Goal: Task Accomplishment & Management: Manage account settings

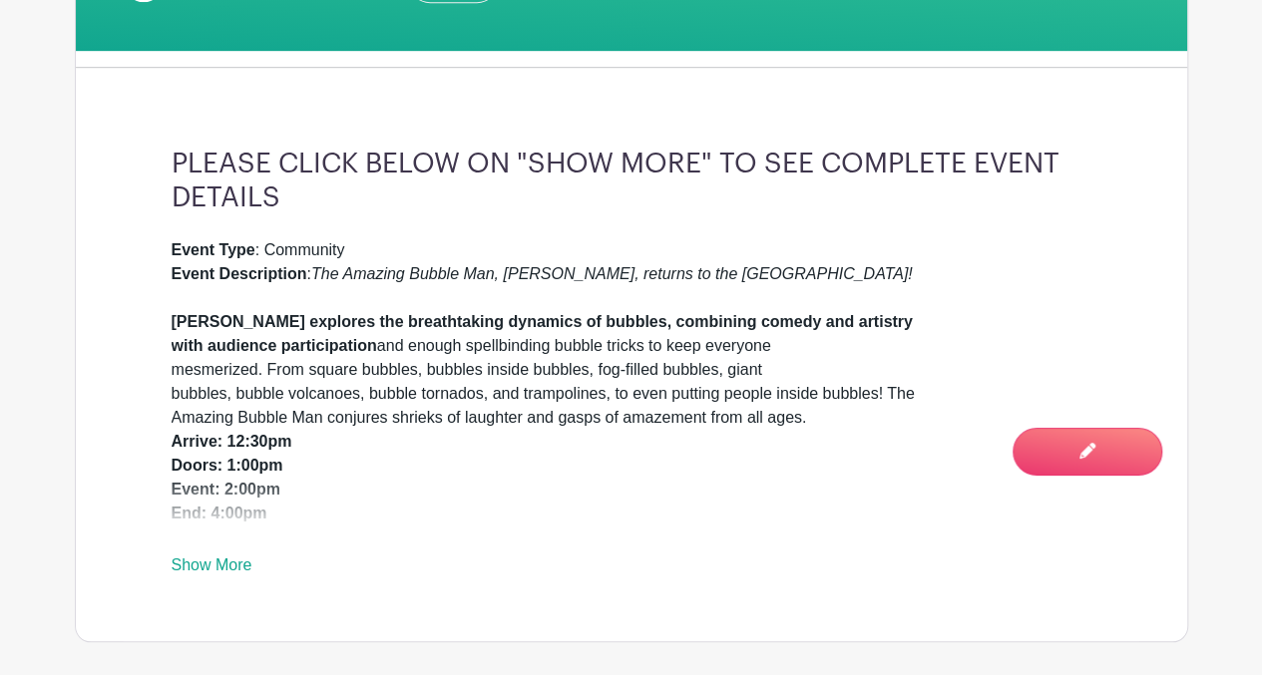
scroll to position [568, 0]
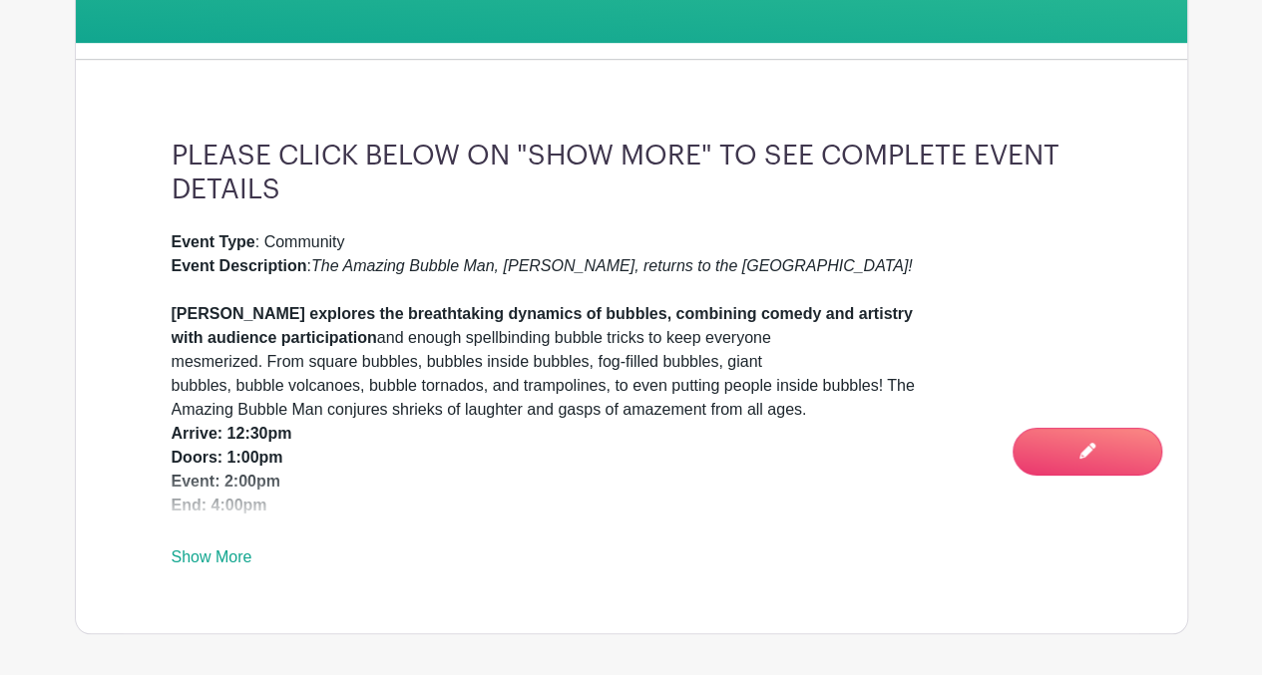
click at [210, 557] on link "Show More" at bounding box center [212, 561] width 81 height 25
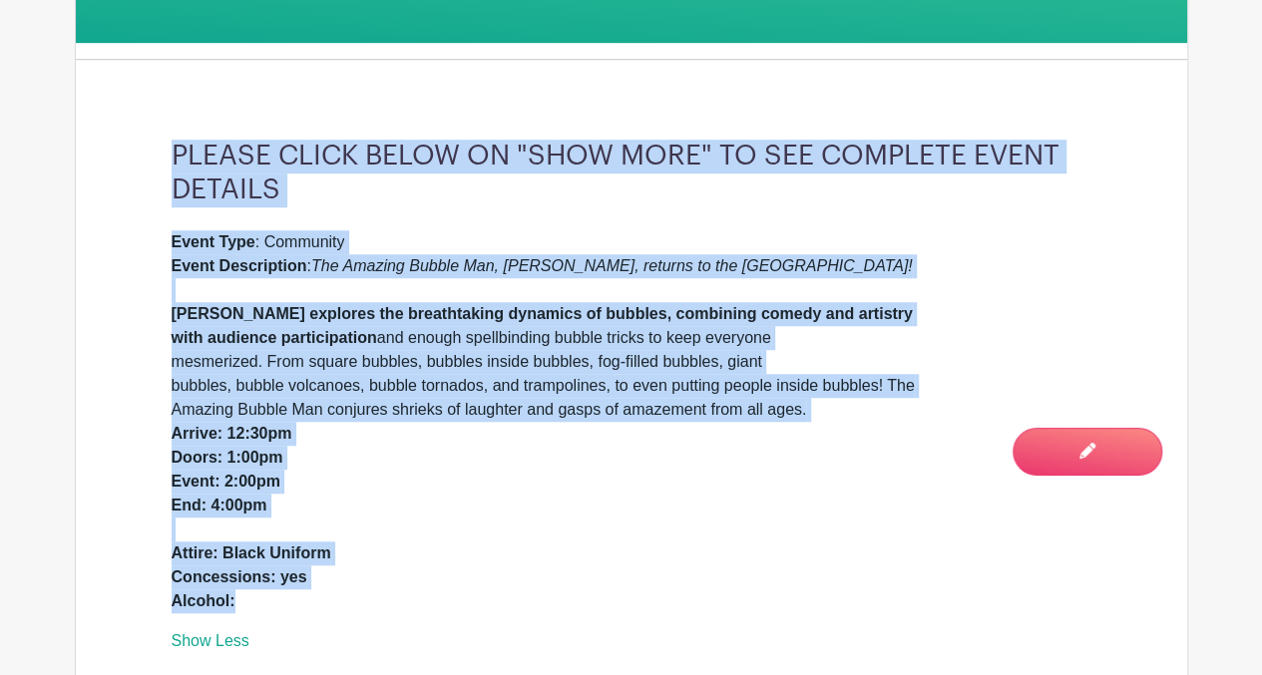
drag, startPoint x: 175, startPoint y: 151, endPoint x: 344, endPoint y: 594, distance: 475.1
click at [344, 594] on div "PLEASE CLICK BELOW ON "SHOW MORE" TO SEE COMPLETE EVENT DETAILS Event Type : Co…" at bounding box center [631, 396] width 1015 height 641
drag, startPoint x: 344, startPoint y: 594, endPoint x: 257, endPoint y: 567, distance: 90.8
copy div "PLEASE CLICK BELOW ON "SHOW MORE" TO SEE COMPLETE EVENT DETAILS Event Type : Co…"
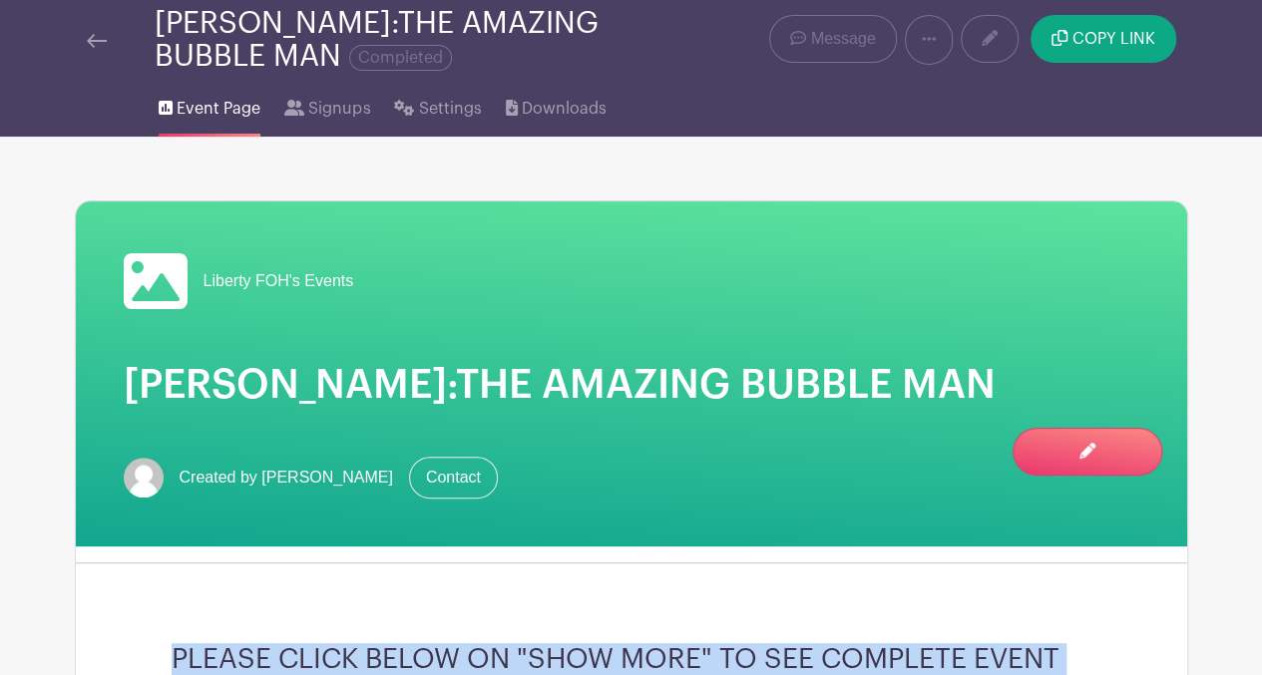
scroll to position [0, 0]
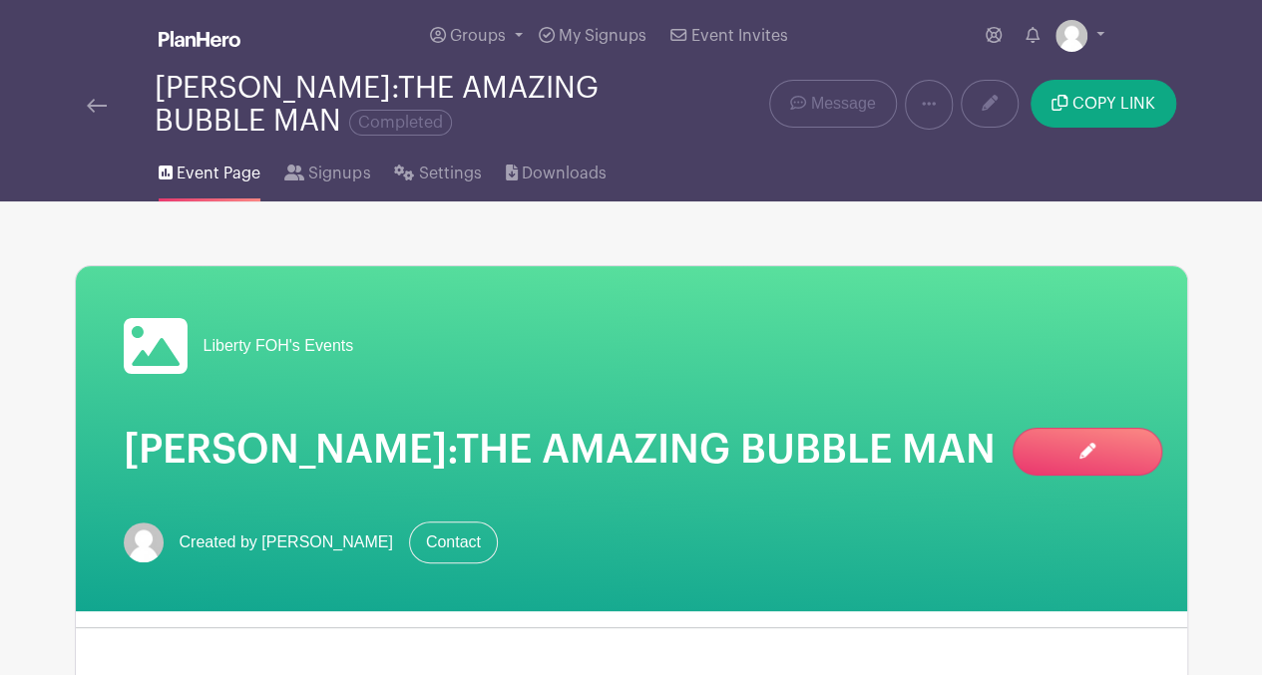
click at [97, 101] on img at bounding box center [97, 106] width 20 height 14
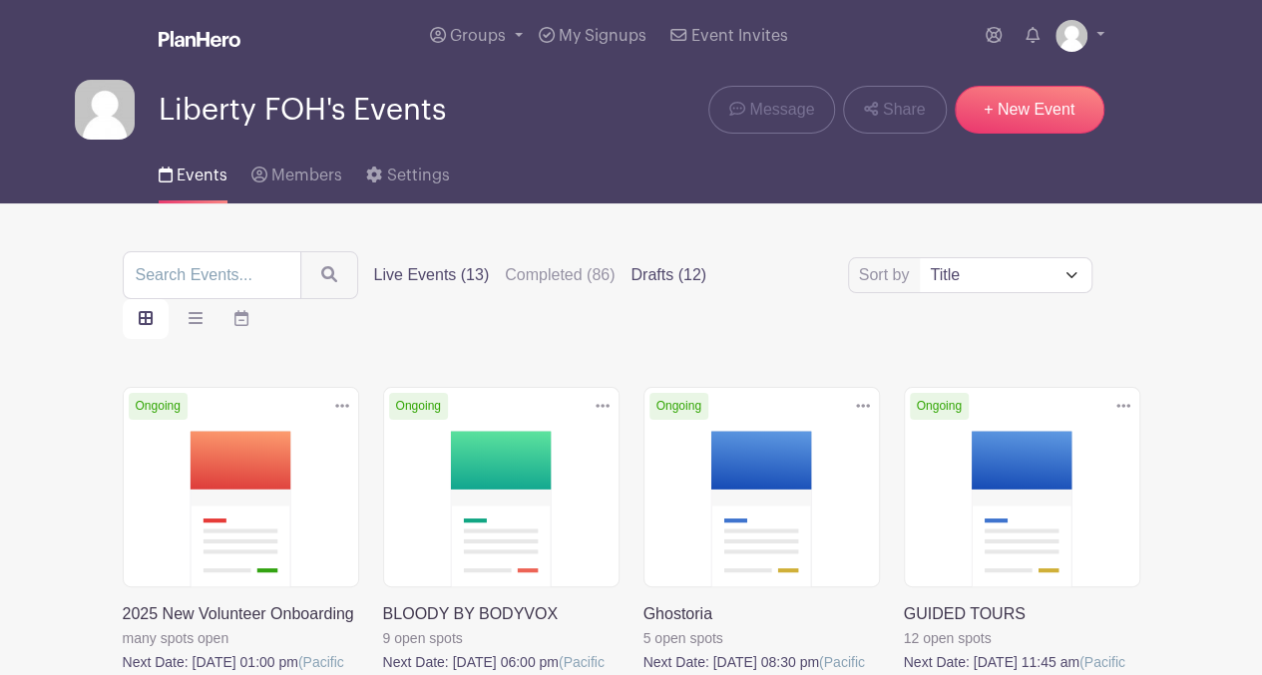
click at [652, 278] on label "Drafts (12)" at bounding box center [668, 275] width 76 height 24
click at [0, 0] on input "Drafts (12)" at bounding box center [0, 0] width 0 height 0
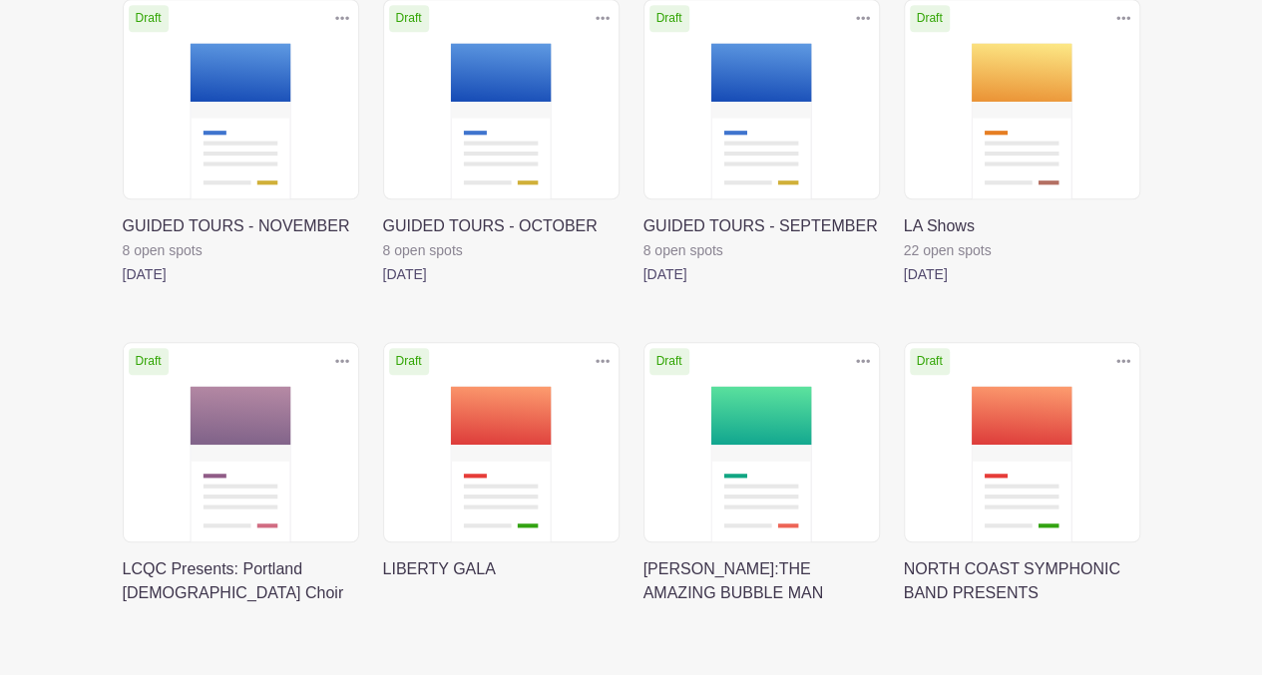
scroll to position [769, 0]
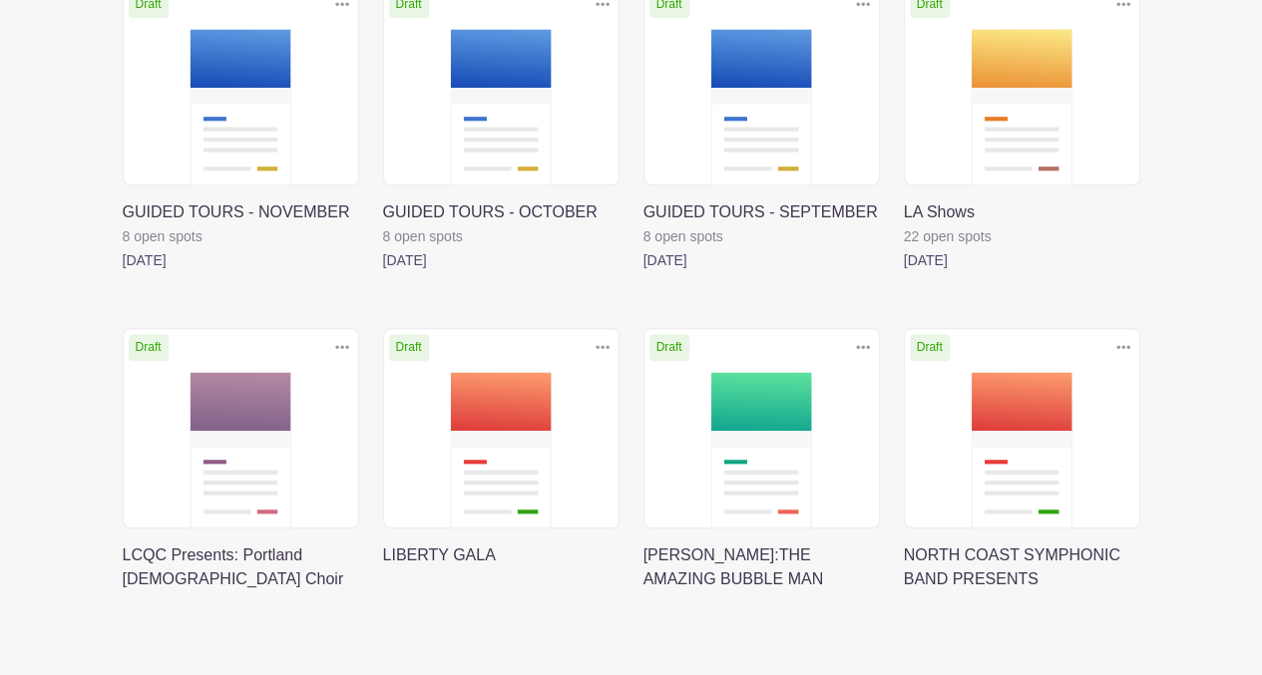
click at [643, 591] on link at bounding box center [643, 591] width 0 height 0
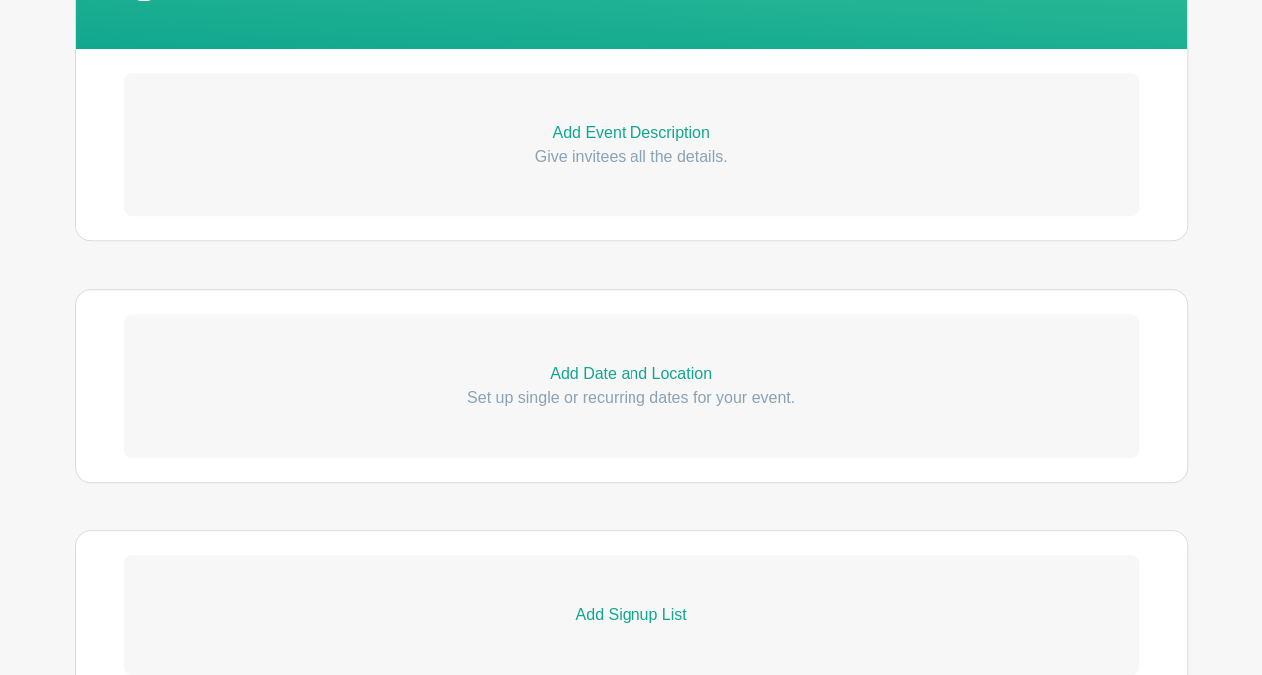
scroll to position [569, 0]
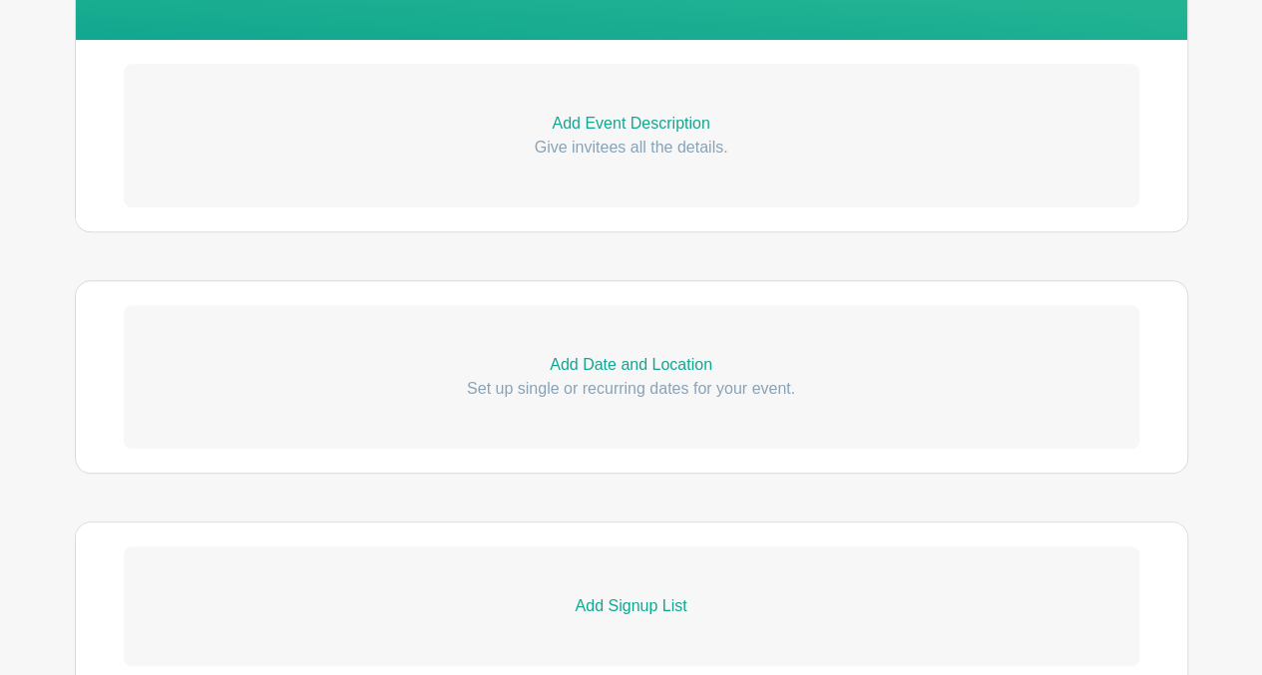
click at [645, 123] on p "Add Event Description" at bounding box center [631, 124] width 1015 height 24
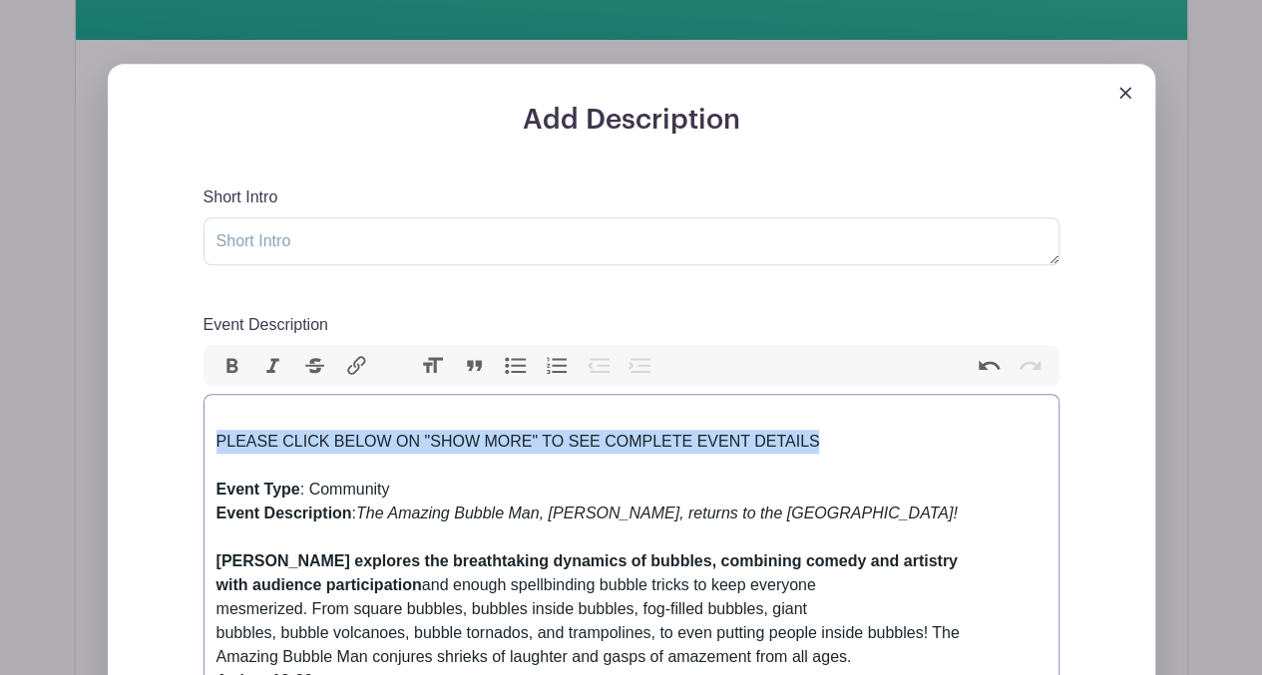
drag, startPoint x: 217, startPoint y: 438, endPoint x: 837, endPoint y: 449, distance: 619.4
click at [837, 449] on div "PLEASE CLICK BELOW ON "SHOW MORE" TO SEE COMPLETE EVENT DETAILS" at bounding box center [631, 442] width 830 height 72
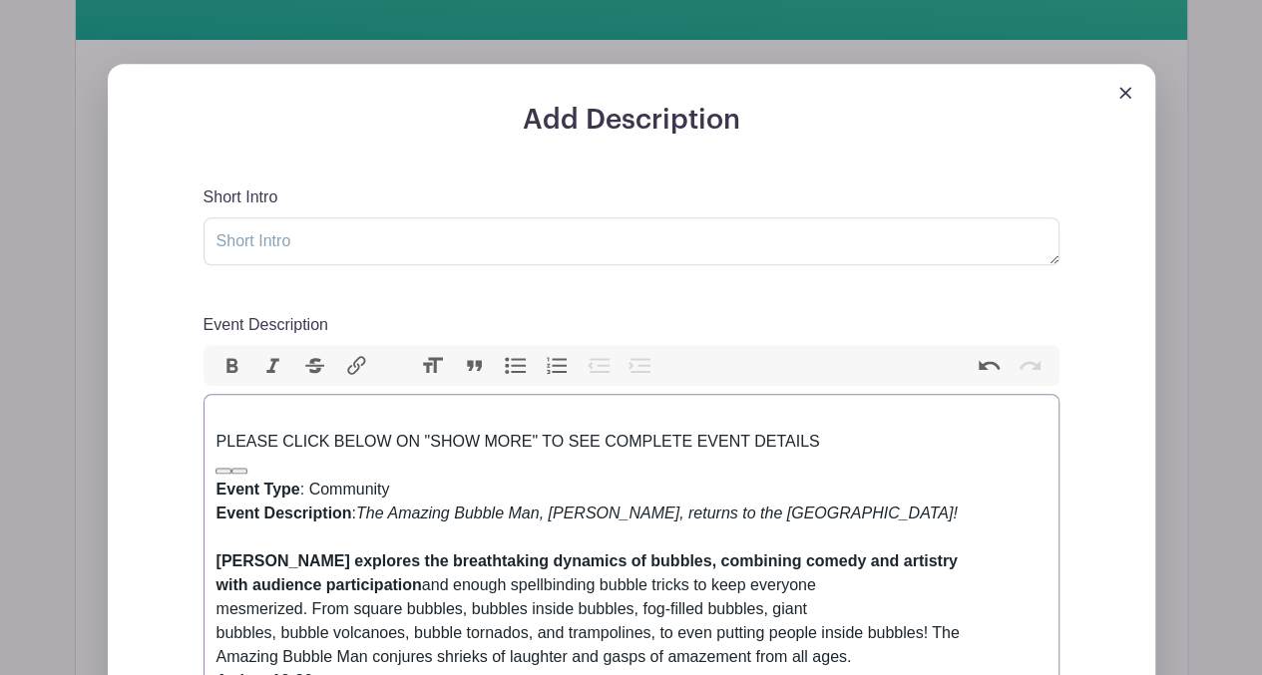
click at [929, 534] on div "Event Type : Community Event Description : The Amazing Bubble Man, [PERSON_NAME…" at bounding box center [631, 669] width 830 height 383
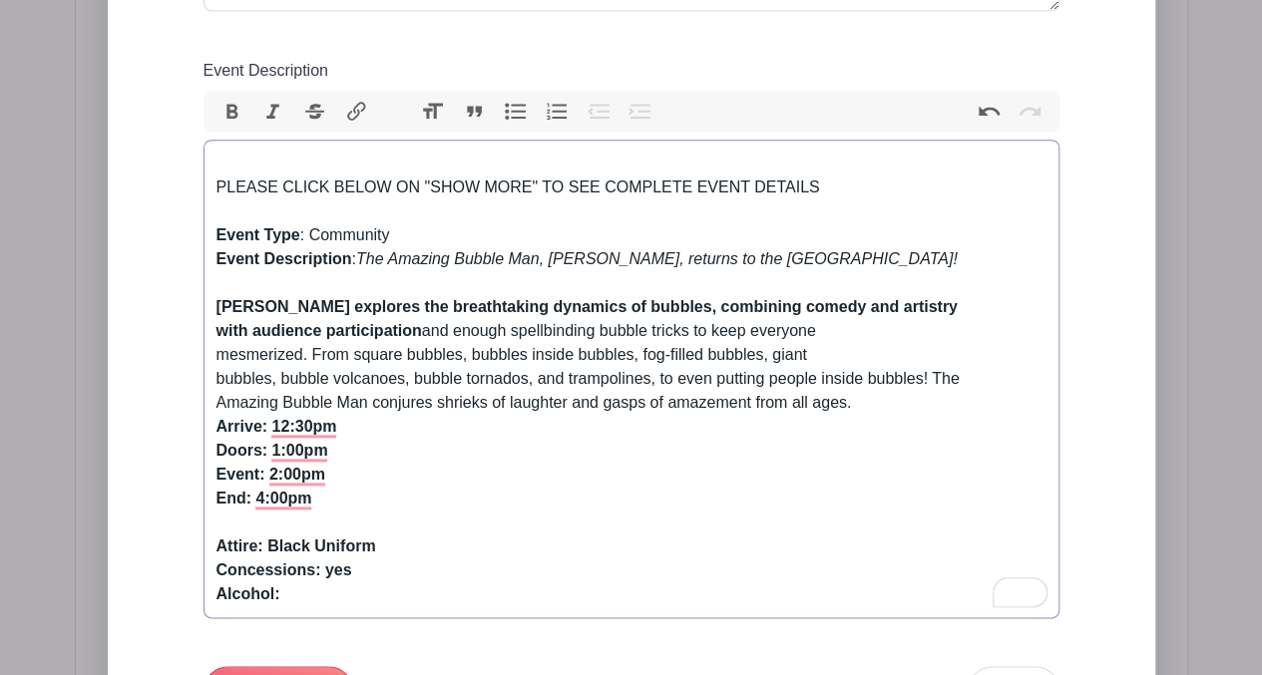
scroll to position [797, 0]
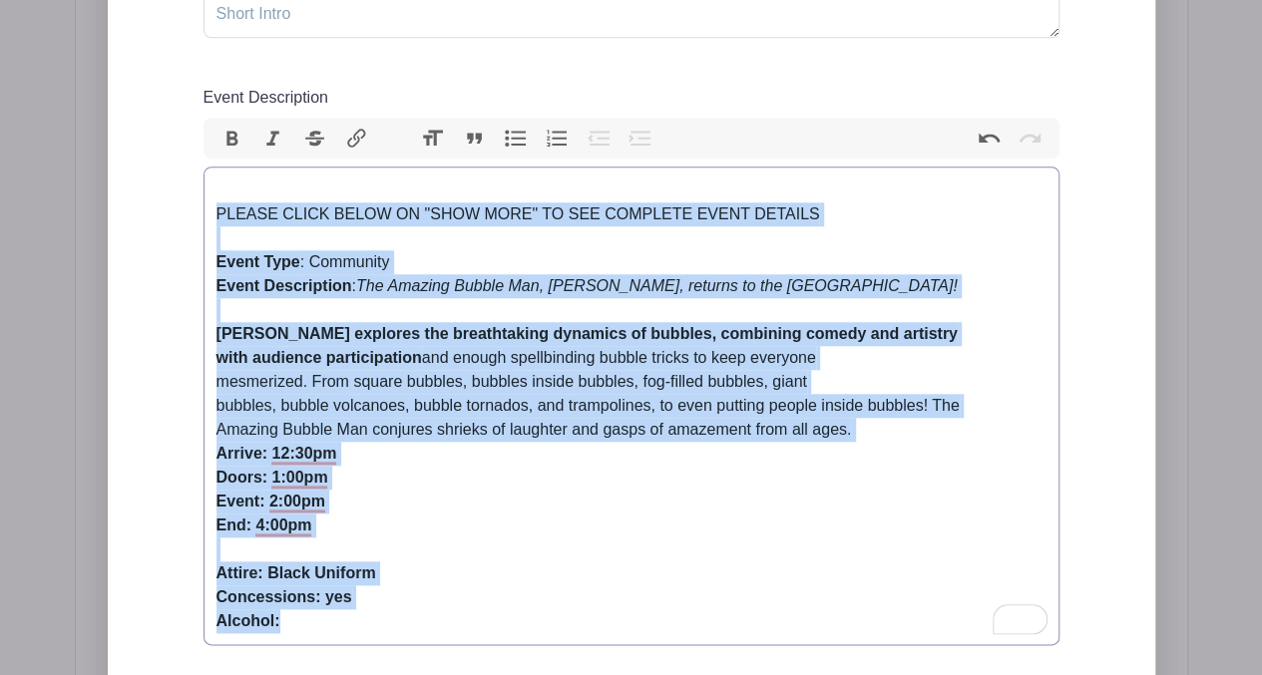
drag, startPoint x: 215, startPoint y: 441, endPoint x: 532, endPoint y: 622, distance: 364.5
click at [532, 622] on trix-editor "PLEASE CLICK BELOW ON "SHOW MORE" TO SEE COMPLETE EVENT DETAILS Event Type : Co…" at bounding box center [631, 406] width 856 height 479
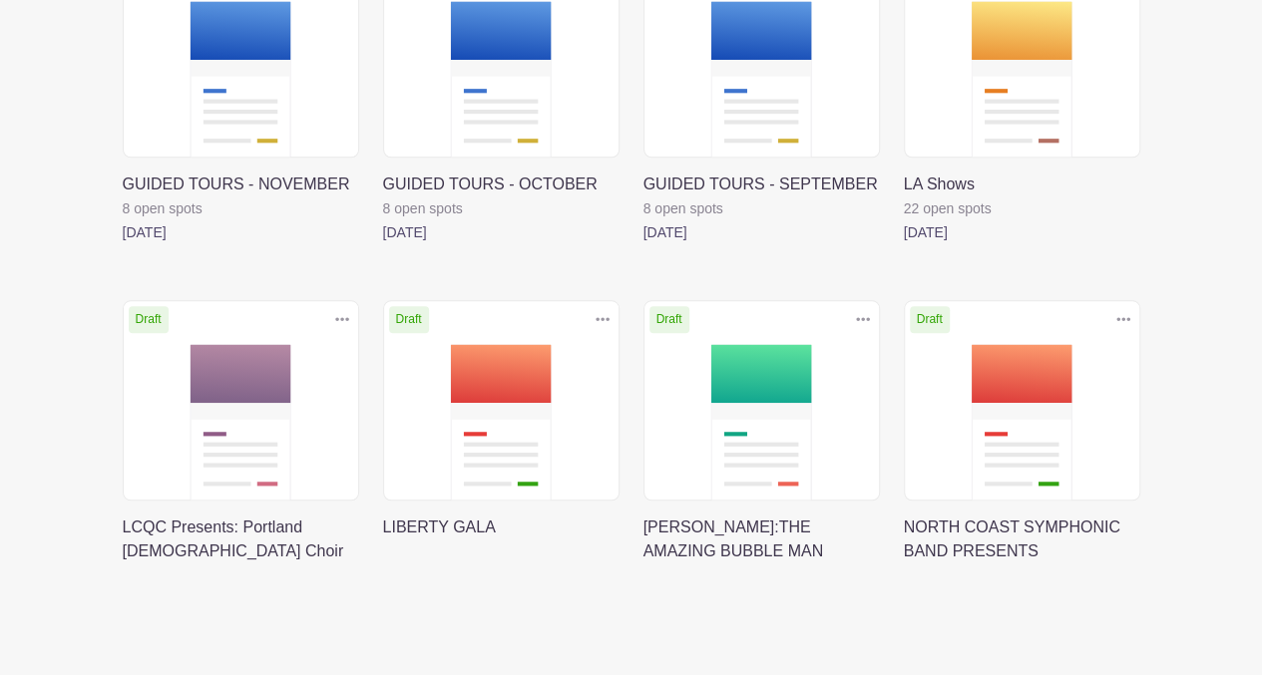
scroll to position [769, 0]
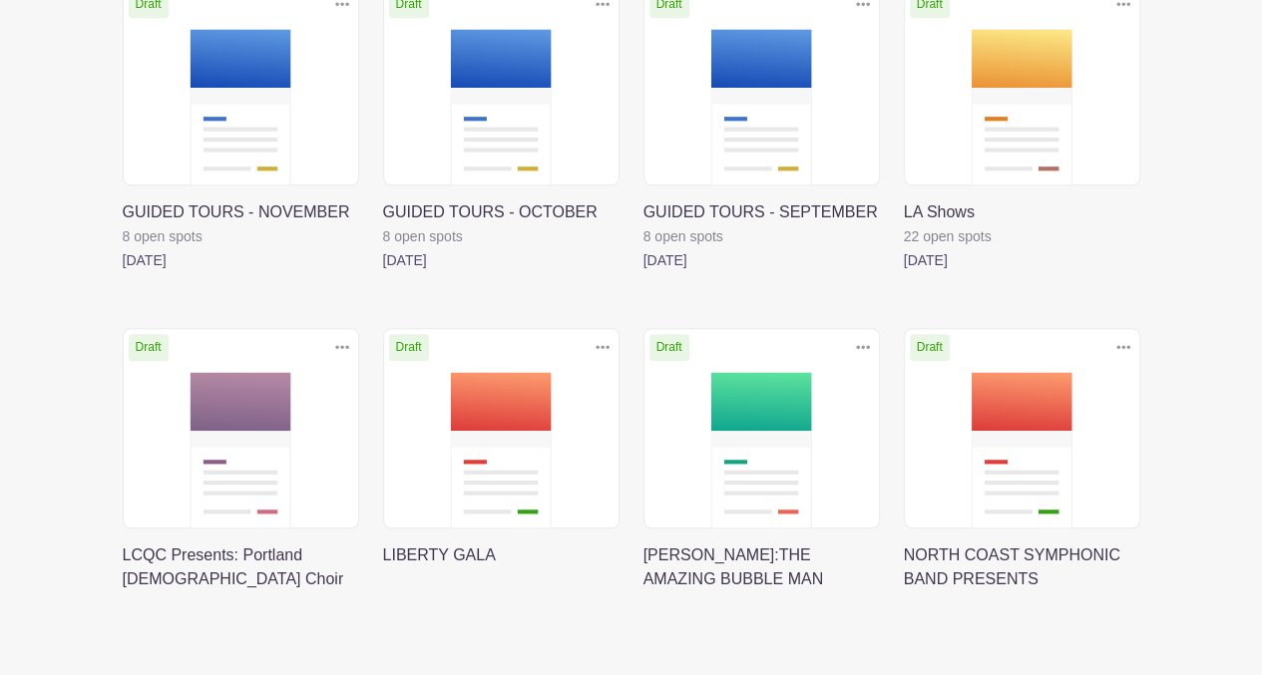
click at [123, 591] on link at bounding box center [123, 591] width 0 height 0
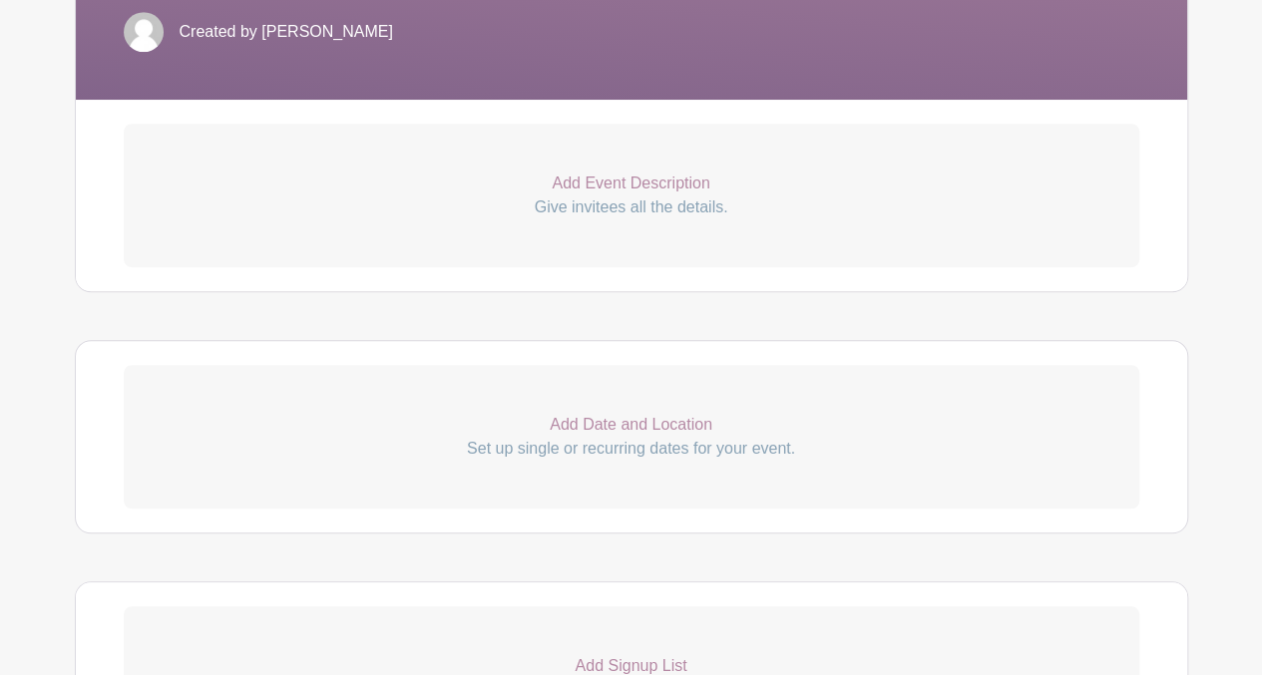
scroll to position [559, 0]
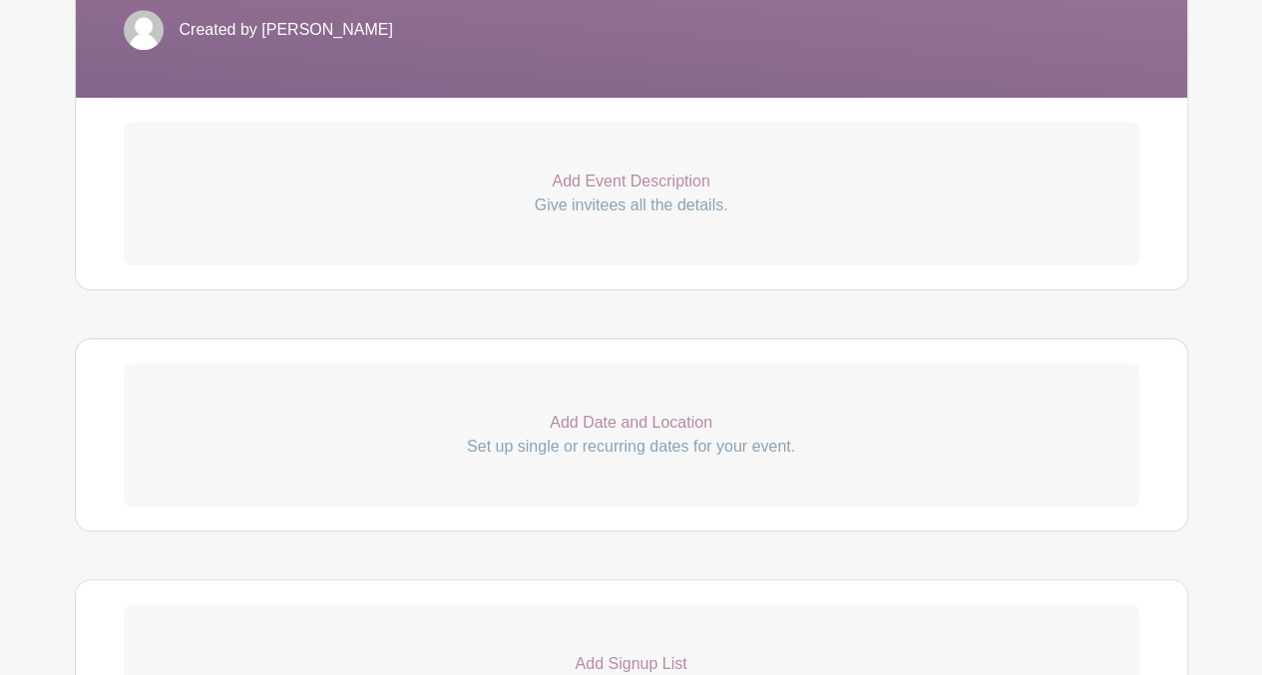
click at [620, 170] on p "Add Event Description" at bounding box center [631, 182] width 1015 height 24
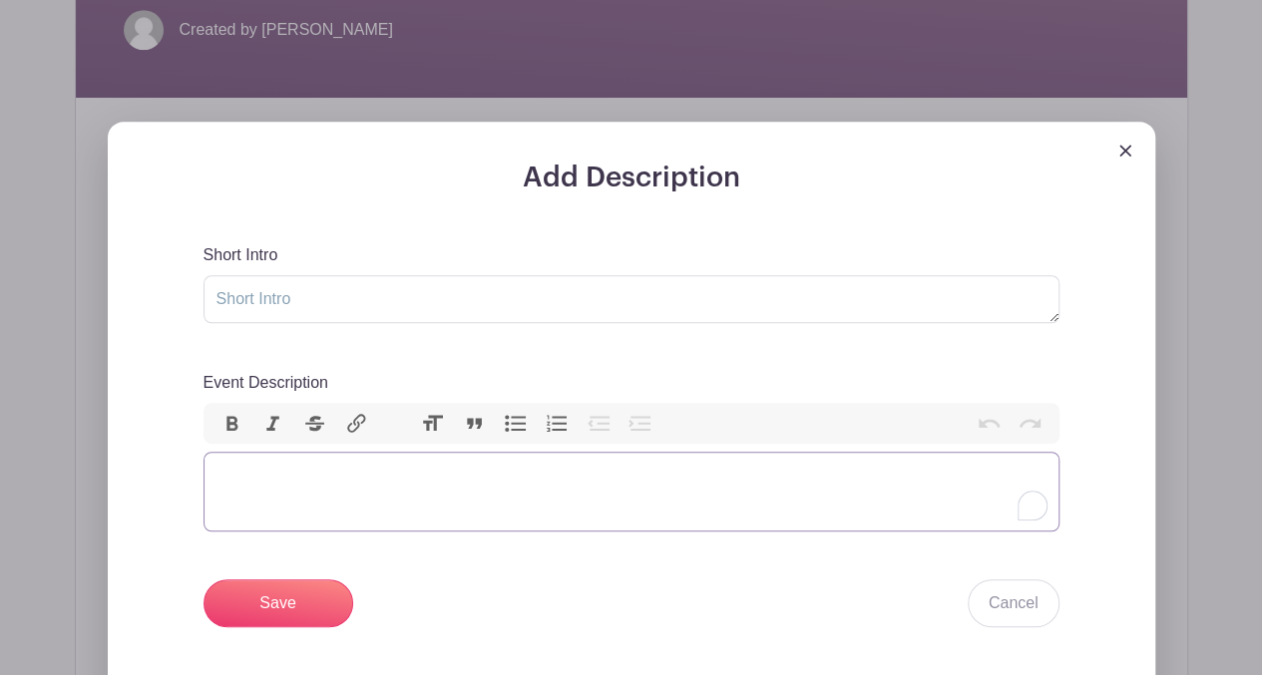
click at [249, 452] on trix-editor "Event Description" at bounding box center [631, 492] width 856 height 80
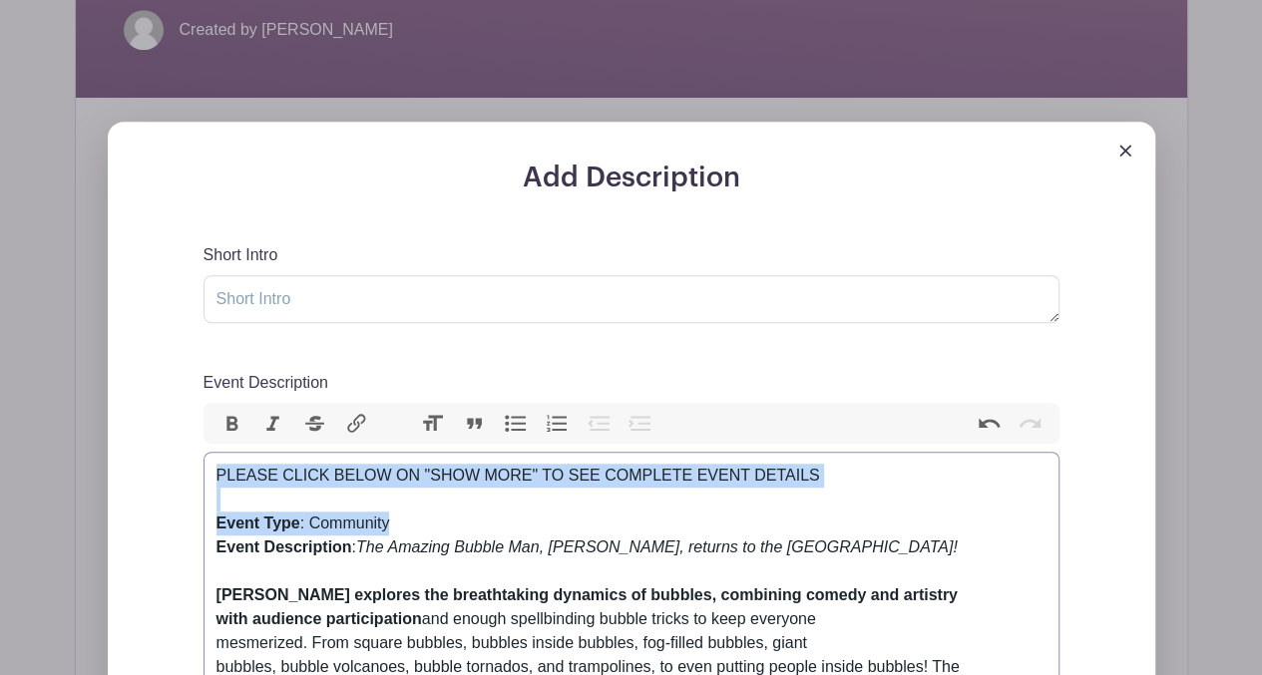
drag, startPoint x: 910, startPoint y: 463, endPoint x: 814, endPoint y: 428, distance: 101.9
click at [814, 452] on trix-editor "PLEASE CLICK BELOW ON "SHOW MORE" TO SEE COMPLETE EVENT DETAILS Event Type : Co…" at bounding box center [631, 679] width 856 height 455
click at [814, 464] on div "PLEASE CLICK BELOW ON "SHOW MORE" TO SEE COMPLETE EVENT DETAILS" at bounding box center [631, 488] width 830 height 48
drag, startPoint x: 211, startPoint y: 426, endPoint x: 810, endPoint y: 450, distance: 598.9
click at [810, 452] on trix-editor "PLEASE CLICK BELOW ON "SHOW MORE" TO SEE COMPLETE EVENT DETAILS Event Type : Co…" at bounding box center [631, 679] width 856 height 455
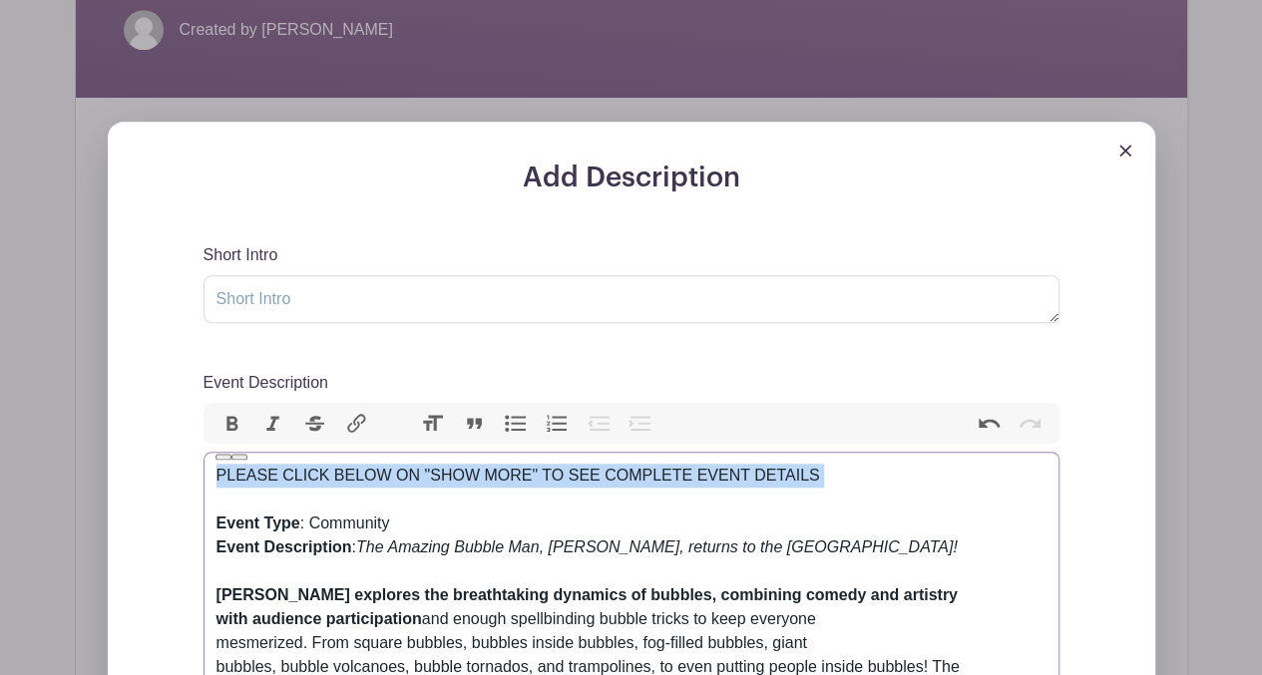
copy div "PLEASE CLICK BELOW ON "SHOW MORE" TO SEE COMPLETE EVENT DETAILS"
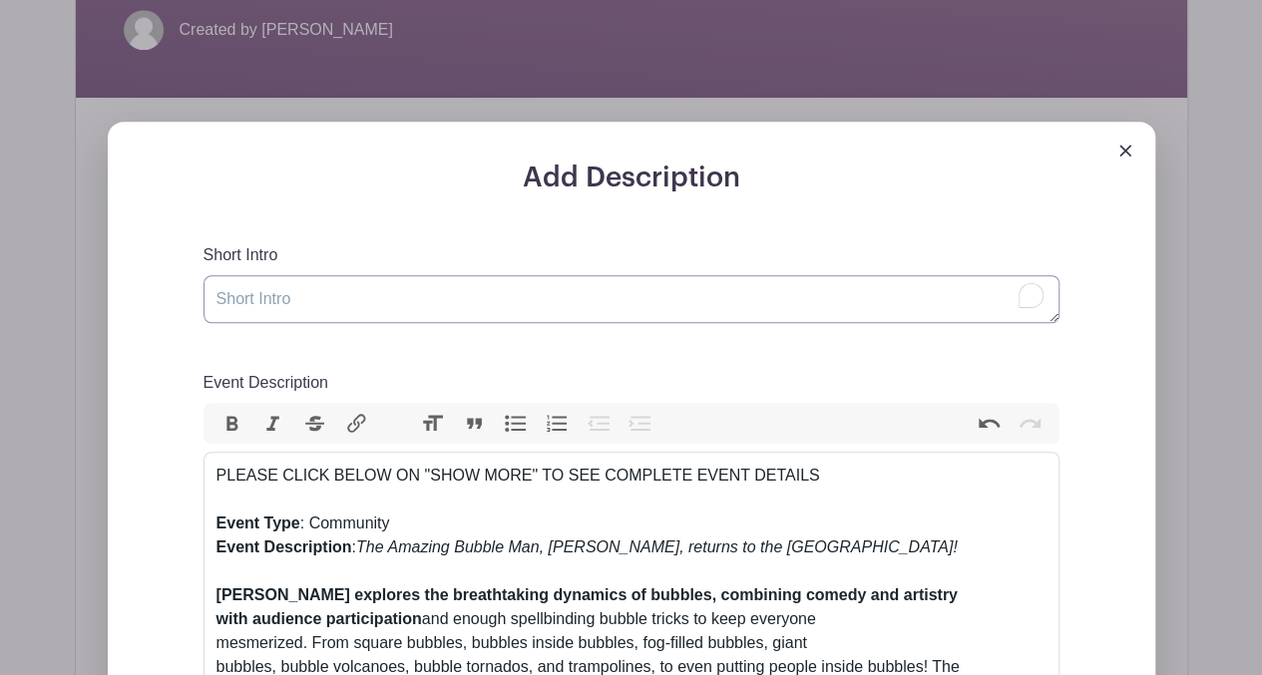
click at [317, 275] on textarea "Short Intro" at bounding box center [631, 299] width 856 height 48
paste textarea "PLEASE CLICK BELOW ON "SHOW MORE" TO SEE COMPLETE EVENT DETAILS"
type textarea "PLEASE CLICK BELOW ON "SHOW MORE" TO SEE COMPLETE EVENT DETAILS"
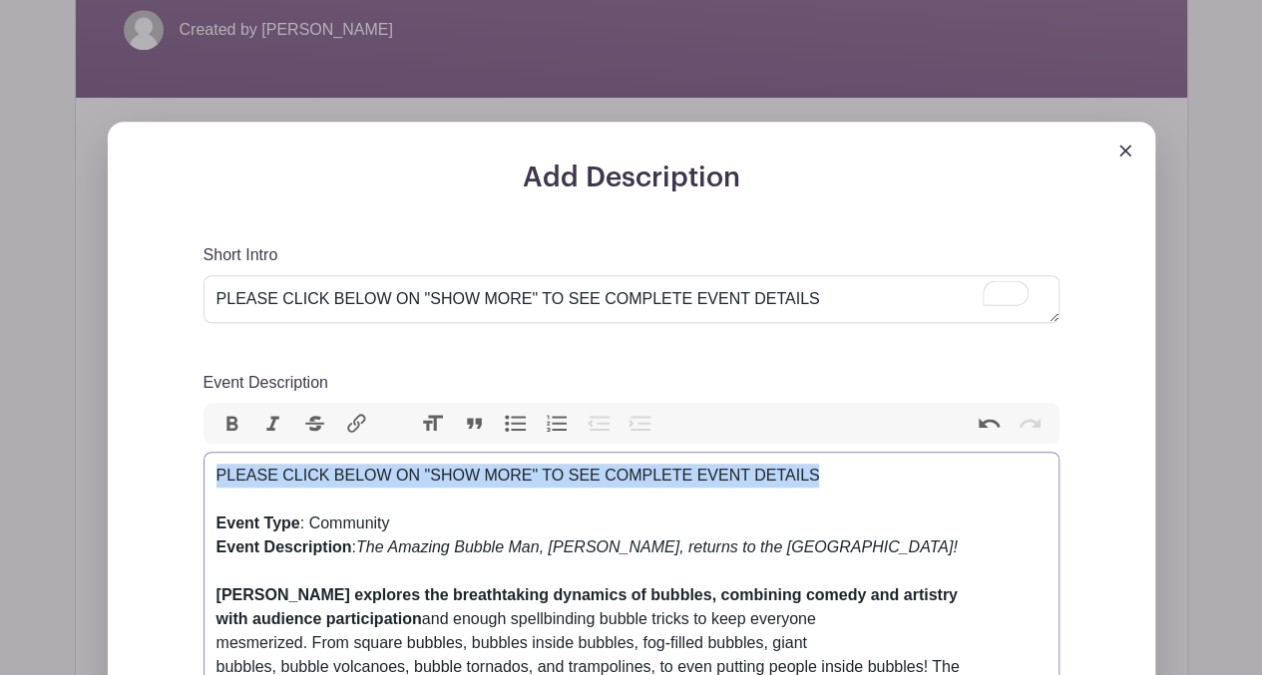
drag, startPoint x: 212, startPoint y: 426, endPoint x: 817, endPoint y: 390, distance: 605.4
click at [817, 390] on div "Event Description Bold Italic Strikethrough Link Heading Quote Code Bullets Num…" at bounding box center [631, 639] width 856 height 537
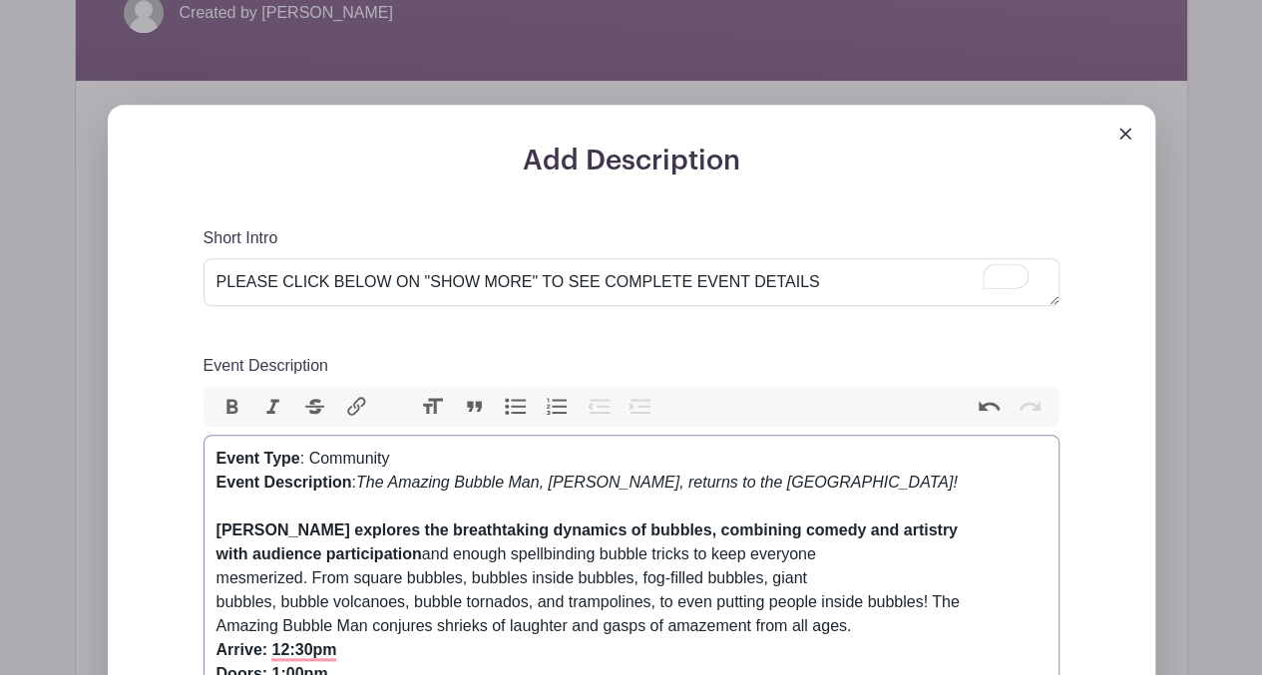
scroll to position [584, 0]
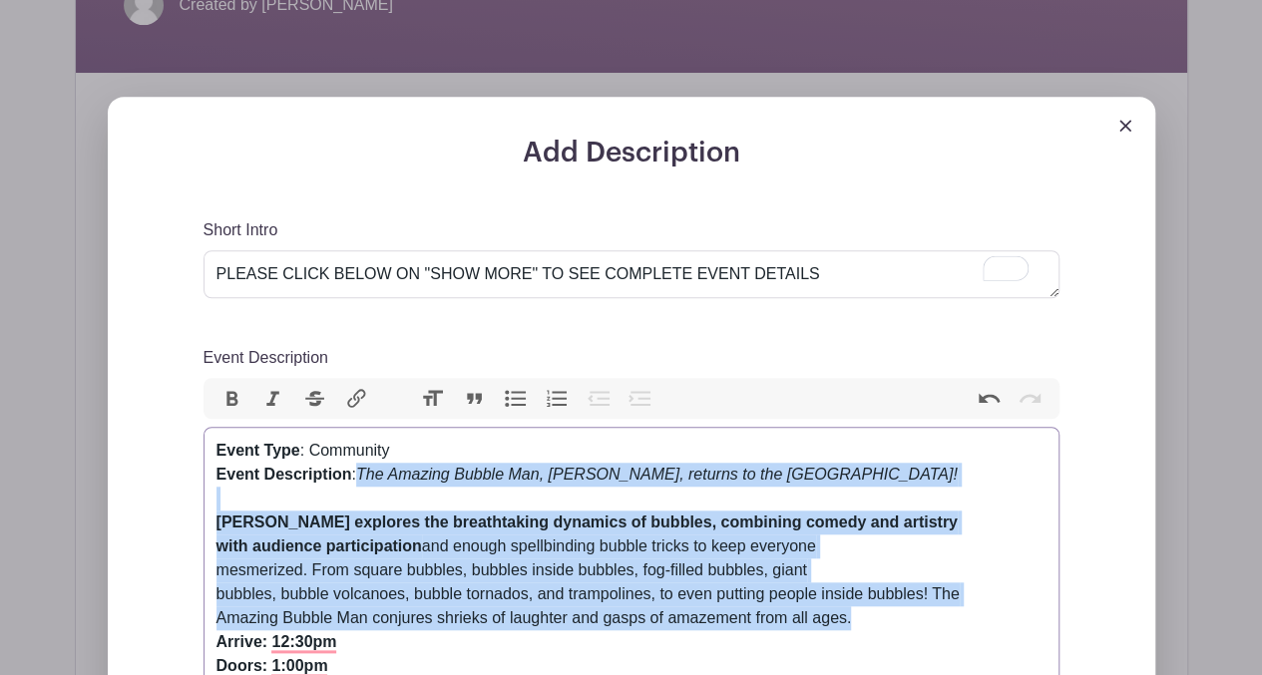
drag, startPoint x: 361, startPoint y: 428, endPoint x: 884, endPoint y: 562, distance: 539.6
click at [884, 562] on div "Event Type : Community Event Description : The Amazing Bubble Man, [PERSON_NAME…" at bounding box center [631, 630] width 830 height 383
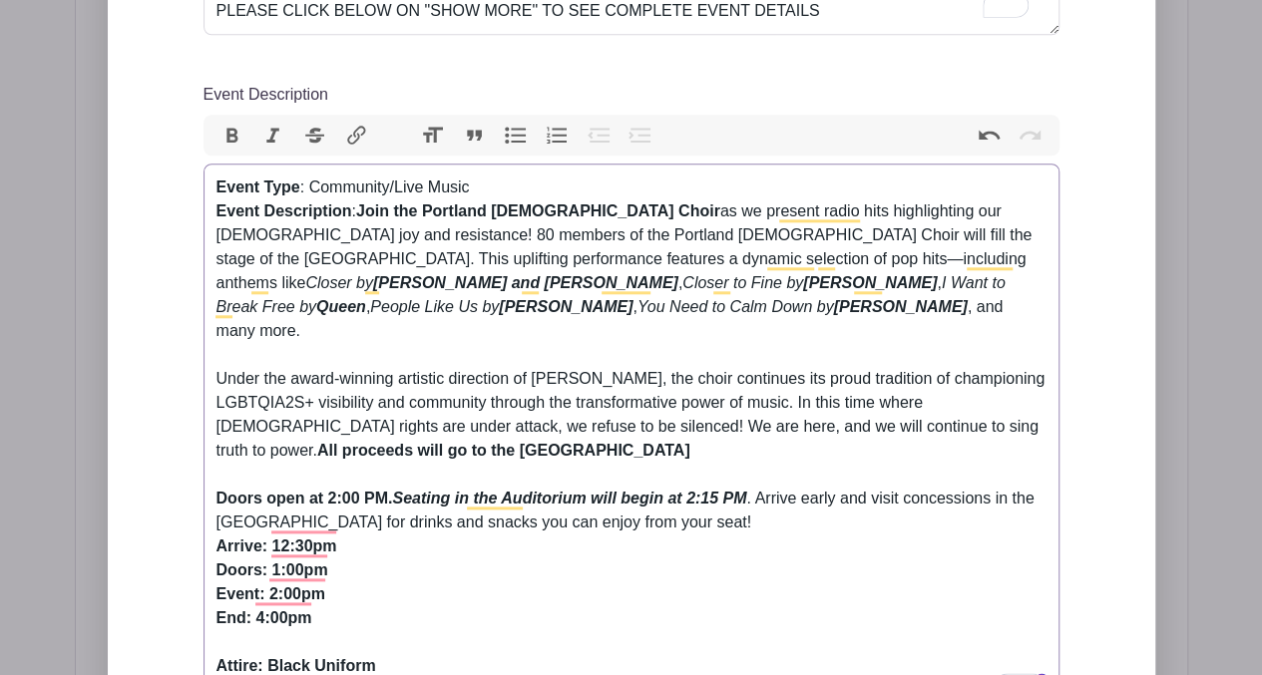
scroll to position [860, 0]
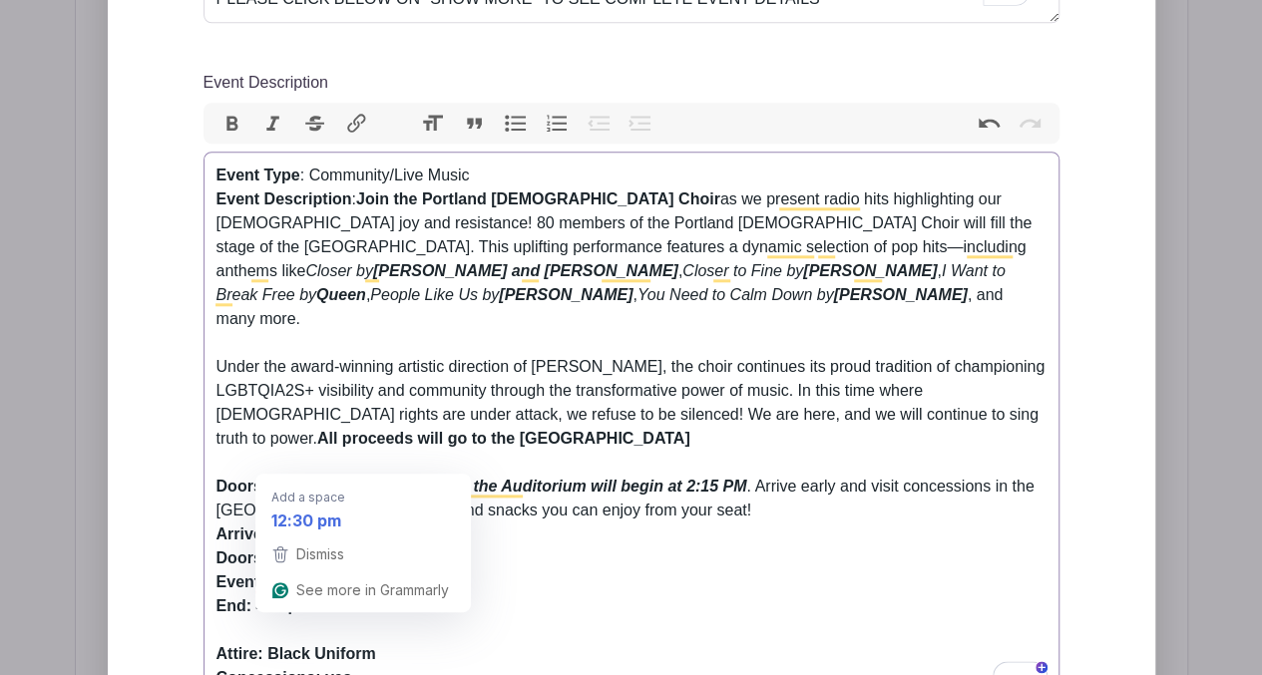
click at [275, 526] on strong "Arrive: 12:30pm Doors: 1:00pm Event: 2:00pm End: 4:00pm Attire: Black Uniform C…" at bounding box center [296, 618] width 160 height 184
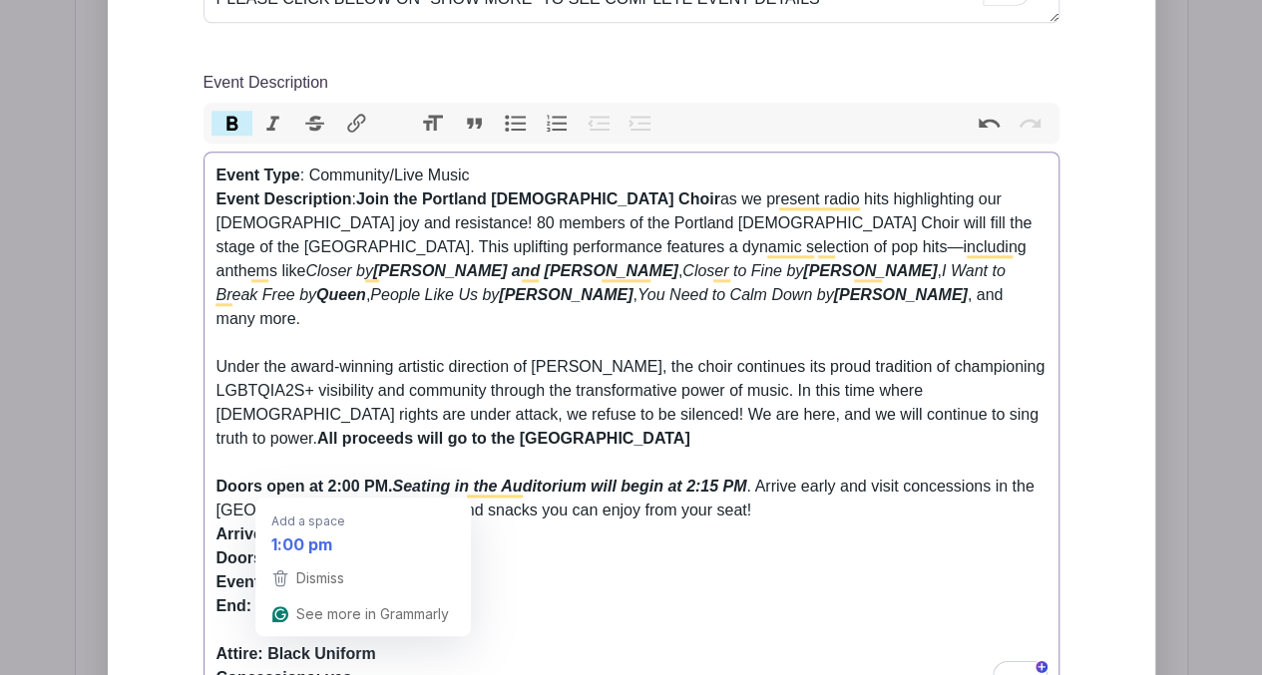
click at [273, 526] on strong "Arrive: 1:30pm Doors: 1:00pm Event: 2:00pm End: 4:00pm Attire: Black Uniform Co…" at bounding box center [296, 618] width 160 height 184
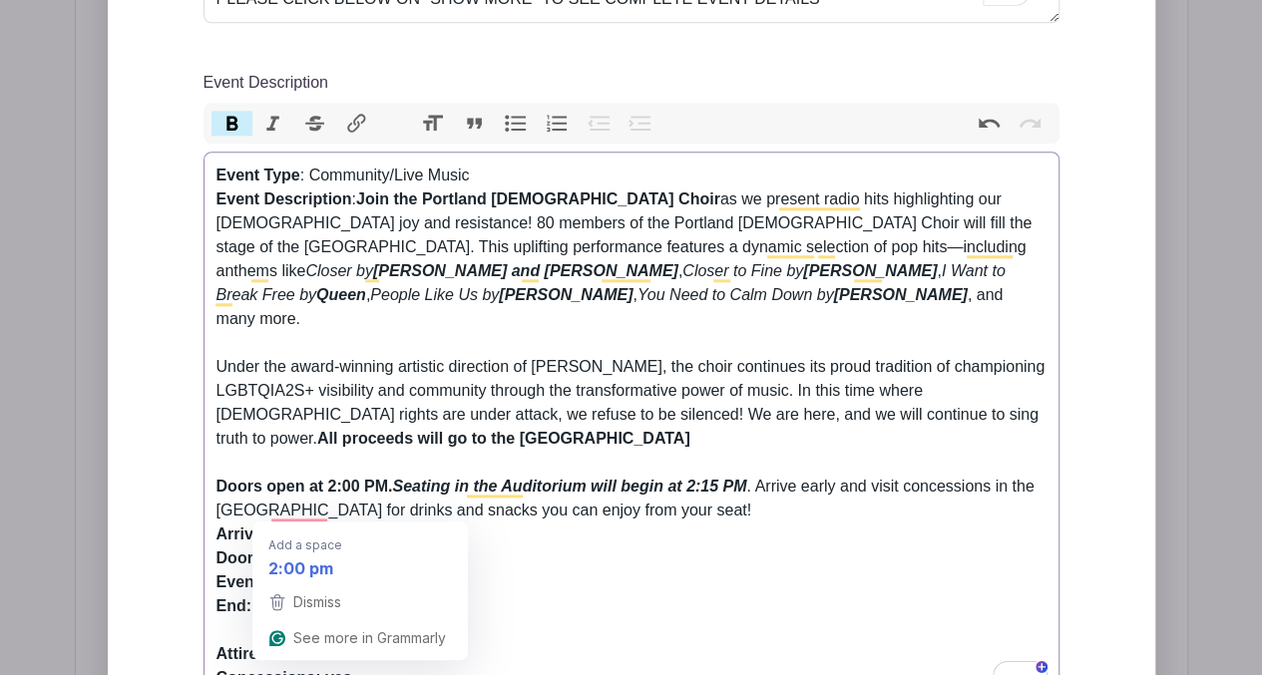
click at [271, 526] on strong "Arrive: 1:30pm Doors: 2:00pm Event: 2:00pm End: 4:00pm Attire: Black Uniform Co…" at bounding box center [296, 618] width 160 height 184
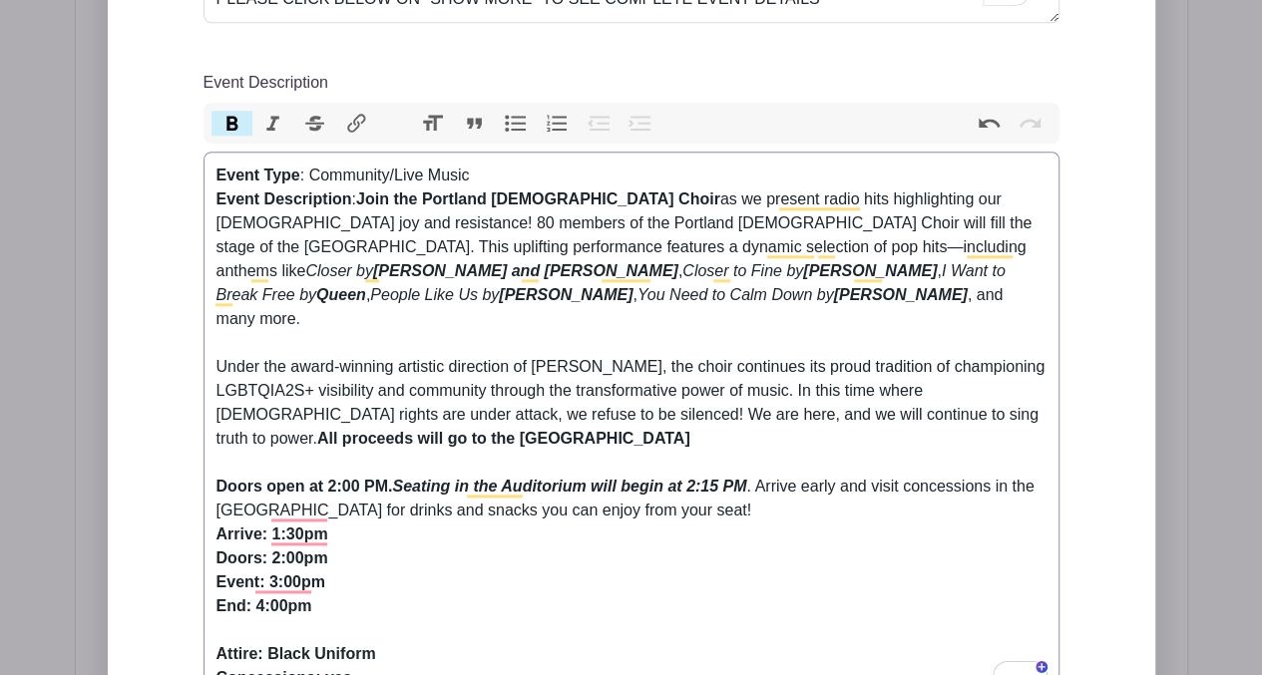
click at [253, 533] on strong "Arrive: 1:30pm Doors: 2:00pm Event: 3:00pm End: 4:00pm Attire: Black Uniform Co…" at bounding box center [296, 618] width 160 height 184
drag, startPoint x: 281, startPoint y: 629, endPoint x: 187, endPoint y: 631, distance: 93.8
click at [187, 631] on div "Add Description Short Intro PLEASE CLICK BELOW ON "SHOW MORE" TO SEE COMPLETE E…" at bounding box center [631, 455] width 951 height 1189
click at [692, 440] on div "Event Type : Community/Live Music Event Description : Join the Portland [DEMOGR…" at bounding box center [631, 439] width 830 height 551
type trix-editor "<lor><ipsumd>Sitam Cons</adipis>: Elitseddo/Eius Tempo<in><utlabo>Etdol Magnaal…"
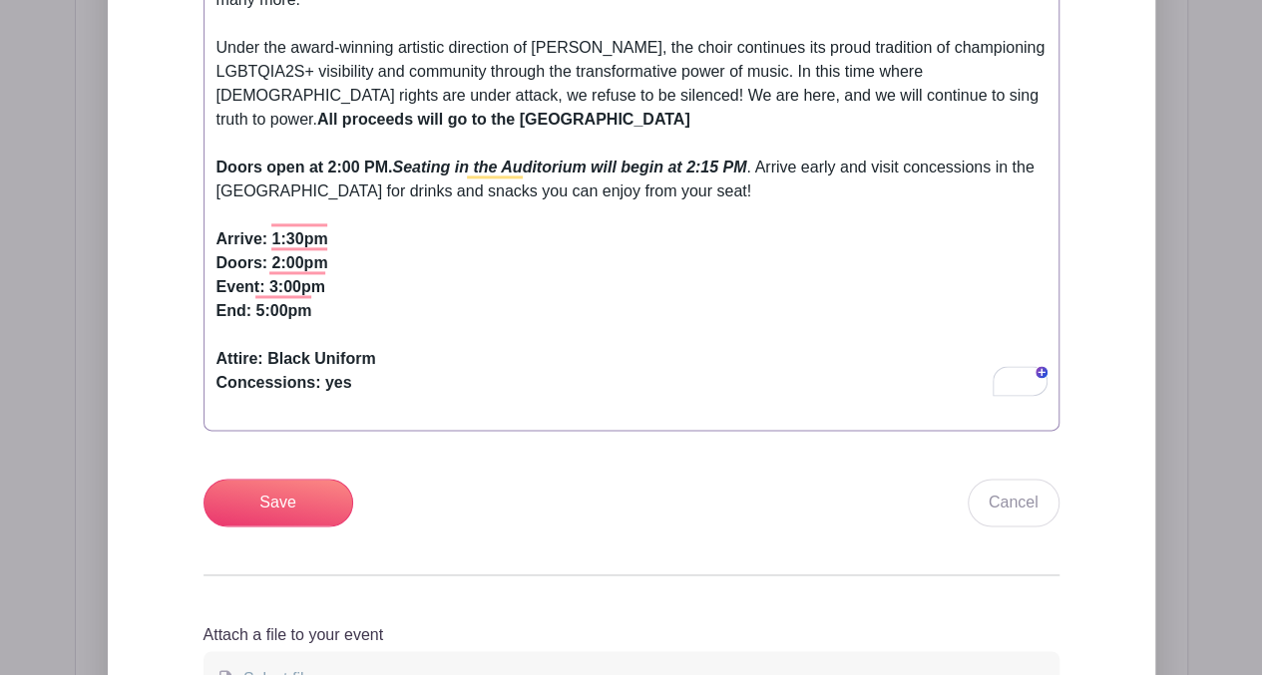
scroll to position [1171, 0]
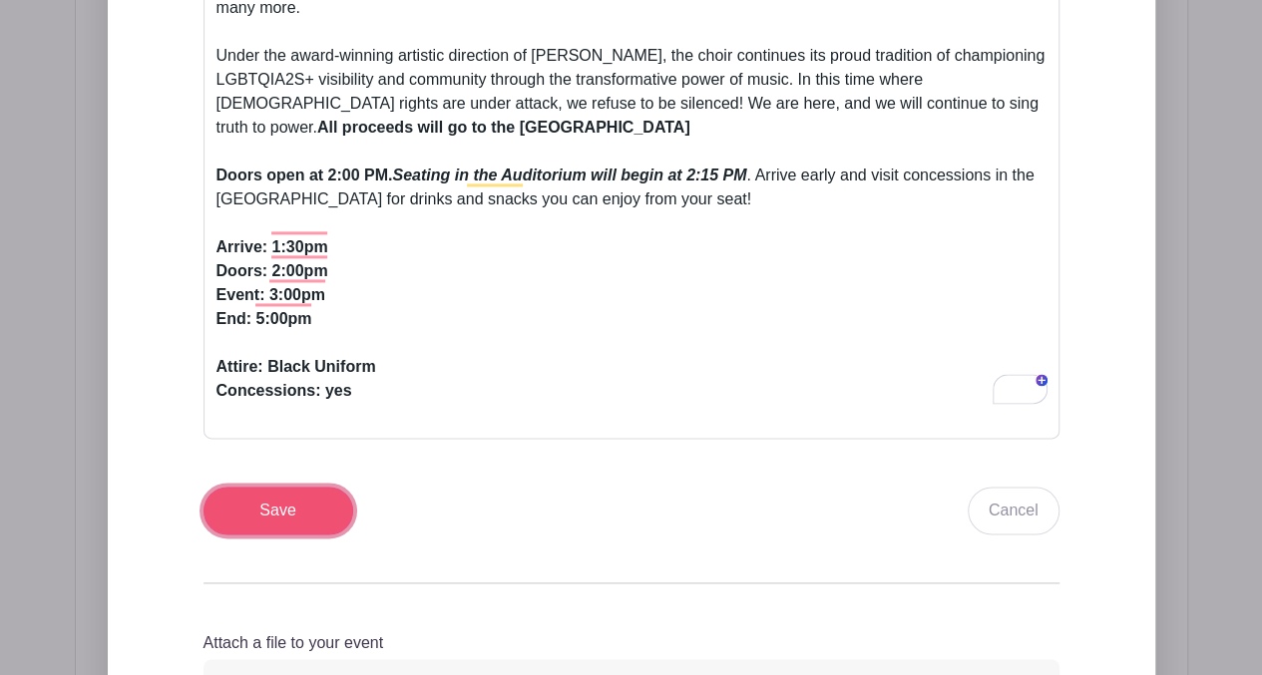
click at [317, 487] on input "Save" at bounding box center [278, 511] width 150 height 48
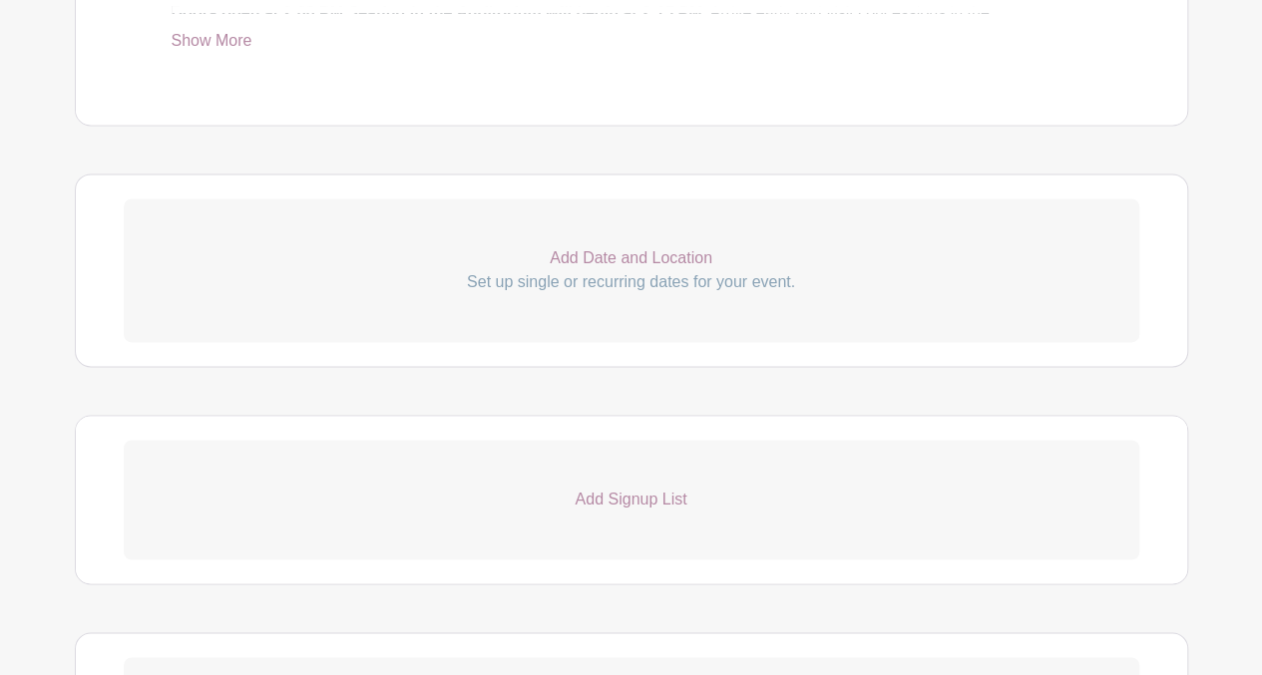
click at [641, 246] on p "Add Date and Location" at bounding box center [631, 258] width 1015 height 24
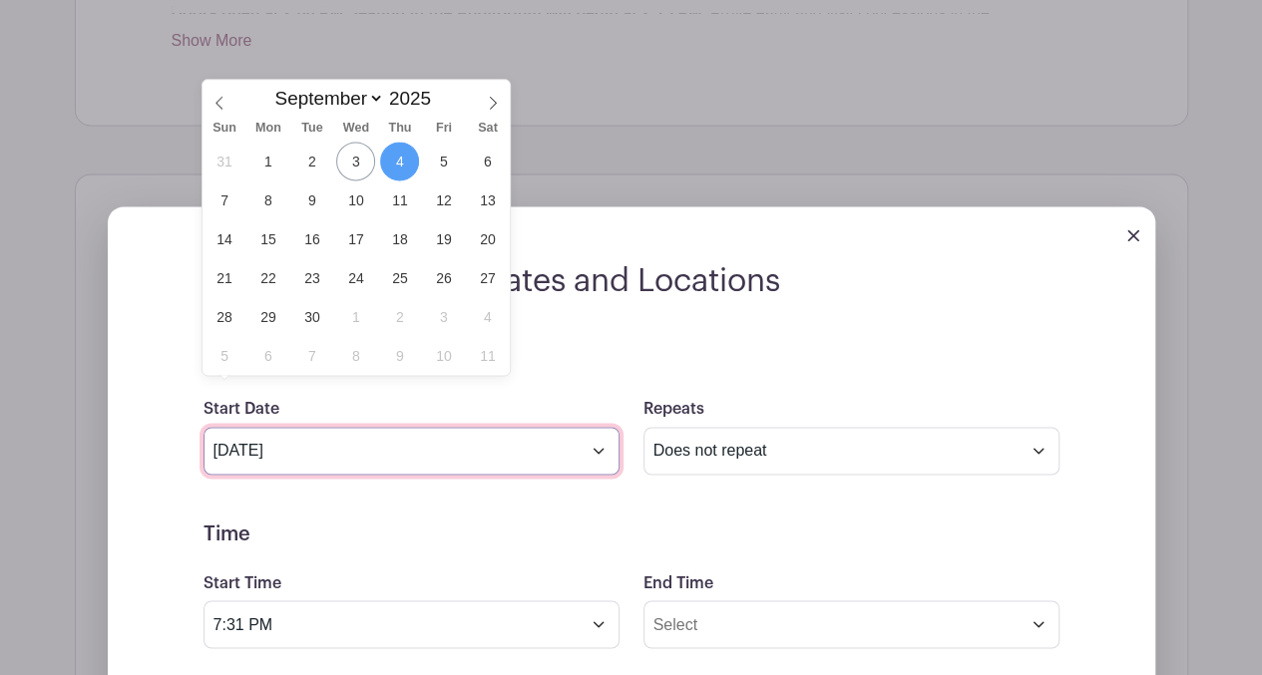
click at [598, 427] on input "[DATE]" at bounding box center [411, 451] width 416 height 48
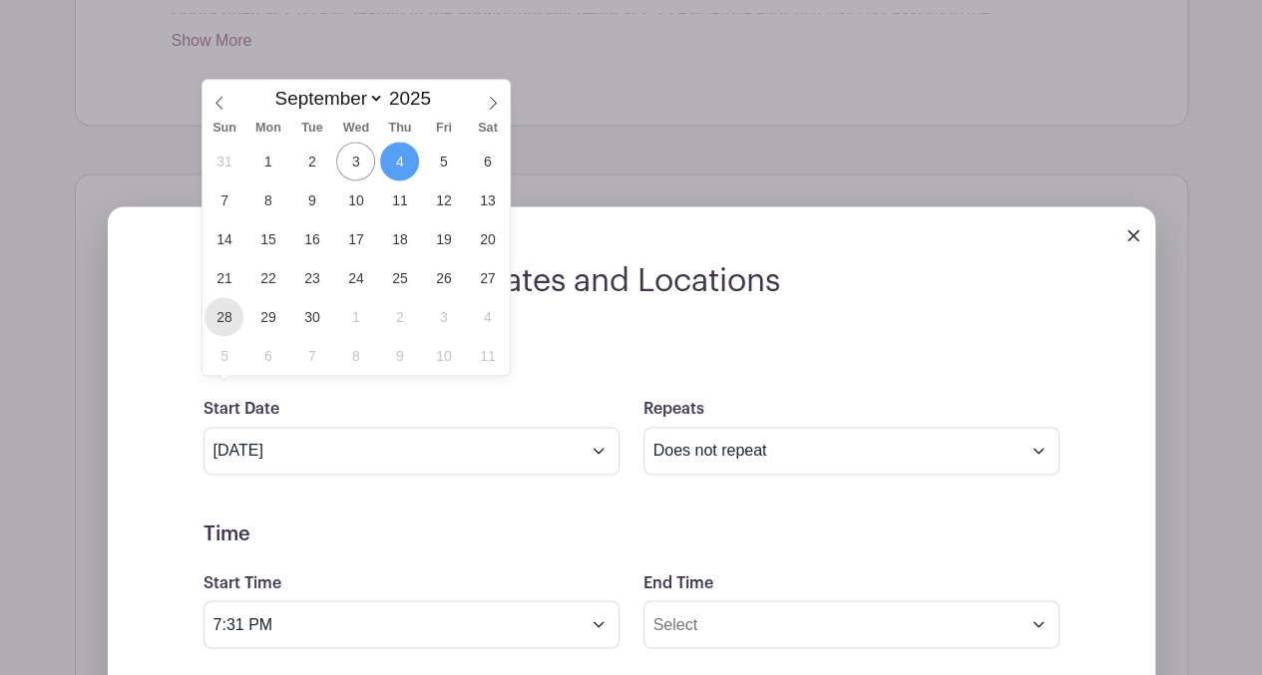
click at [220, 311] on span "28" at bounding box center [223, 316] width 39 height 39
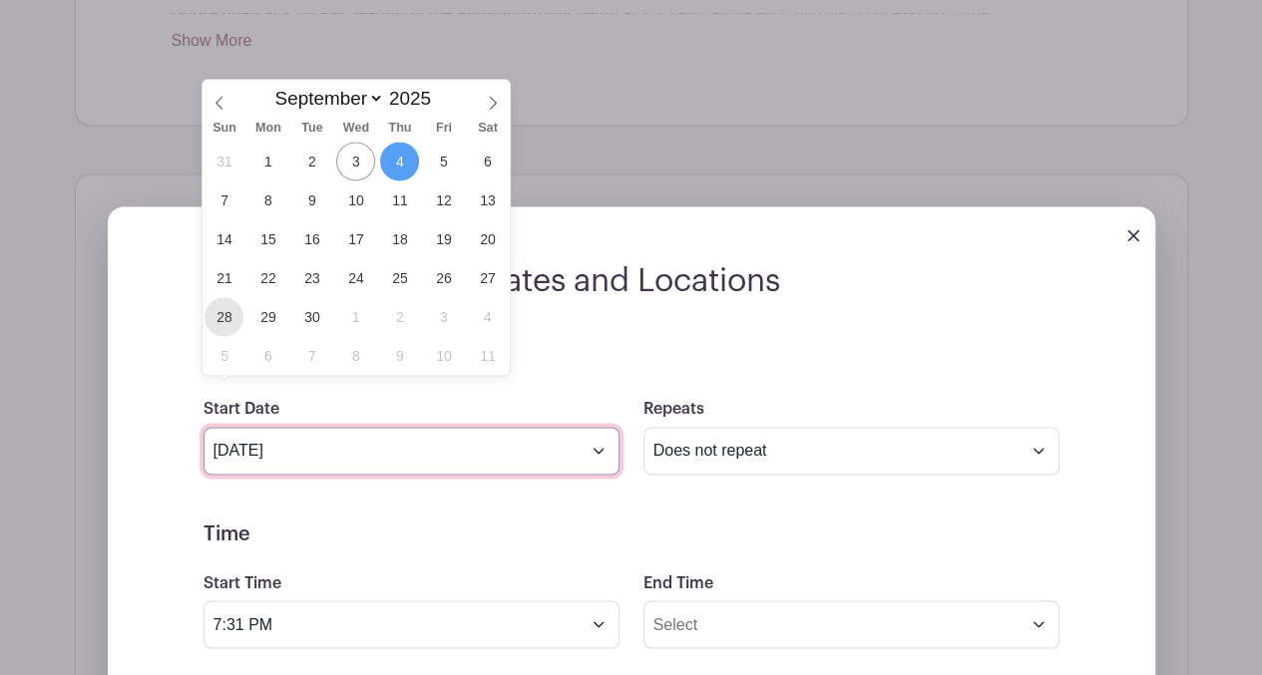
type input "[DATE]"
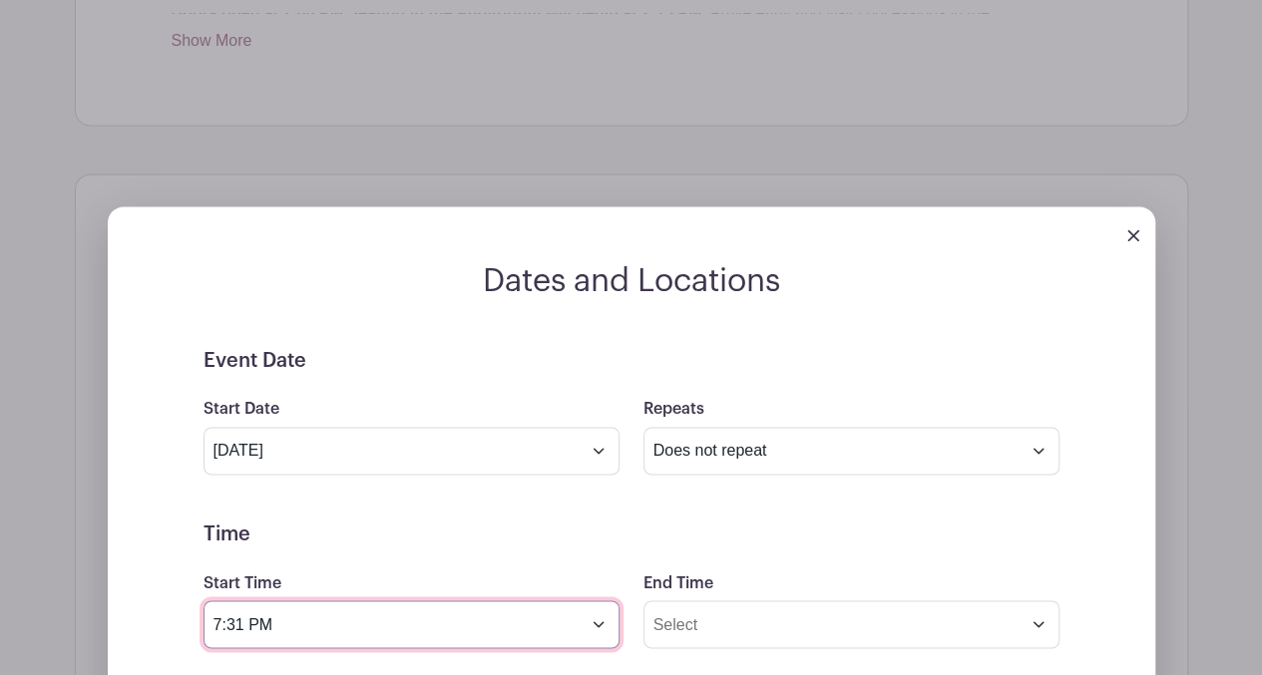
click at [379, 600] on input "7:31 PM" at bounding box center [411, 624] width 416 height 48
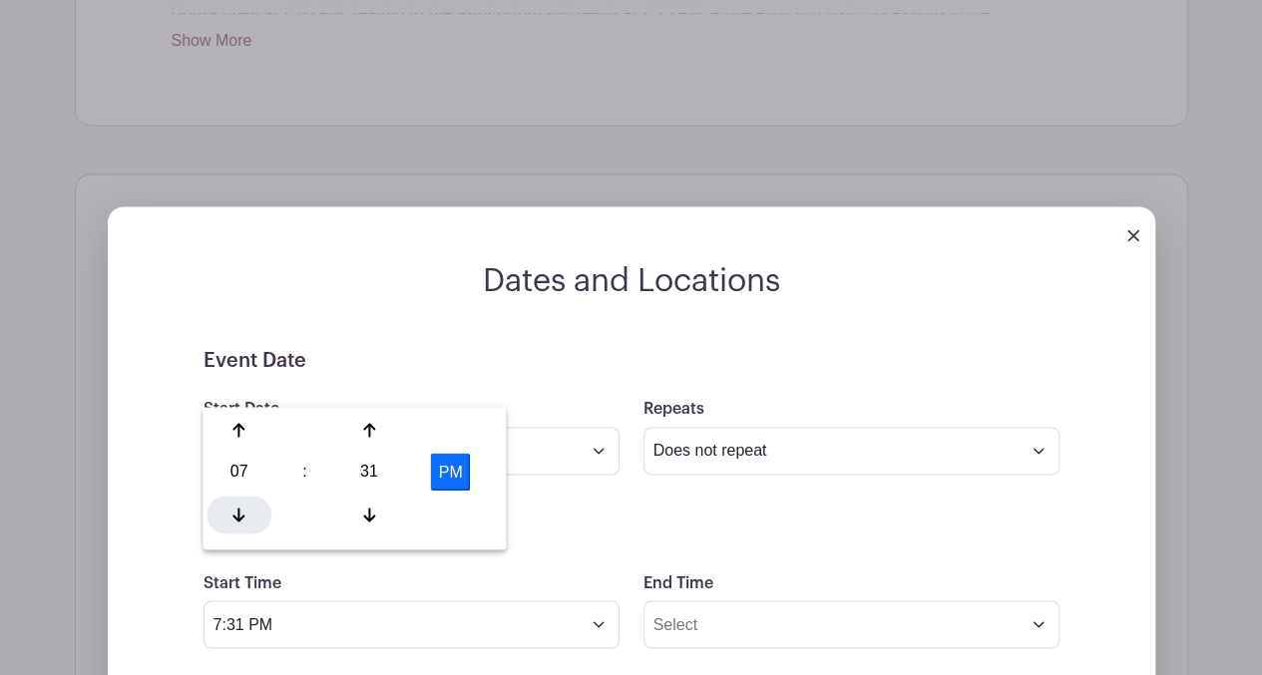
click at [240, 514] on icon at bounding box center [239, 515] width 12 height 16
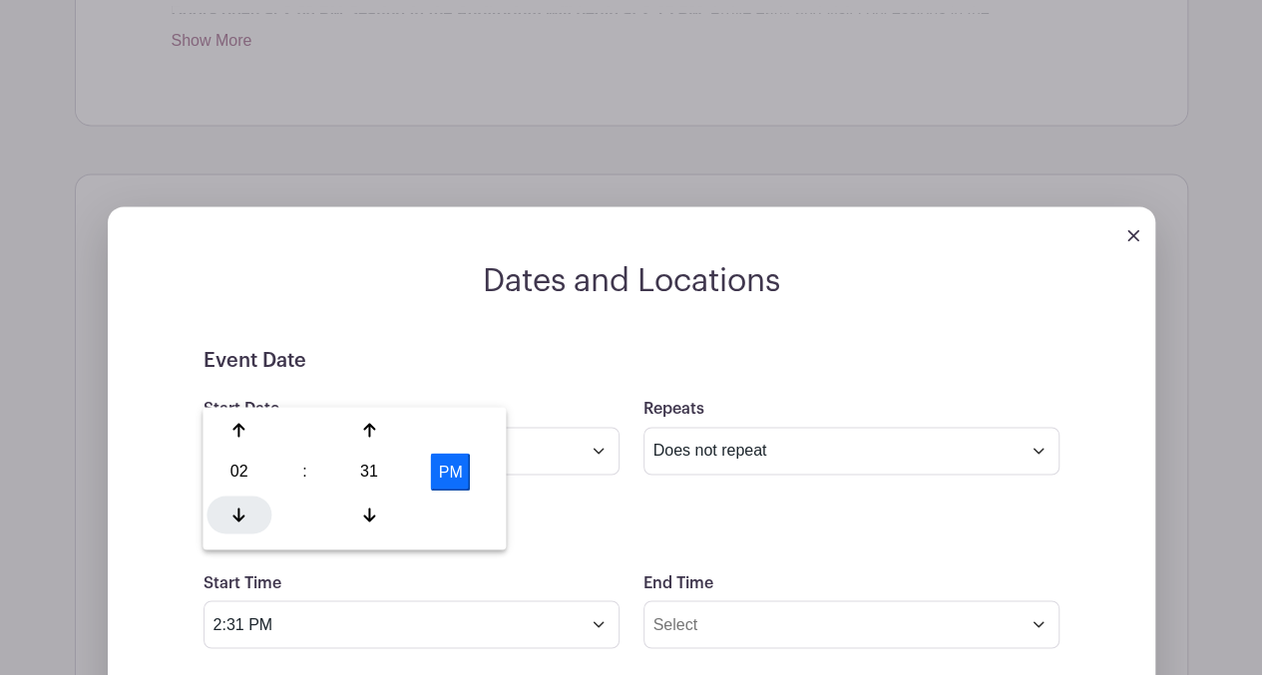
click at [240, 514] on icon at bounding box center [239, 515] width 12 height 16
click at [377, 508] on div at bounding box center [369, 515] width 65 height 38
type input "1:30 PM"
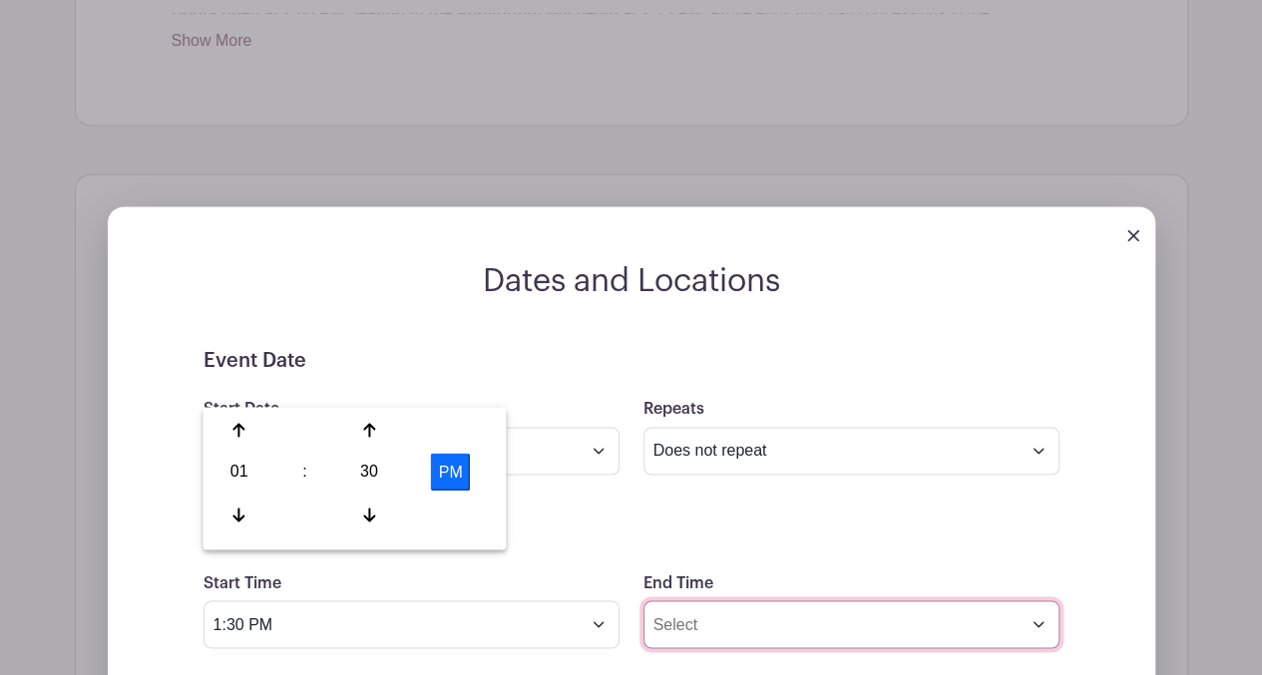
click at [734, 600] on input "End Time" at bounding box center [851, 624] width 416 height 48
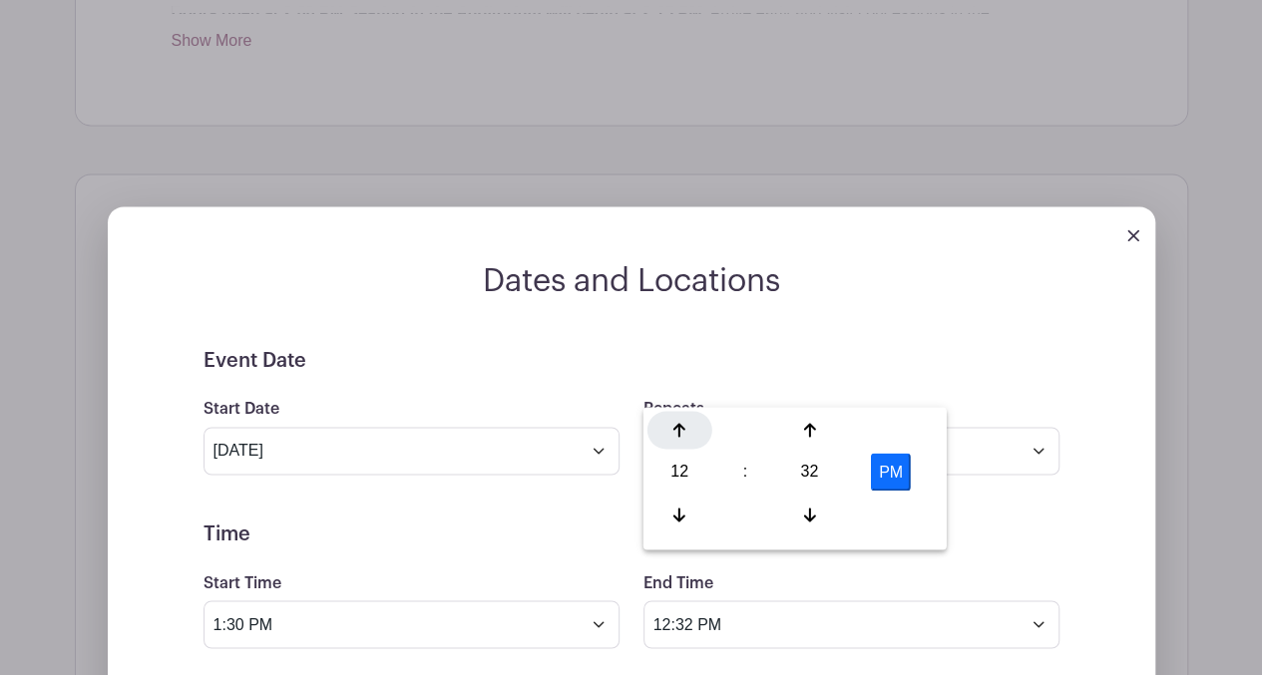
click at [680, 428] on icon at bounding box center [679, 430] width 12 height 16
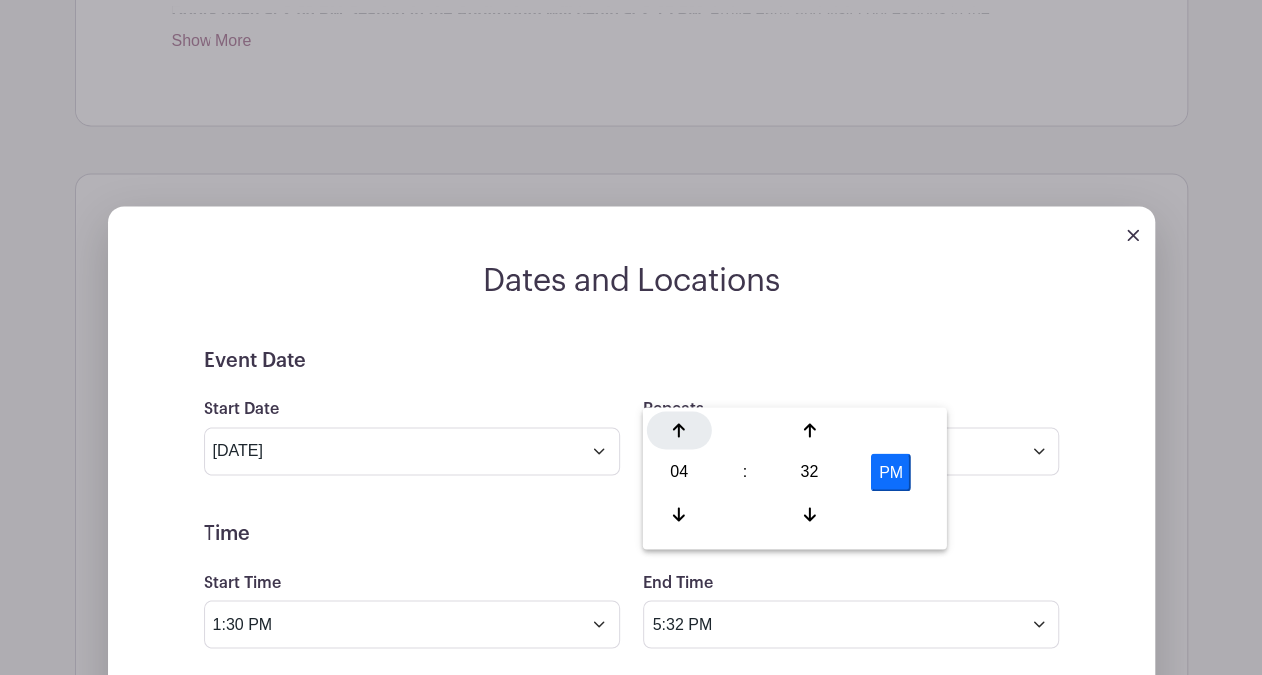
click at [680, 428] on icon at bounding box center [679, 430] width 12 height 16
click at [674, 516] on icon at bounding box center [679, 515] width 12 height 14
click at [810, 515] on icon at bounding box center [809, 515] width 12 height 14
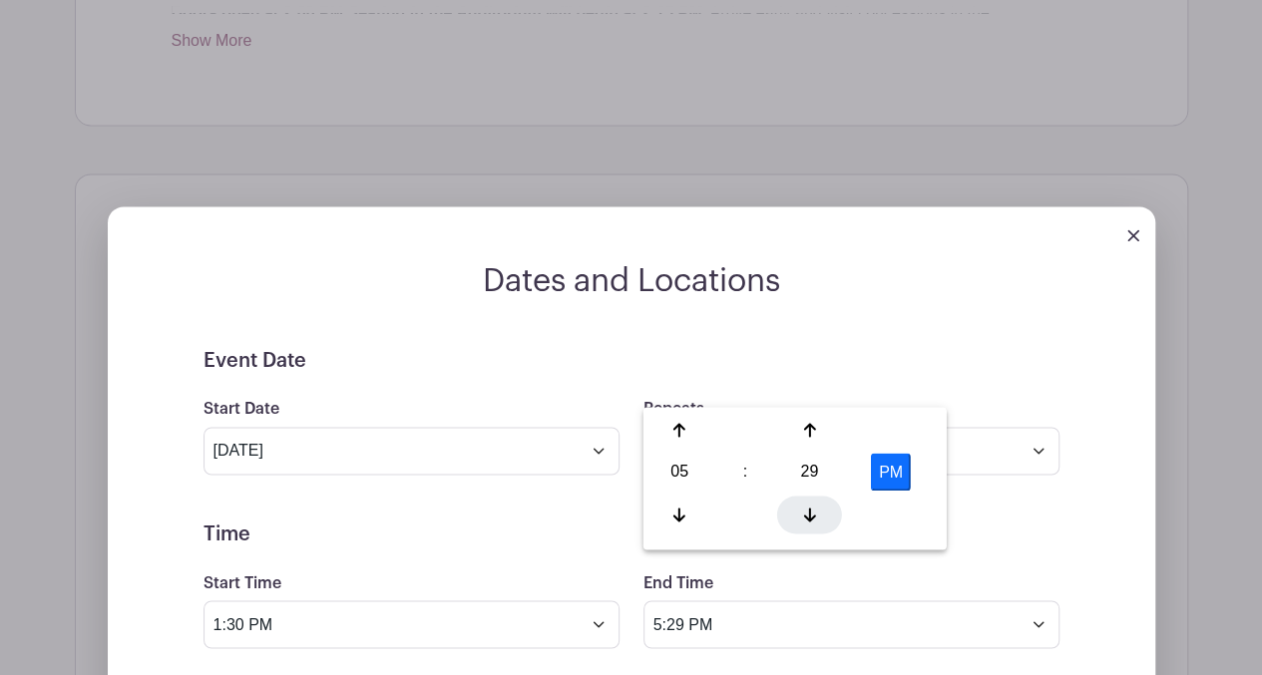
click at [810, 515] on icon at bounding box center [809, 515] width 12 height 14
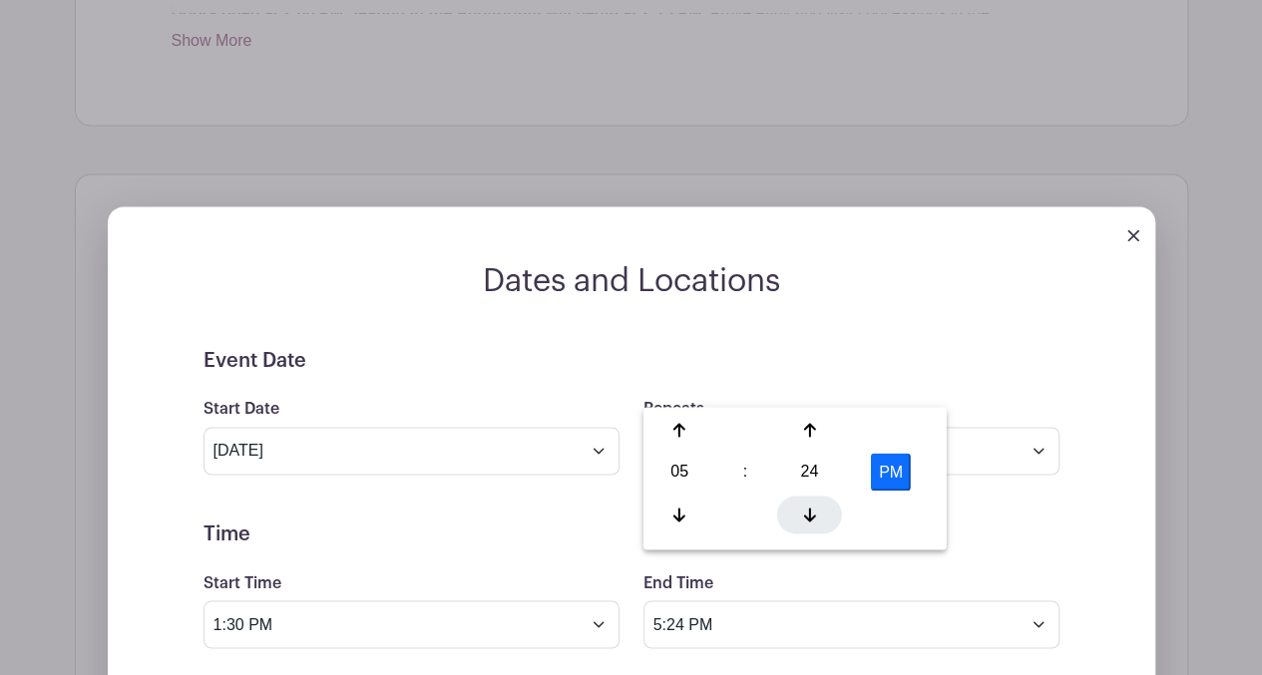
click at [810, 515] on icon at bounding box center [809, 515] width 12 height 14
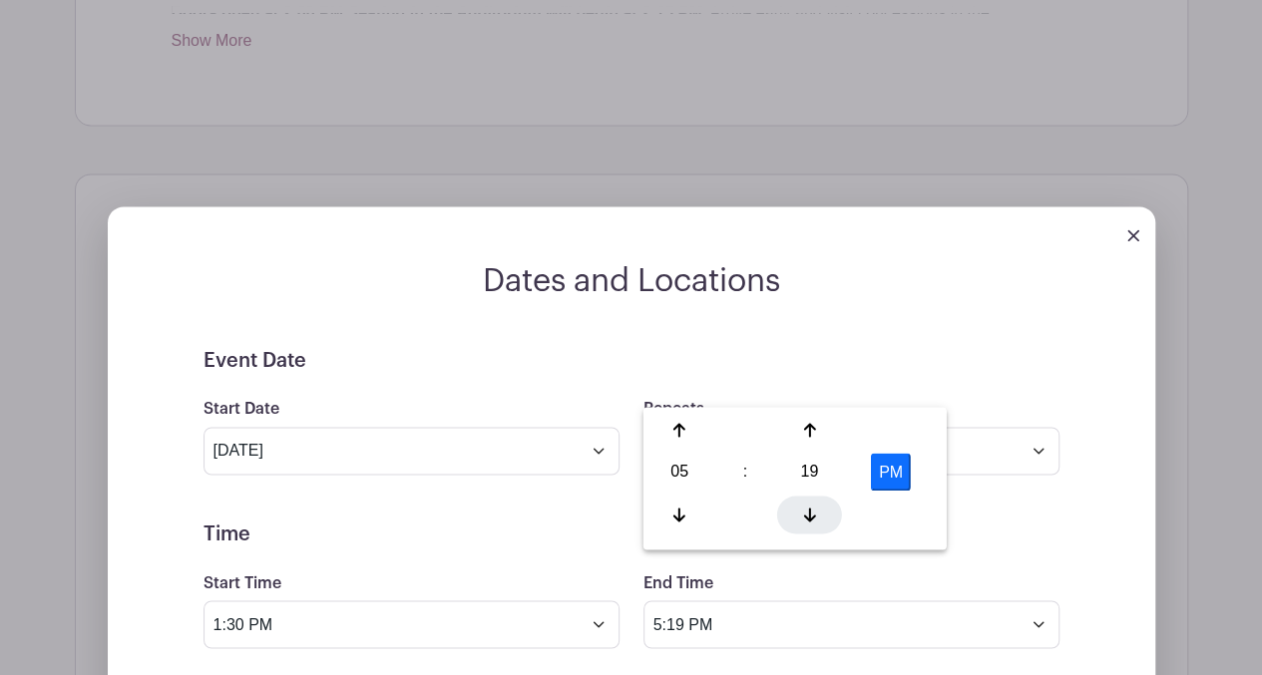
click at [810, 515] on icon at bounding box center [809, 515] width 12 height 14
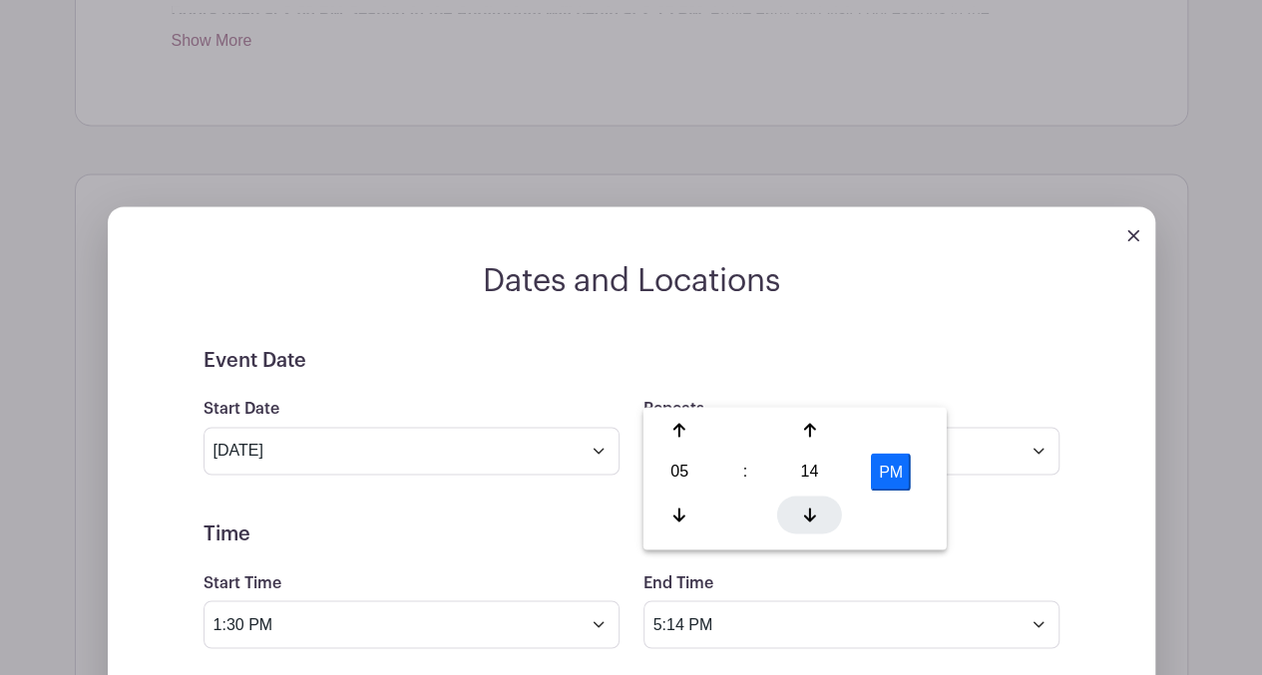
click at [810, 515] on icon at bounding box center [809, 515] width 12 height 14
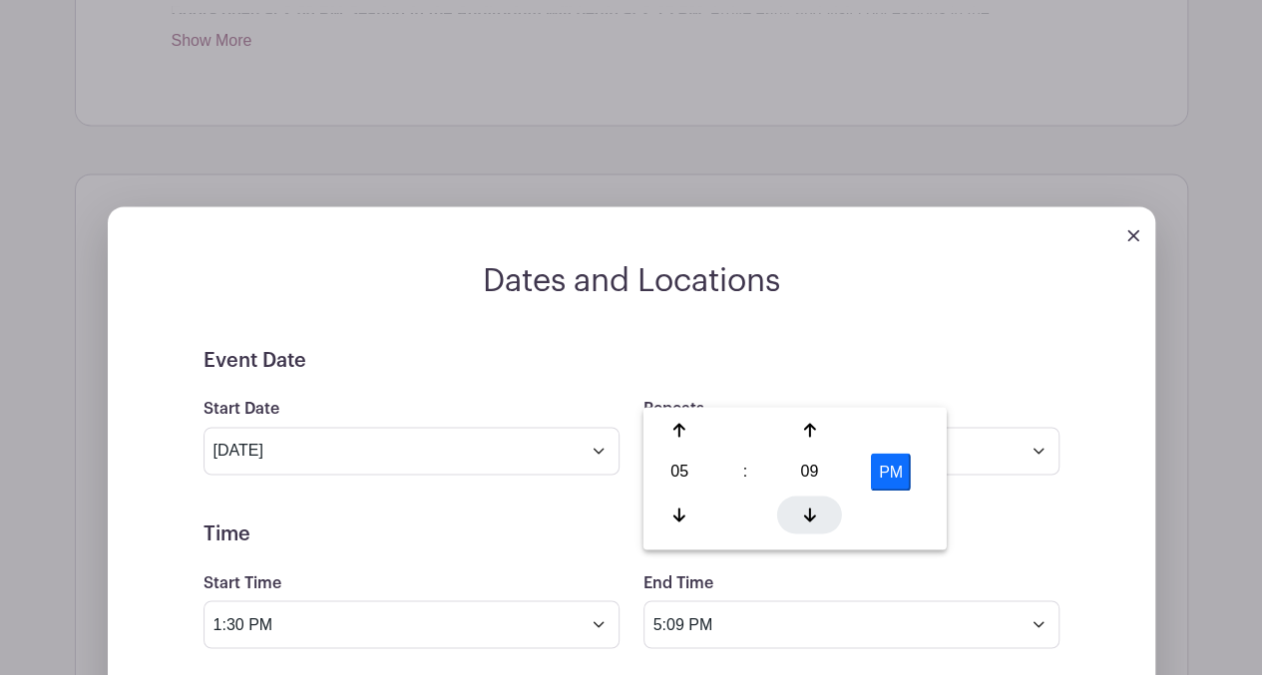
click at [810, 515] on icon at bounding box center [809, 515] width 12 height 14
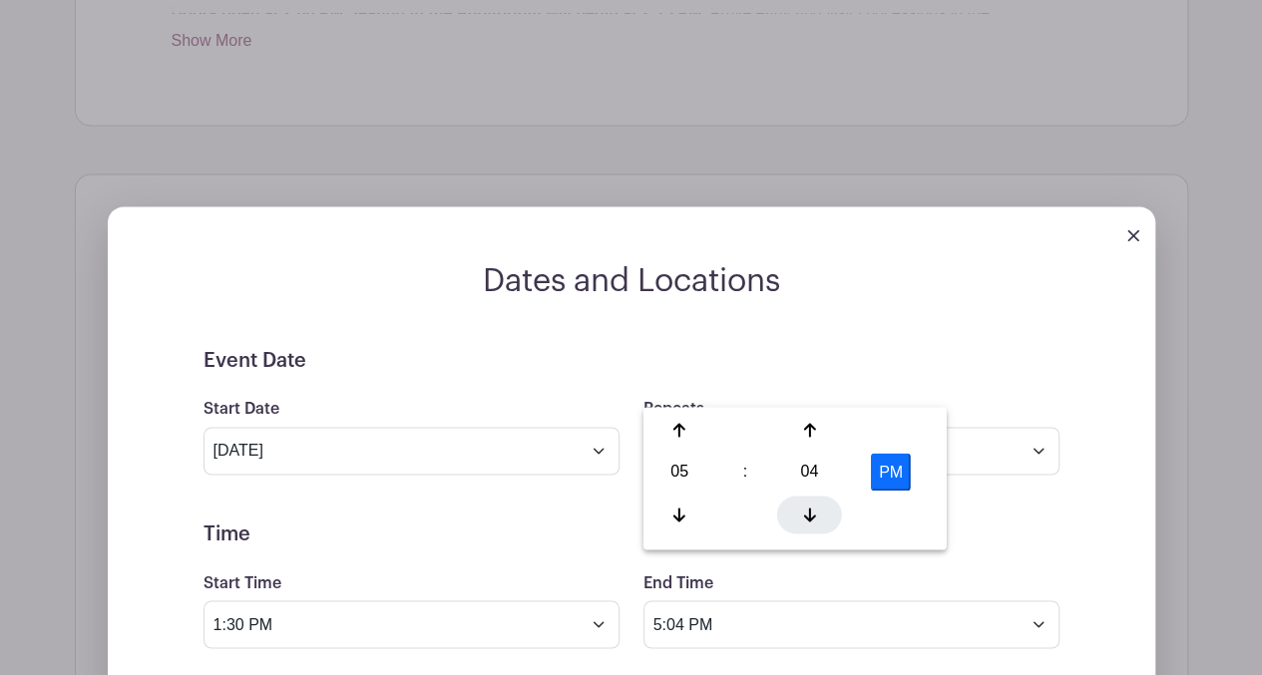
click at [810, 515] on icon at bounding box center [809, 515] width 12 height 14
type input "5:00 PM"
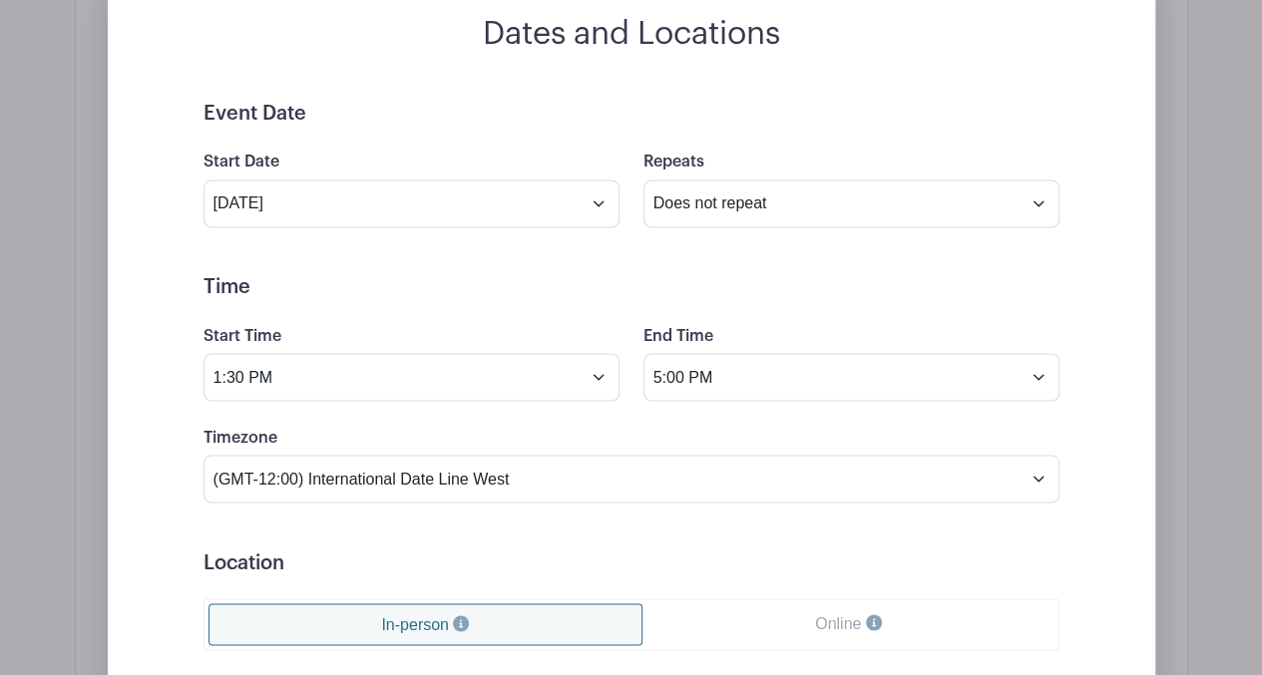
scroll to position [1590, 0]
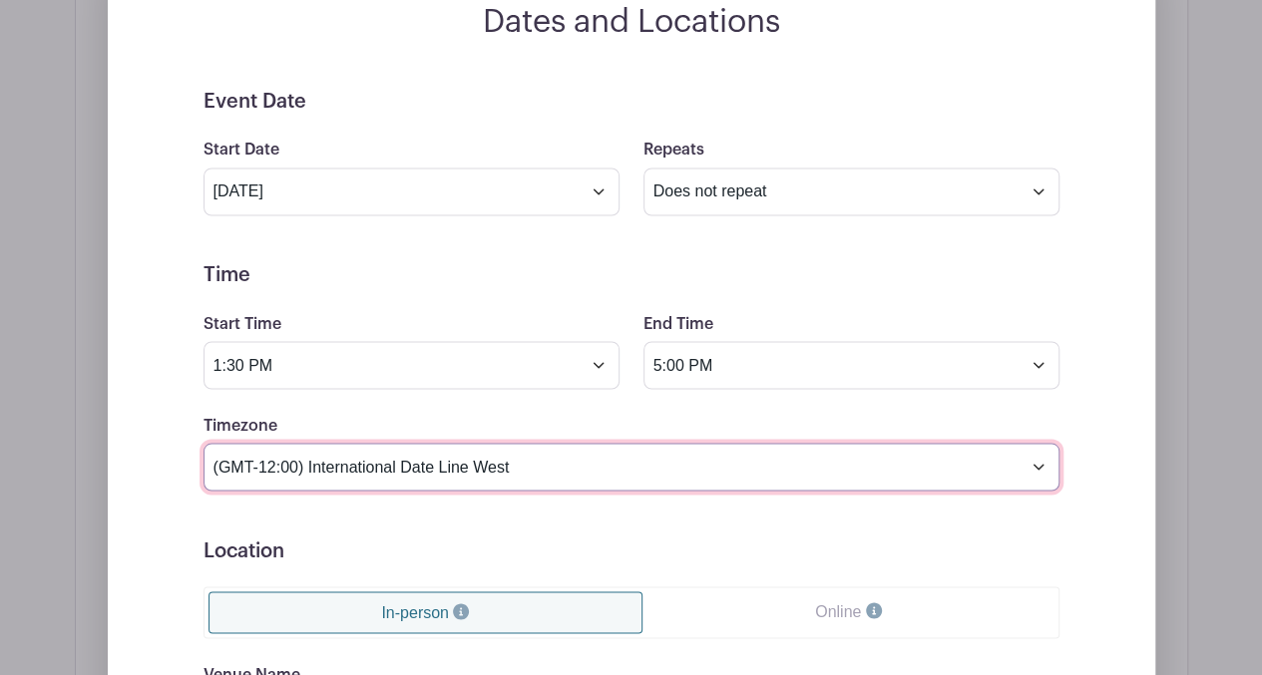
click at [1035, 443] on select "(GMT-12:00) International Date Line West (GMT-11:00) [US_STATE] (GMT-11:00) [GE…" at bounding box center [631, 467] width 856 height 48
select select "Pacific Time ([GEOGRAPHIC_DATA] & [GEOGRAPHIC_DATA])"
click at [203, 443] on select "(GMT-12:00) International Date Line West (GMT-11:00) [US_STATE] (GMT-11:00) [GE…" at bounding box center [631, 467] width 856 height 48
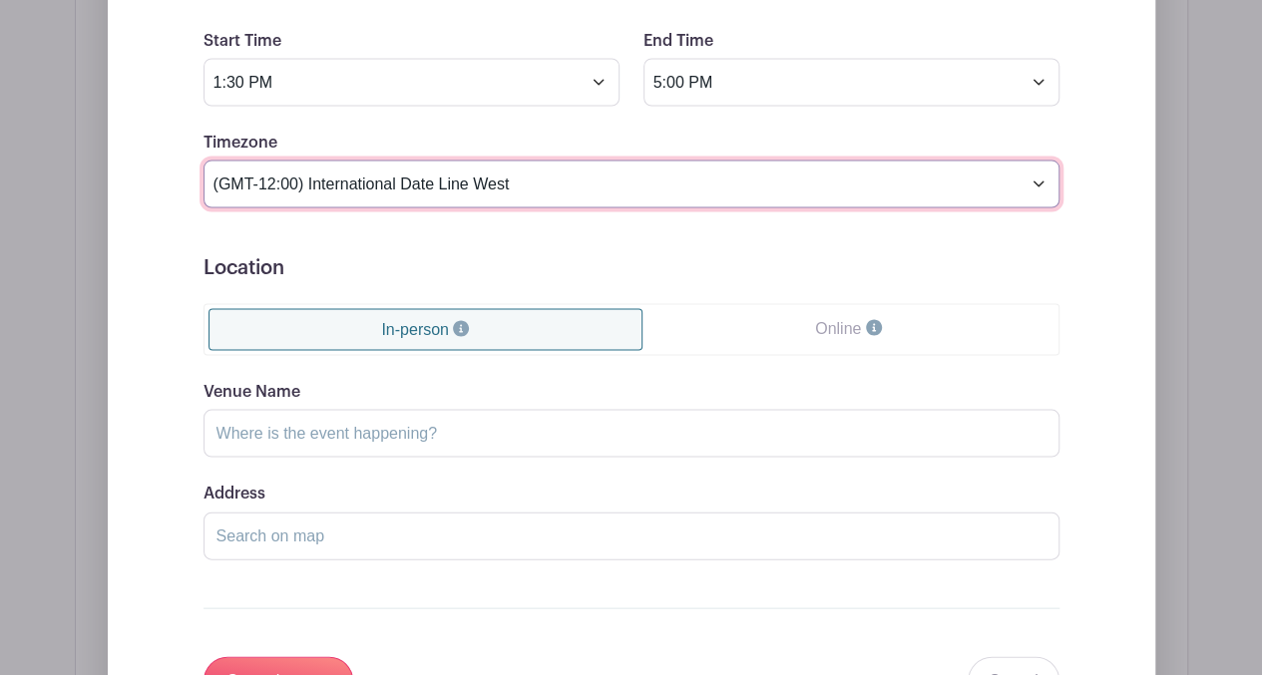
scroll to position [1882, 0]
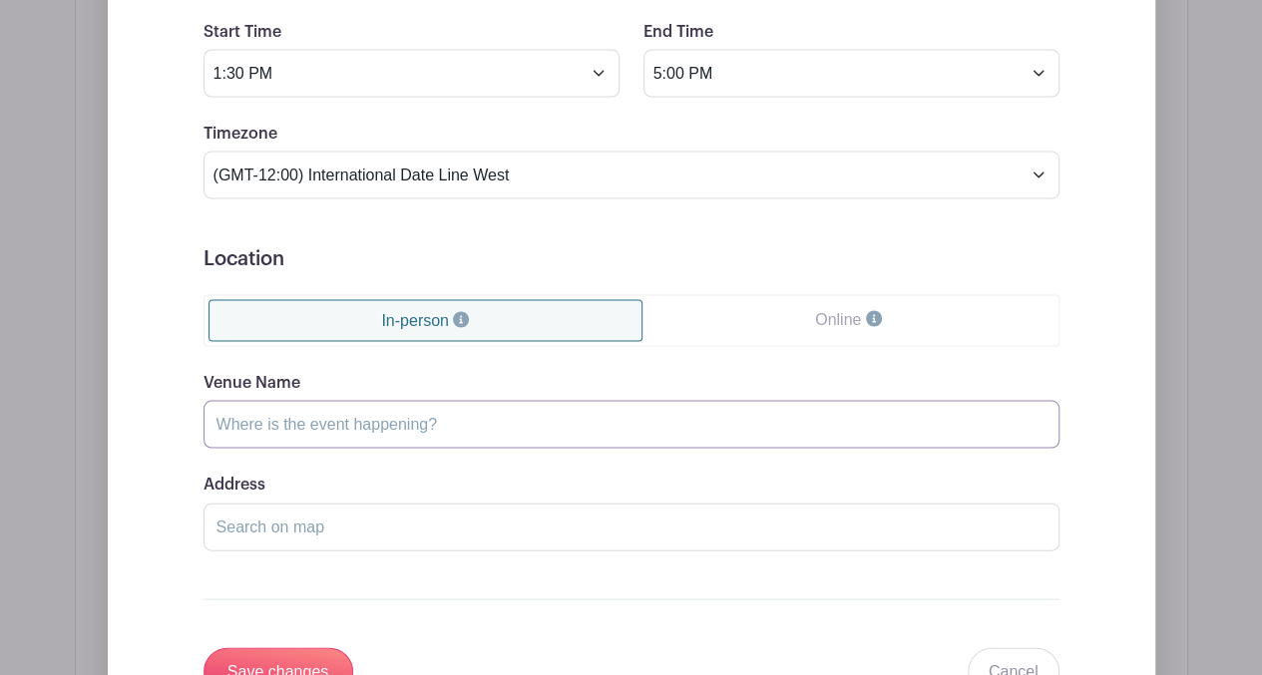
click at [491, 400] on input "Venue Name" at bounding box center [631, 424] width 856 height 48
type input "The [GEOGRAPHIC_DATA]"
click at [277, 647] on input "Save changes" at bounding box center [278, 671] width 150 height 48
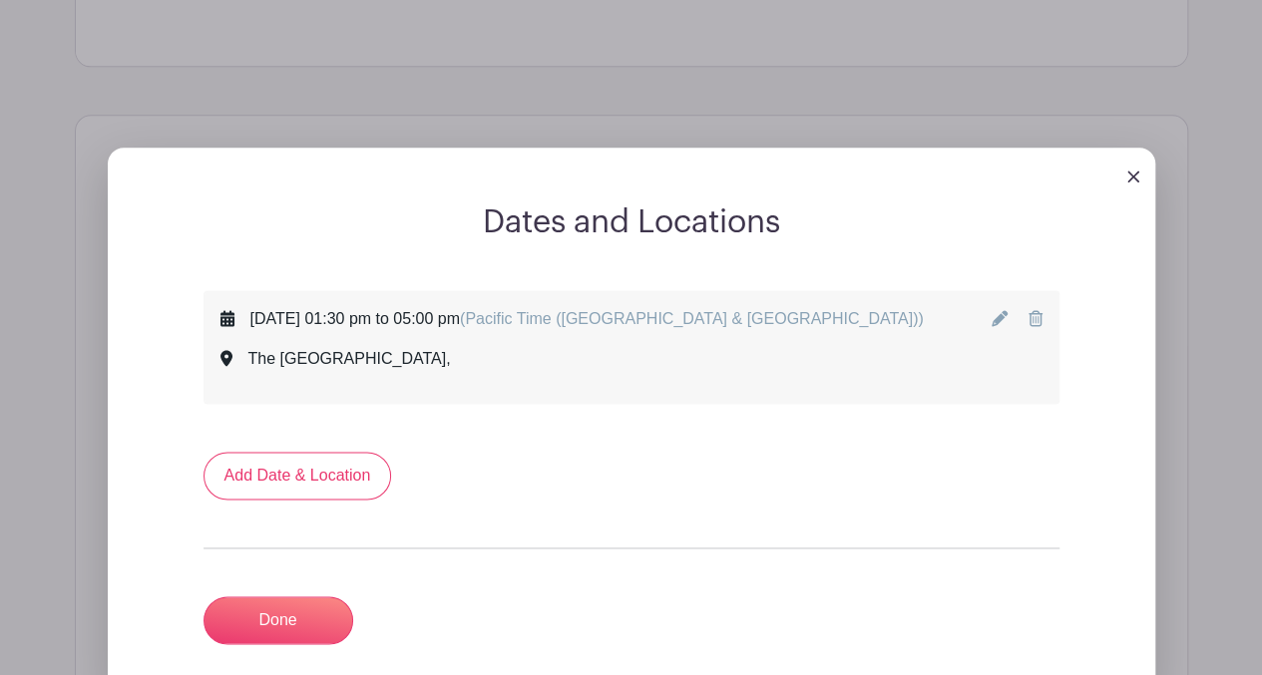
scroll to position [1232, 0]
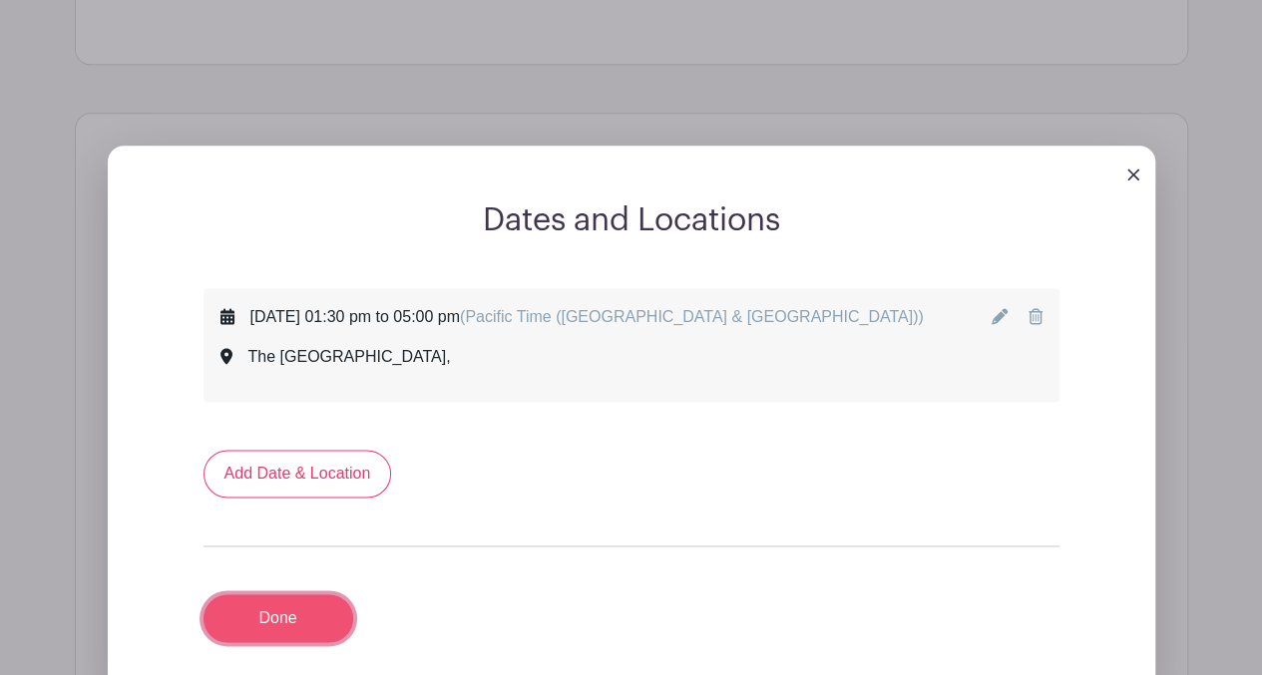
click at [316, 594] on link "Done" at bounding box center [278, 618] width 150 height 48
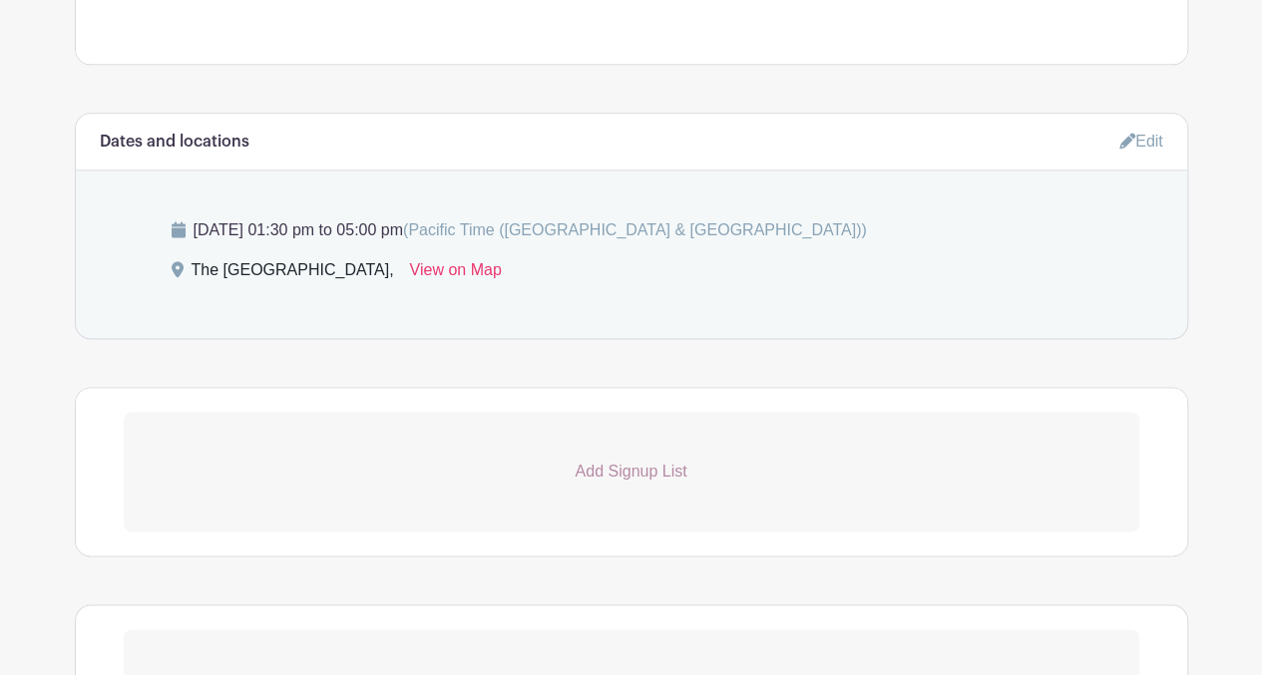
click at [644, 460] on p "Add Signup List" at bounding box center [631, 472] width 1015 height 24
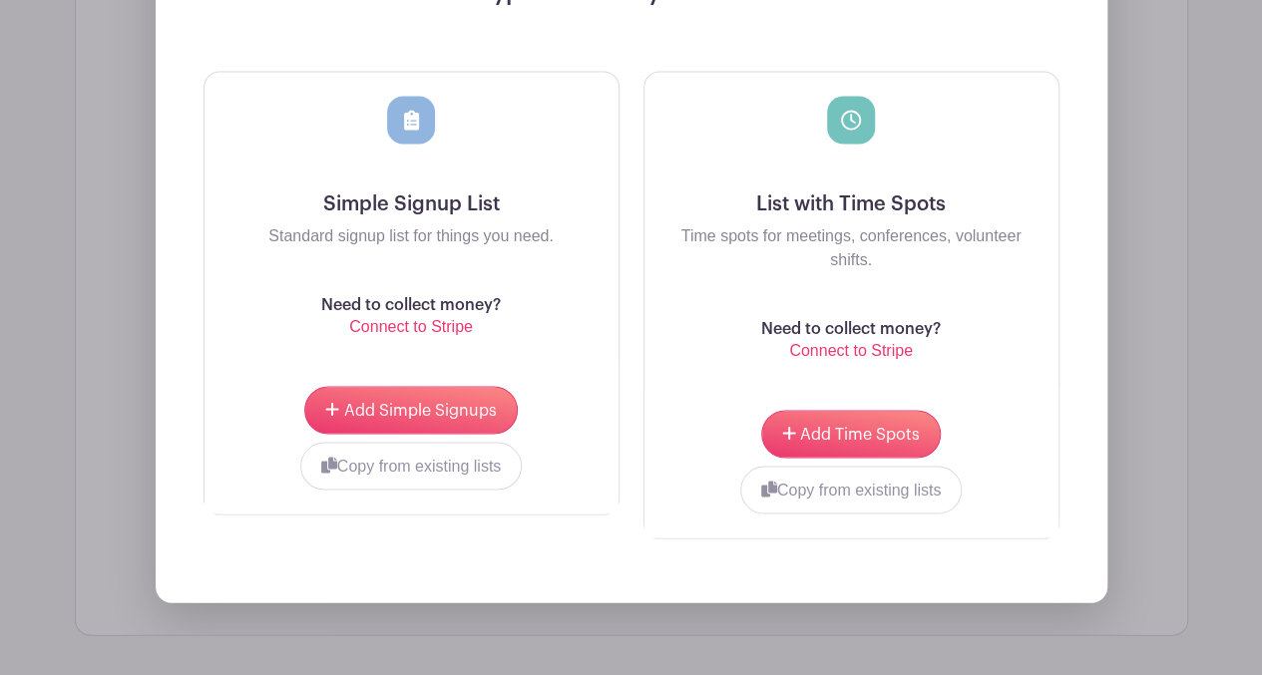
scroll to position [1815, 0]
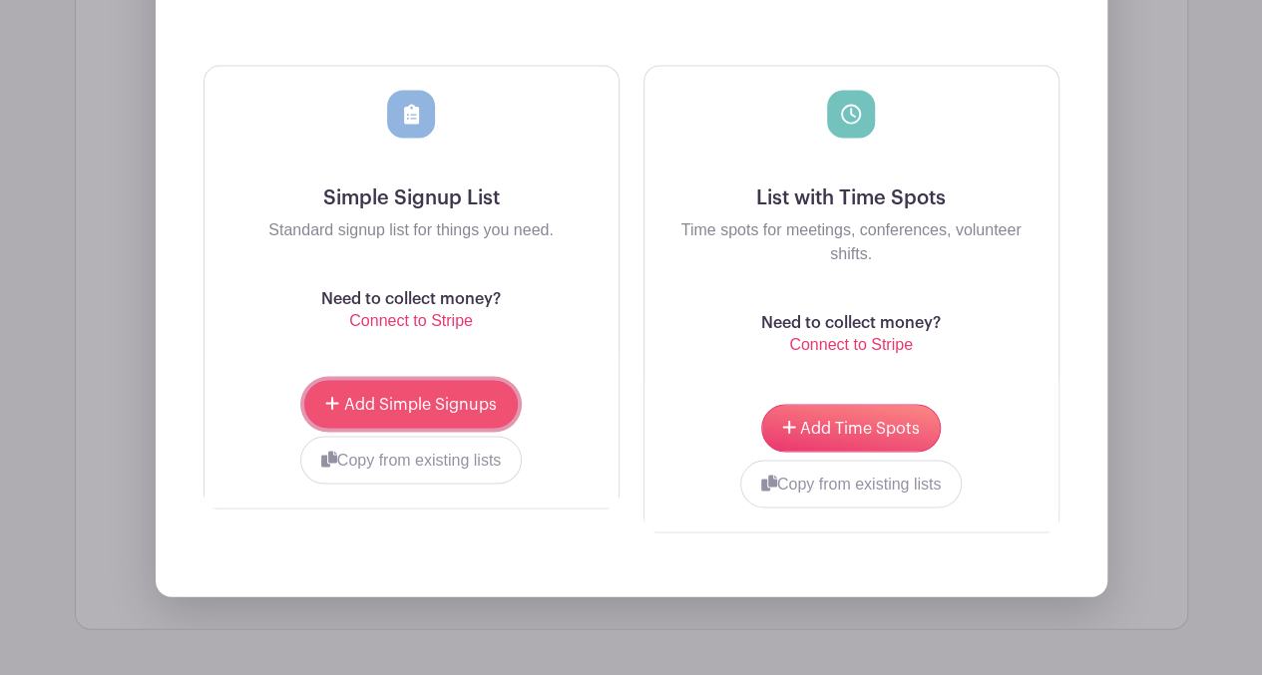
click at [479, 396] on span "Add Simple Signups" at bounding box center [420, 404] width 153 height 16
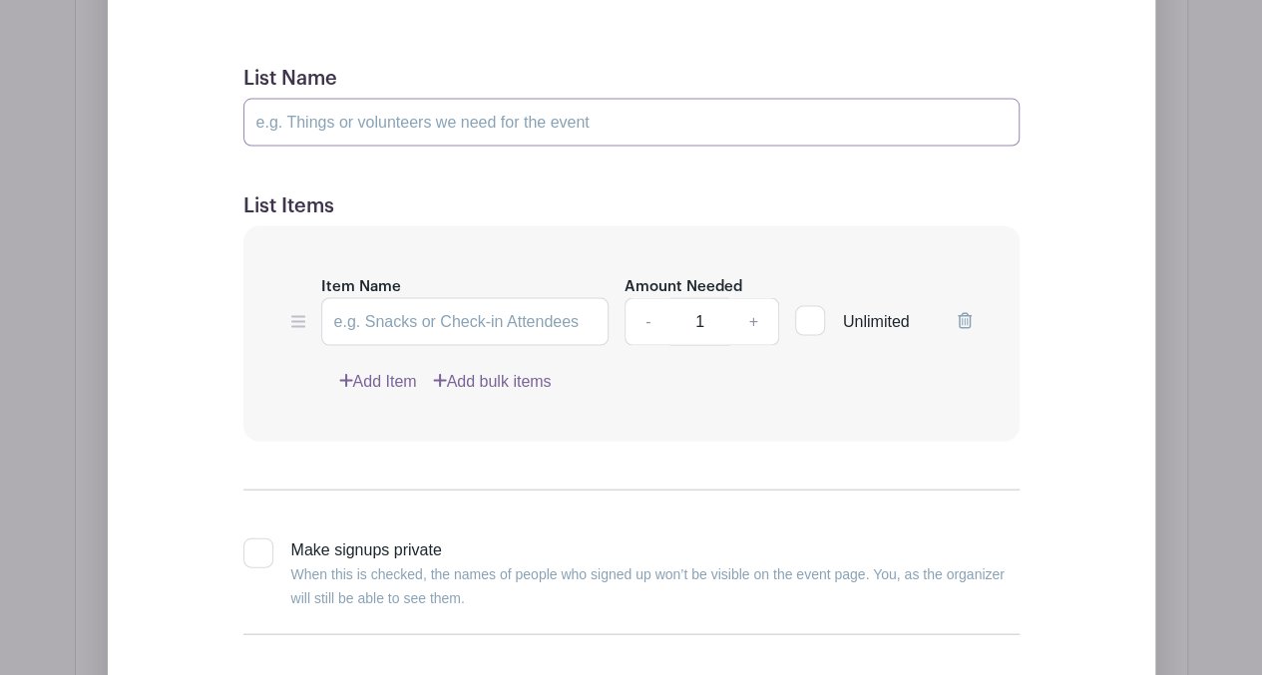
click at [525, 99] on input "List Name" at bounding box center [631, 123] width 776 height 48
type input "Volunteer Positions"
click at [389, 298] on input "Item Name" at bounding box center [465, 322] width 288 height 48
type input "[PERSON_NAME]"
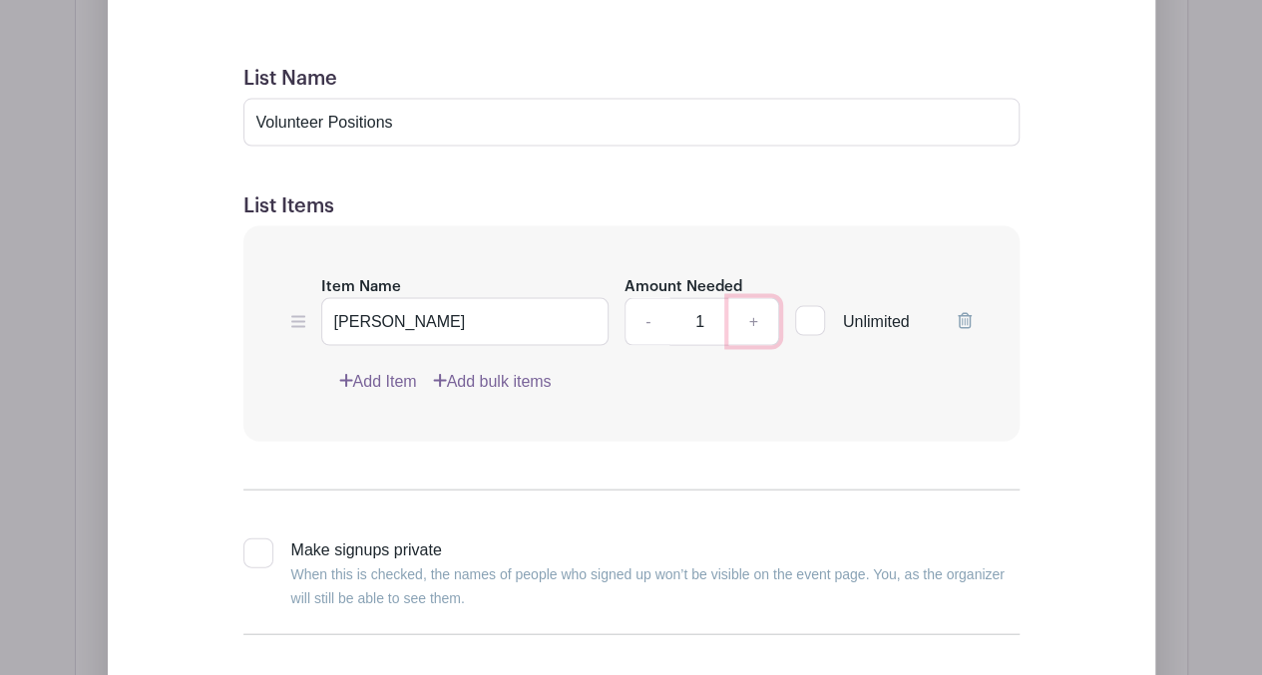
click at [754, 298] on link "+" at bounding box center [753, 322] width 50 height 48
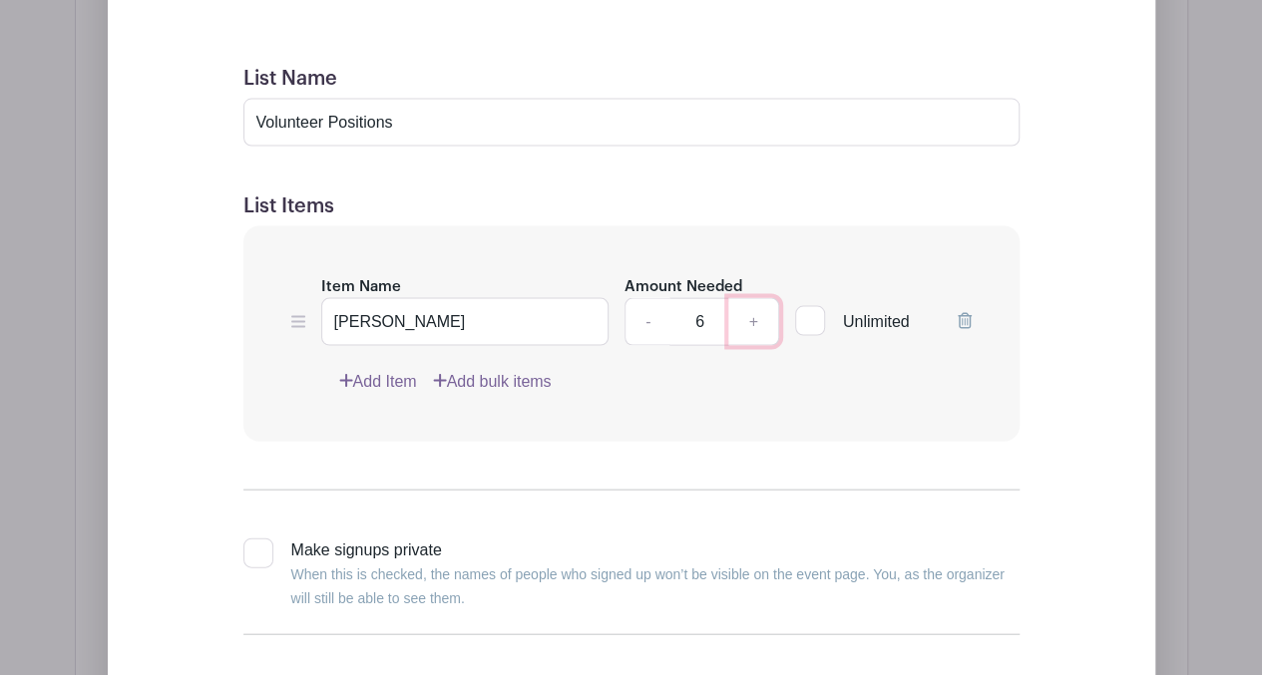
click at [754, 298] on link "+" at bounding box center [753, 322] width 50 height 48
type input "8"
click at [358, 370] on link "Add Item" at bounding box center [378, 382] width 78 height 24
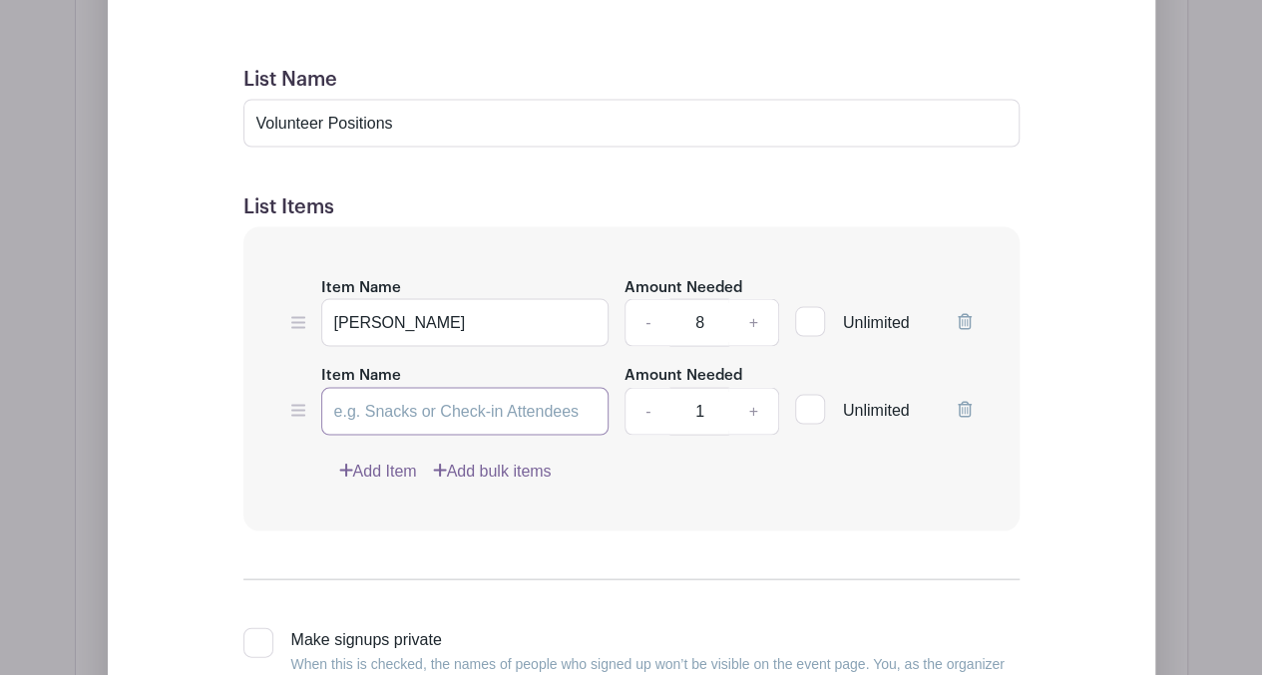
click at [353, 387] on input "Item Name" at bounding box center [465, 411] width 288 height 48
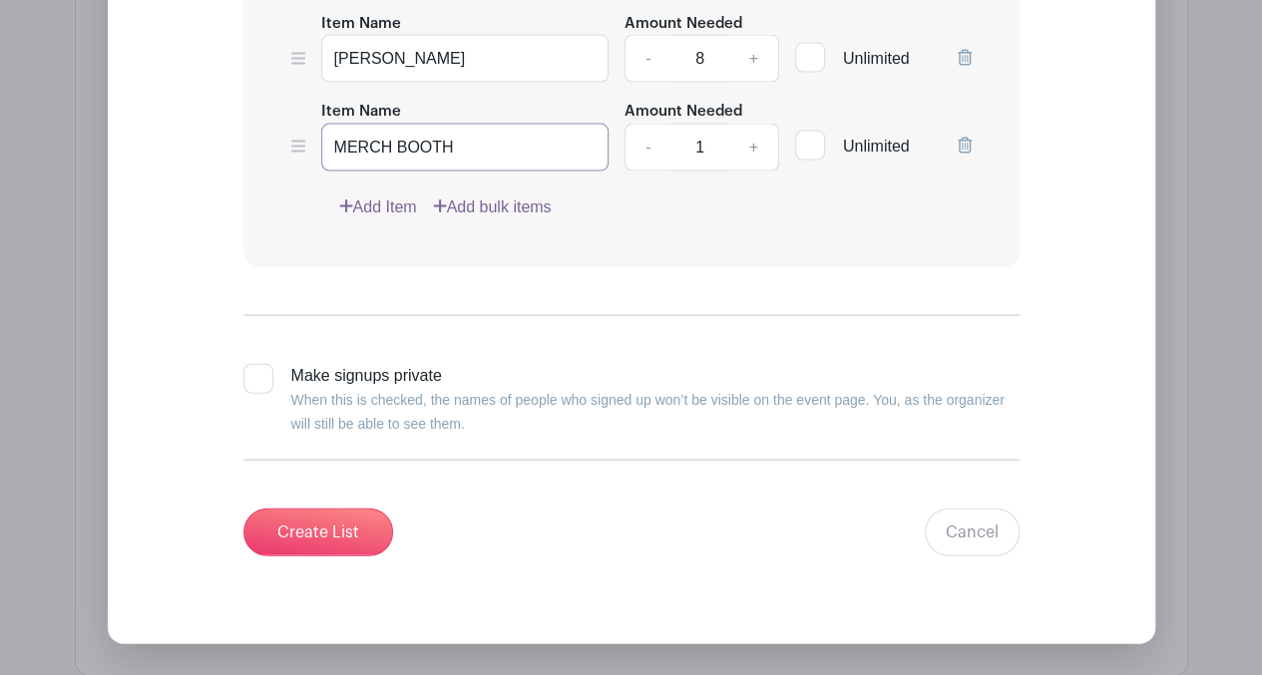
scroll to position [2082, 0]
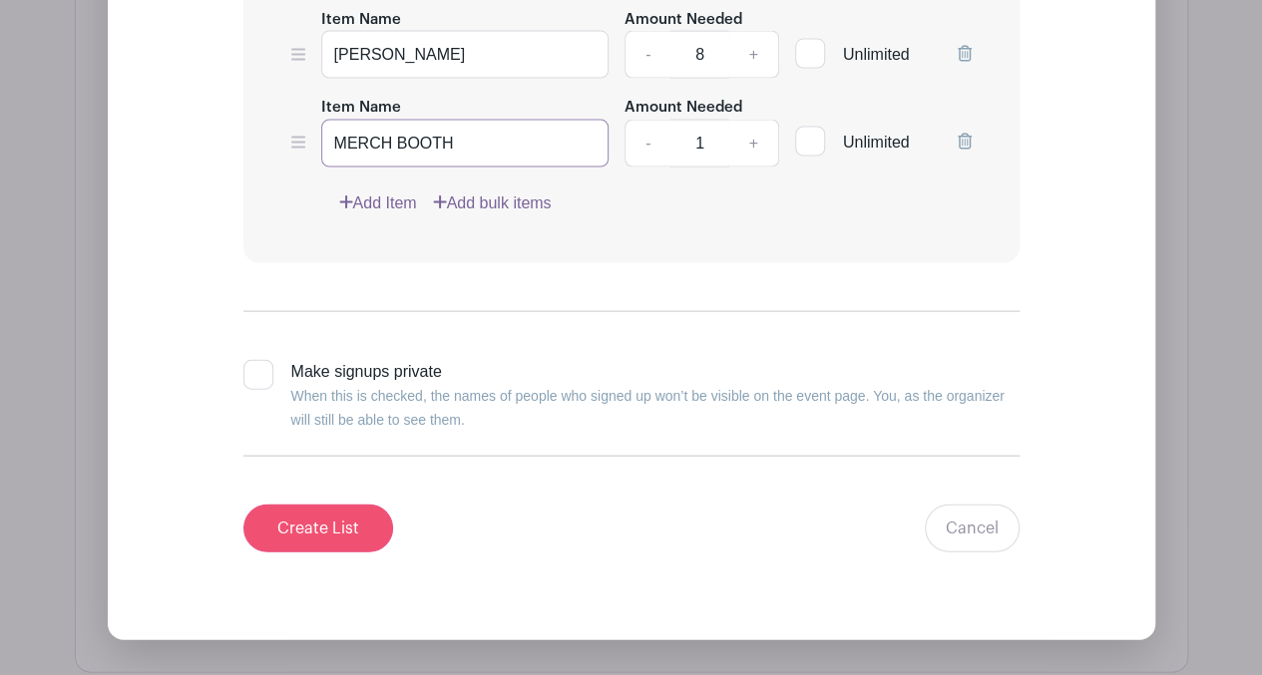
type input "MERCH BOOTH"
click at [343, 505] on input "Create List" at bounding box center [318, 529] width 150 height 48
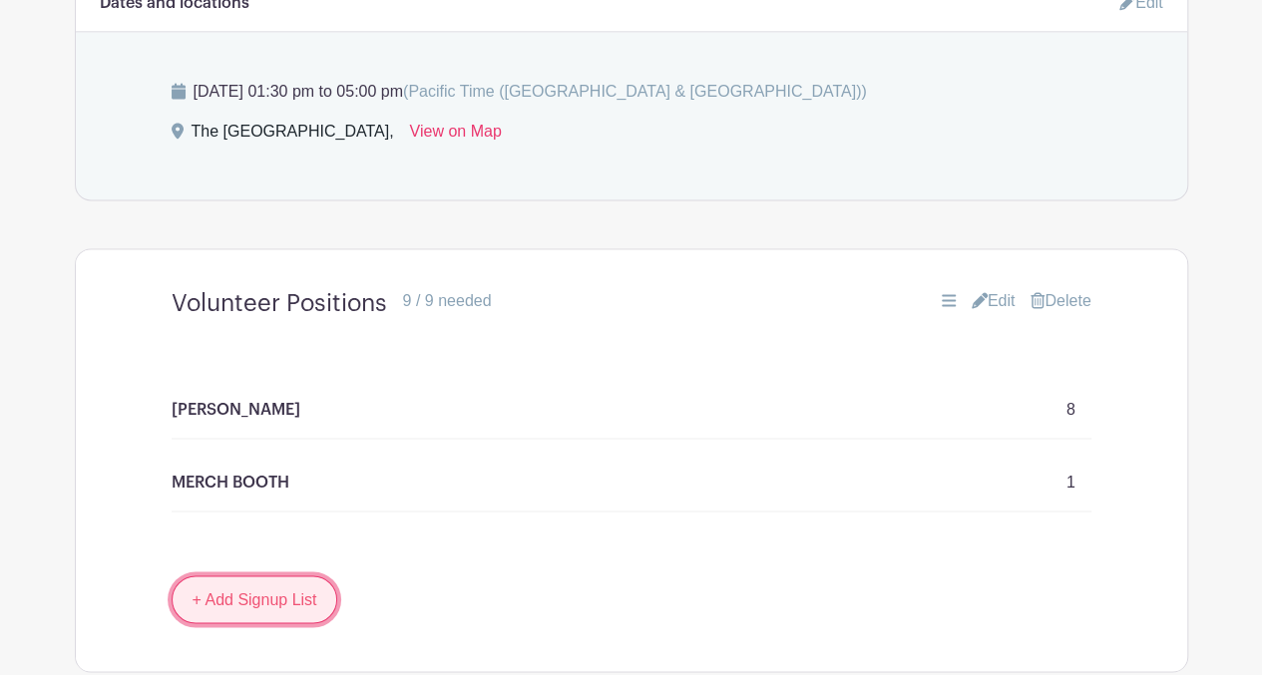
click at [281, 575] on link "+ Add Signup List" at bounding box center [255, 599] width 167 height 48
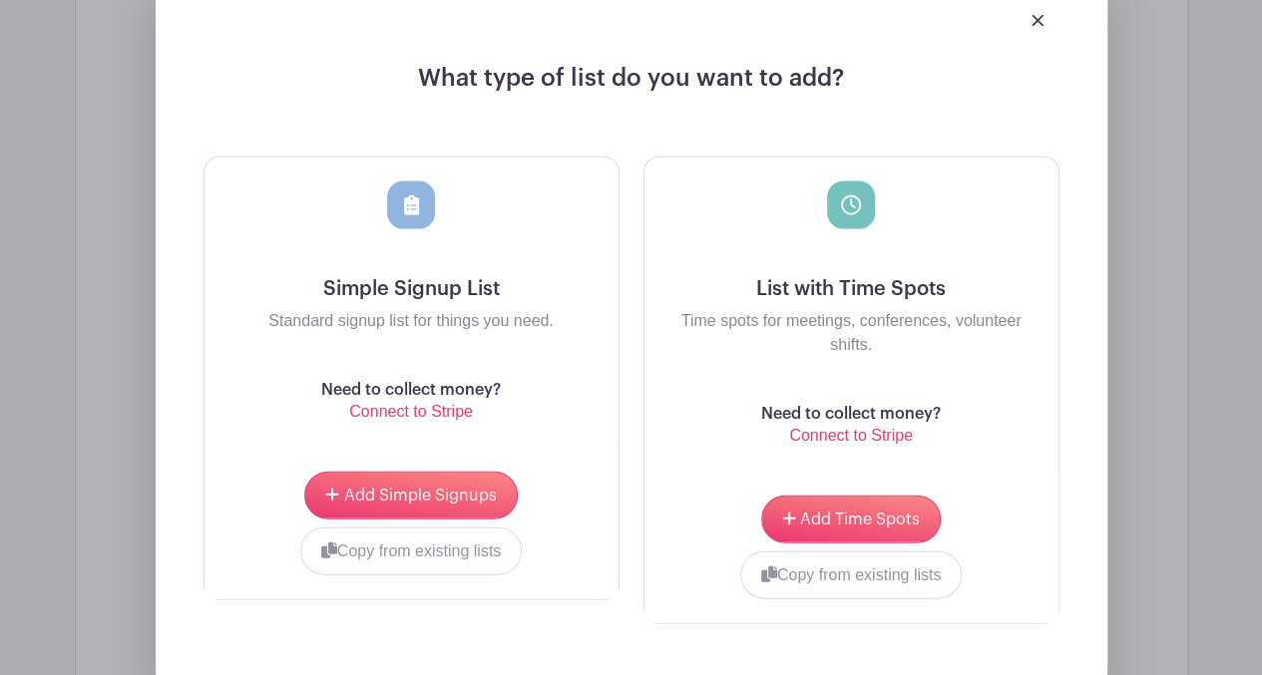
scroll to position [2065, 0]
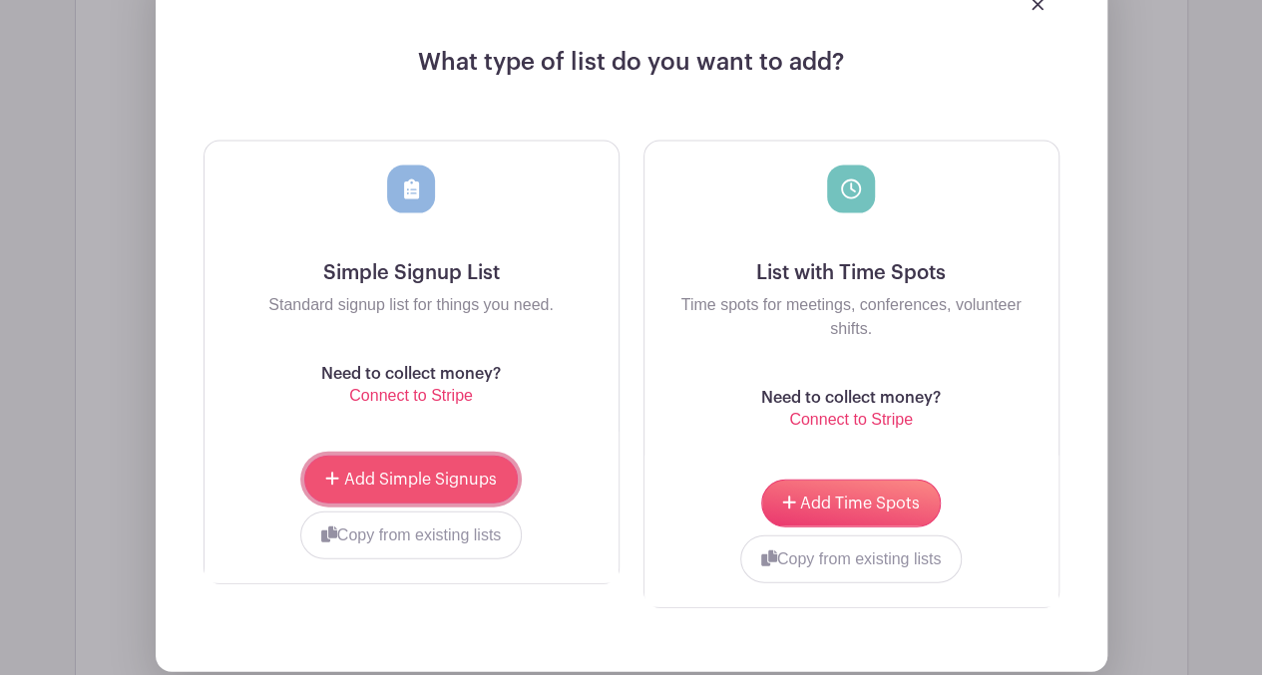
click at [418, 472] on span "Add Simple Signups" at bounding box center [420, 480] width 153 height 16
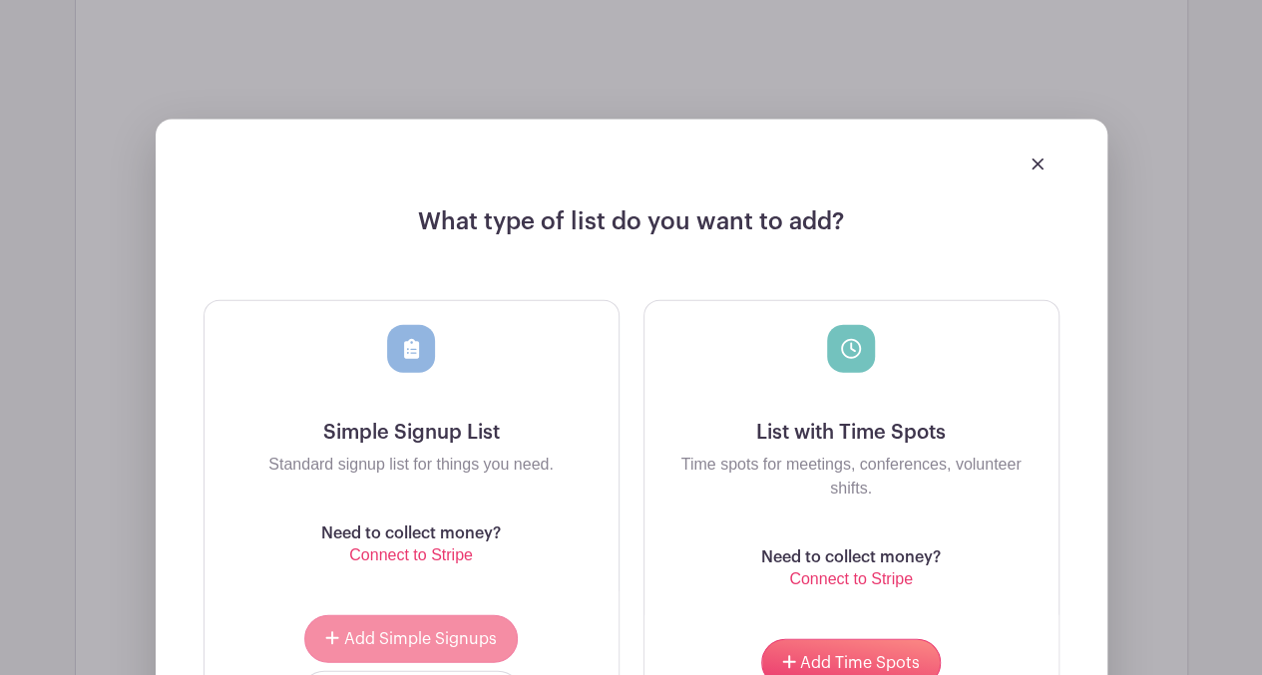
scroll to position [2225, 0]
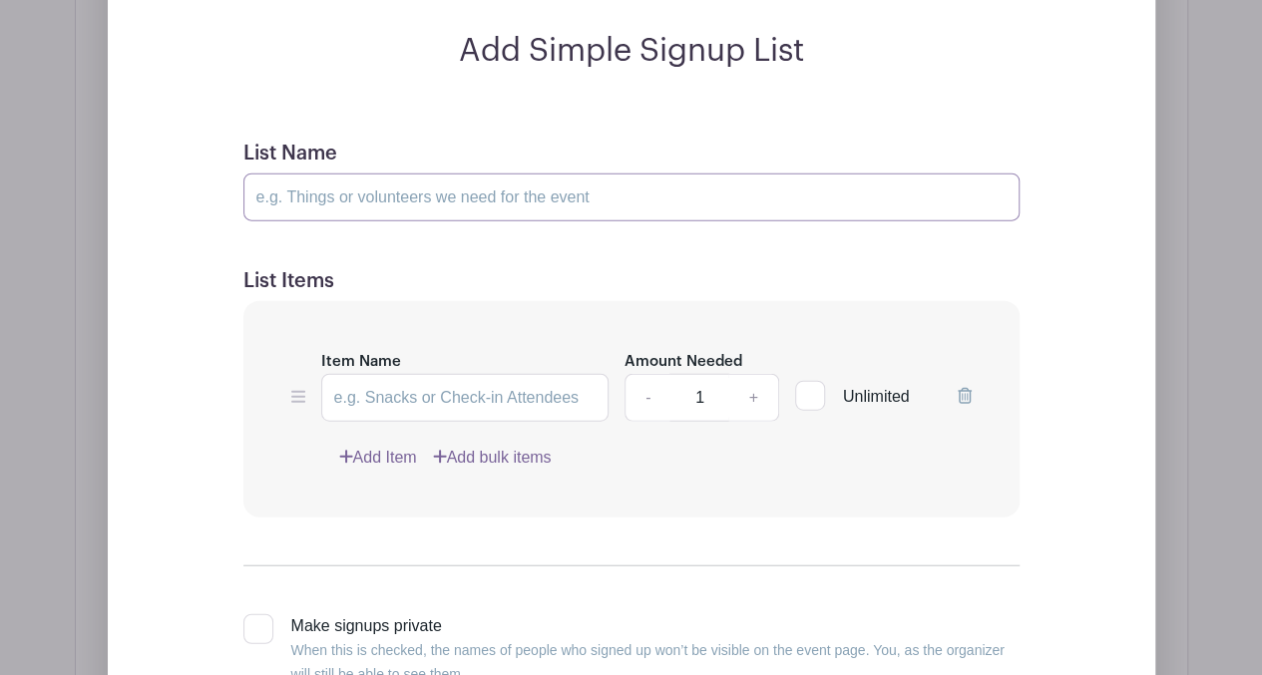
click at [443, 174] on input "List Name" at bounding box center [631, 198] width 776 height 48
type input "Employee Positions"
click at [541, 374] on input "Item Name" at bounding box center [465, 398] width 288 height 48
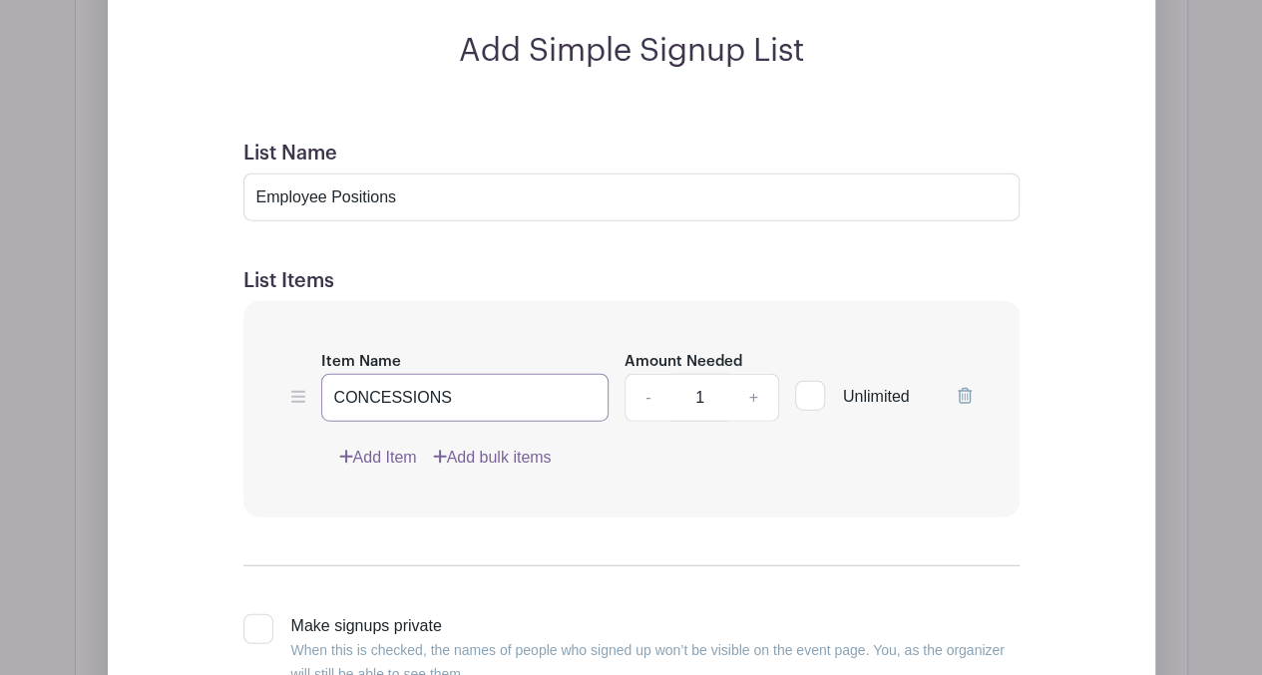
type input "CONCESSIONS"
click at [753, 374] on link "+" at bounding box center [753, 398] width 50 height 48
type input "2"
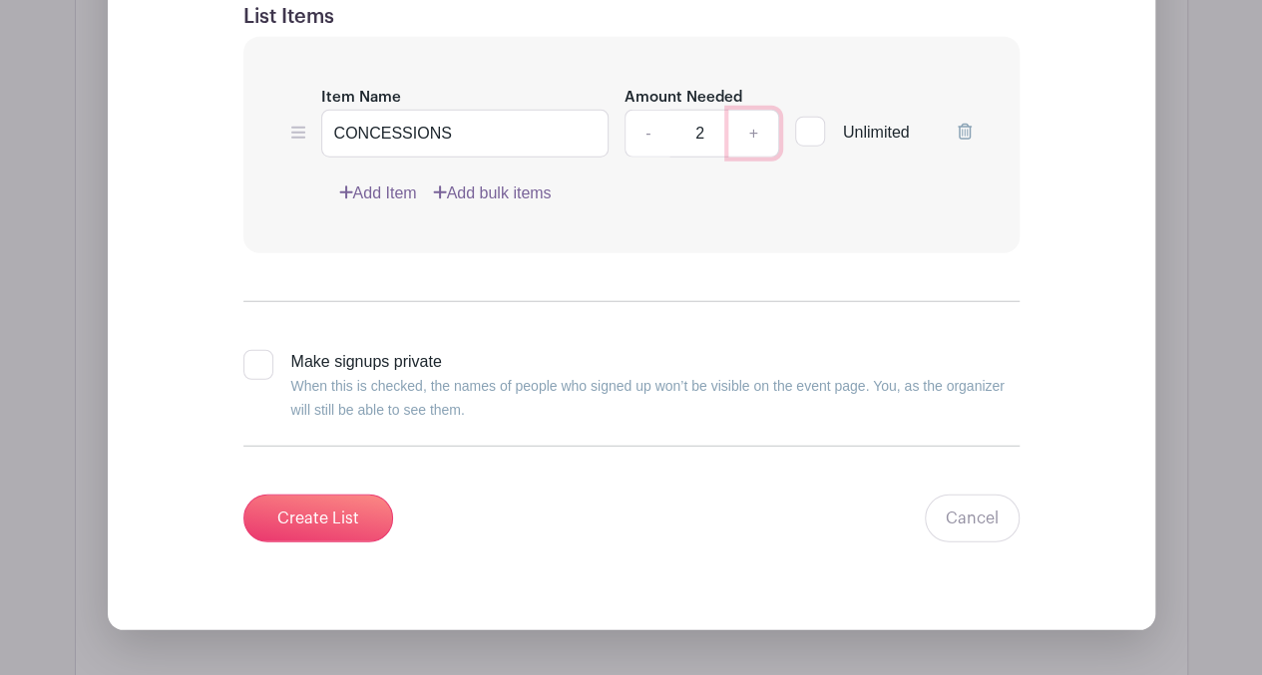
scroll to position [2449, 0]
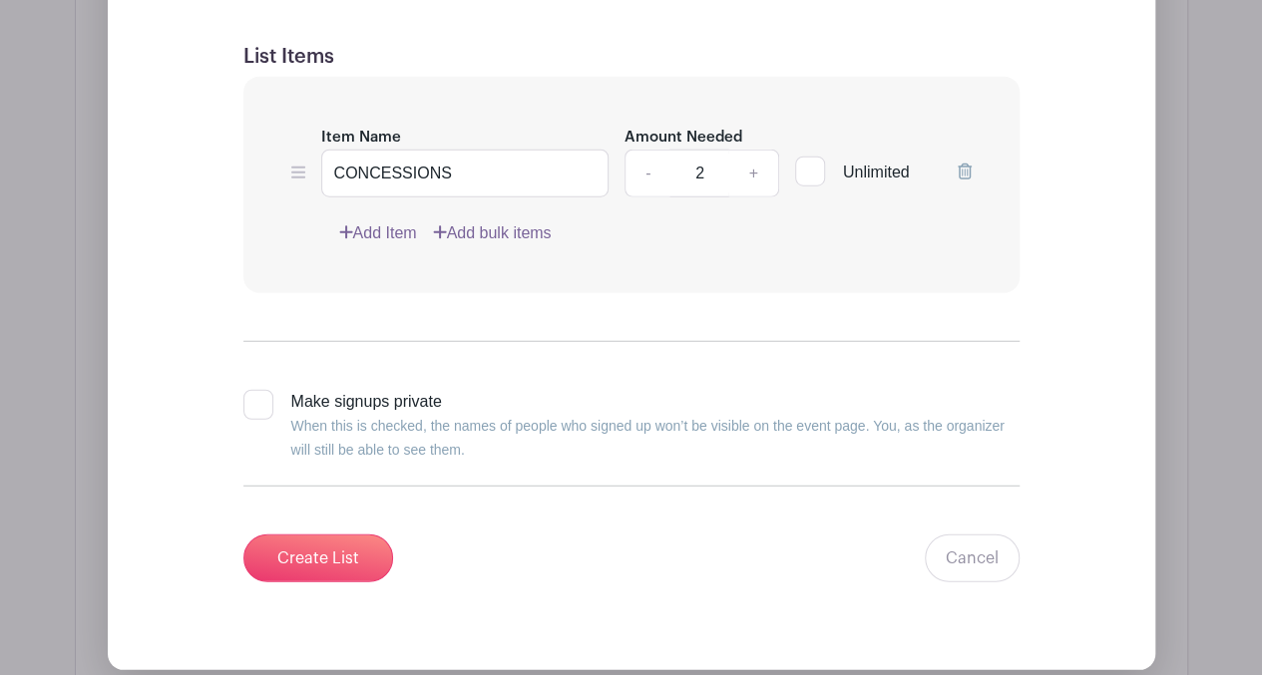
click at [249, 390] on div at bounding box center [258, 405] width 30 height 30
click at [249, 390] on input "Make signups private When this is checked, the names of people who signed up wo…" at bounding box center [249, 396] width 13 height 13
checkbox input "true"
click at [358, 535] on input "Create List" at bounding box center [318, 559] width 150 height 48
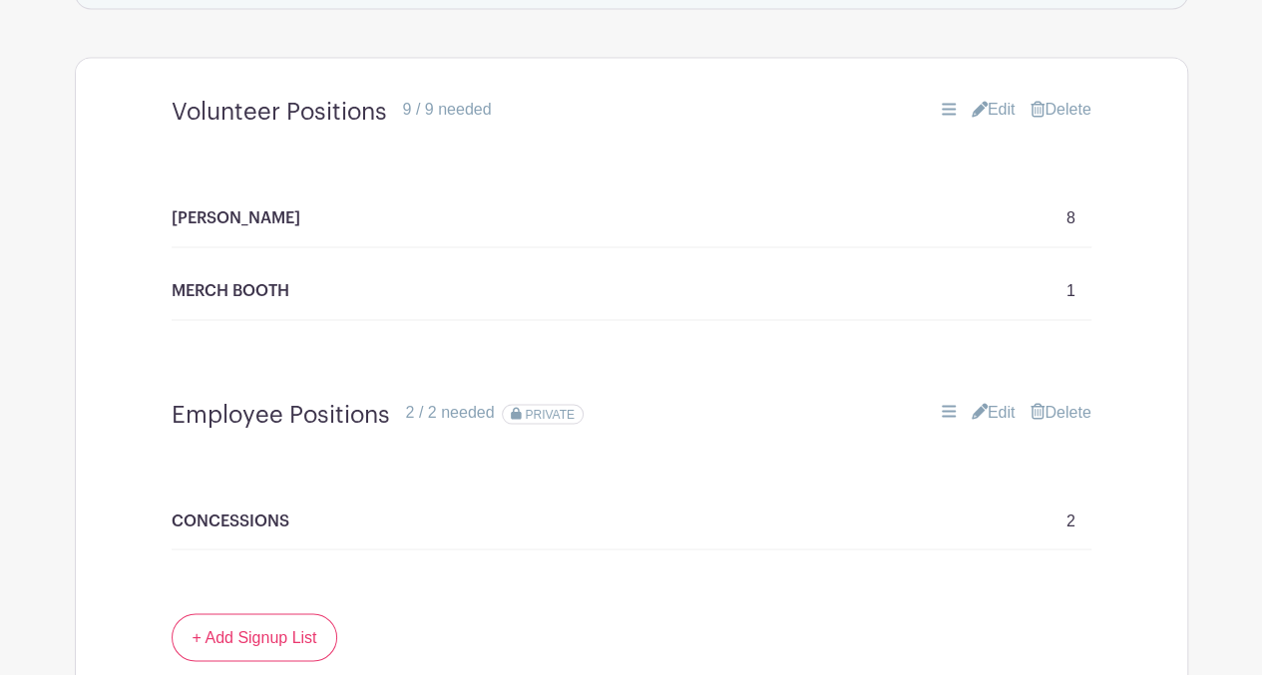
scroll to position [1454, 0]
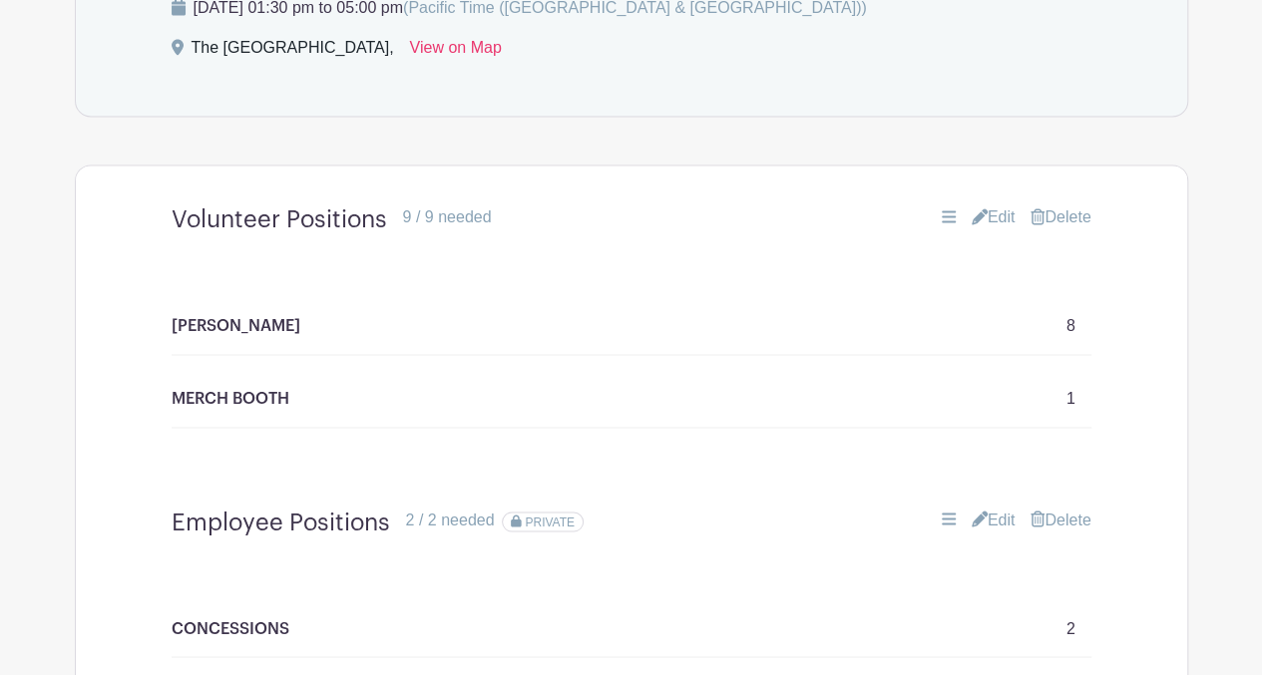
click at [988, 205] on link "Edit" at bounding box center [993, 217] width 44 height 24
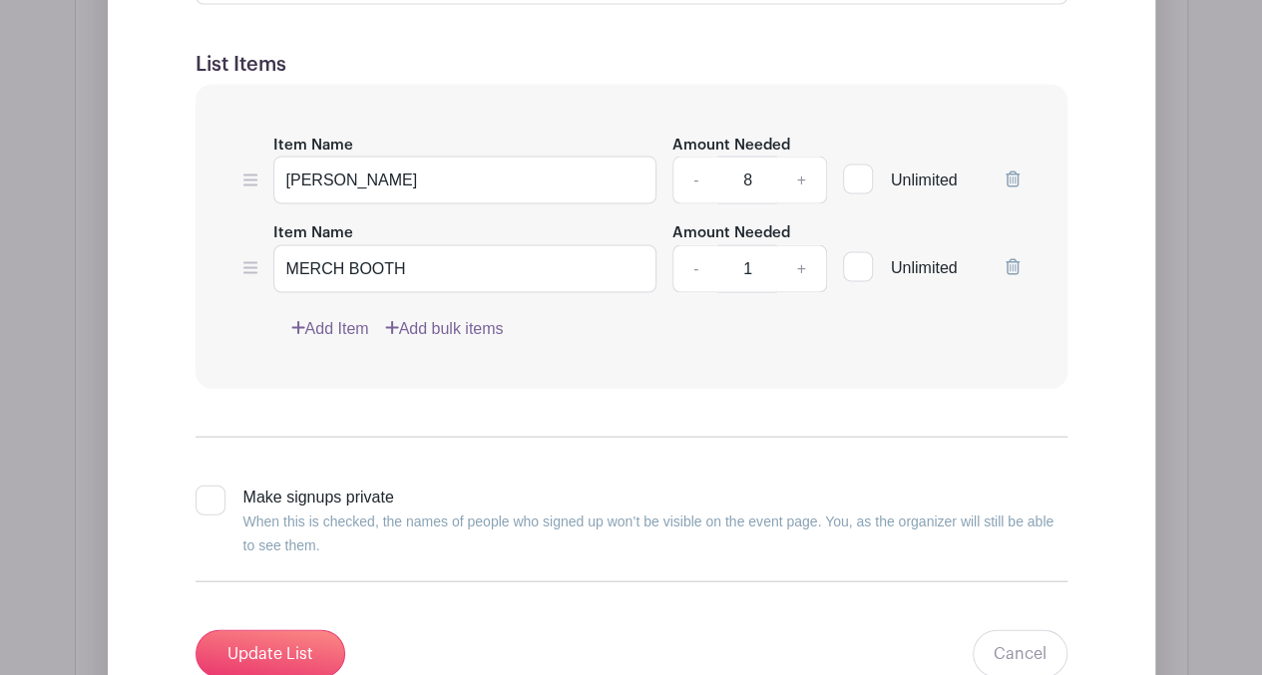
scroll to position [1985, 0]
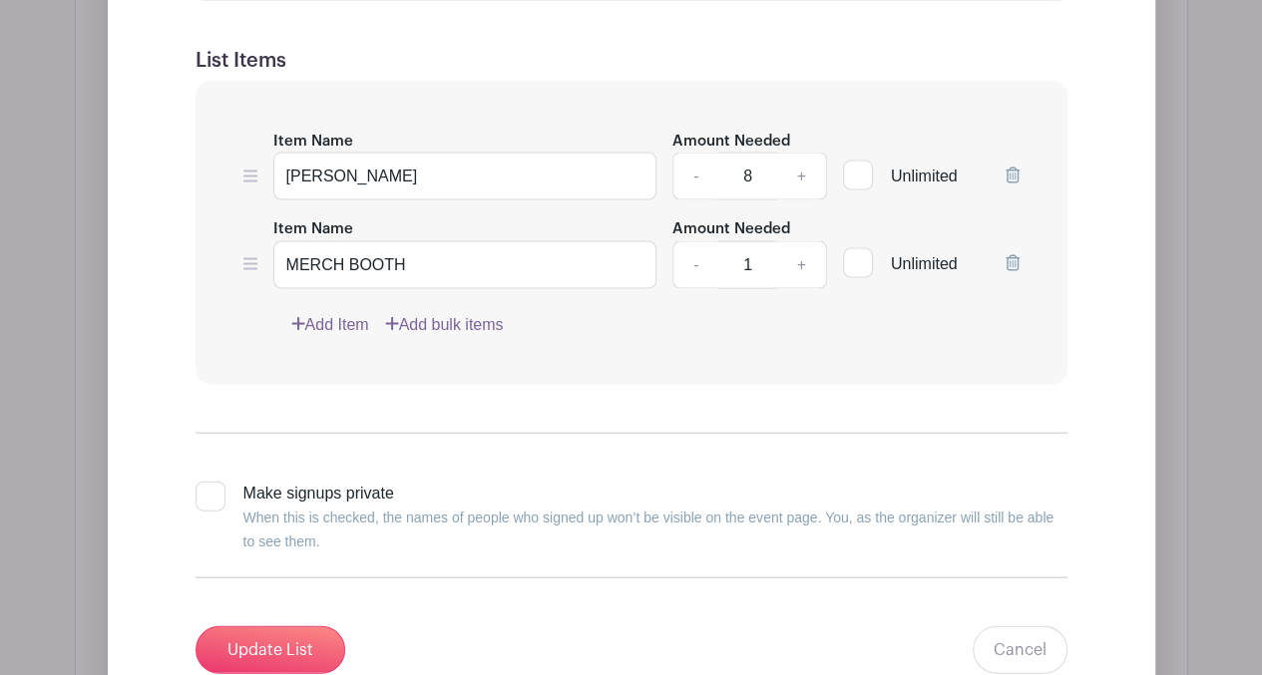
click at [201, 482] on input "Make signups private When this is checked, the names of people who signed up wo…" at bounding box center [201, 488] width 13 height 13
checkbox input "true"
click at [253, 626] on input "Update List" at bounding box center [270, 650] width 150 height 48
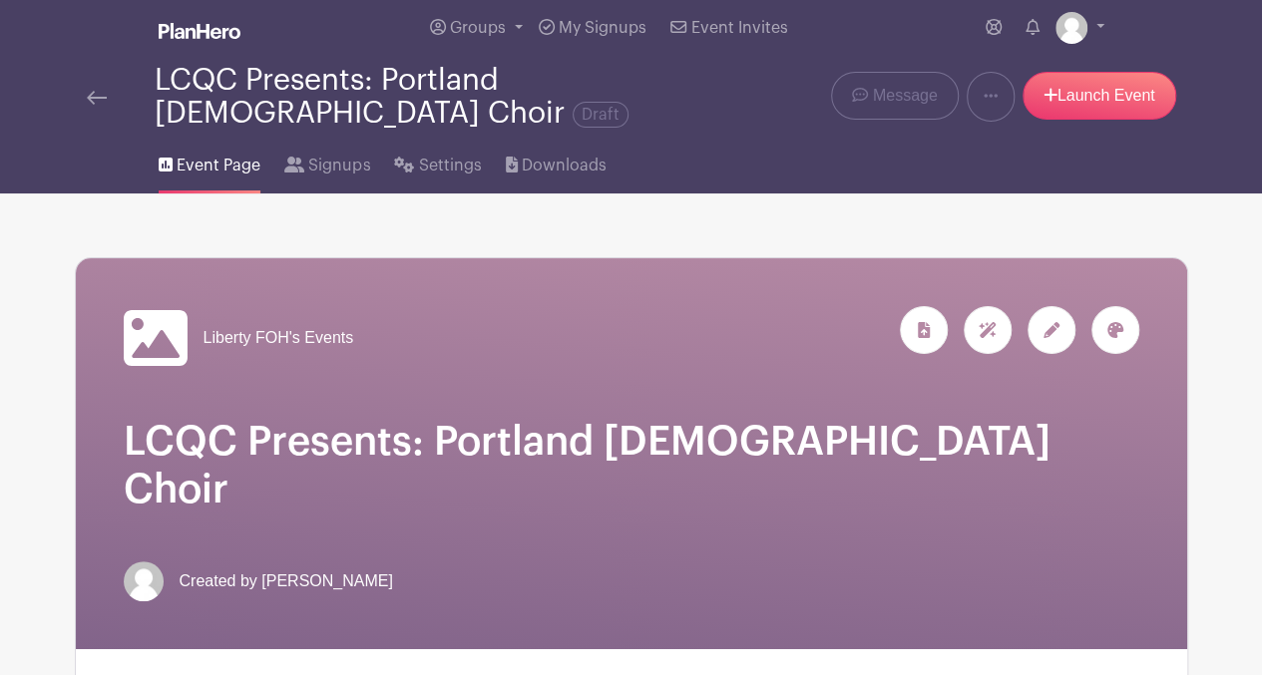
scroll to position [0, 0]
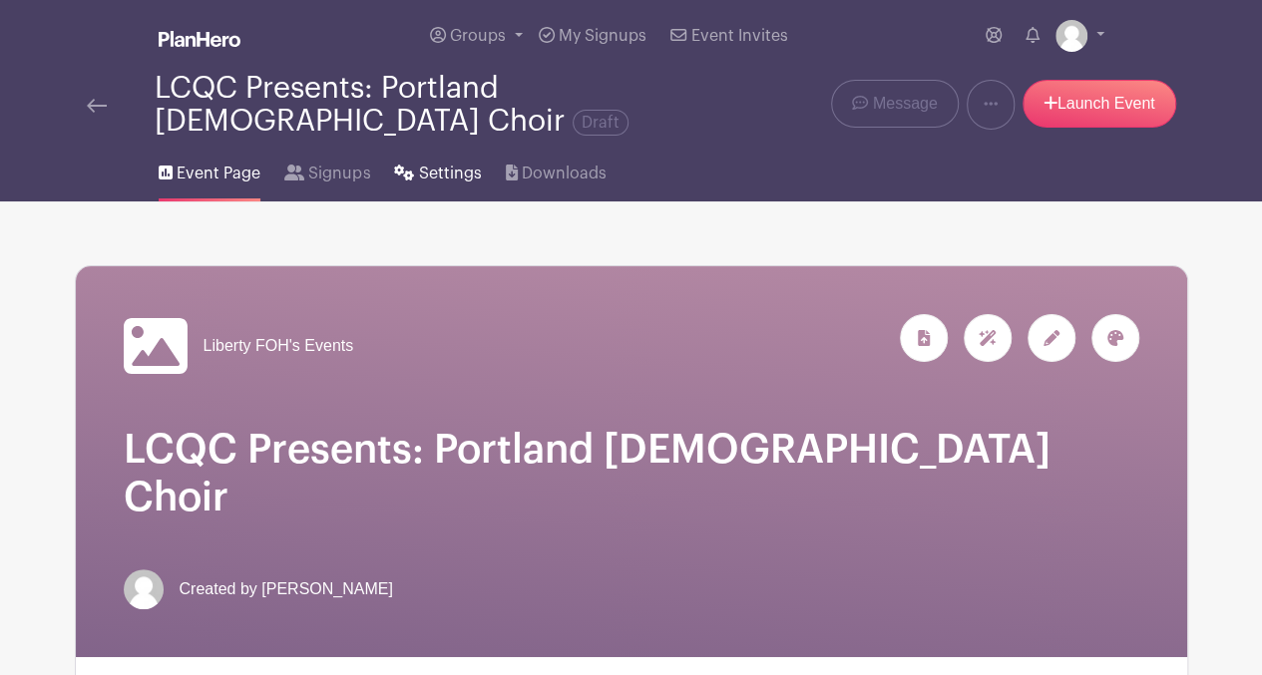
click at [425, 174] on span "Settings" at bounding box center [450, 174] width 63 height 24
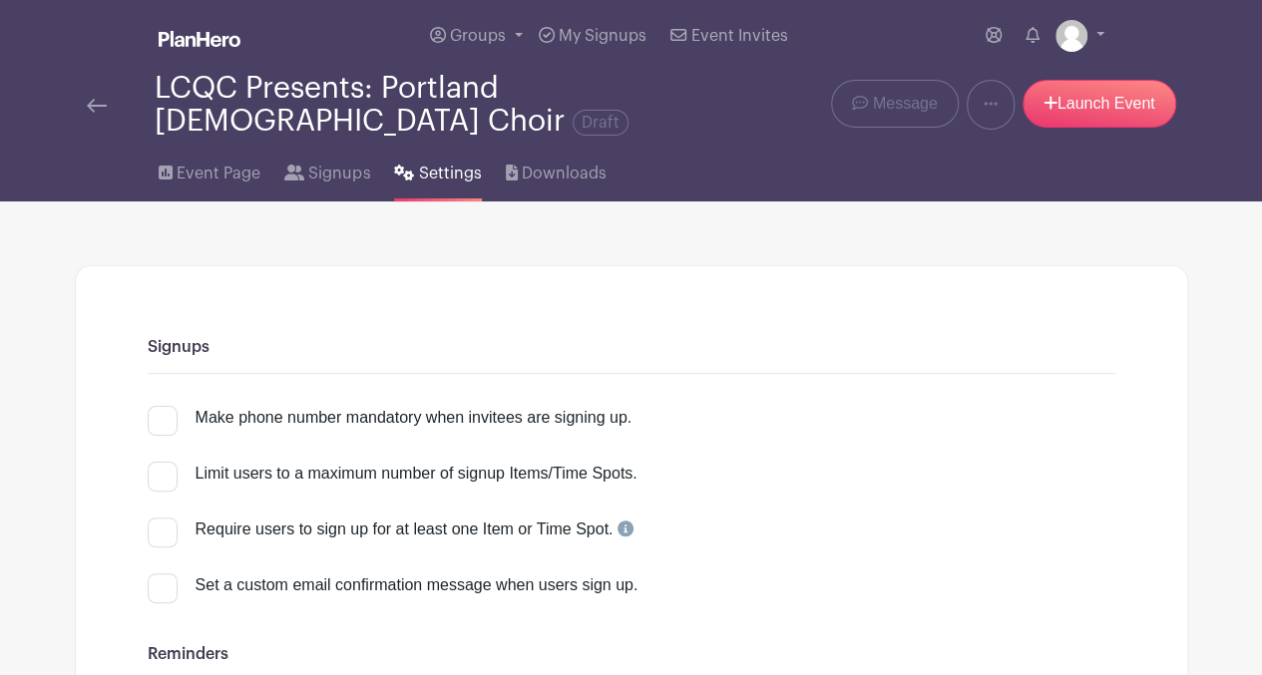
click at [159, 415] on input "Make phone number mandatory when invitees are signing up." at bounding box center [154, 412] width 13 height 13
checkbox input "true"
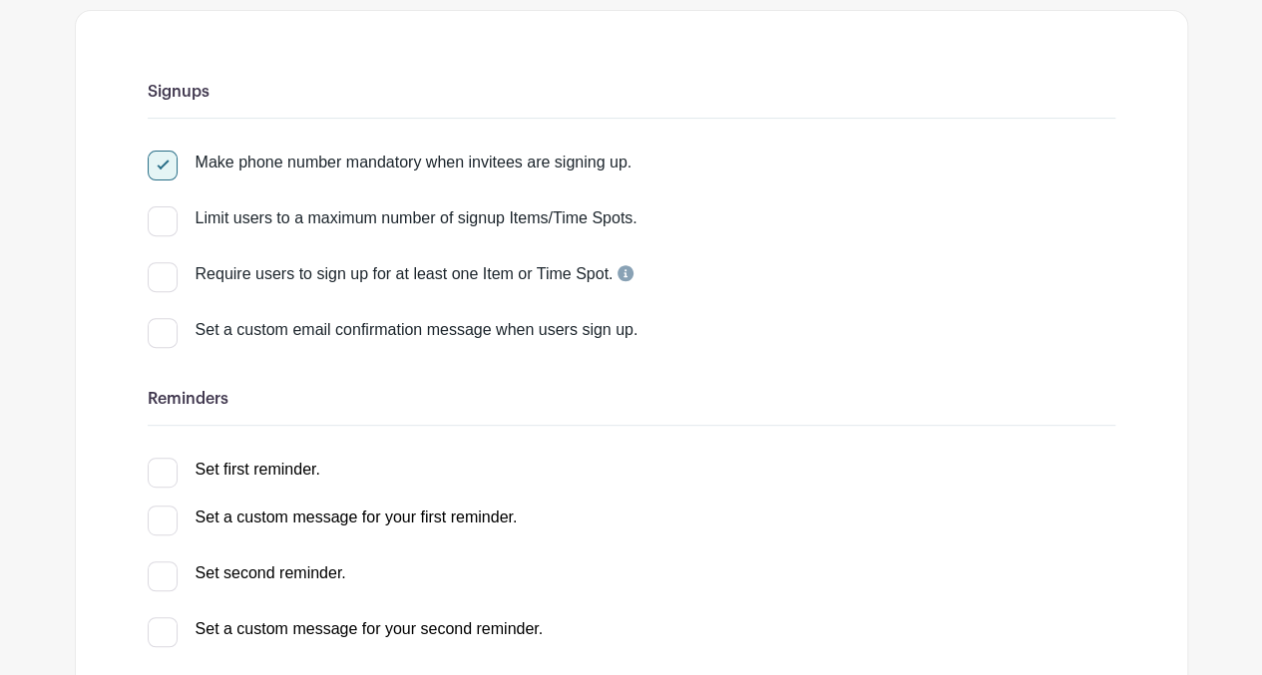
scroll to position [279, 0]
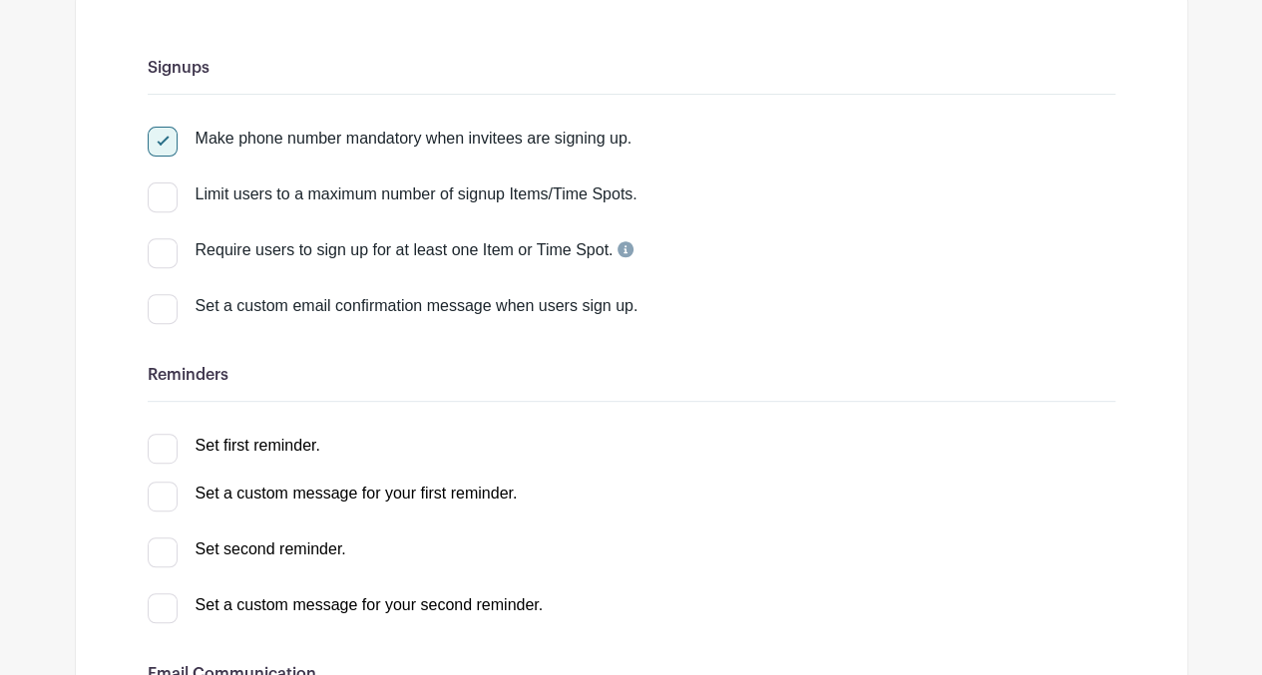
click at [168, 452] on div at bounding box center [163, 449] width 30 height 30
click at [161, 447] on input "Set first reminder." at bounding box center [154, 440] width 13 height 13
checkbox input "true"
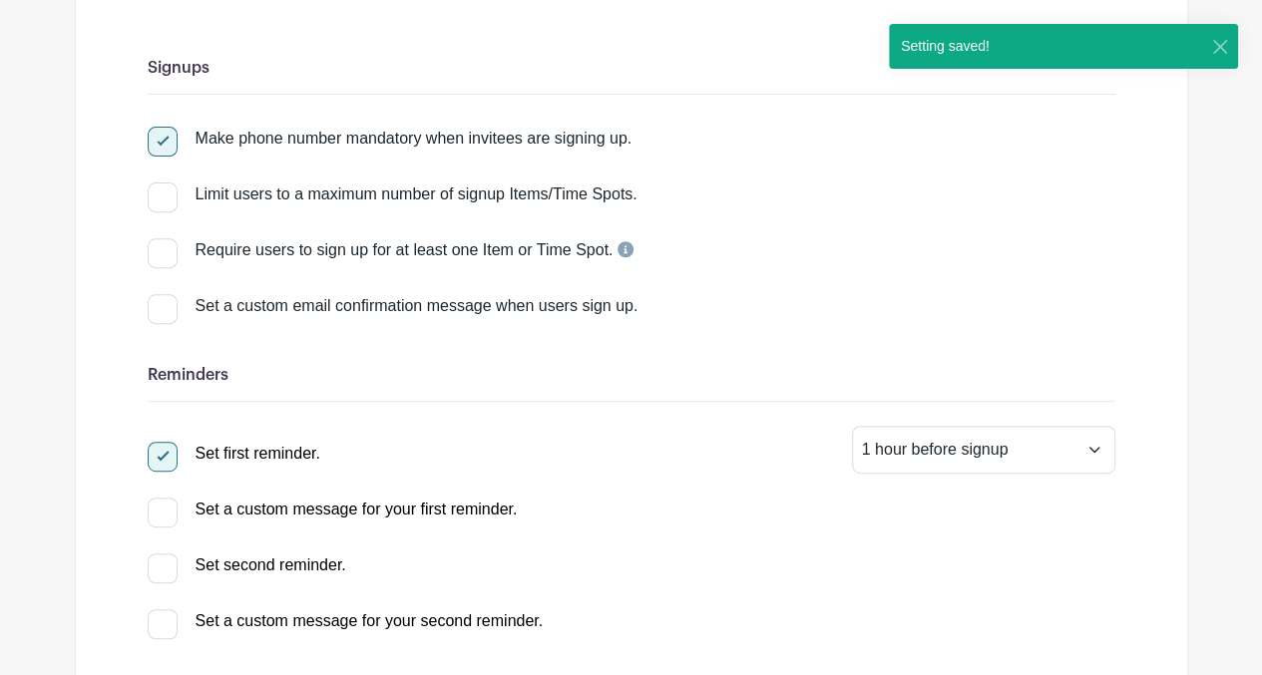
click at [161, 562] on div at bounding box center [163, 568] width 30 height 30
click at [161, 562] on input "Set second reminder." at bounding box center [154, 559] width 13 height 13
select select "2"
checkbox input "true"
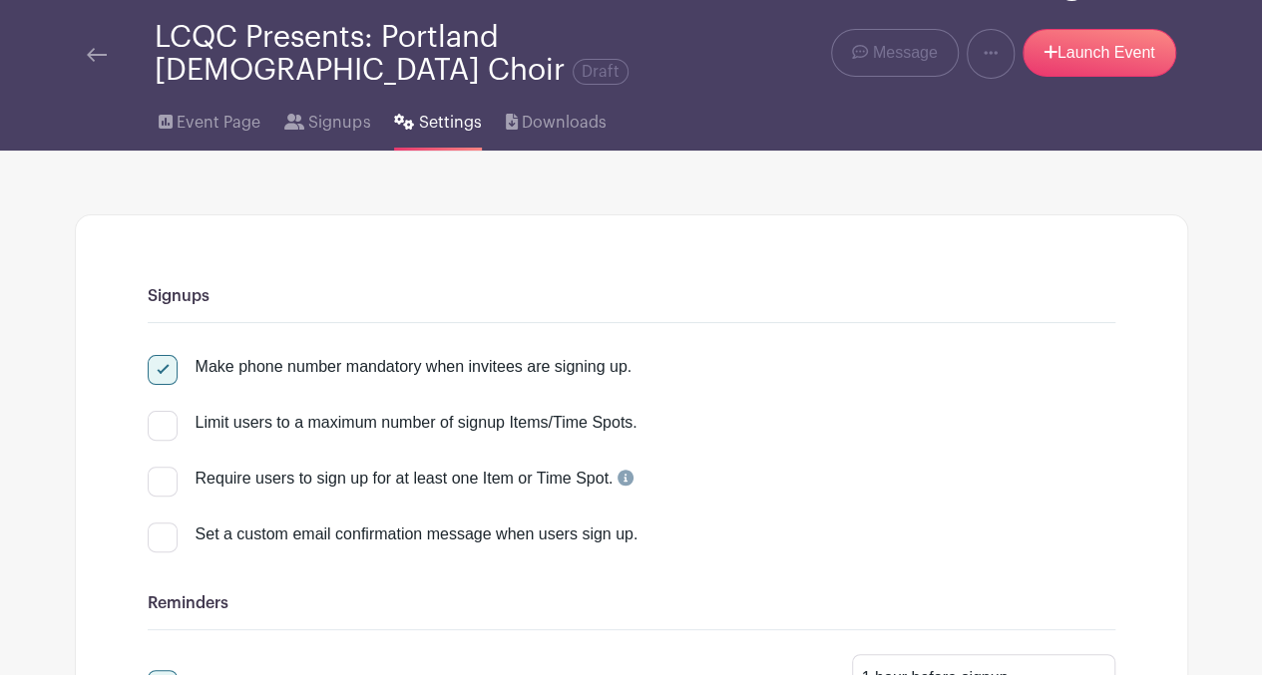
scroll to position [0, 0]
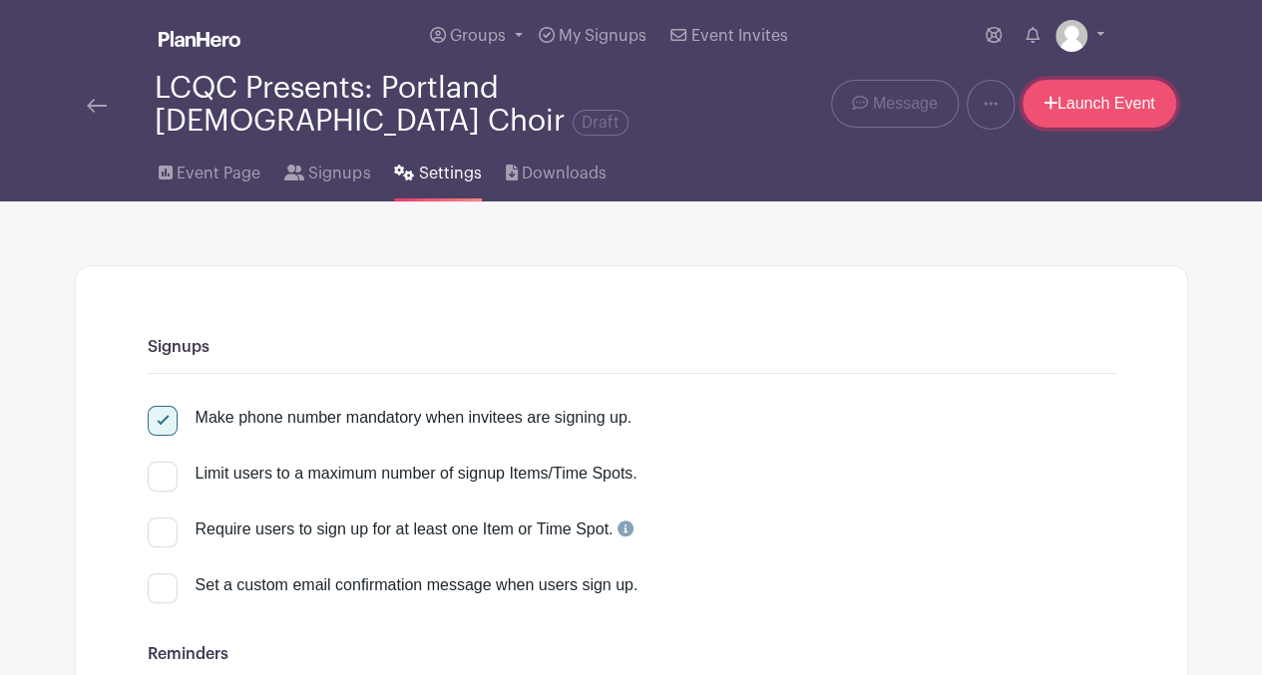
click at [1105, 121] on link "Launch Event" at bounding box center [1099, 104] width 154 height 48
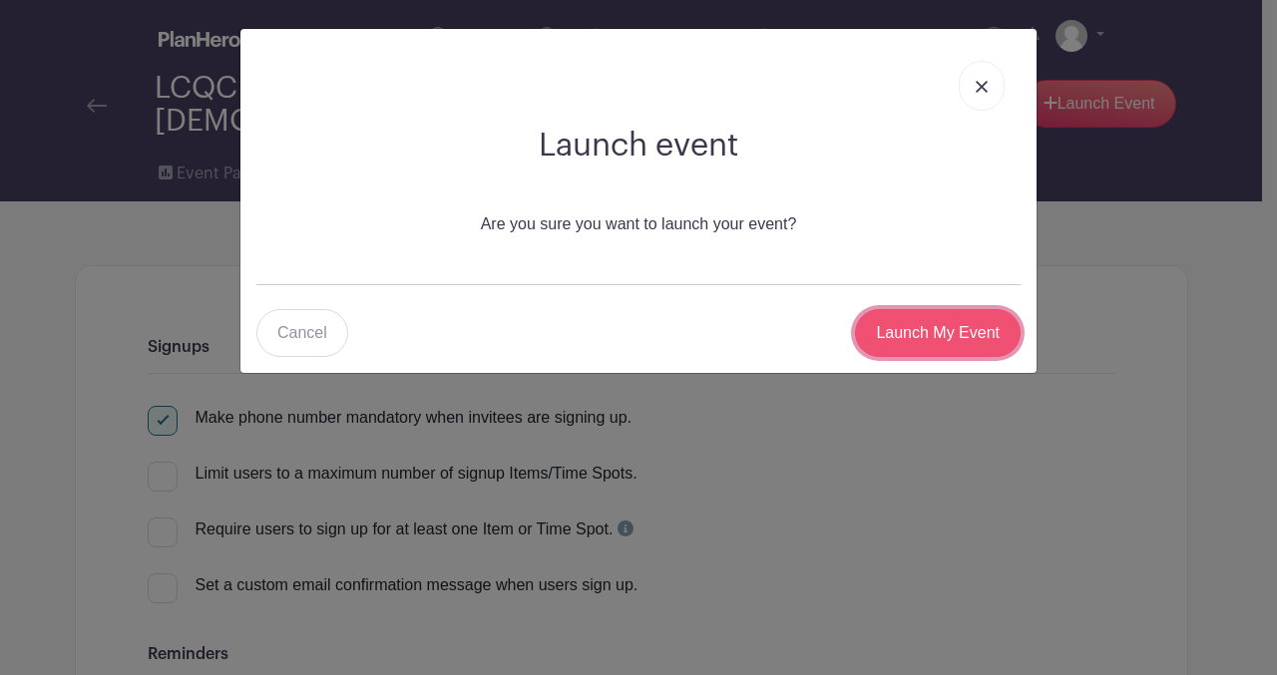
click at [946, 335] on input "Launch My Event" at bounding box center [938, 333] width 166 height 48
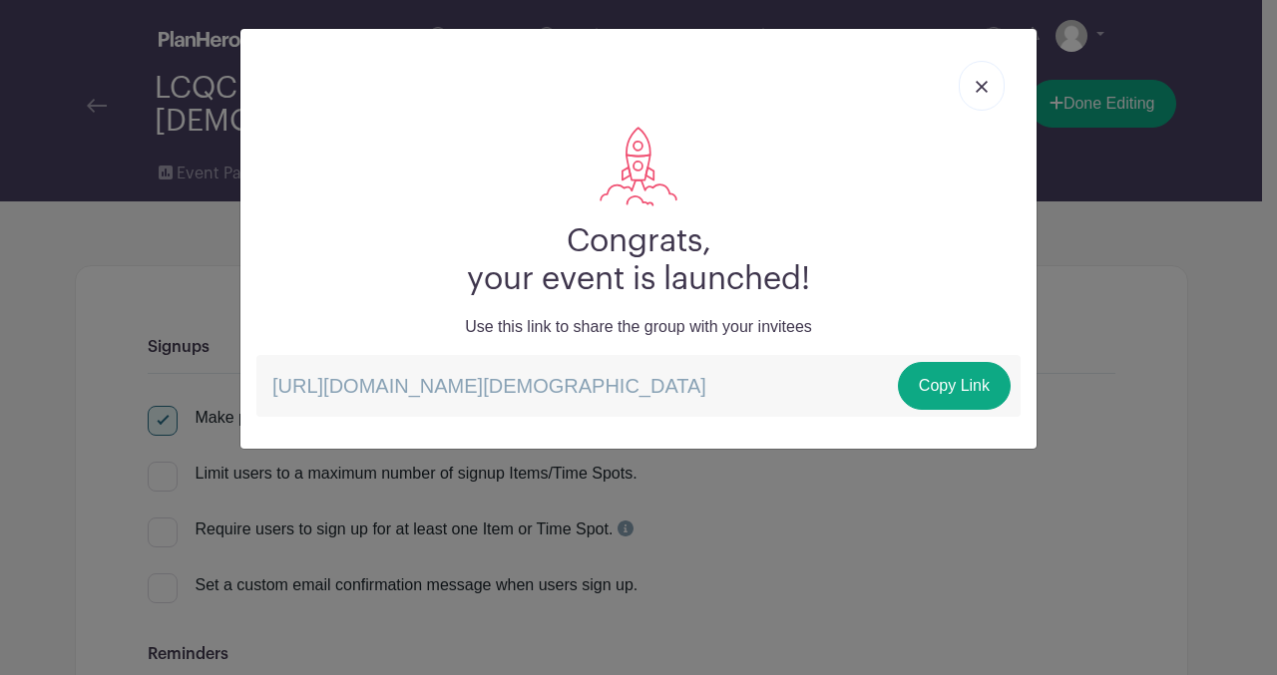
click at [981, 75] on link at bounding box center [981, 86] width 46 height 50
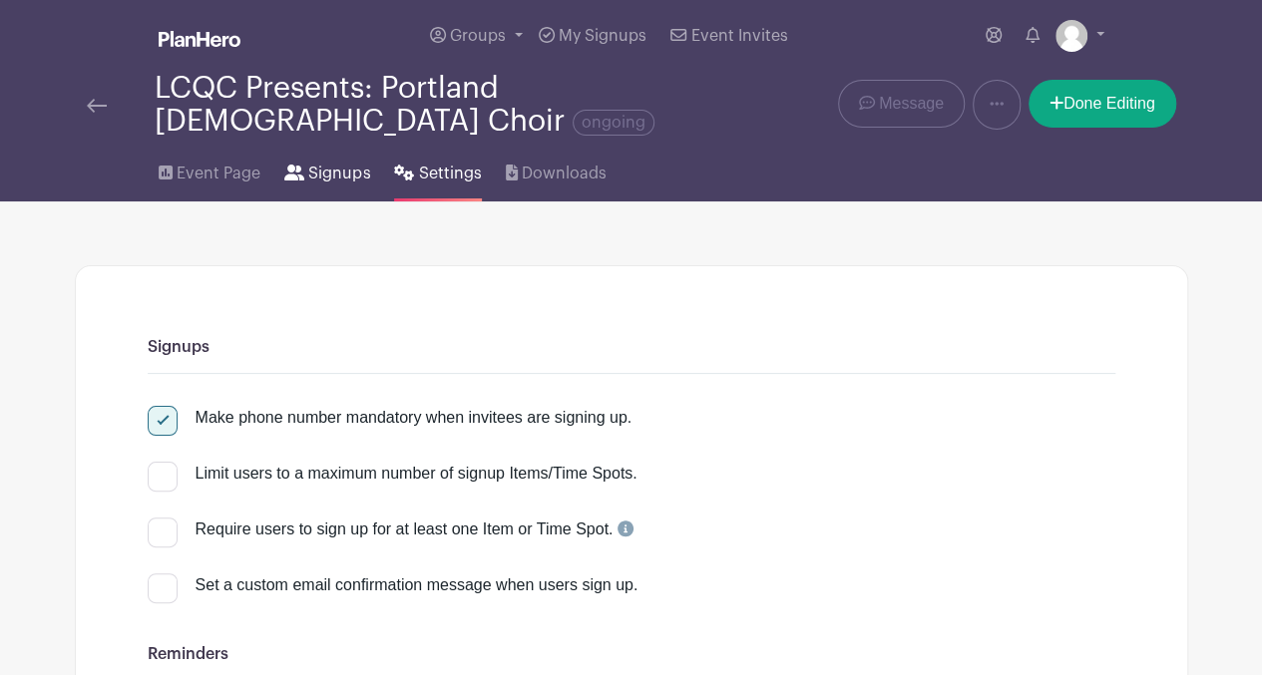
click at [350, 180] on span "Signups" at bounding box center [339, 174] width 62 height 24
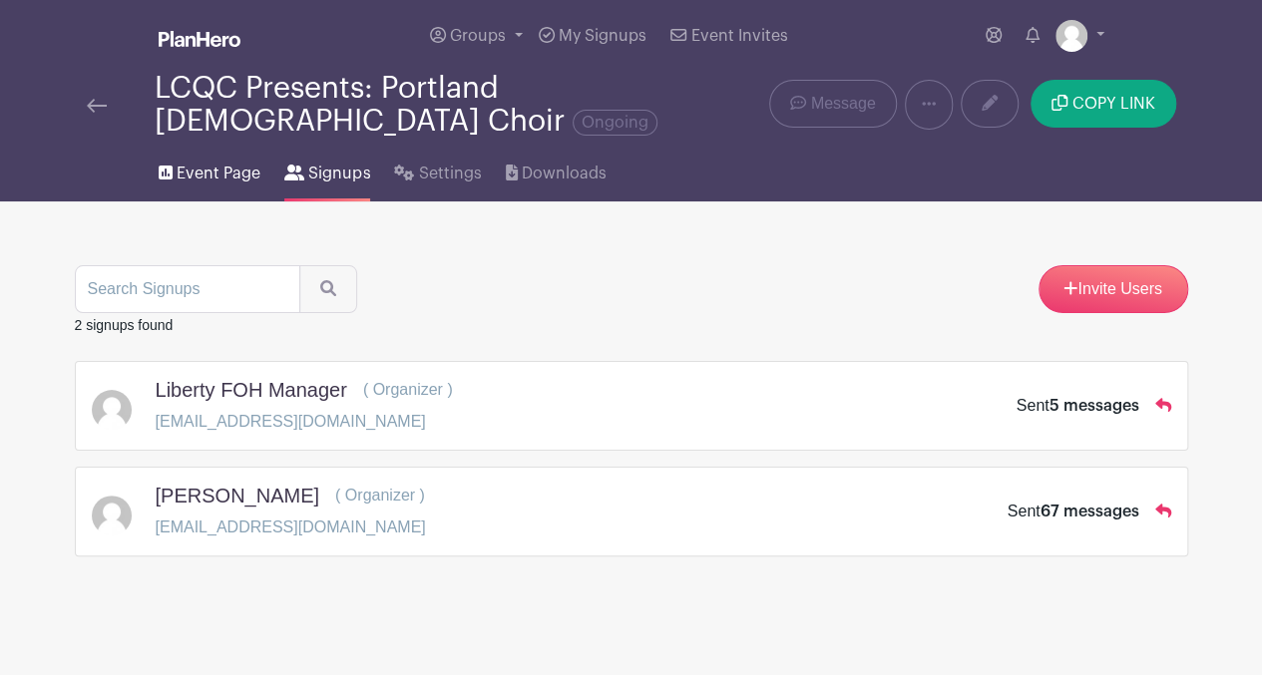
click at [223, 172] on span "Event Page" at bounding box center [219, 174] width 84 height 24
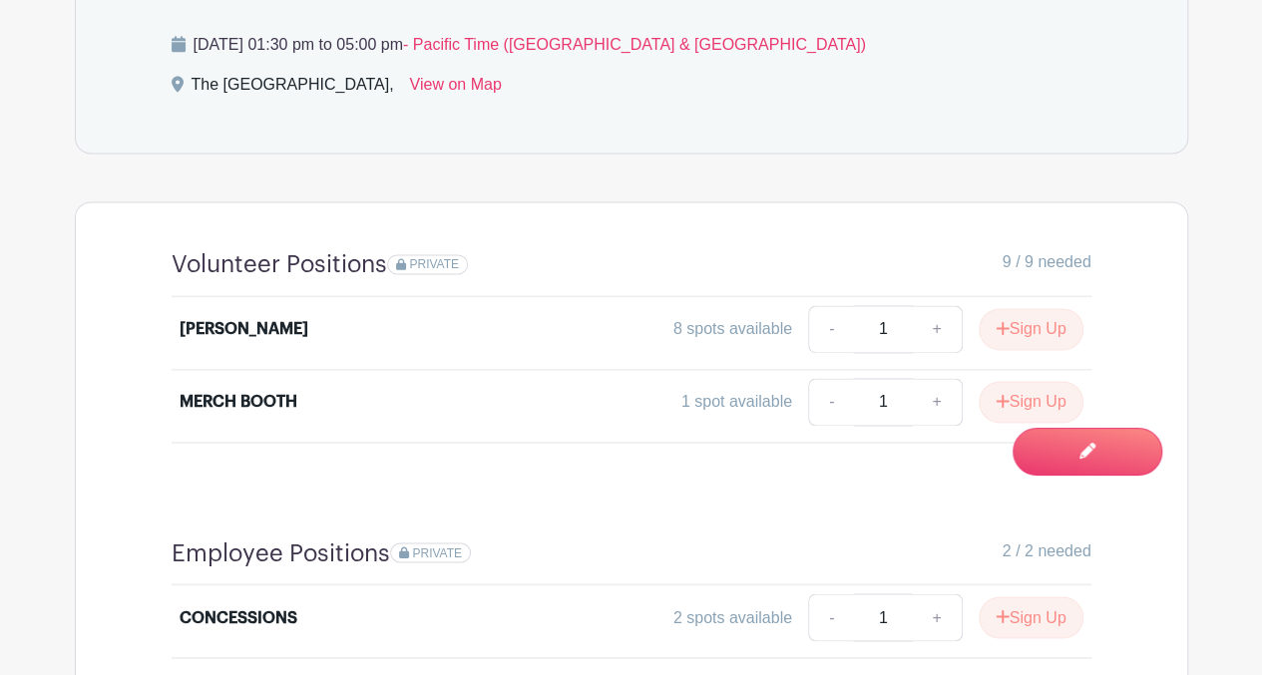
scroll to position [1369, 0]
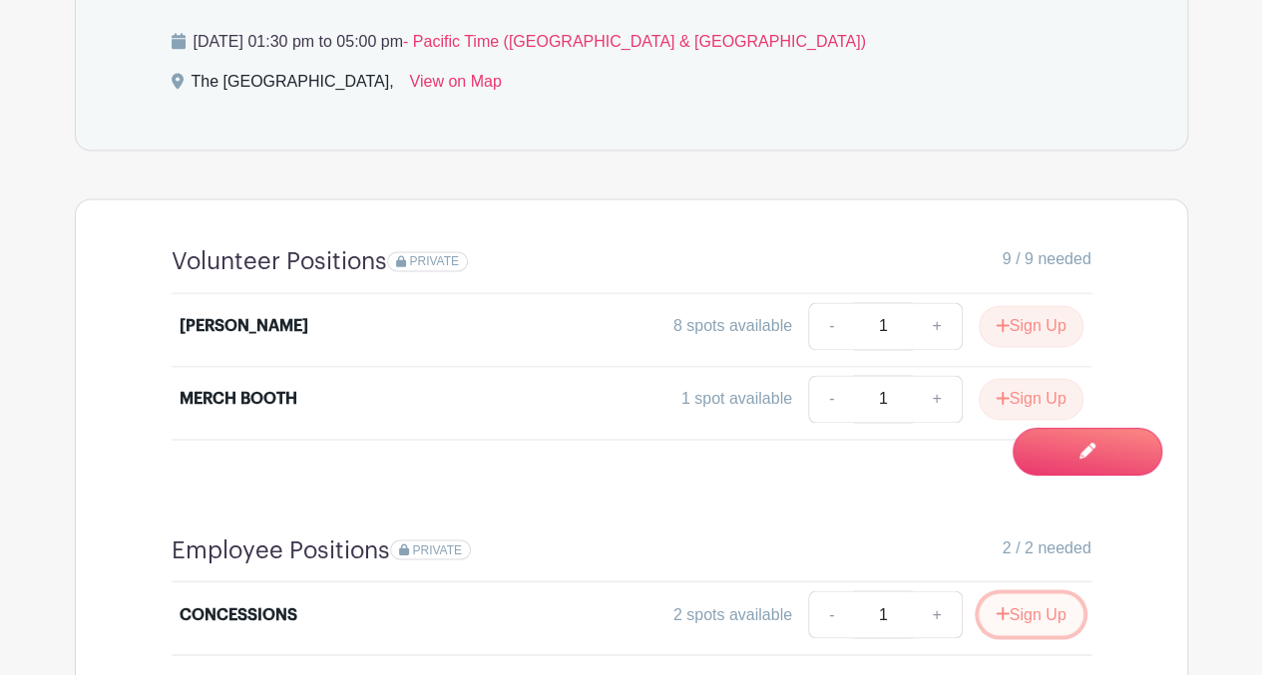
click at [1024, 593] on button "Sign Up" at bounding box center [1030, 614] width 105 height 42
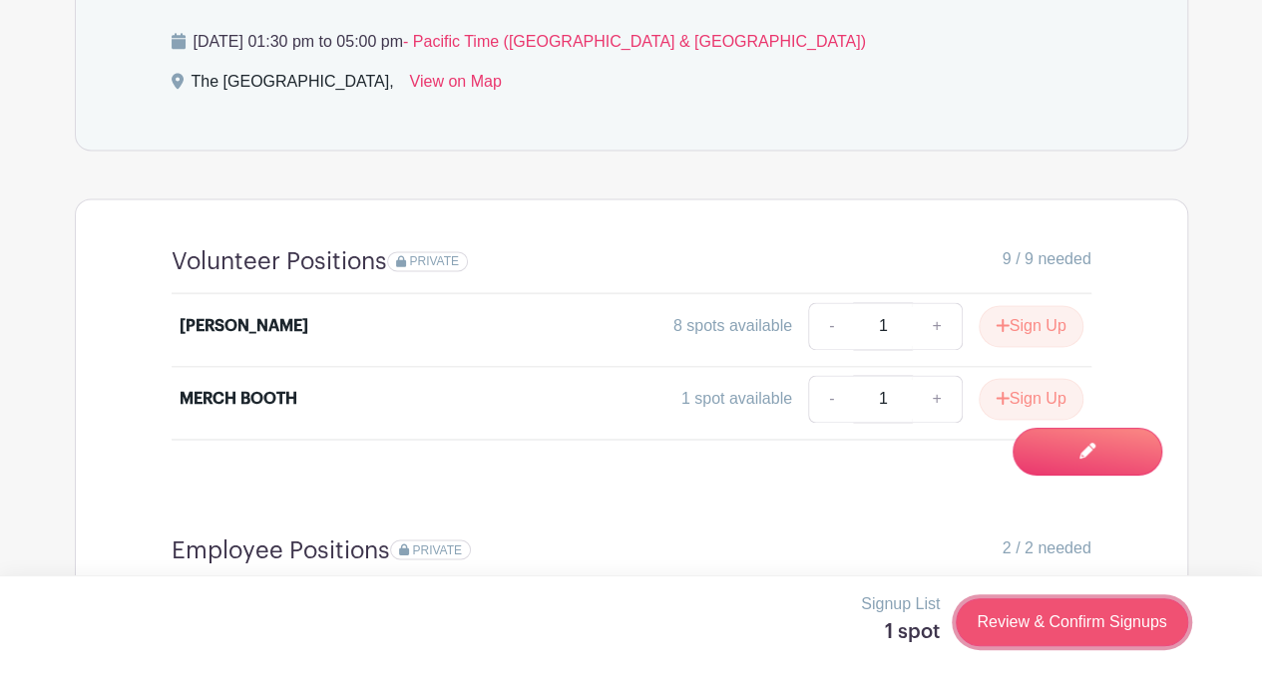
click at [1001, 623] on link "Review & Confirm Signups" at bounding box center [1070, 622] width 231 height 48
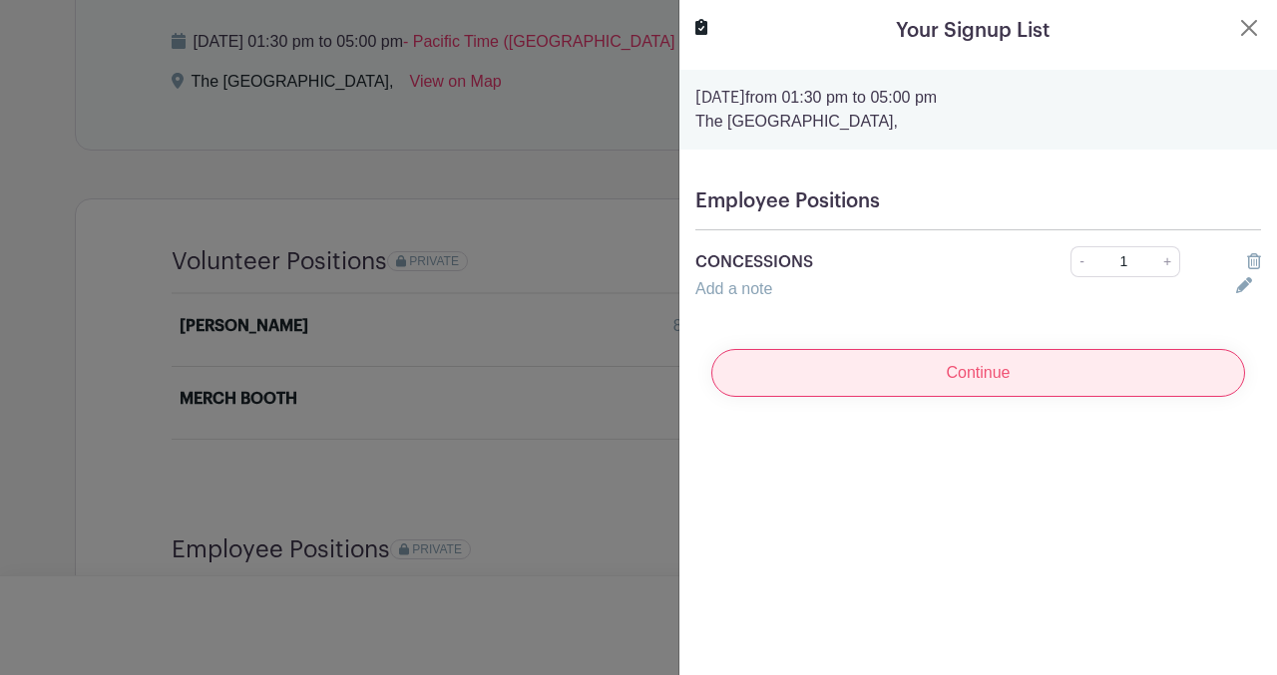
click at [997, 374] on input "Continue" at bounding box center [978, 373] width 534 height 48
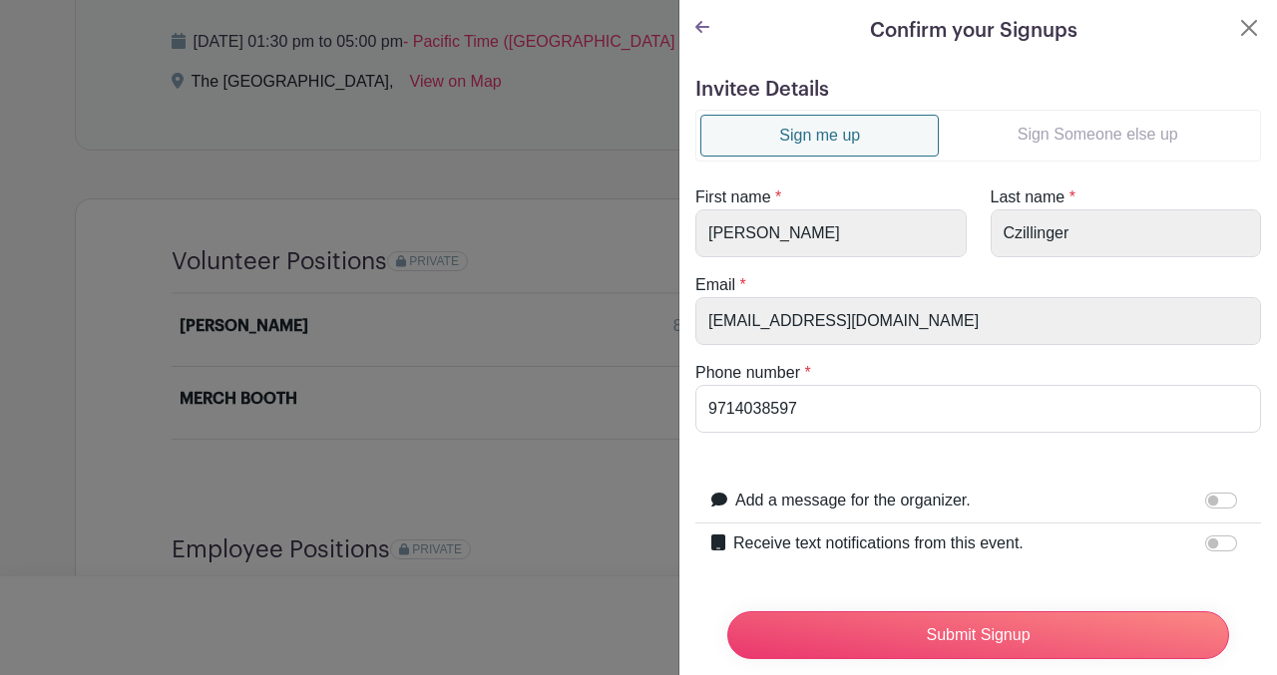
click at [1072, 146] on link "Sign Someone else up" at bounding box center [1096, 135] width 317 height 40
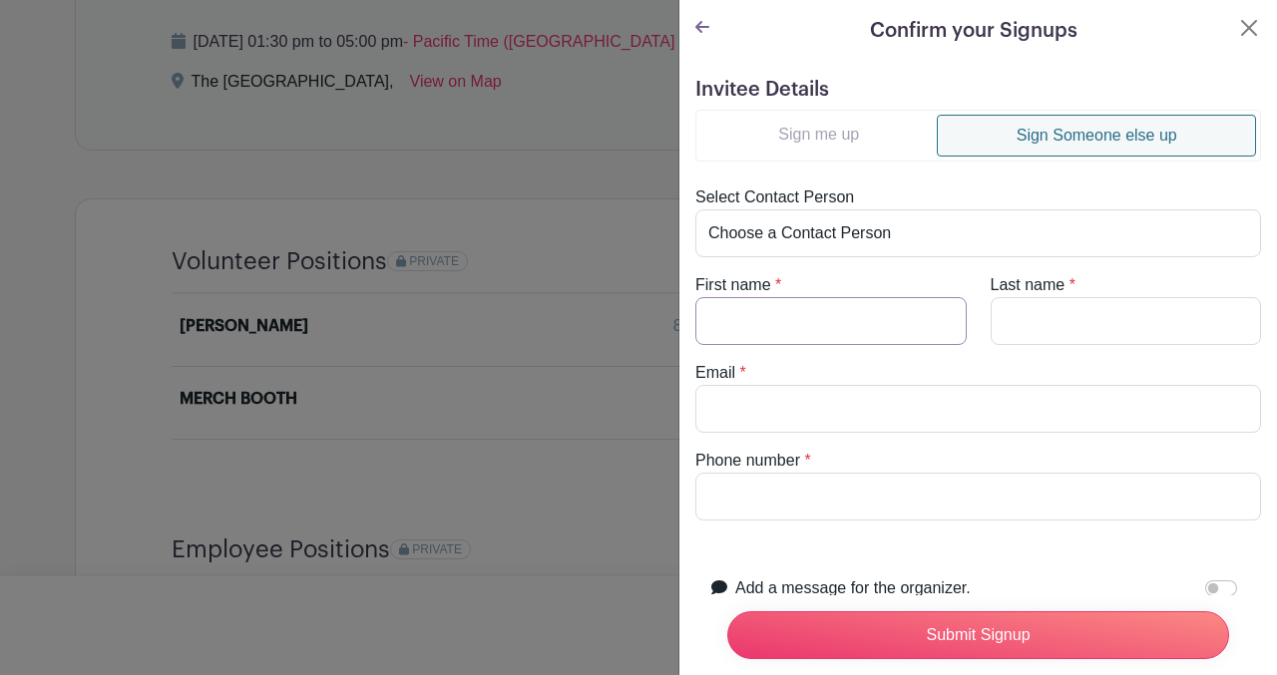
click at [803, 324] on input "First name" at bounding box center [830, 321] width 271 height 48
type input "[PERSON_NAME]"
click at [1043, 321] on input "Last name" at bounding box center [1125, 321] width 271 height 48
type input "[PERSON_NAME]"
click at [782, 411] on input "Email" at bounding box center [977, 409] width 565 height 48
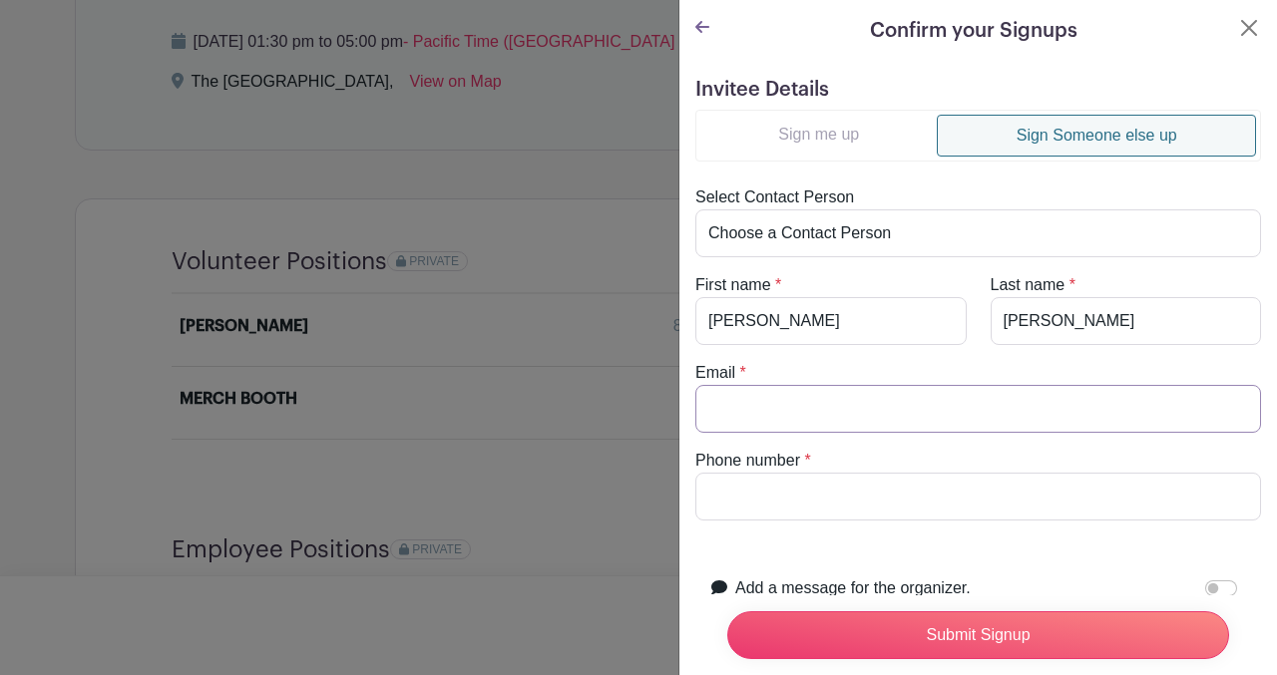
type input "[PERSON_NAME][EMAIL_ADDRESS][PERSON_NAME][DOMAIN_NAME]"
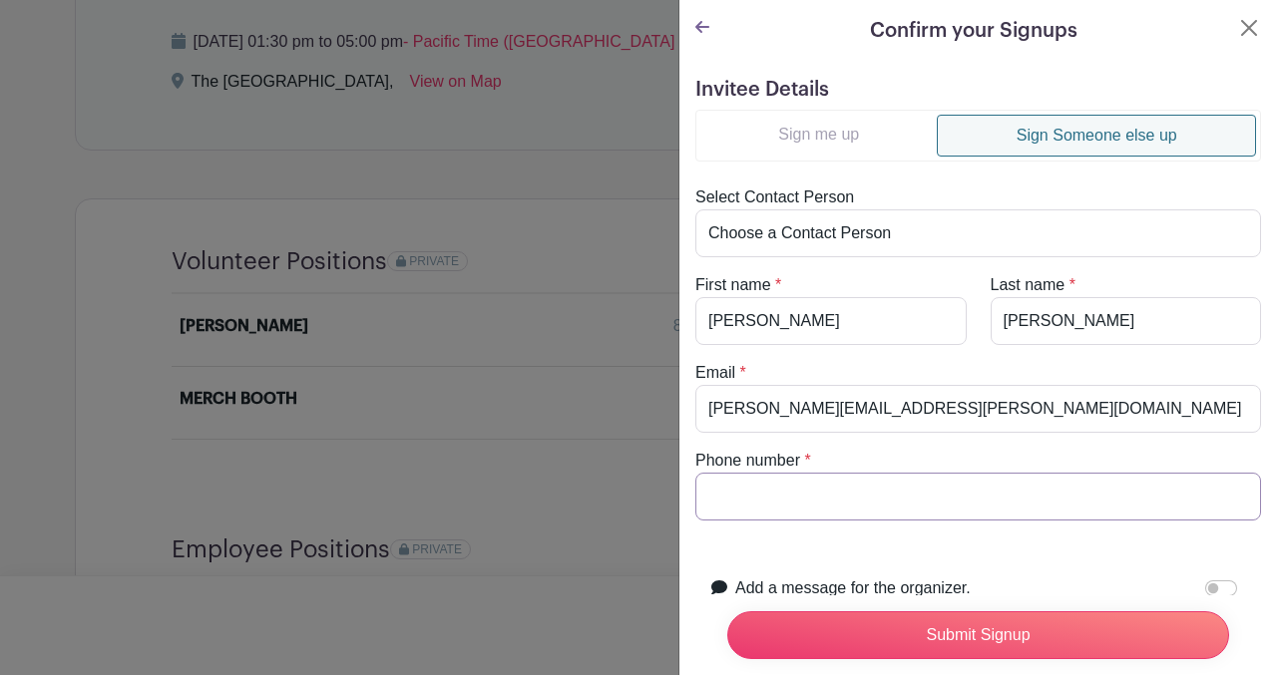
click at [761, 490] on input "Phone number" at bounding box center [977, 497] width 565 height 48
type input "0000000000"
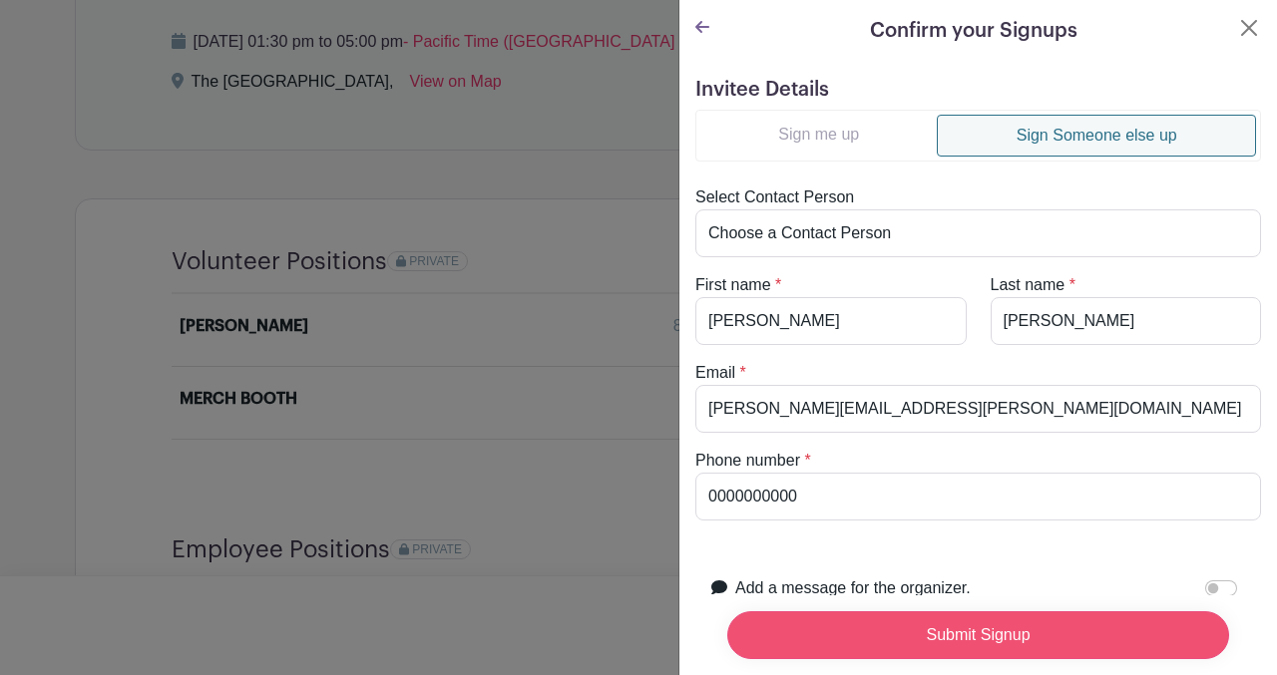
click at [965, 611] on input "Submit Signup" at bounding box center [978, 635] width 502 height 48
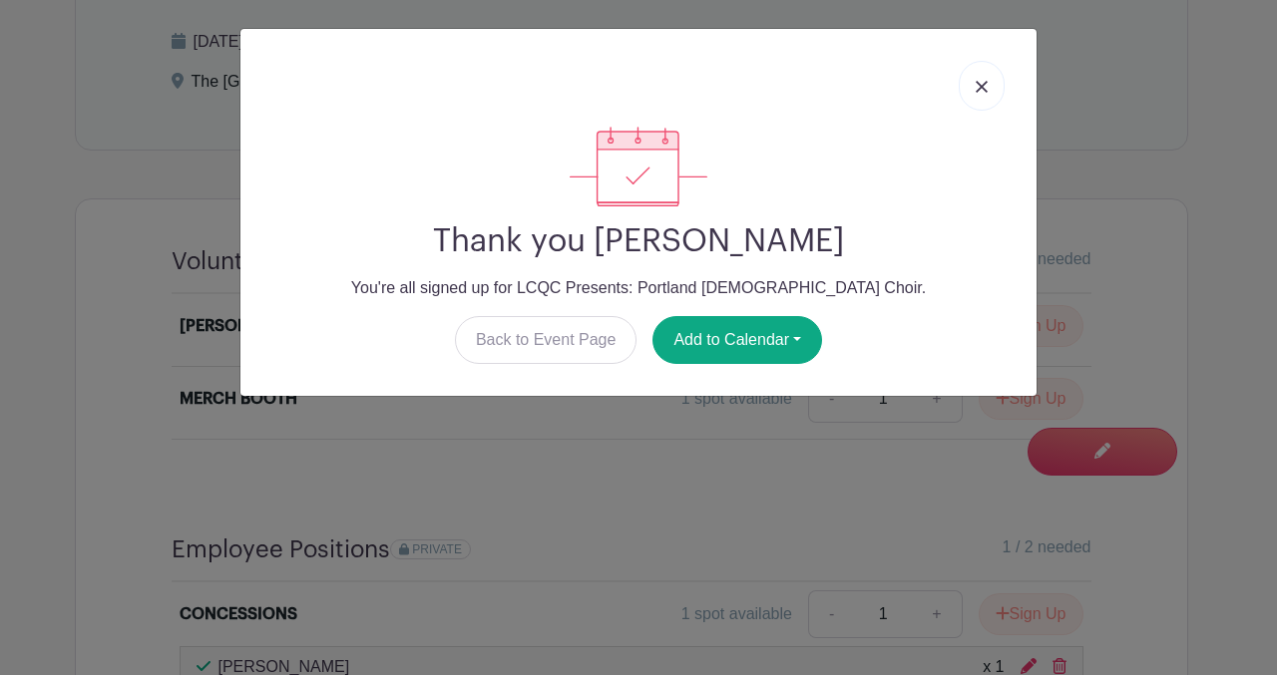
click at [979, 86] on img at bounding box center [981, 87] width 12 height 12
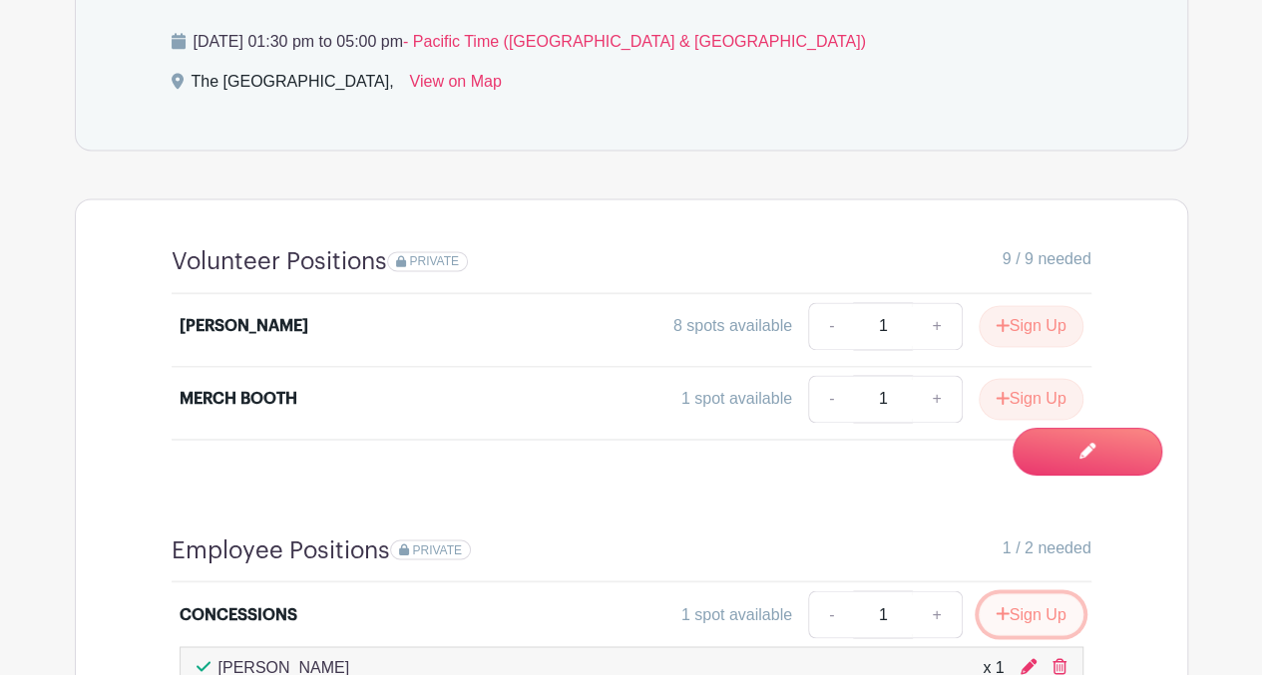
click at [1018, 593] on button "Sign Up" at bounding box center [1030, 614] width 105 height 42
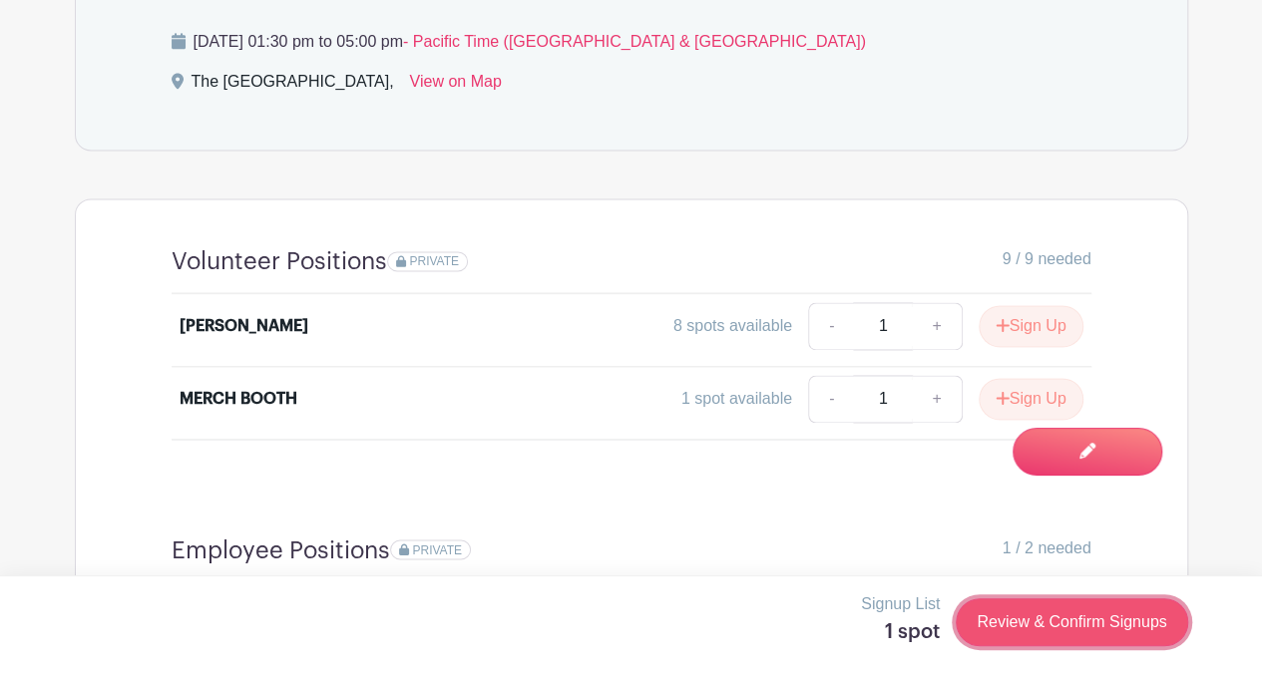
click at [1049, 623] on link "Review & Confirm Signups" at bounding box center [1070, 622] width 231 height 48
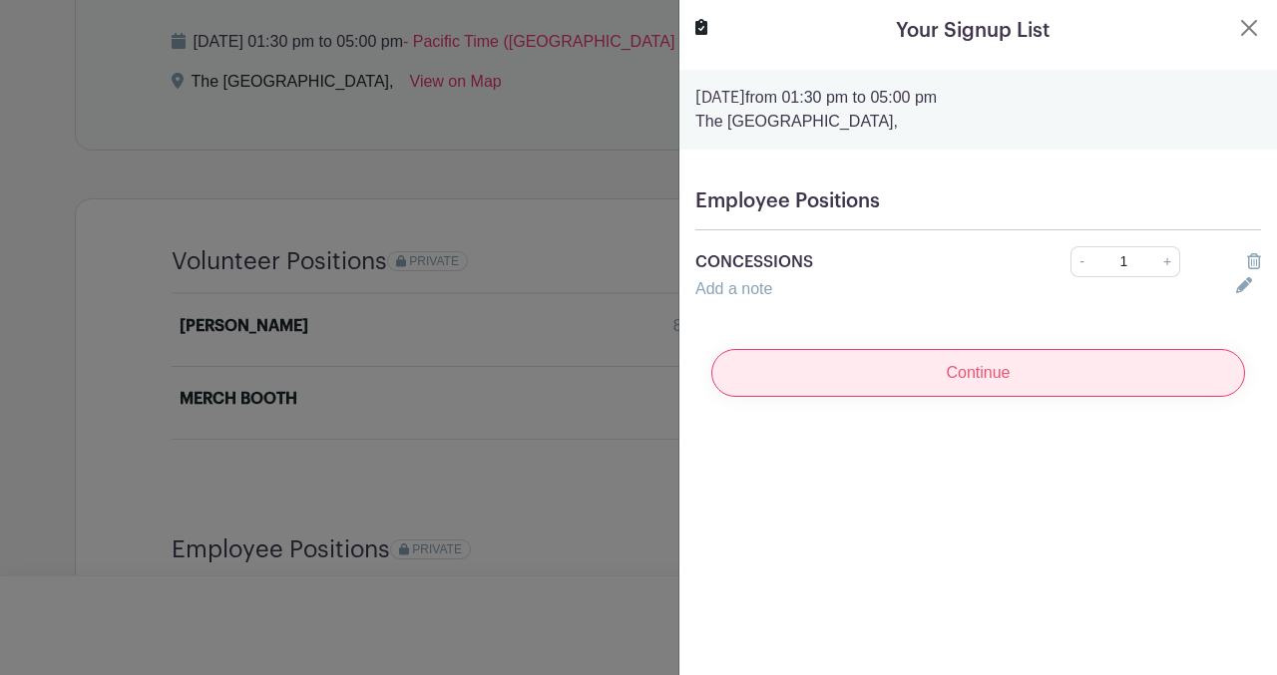
click at [916, 362] on input "Continue" at bounding box center [978, 373] width 534 height 48
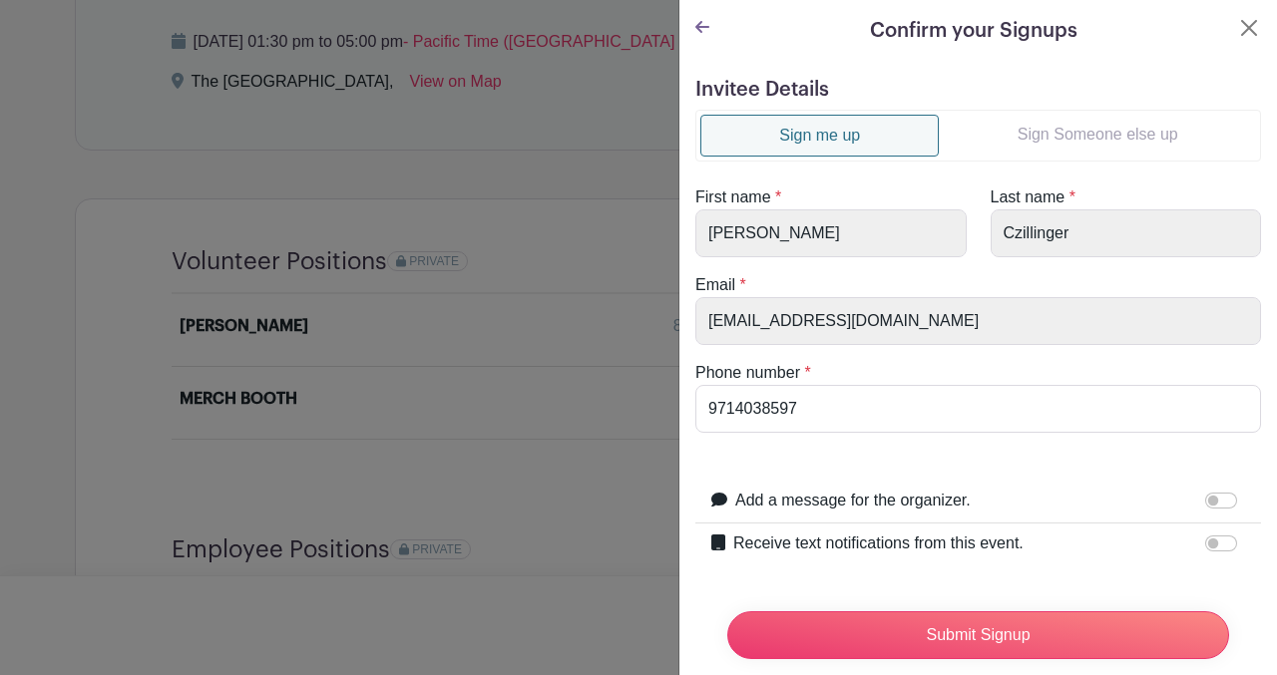
click at [1059, 123] on link "Sign Someone else up" at bounding box center [1096, 135] width 317 height 40
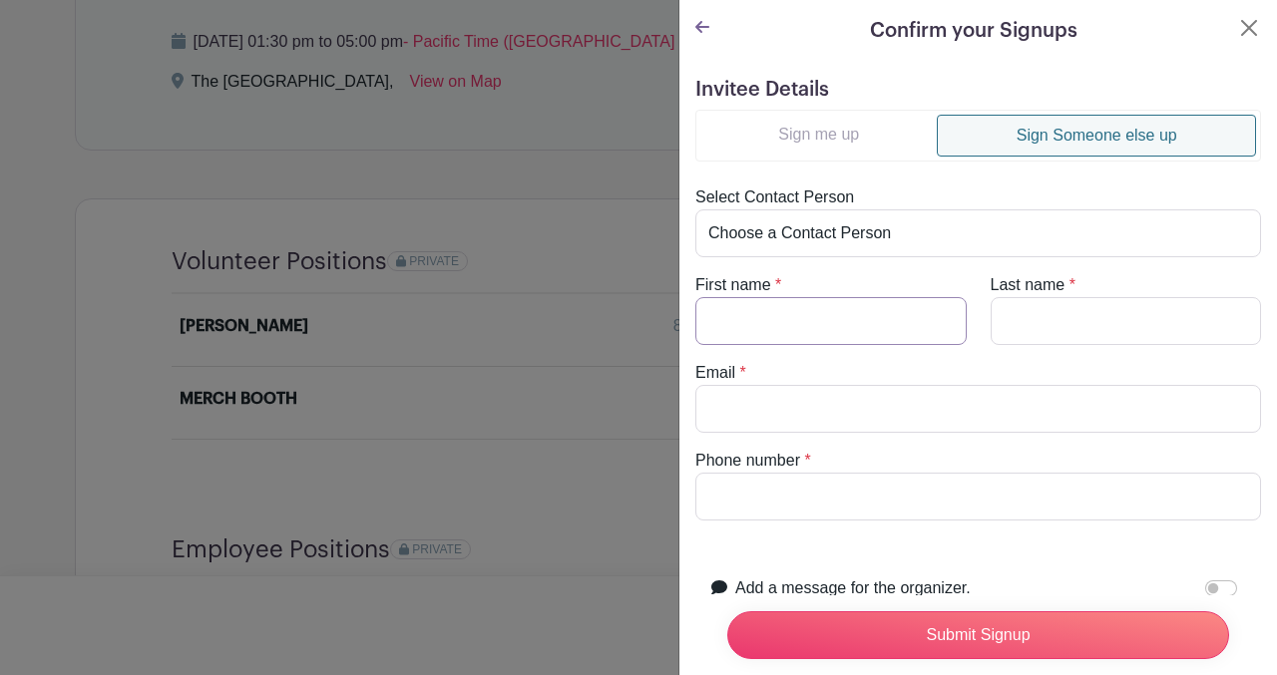
click at [818, 305] on input "First name" at bounding box center [830, 321] width 271 height 48
type input "[PERSON_NAME]"
click at [1028, 310] on input "Last name" at bounding box center [1125, 321] width 271 height 48
type input "[PERSON_NAME]"
click at [728, 414] on input "Email" at bounding box center [977, 409] width 565 height 48
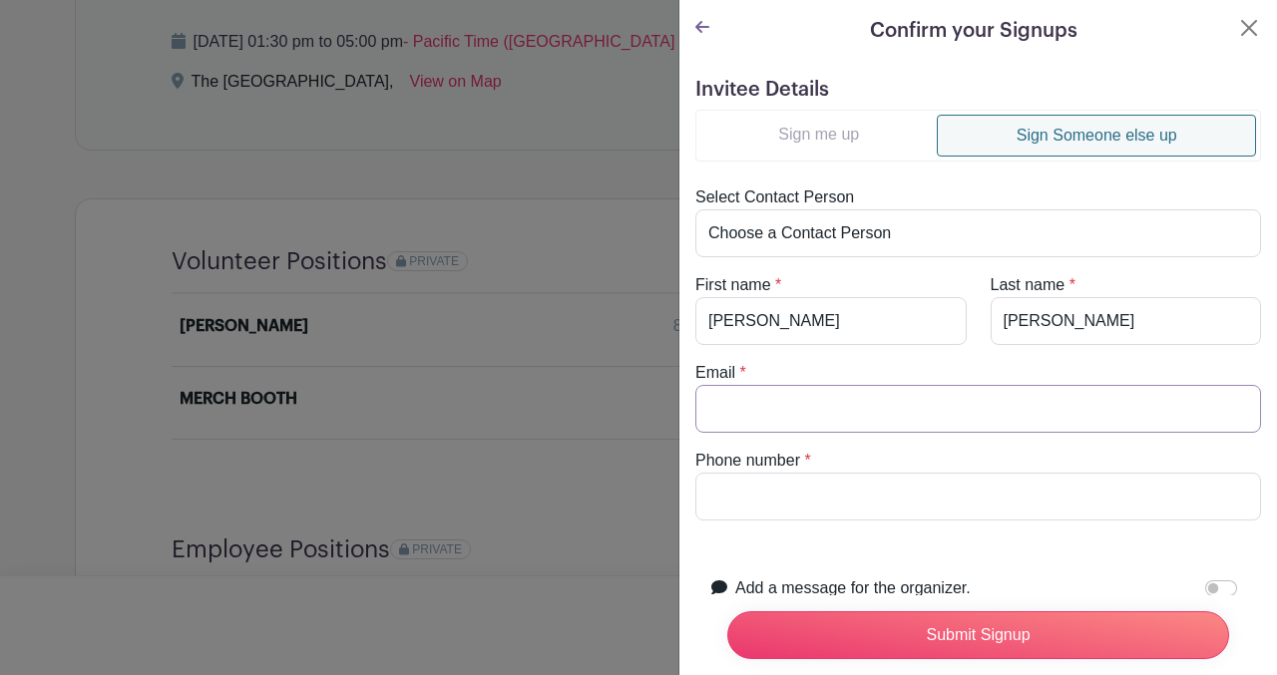
type input "[EMAIL_ADDRESS][DOMAIN_NAME]"
click at [732, 502] on input "Phone number" at bounding box center [977, 497] width 565 height 48
type input "0000000000"
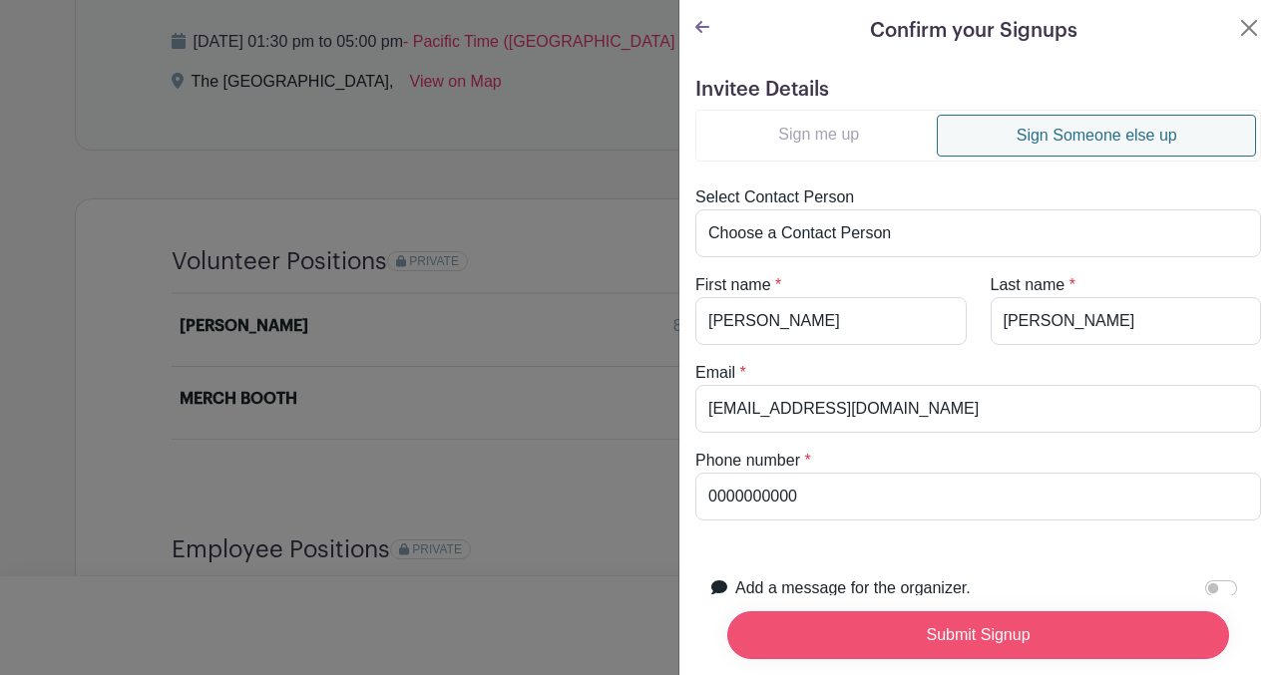
click at [811, 635] on input "Submit Signup" at bounding box center [978, 635] width 502 height 48
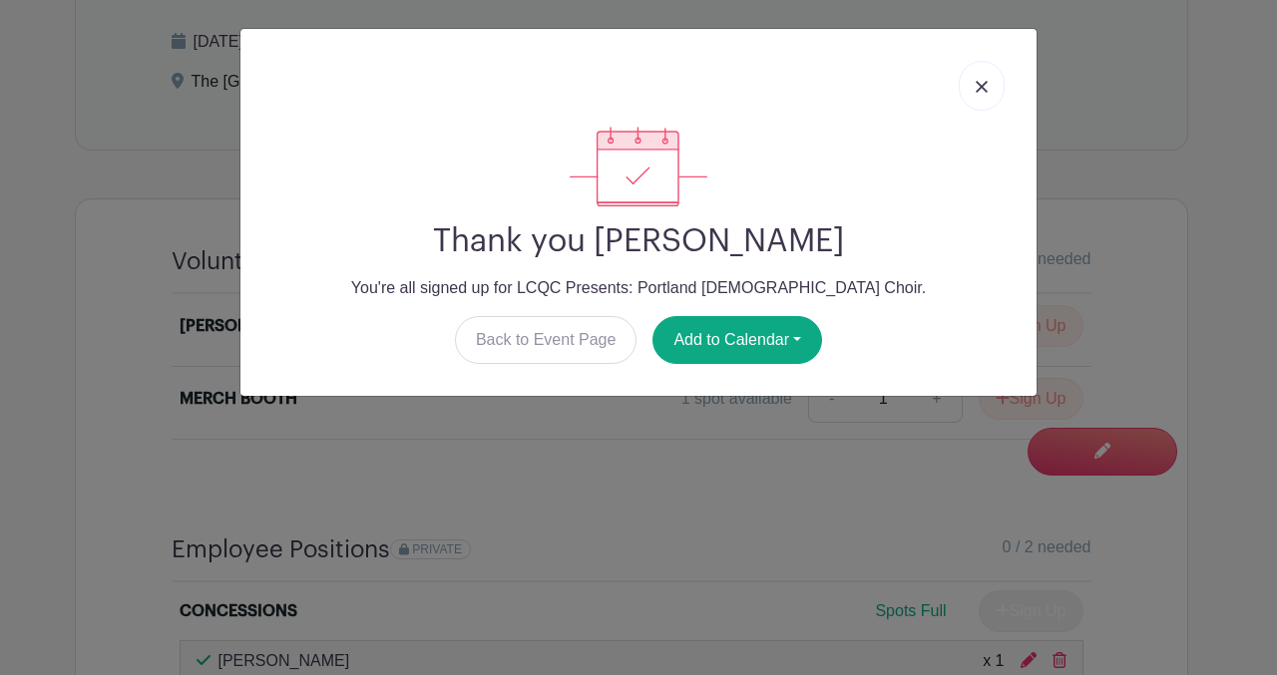
click at [981, 81] on img at bounding box center [981, 87] width 12 height 12
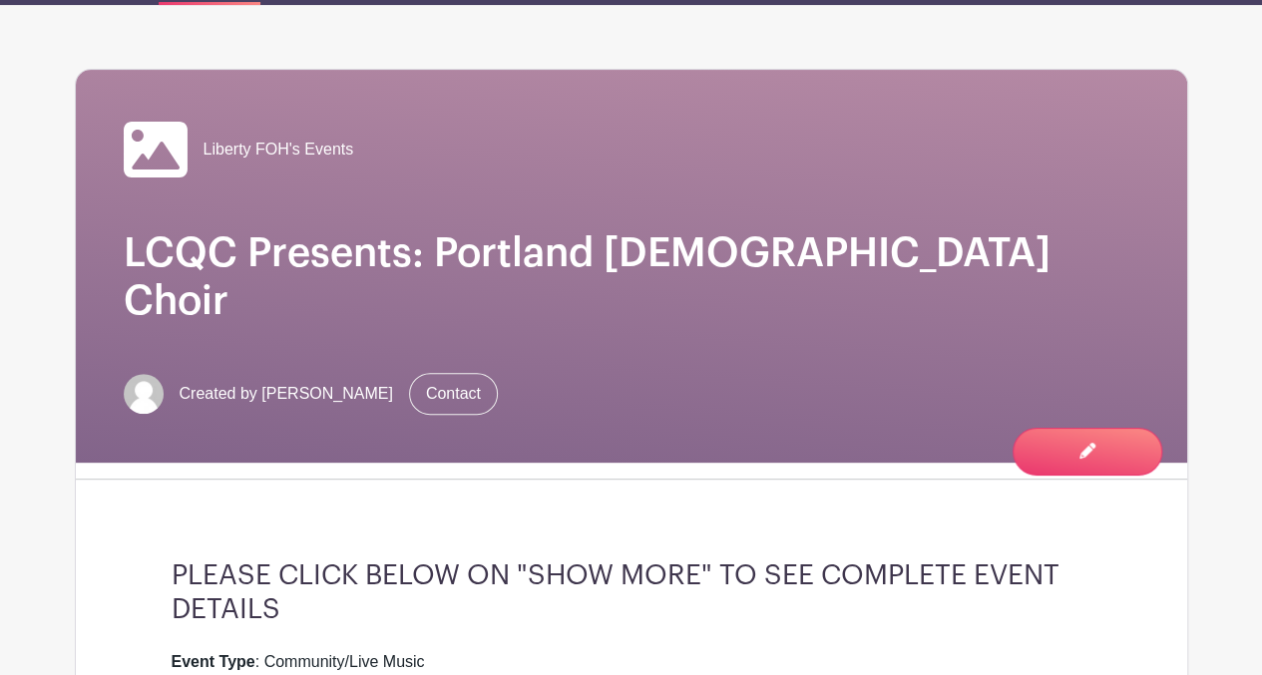
scroll to position [0, 0]
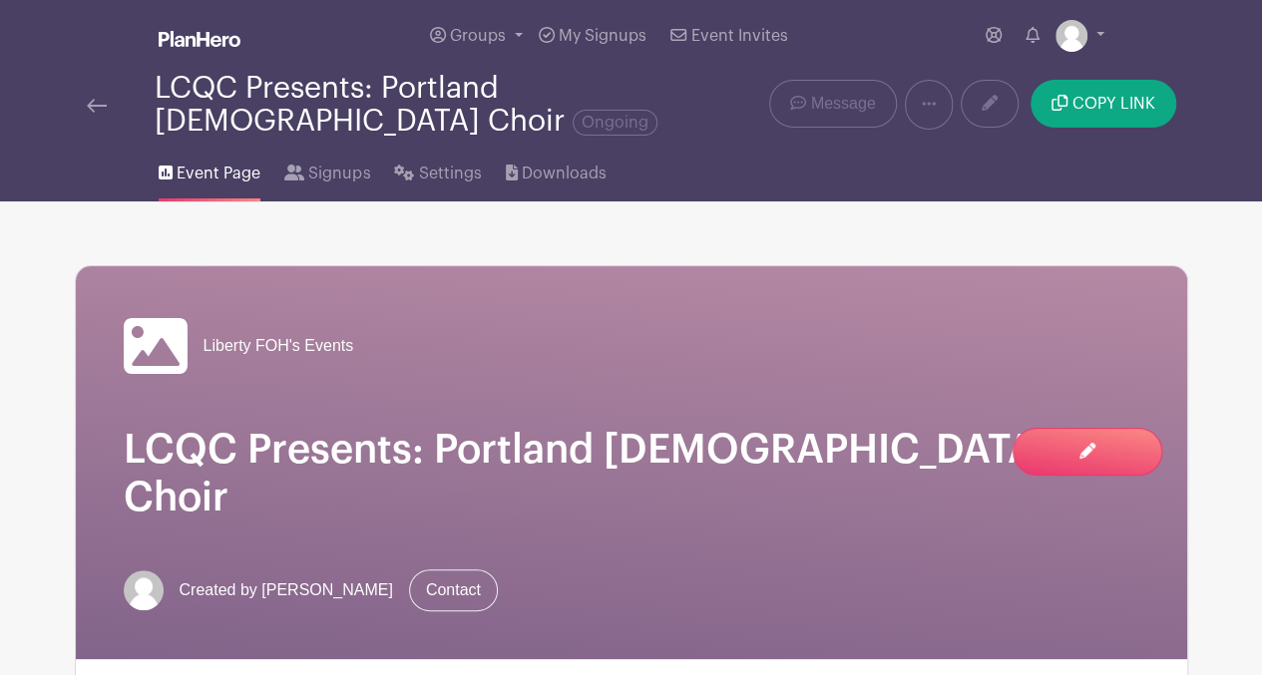
click at [102, 105] on img at bounding box center [97, 106] width 20 height 14
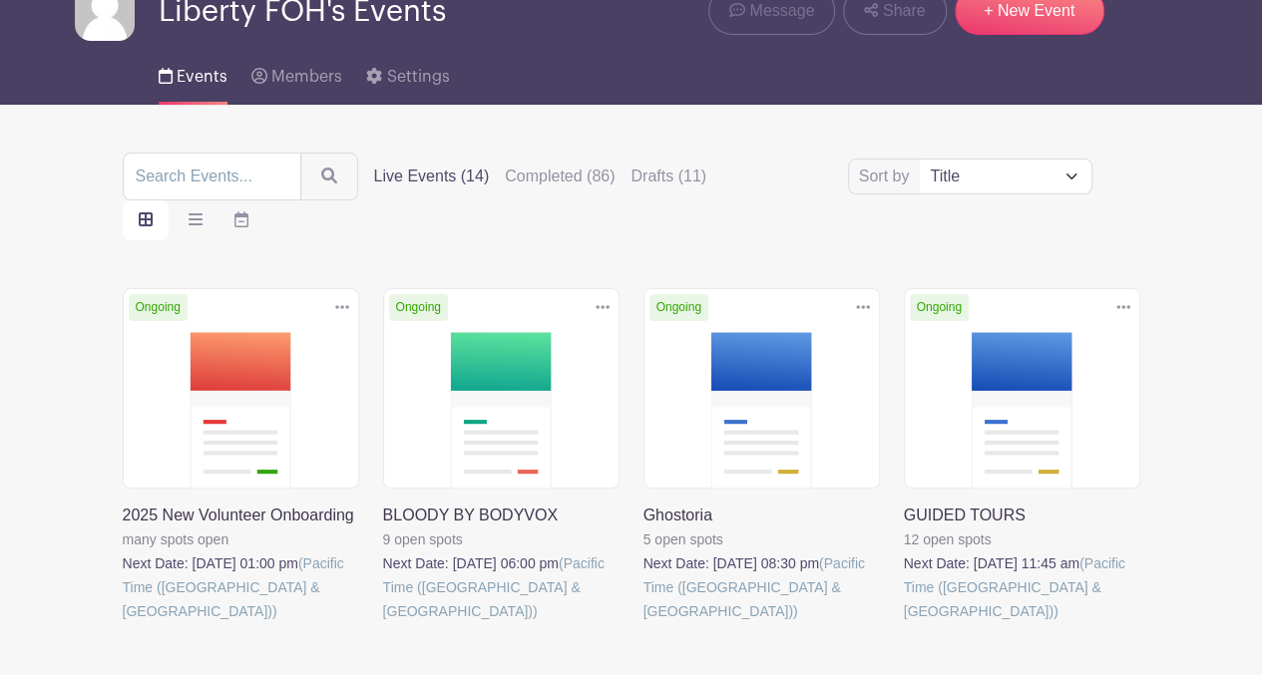
scroll to position [97, 0]
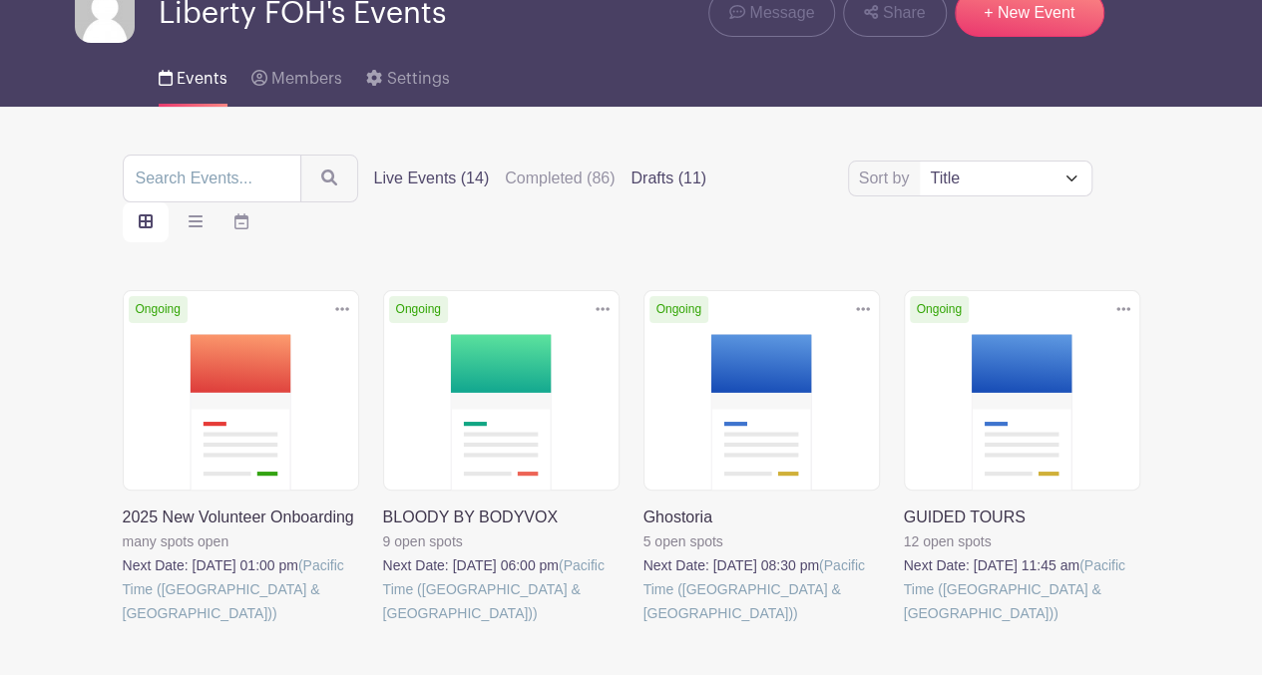
click at [641, 183] on label "Drafts (11)" at bounding box center [668, 179] width 76 height 24
click at [0, 0] on input "Drafts (11)" at bounding box center [0, 0] width 0 height 0
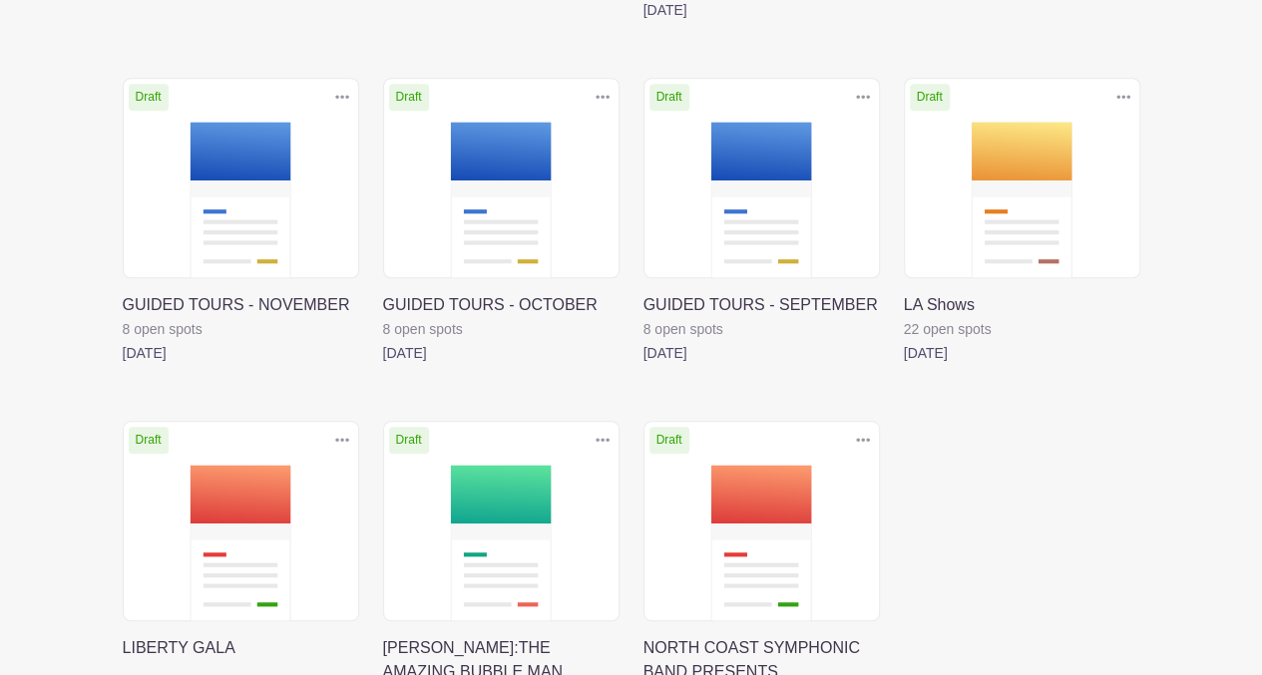
scroll to position [679, 0]
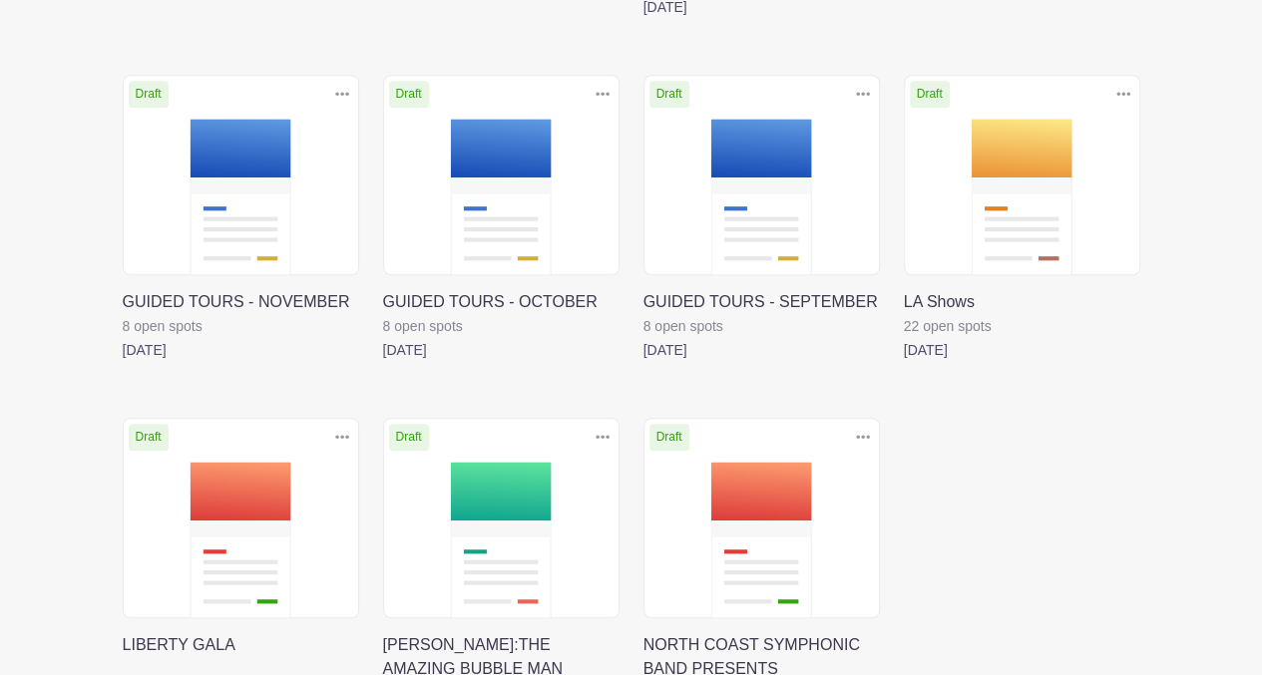
click at [383, 674] on link at bounding box center [383, 681] width 0 height 0
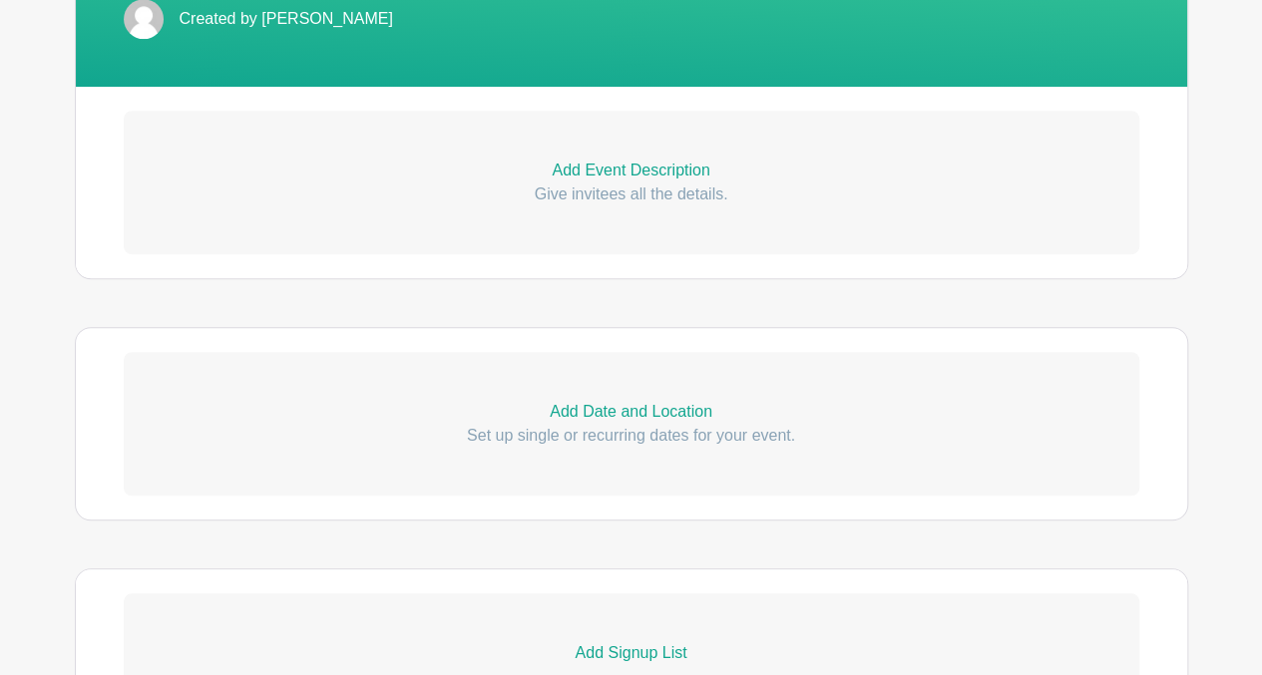
scroll to position [526, 0]
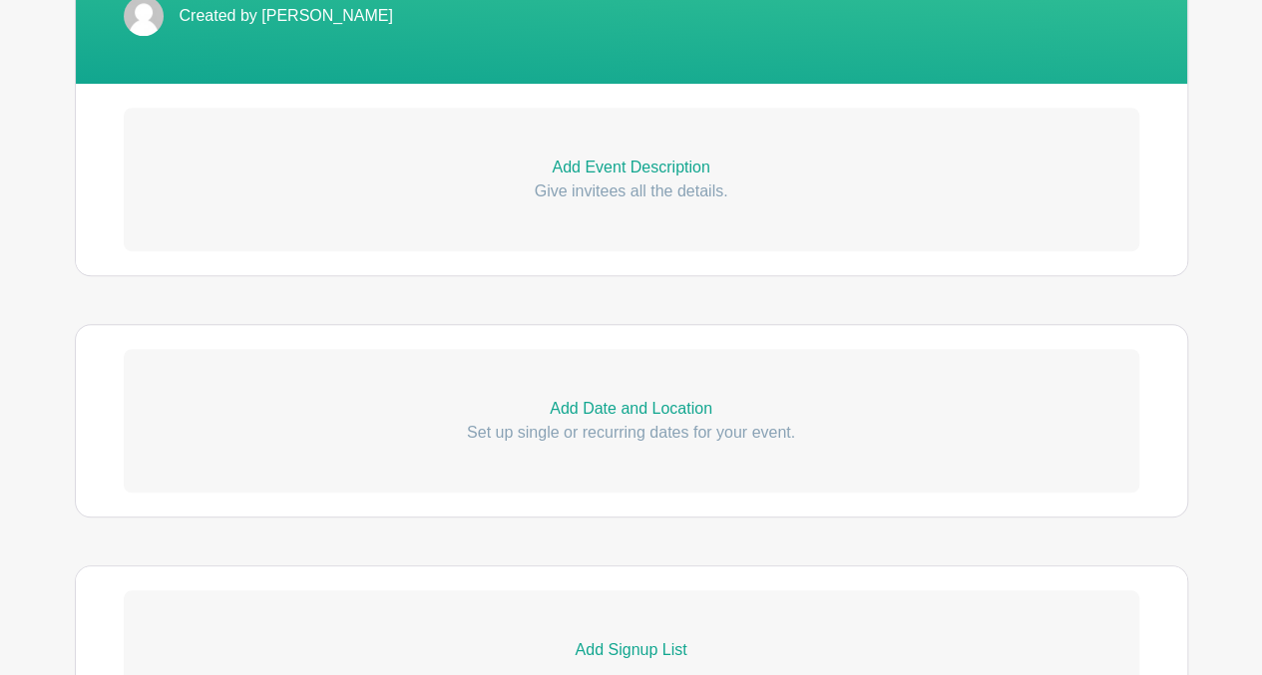
click at [658, 165] on p "Add Event Description" at bounding box center [631, 168] width 1015 height 24
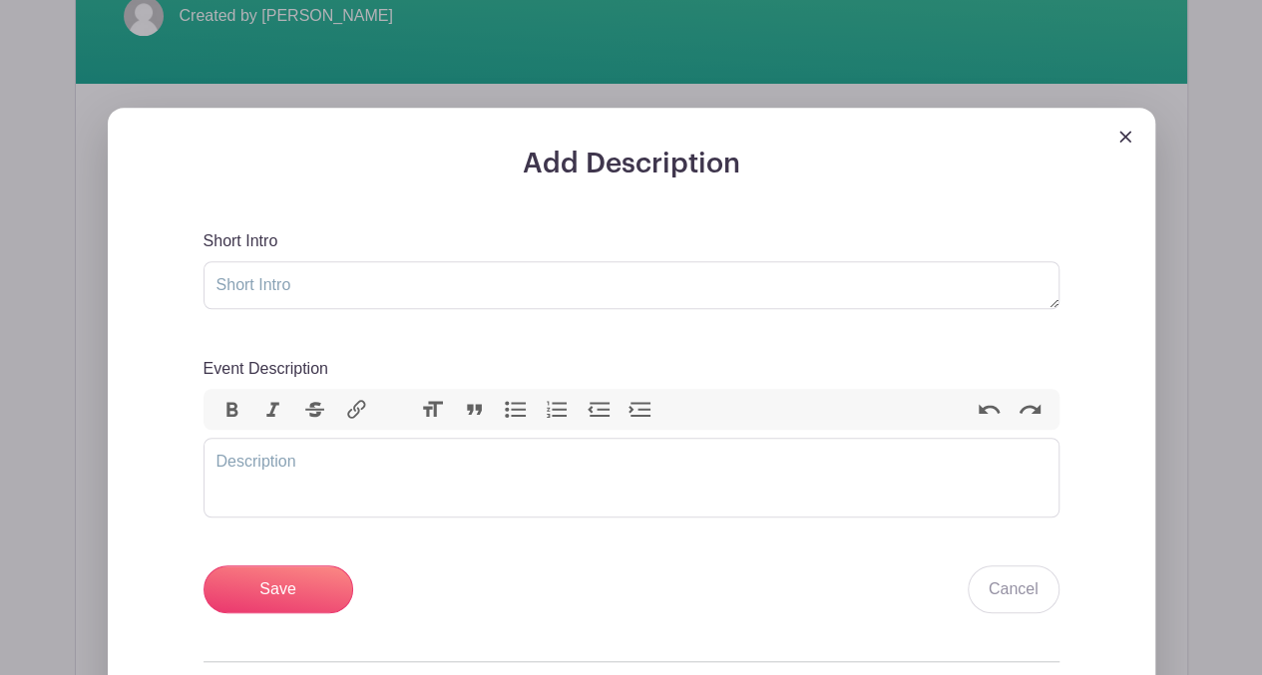
click at [1123, 141] on img at bounding box center [1125, 137] width 12 height 12
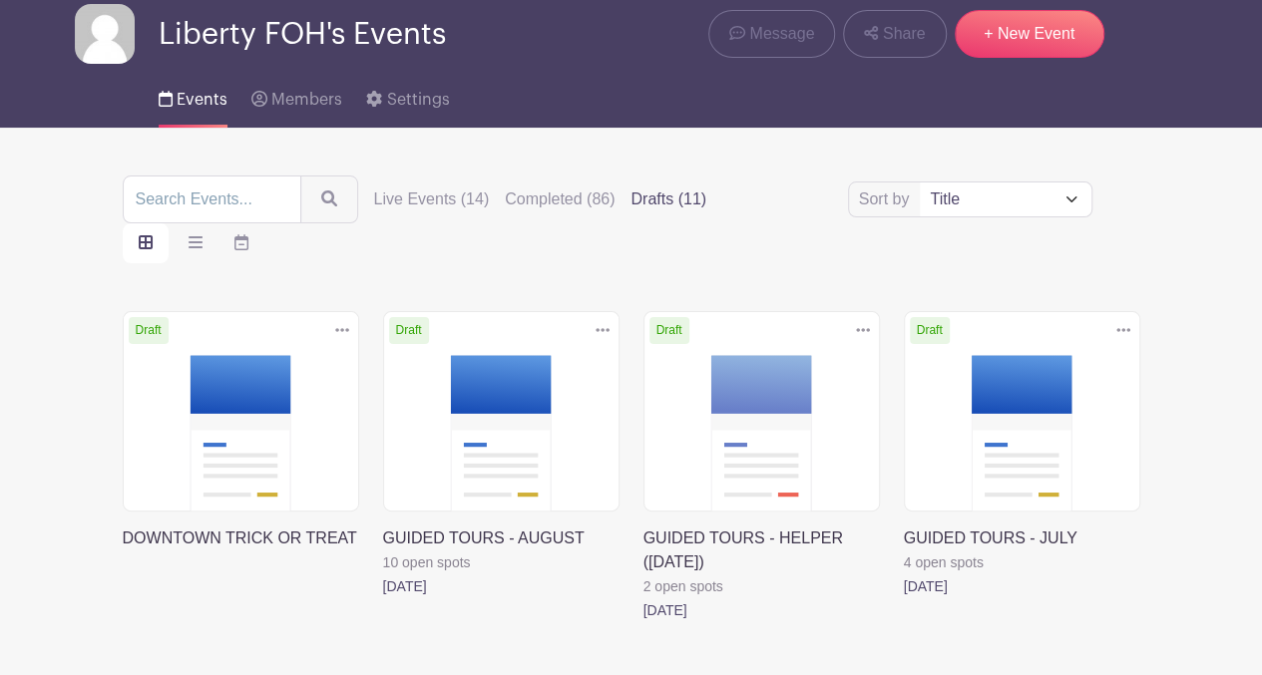
scroll to position [18, 0]
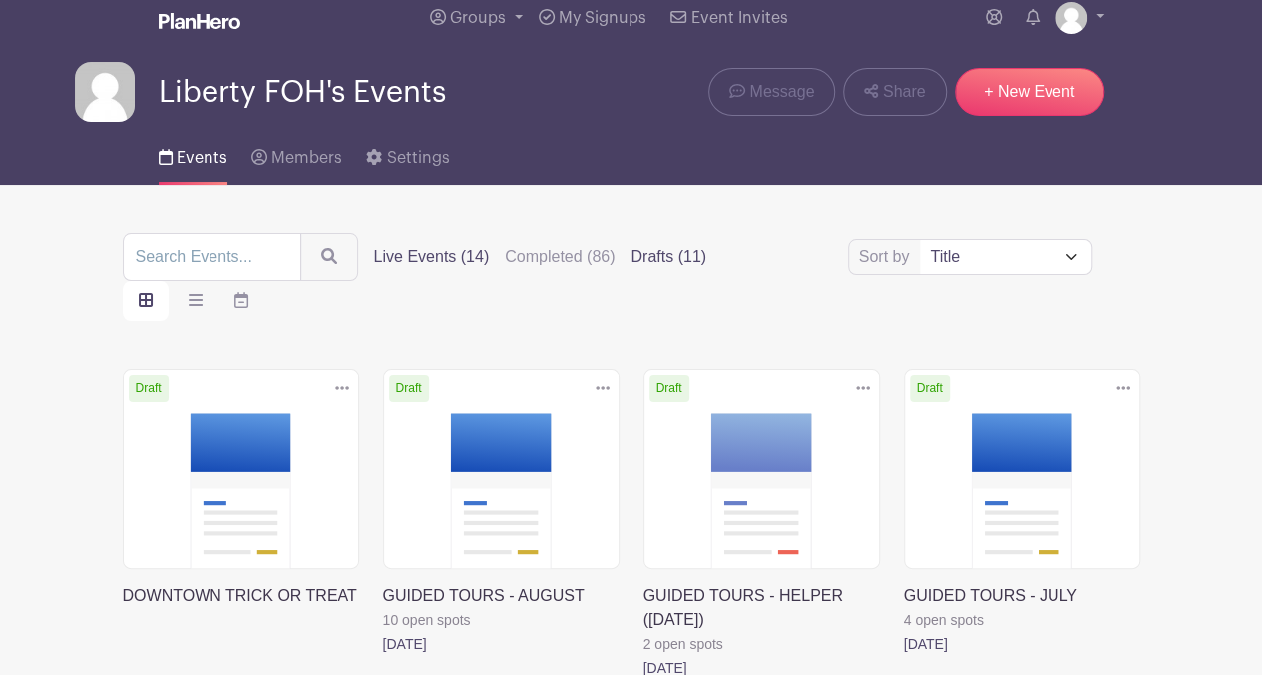
click at [413, 255] on label "Live Events (14)" at bounding box center [432, 257] width 116 height 24
click at [0, 0] on input "Live Events (14)" at bounding box center [0, 0] width 0 height 0
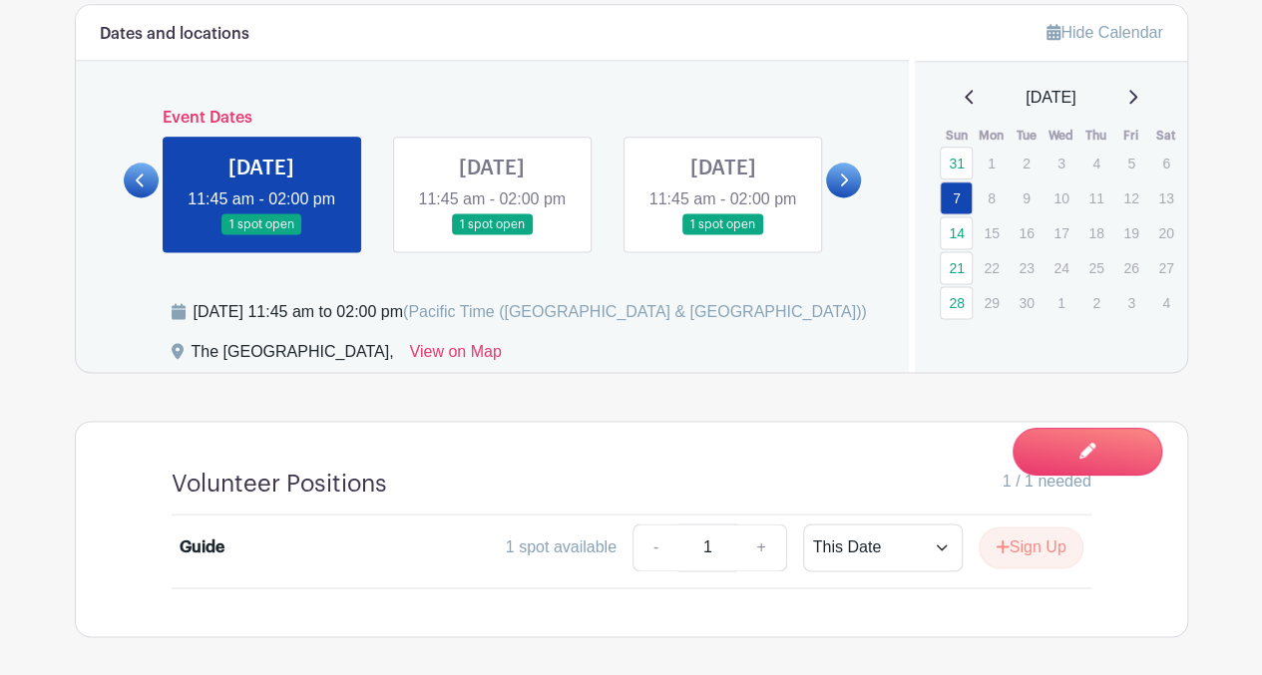
scroll to position [1244, 0]
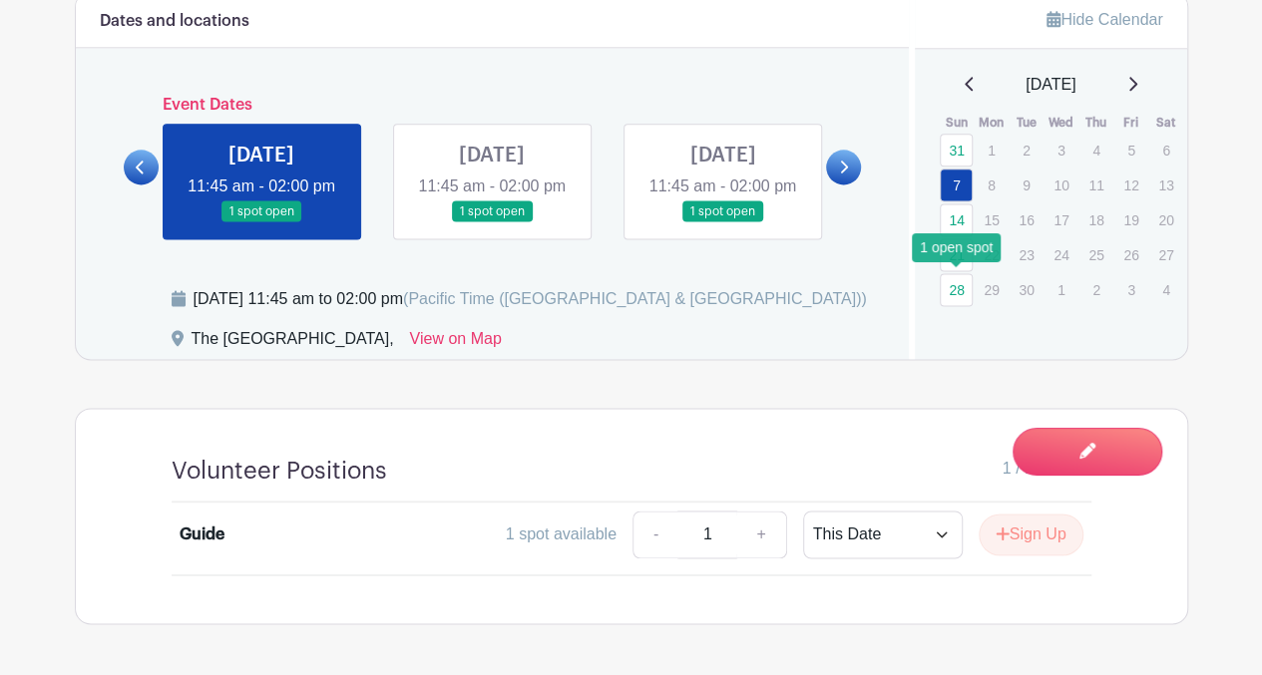
click at [958, 288] on link "28" at bounding box center [955, 289] width 33 height 33
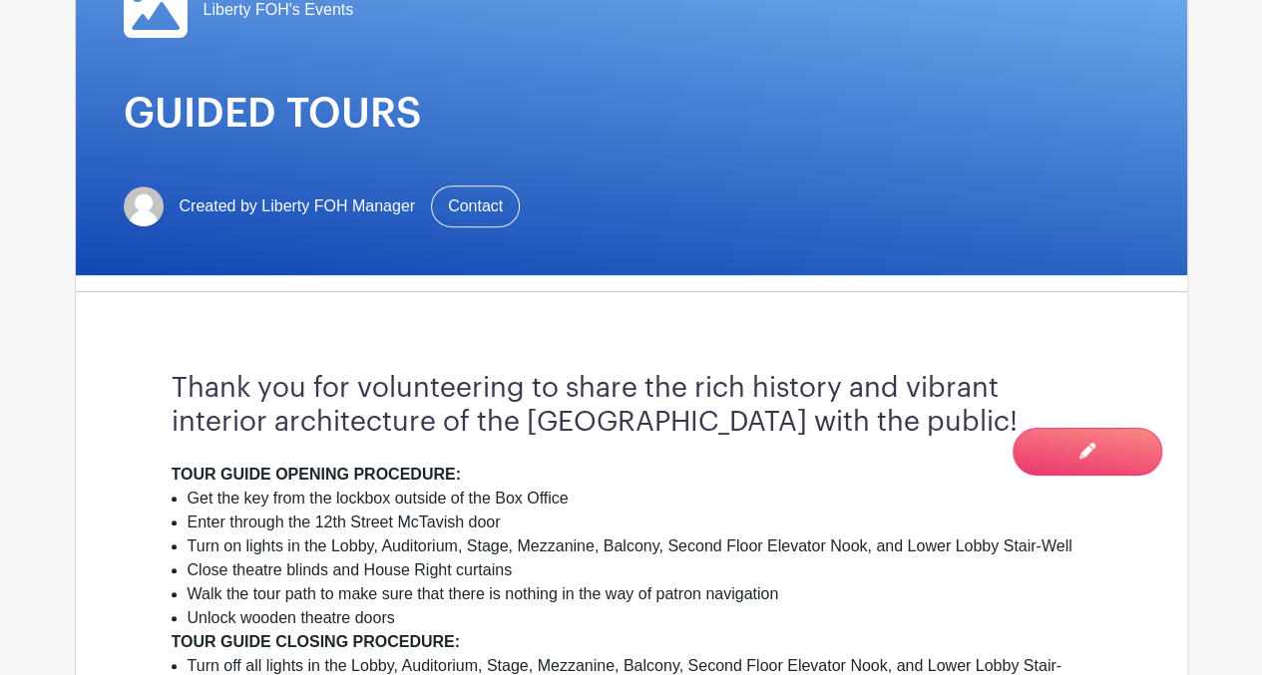
scroll to position [324, 0]
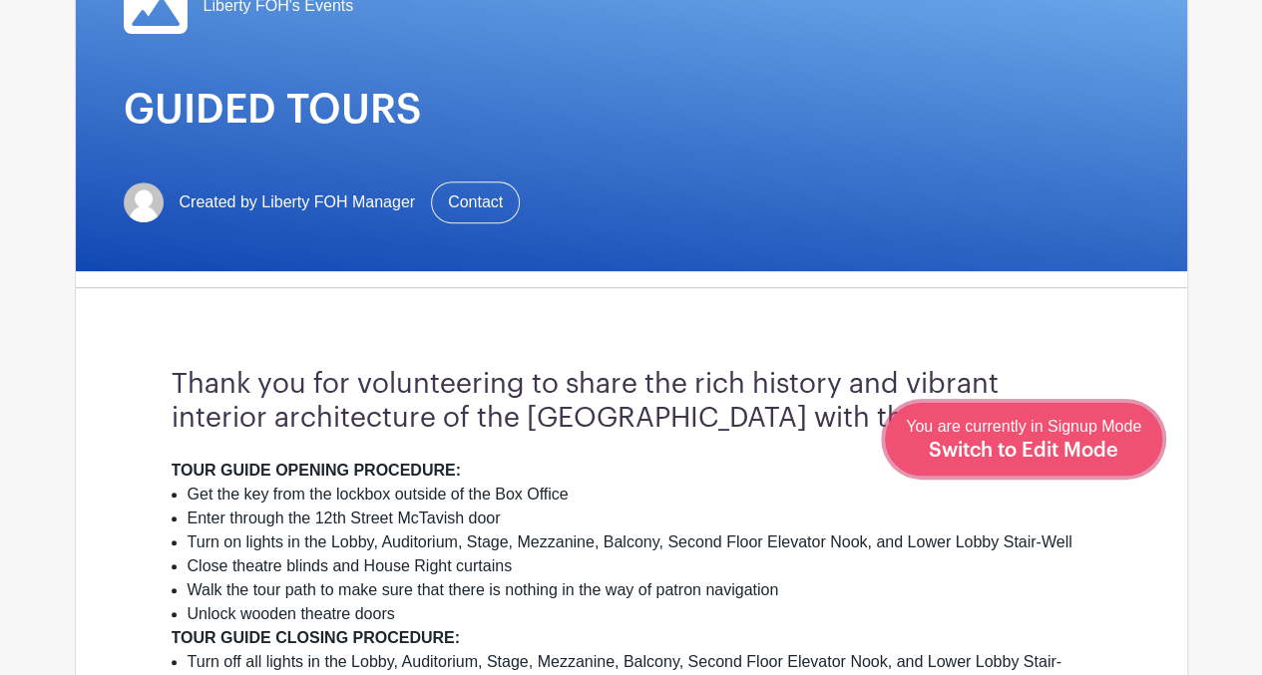
click at [1083, 454] on span "Switch to Edit Mode" at bounding box center [1022, 451] width 189 height 20
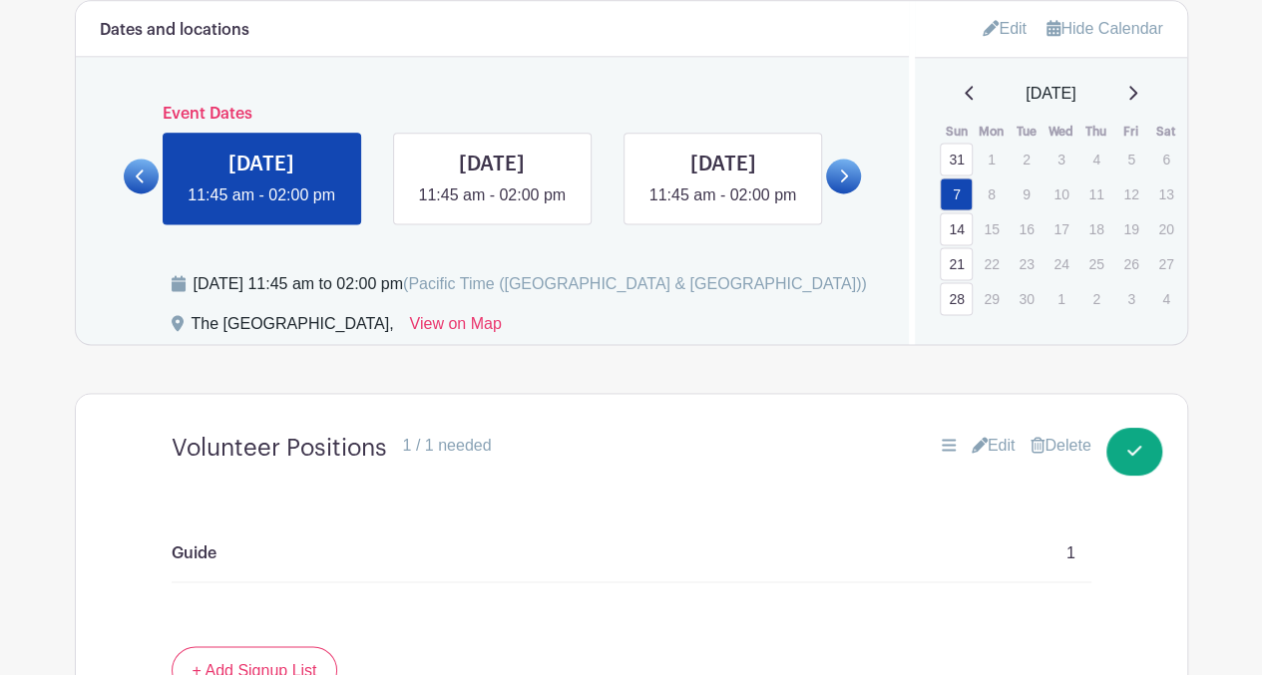
scroll to position [1292, 0]
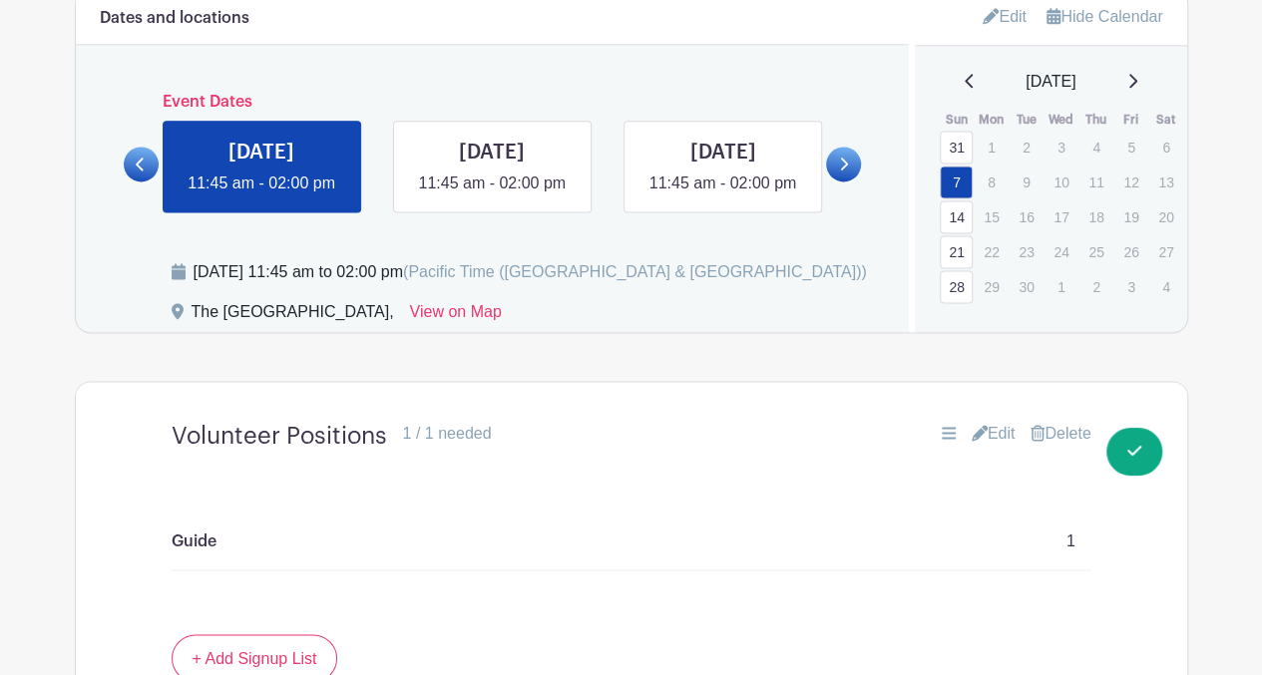
click at [1001, 19] on link "Edit" at bounding box center [1004, 16] width 44 height 33
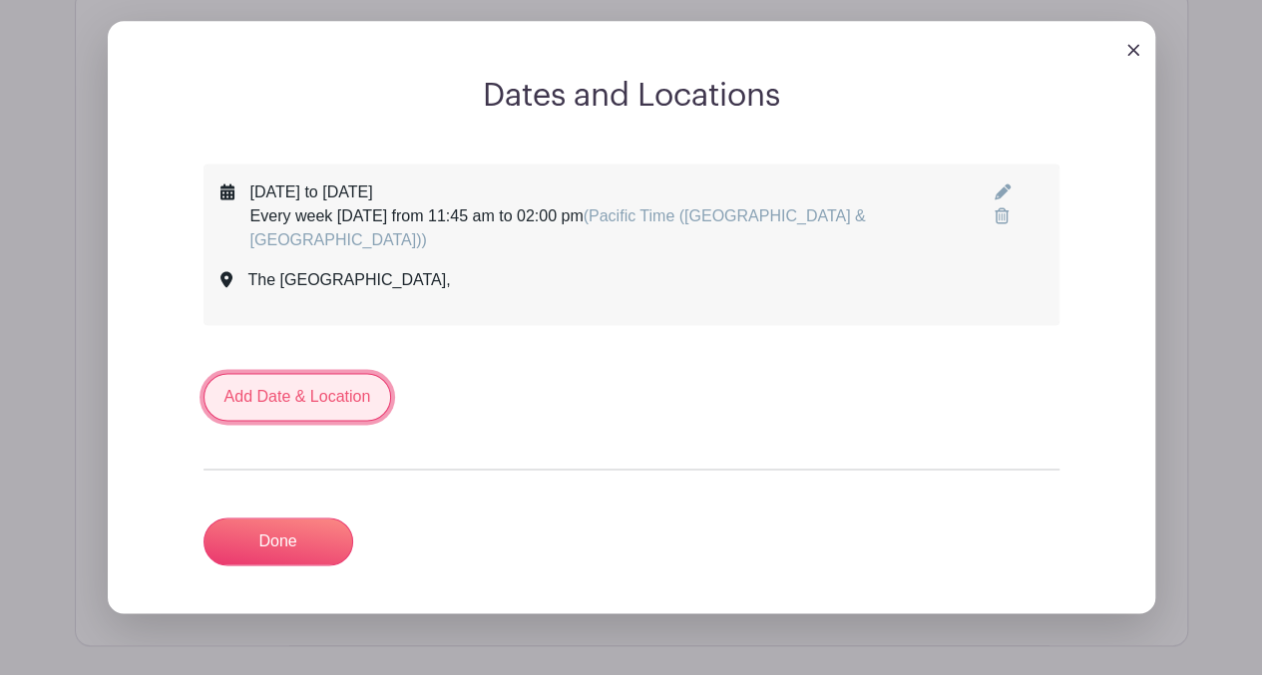
click at [340, 373] on link "Add Date & Location" at bounding box center [297, 397] width 188 height 48
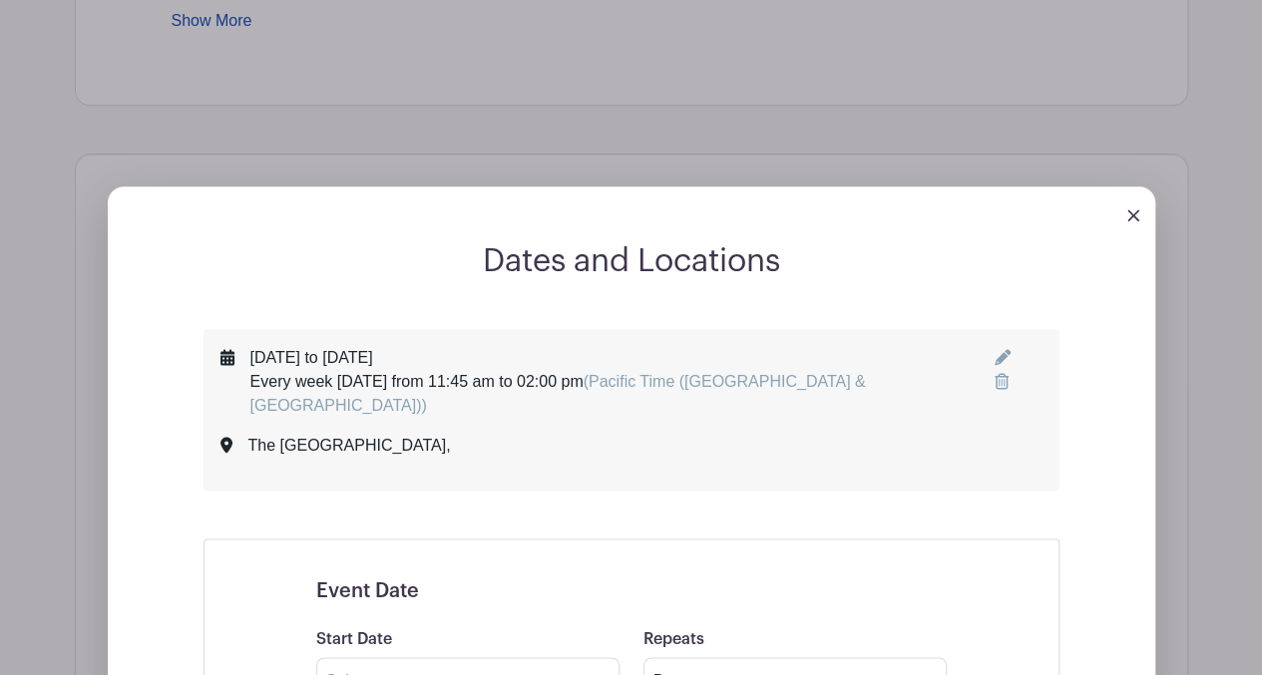
scroll to position [1130, 0]
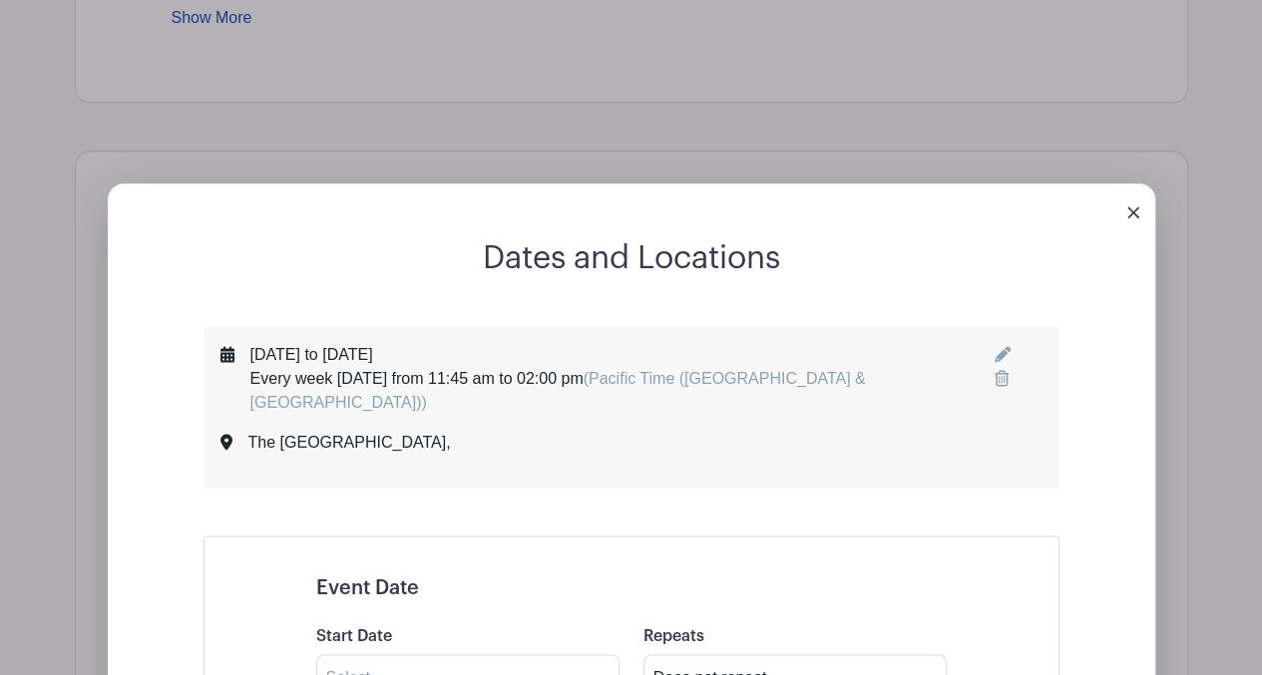
click at [995, 354] on icon at bounding box center [1002, 354] width 16 height 16
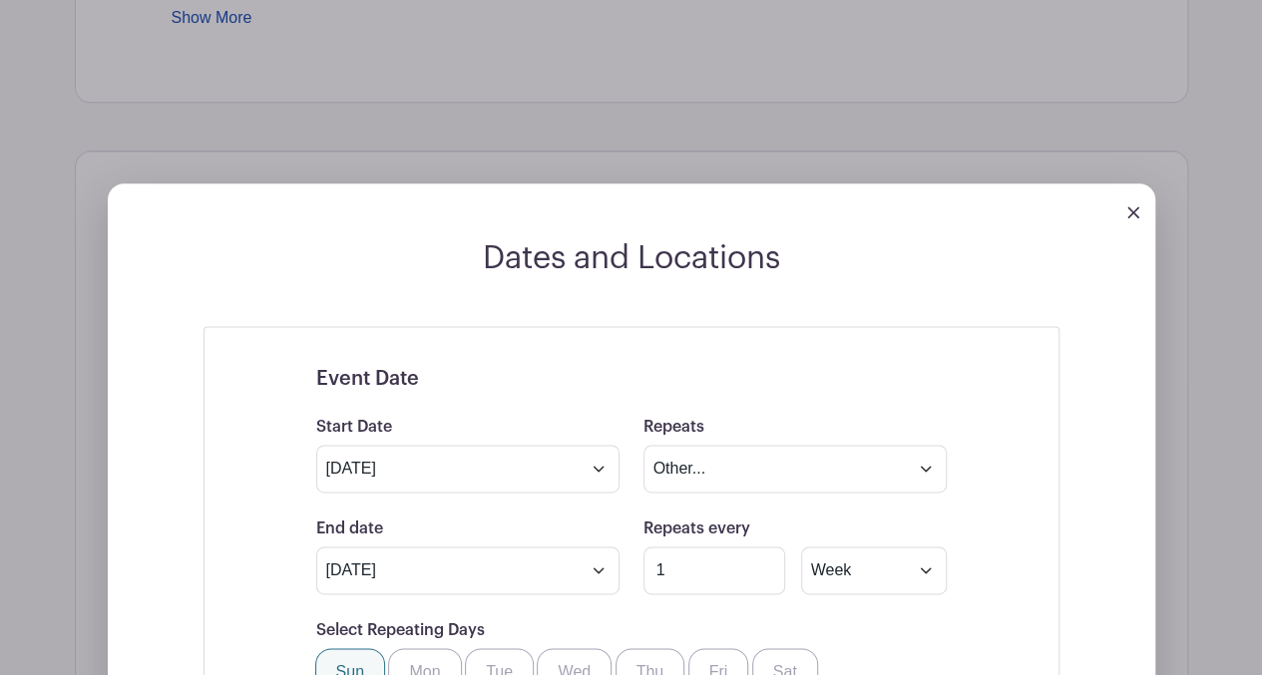
click at [1131, 202] on link at bounding box center [1133, 210] width 12 height 17
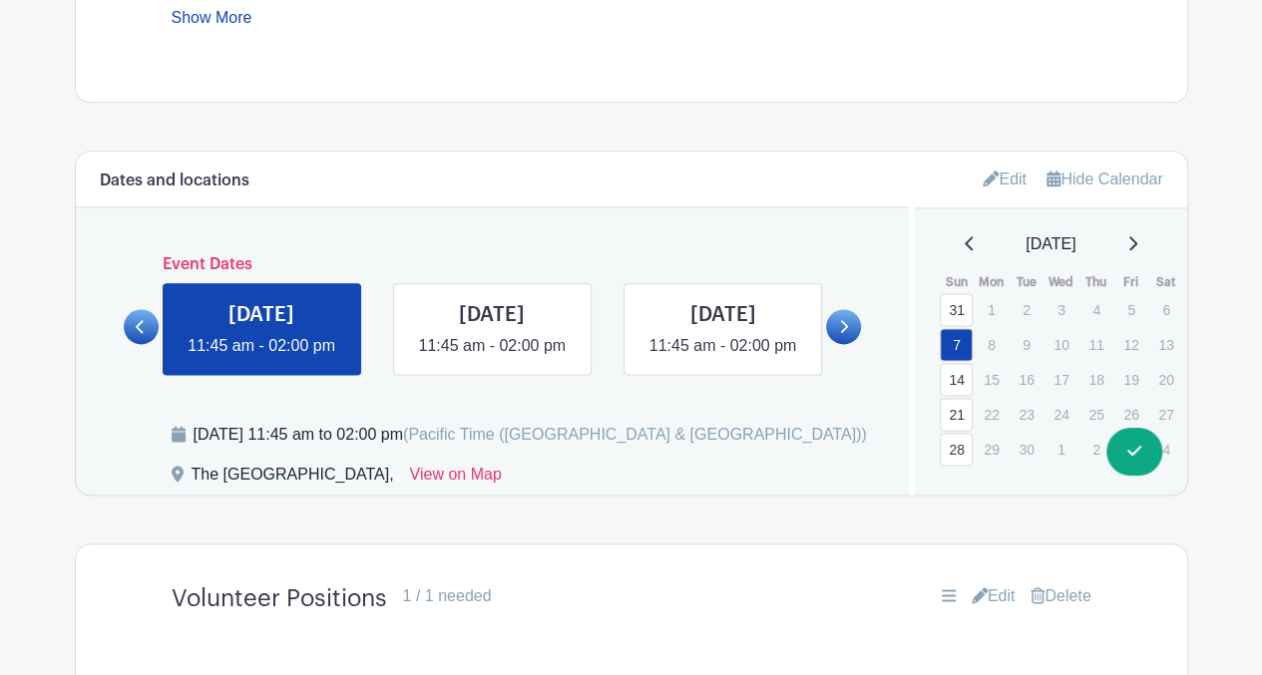
click at [957, 442] on link "28" at bounding box center [955, 449] width 33 height 33
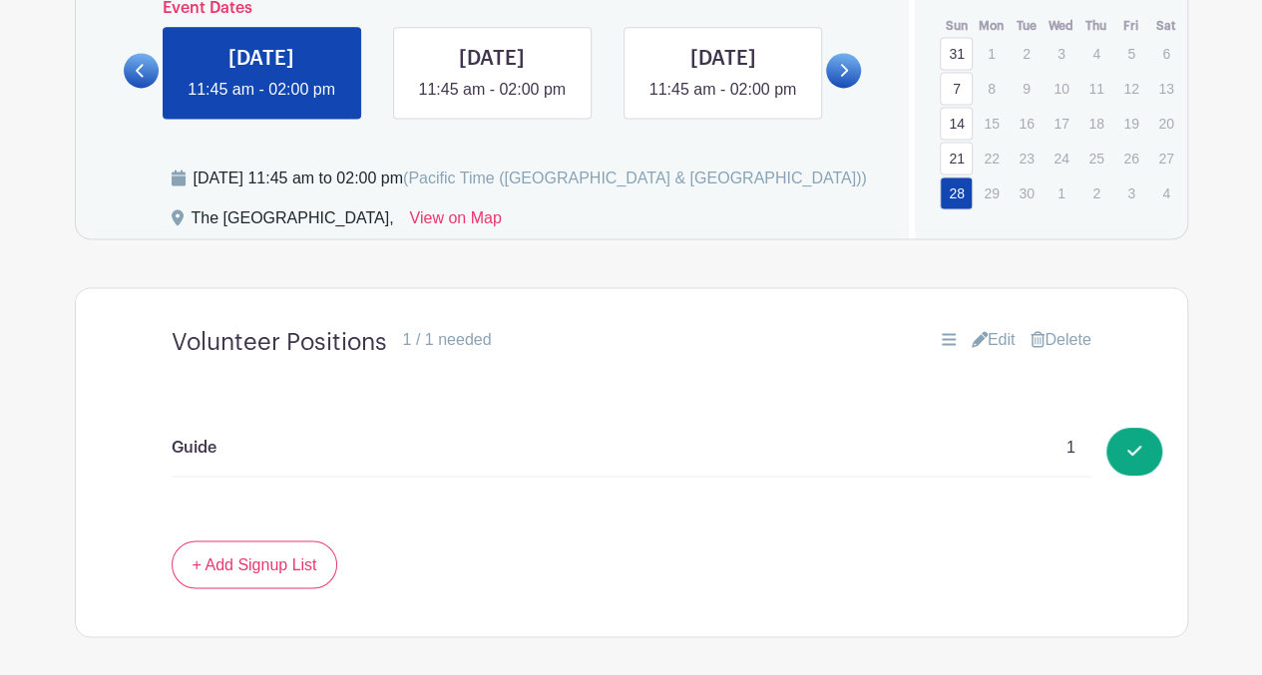
scroll to position [1392, 0]
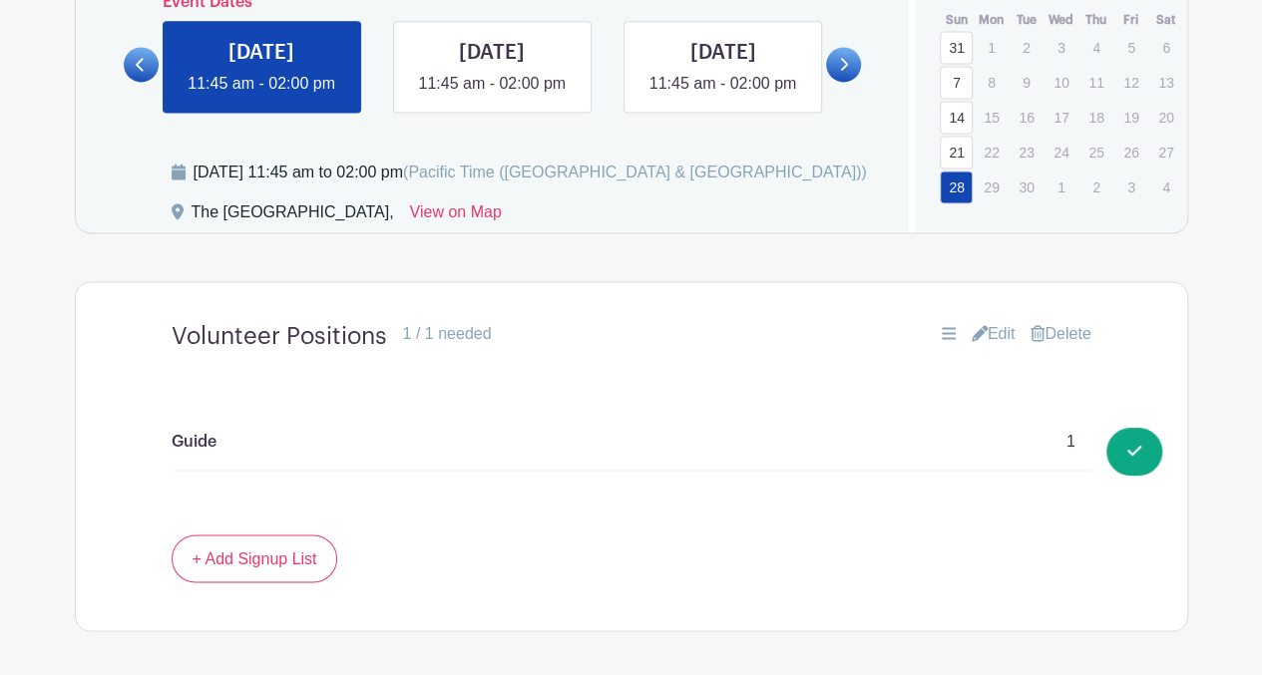
click at [982, 346] on link "Edit" at bounding box center [993, 334] width 44 height 24
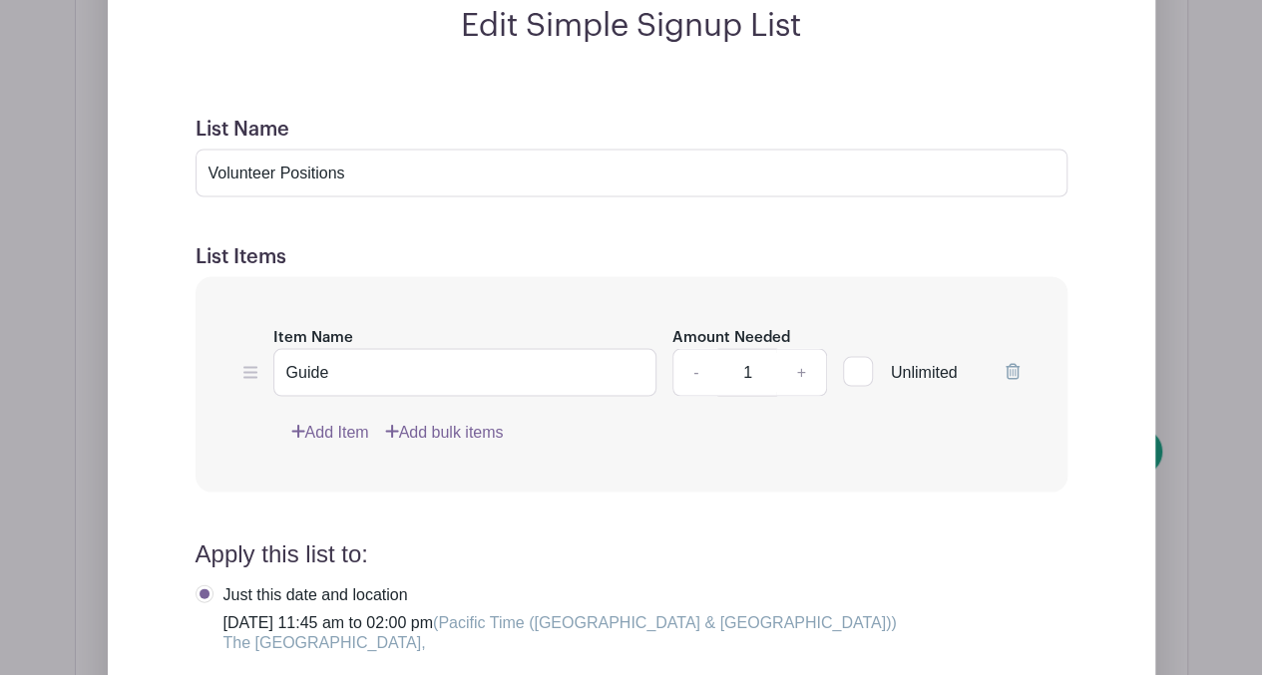
scroll to position [1832, 0]
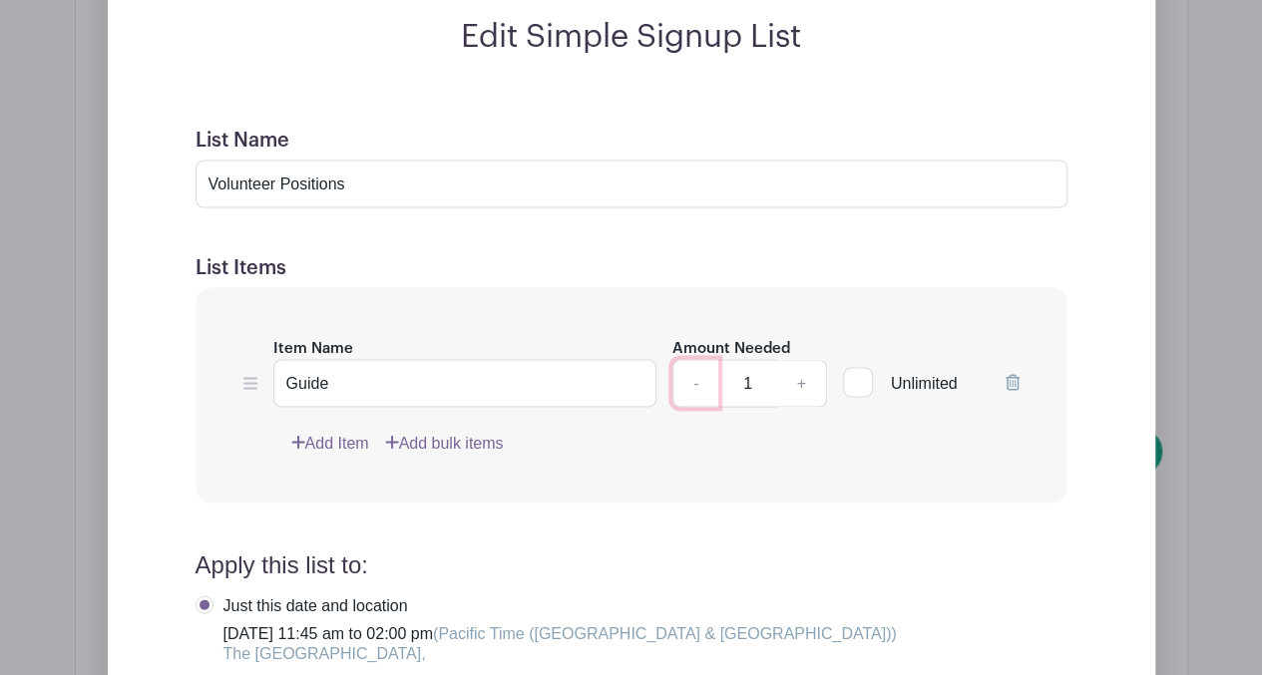
click at [698, 402] on link "-" at bounding box center [695, 383] width 46 height 48
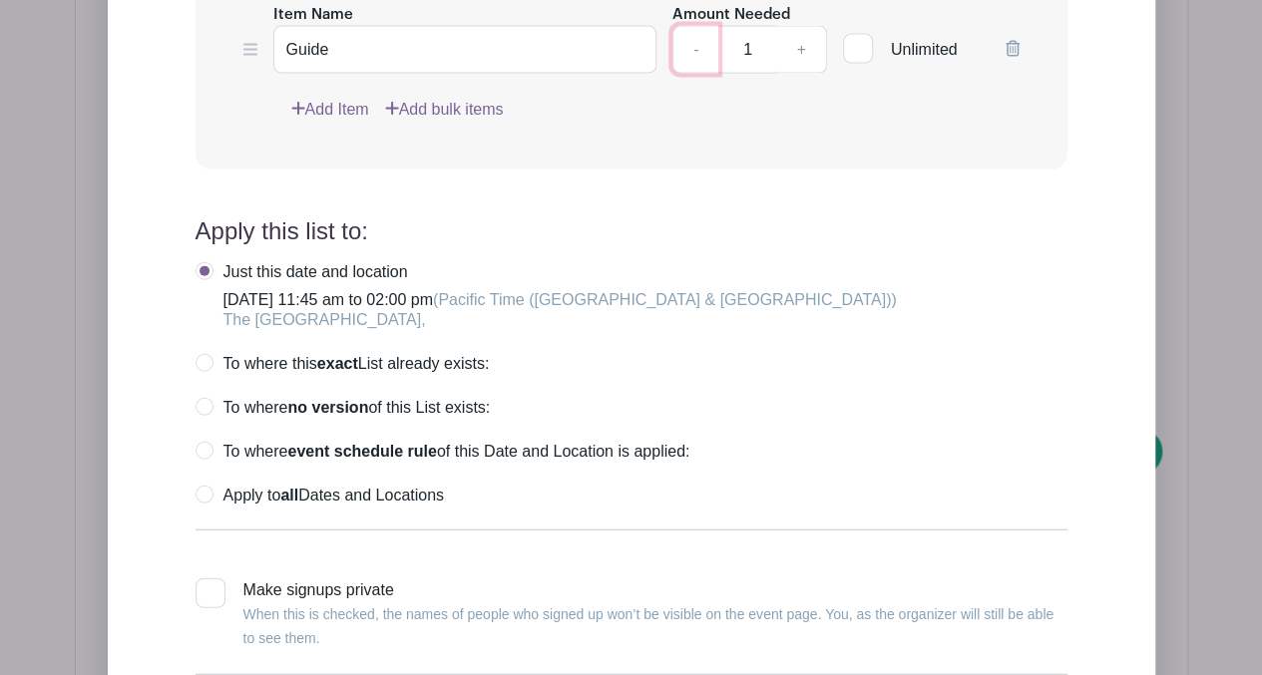
scroll to position [2195, 0]
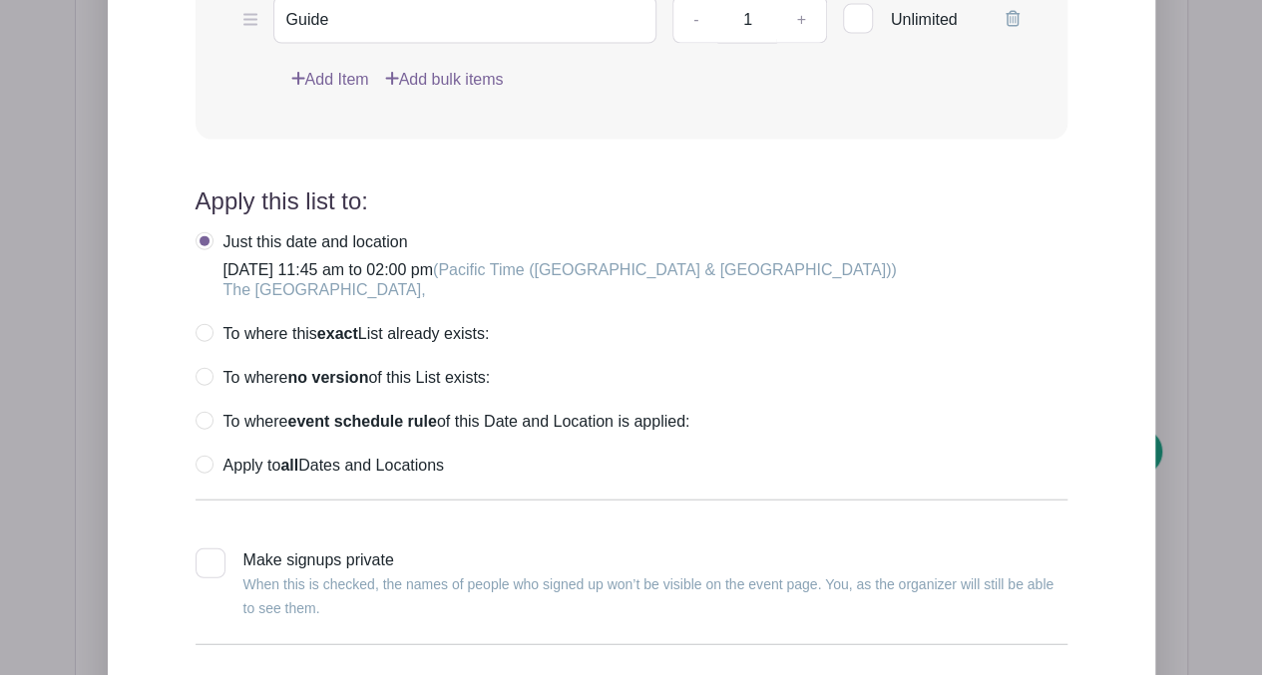
click at [1014, 27] on icon at bounding box center [1012, 19] width 14 height 16
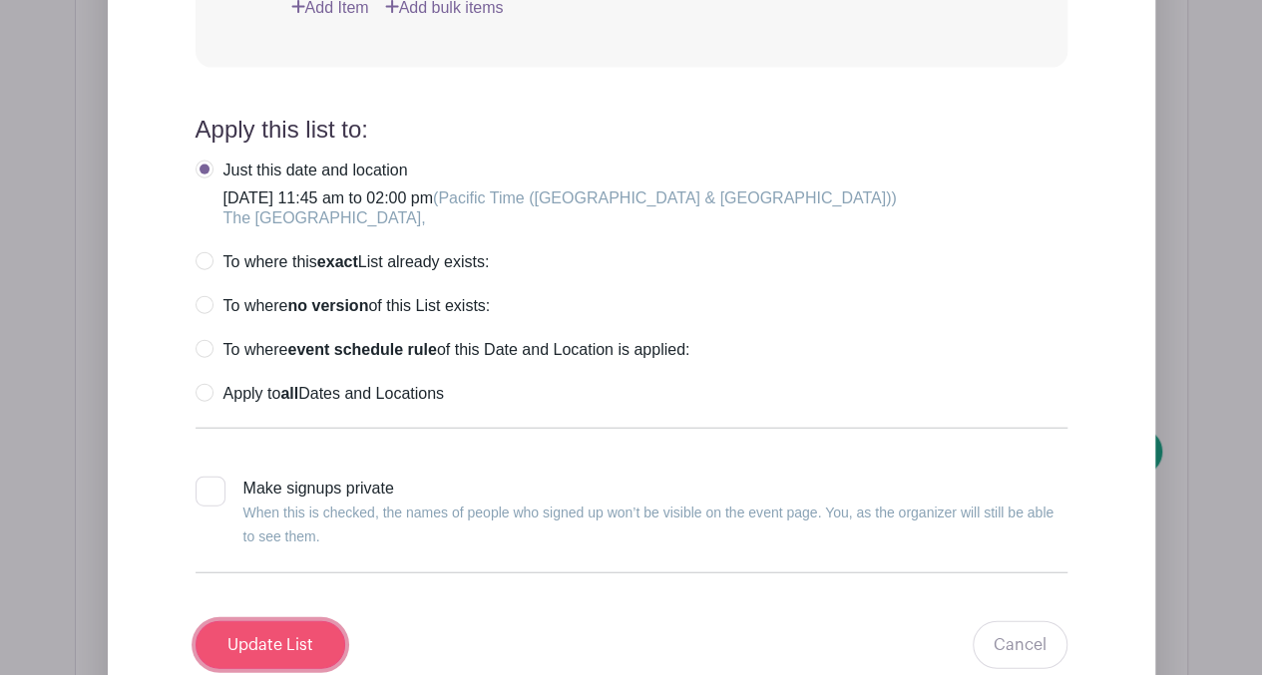
click at [312, 662] on input "Update List" at bounding box center [270, 645] width 150 height 48
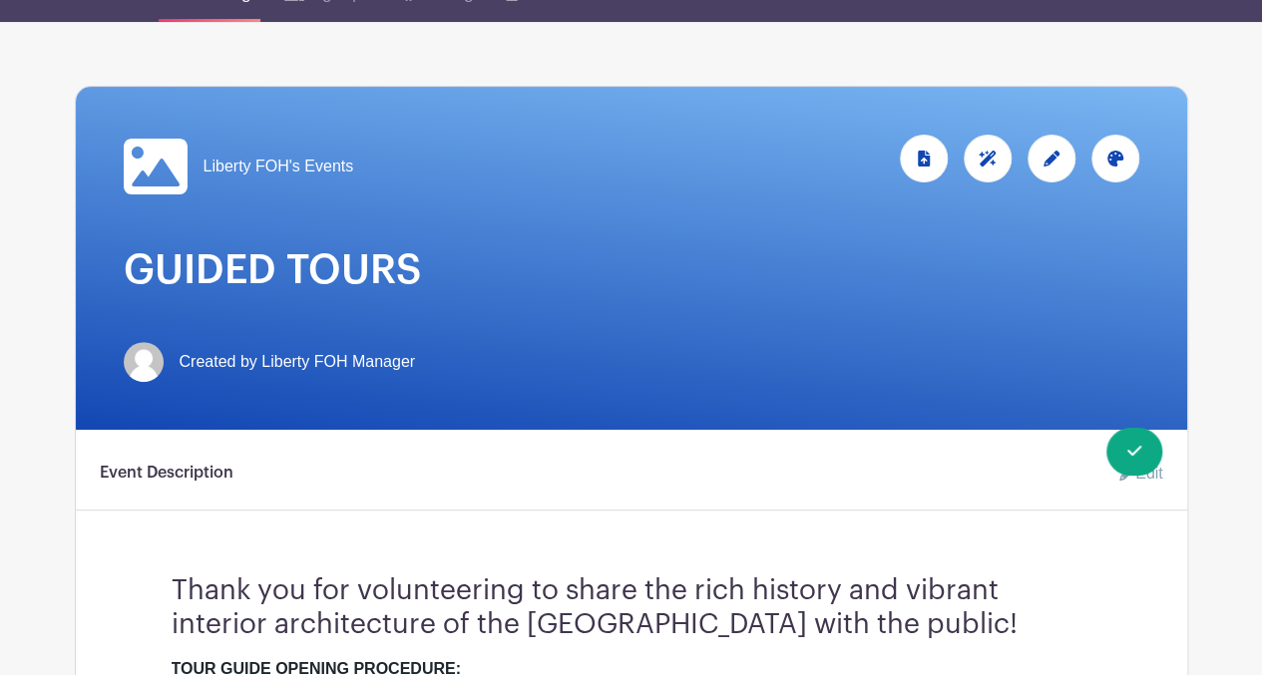
scroll to position [0, 0]
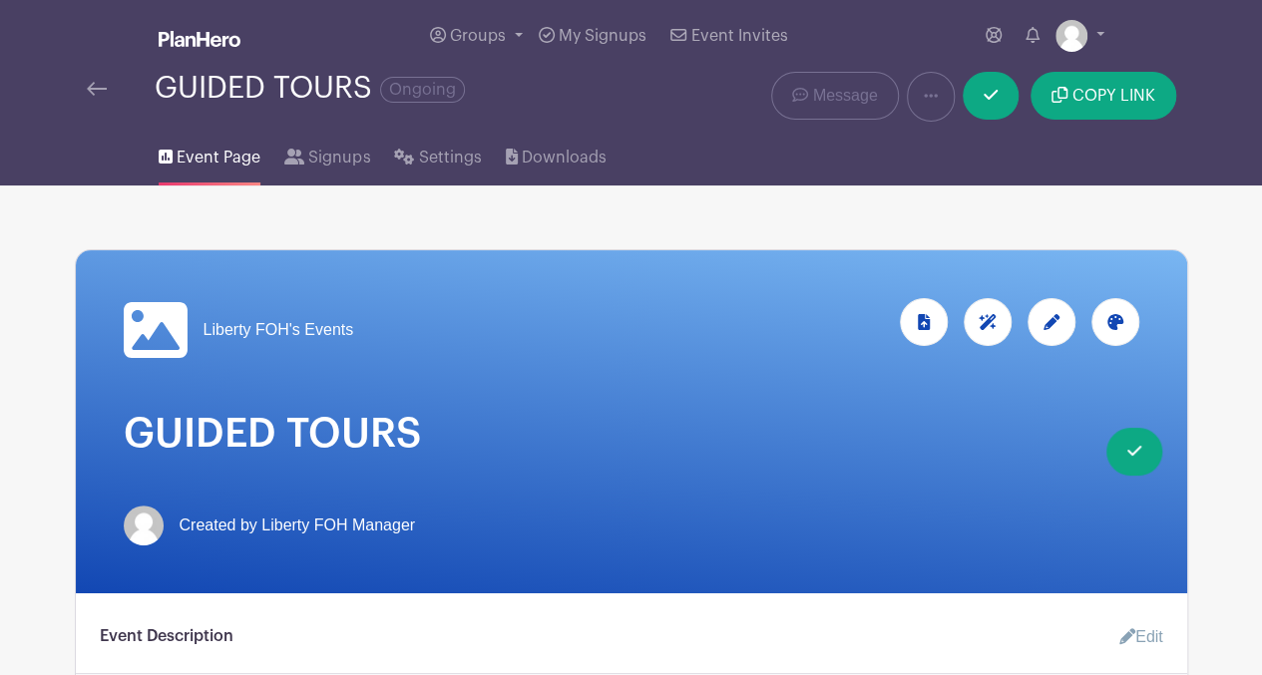
click at [97, 84] on img at bounding box center [97, 89] width 20 height 14
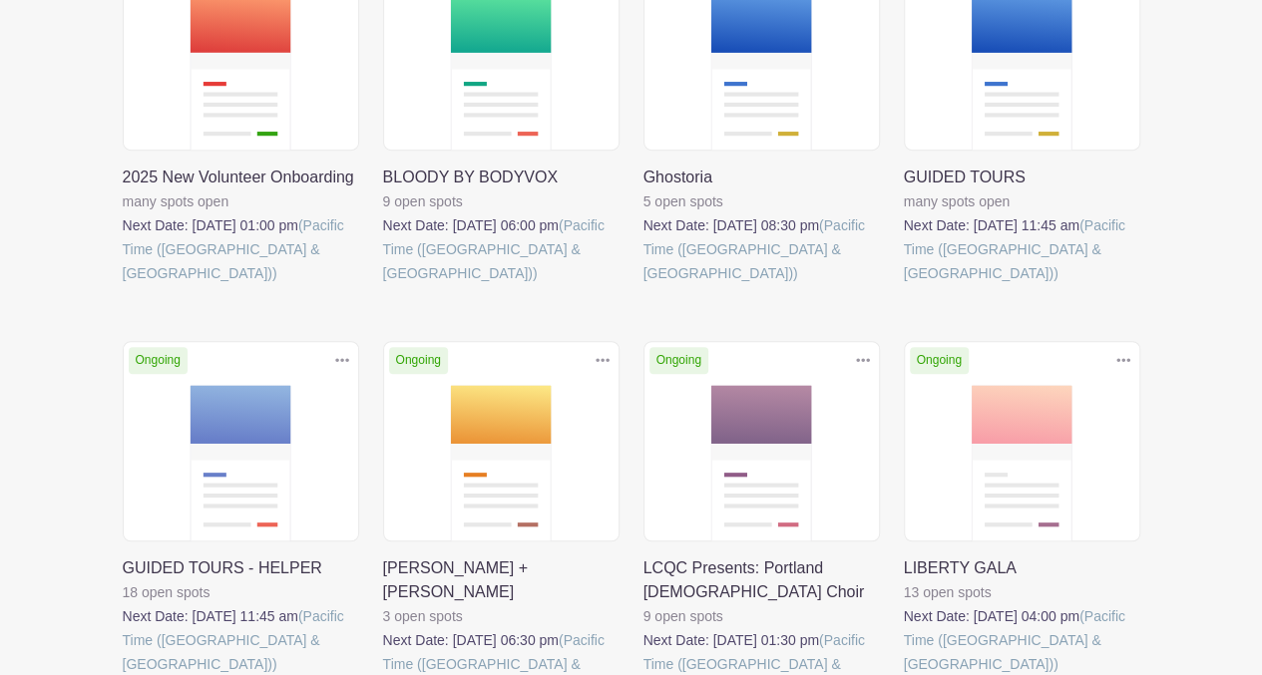
scroll to position [446, 0]
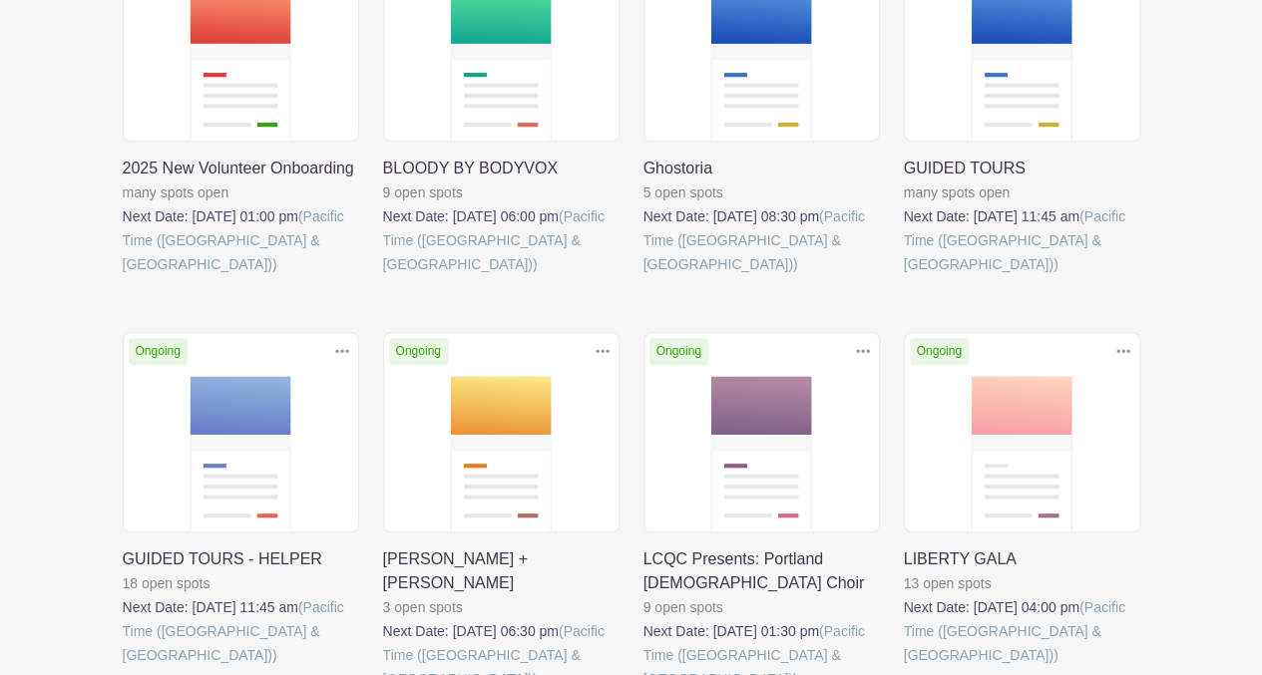
click at [123, 667] on link at bounding box center [123, 667] width 0 height 0
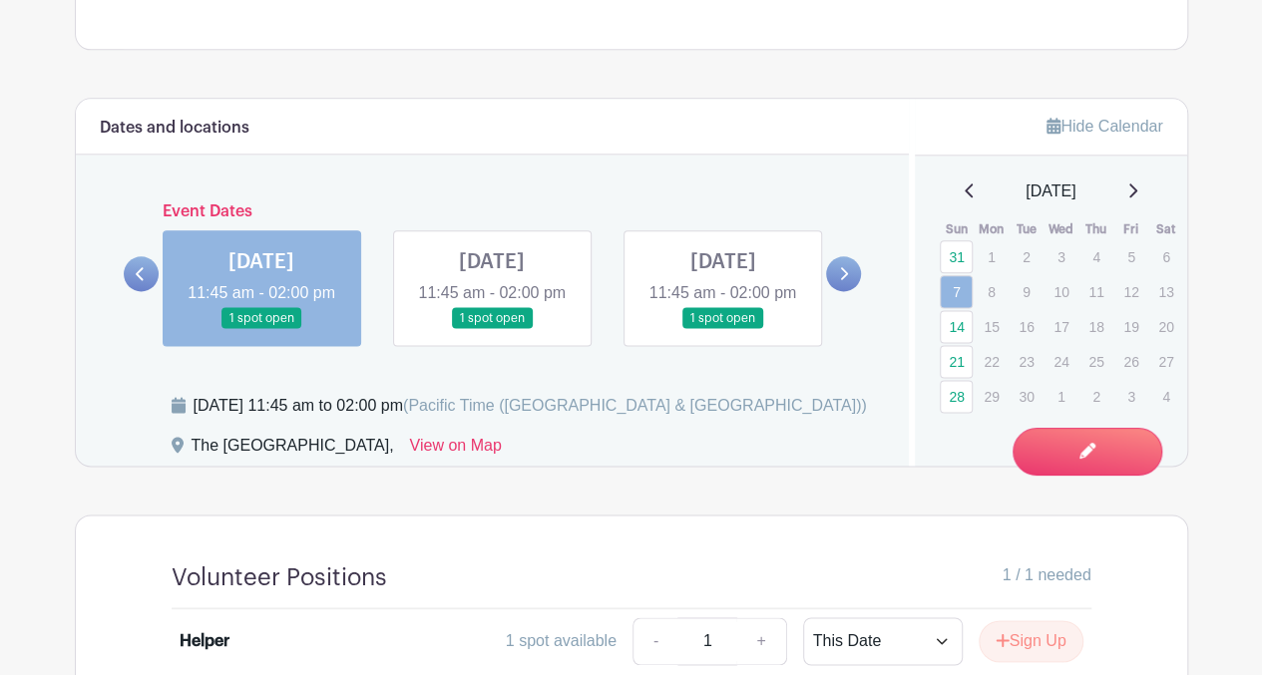
scroll to position [1154, 0]
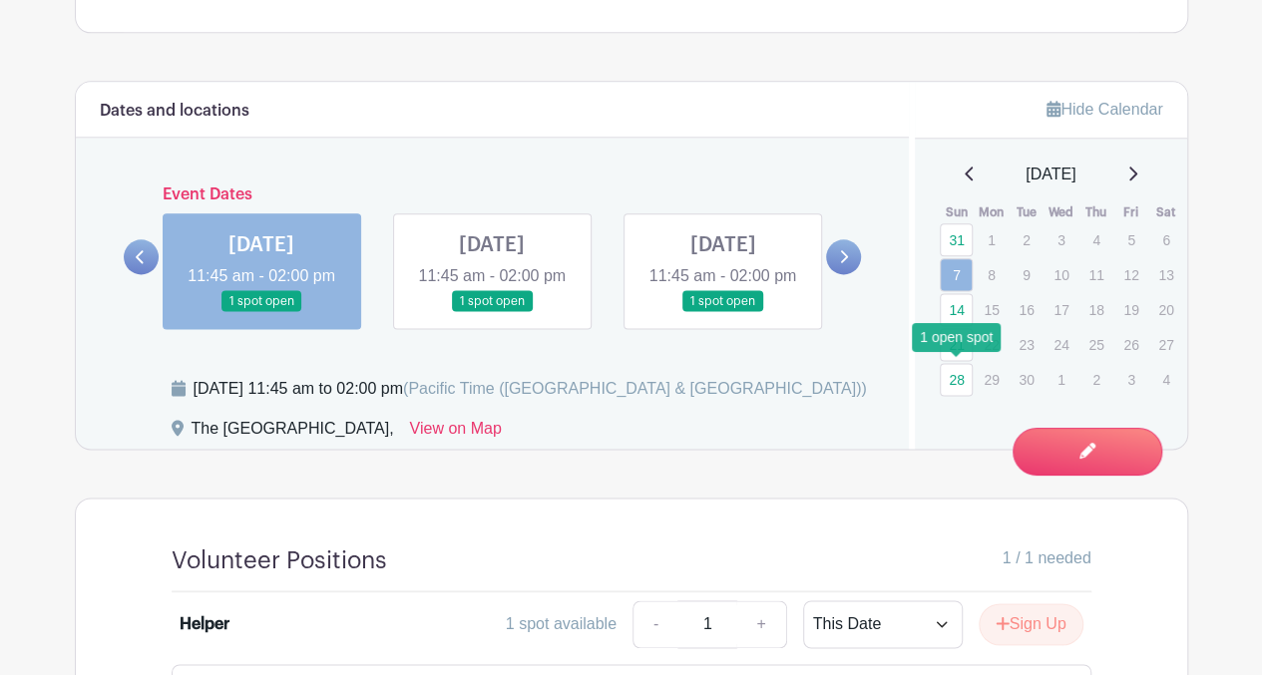
click at [957, 379] on link "28" at bounding box center [955, 379] width 33 height 33
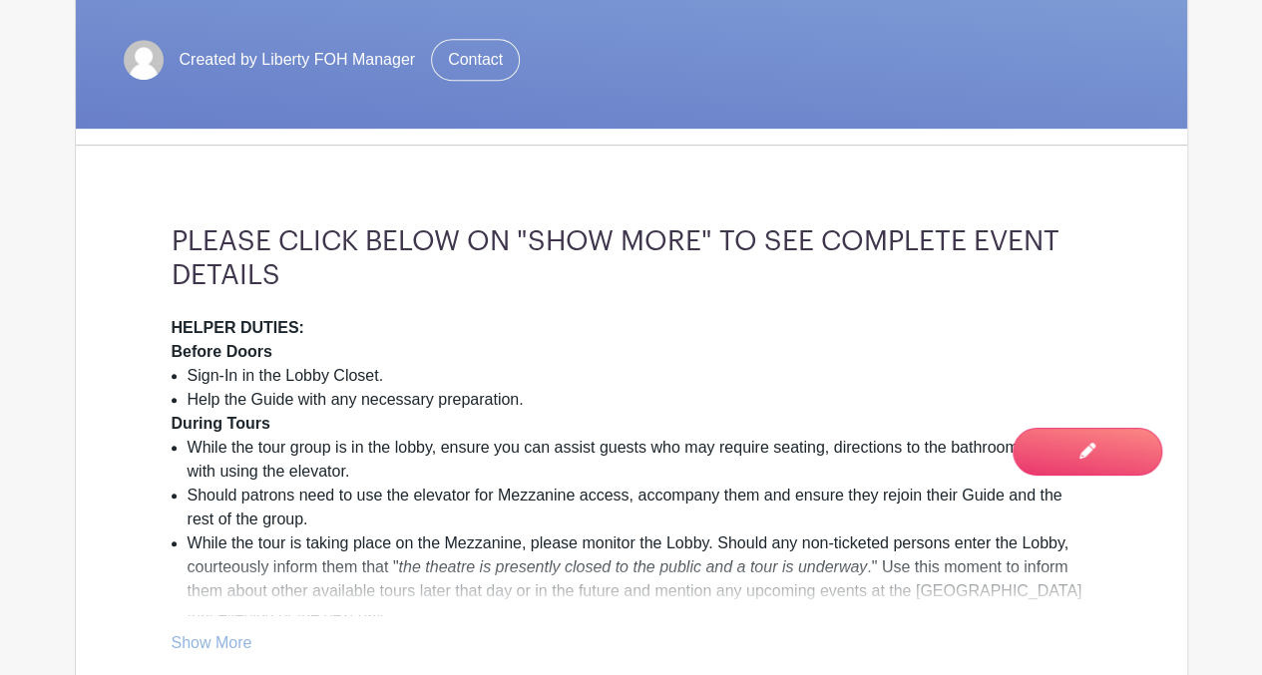
scroll to position [696, 0]
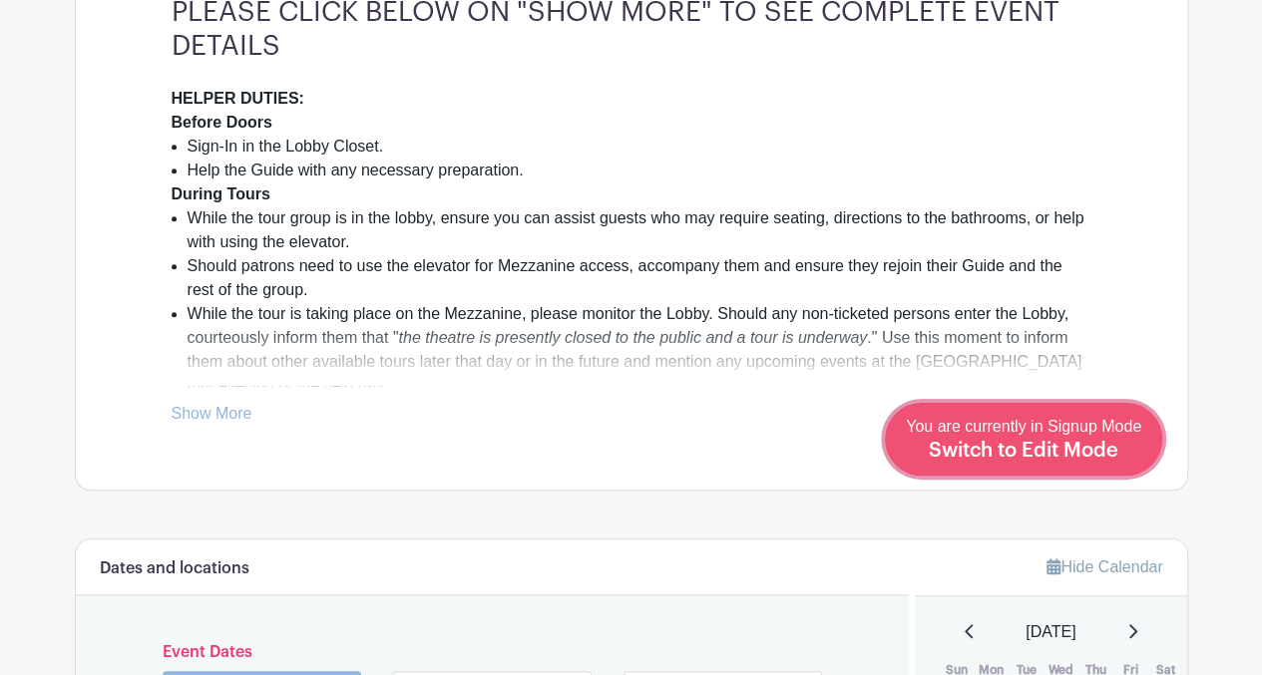
click at [1052, 458] on span "Switch to Edit Mode" at bounding box center [1022, 451] width 189 height 20
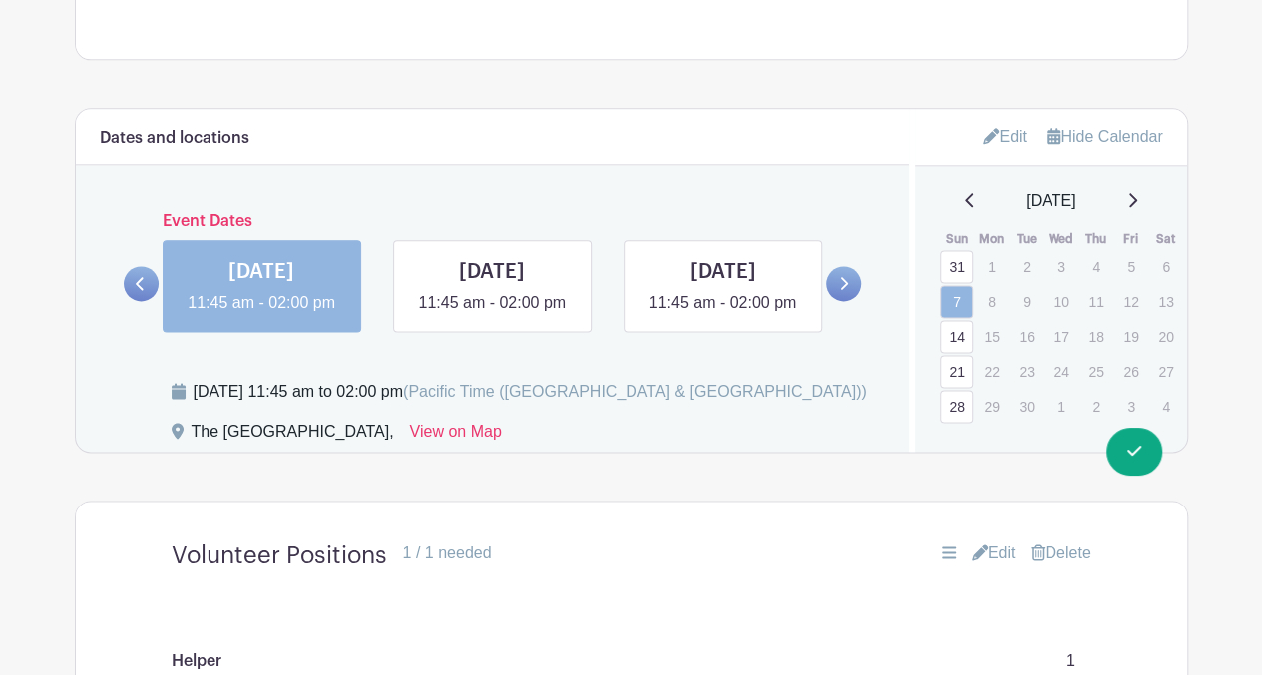
scroll to position [1175, 0]
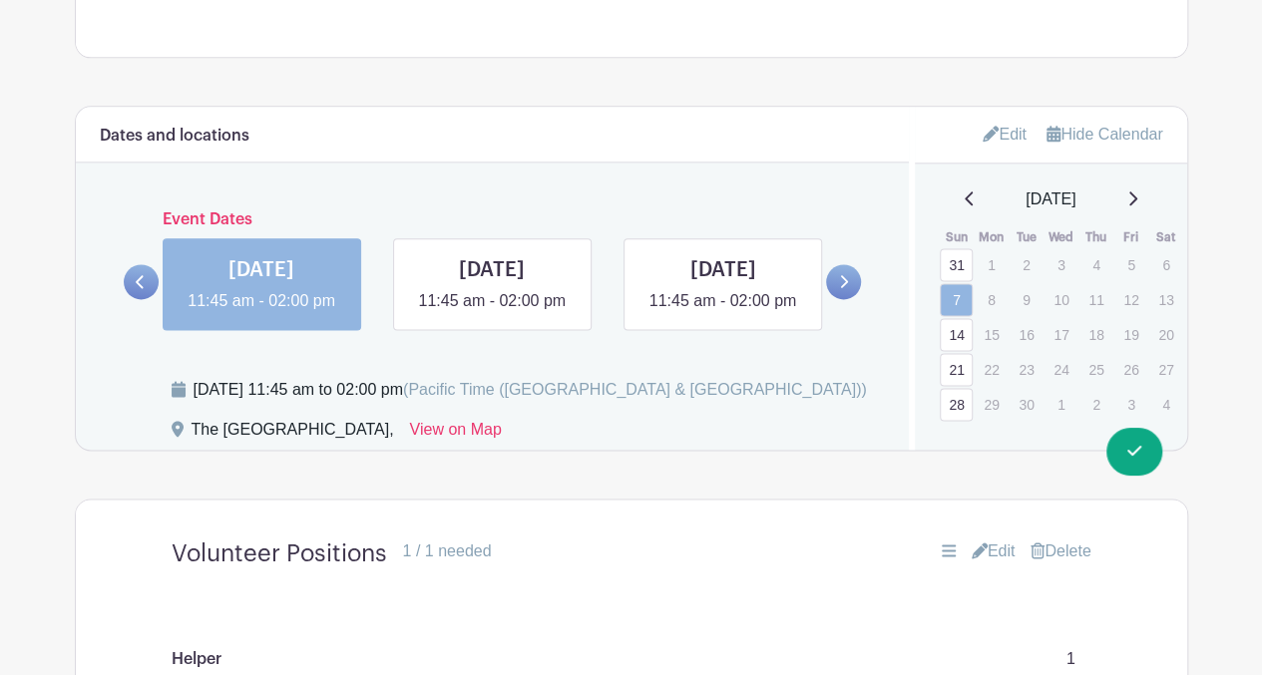
click at [1007, 138] on link "Edit" at bounding box center [1004, 134] width 44 height 33
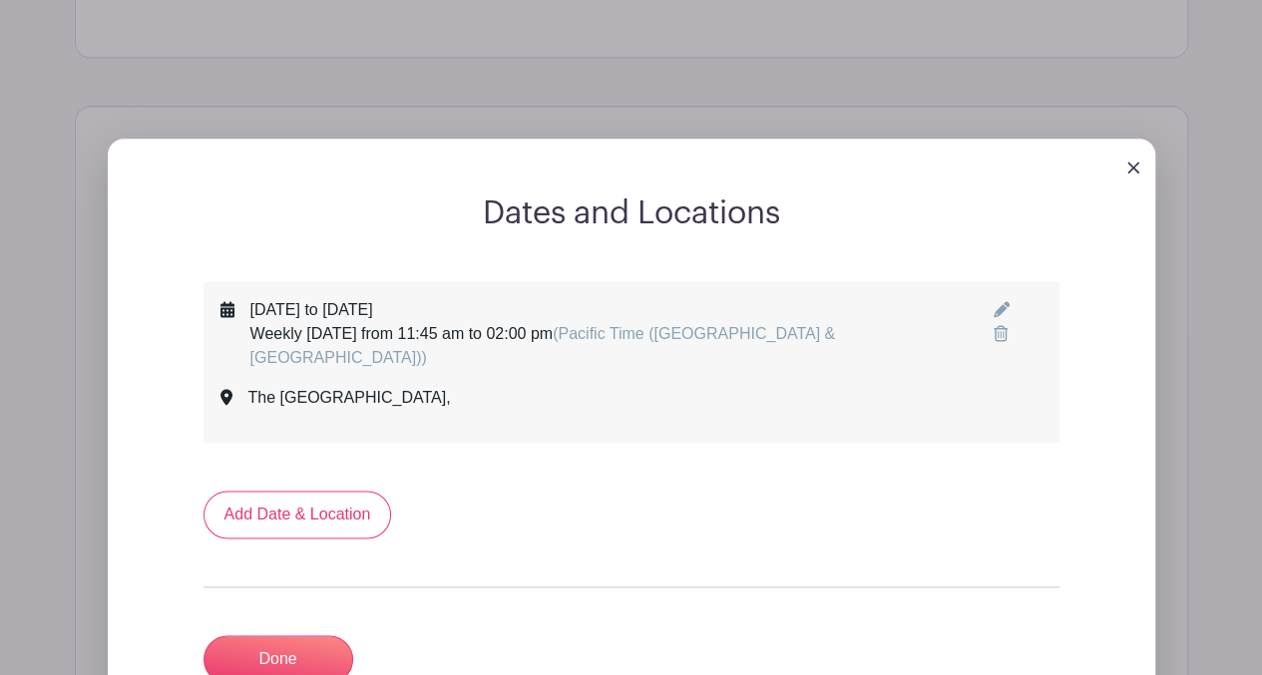
click at [1129, 164] on img at bounding box center [1133, 168] width 12 height 12
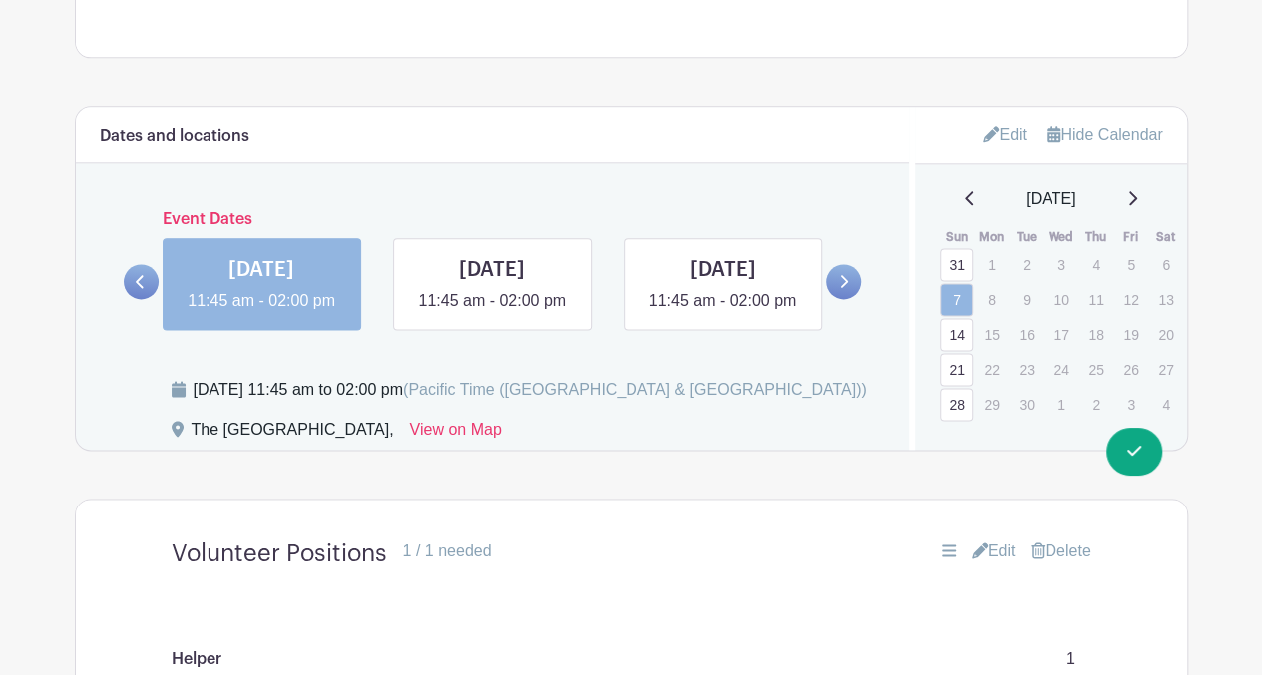
click at [963, 402] on link "28" at bounding box center [955, 404] width 33 height 33
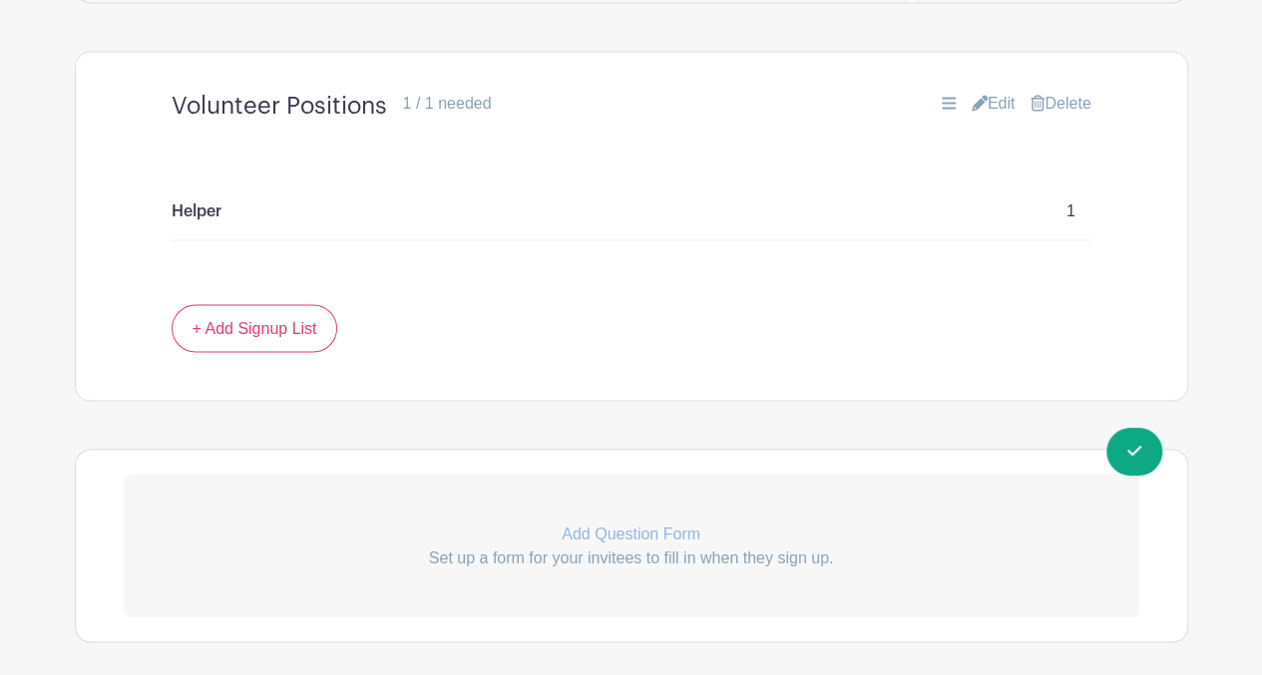
scroll to position [1638, 0]
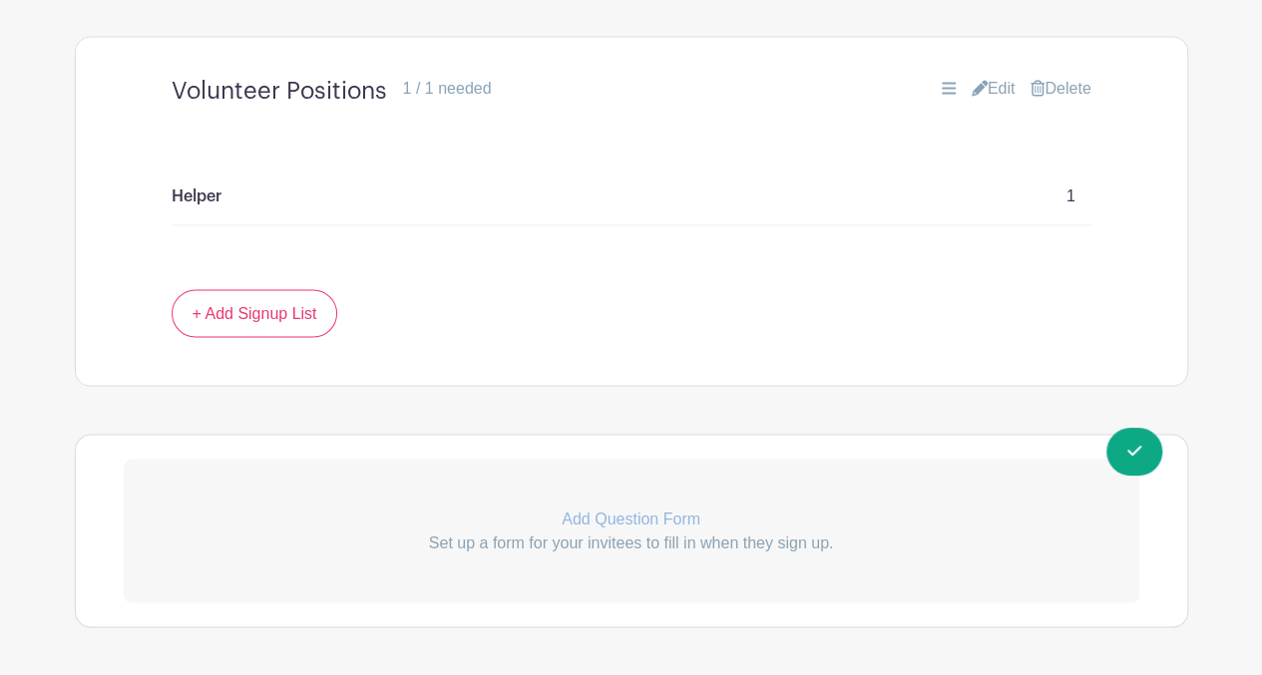
click at [997, 101] on link "Edit" at bounding box center [993, 89] width 44 height 24
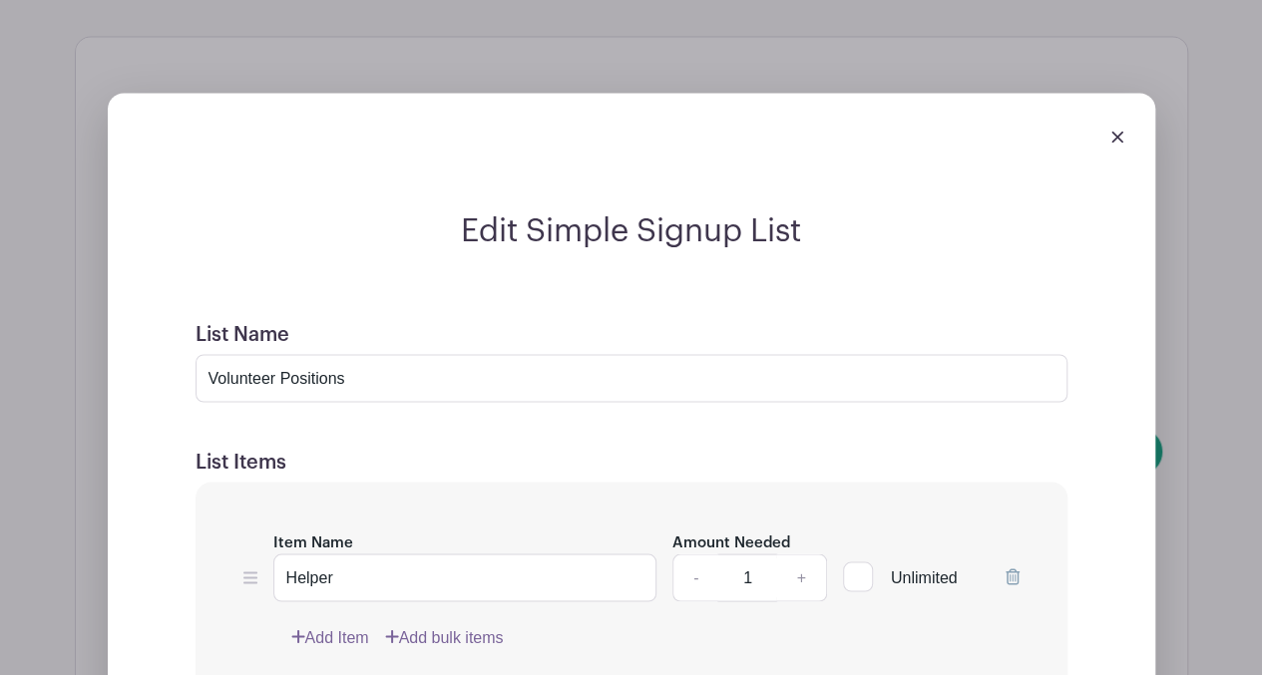
click at [1010, 584] on icon at bounding box center [1012, 576] width 14 height 16
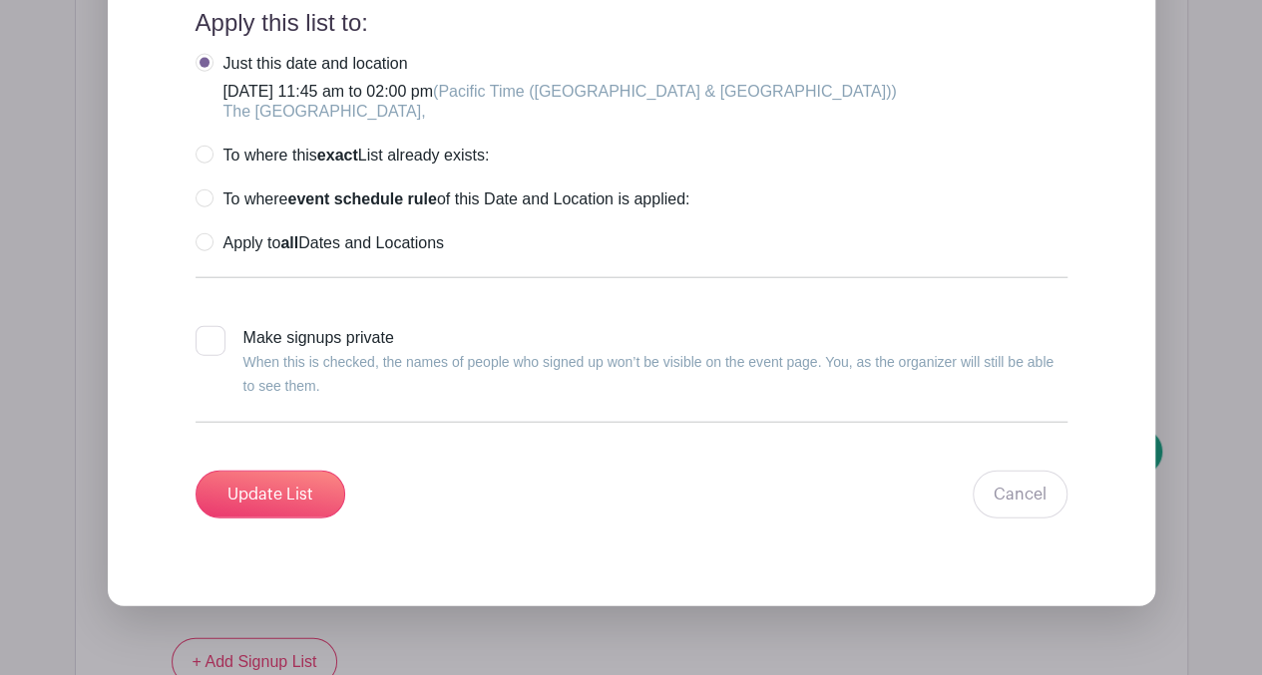
scroll to position [2314, 0]
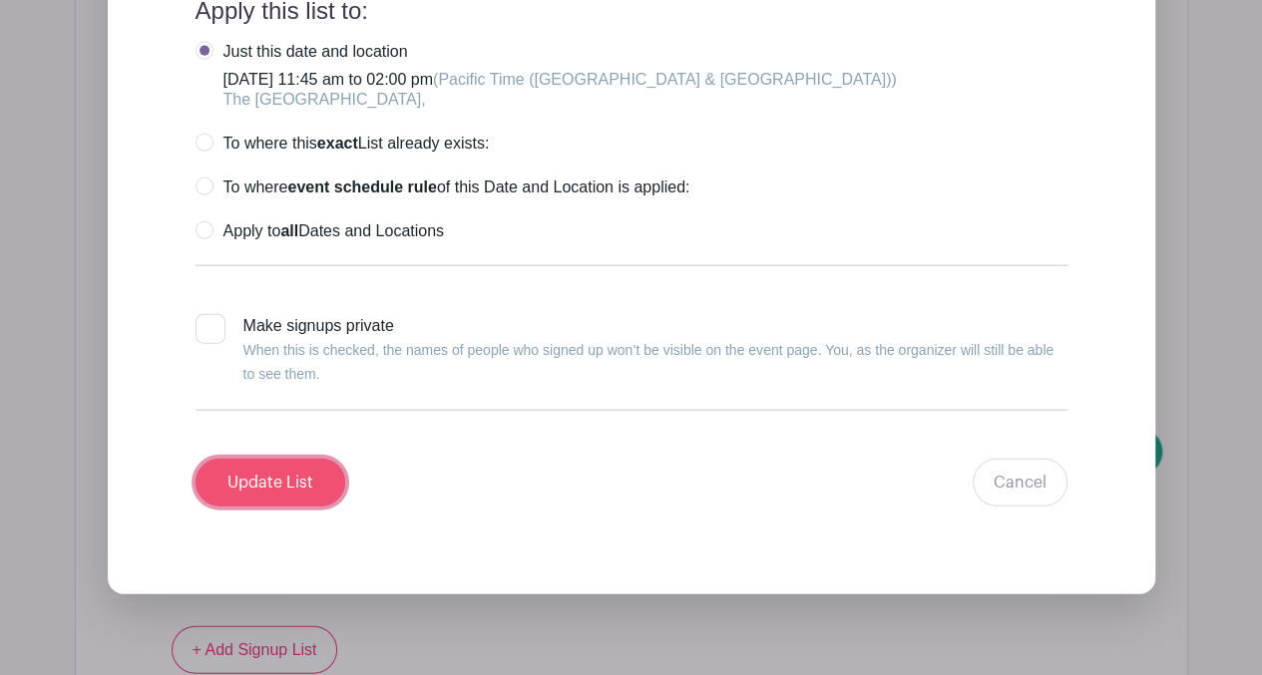
click at [288, 504] on input "Update List" at bounding box center [270, 483] width 150 height 48
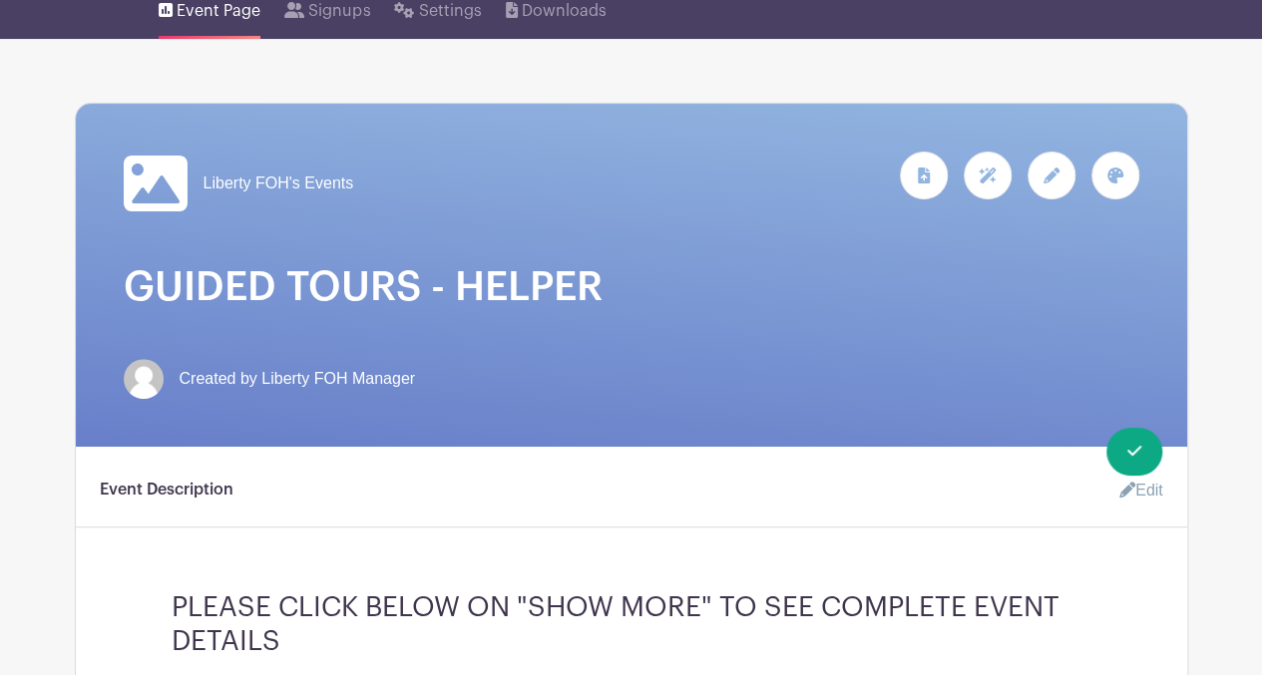
scroll to position [0, 0]
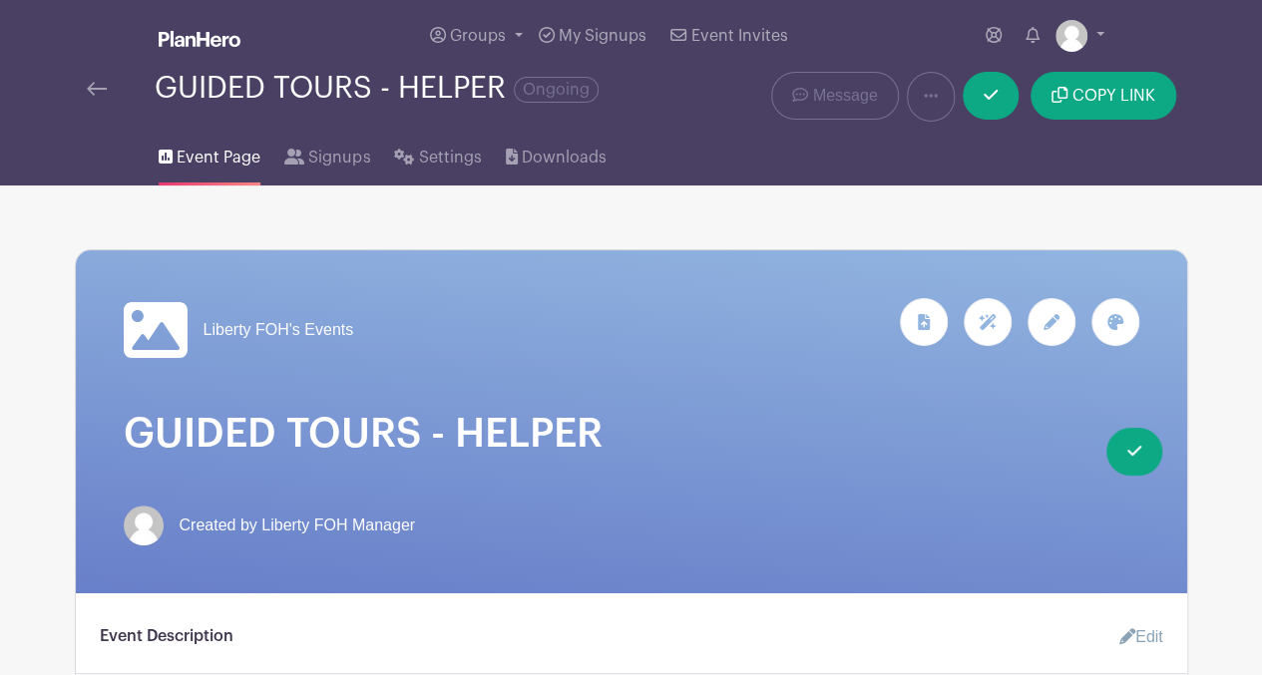
click at [90, 96] on img at bounding box center [97, 89] width 20 height 14
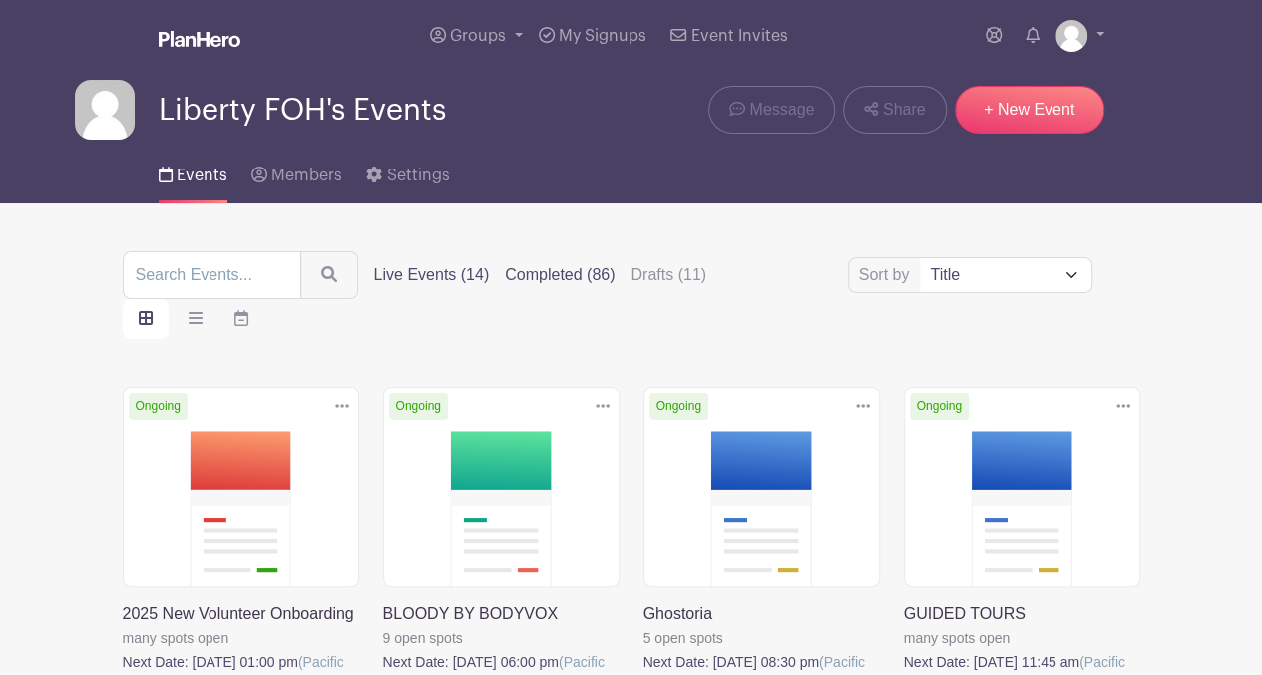
click at [547, 284] on label "Completed (86)" at bounding box center [560, 275] width 110 height 24
click at [0, 0] on input "Completed (86)" at bounding box center [0, 0] width 0 height 0
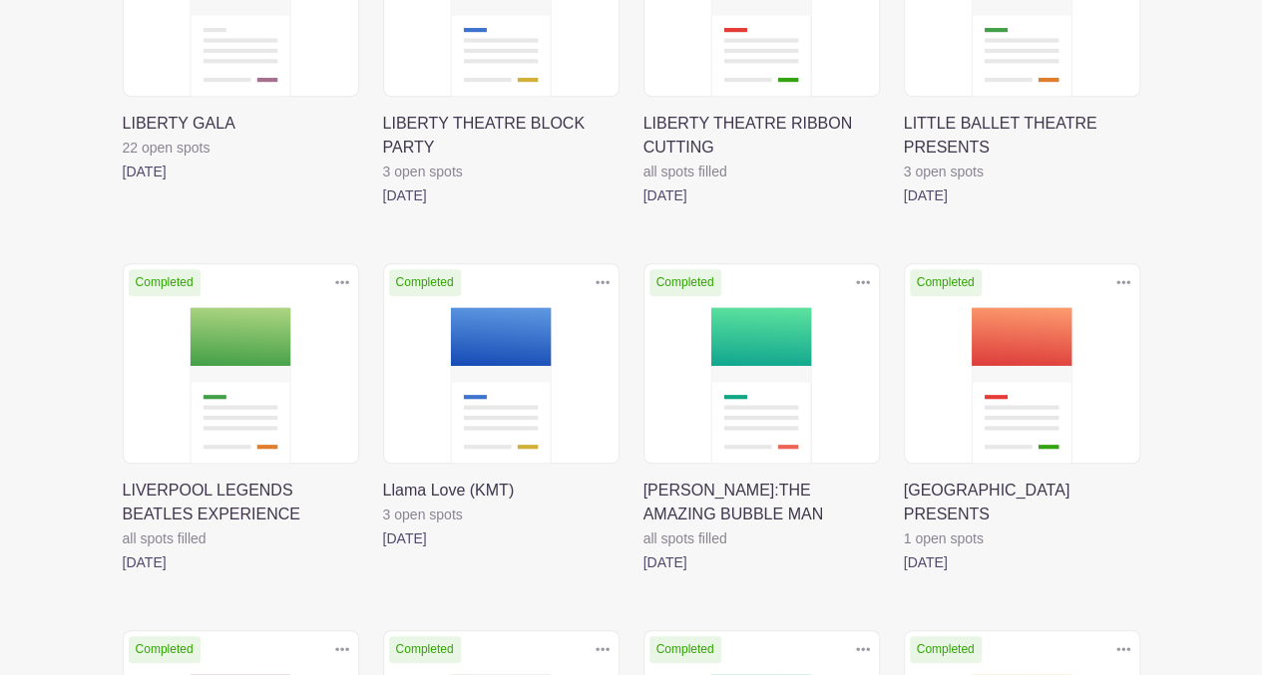
scroll to position [4191, 0]
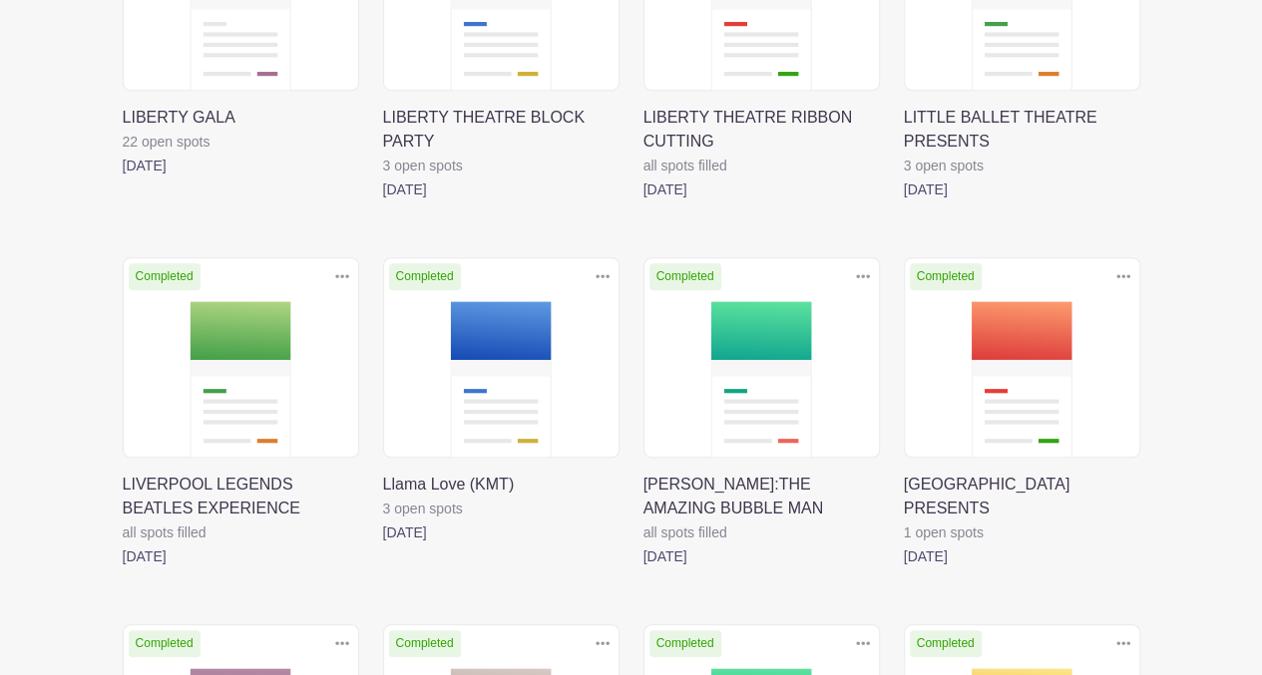
click at [643, 568] on link at bounding box center [643, 568] width 0 height 0
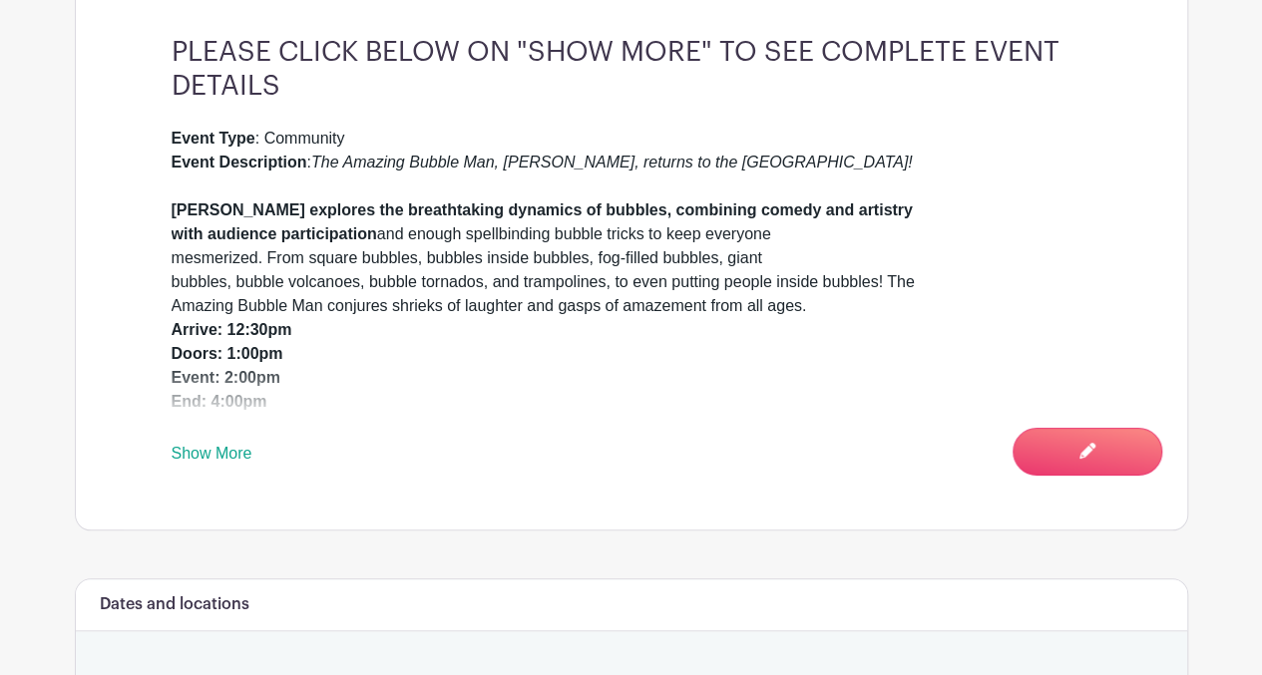
scroll to position [686, 0]
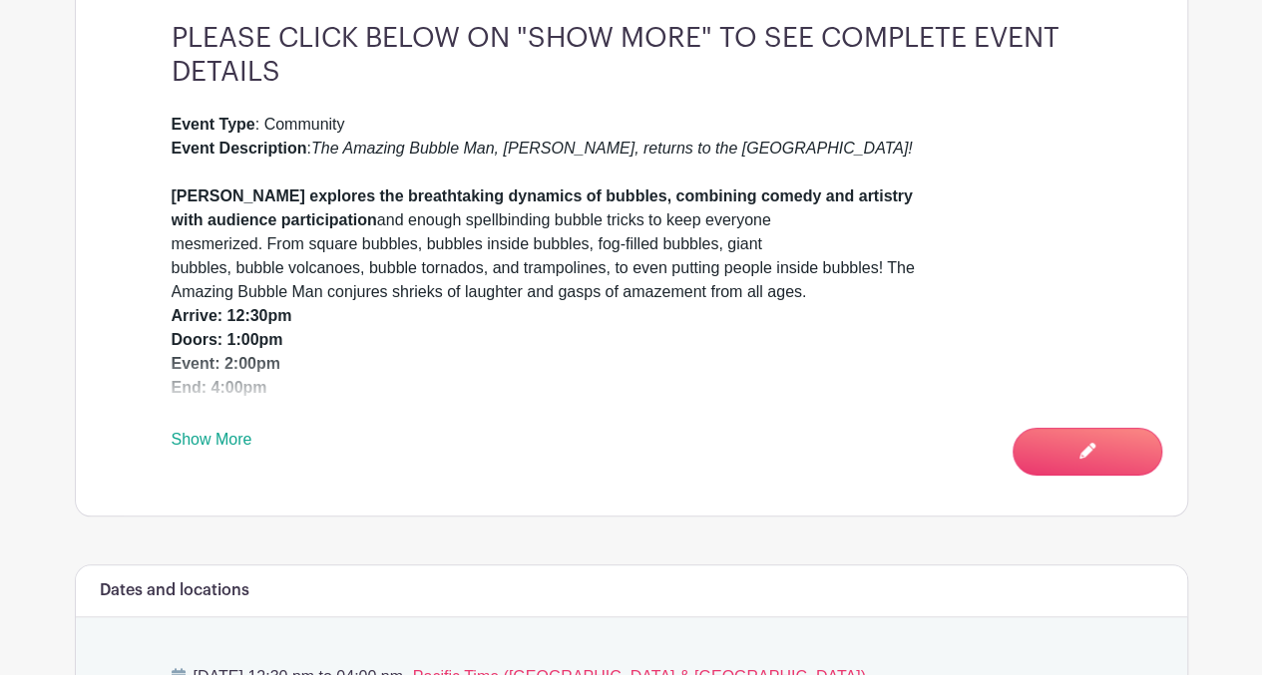
click at [239, 445] on link "Show More" at bounding box center [212, 443] width 81 height 25
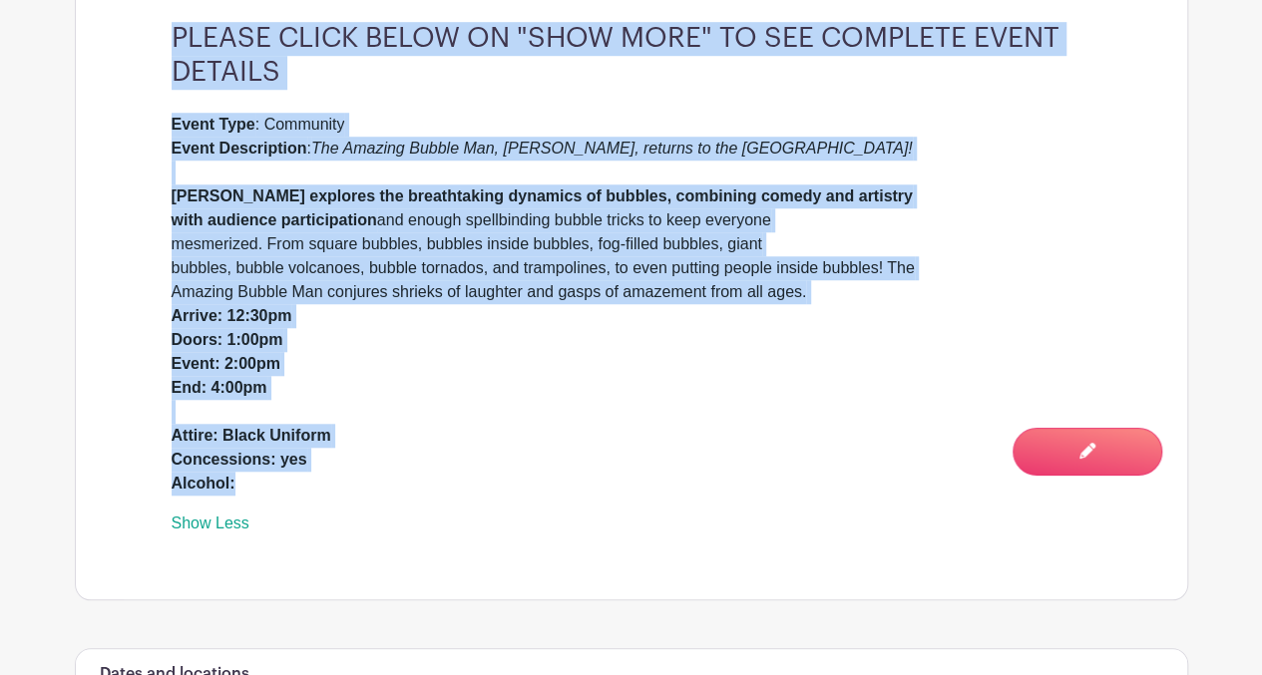
drag, startPoint x: 174, startPoint y: 31, endPoint x: 332, endPoint y: 484, distance: 479.7
click at [332, 484] on div "PLEASE CLICK BELOW ON "SHOW MORE" TO SEE COMPLETE EVENT DETAILS Event Type : Co…" at bounding box center [631, 278] width 1015 height 641
drag, startPoint x: 332, startPoint y: 484, endPoint x: 258, endPoint y: 462, distance: 77.0
copy div "PLEASE CLICK BELOW ON "SHOW MORE" TO SEE COMPLETE EVENT DETAILS Event Type : Co…"
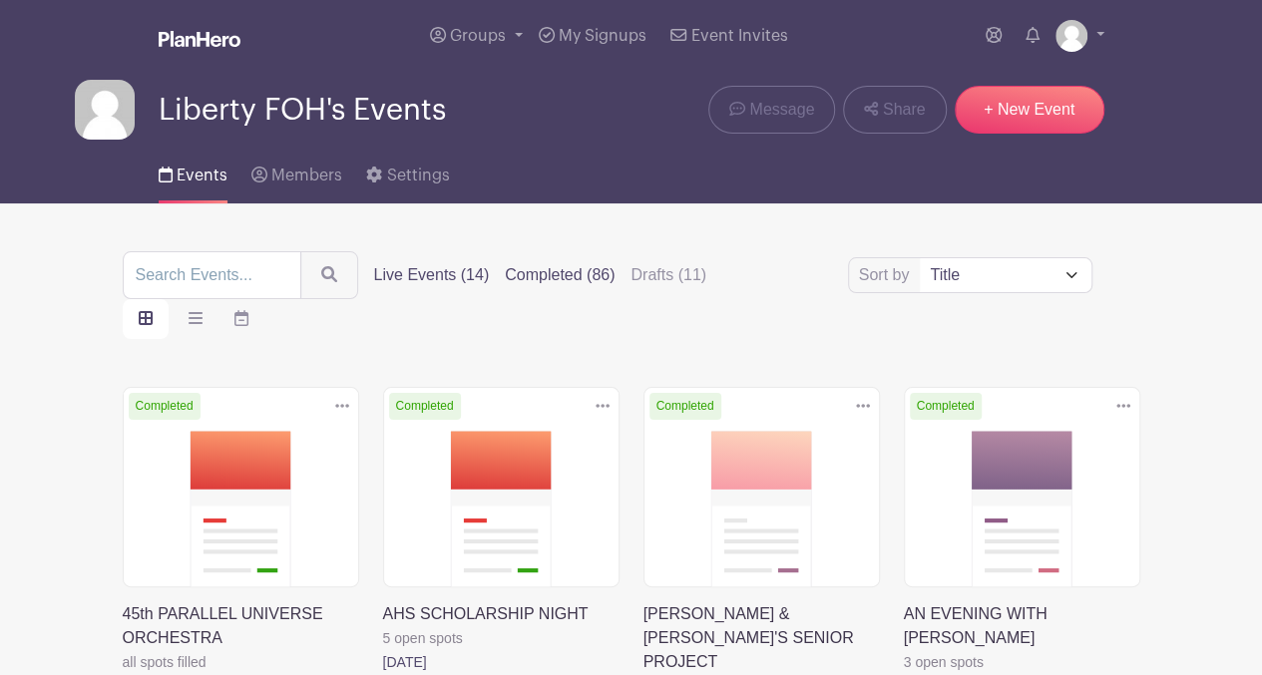
click at [426, 277] on label "Live Events (14)" at bounding box center [432, 275] width 116 height 24
click at [0, 0] on input "Live Events (14)" at bounding box center [0, 0] width 0 height 0
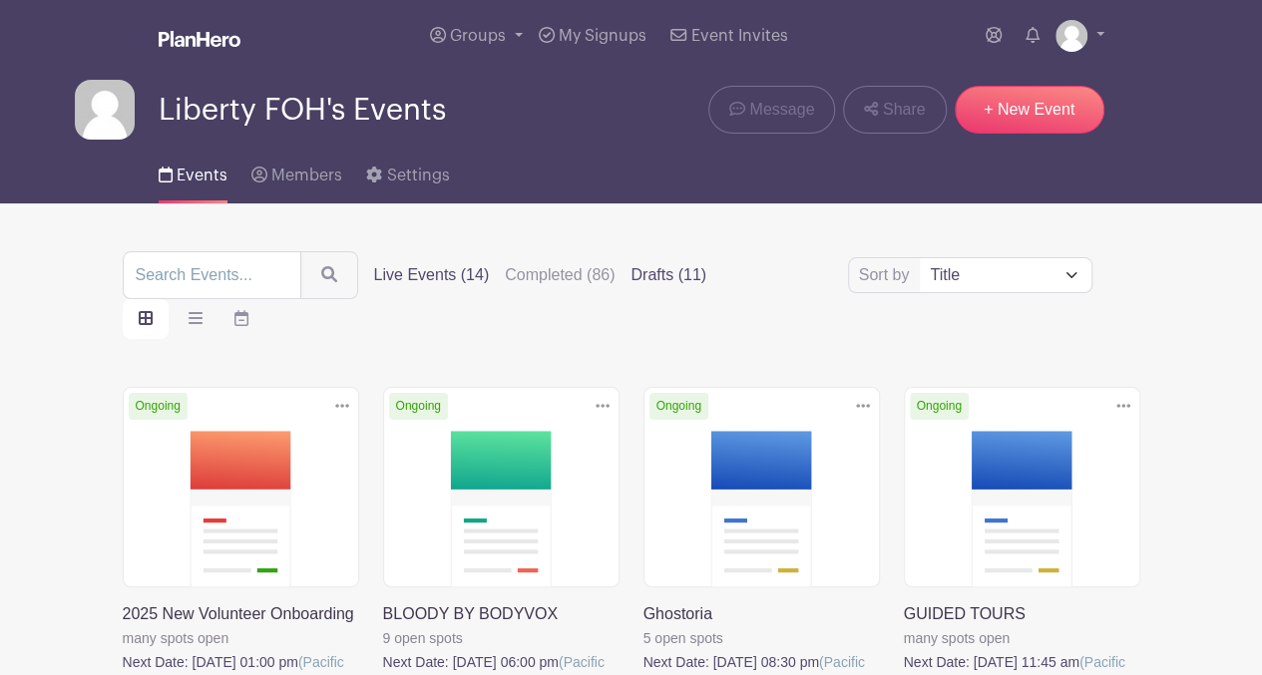
click at [650, 266] on label "Drafts (11)" at bounding box center [668, 275] width 76 height 24
click at [0, 0] on input "Drafts (11)" at bounding box center [0, 0] width 0 height 0
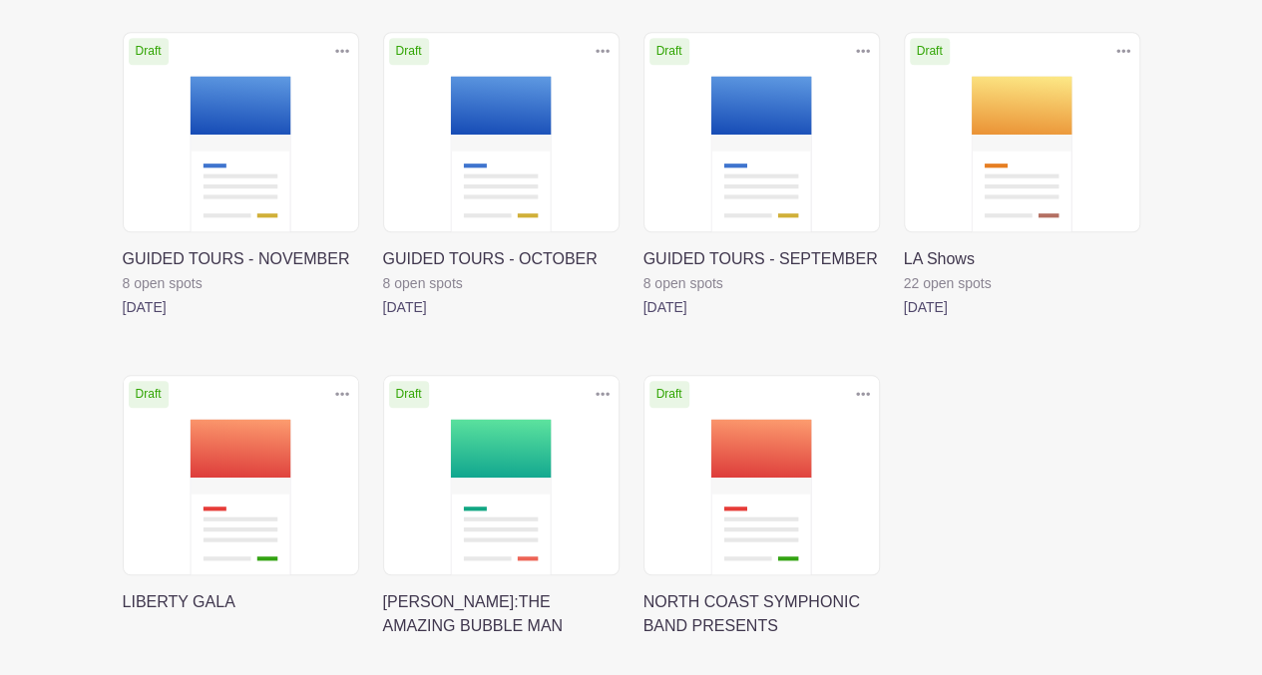
scroll to position [741, 0]
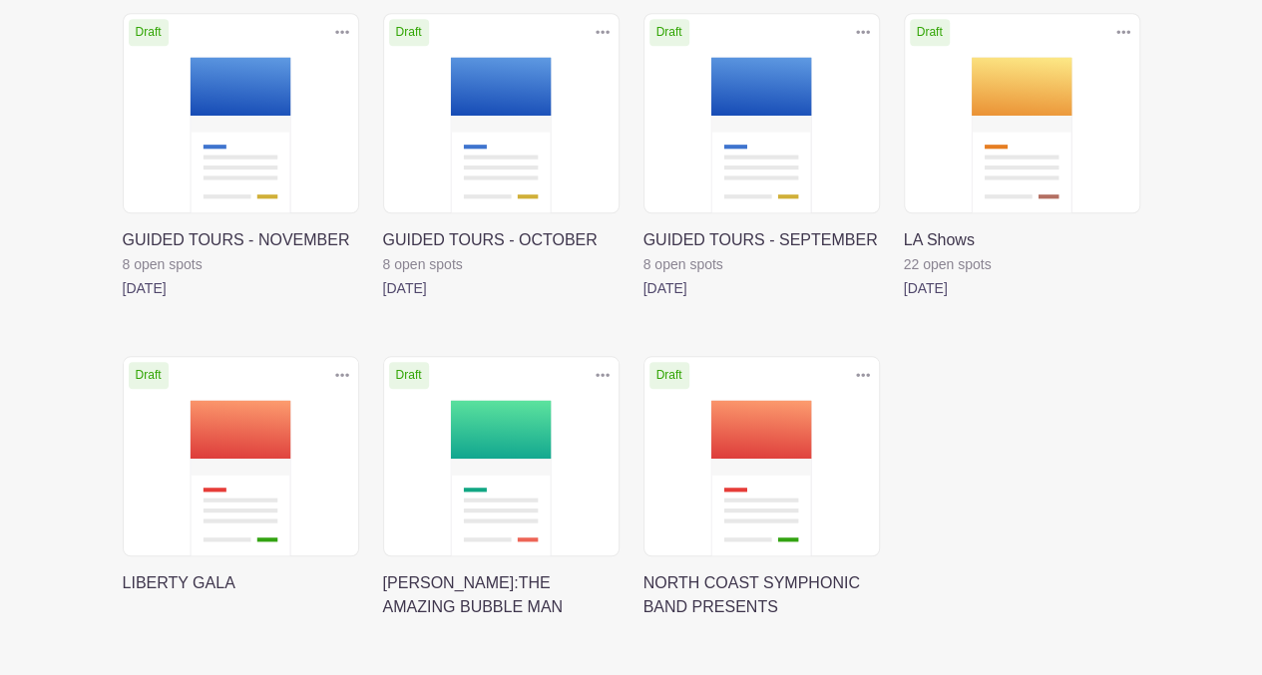
click at [383, 619] on link at bounding box center [383, 619] width 0 height 0
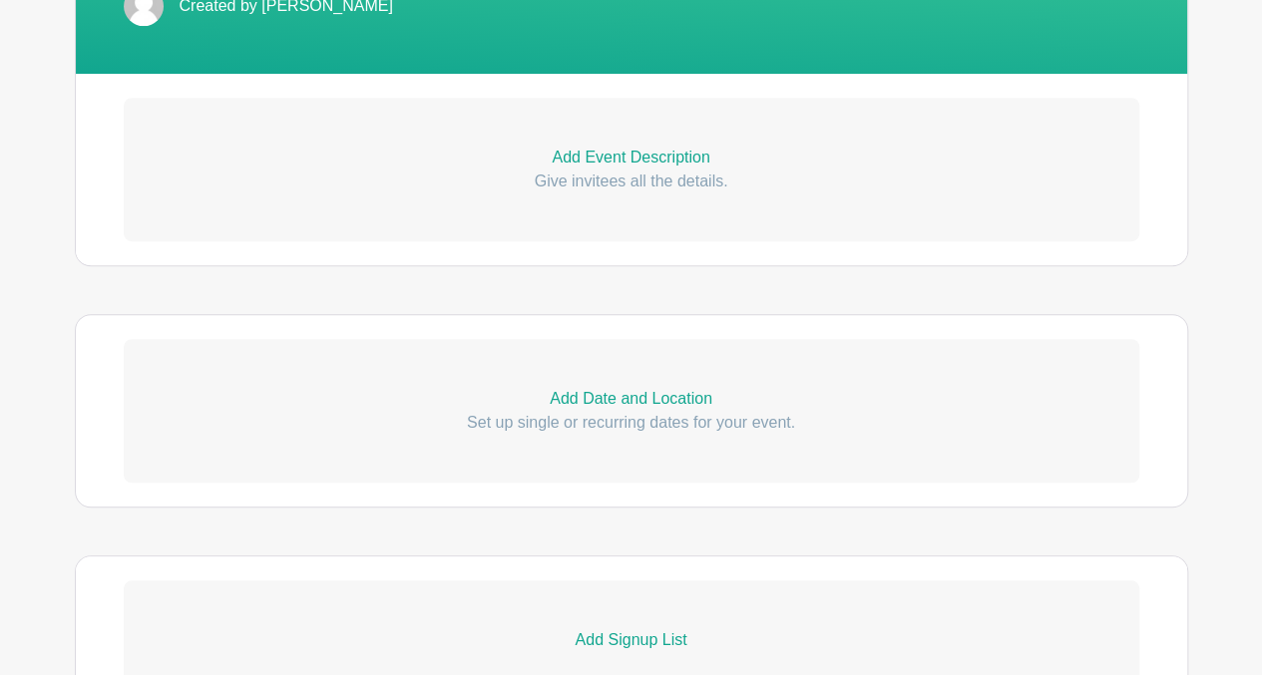
scroll to position [538, 0]
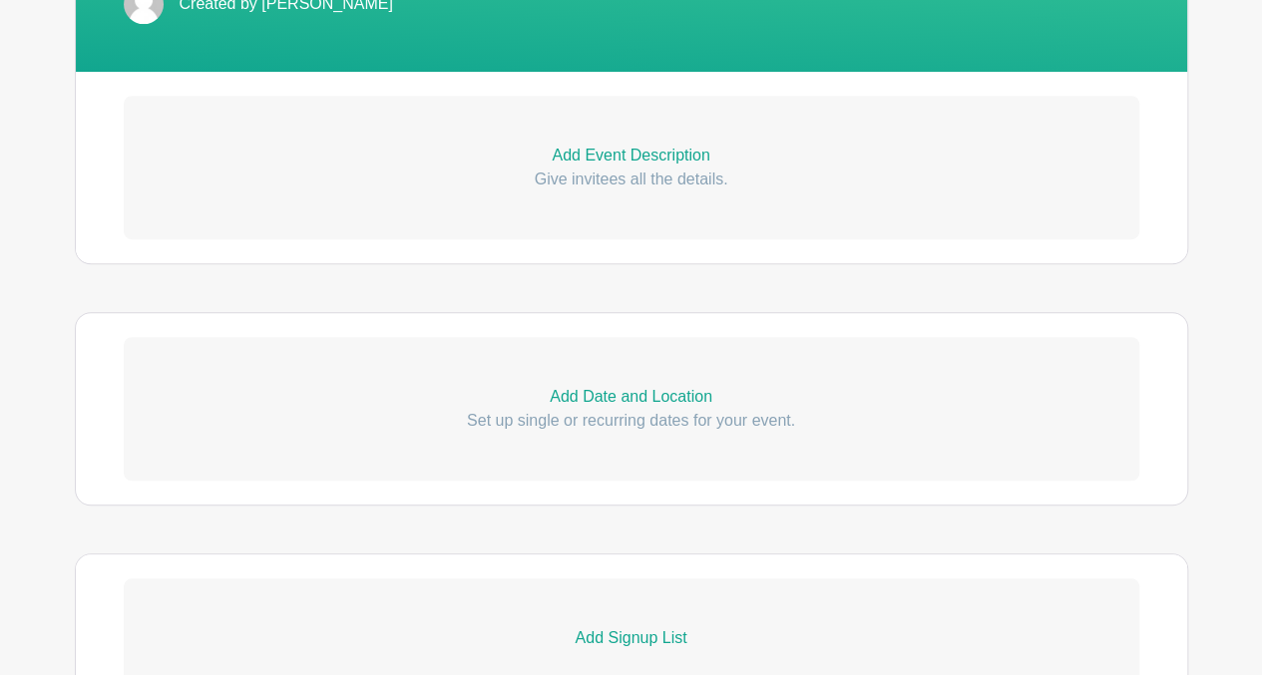
click at [658, 154] on p "Add Event Description" at bounding box center [631, 156] width 1015 height 24
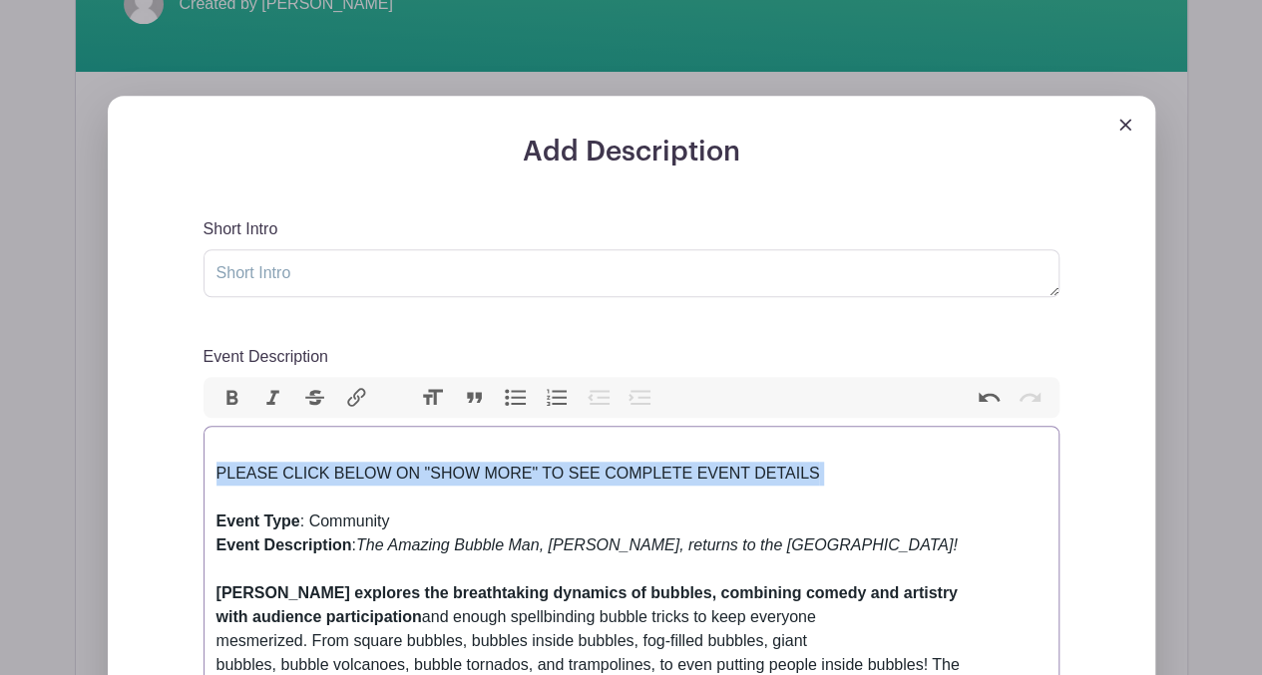
drag, startPoint x: 218, startPoint y: 475, endPoint x: 768, endPoint y: 487, distance: 549.6
click at [768, 487] on div "PLEASE CLICK BELOW ON "SHOW MORE" TO SEE COMPLETE EVENT DETAILS" at bounding box center [631, 474] width 830 height 72
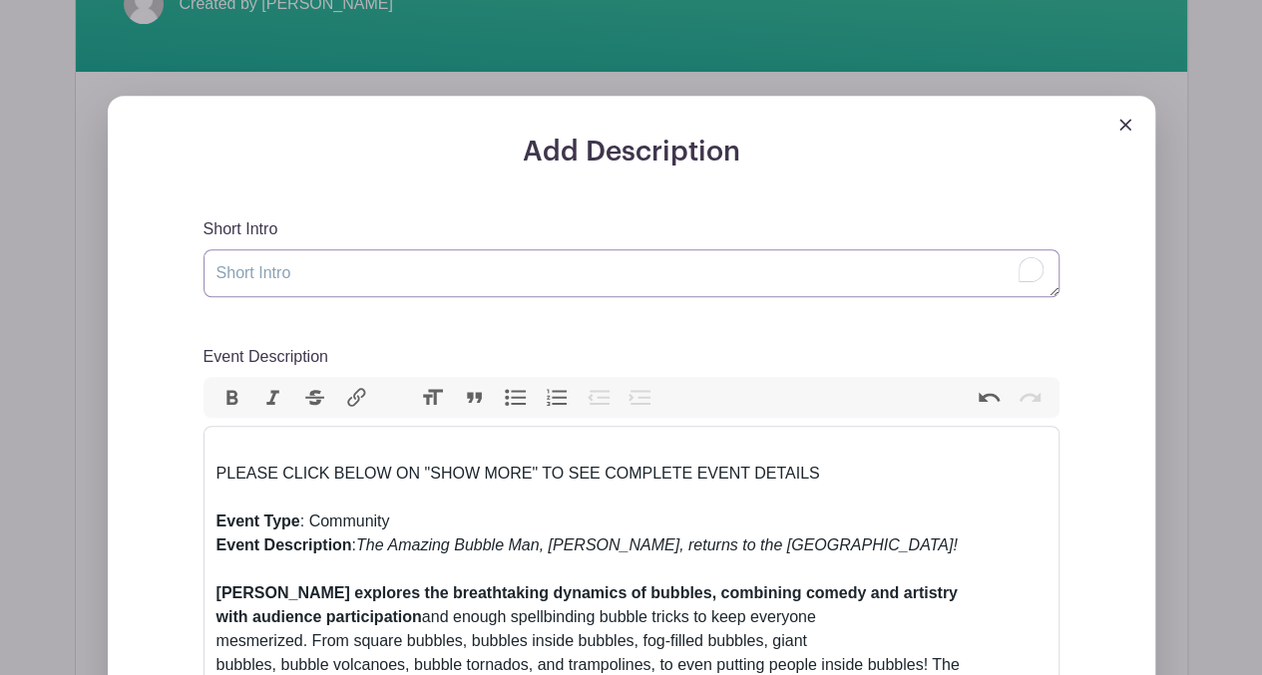
click at [357, 271] on textarea "Short Intro" at bounding box center [631, 273] width 856 height 48
paste textarea "PLEASE CLICK BELOW ON "SHOW MORE" TO SEE COMPLETE EVENT DETAILS"
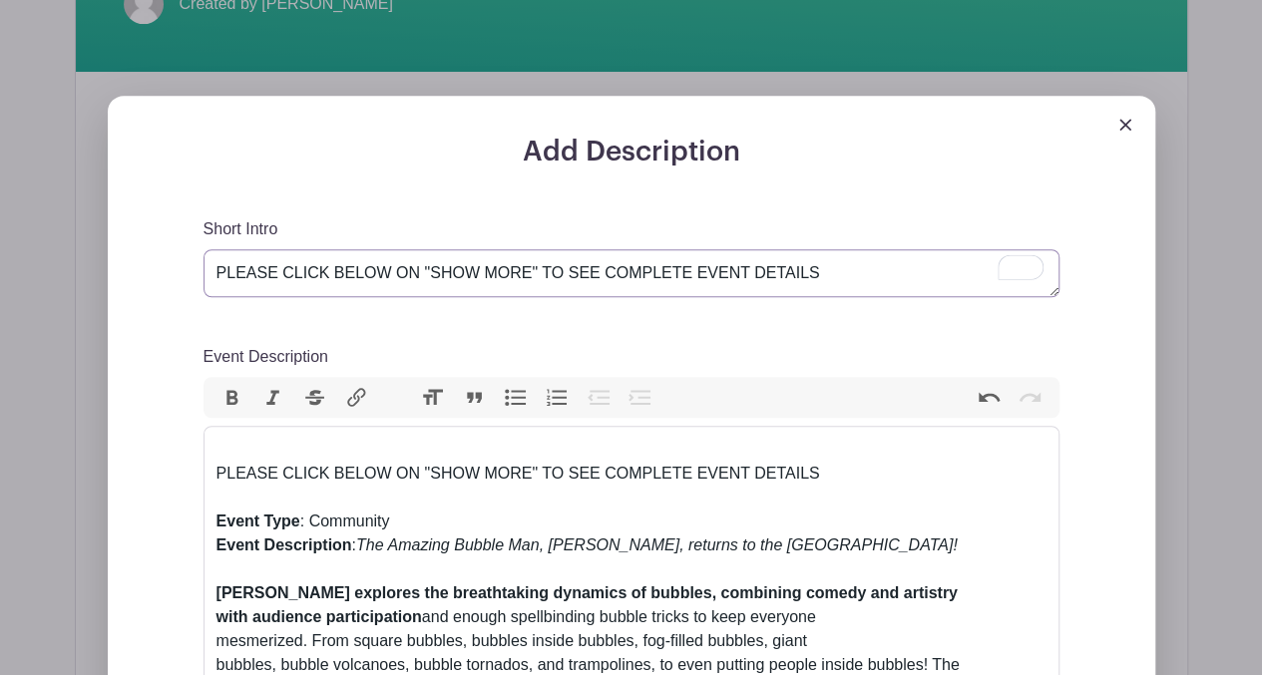
scroll to position [9, 0]
type textarea "PLEASE CLICK BELOW ON "SHOW MORE" TO SEE COMPLETE EVENT DETAILS"
click at [221, 446] on div "PLEASE CLICK BELOW ON "SHOW MORE" TO SEE COMPLETE EVENT DETAILS" at bounding box center [631, 474] width 830 height 72
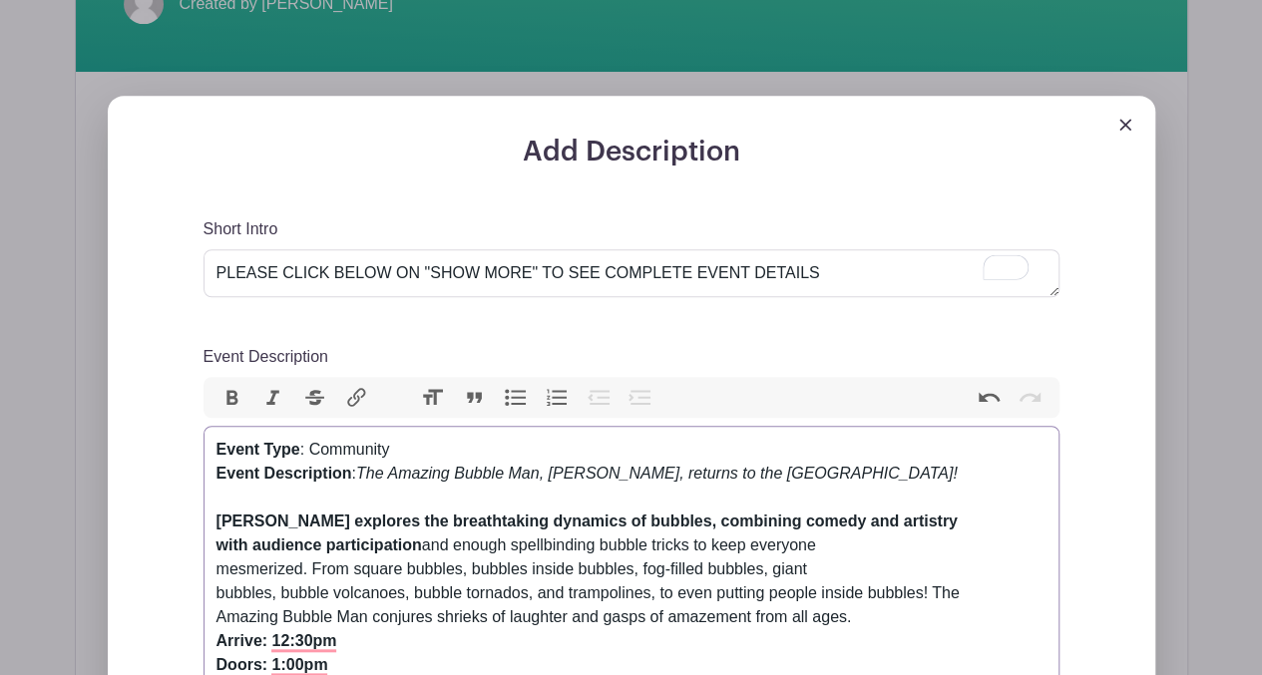
click at [357, 474] on div "Event Type : Community Event Description : The Amazing Bubble Man, [PERSON_NAME…" at bounding box center [631, 629] width 830 height 383
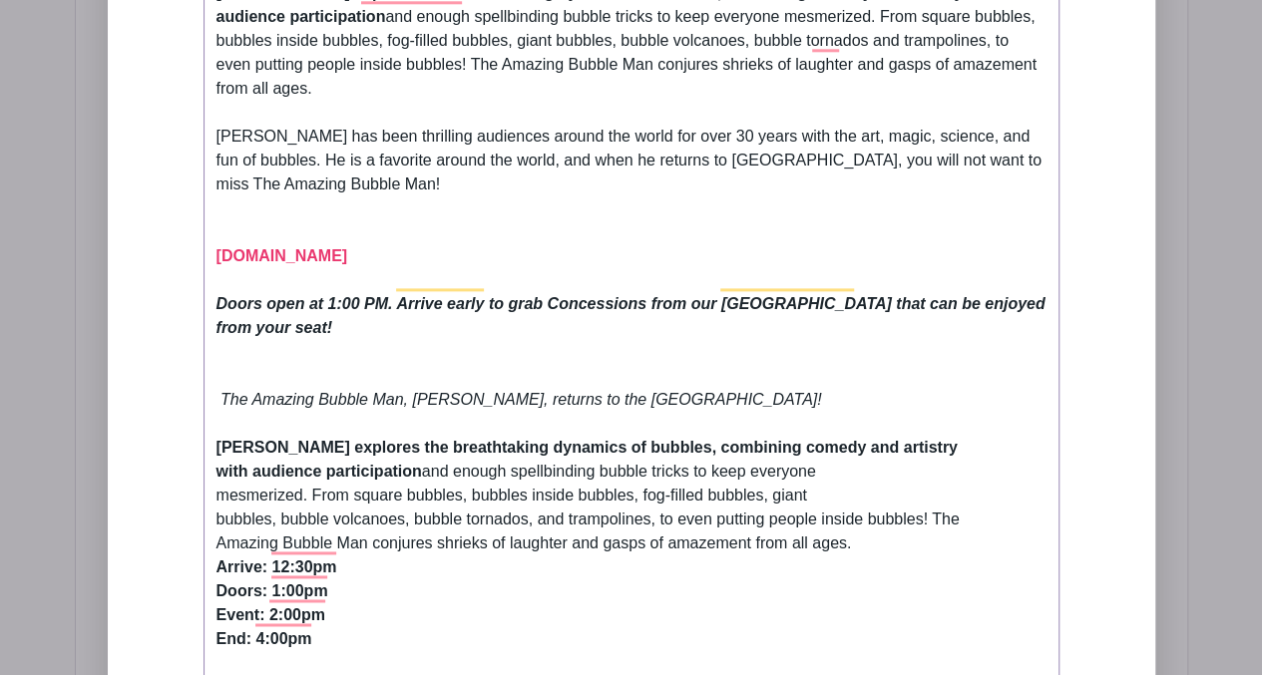
scroll to position [1093, 0]
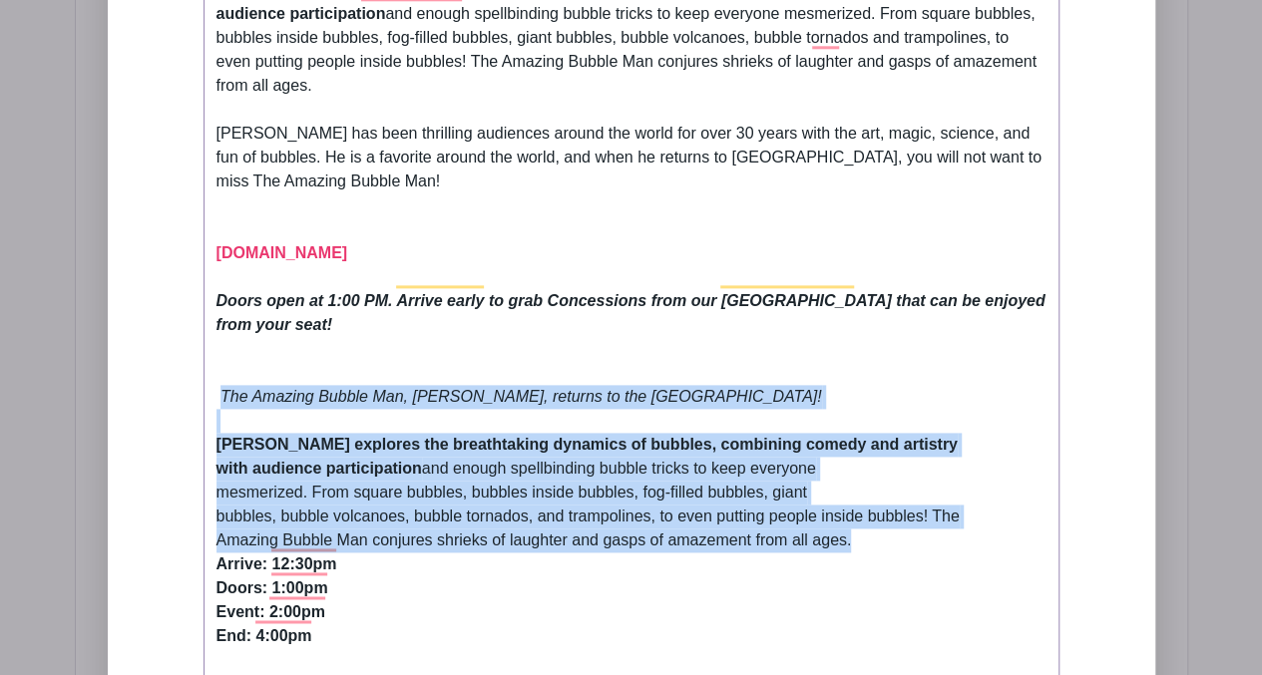
drag, startPoint x: 221, startPoint y: 368, endPoint x: 863, endPoint y: 523, distance: 659.6
click at [863, 523] on div "The Amazing Bubble Man, [PERSON_NAME], returns to the [GEOGRAPHIC_DATA]! [PERSO…" at bounding box center [631, 564] width 830 height 359
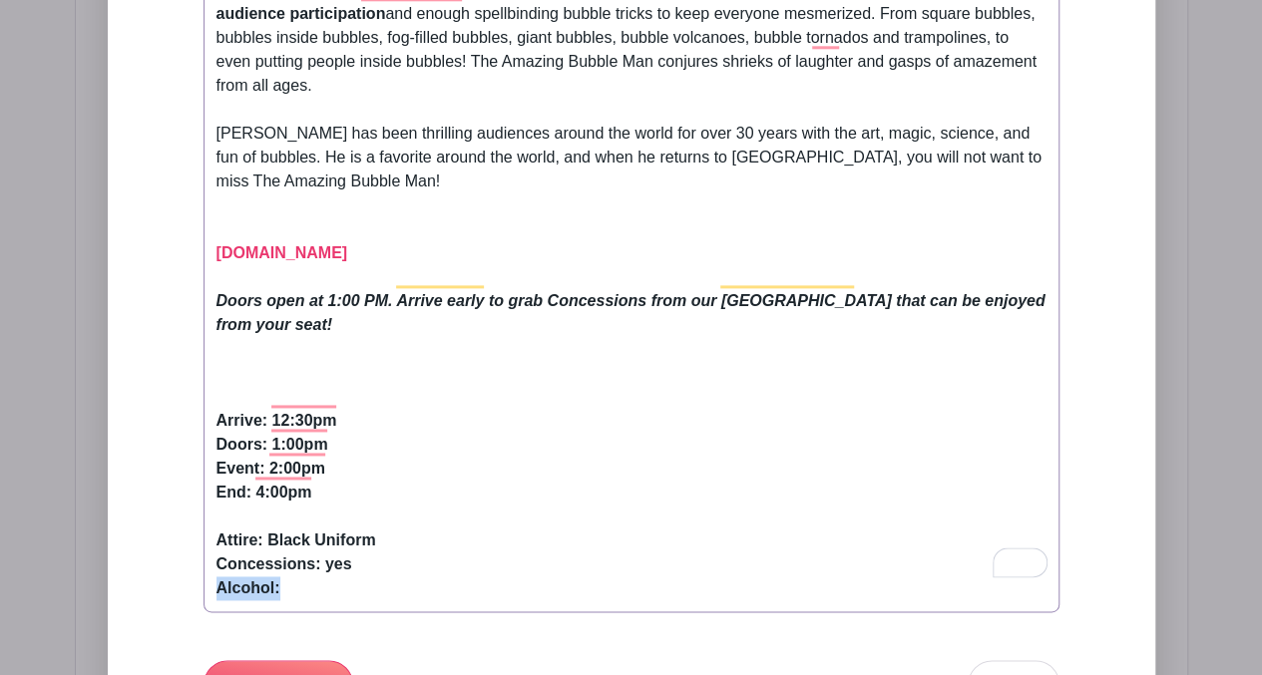
drag, startPoint x: 293, startPoint y: 572, endPoint x: 201, endPoint y: 561, distance: 92.4
click at [201, 561] on div "Add Description Short Intro PLEASE CLICK BELOW ON "SHOW MORE" TO SEE COMPLETE E…" at bounding box center [631, 258] width 951 height 1356
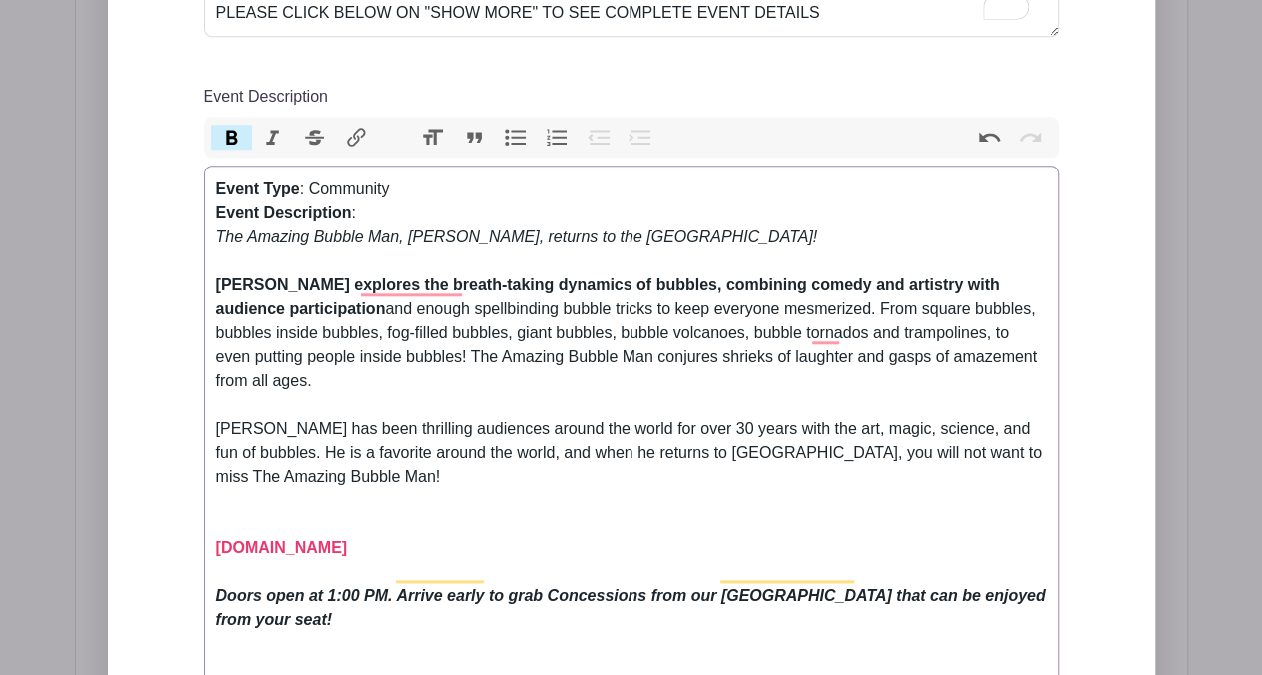
scroll to position [796, 0]
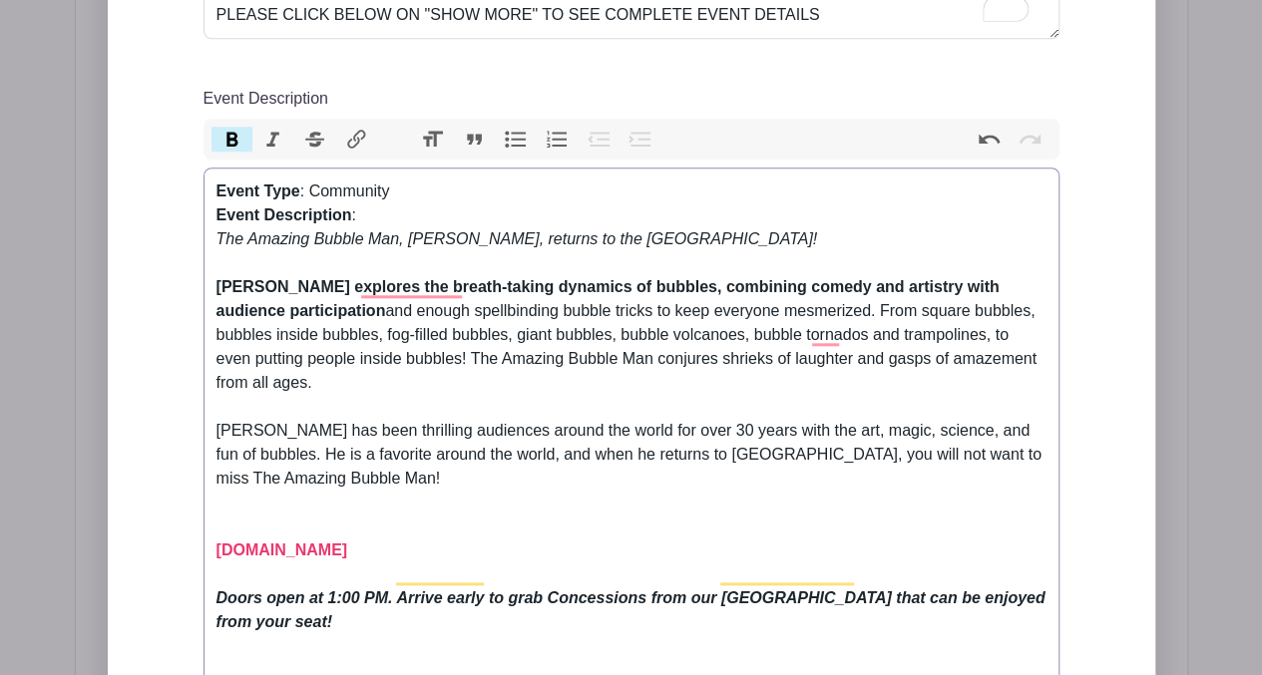
click at [383, 208] on div "Event Type : Community Event Description : The Amazing Bubble Man, [PERSON_NAME…" at bounding box center [631, 407] width 830 height 455
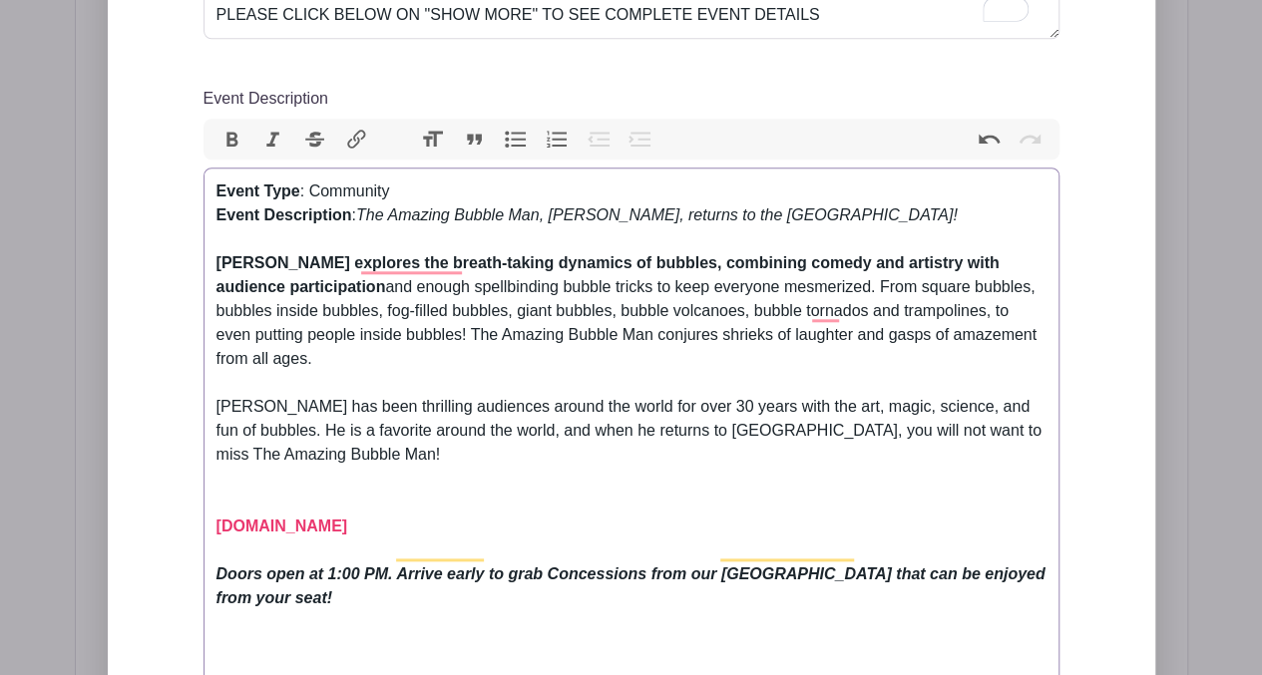
type trix-editor "<div><strong>Event Type</strong>: Community<br><strong>Event Description</stron…"
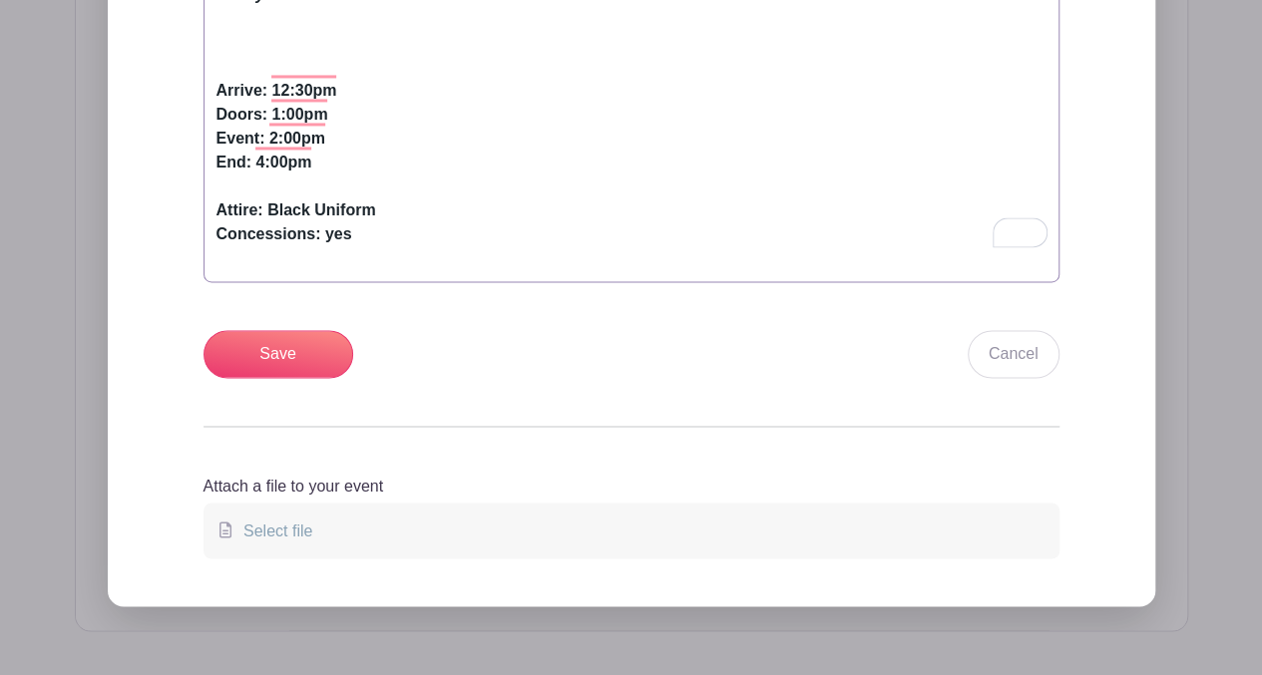
scroll to position [1384, 0]
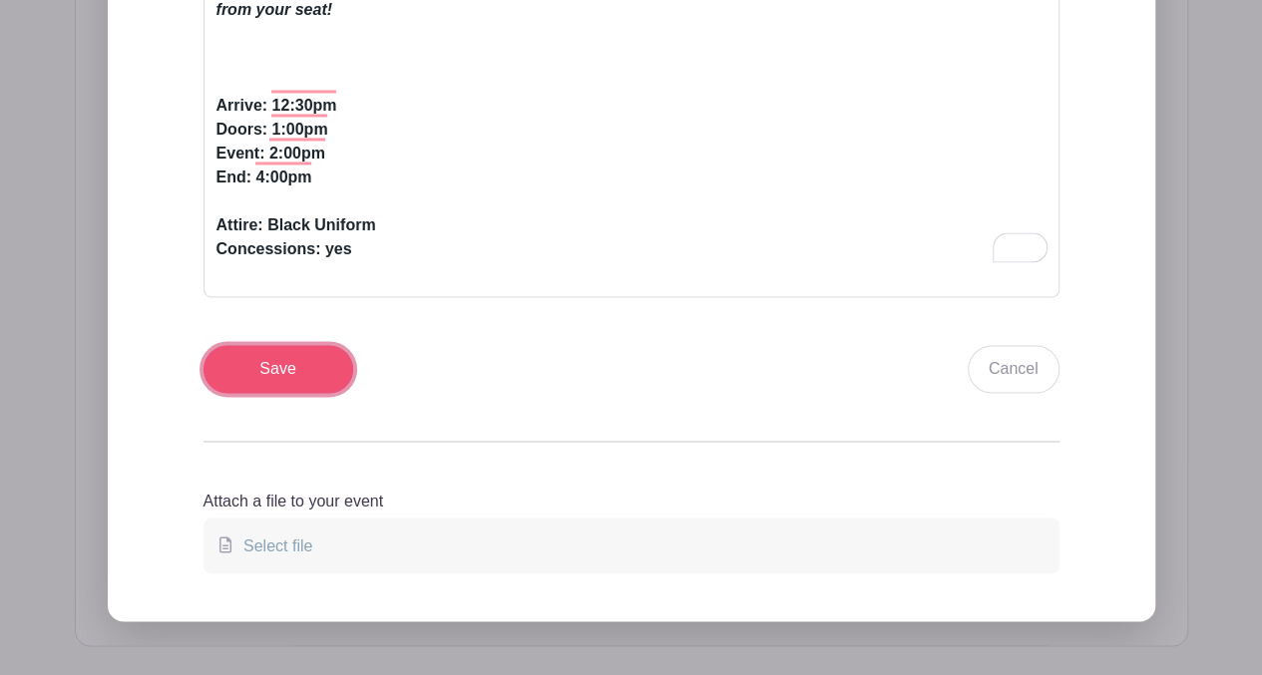
click at [283, 351] on input "Save" at bounding box center [278, 369] width 150 height 48
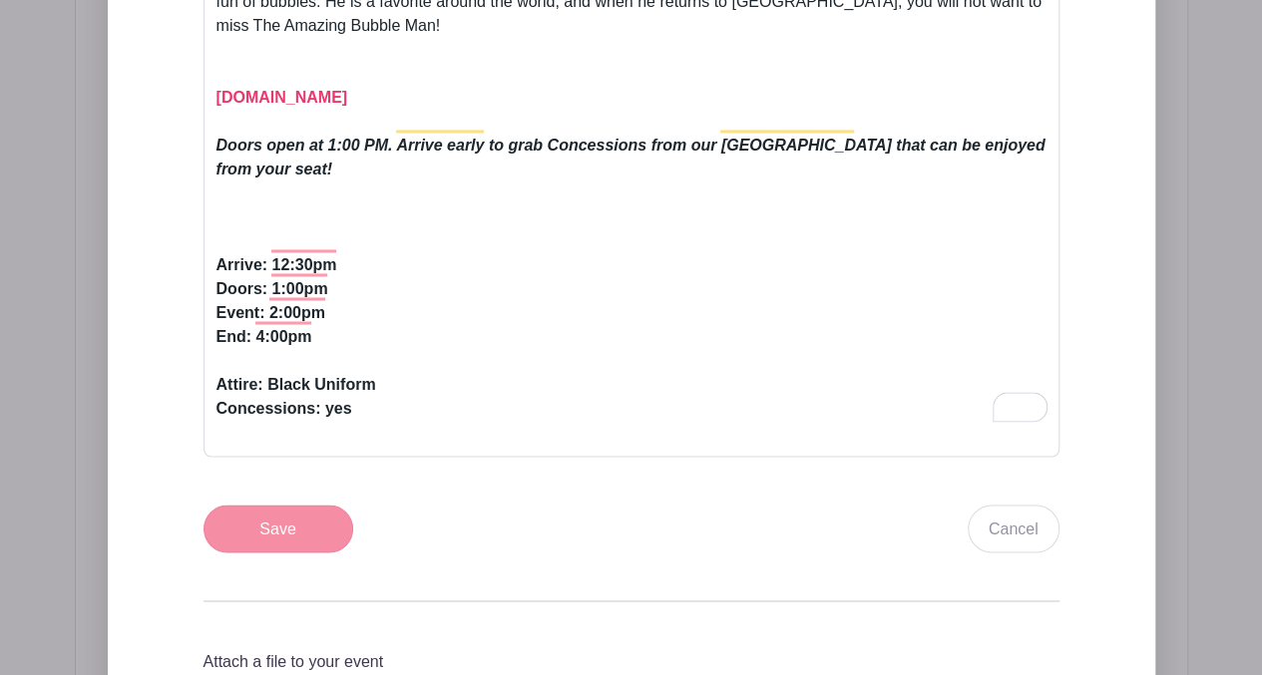
scroll to position [1544, 0]
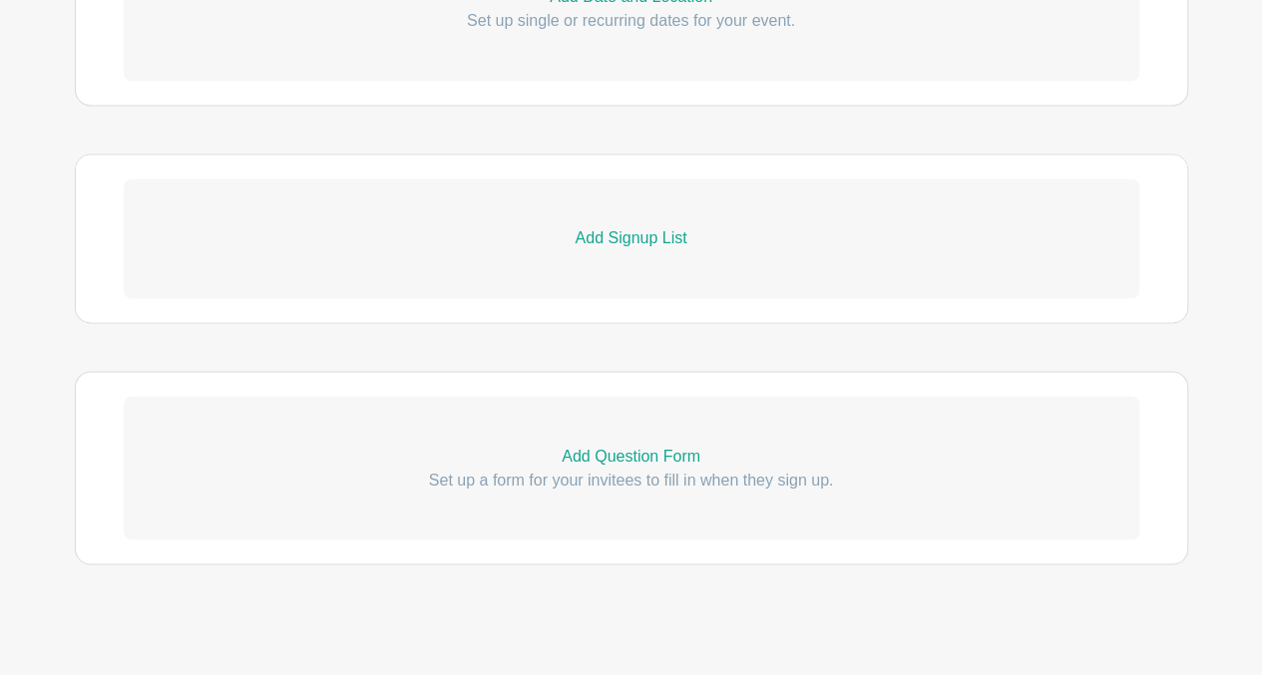
click at [618, 230] on p "Add Signup List" at bounding box center [631, 238] width 1015 height 24
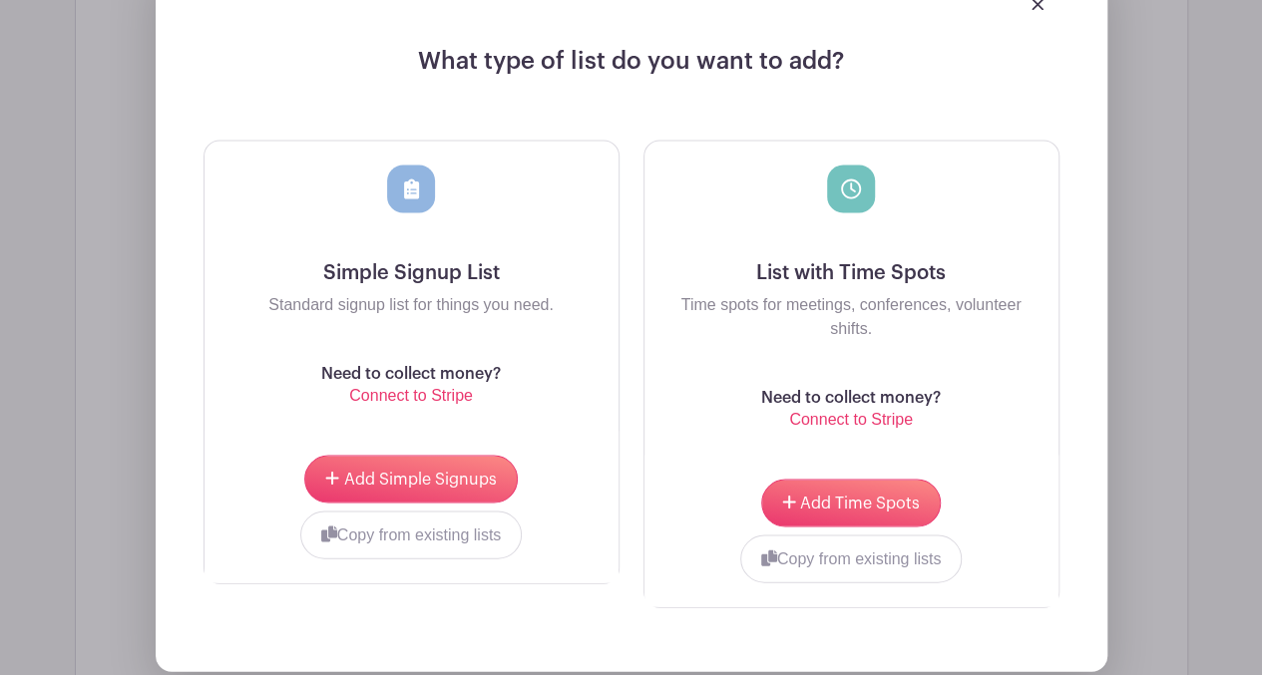
scroll to position [1977, 0]
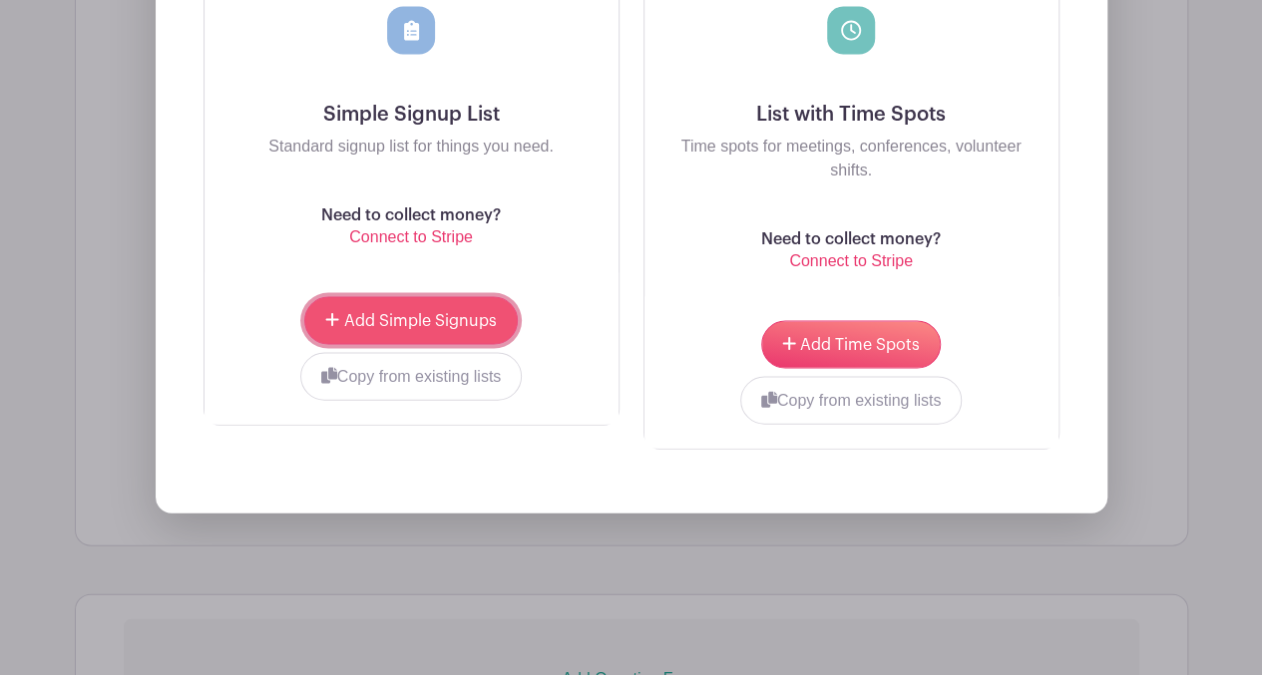
click at [403, 313] on span "Add Simple Signups" at bounding box center [420, 321] width 153 height 16
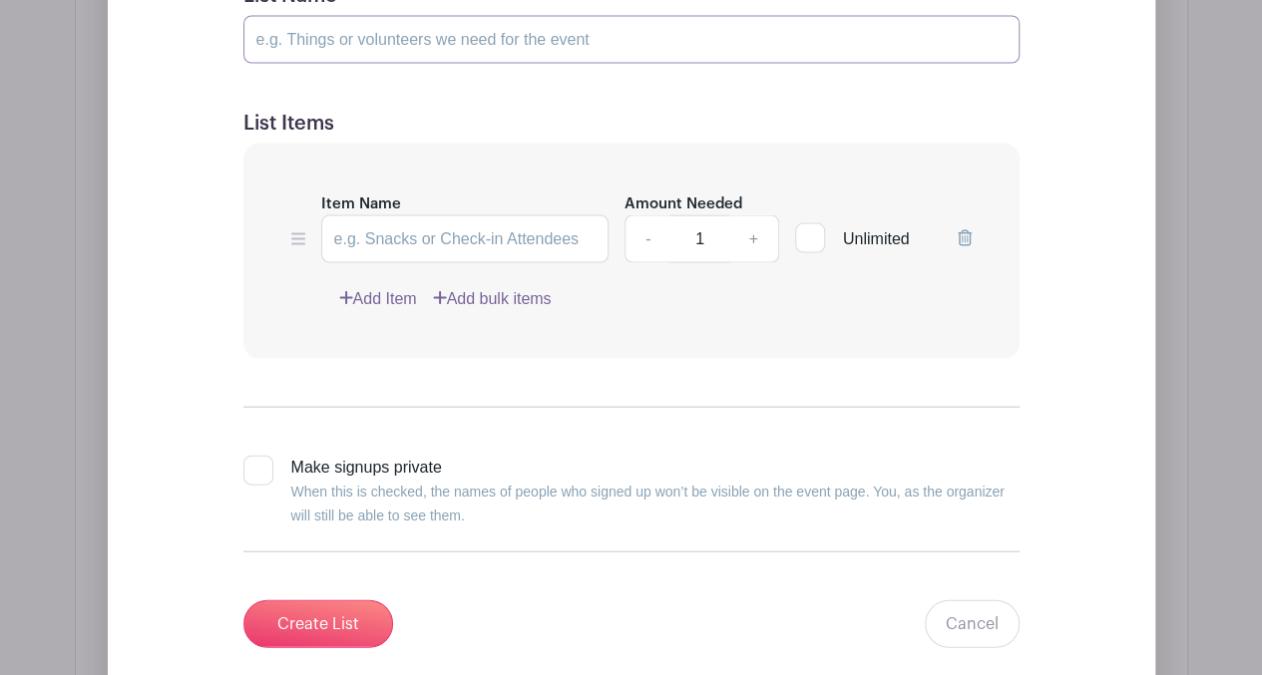
click at [650, 31] on input "List Name" at bounding box center [631, 40] width 776 height 48
type input "Volunteer Positions"
click at [422, 229] on input "Item Name" at bounding box center [465, 239] width 288 height 48
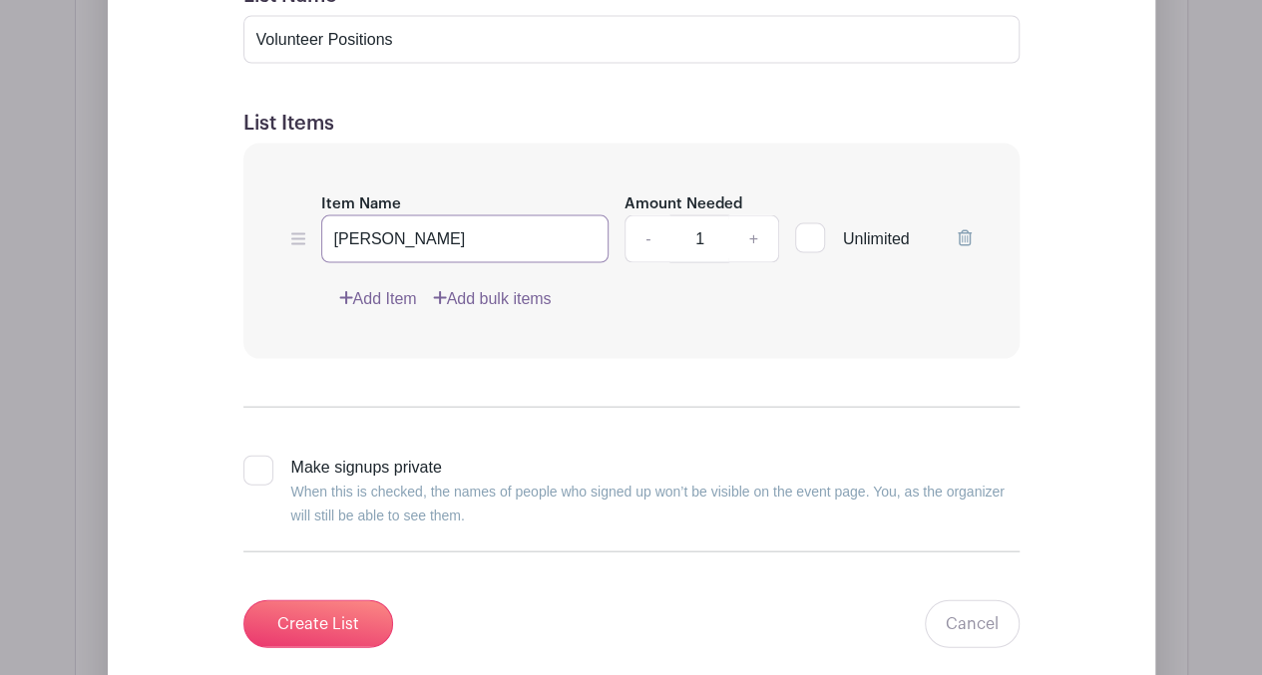
type input "[PERSON_NAME]"
click at [749, 238] on link "+" at bounding box center [753, 239] width 50 height 48
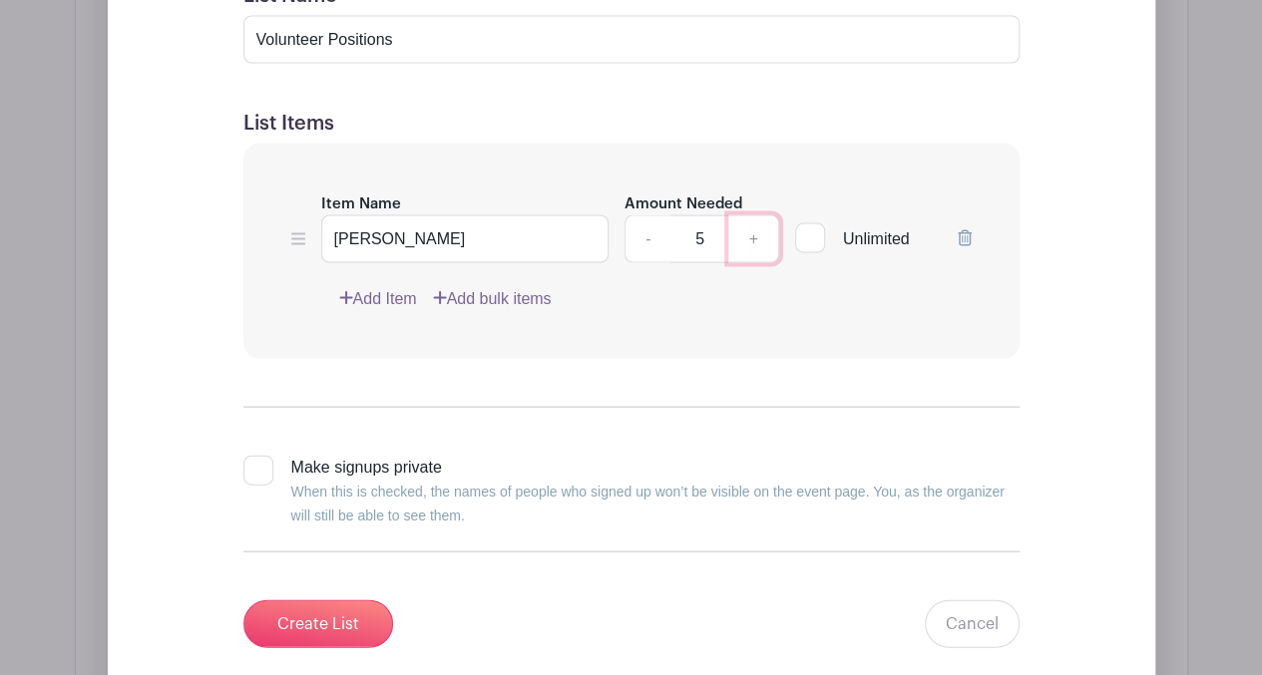
click at [749, 238] on link "+" at bounding box center [753, 239] width 50 height 48
type input "8"
click at [380, 281] on div "Item Name [PERSON_NAME] Amount Needed - 8 + Unlimited Add Item Add bulk items" at bounding box center [631, 252] width 776 height 216
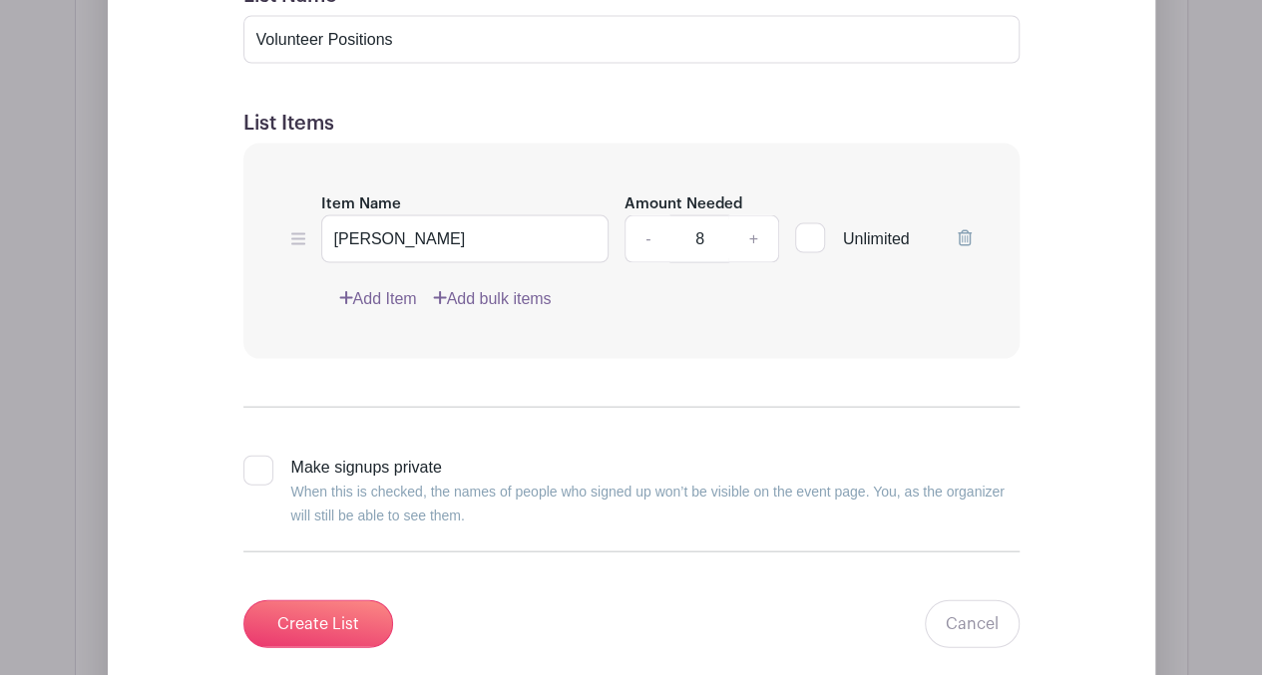
click at [380, 298] on link "Add Item" at bounding box center [378, 299] width 78 height 24
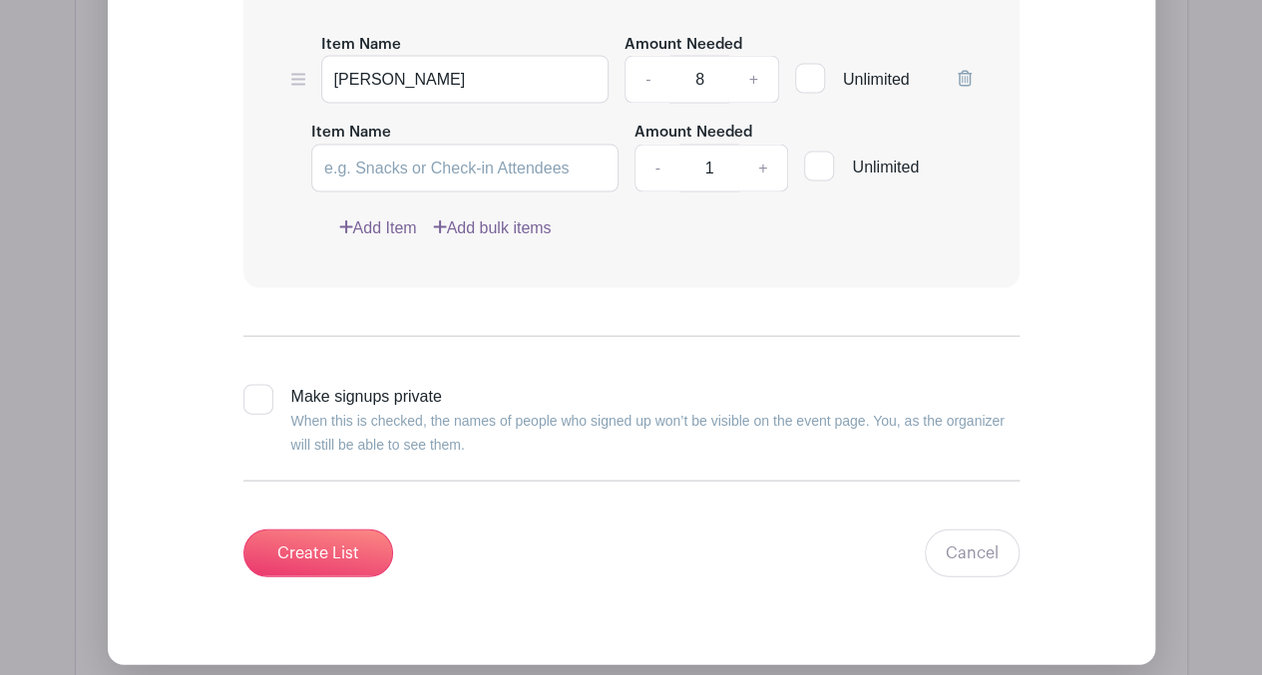
scroll to position [1817, 0]
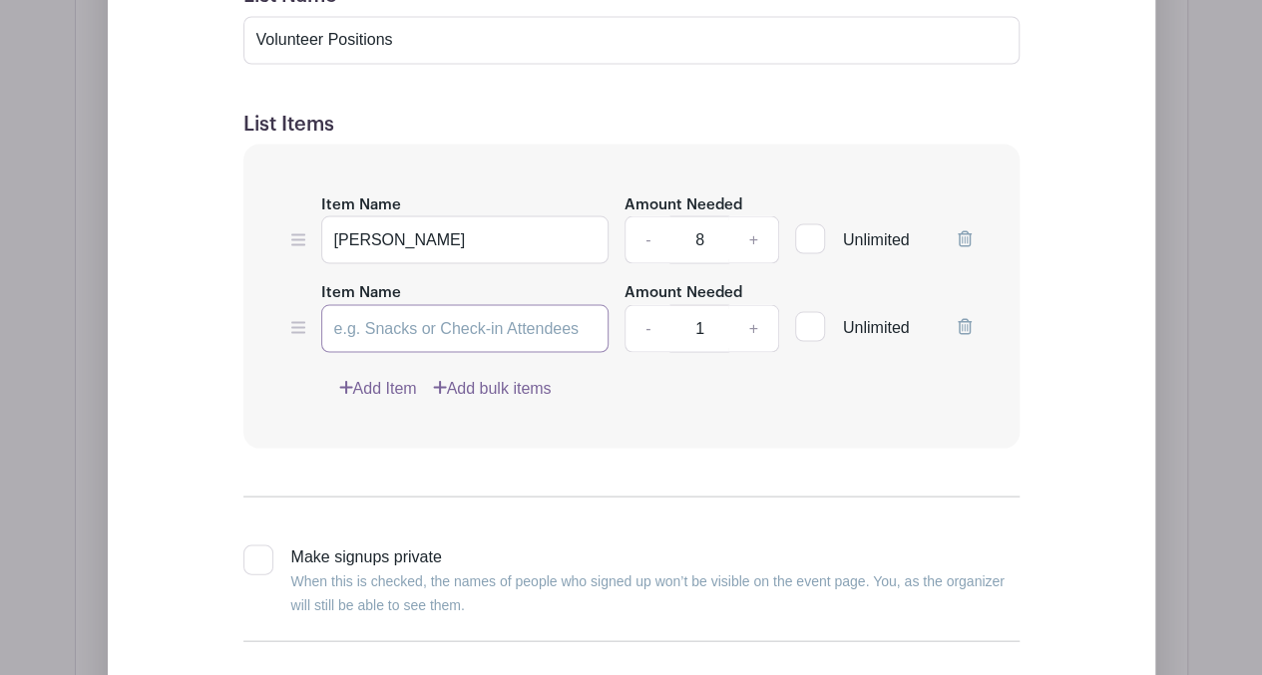
click at [349, 327] on input "Item Name" at bounding box center [465, 328] width 288 height 48
type input "MERCH BOOTH"
click at [258, 549] on div at bounding box center [258, 560] width 30 height 30
click at [256, 549] on input "Make signups private When this is checked, the names of people who signed up wo…" at bounding box center [249, 551] width 13 height 13
checkbox input "true"
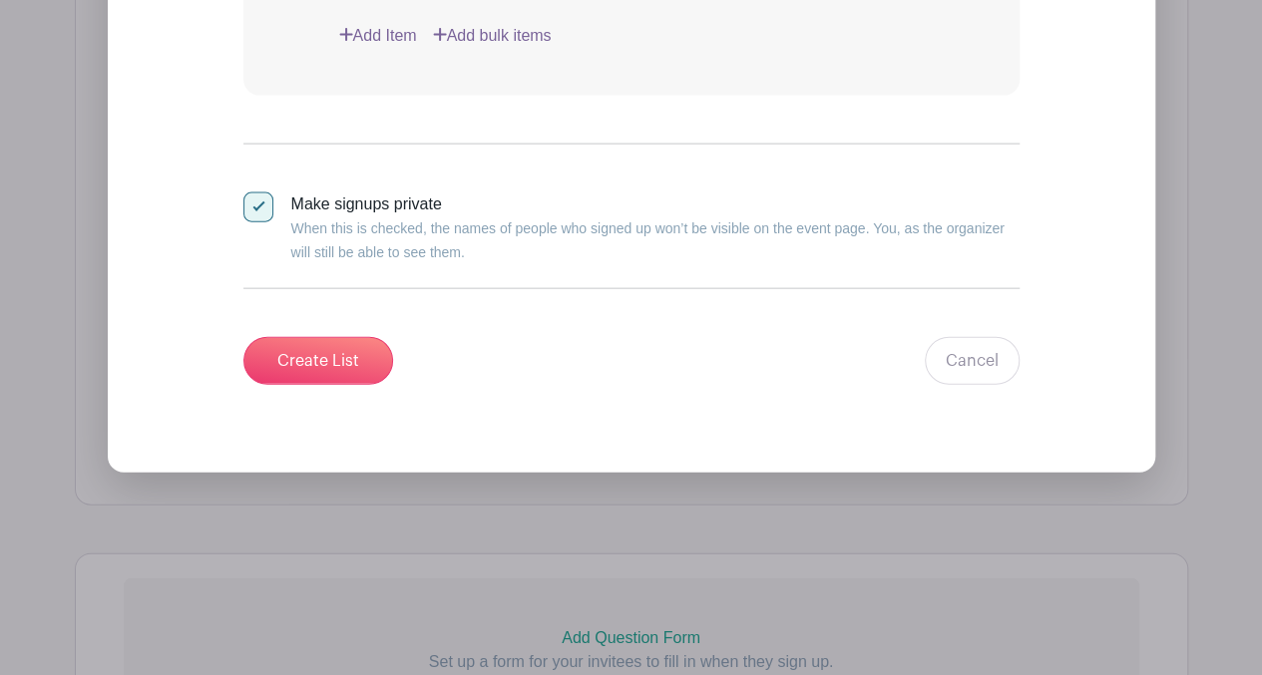
scroll to position [2207, 0]
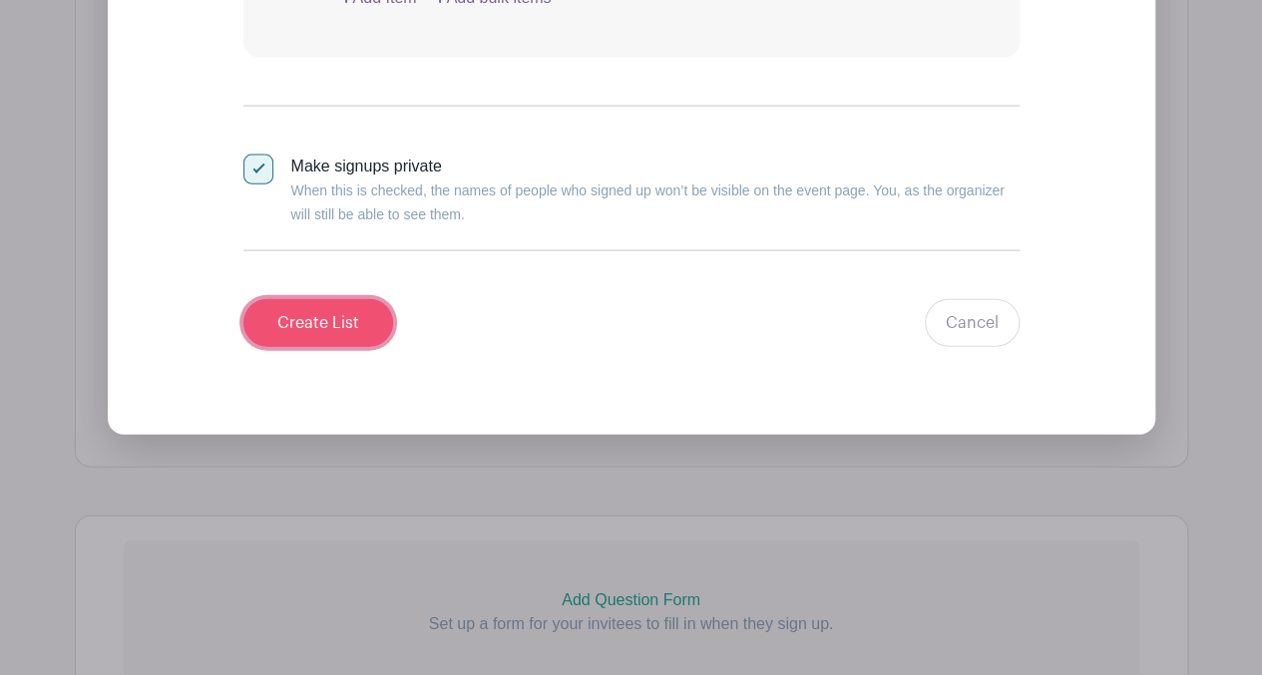
click at [322, 318] on input "Create List" at bounding box center [318, 323] width 150 height 48
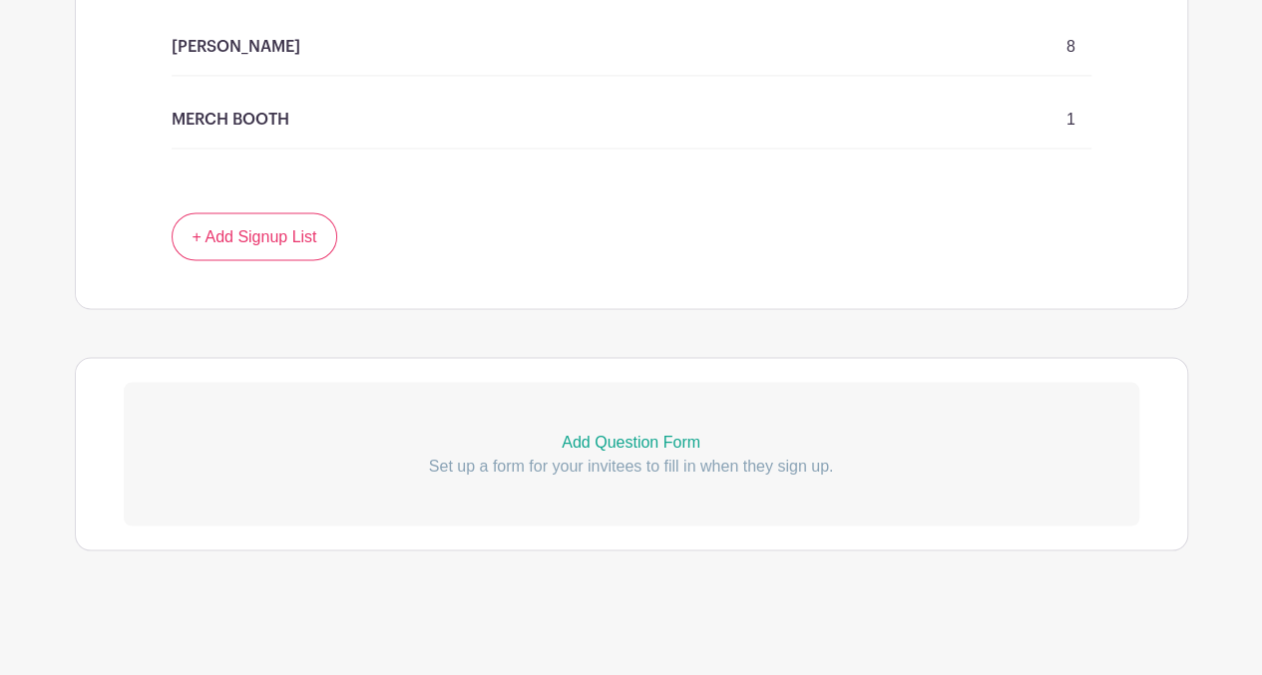
scroll to position [1496, 0]
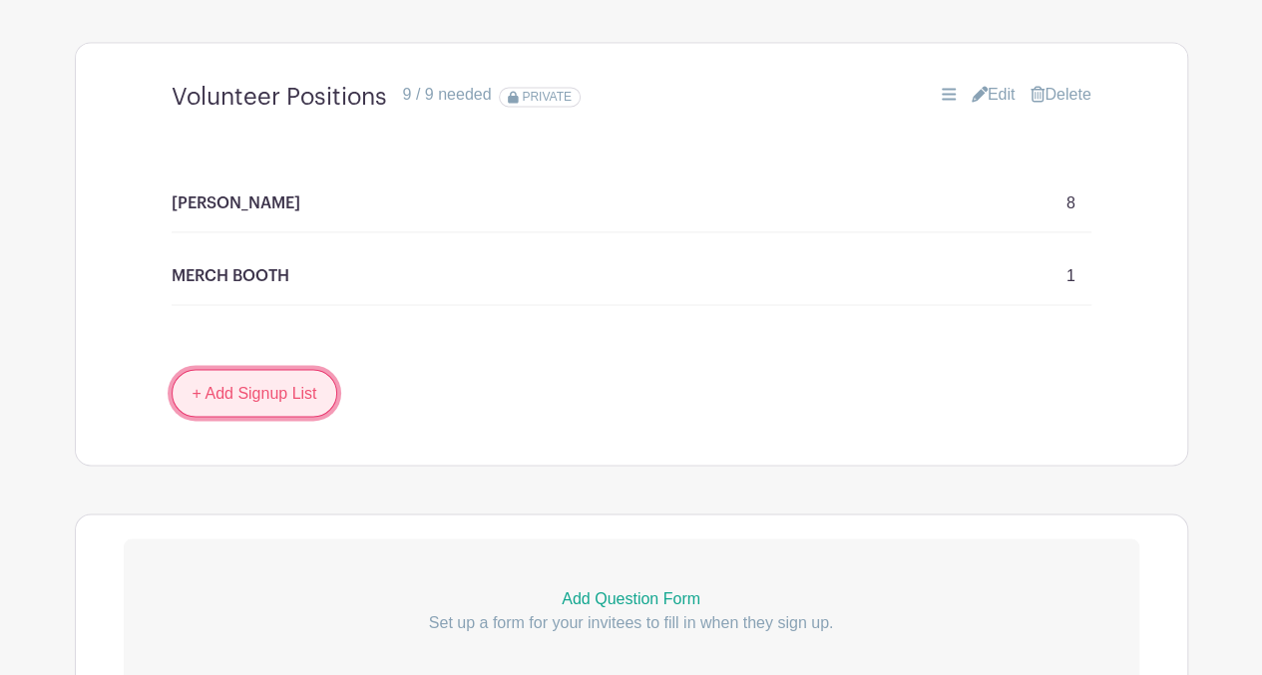
click at [299, 390] on link "+ Add Signup List" at bounding box center [255, 393] width 167 height 48
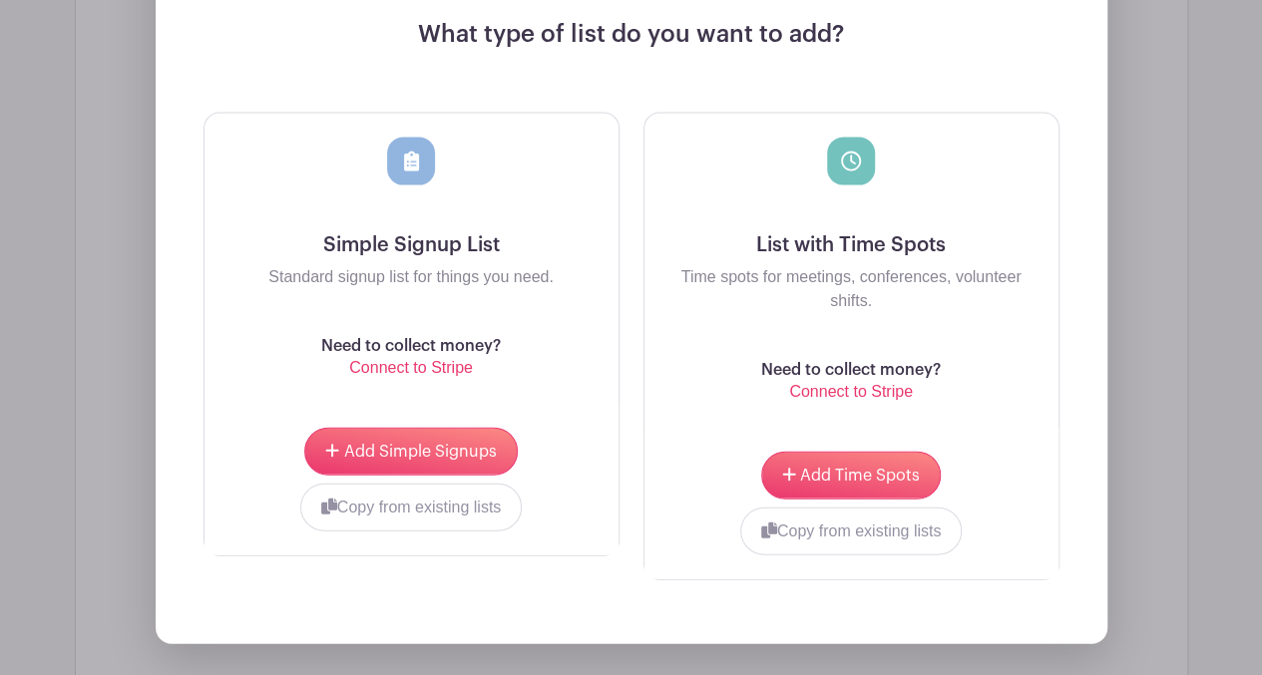
scroll to position [2025, 0]
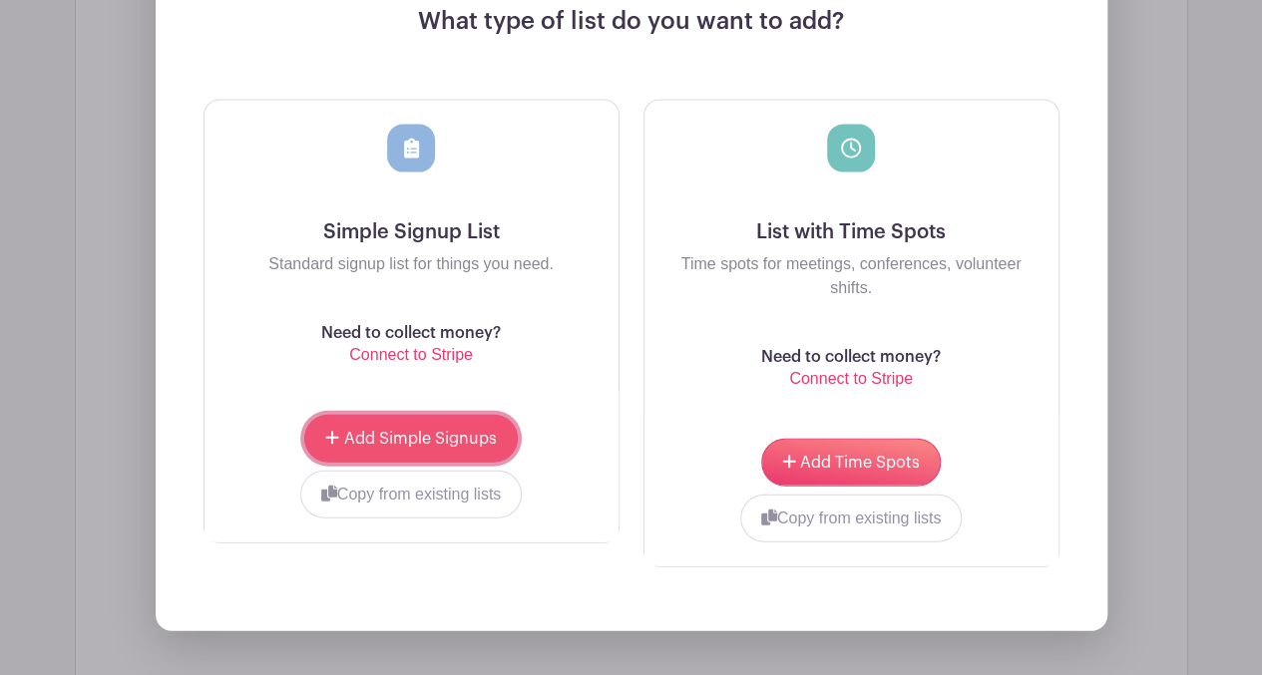
click at [465, 432] on span "Add Simple Signups" at bounding box center [420, 439] width 153 height 16
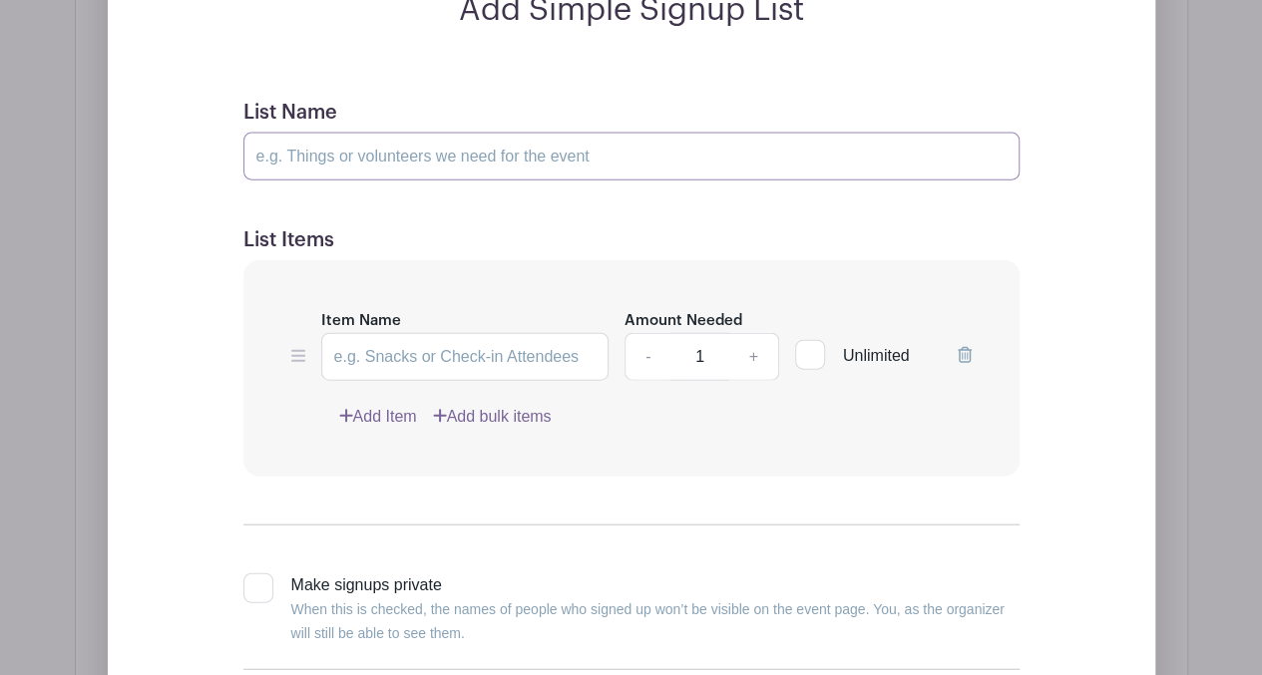
click at [311, 154] on input "List Name" at bounding box center [631, 157] width 776 height 48
type input "Employee Positions"
click at [352, 374] on input "Item Name" at bounding box center [465, 357] width 288 height 48
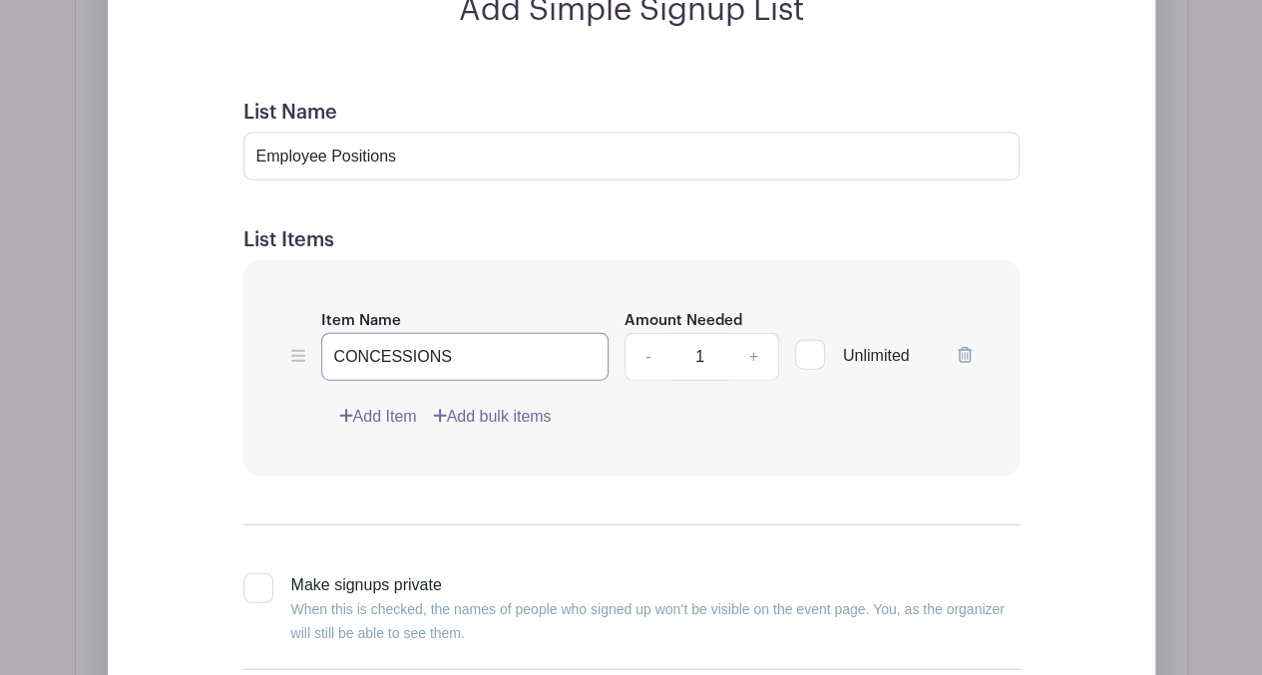
type input "CONCESSIONS"
click at [754, 358] on link "+" at bounding box center [753, 357] width 50 height 48
type input "2"
click at [261, 573] on div at bounding box center [258, 588] width 30 height 30
click at [256, 573] on input "Make signups private When this is checked, the names of people who signed up wo…" at bounding box center [249, 579] width 13 height 13
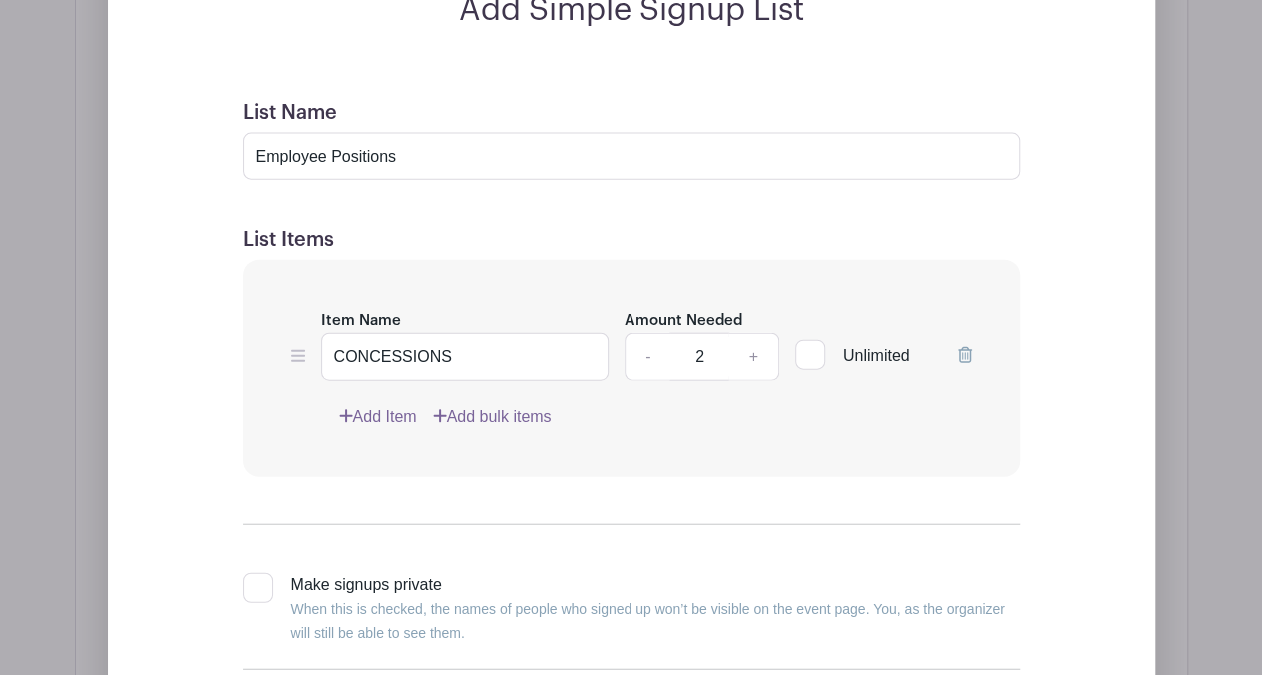
checkbox input "true"
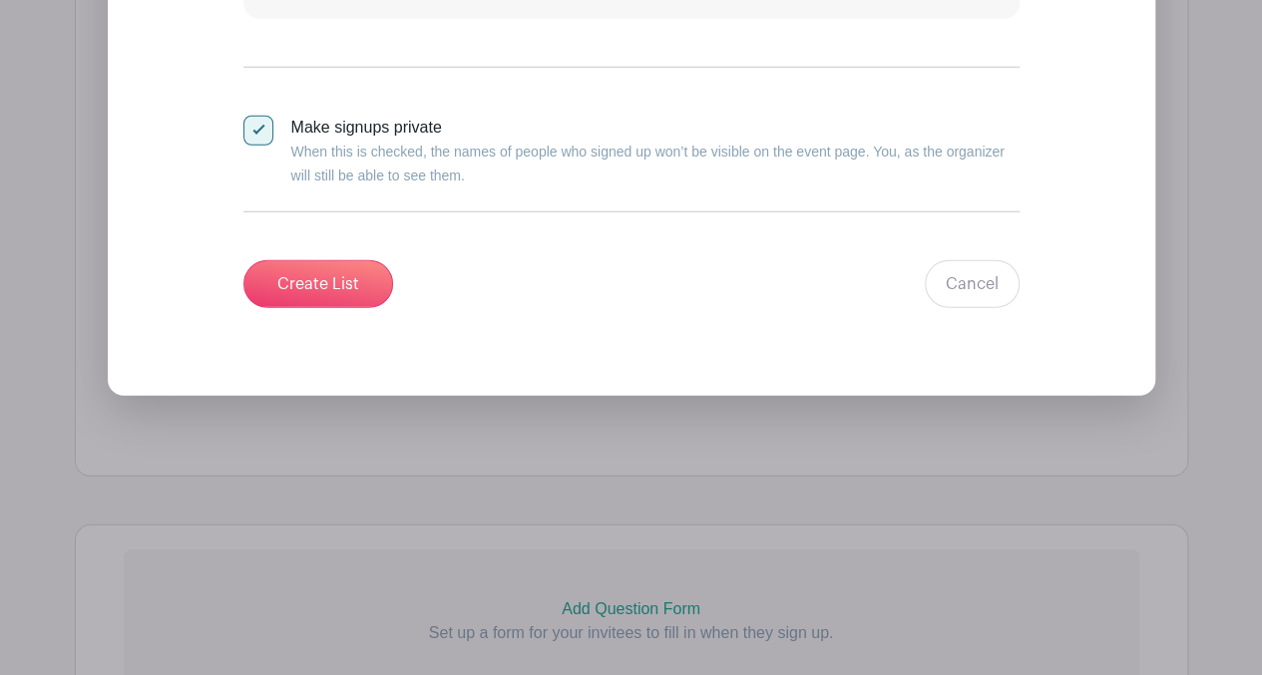
scroll to position [2657, 0]
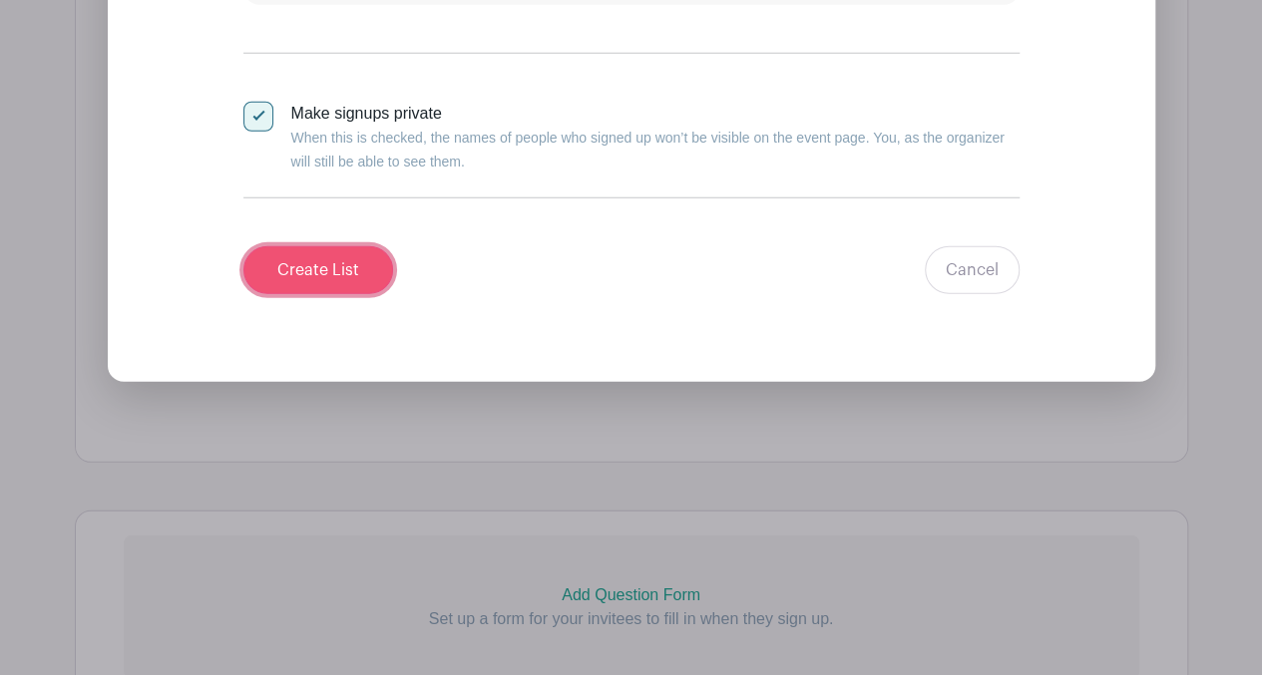
click at [346, 263] on input "Create List" at bounding box center [318, 270] width 150 height 48
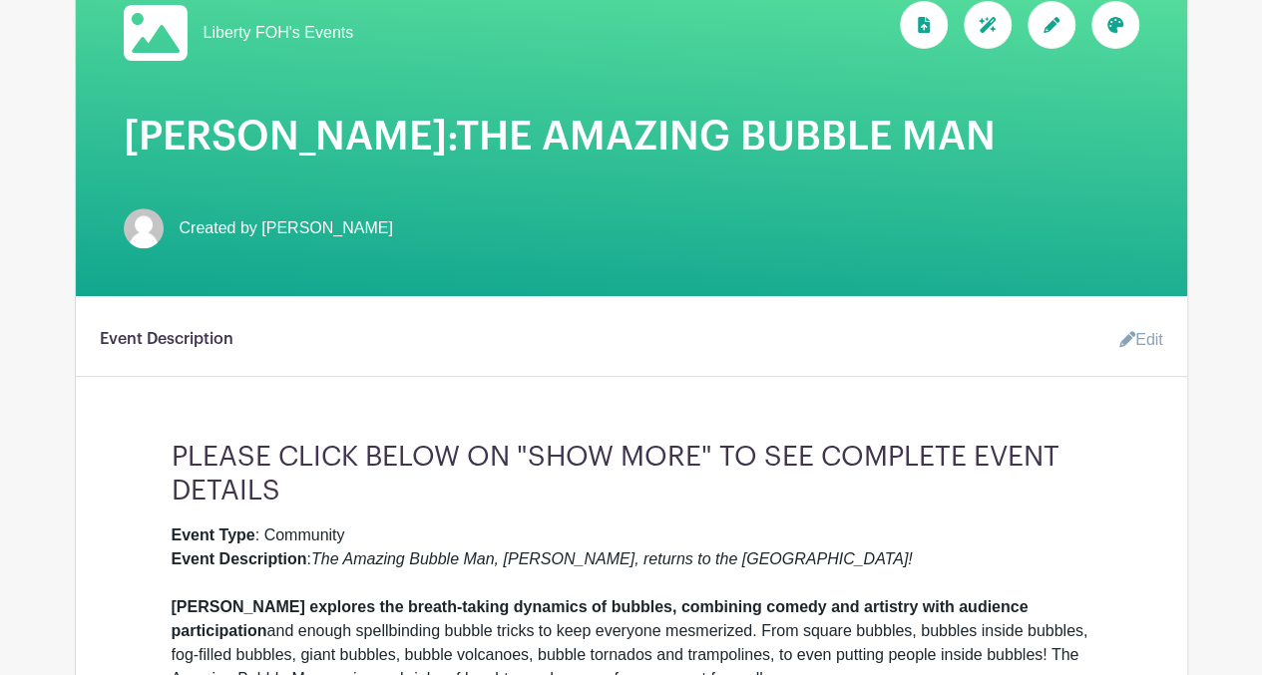
scroll to position [281, 0]
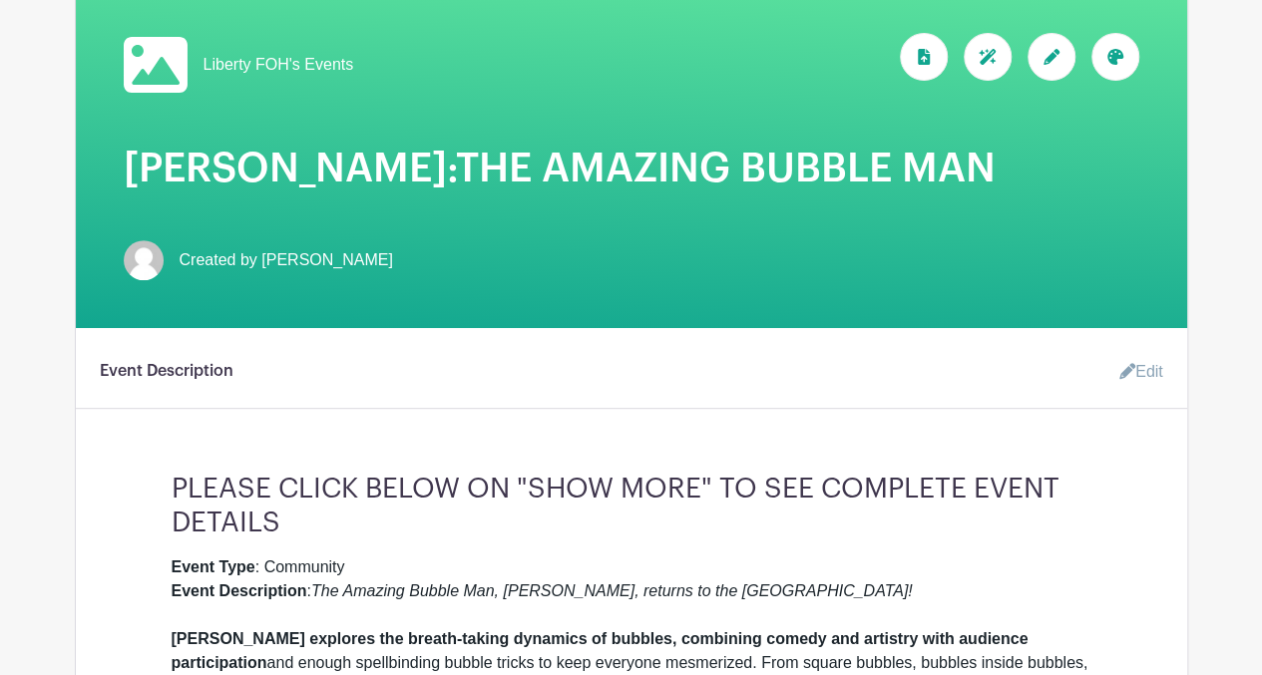
drag, startPoint x: 1249, startPoint y: 179, endPoint x: 1239, endPoint y: 102, distance: 77.4
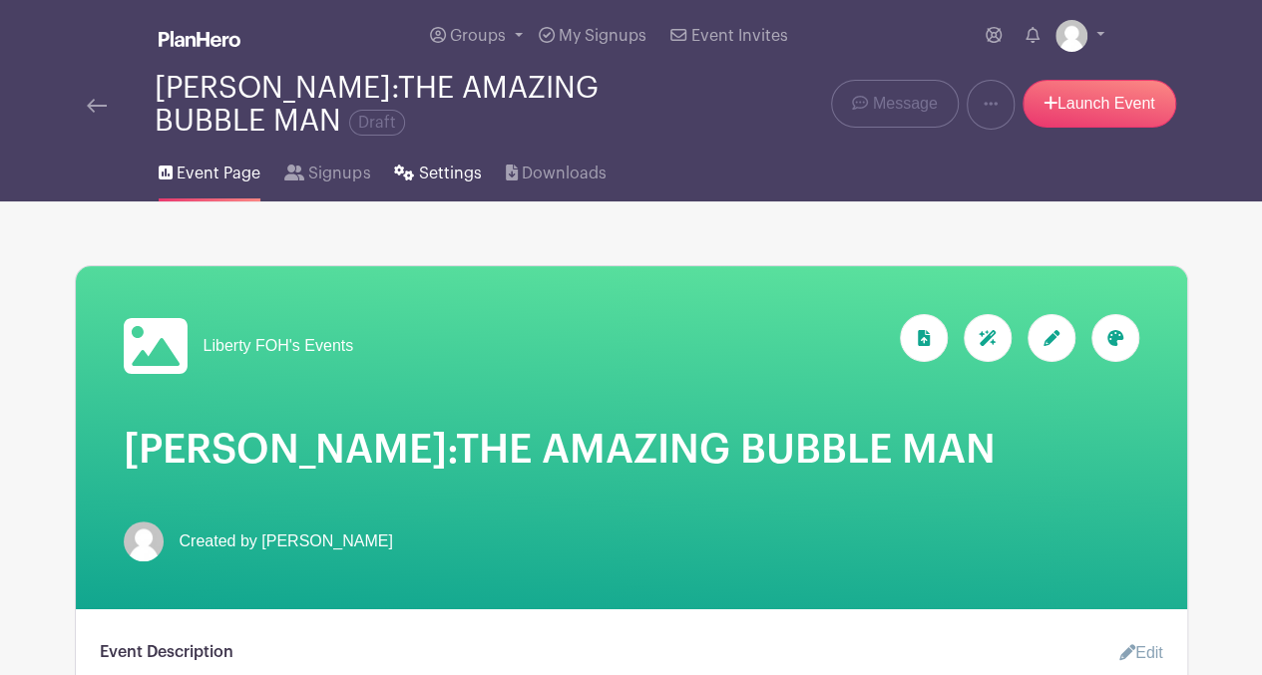
click at [431, 174] on span "Settings" at bounding box center [450, 174] width 63 height 24
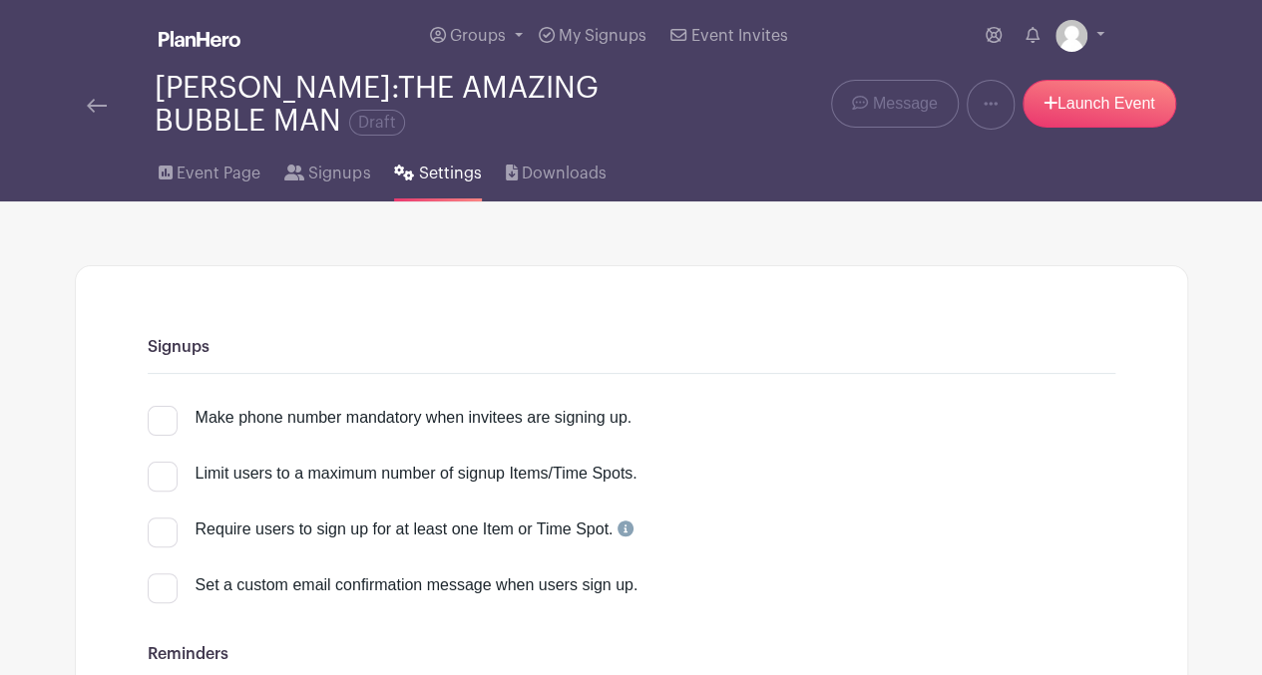
click at [168, 430] on div at bounding box center [163, 421] width 30 height 30
click at [161, 419] on input "Make phone number mandatory when invitees are signing up." at bounding box center [154, 412] width 13 height 13
checkbox input "true"
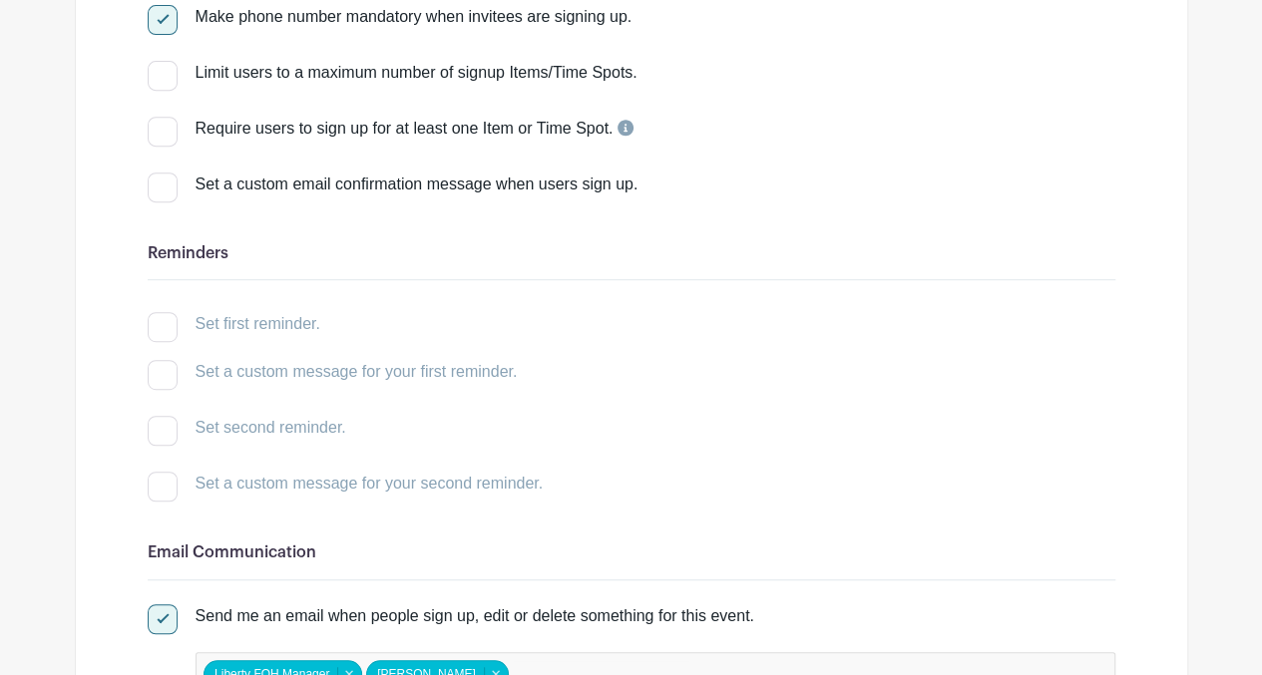
scroll to position [424, 0]
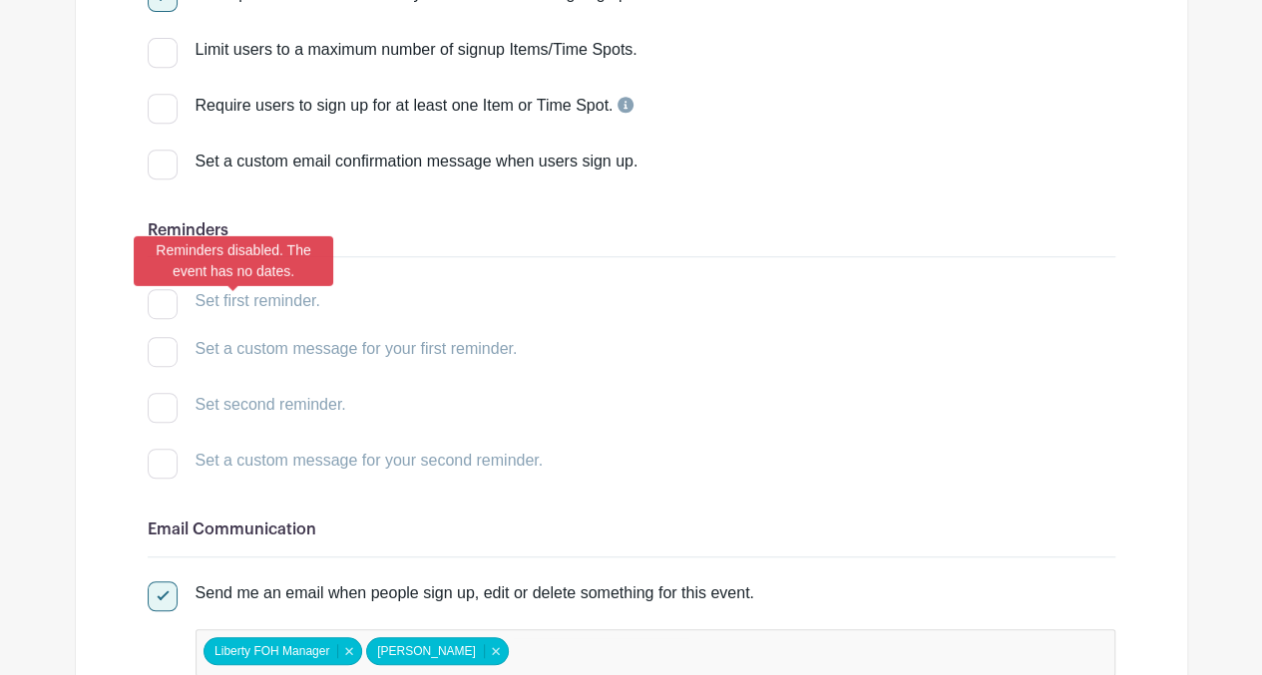
click at [154, 304] on div at bounding box center [163, 304] width 30 height 30
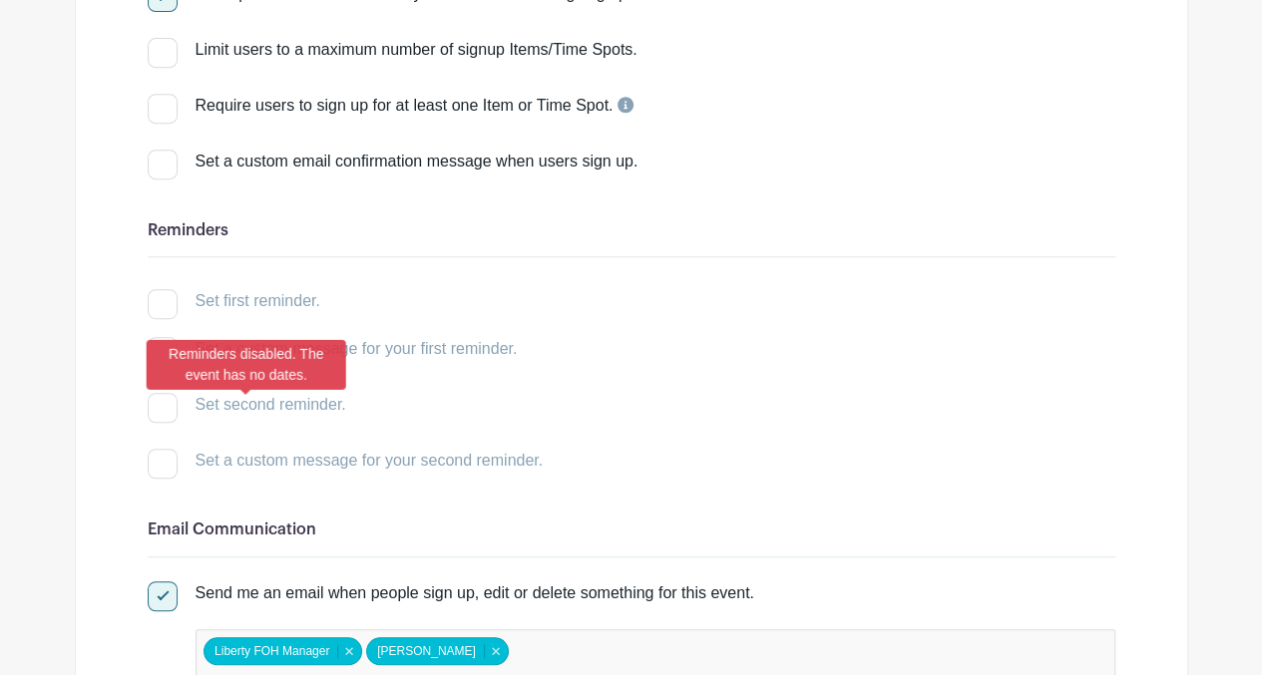
click at [158, 407] on div at bounding box center [163, 408] width 30 height 30
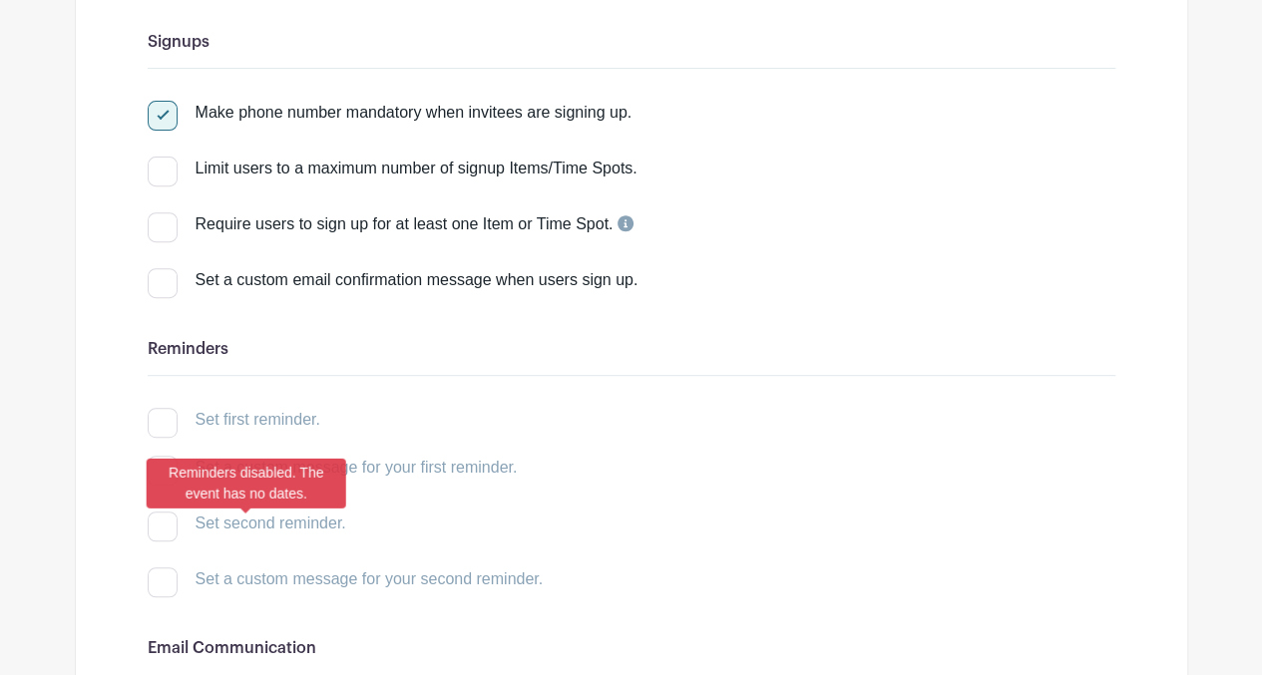
scroll to position [0, 0]
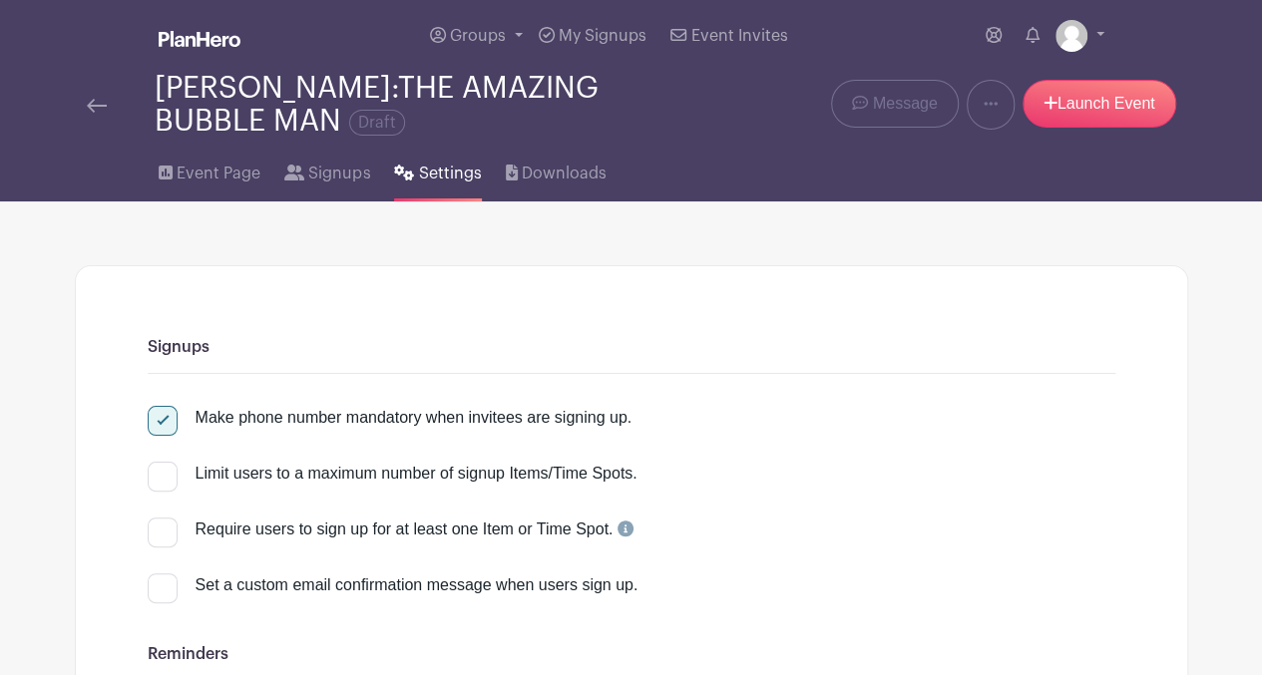
click at [104, 108] on img at bounding box center [97, 106] width 20 height 14
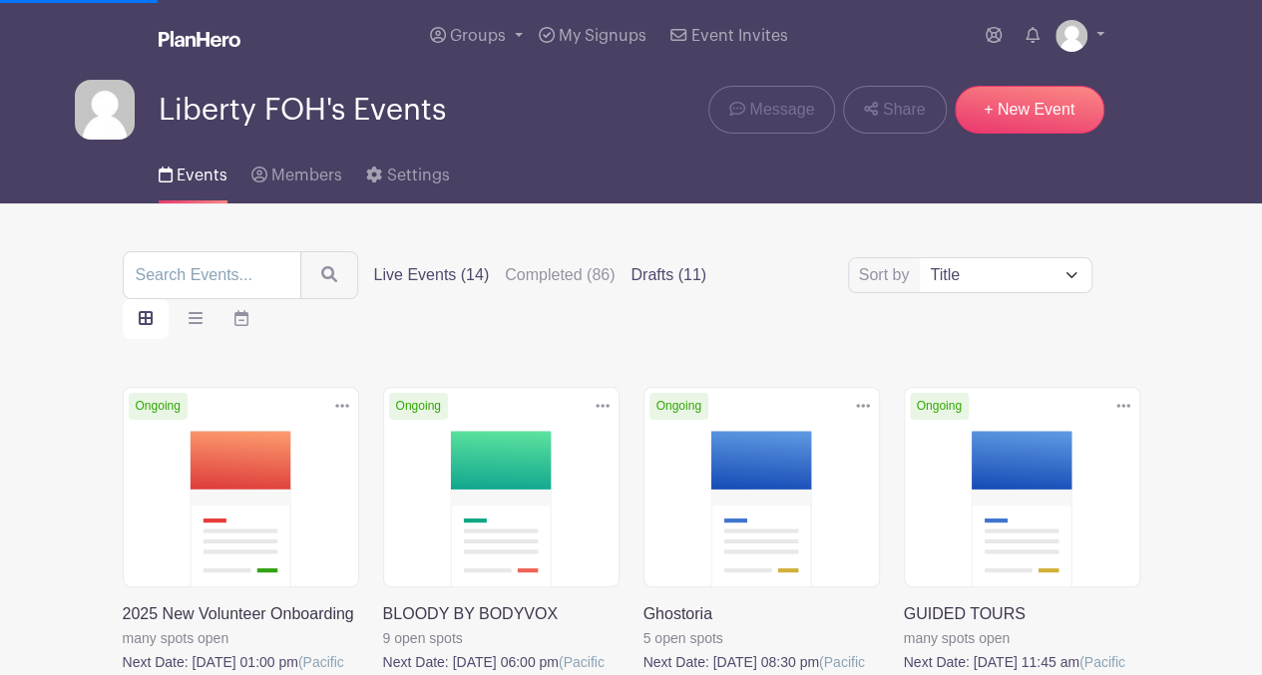
click at [656, 280] on label "Drafts (11)" at bounding box center [668, 275] width 76 height 24
click at [0, 0] on input "Drafts (11)" at bounding box center [0, 0] width 0 height 0
drag, startPoint x: 658, startPoint y: 258, endPoint x: 653, endPoint y: 268, distance: 11.2
click at [653, 268] on div "Sort by Title Recently modified Newest Upcoming dates Live Events (14) Complete…" at bounding box center [631, 295] width 1017 height 88
click at [653, 268] on label "Drafts (11)" at bounding box center [668, 275] width 76 height 24
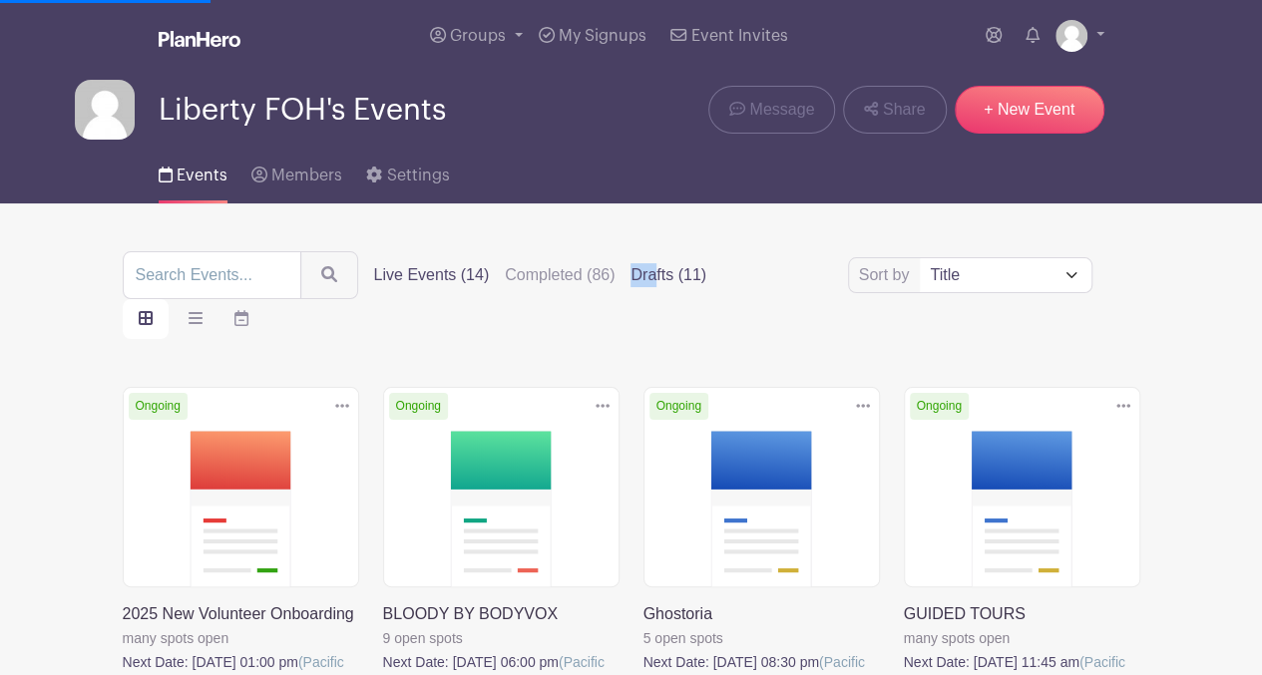
click at [0, 0] on input "Drafts (11)" at bounding box center [0, 0] width 0 height 0
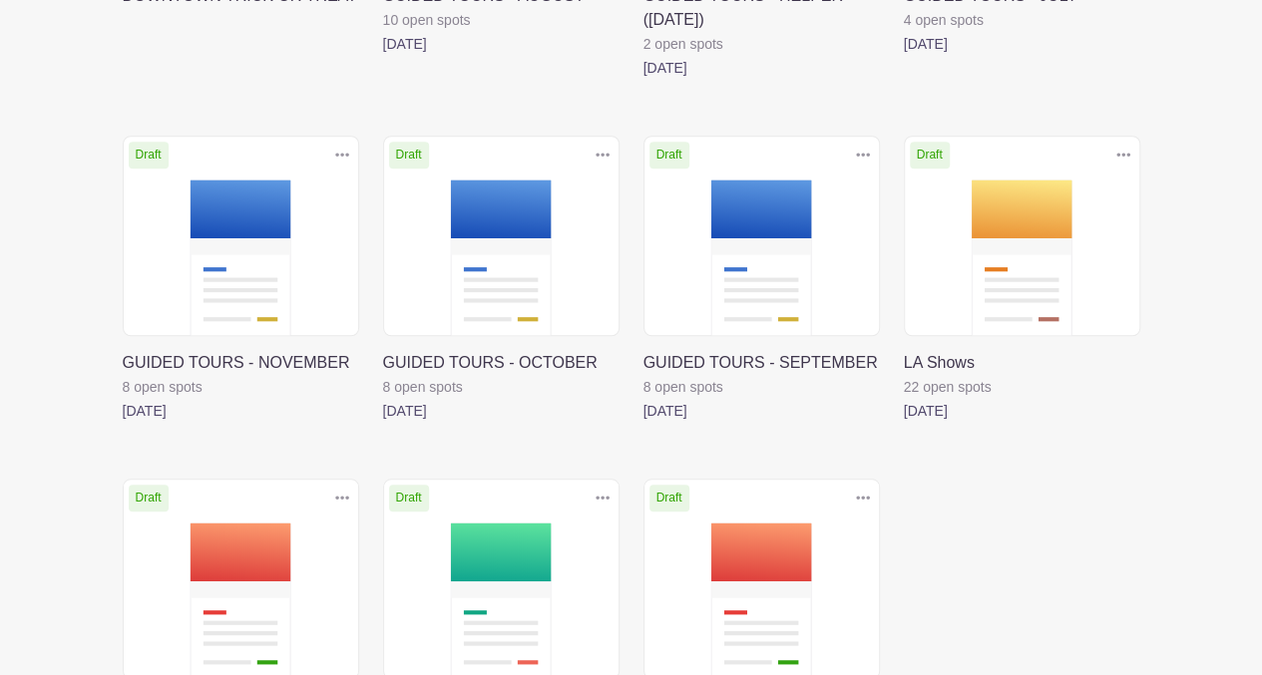
scroll to position [622, 0]
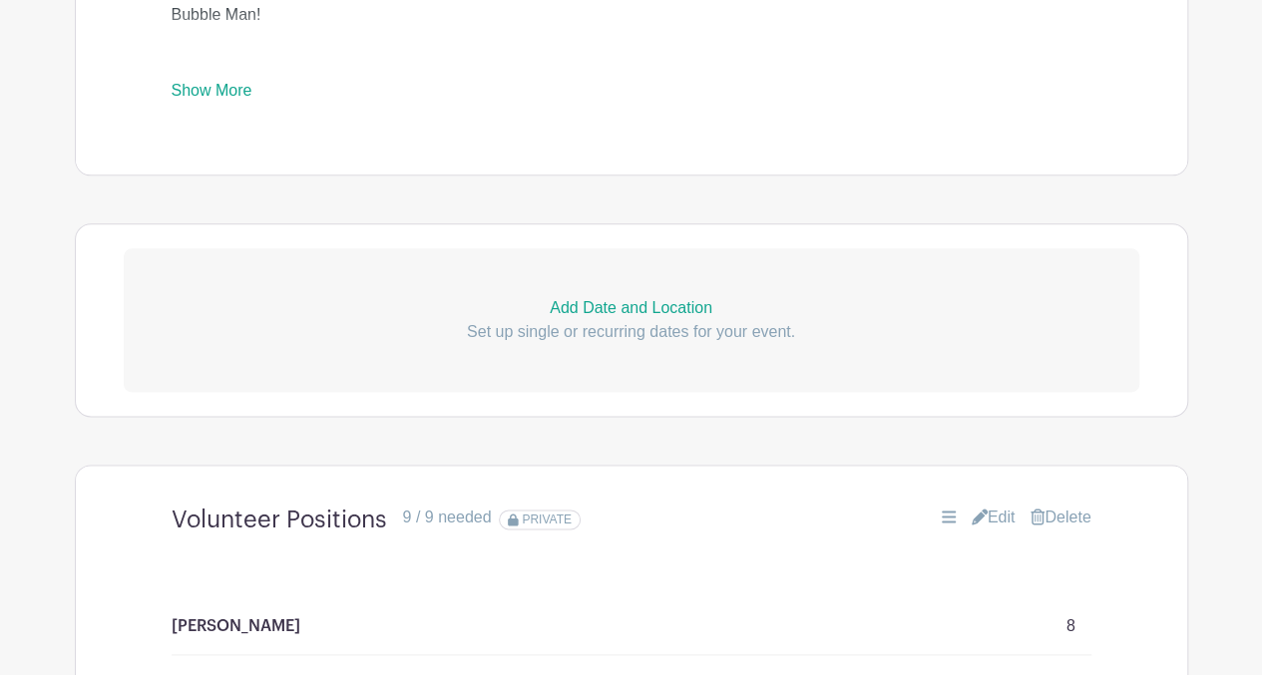
scroll to position [1068, 0]
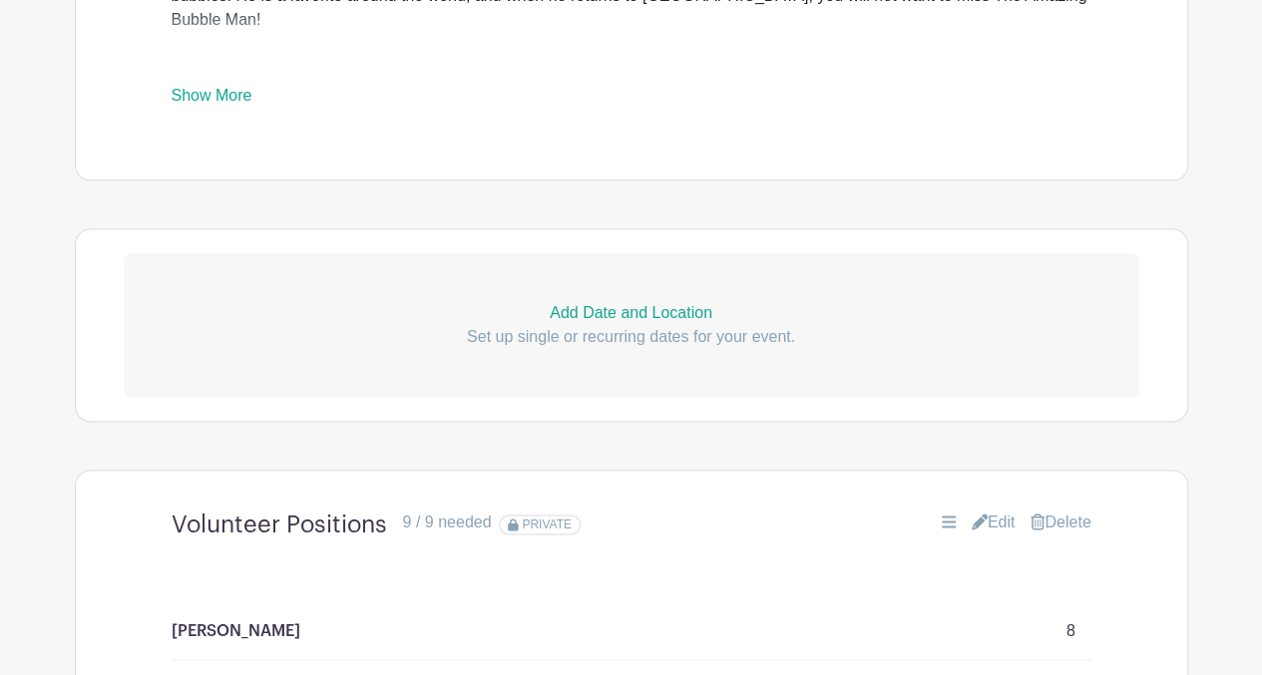
click at [612, 308] on p "Add Date and Location" at bounding box center [631, 313] width 1015 height 24
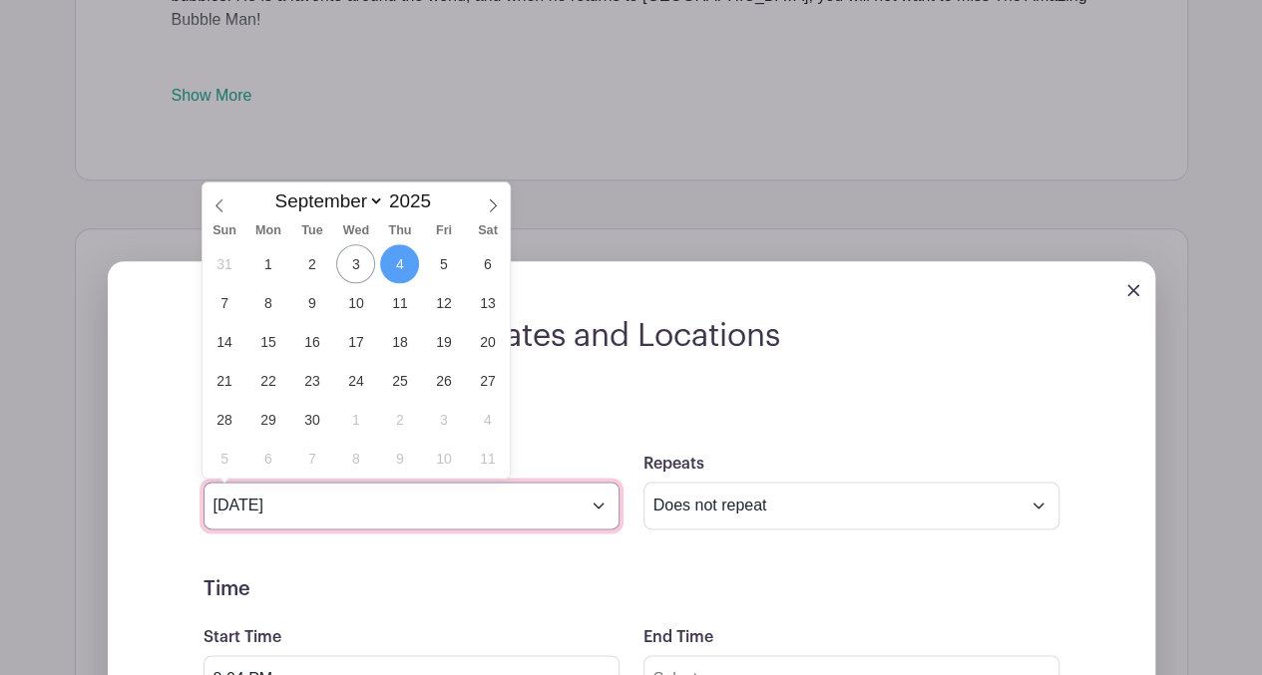
click at [595, 499] on input "[DATE]" at bounding box center [411, 506] width 416 height 48
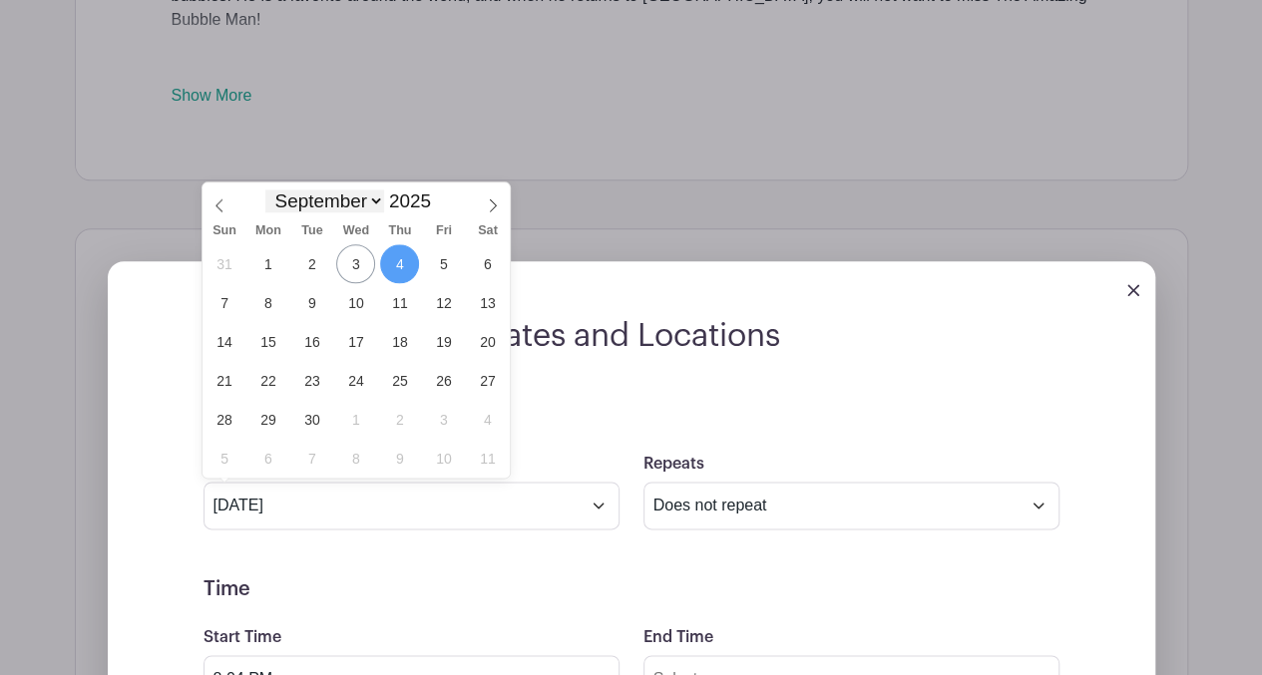
click at [377, 198] on select "January February March April May June July August September October November De…" at bounding box center [324, 200] width 118 height 23
select select "10"
click at [265, 189] on select "January February March April May June July August September October November De…" at bounding box center [324, 200] width 118 height 23
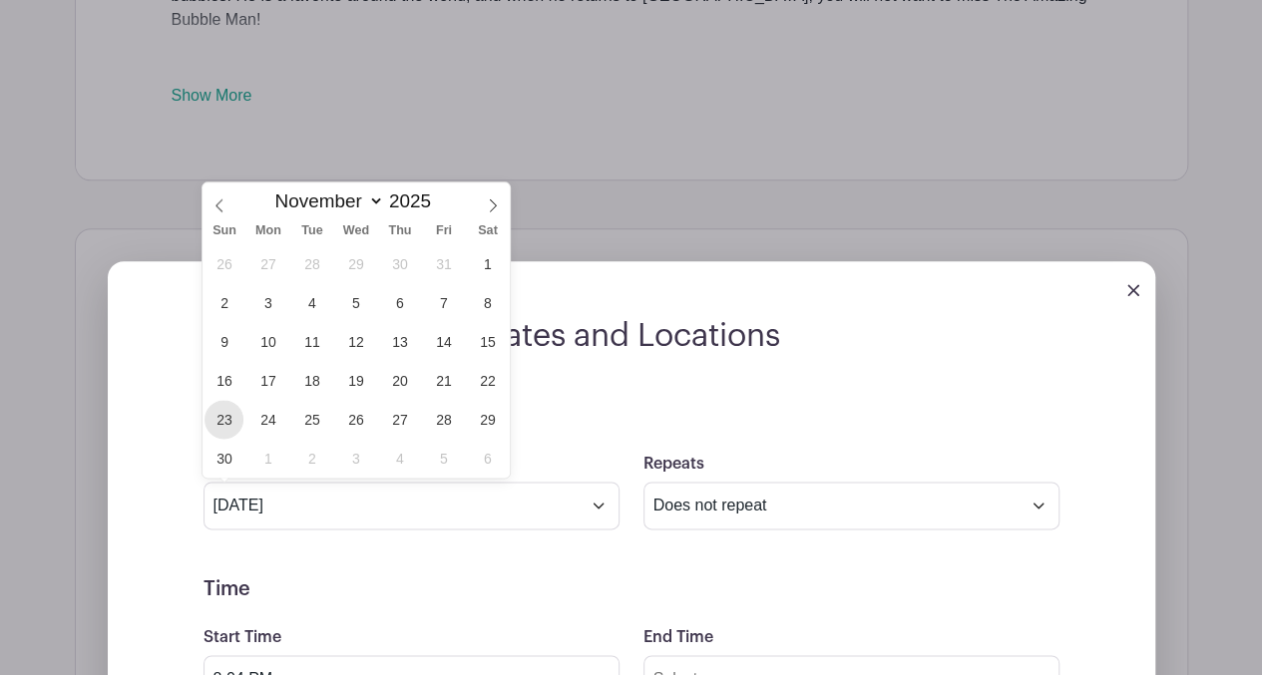
click at [226, 416] on span "23" at bounding box center [223, 419] width 39 height 39
type input "[DATE]"
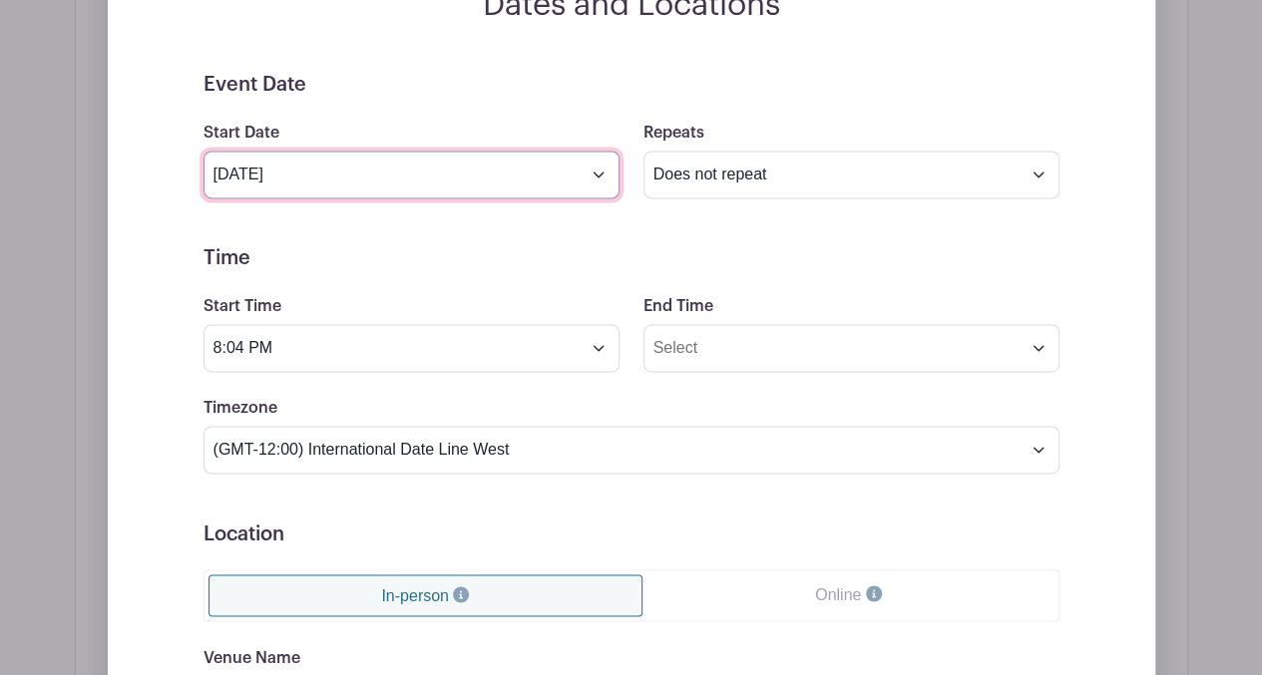
scroll to position [1402, 0]
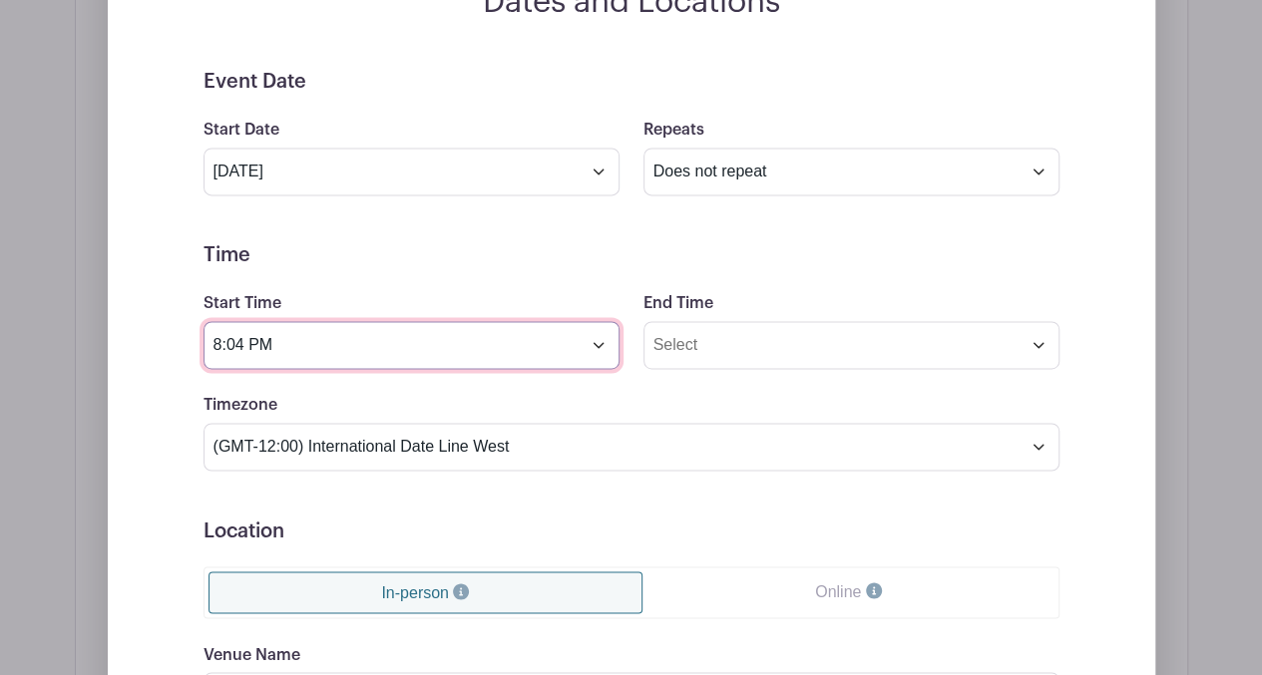
click at [598, 344] on input "8:04 PM" at bounding box center [411, 345] width 416 height 48
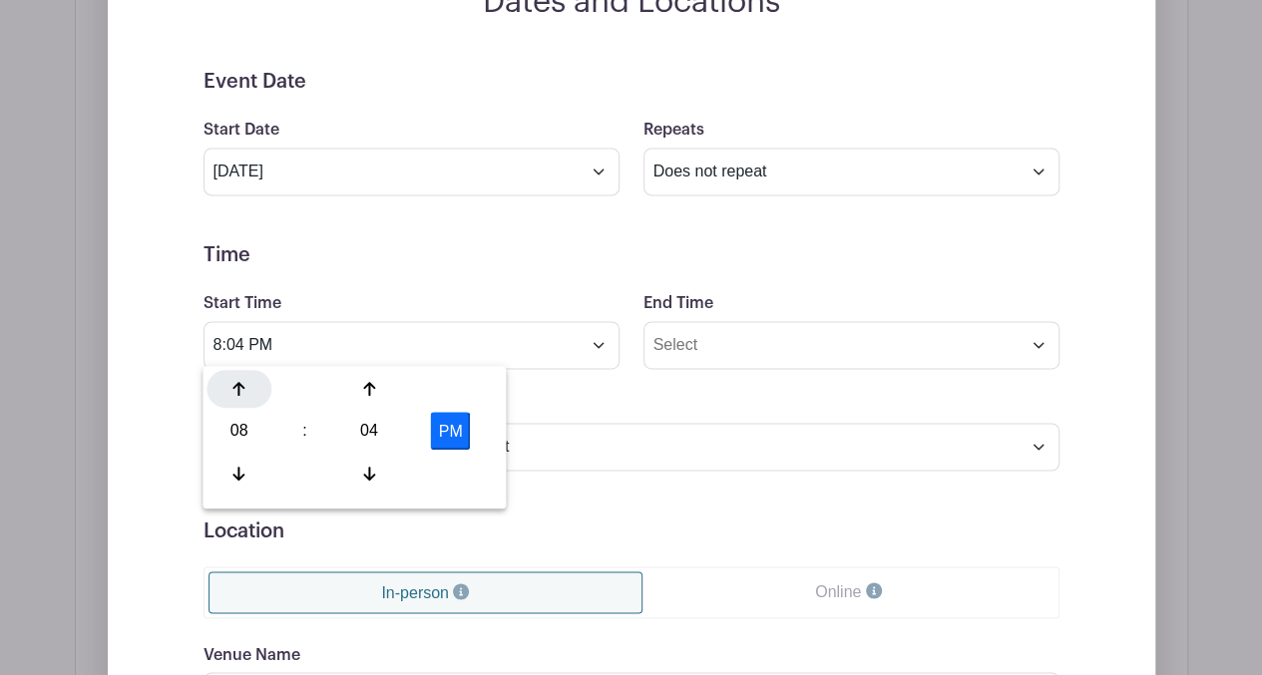
click at [236, 392] on icon at bounding box center [239, 389] width 12 height 16
click at [373, 476] on icon at bounding box center [369, 473] width 12 height 16
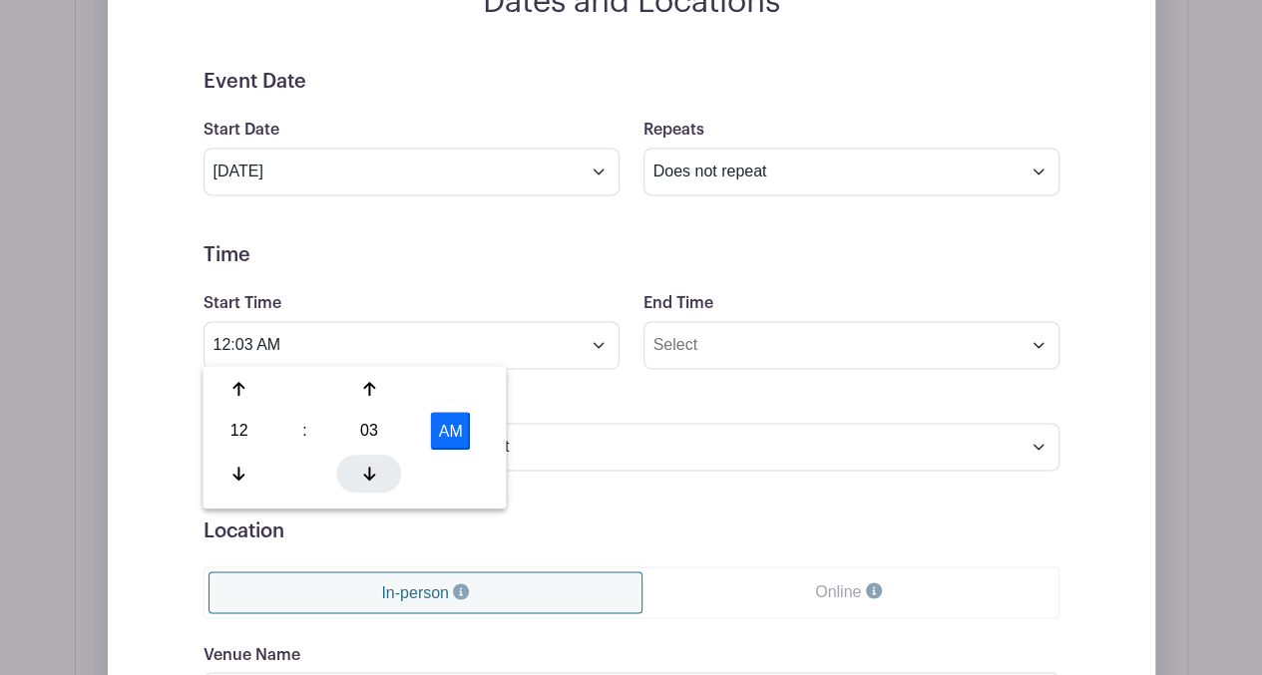
click at [373, 476] on icon at bounding box center [369, 473] width 12 height 16
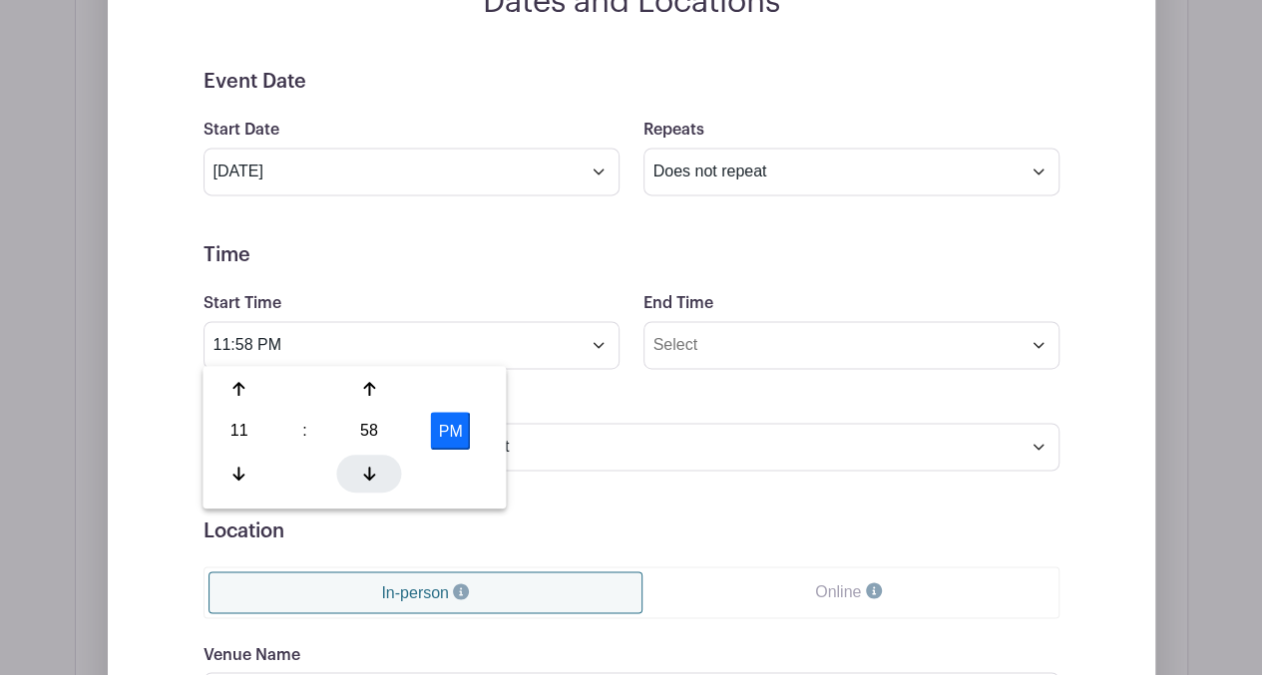
click at [373, 476] on icon at bounding box center [369, 473] width 12 height 16
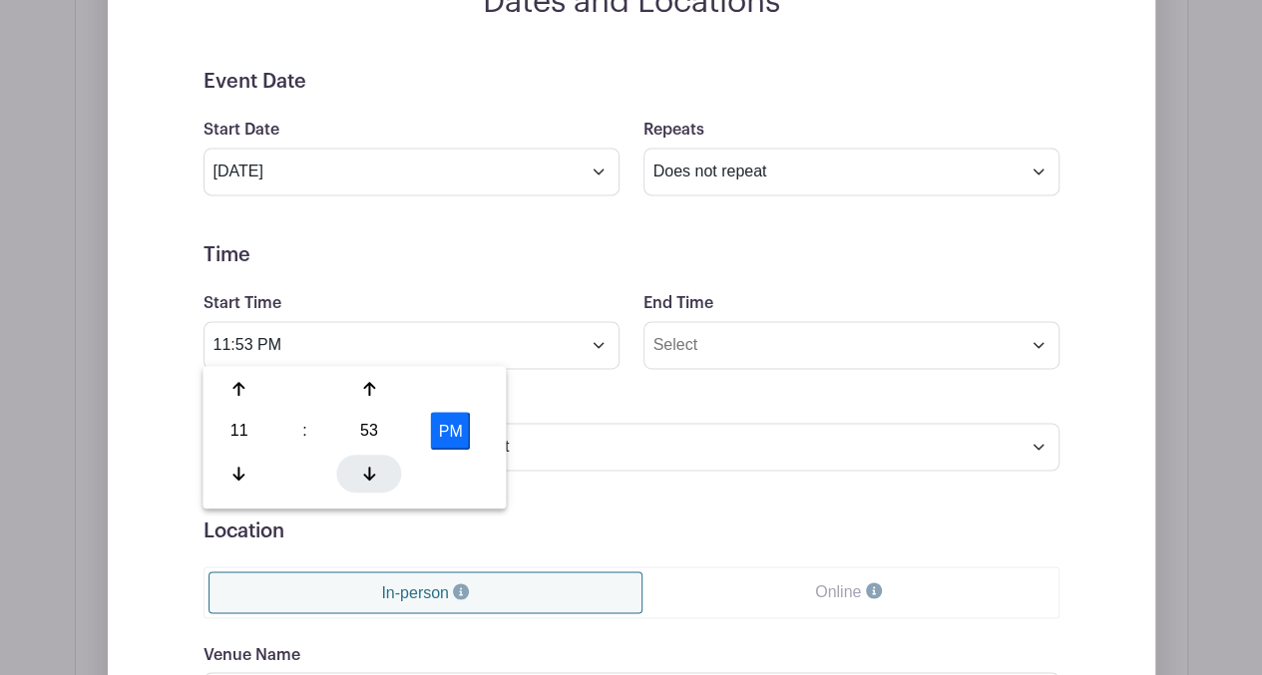
click at [373, 476] on icon at bounding box center [369, 473] width 12 height 16
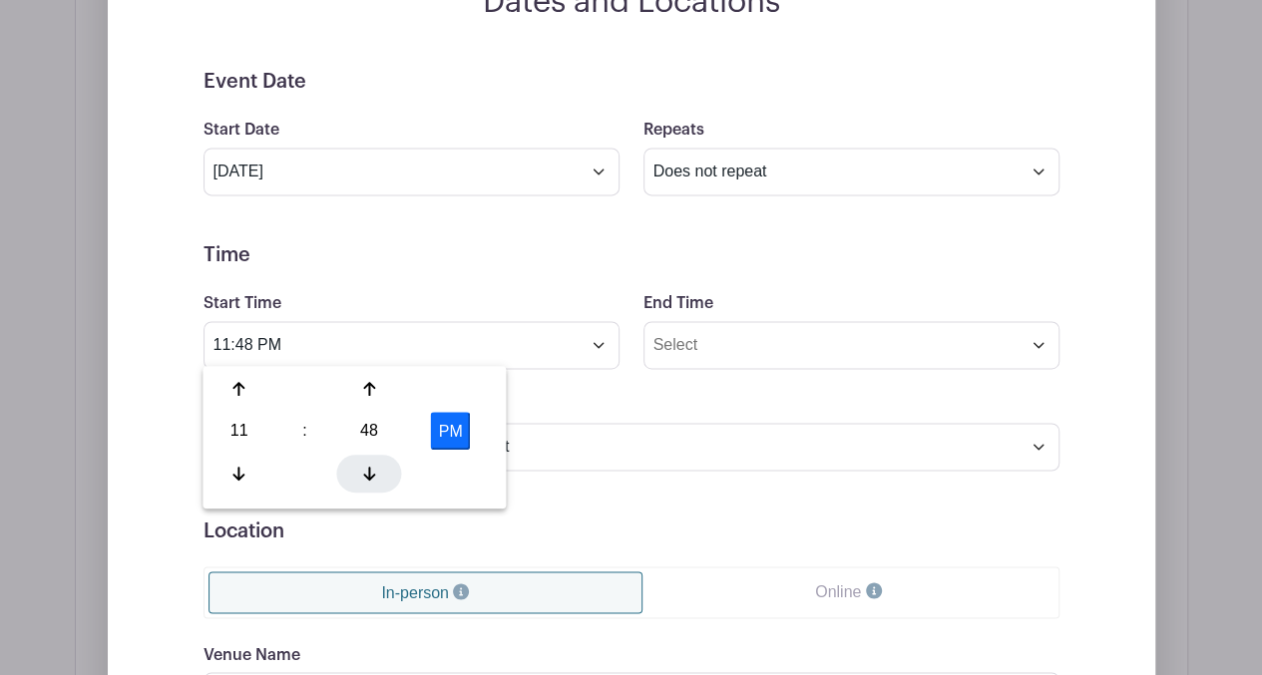
click at [373, 476] on icon at bounding box center [369, 473] width 12 height 16
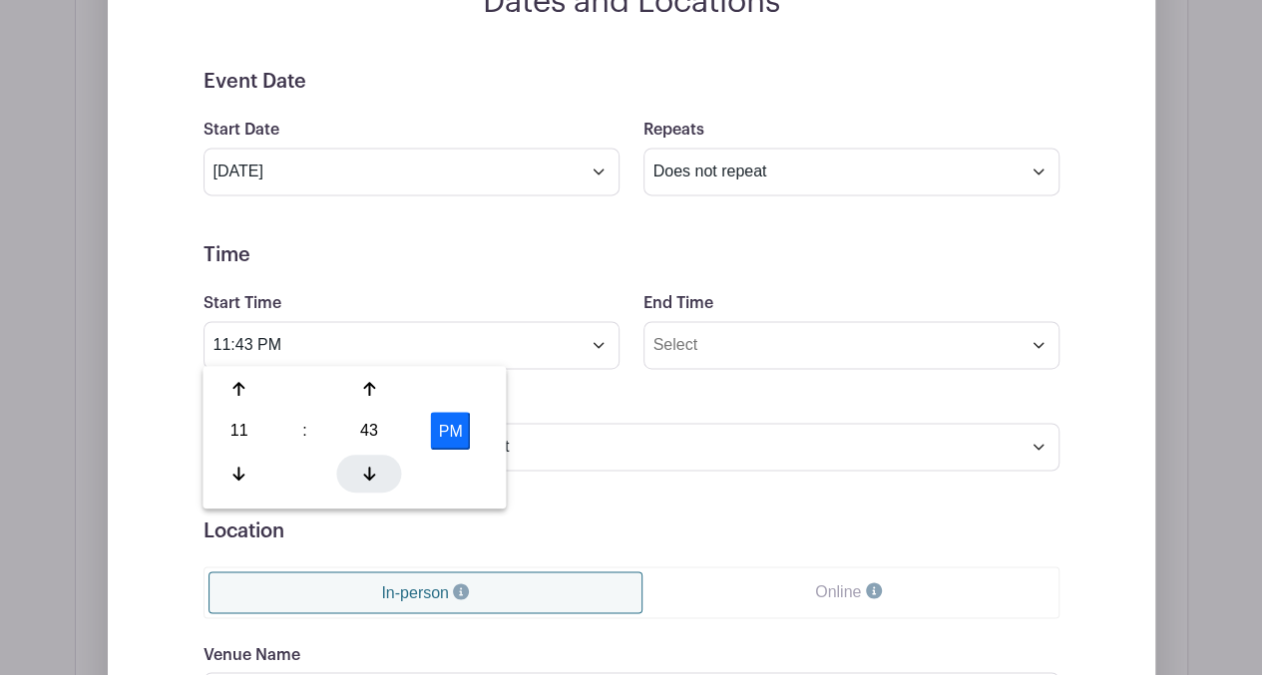
click at [373, 476] on icon at bounding box center [369, 473] width 12 height 16
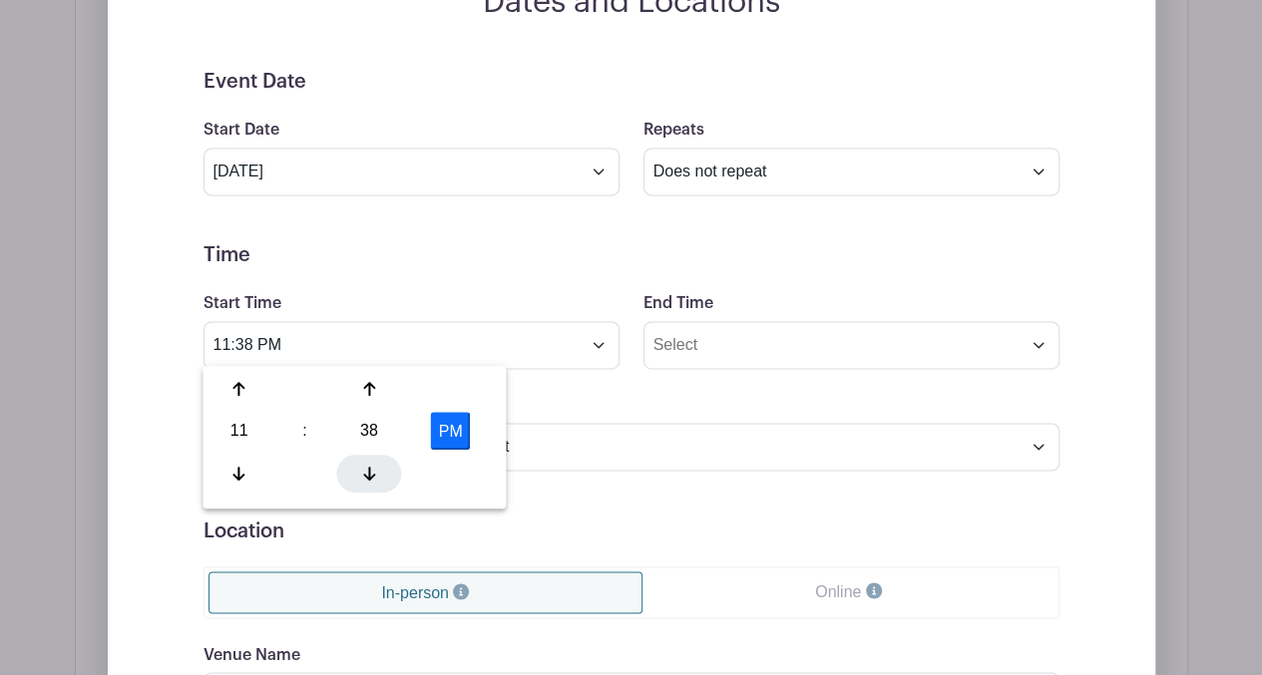
click at [373, 476] on icon at bounding box center [369, 473] width 12 height 16
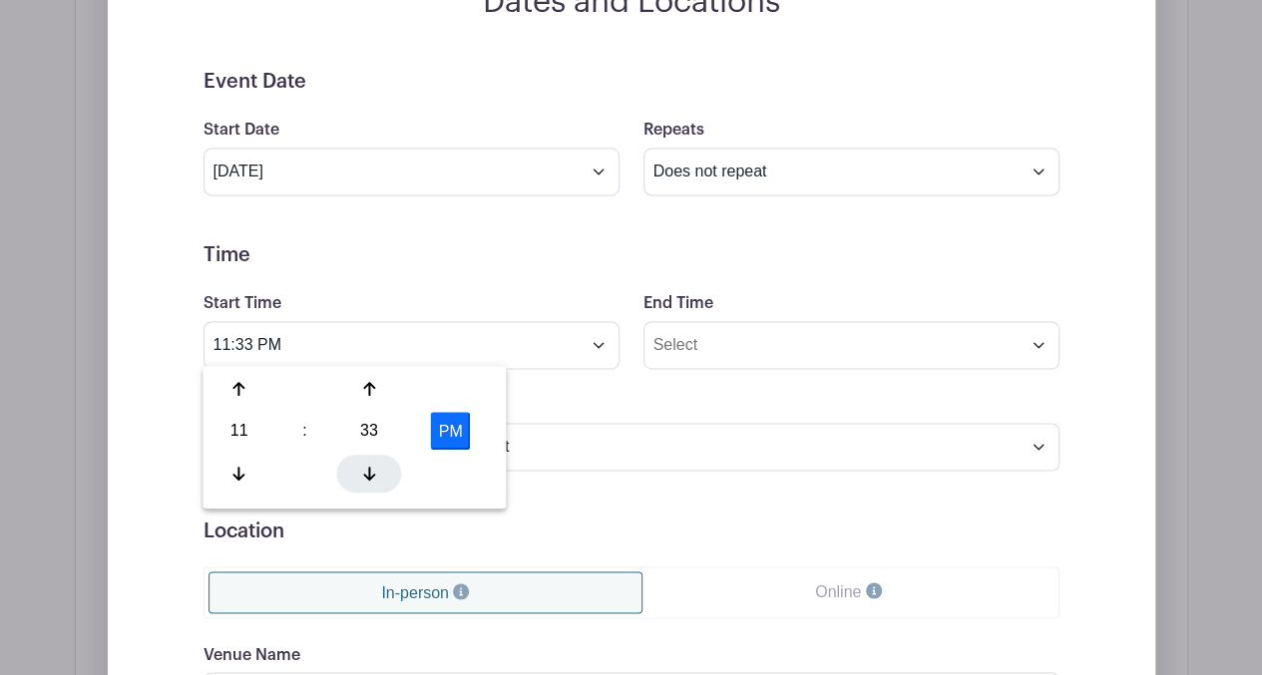
click at [373, 476] on icon at bounding box center [369, 473] width 12 height 16
click at [241, 393] on icon at bounding box center [239, 389] width 12 height 16
click at [461, 434] on button "AM" at bounding box center [451, 431] width 40 height 38
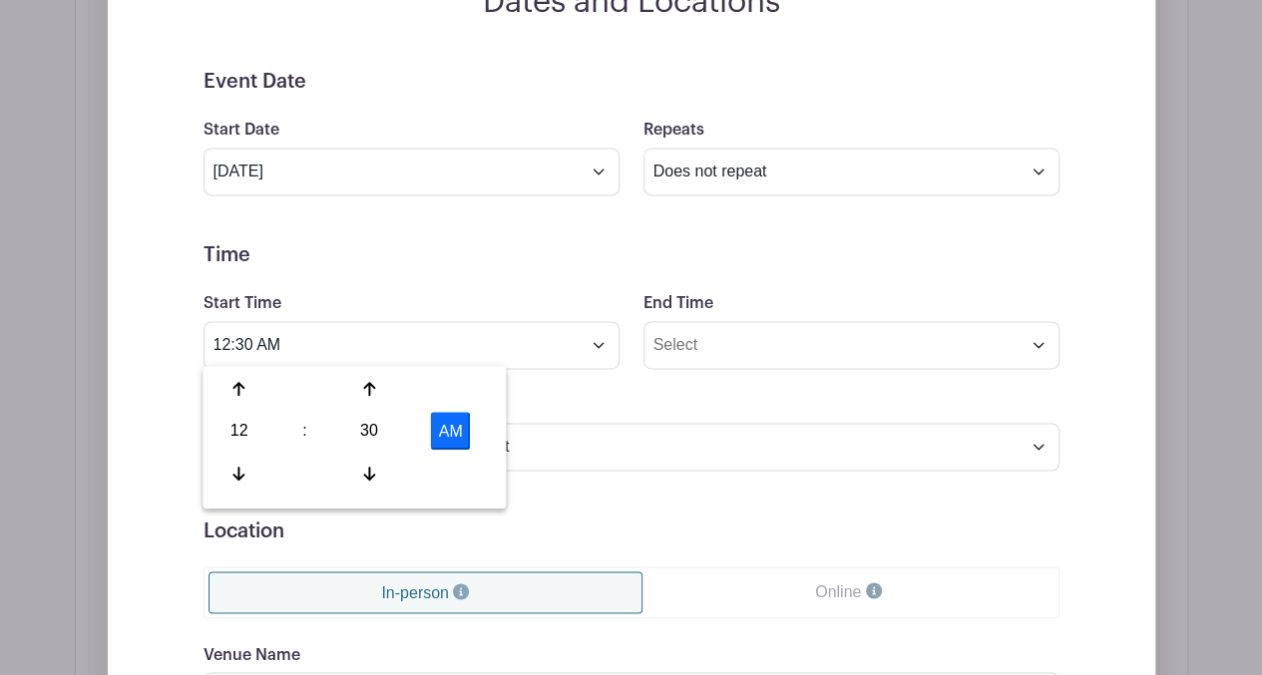
type input "12:30 PM"
click at [606, 384] on form "Event Date Start Date [DATE] Repeats Does not repeat Daily Weekly Monthly on da…" at bounding box center [631, 519] width 856 height 898
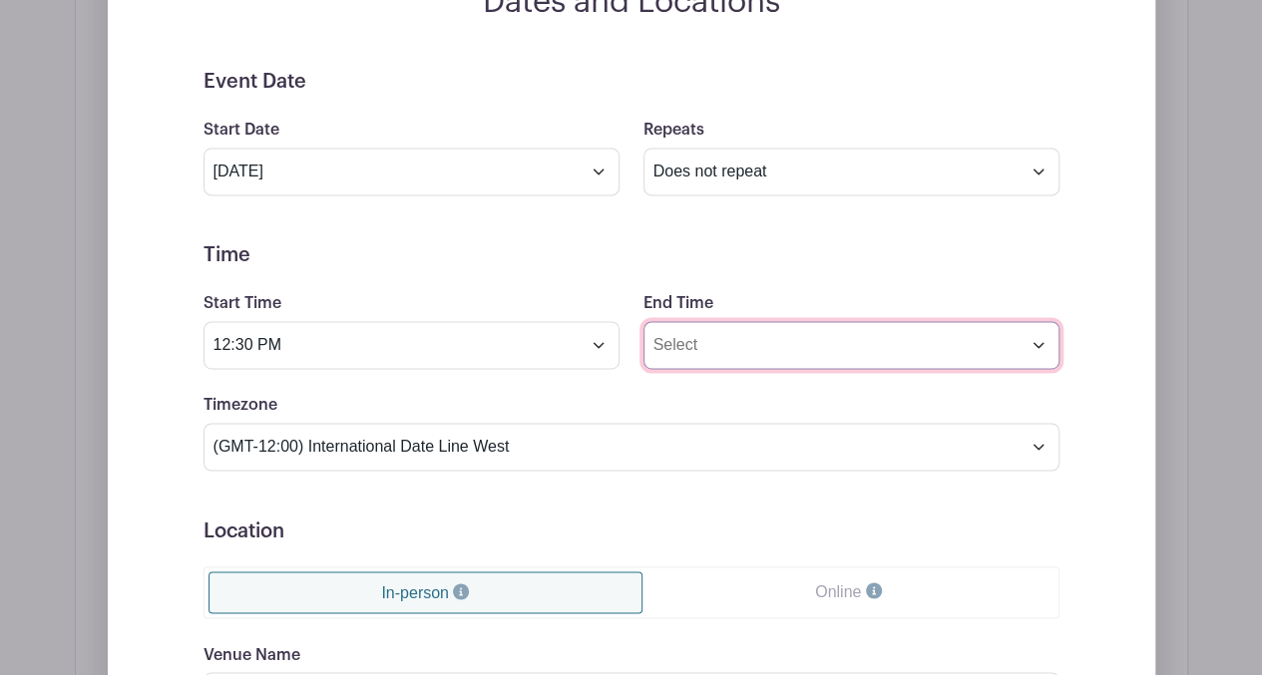
click at [795, 340] on input "End Time" at bounding box center [851, 345] width 416 height 48
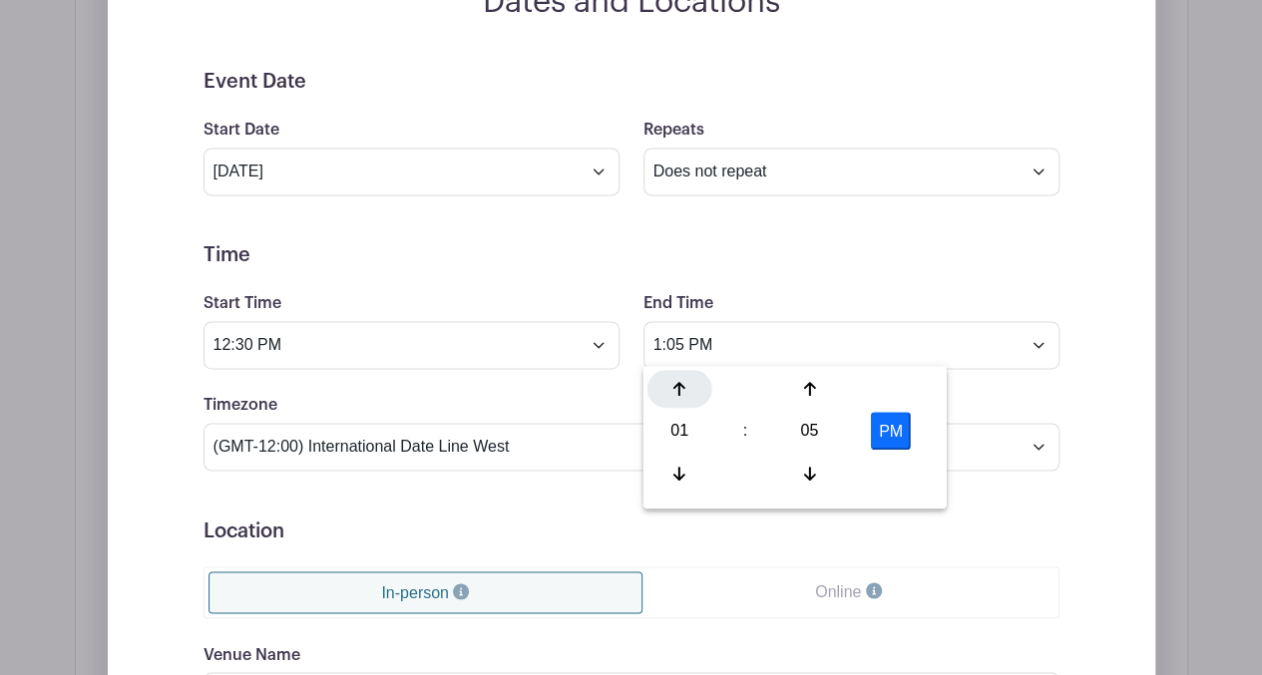
click at [679, 392] on icon at bounding box center [679, 389] width 12 height 14
click at [678, 478] on icon at bounding box center [679, 473] width 12 height 14
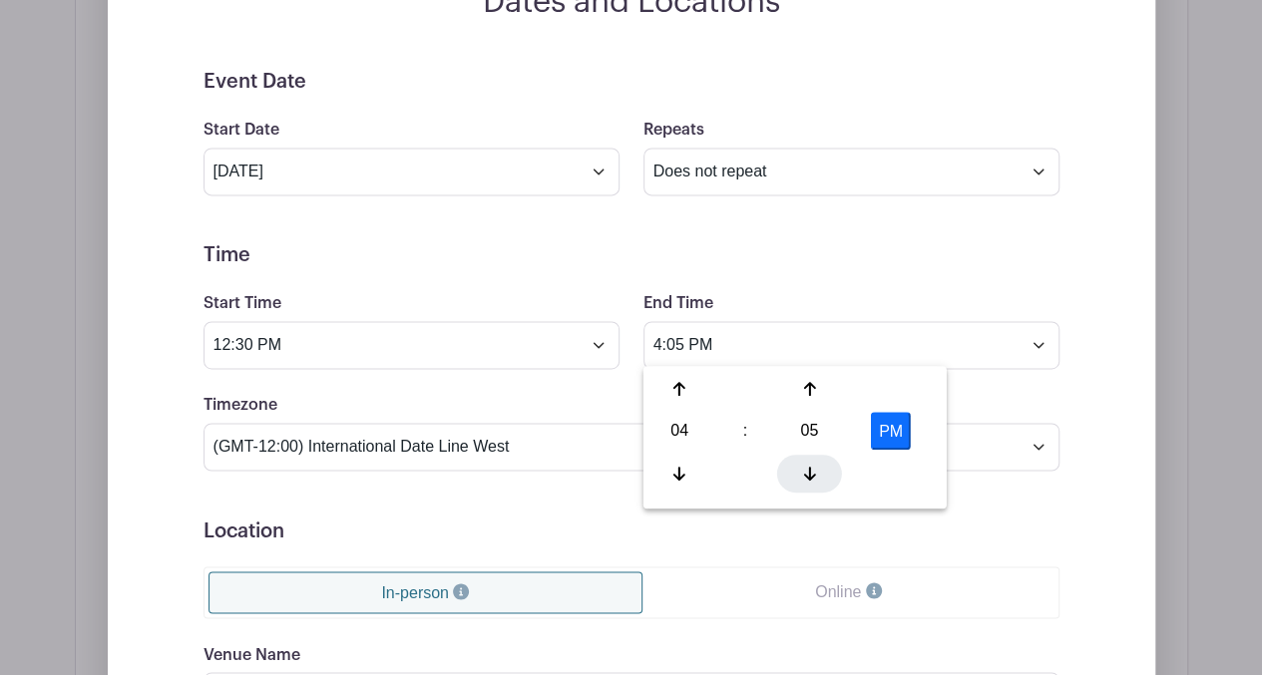
click at [815, 470] on div at bounding box center [809, 473] width 65 height 38
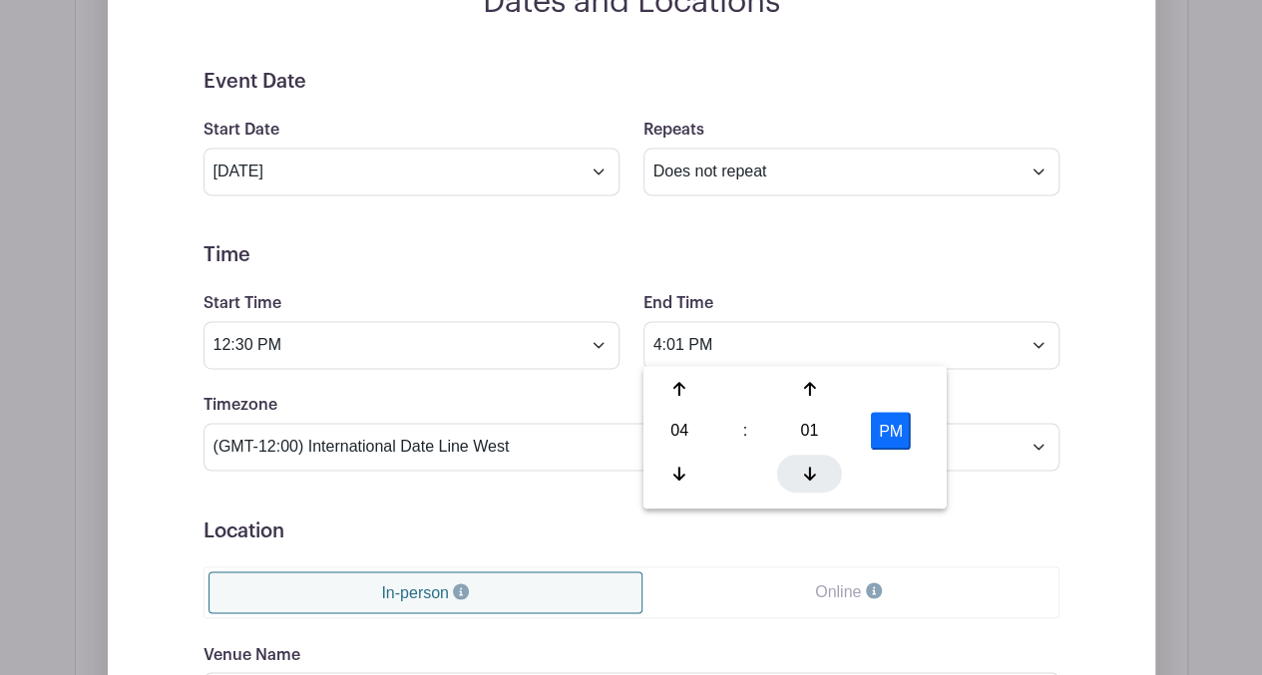
type input "4:00 PM"
click at [541, 520] on h5 "Location" at bounding box center [631, 531] width 856 height 24
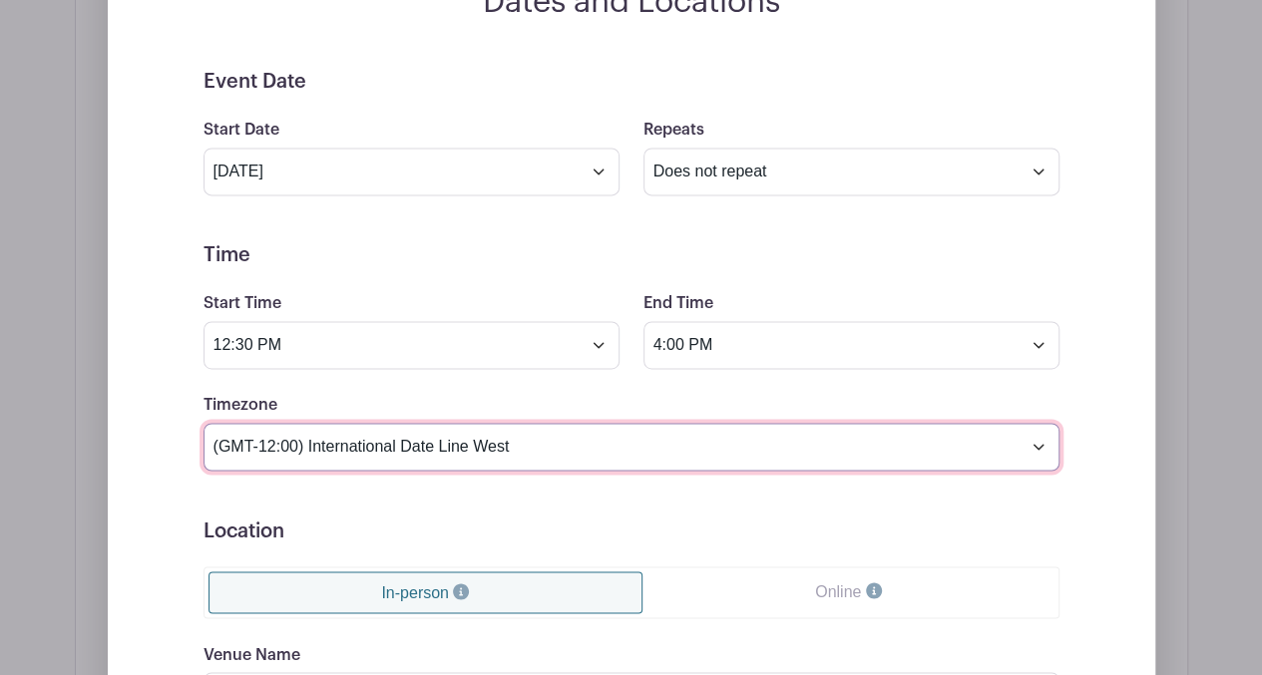
click at [1044, 433] on select "(GMT-12:00) International Date Line West (GMT-11:00) [US_STATE] (GMT-11:00) [GE…" at bounding box center [631, 447] width 856 height 48
select select "Pacific Time ([GEOGRAPHIC_DATA] & [GEOGRAPHIC_DATA])"
click at [203, 423] on select "(GMT-12:00) International Date Line West (GMT-11:00) [US_STATE] (GMT-11:00) [GE…" at bounding box center [631, 447] width 856 height 48
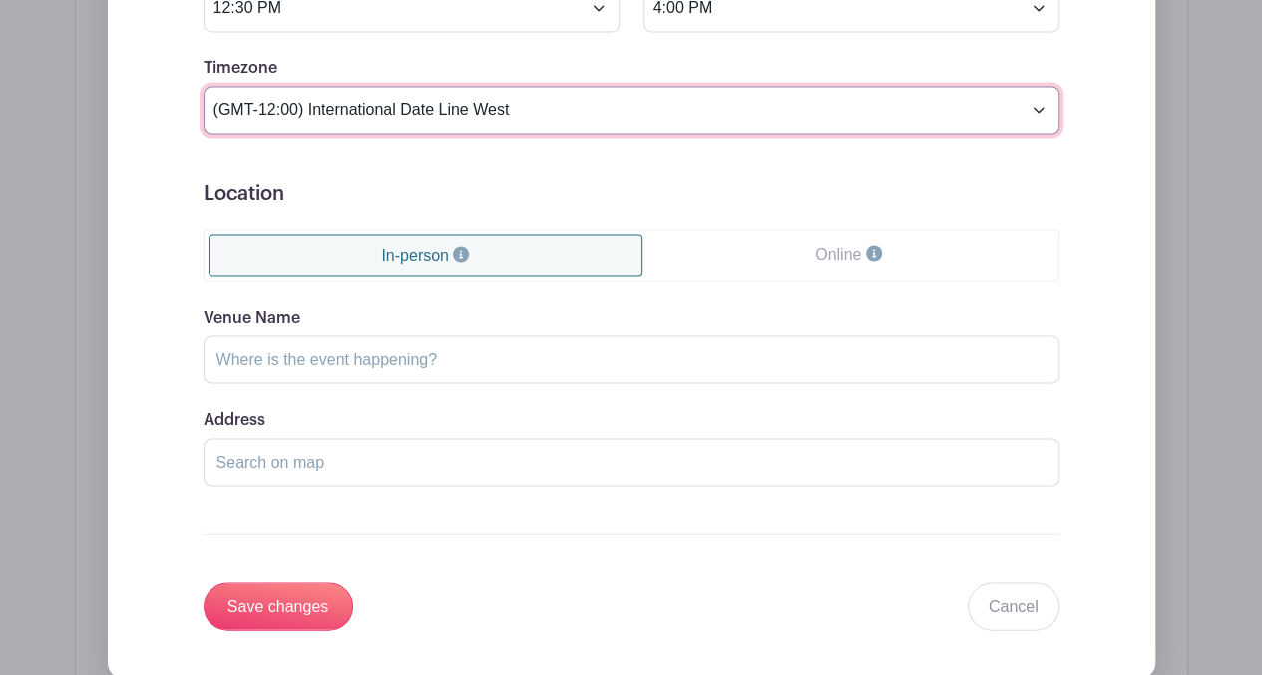
scroll to position [1745, 0]
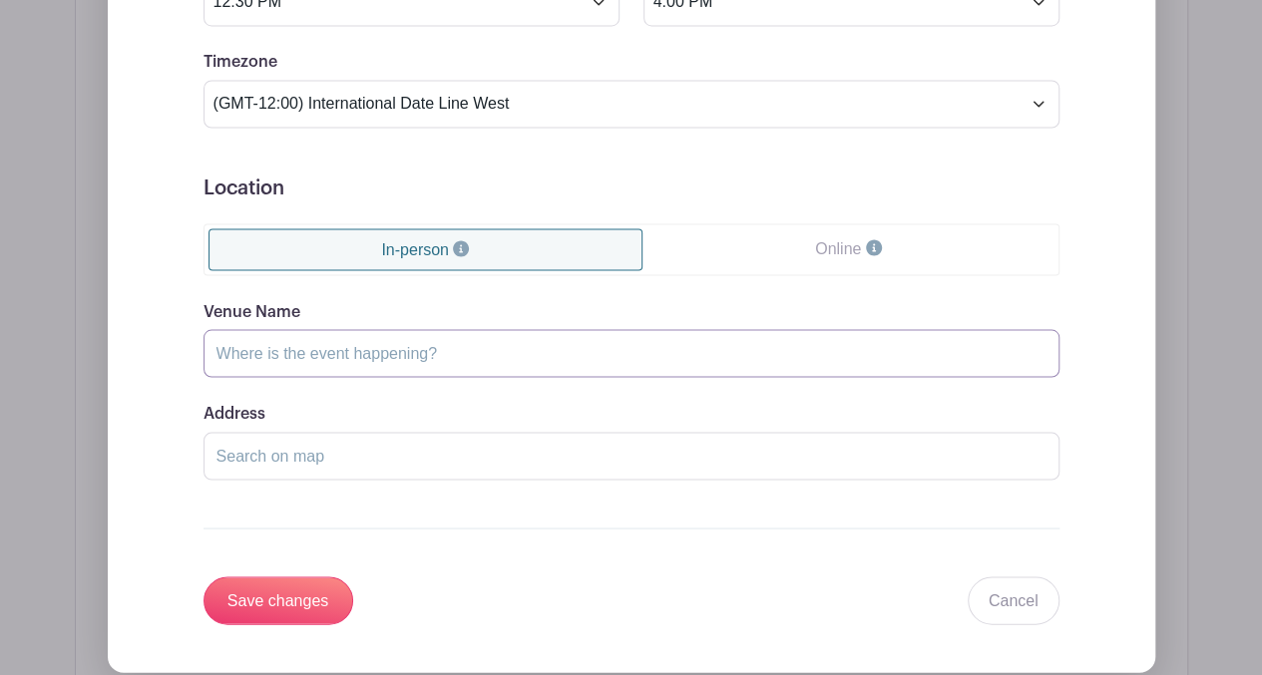
click at [520, 332] on input "Venue Name" at bounding box center [631, 353] width 856 height 48
type input "The [GEOGRAPHIC_DATA]"
click at [370, 432] on input "Address" at bounding box center [631, 456] width 856 height 48
click at [292, 587] on input "Save changes" at bounding box center [278, 600] width 150 height 48
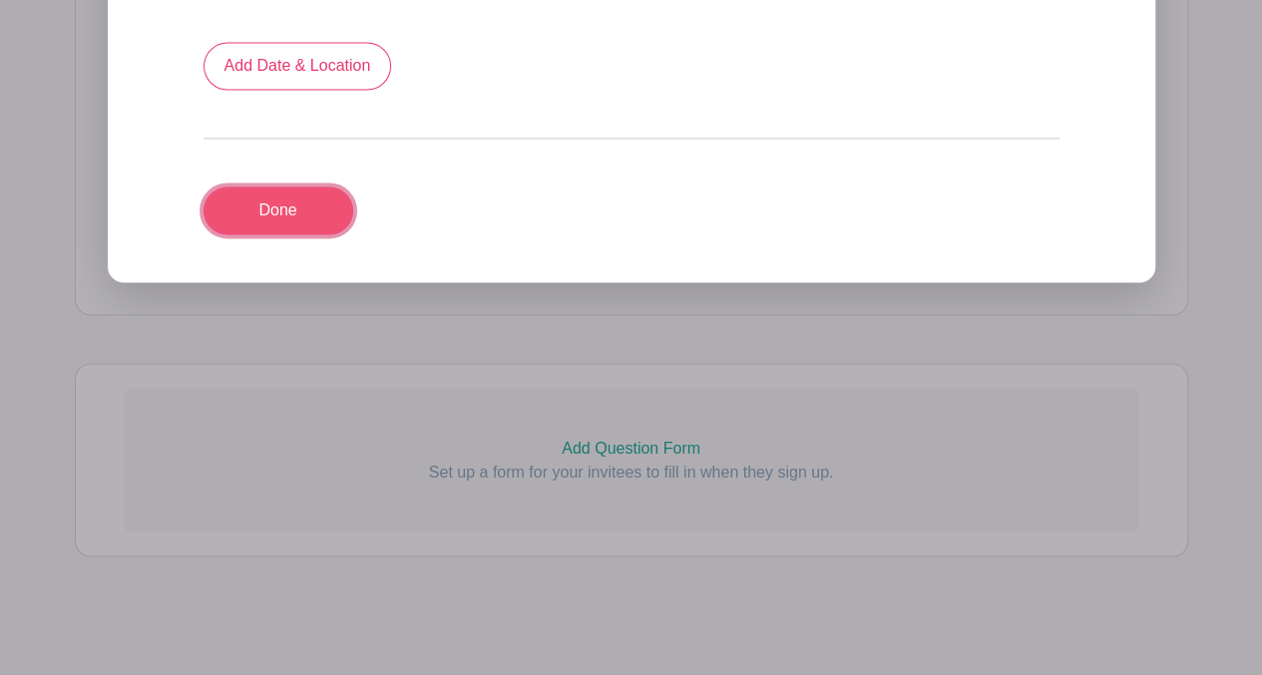
click at [304, 202] on link "Done" at bounding box center [278, 210] width 150 height 48
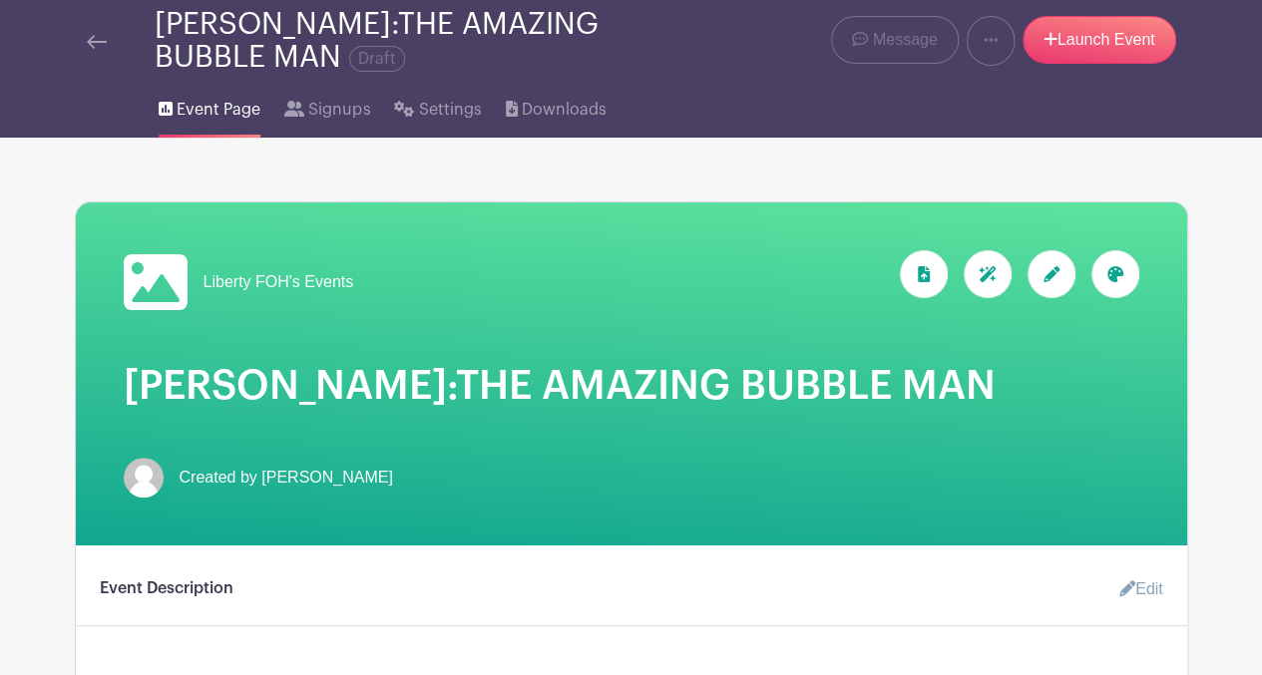
scroll to position [0, 0]
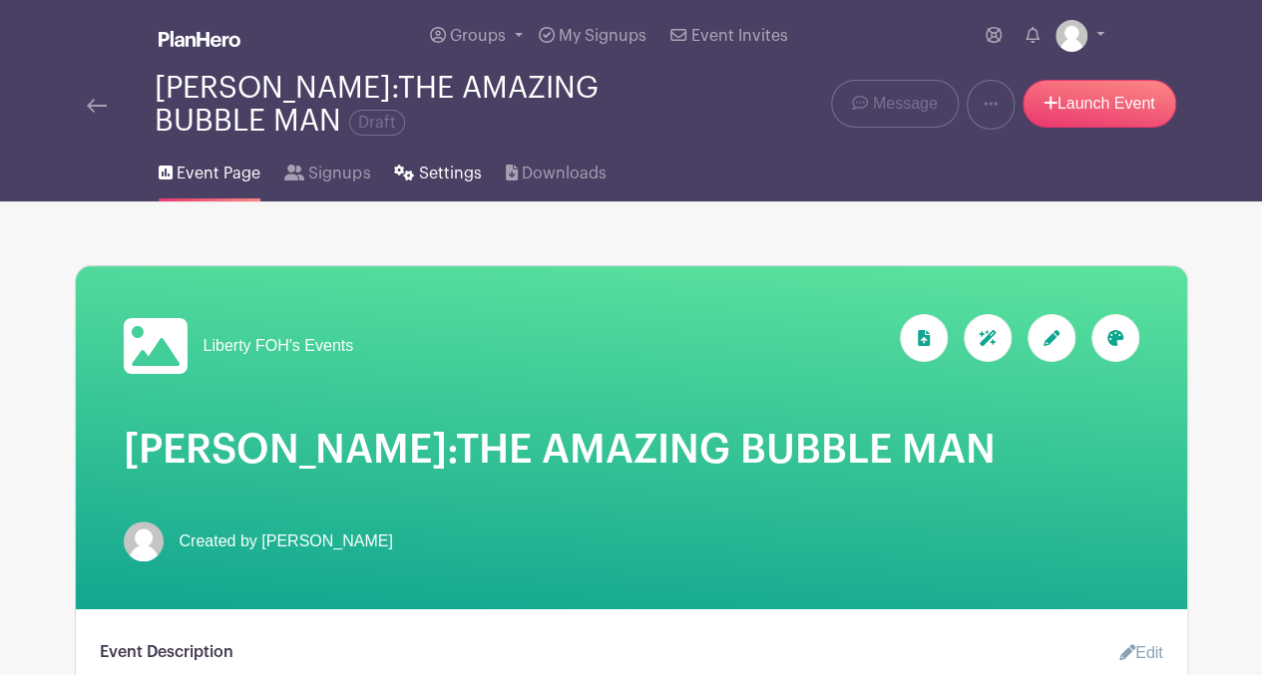
click at [431, 176] on span "Settings" at bounding box center [450, 174] width 63 height 24
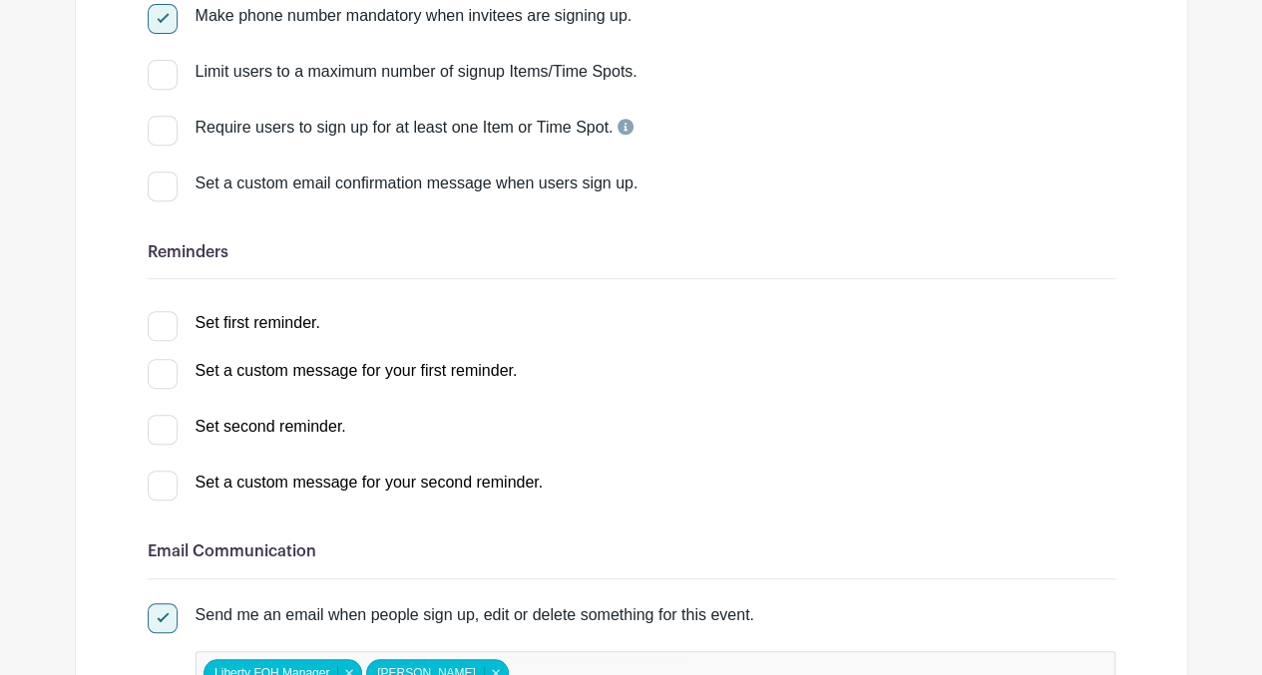
scroll to position [418, 0]
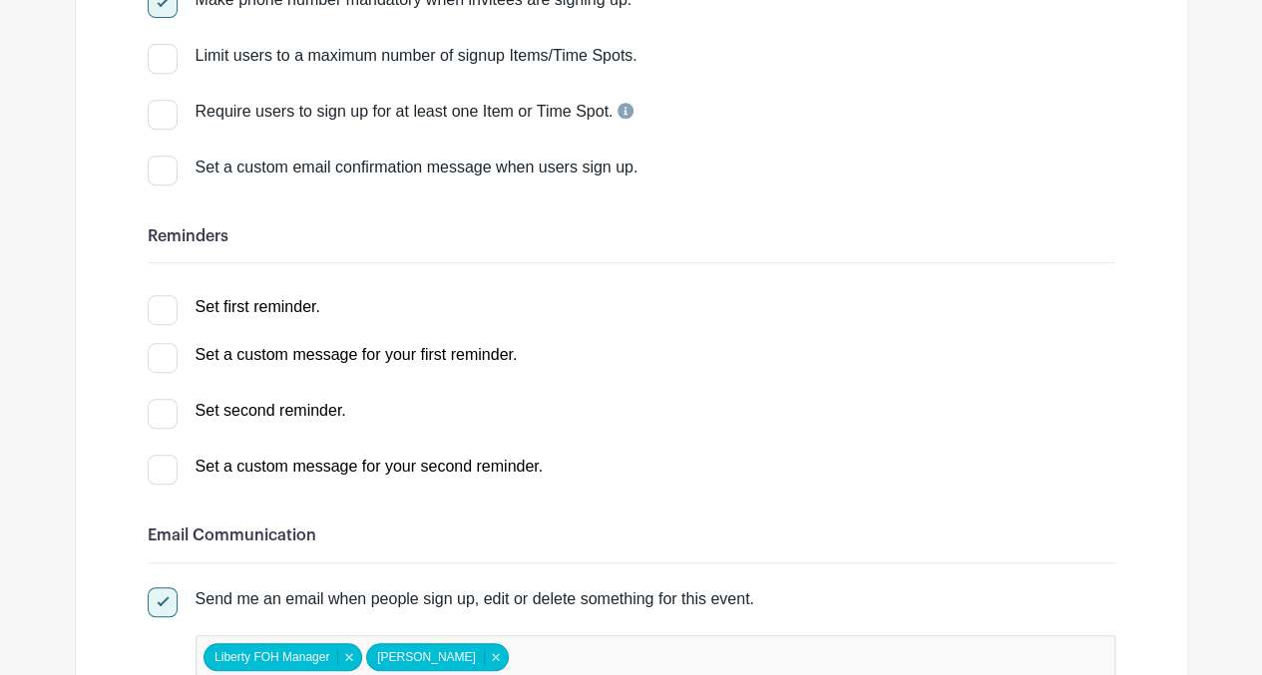
click at [167, 309] on div at bounding box center [163, 310] width 30 height 30
click at [161, 308] on input "Set first reminder." at bounding box center [154, 301] width 13 height 13
checkbox input "true"
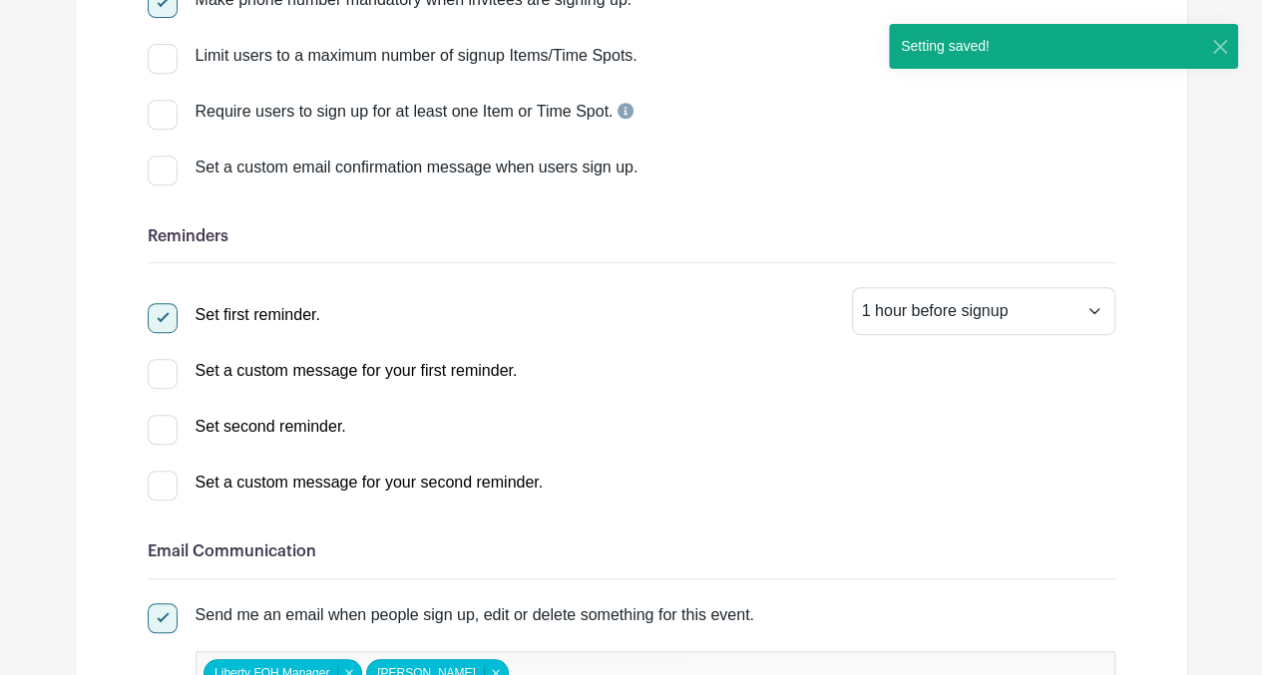
click at [171, 435] on div at bounding box center [163, 430] width 30 height 30
click at [161, 428] on input "Set second reminder." at bounding box center [154, 421] width 13 height 13
select select "2"
checkbox input "true"
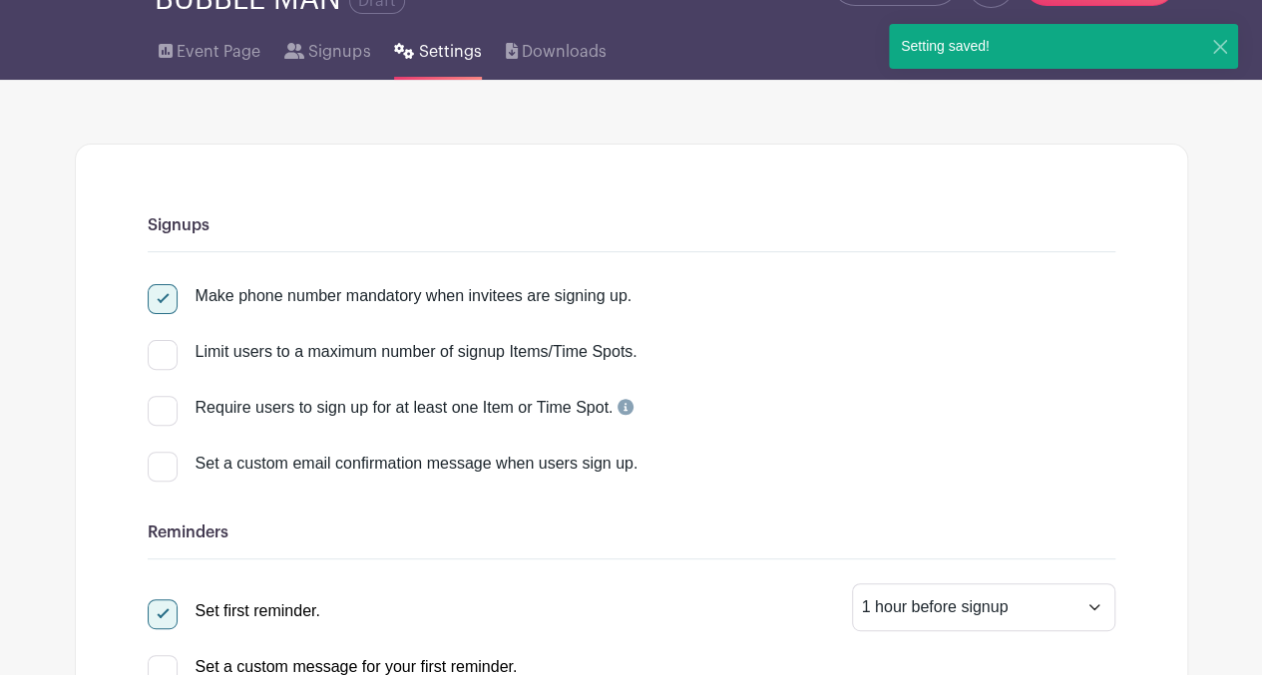
scroll to position [0, 0]
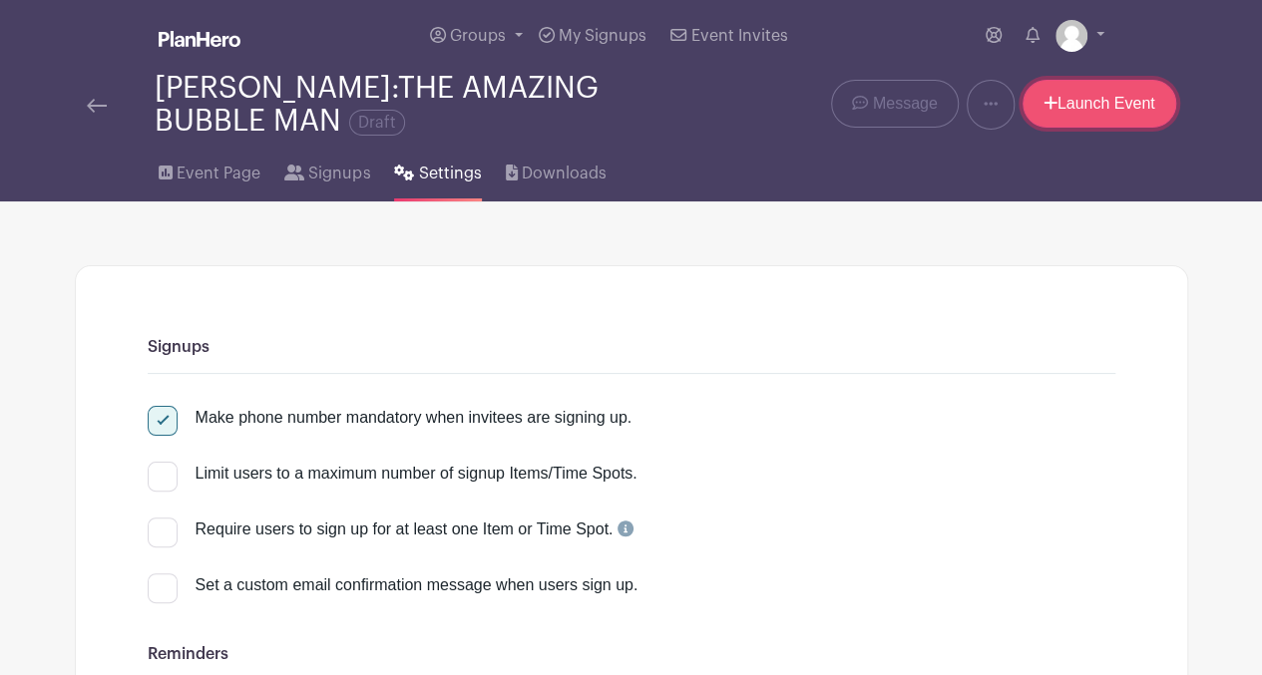
click at [1083, 124] on link "Launch Event" at bounding box center [1099, 104] width 154 height 48
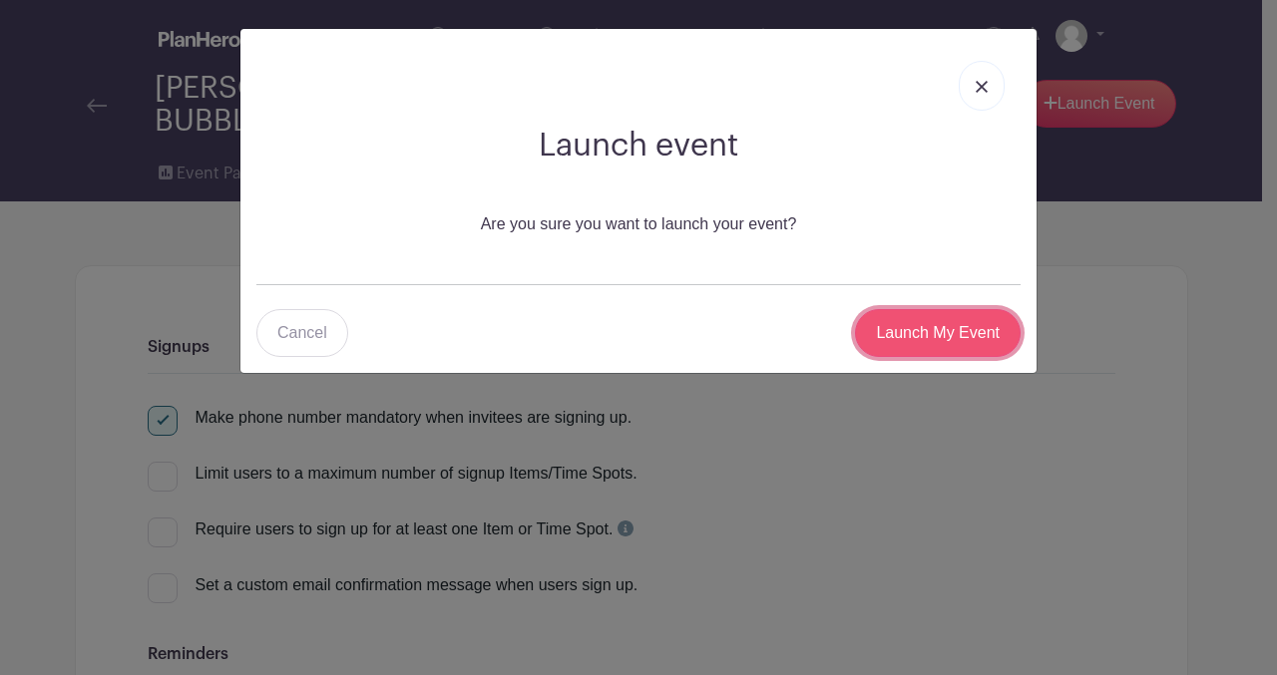
click at [939, 347] on input "Launch My Event" at bounding box center [938, 333] width 166 height 48
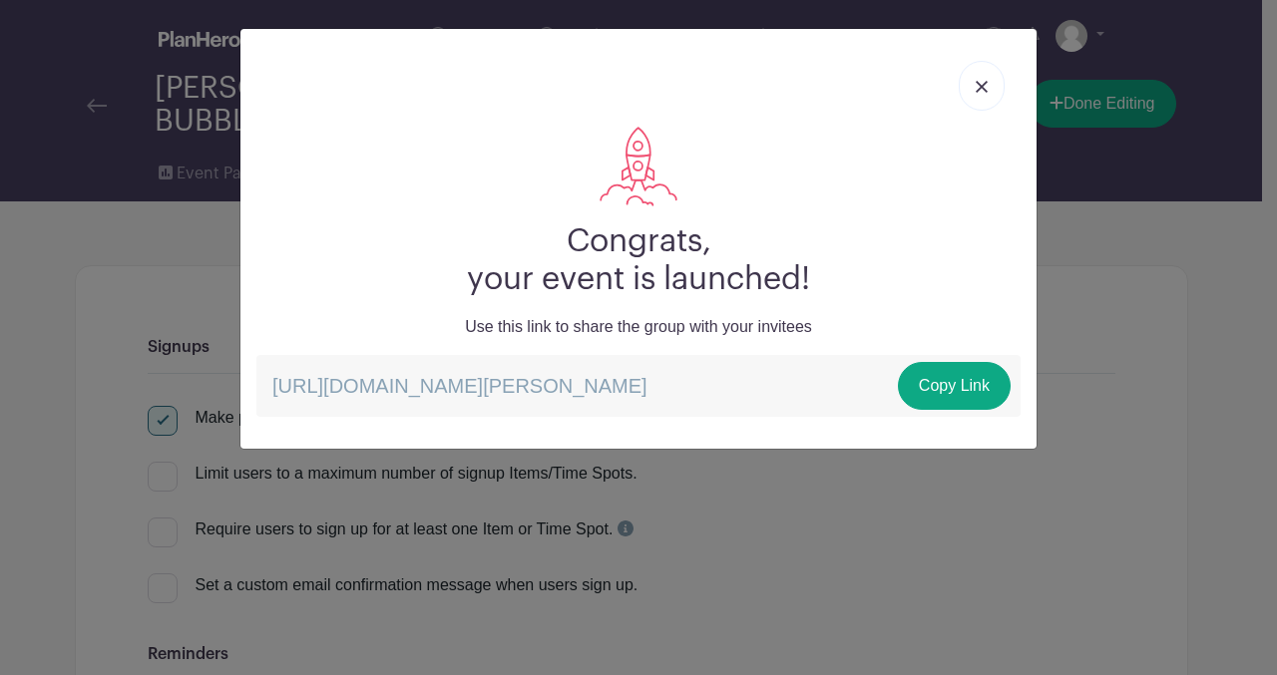
click at [983, 81] on img at bounding box center [981, 87] width 12 height 12
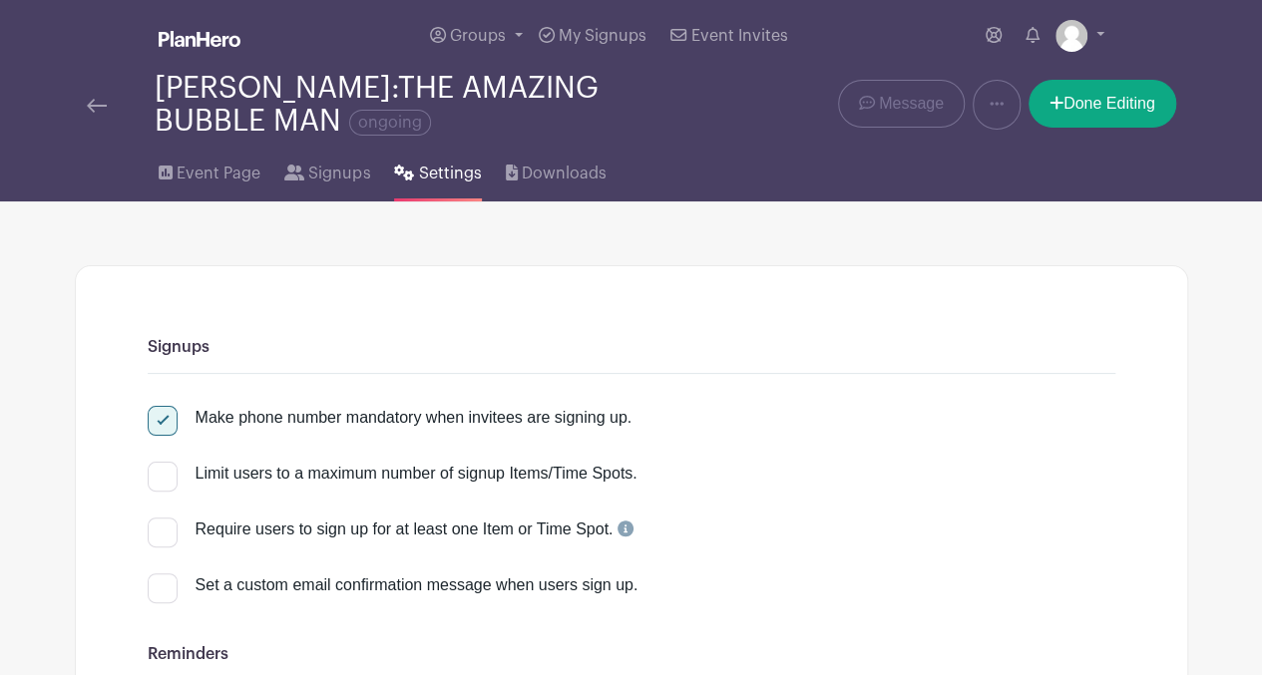
click at [96, 104] on img at bounding box center [97, 106] width 20 height 14
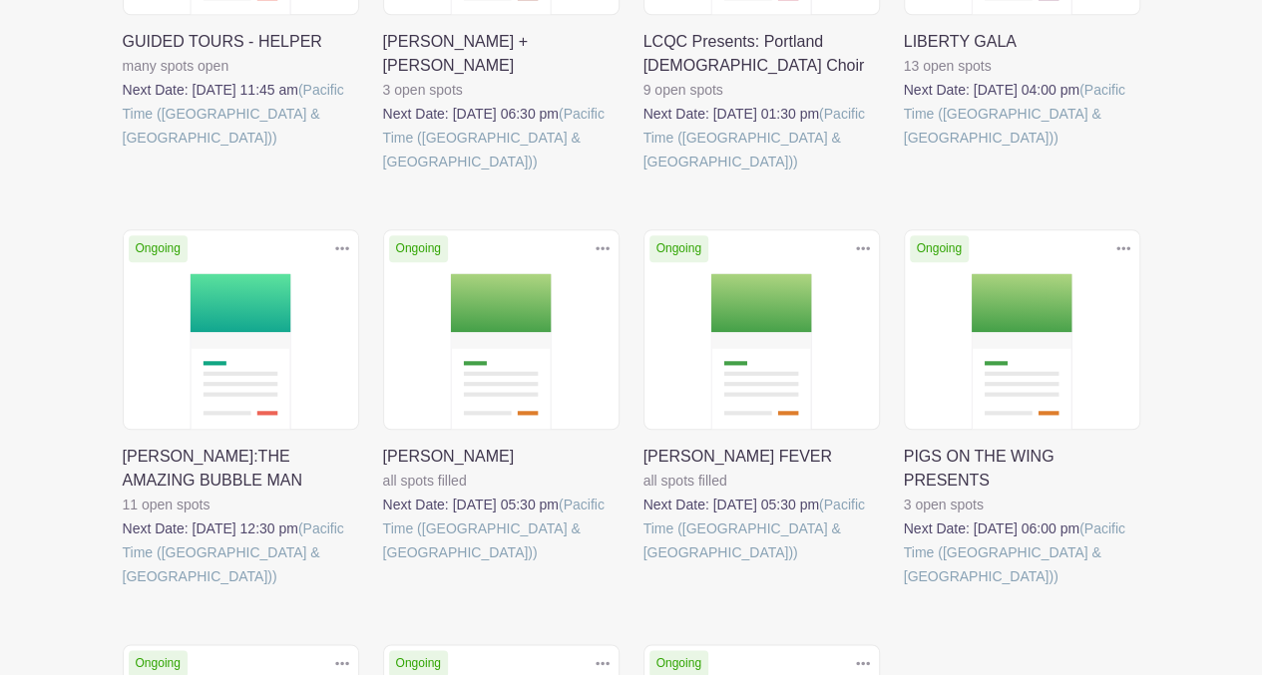
scroll to position [959, 0]
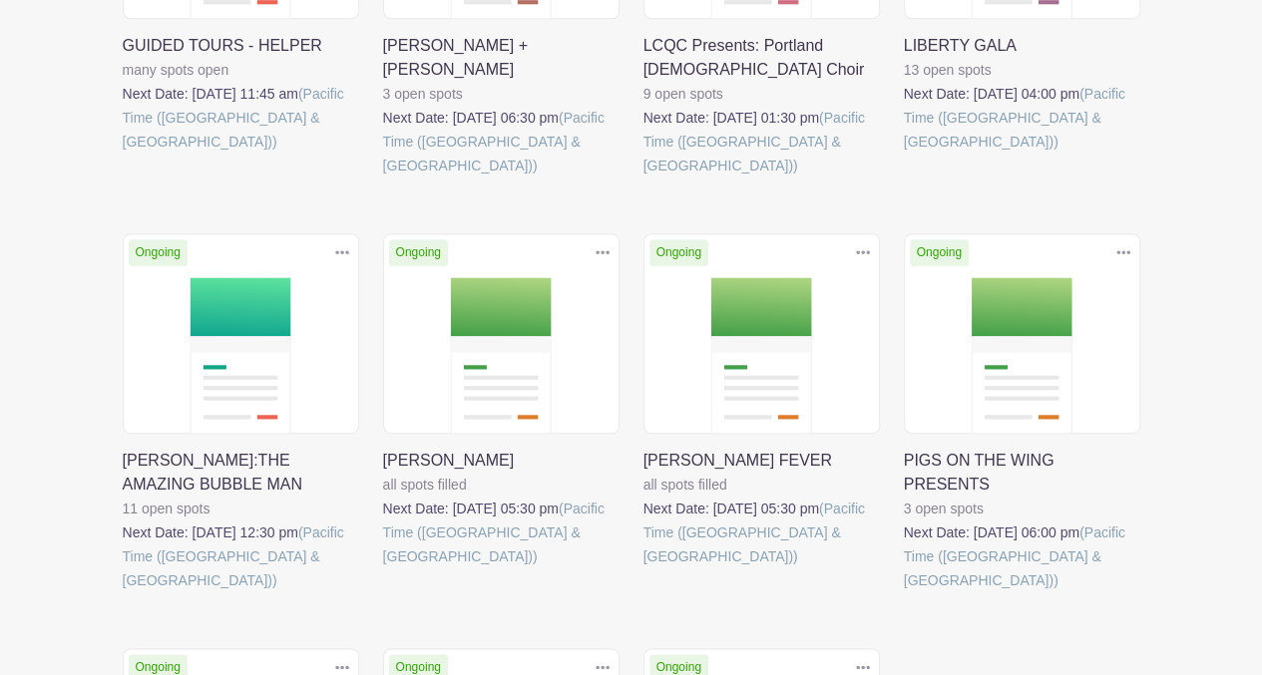
click at [123, 592] on link at bounding box center [123, 592] width 0 height 0
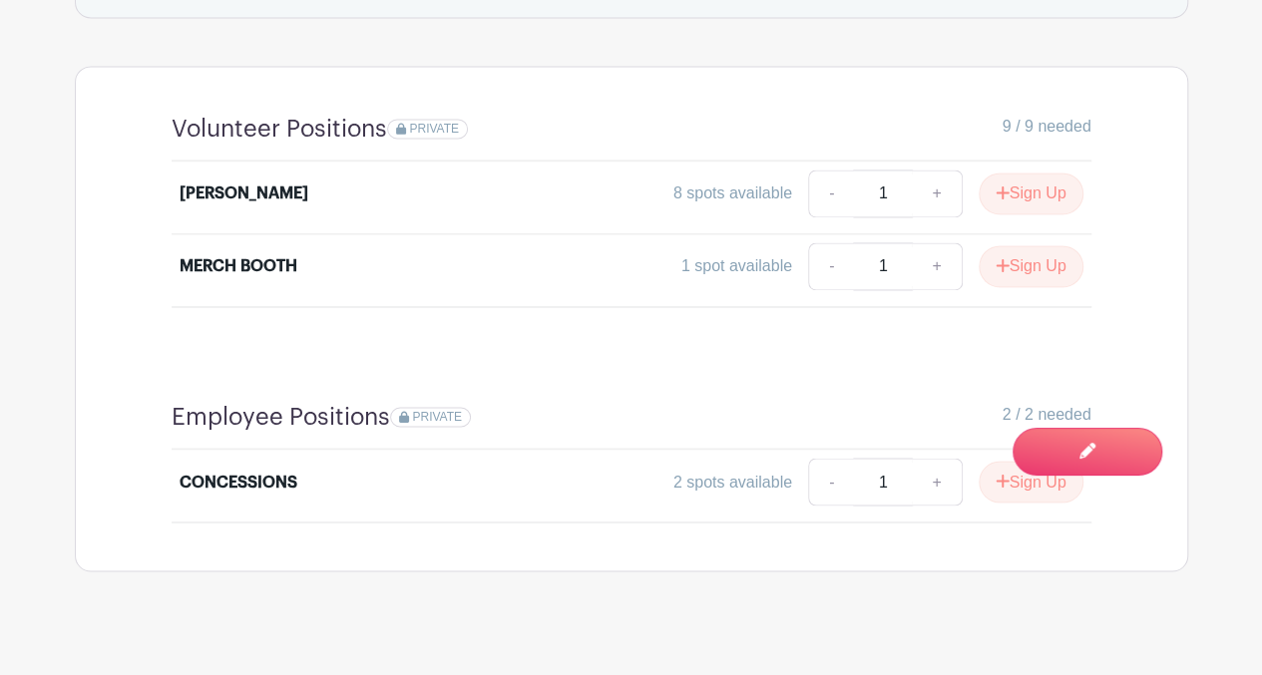
scroll to position [1456, 0]
click at [999, 473] on icon "submit" at bounding box center [1001, 478] width 13 height 13
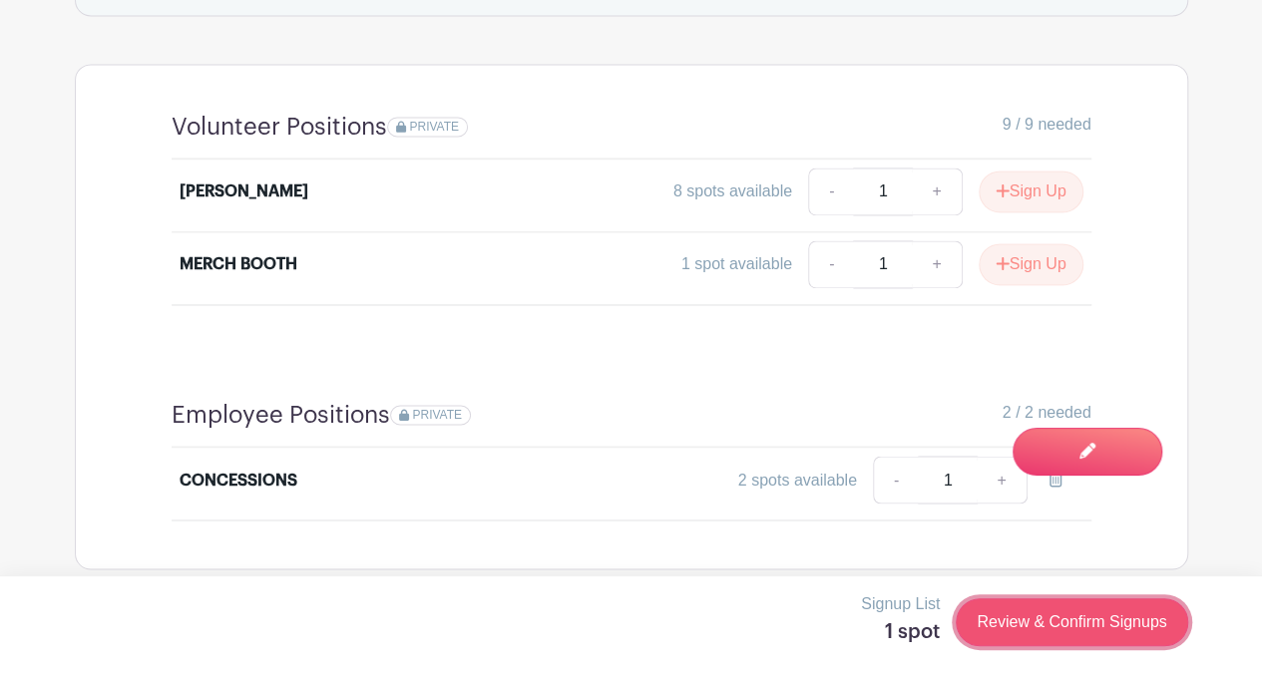
click at [1003, 629] on link "Review & Confirm Signups" at bounding box center [1070, 622] width 231 height 48
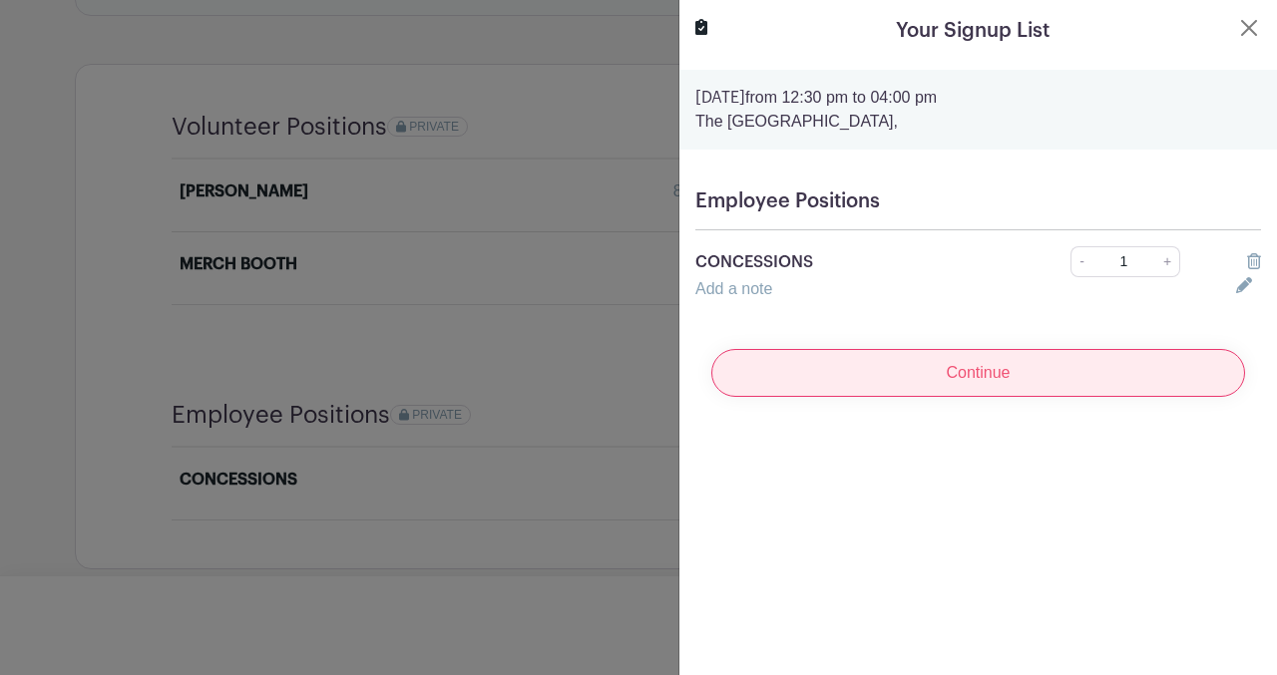
click at [861, 362] on input "Continue" at bounding box center [978, 373] width 534 height 48
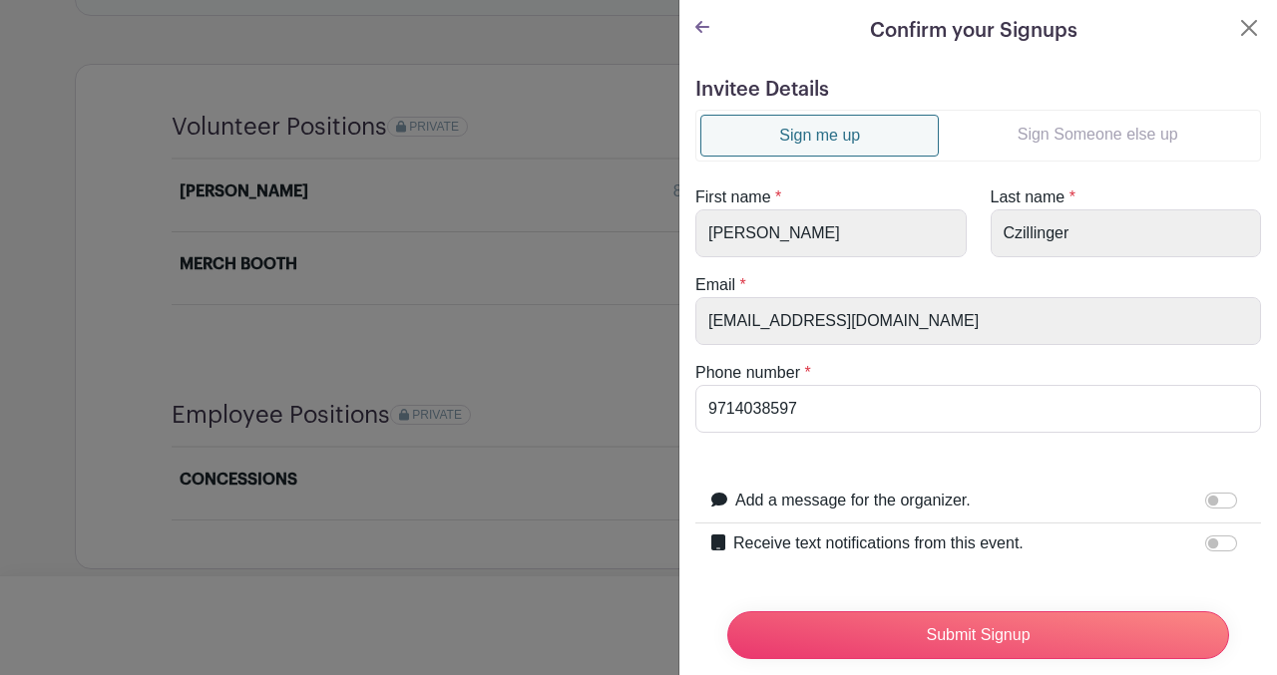
click at [1070, 127] on link "Sign Someone else up" at bounding box center [1096, 135] width 317 height 40
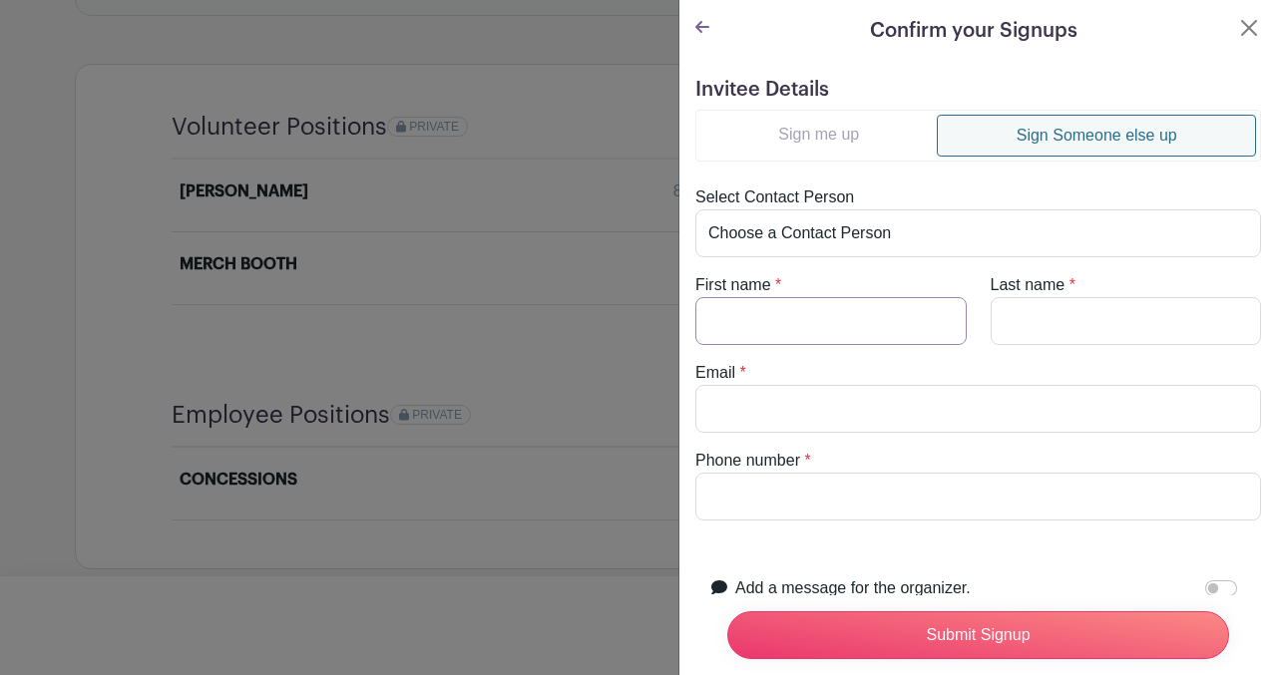
click at [784, 334] on input "First name" at bounding box center [830, 321] width 271 height 48
type input "[PERSON_NAME]"
click at [1026, 316] on input "Last name" at bounding box center [1125, 321] width 271 height 48
type input "[PERSON_NAME]"
click at [749, 408] on input "Email" at bounding box center [977, 409] width 565 height 48
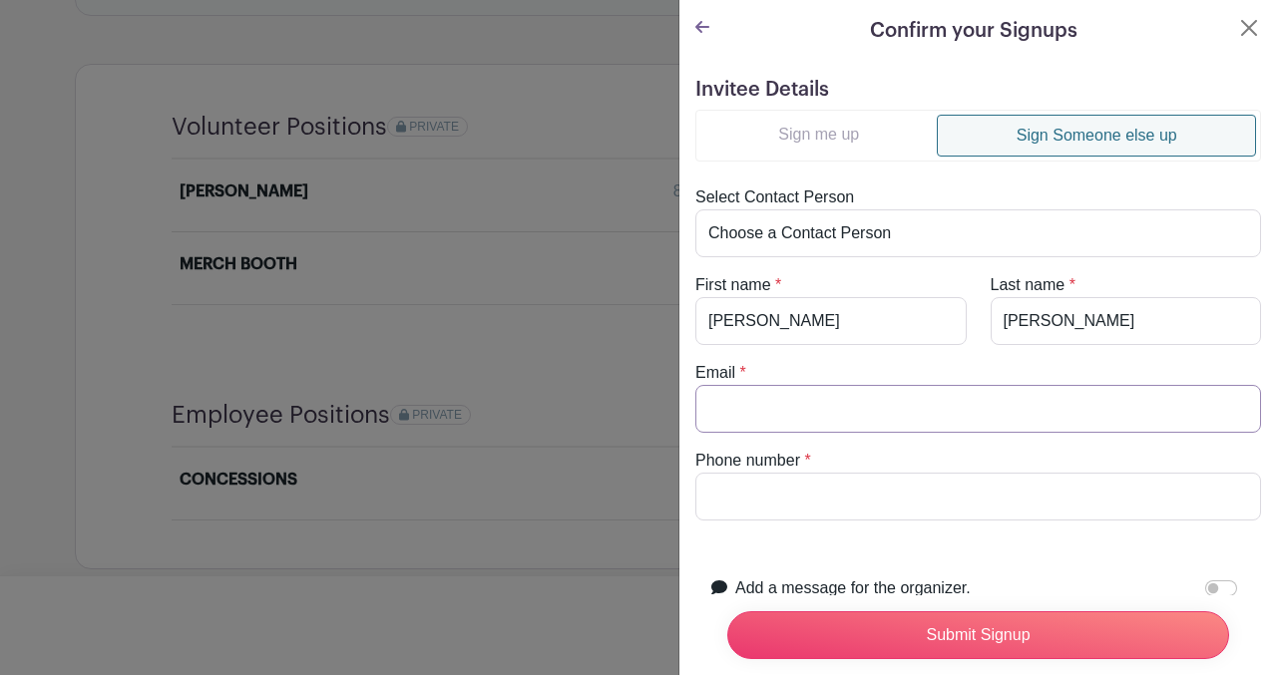
type input "[EMAIL_ADDRESS][DOMAIN_NAME]"
click at [722, 478] on input "Phone number" at bounding box center [977, 497] width 565 height 48
type input "0000000000"
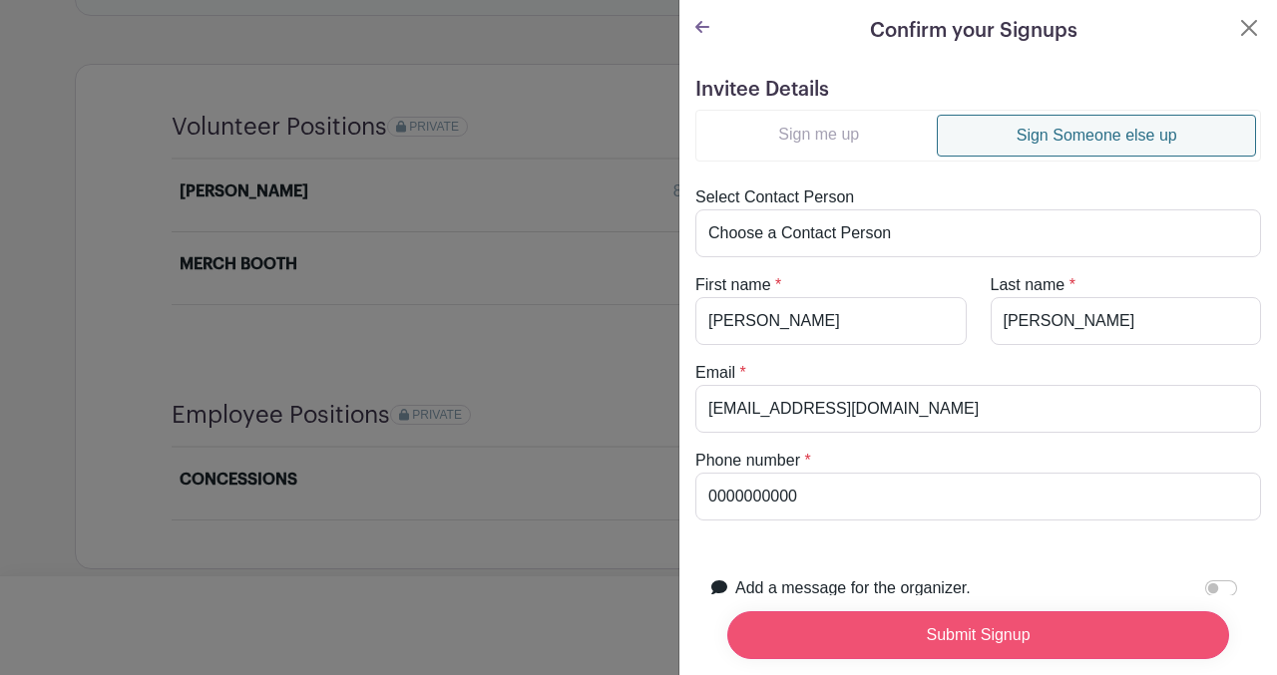
click at [846, 617] on input "Submit Signup" at bounding box center [978, 635] width 502 height 48
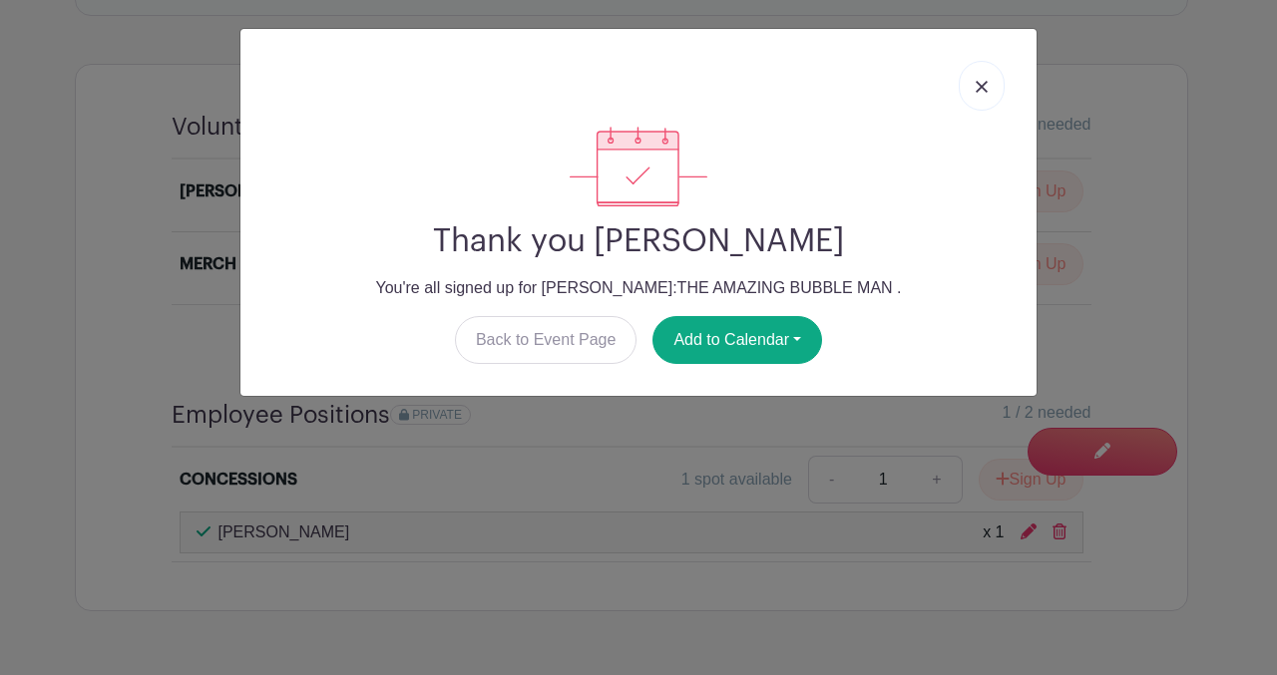
click at [985, 81] on img at bounding box center [981, 87] width 12 height 12
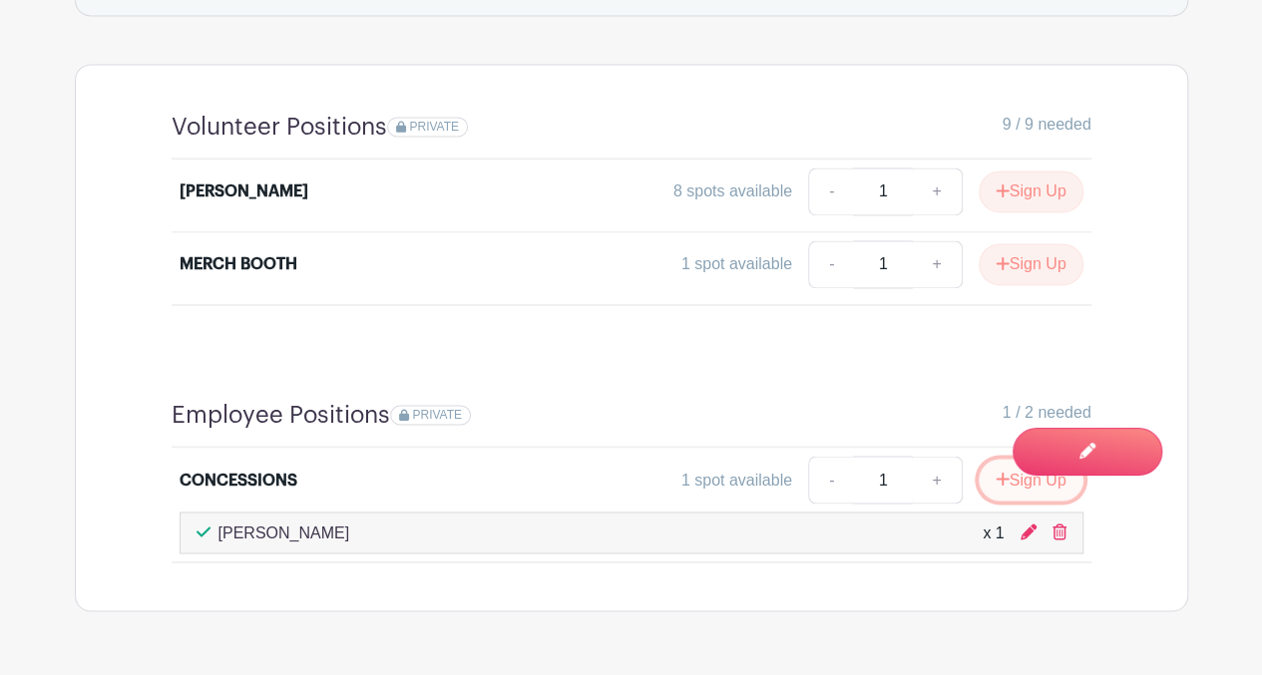
click at [1000, 473] on icon "submit" at bounding box center [1001, 478] width 13 height 13
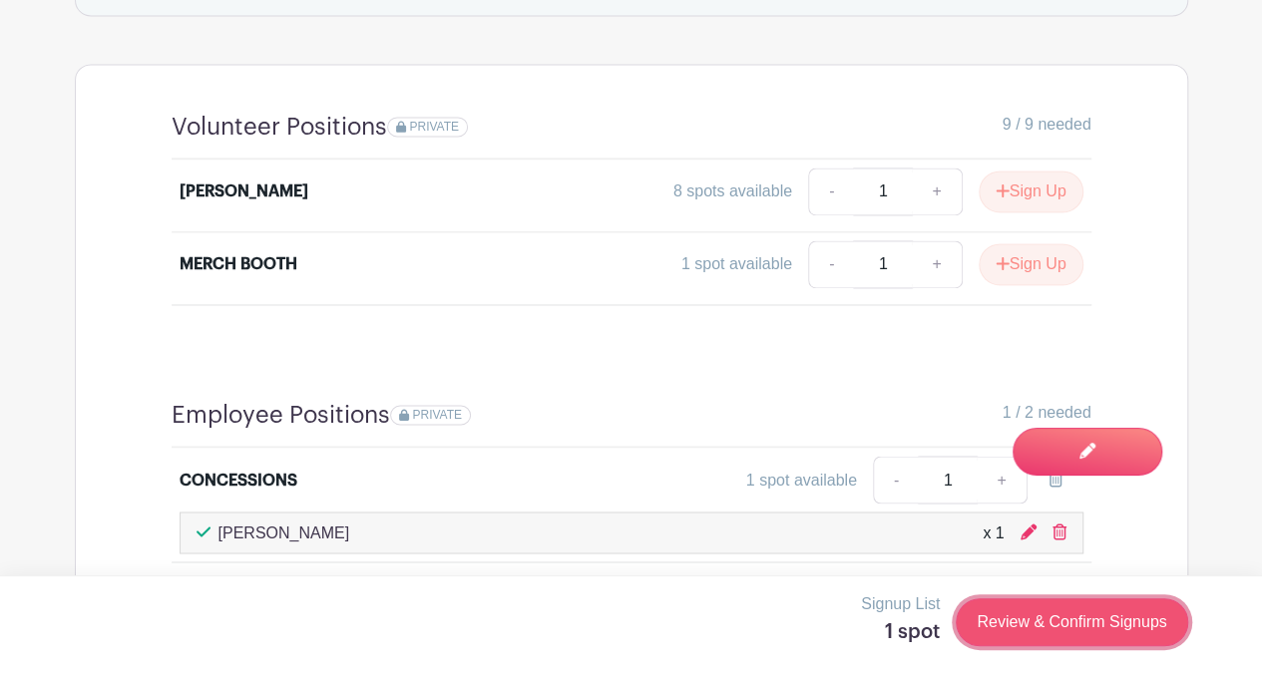
click at [1026, 633] on link "Review & Confirm Signups" at bounding box center [1070, 622] width 231 height 48
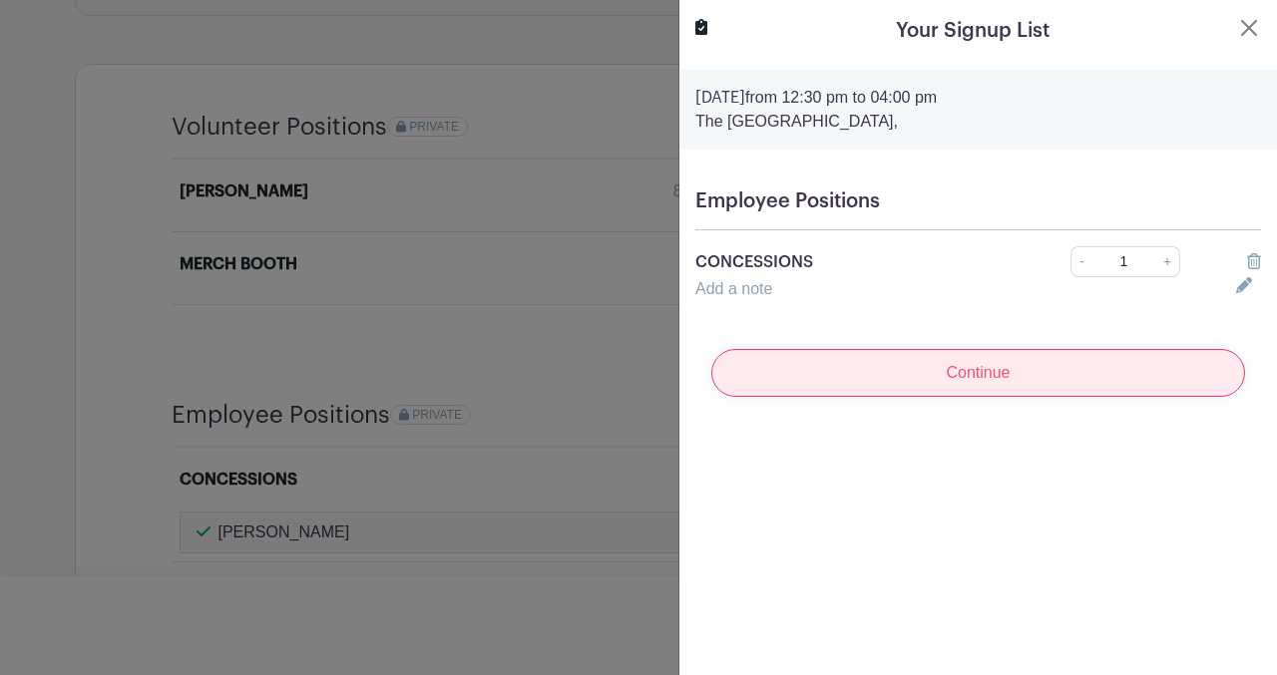
click at [898, 370] on input "Continue" at bounding box center [978, 373] width 534 height 48
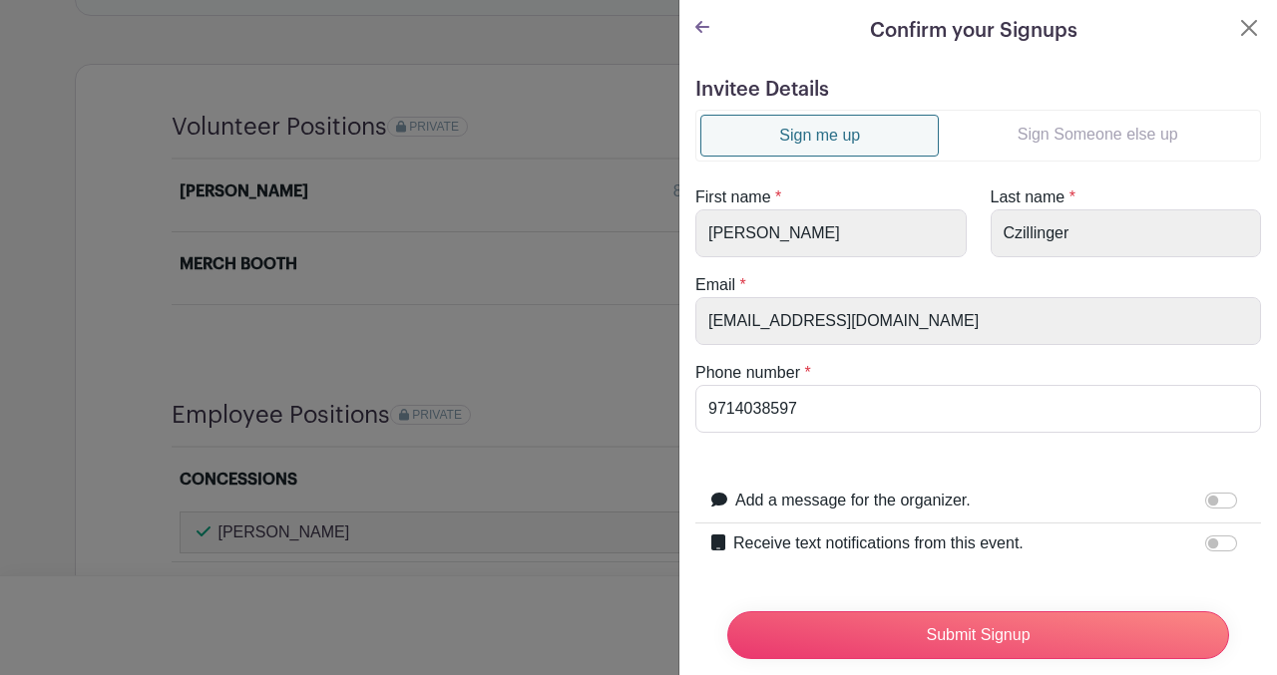
click at [1024, 136] on link "Sign Someone else up" at bounding box center [1096, 135] width 317 height 40
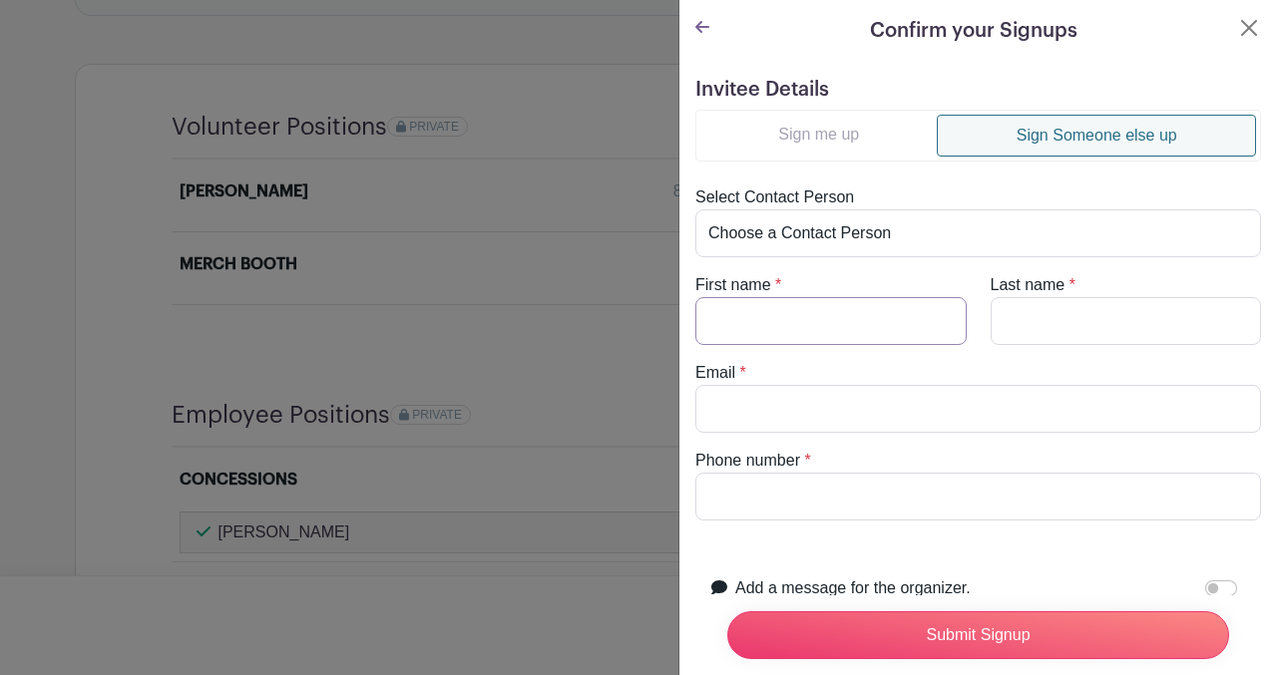
click at [772, 314] on input "First name" at bounding box center [830, 321] width 271 height 48
type input "[PERSON_NAME]"
click at [1015, 316] on input "Last name" at bounding box center [1125, 321] width 271 height 48
type input "[PERSON_NAME]"
click at [732, 394] on input "Email" at bounding box center [977, 409] width 565 height 48
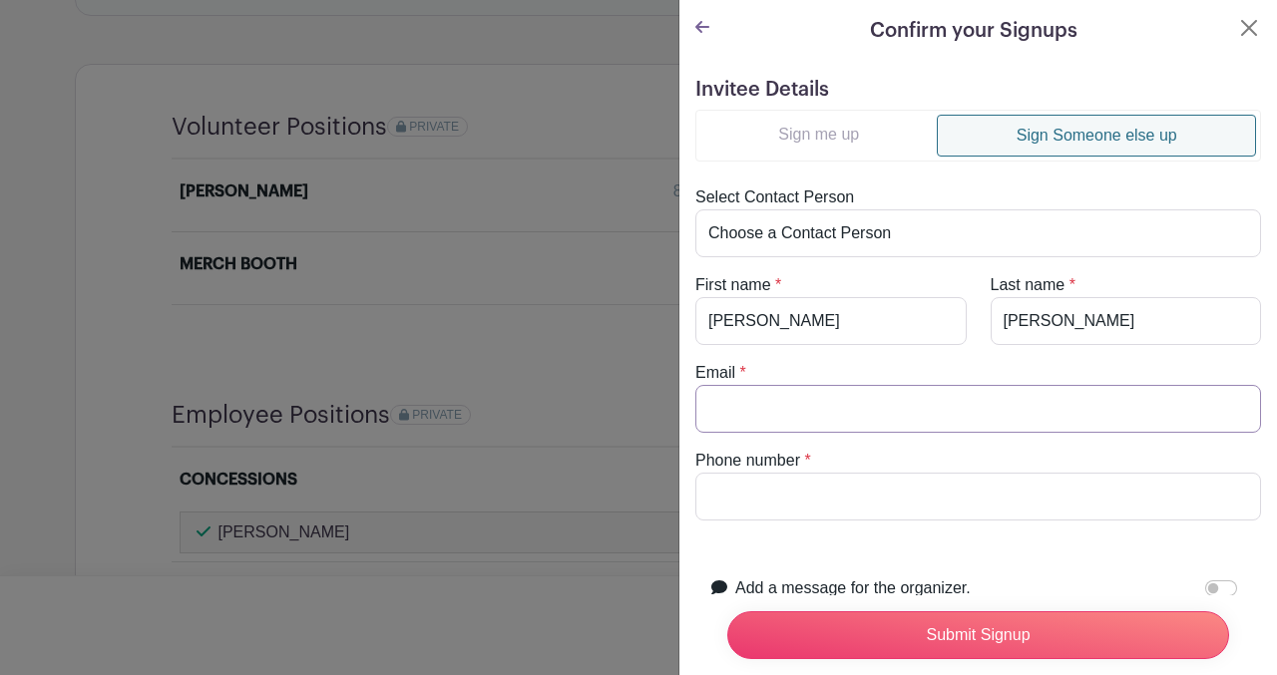
type input "[PERSON_NAME][EMAIL_ADDRESS][PERSON_NAME][DOMAIN_NAME]"
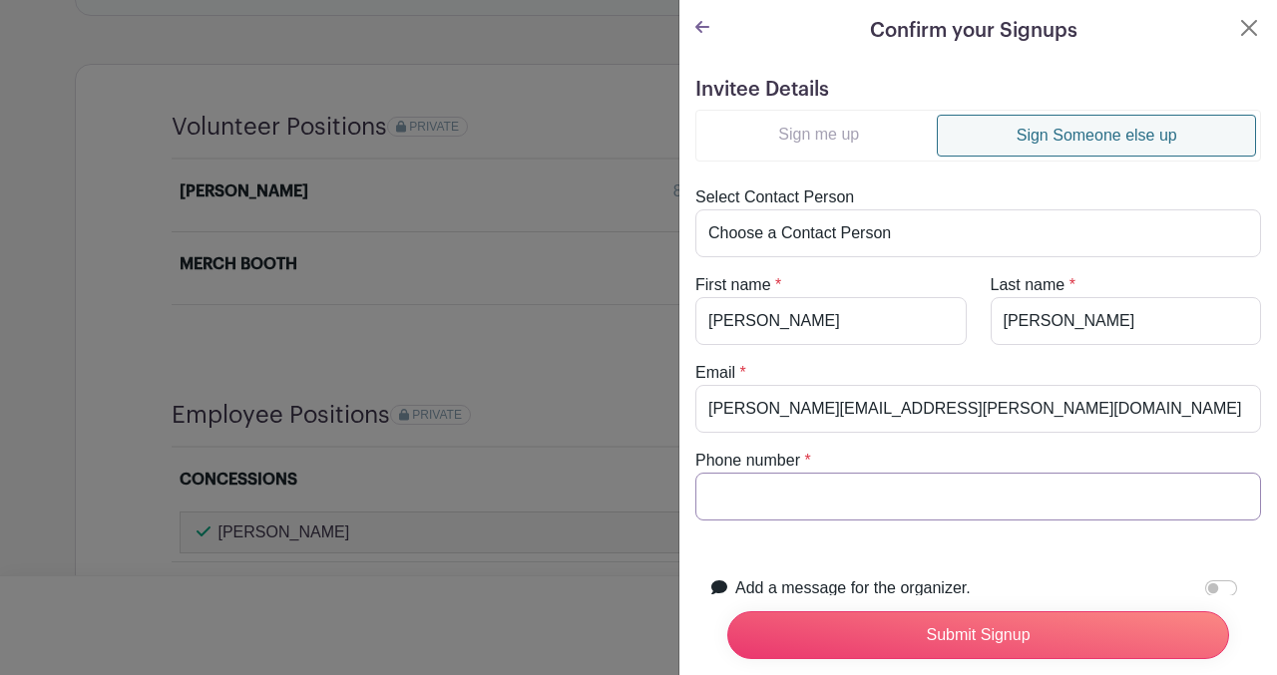
click at [733, 491] on input "Phone number" at bounding box center [977, 497] width 565 height 48
type input "0000000000"
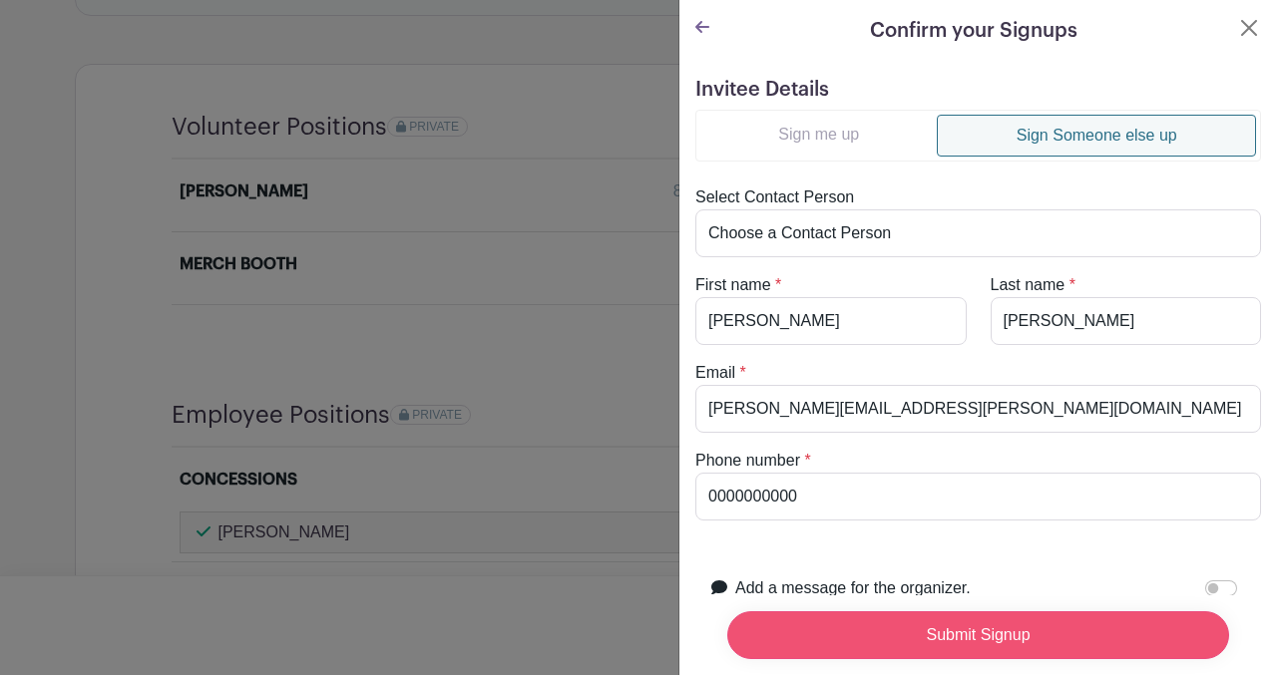
click at [820, 640] on input "Submit Signup" at bounding box center [978, 635] width 502 height 48
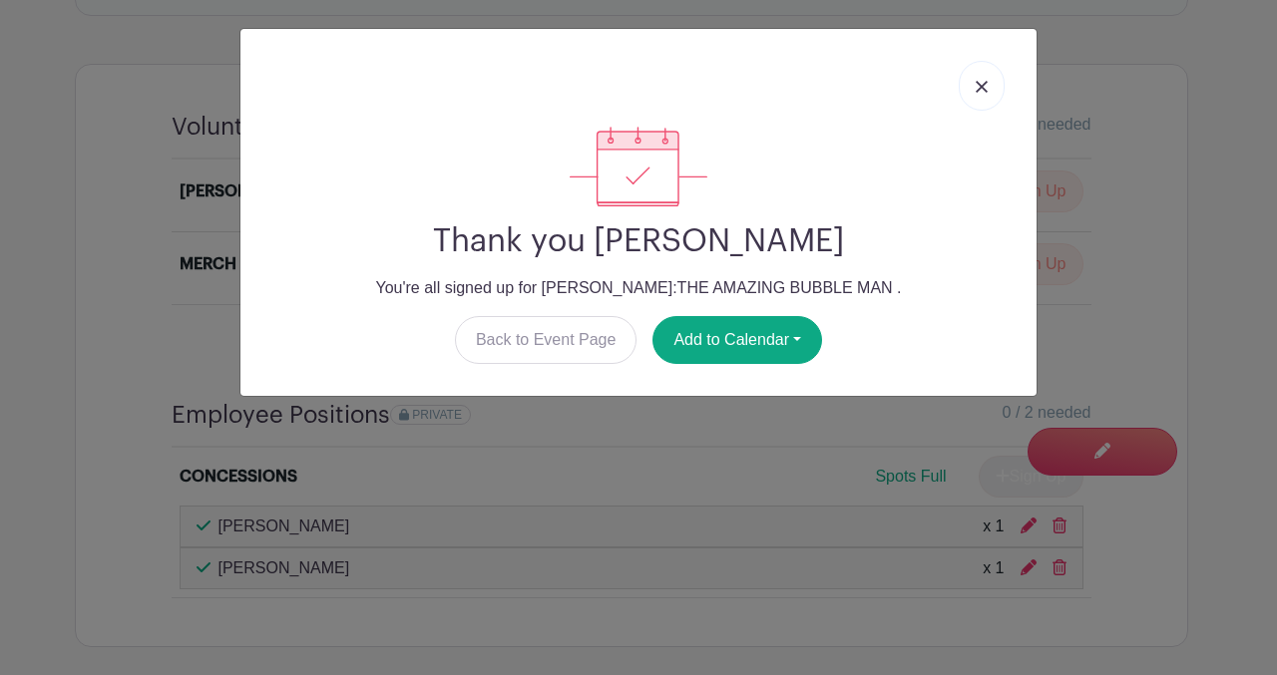
click at [982, 81] on img at bounding box center [981, 87] width 12 height 12
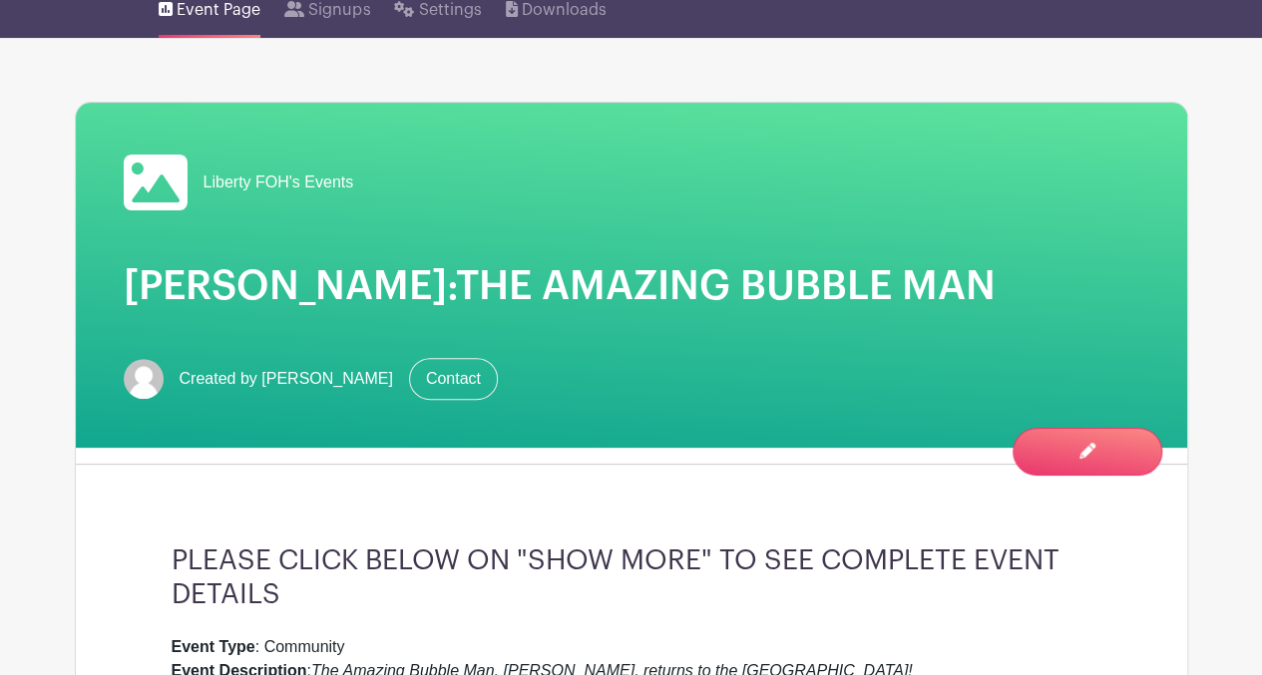
scroll to position [0, 0]
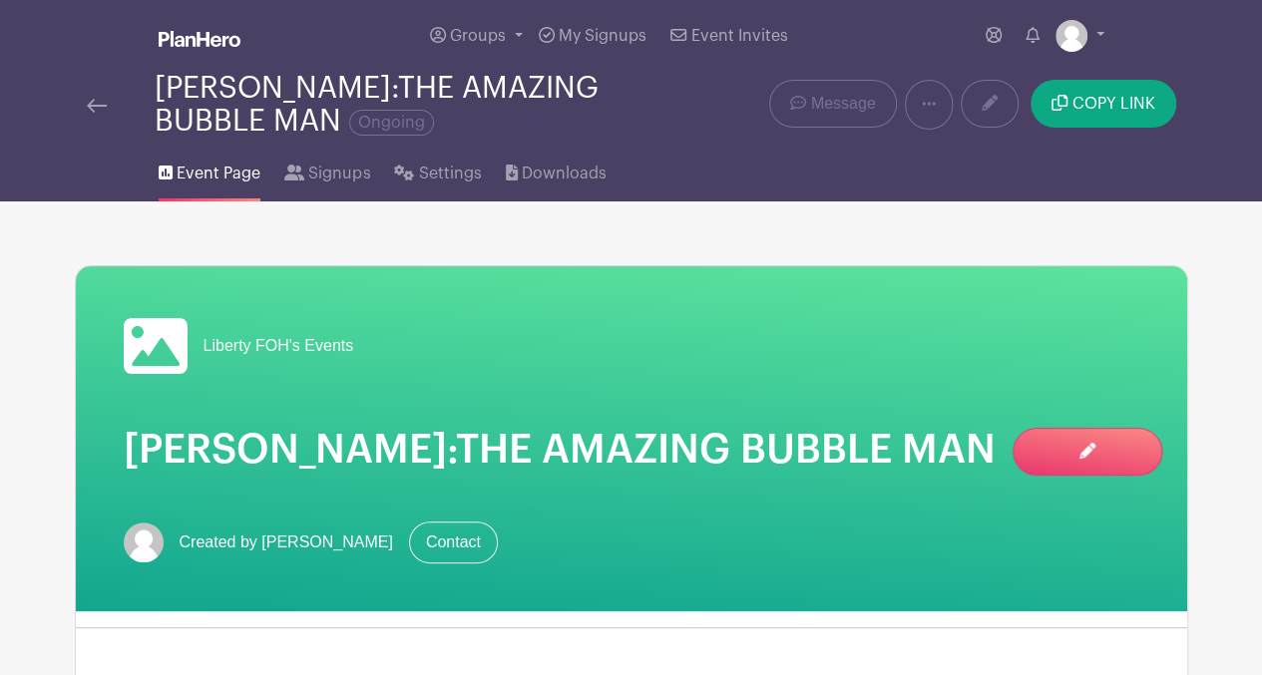
click at [87, 109] on img at bounding box center [97, 106] width 20 height 14
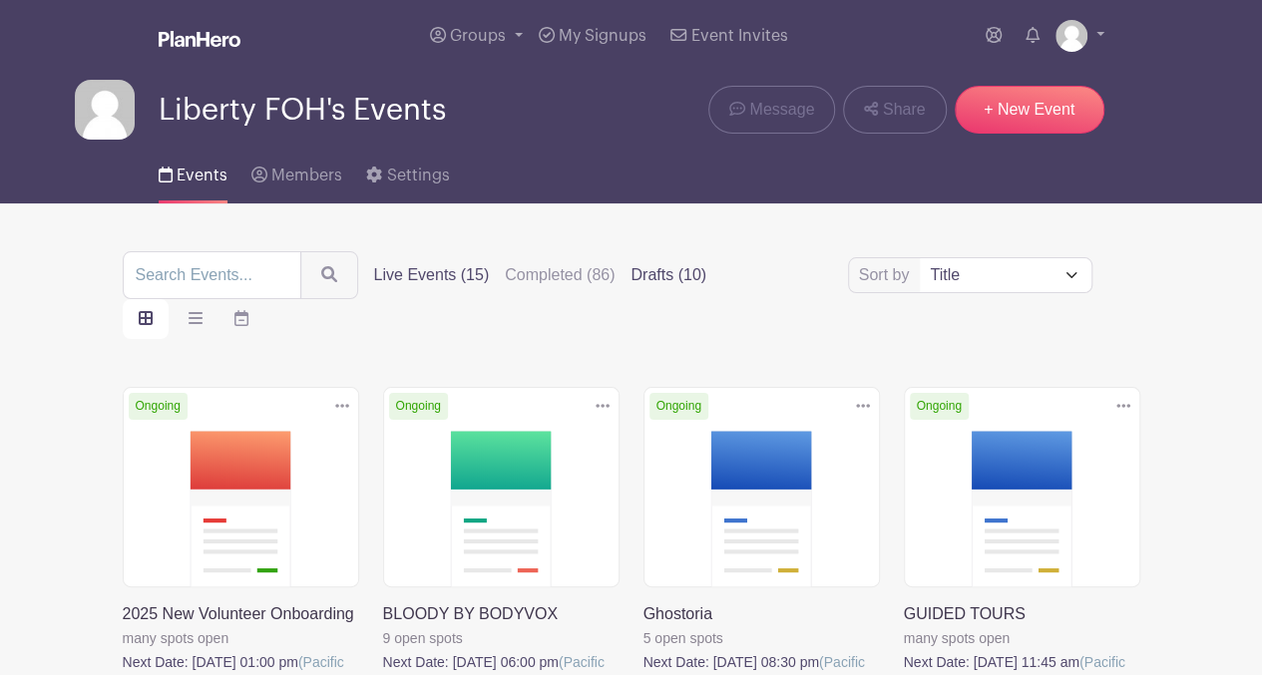
click at [652, 281] on label "Drafts (10)" at bounding box center [668, 275] width 76 height 24
click at [0, 0] on input "Drafts (10)" at bounding box center [0, 0] width 0 height 0
click at [653, 272] on label "Drafts (10)" at bounding box center [668, 275] width 76 height 24
click at [0, 0] on input "Drafts (10)" at bounding box center [0, 0] width 0 height 0
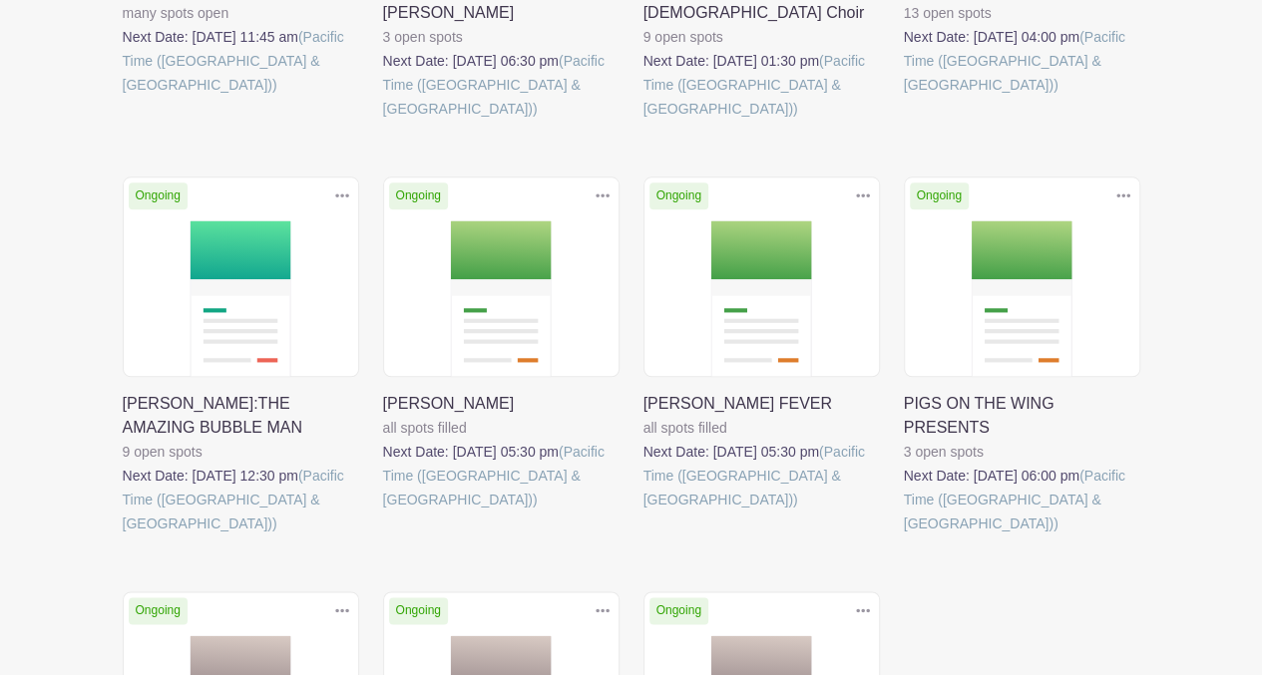
scroll to position [1039, 0]
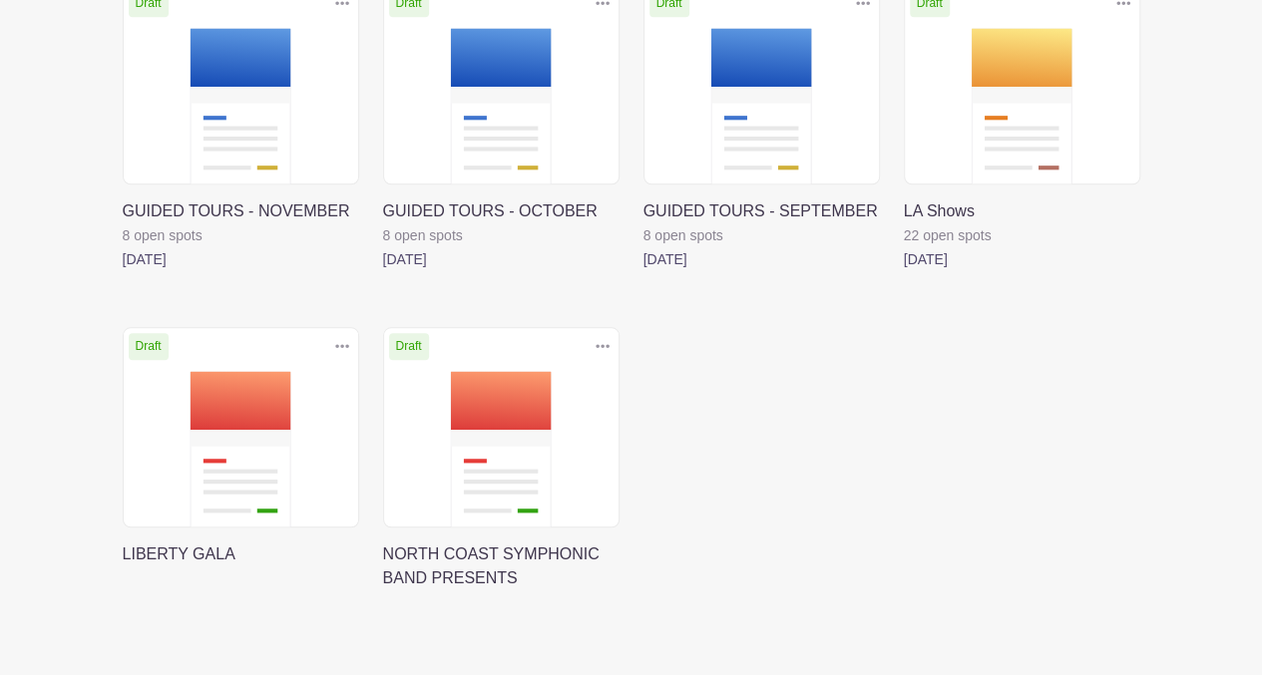
scroll to position [780, 0]
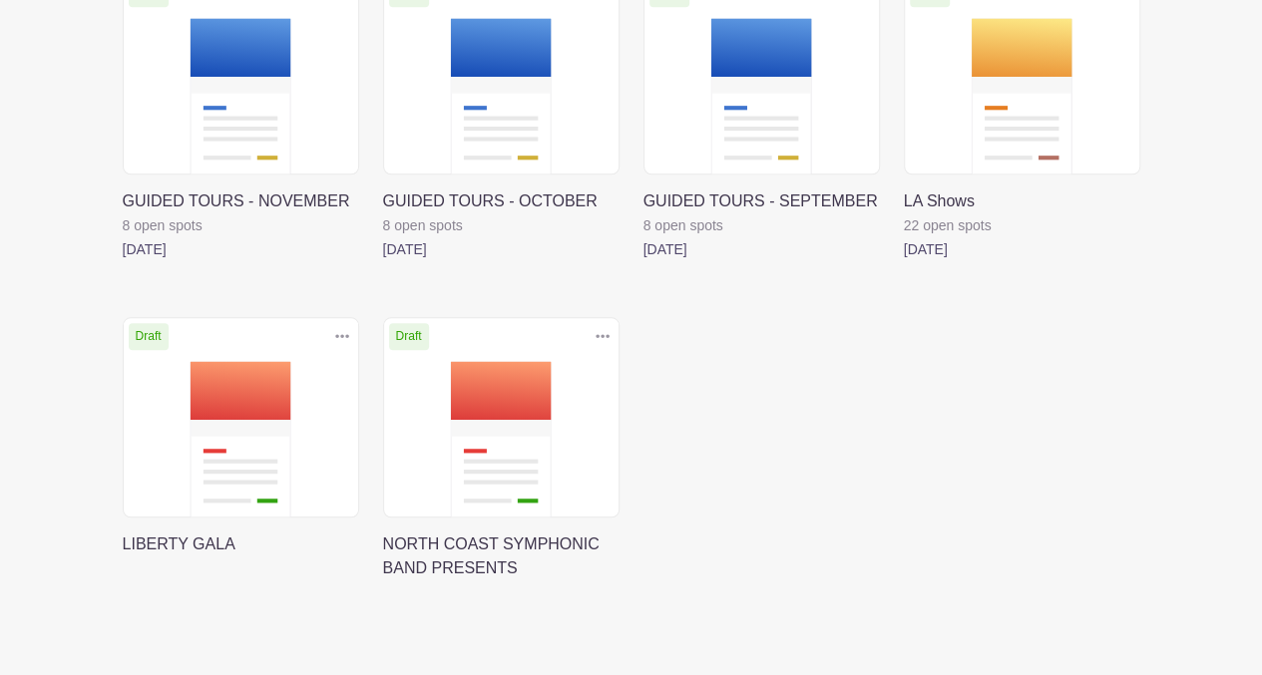
click at [123, 556] on link at bounding box center [123, 556] width 0 height 0
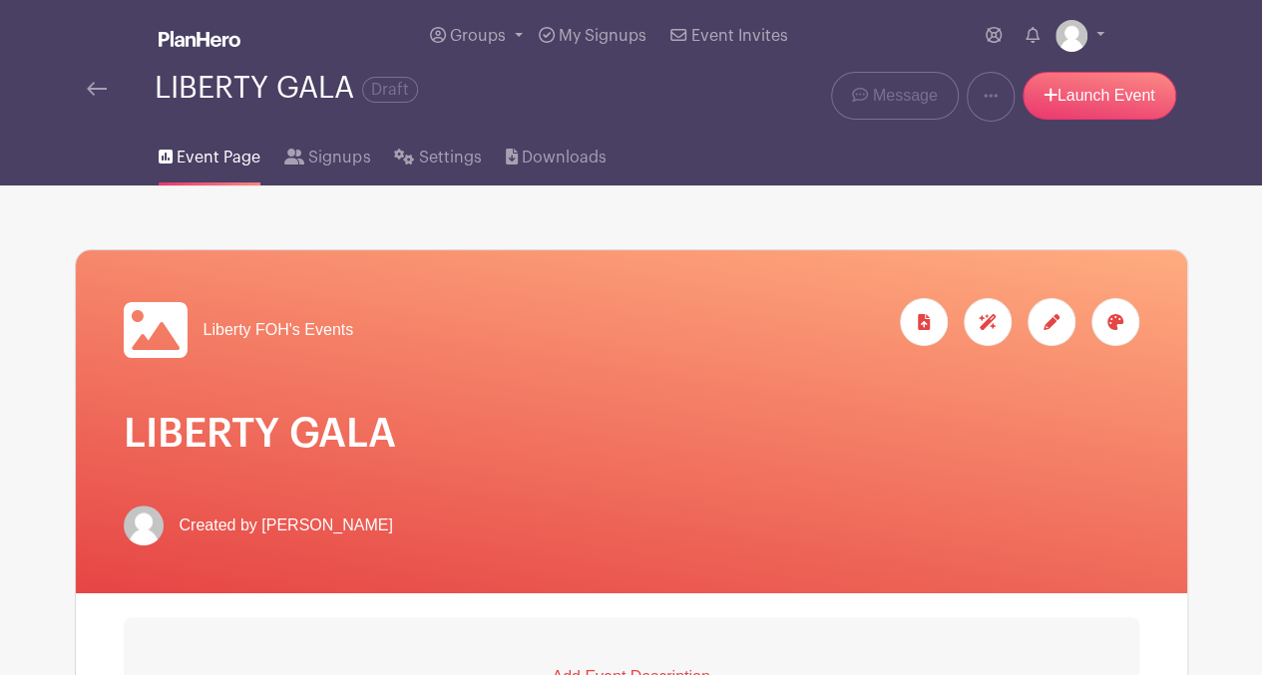
click at [1057, 330] on div at bounding box center [1051, 322] width 48 height 48
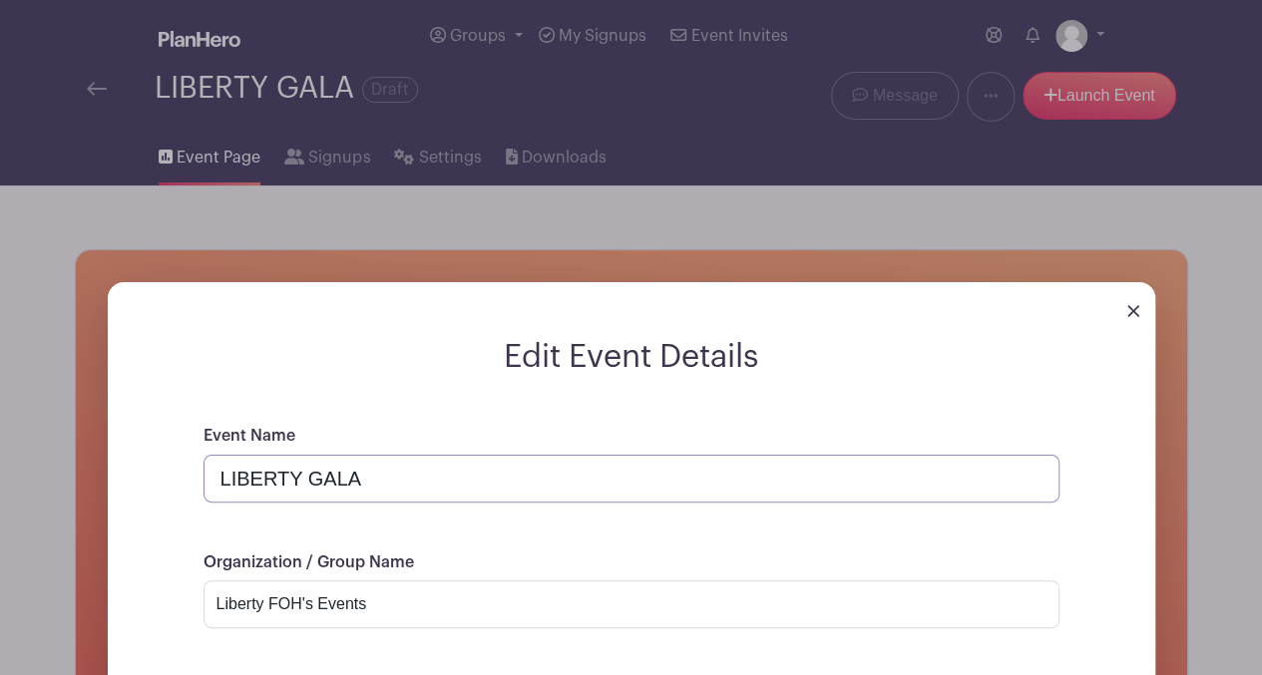
click at [393, 481] on input "LIBERTY GALA" at bounding box center [631, 479] width 856 height 48
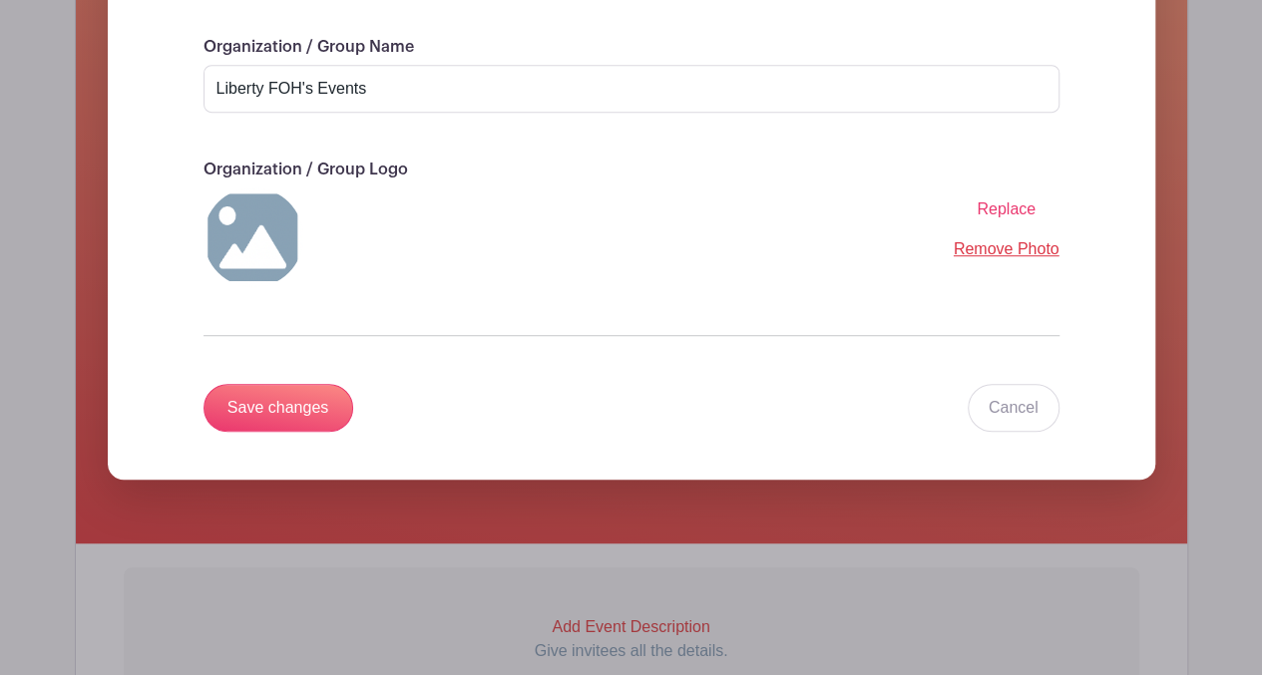
scroll to position [514, 0]
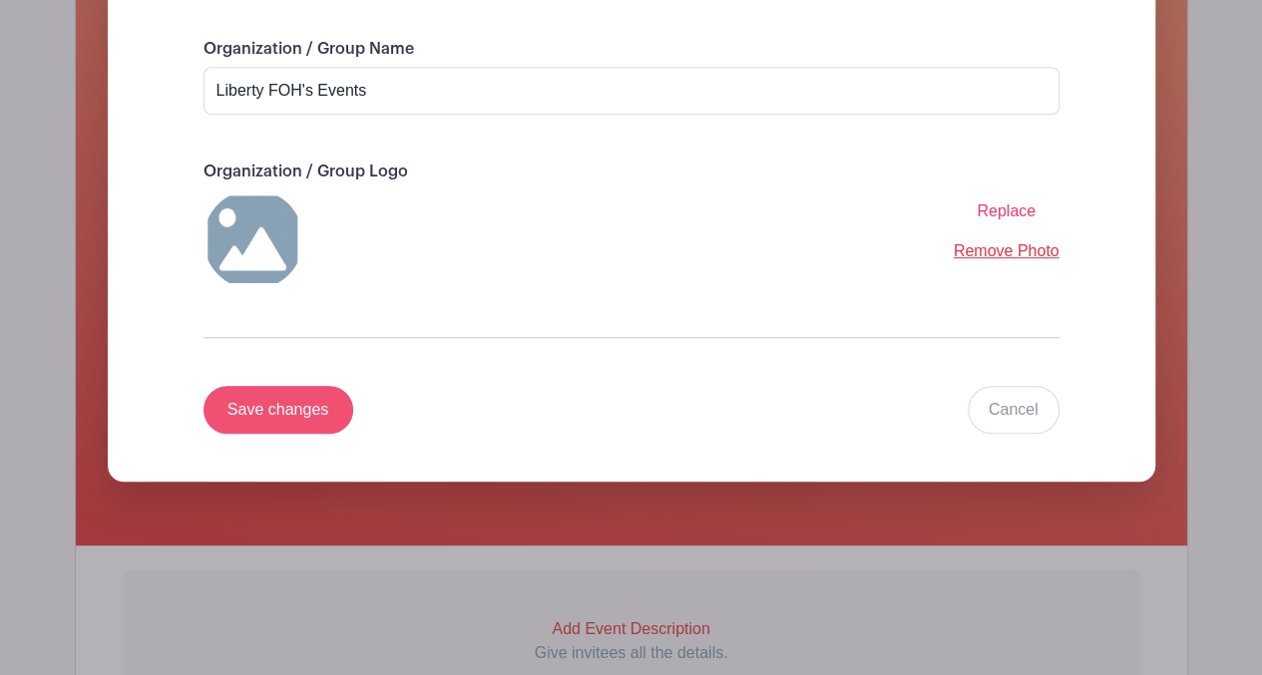
type input "LIBERTY GALA SET-UP"
click at [297, 415] on input "Save changes" at bounding box center [278, 410] width 150 height 48
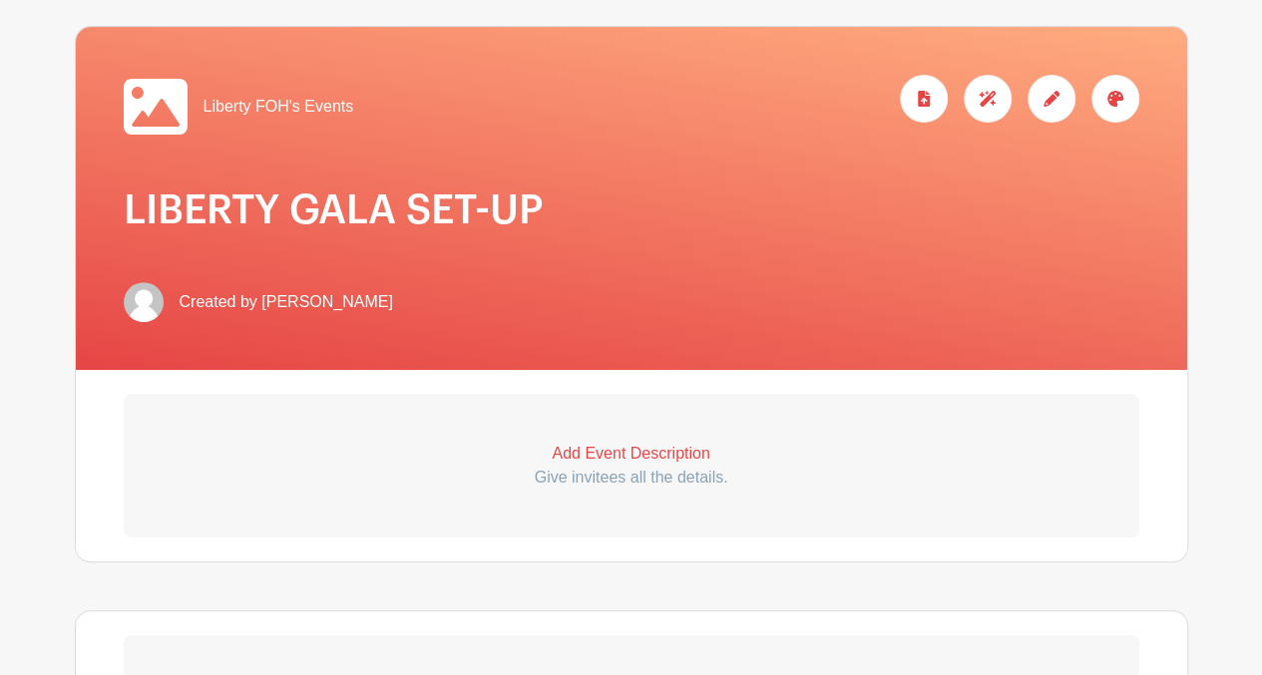
scroll to position [227, 0]
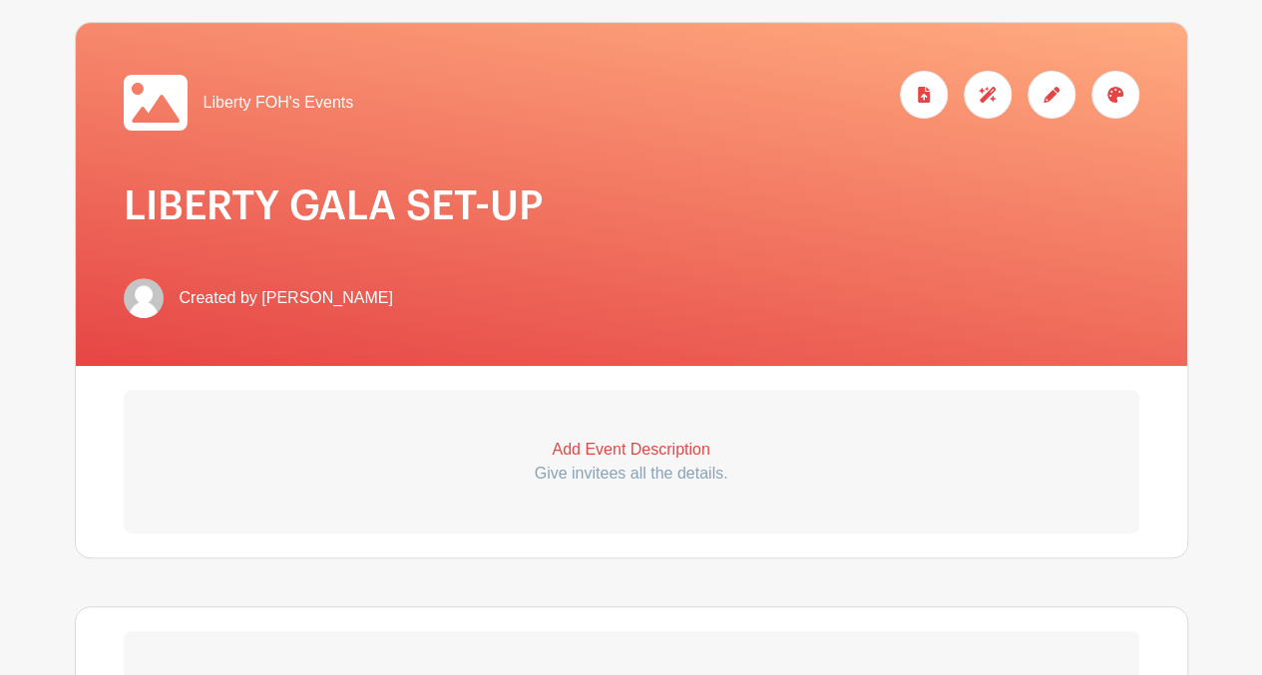
click at [638, 455] on p "Add Event Description" at bounding box center [631, 450] width 1015 height 24
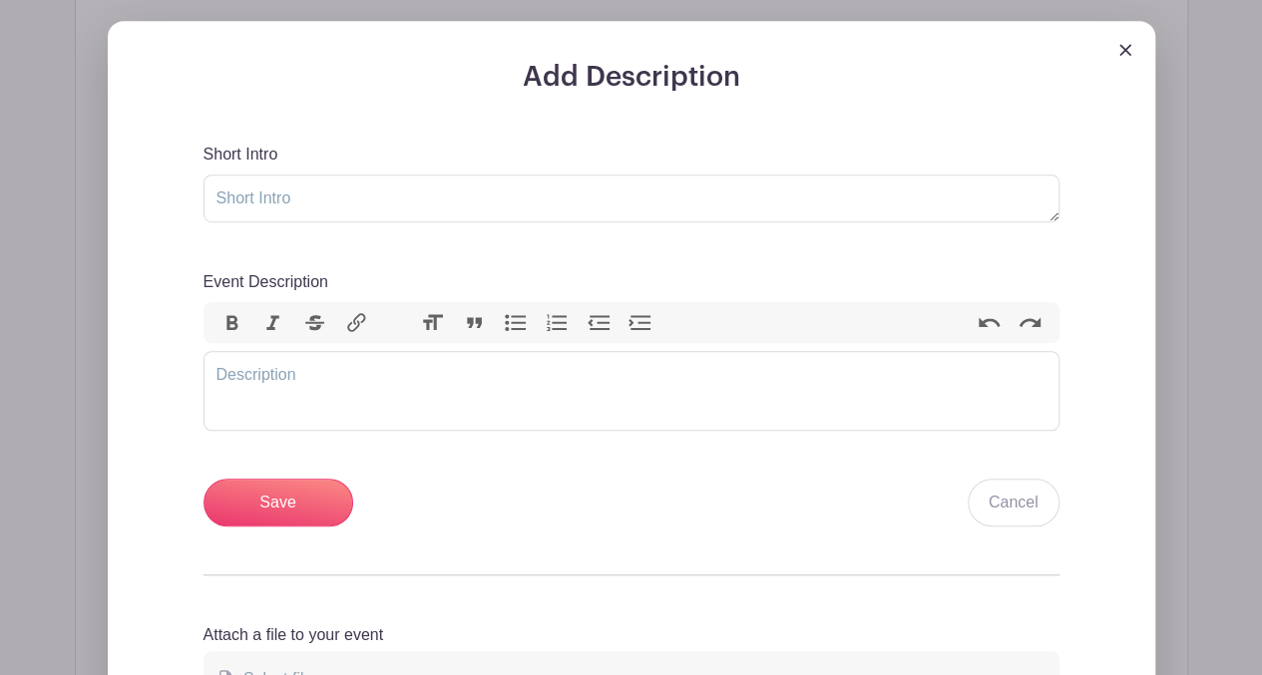
scroll to position [604, 0]
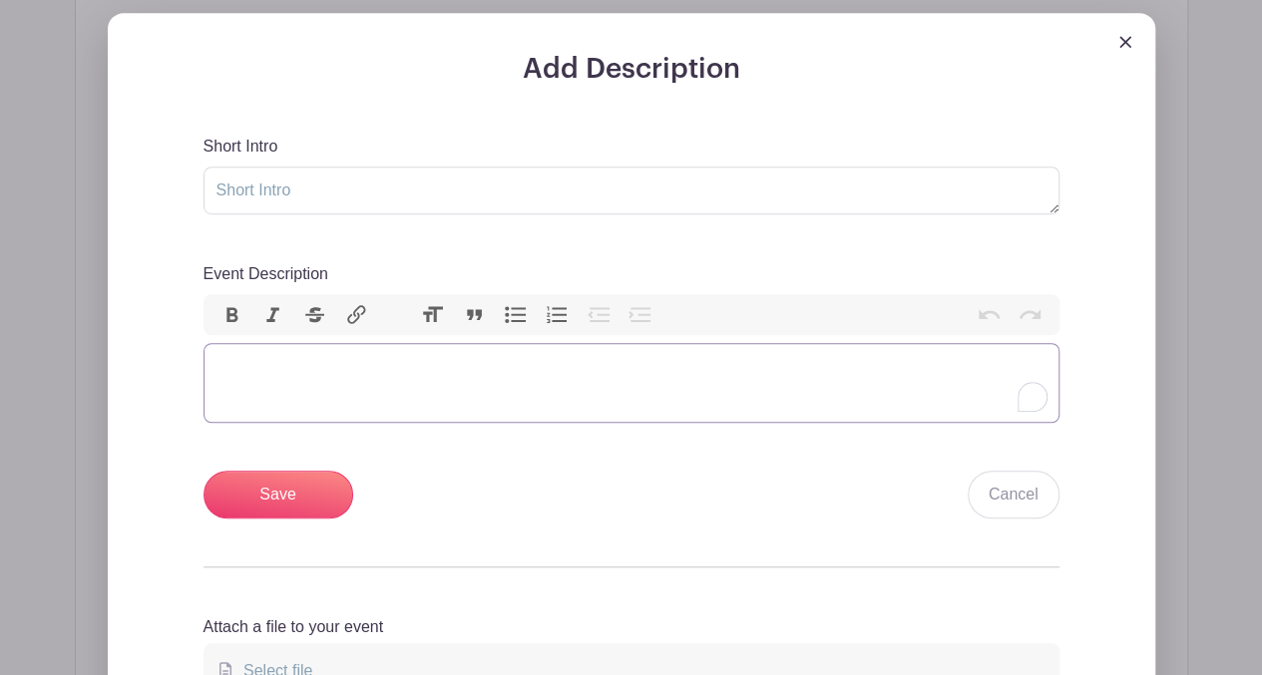
click at [319, 387] on trix-editor "Event Description" at bounding box center [631, 383] width 856 height 80
type trix-editor "<div>P</div>"
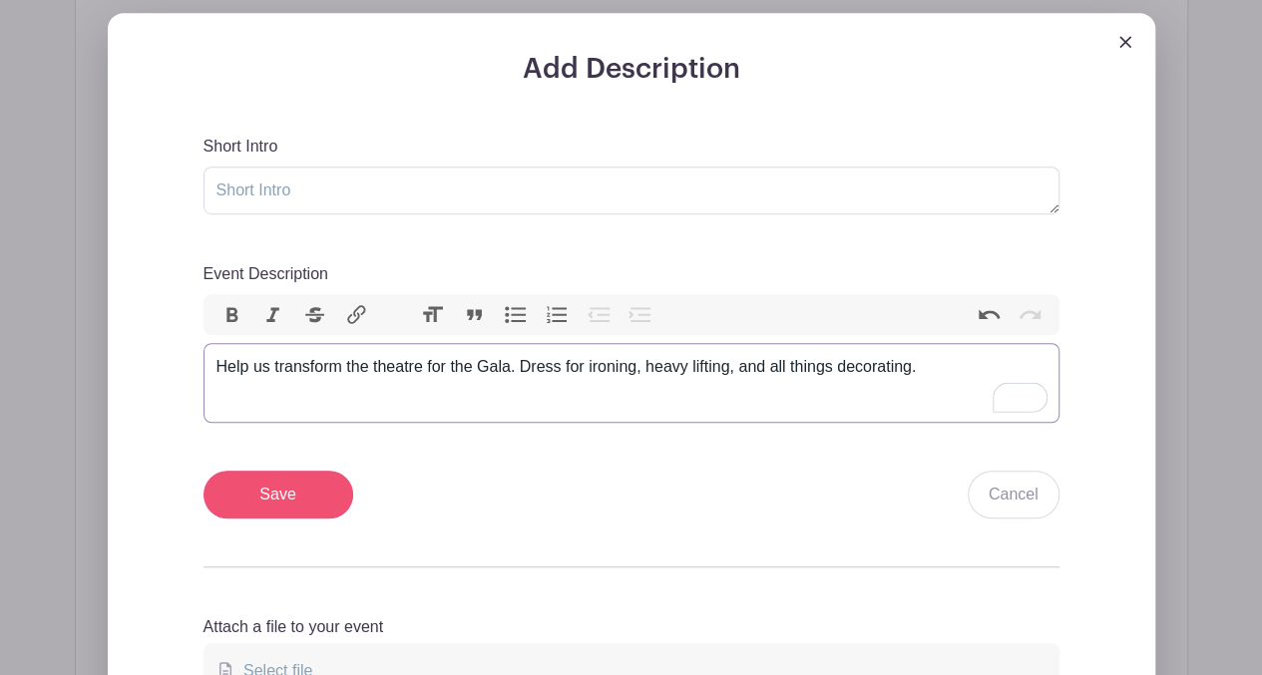
type trix-editor "<div>Help us transform the theatre for the Gala. Dress for ironing, heavy lifti…"
click at [301, 493] on input "Save" at bounding box center [278, 495] width 150 height 48
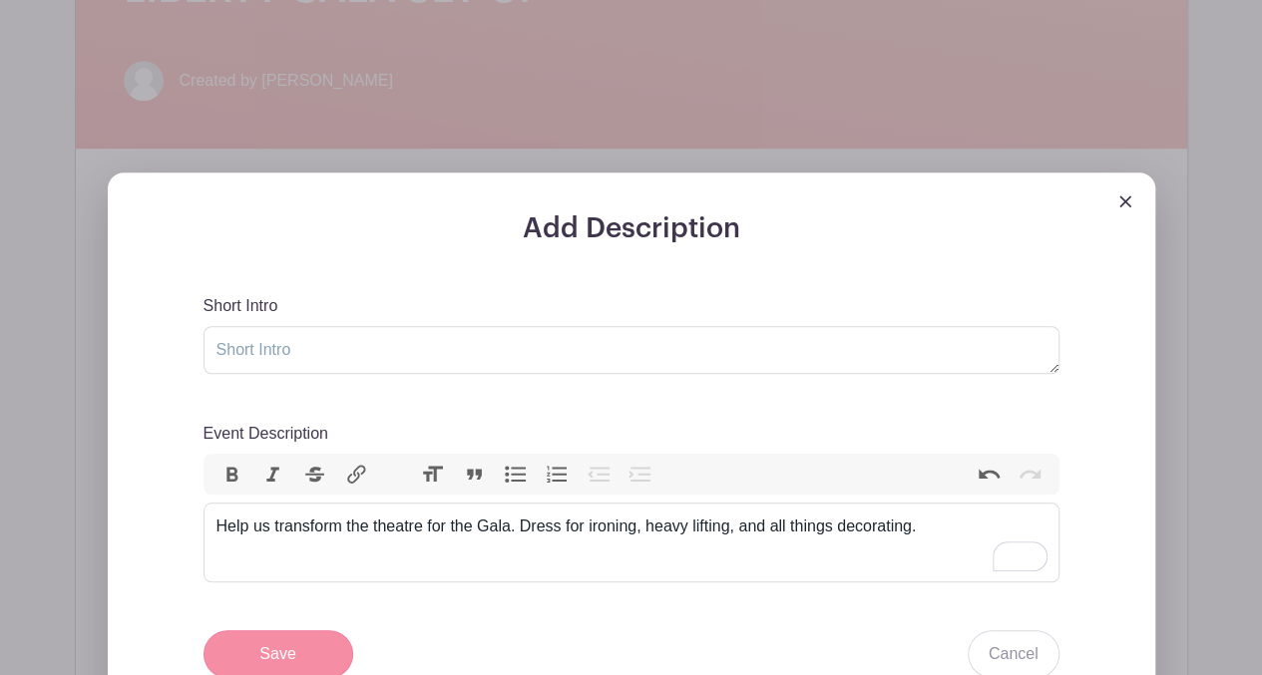
scroll to position [764, 0]
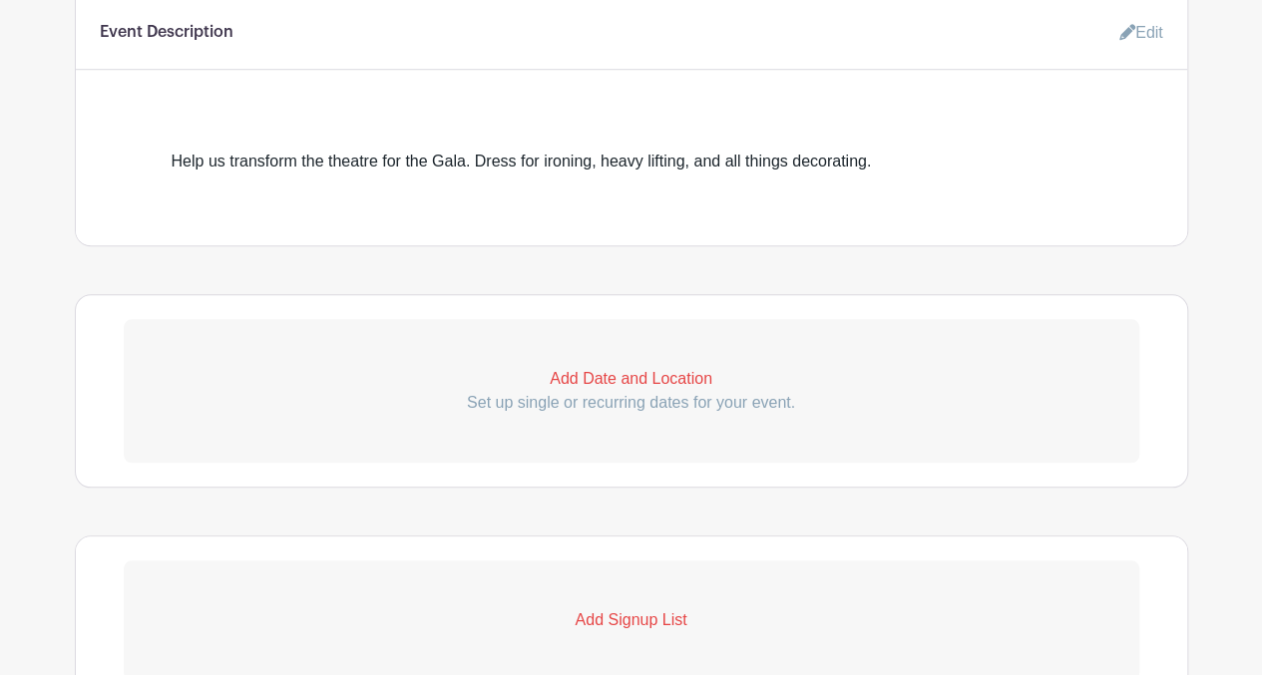
click at [646, 378] on p "Add Date and Location" at bounding box center [631, 379] width 1015 height 24
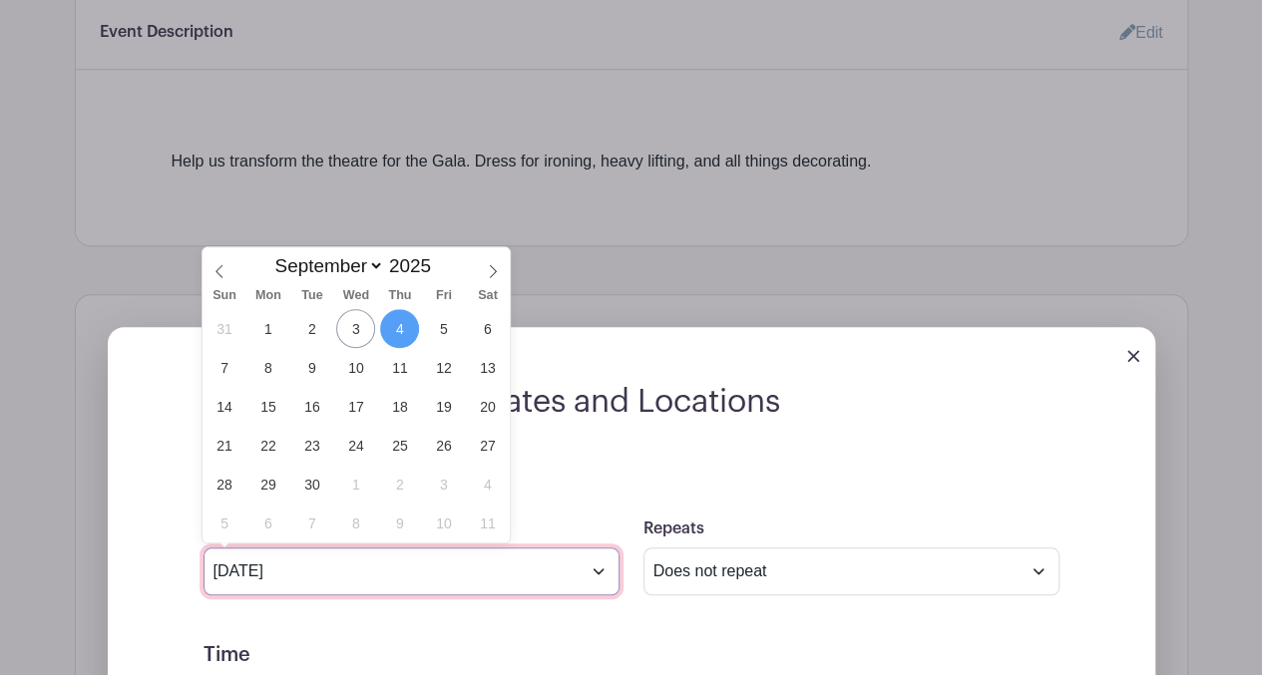
click at [592, 570] on input "[DATE]" at bounding box center [411, 572] width 416 height 48
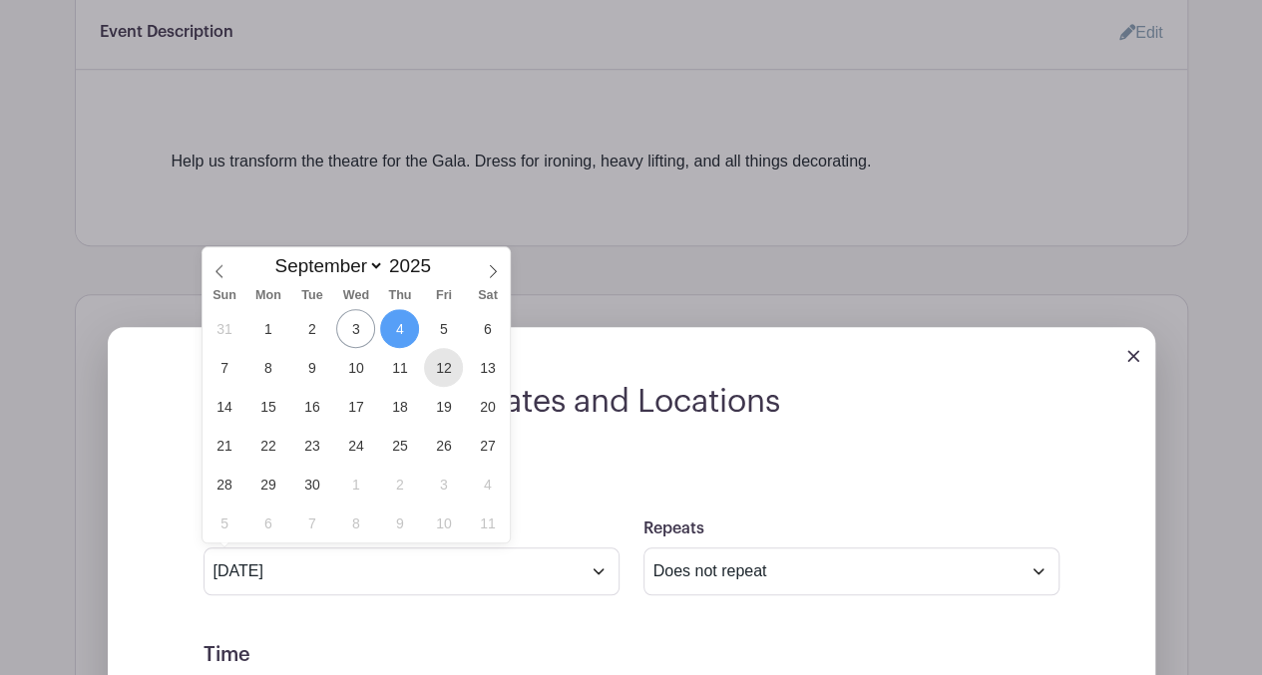
click at [443, 375] on span "12" at bounding box center [443, 367] width 39 height 39
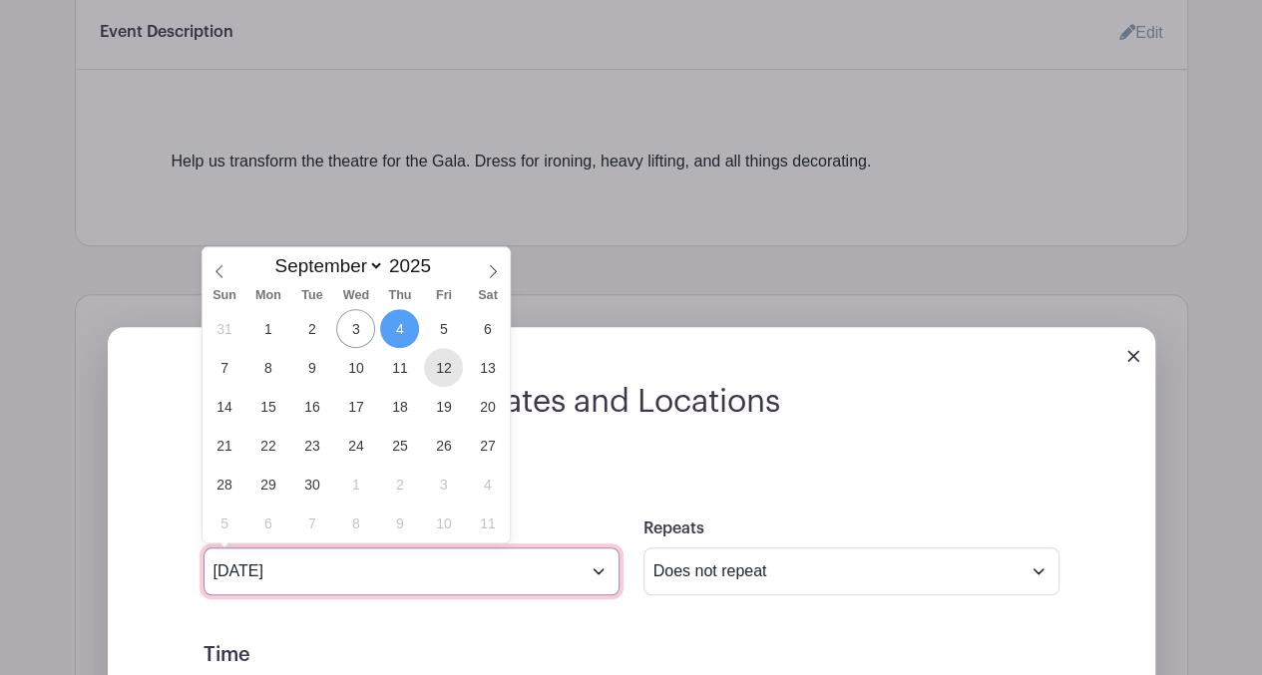
type input "[DATE]"
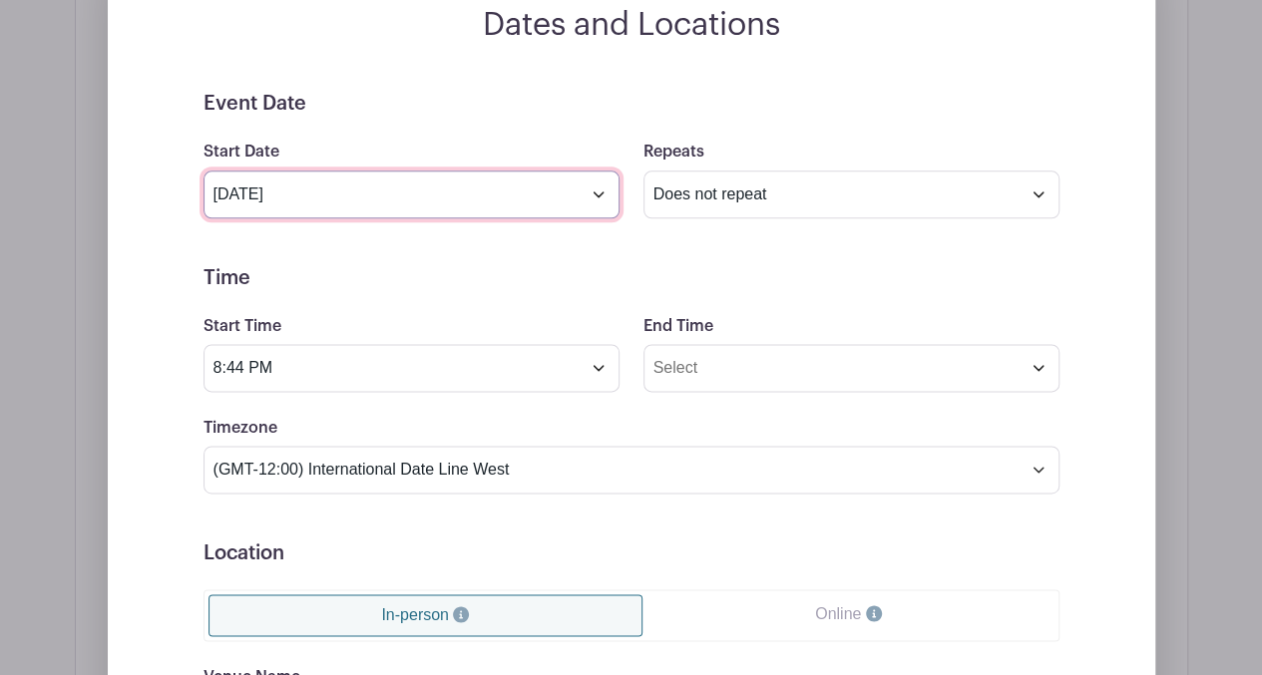
scroll to position [1138, 0]
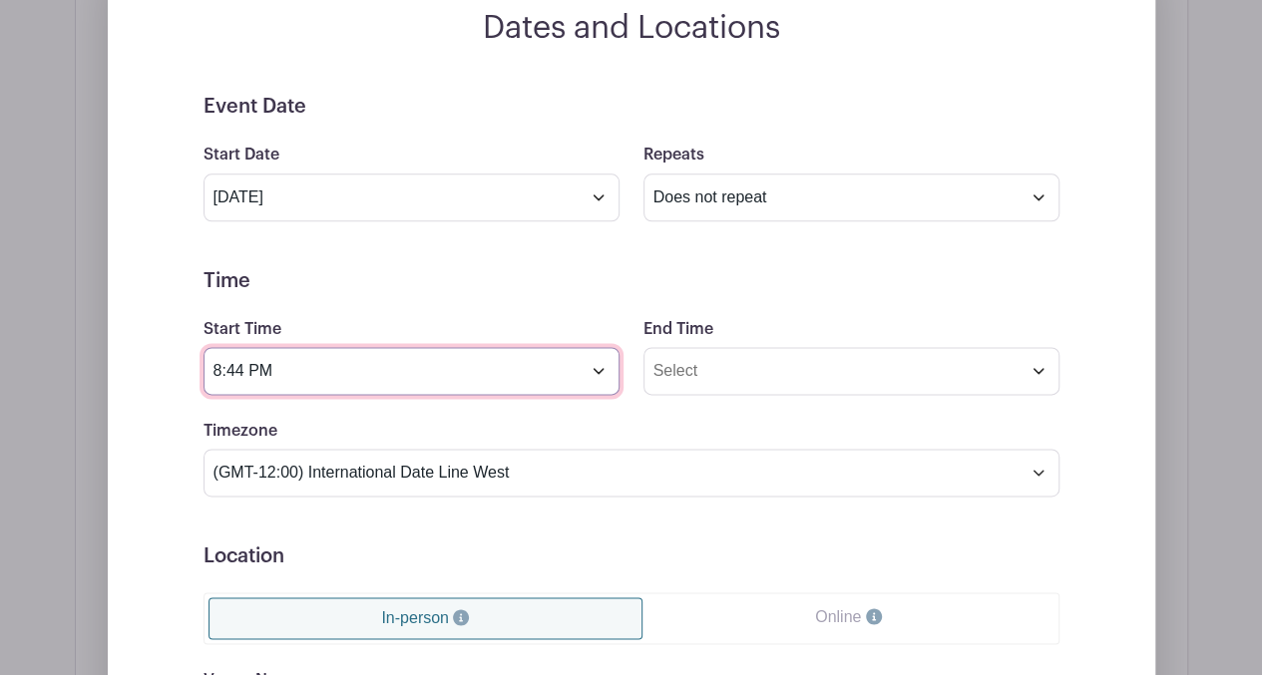
click at [596, 365] on input "8:44 PM" at bounding box center [411, 371] width 416 height 48
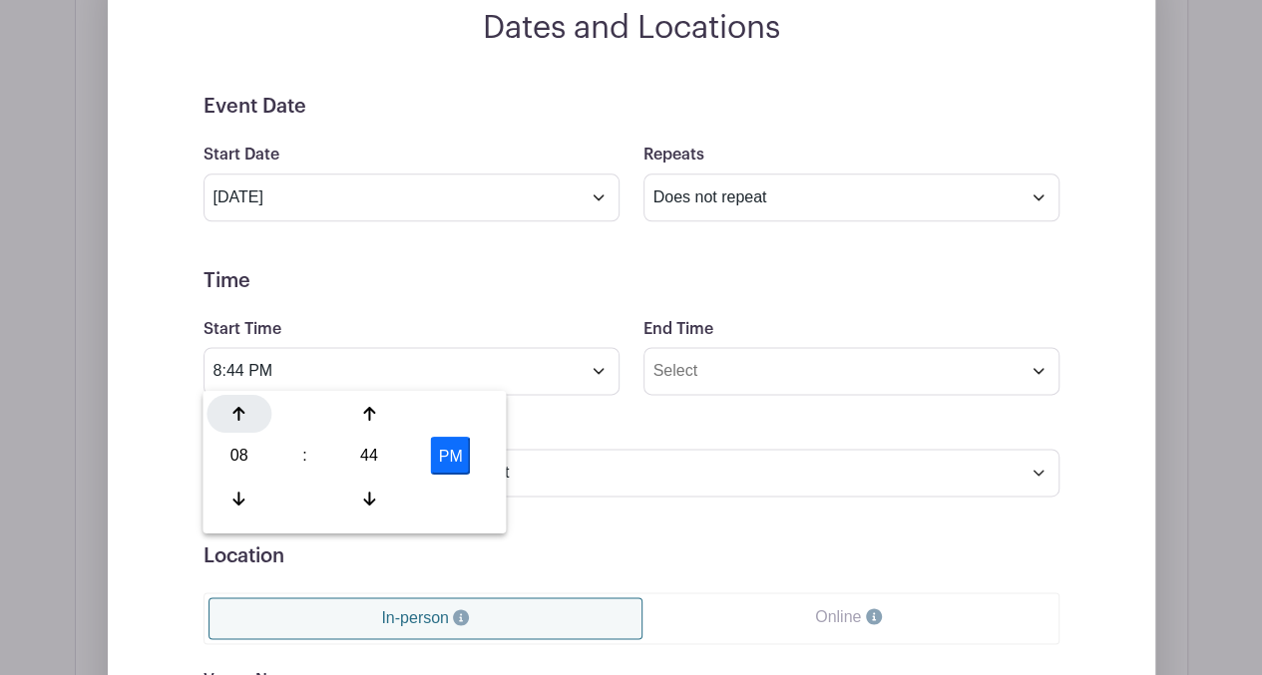
click at [243, 428] on div at bounding box center [238, 414] width 65 height 38
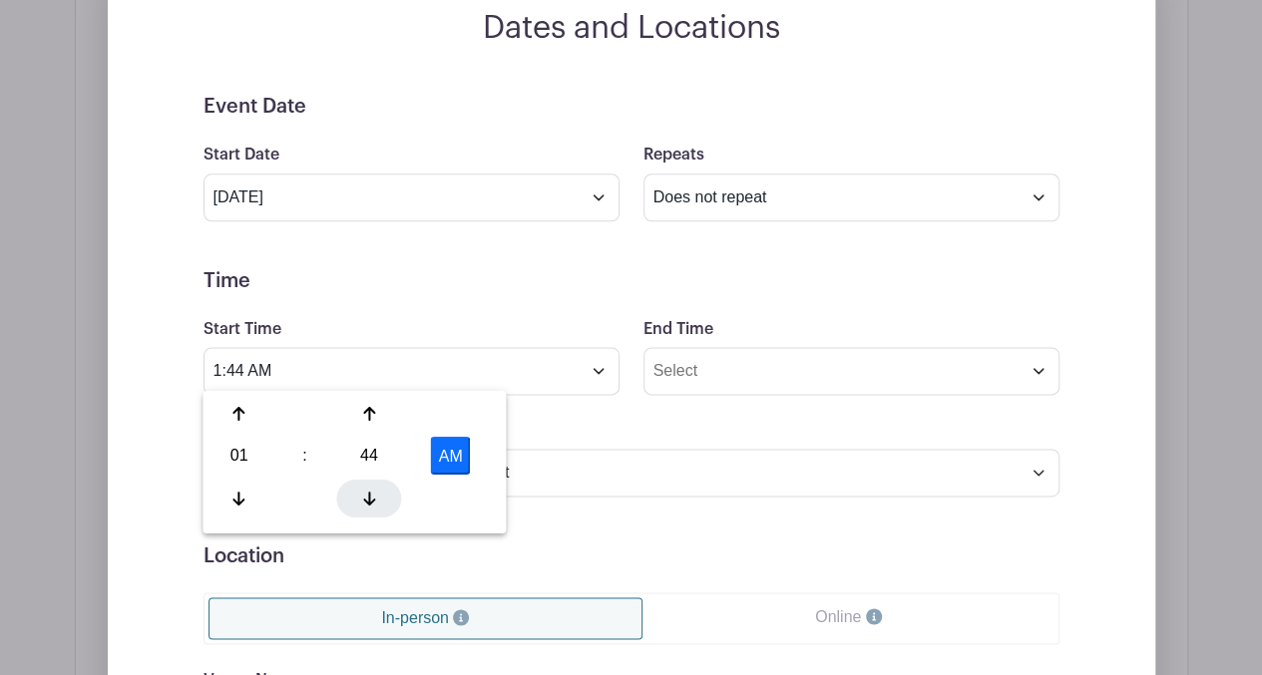
click at [371, 492] on icon at bounding box center [369, 498] width 12 height 16
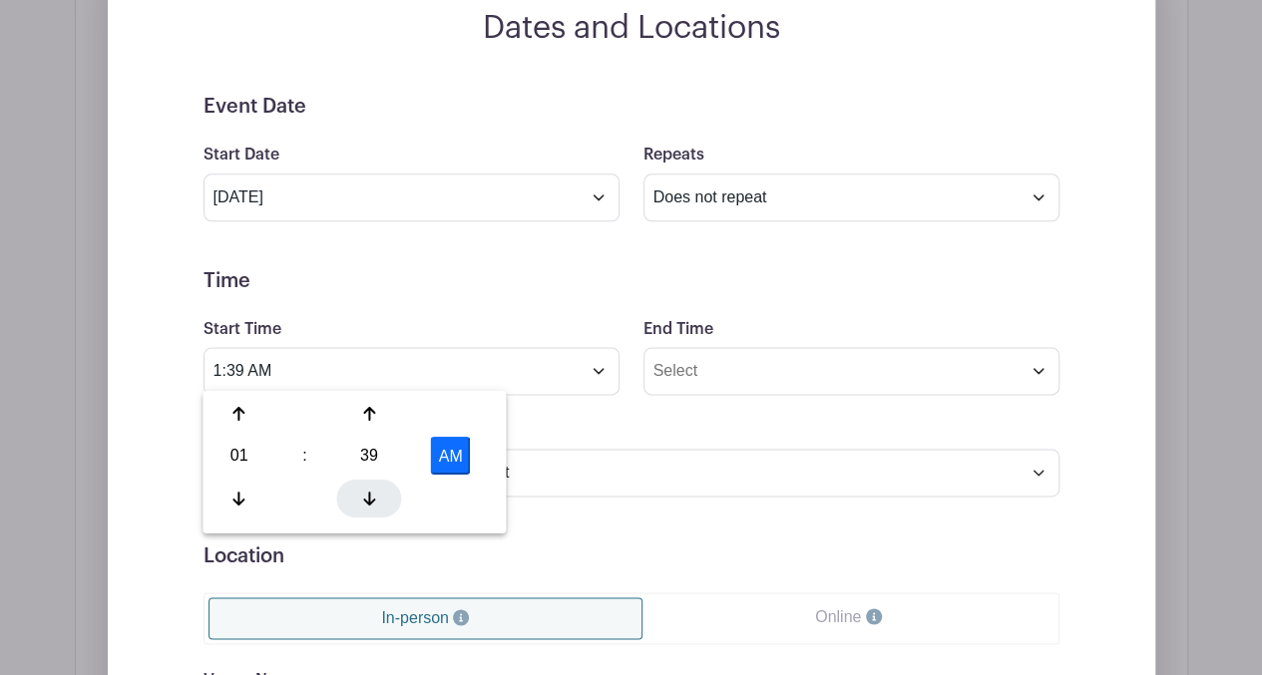
click at [371, 492] on icon at bounding box center [369, 498] width 12 height 16
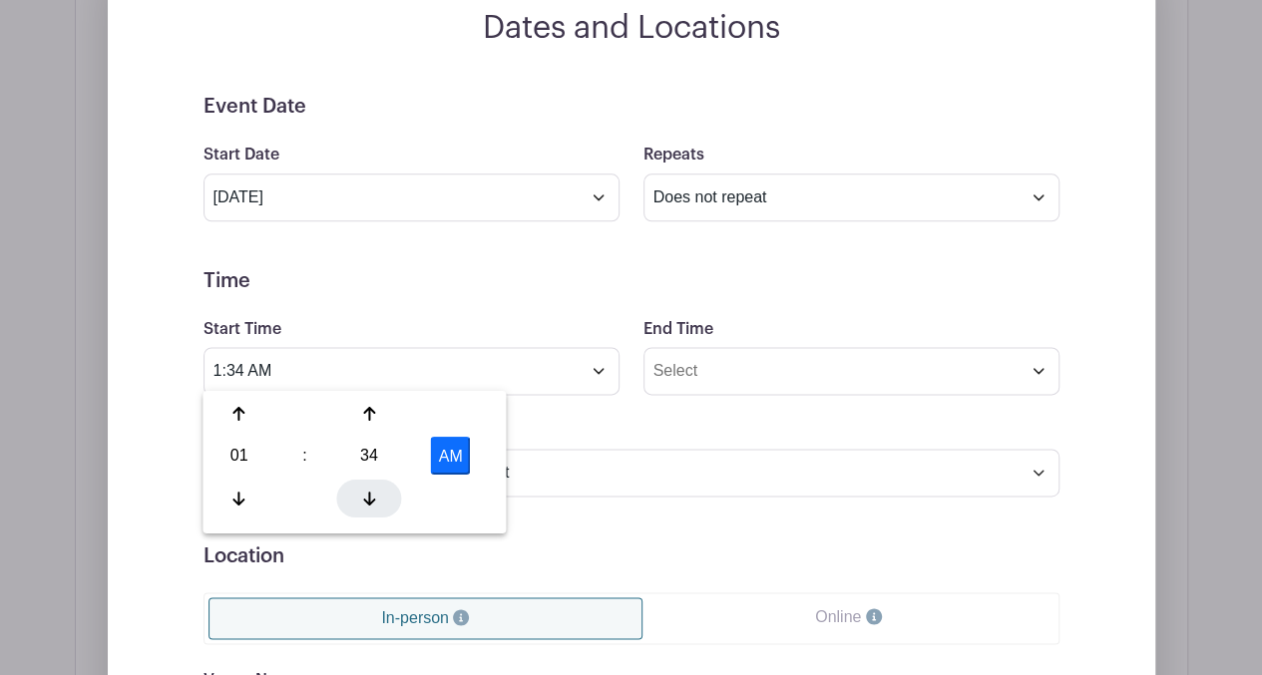
click at [371, 492] on icon at bounding box center [369, 498] width 12 height 16
click at [461, 449] on button "AM" at bounding box center [451, 456] width 40 height 38
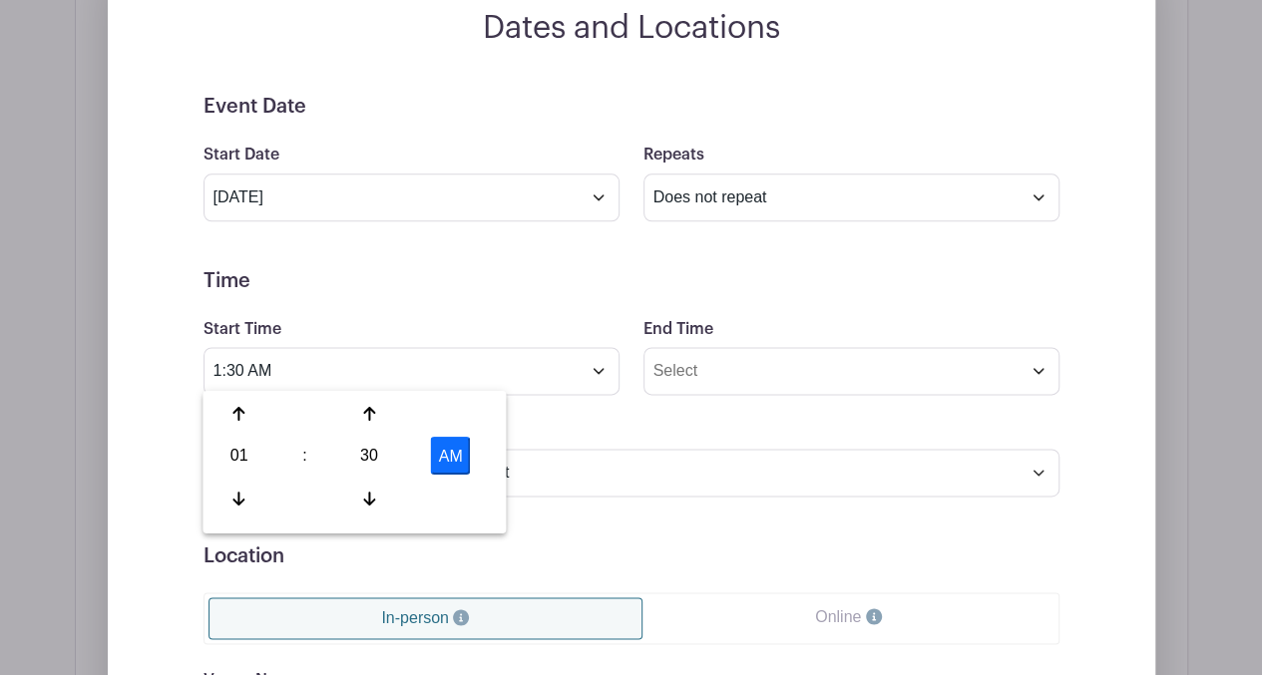
type input "1:30 PM"
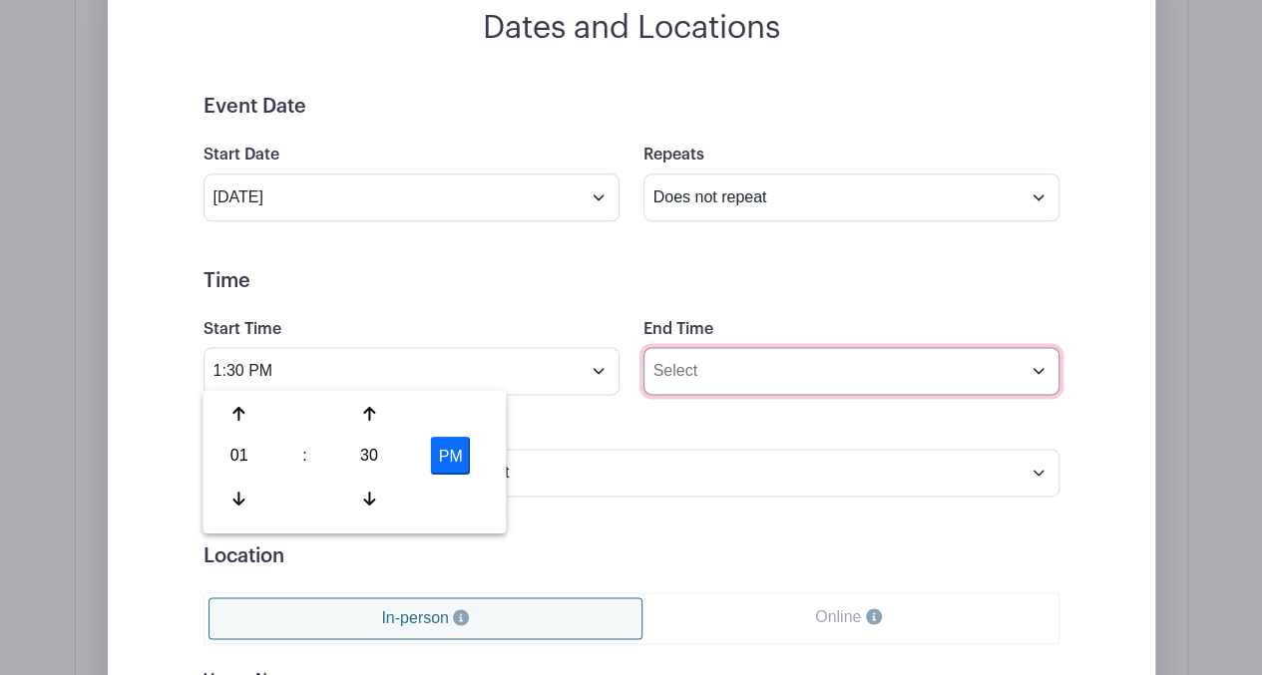
drag, startPoint x: 739, startPoint y: 370, endPoint x: 706, endPoint y: 379, distance: 34.1
click at [706, 379] on input "End Time" at bounding box center [851, 371] width 416 height 48
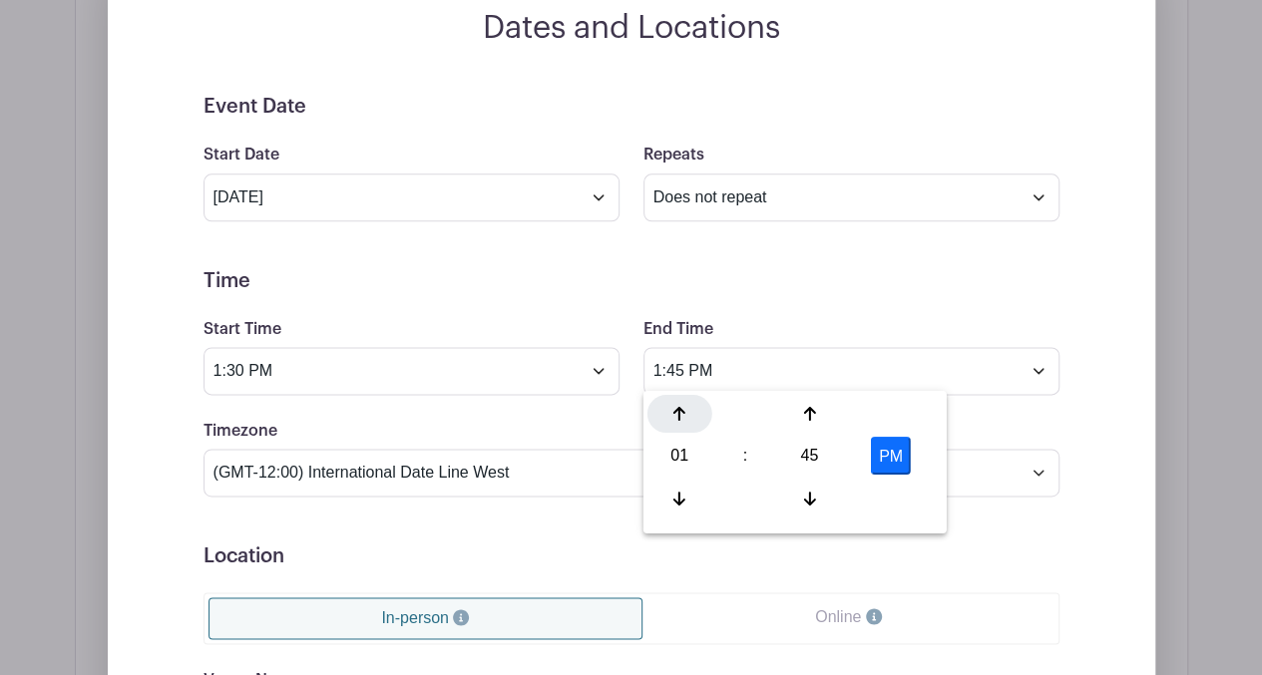
click at [678, 418] on icon at bounding box center [679, 414] width 12 height 14
click at [812, 491] on icon at bounding box center [809, 498] width 12 height 16
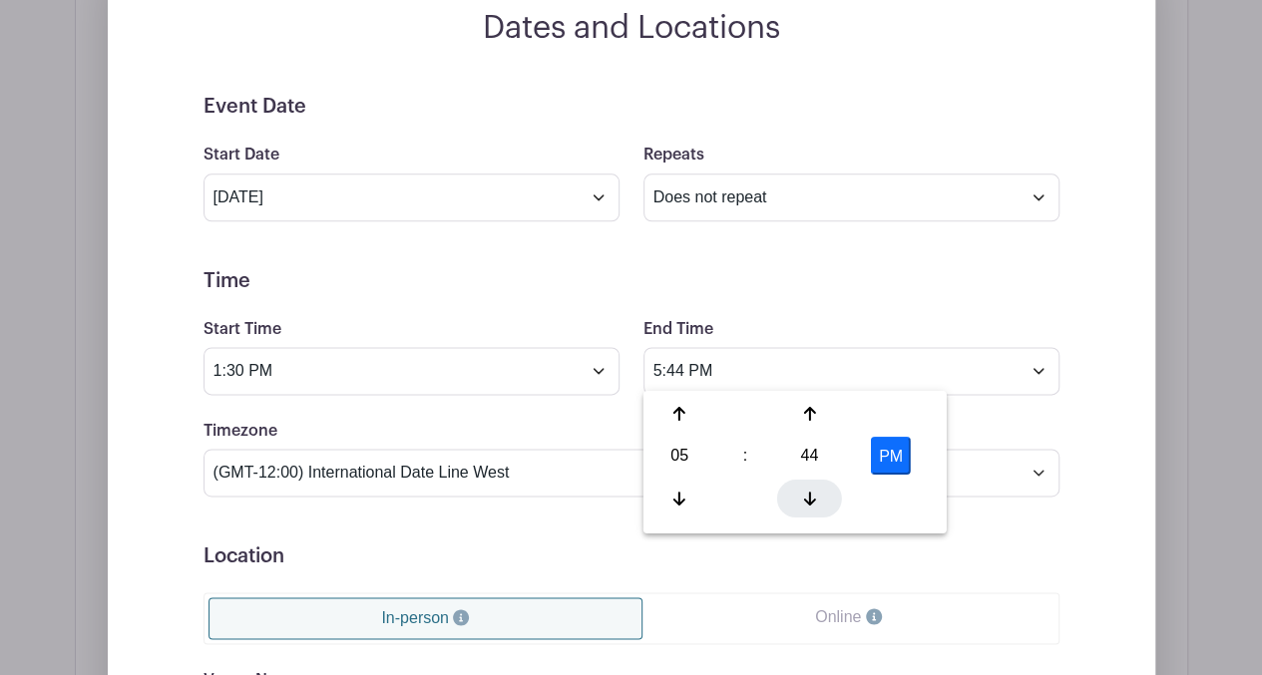
click at [812, 491] on icon at bounding box center [809, 498] width 12 height 16
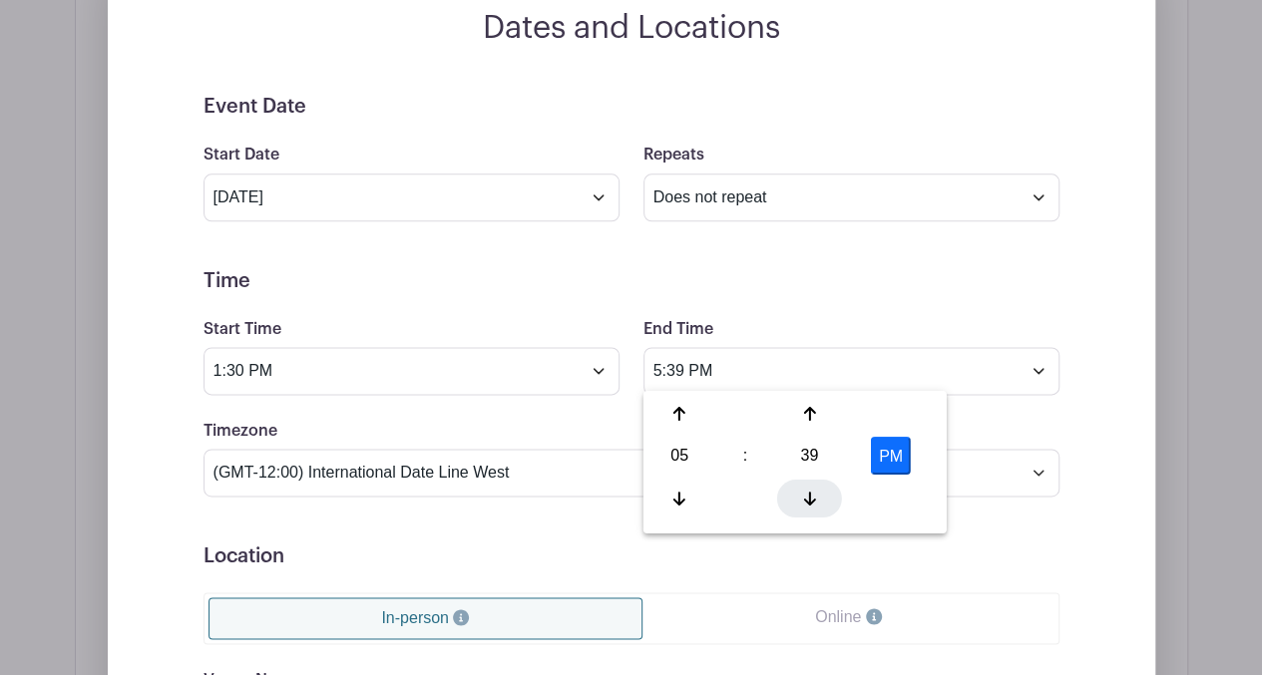
click at [812, 491] on icon at bounding box center [809, 498] width 12 height 16
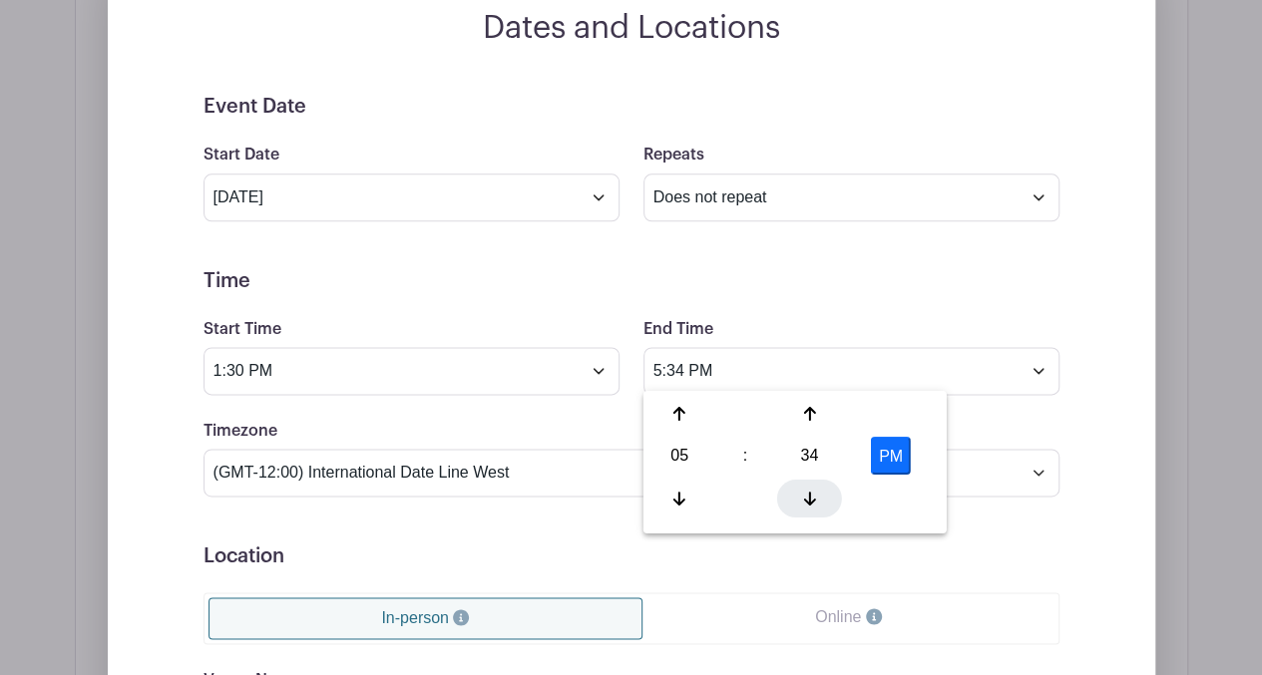
click at [812, 491] on icon at bounding box center [809, 498] width 12 height 16
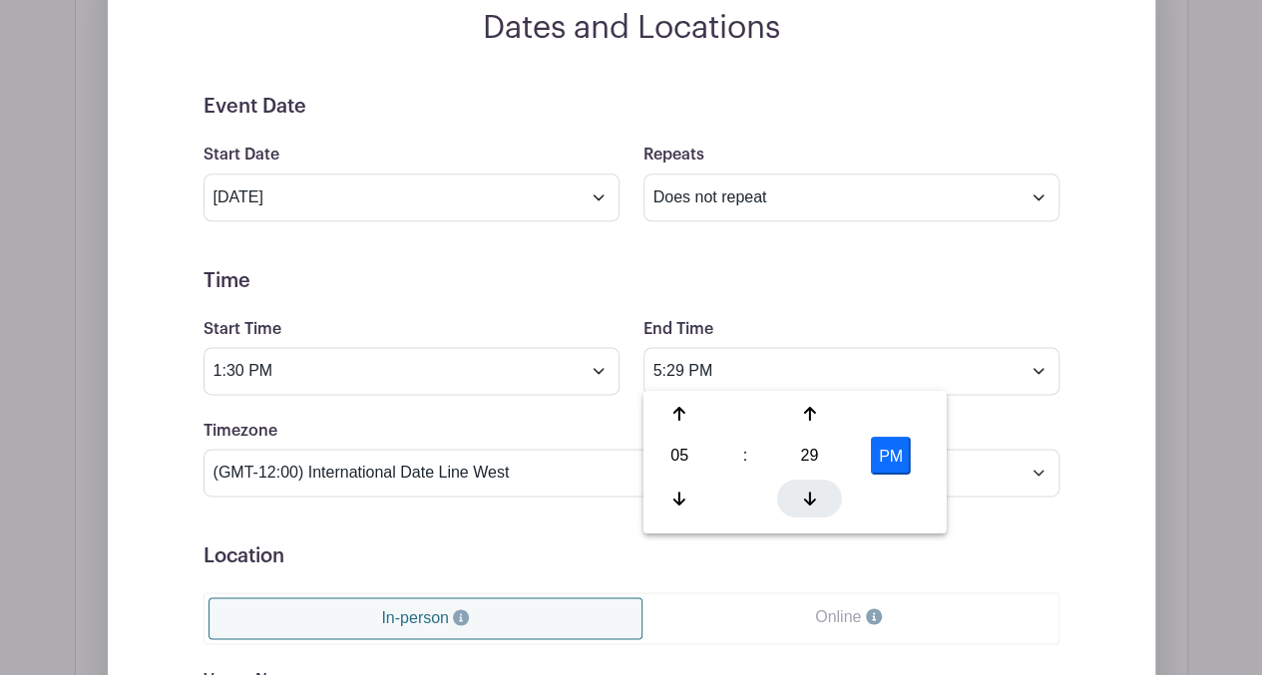
click at [812, 491] on icon at bounding box center [809, 498] width 12 height 16
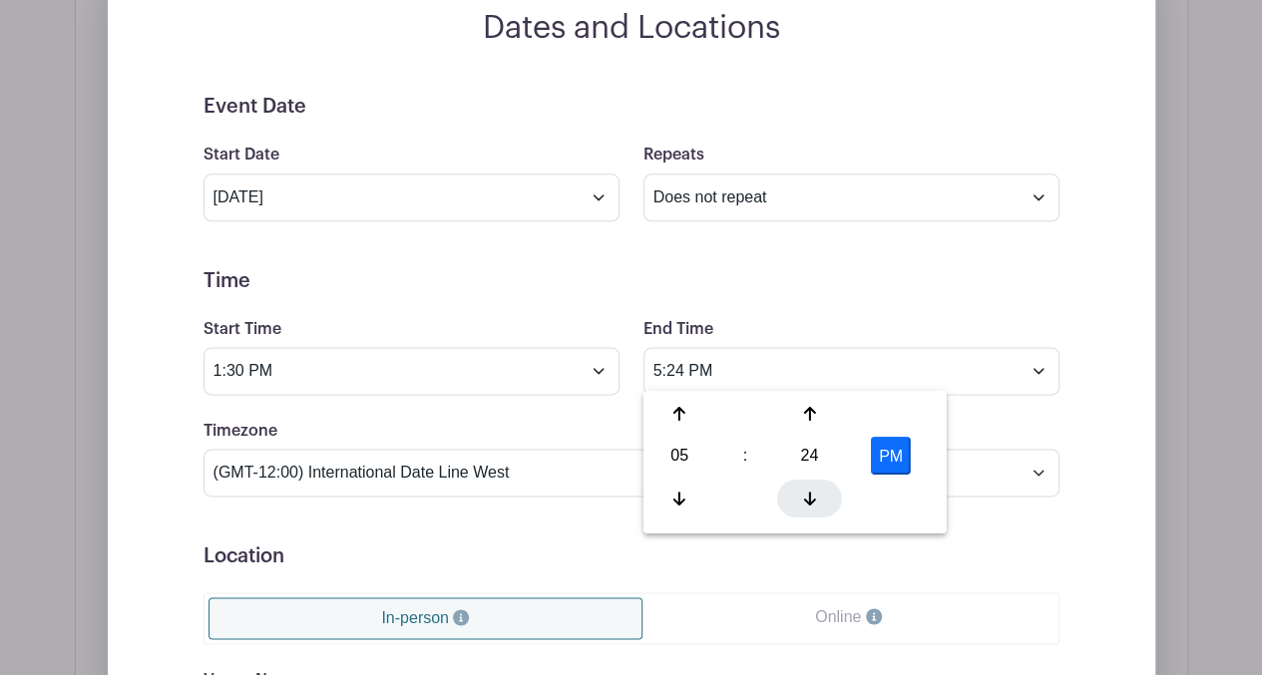
click at [812, 491] on icon at bounding box center [809, 498] width 12 height 16
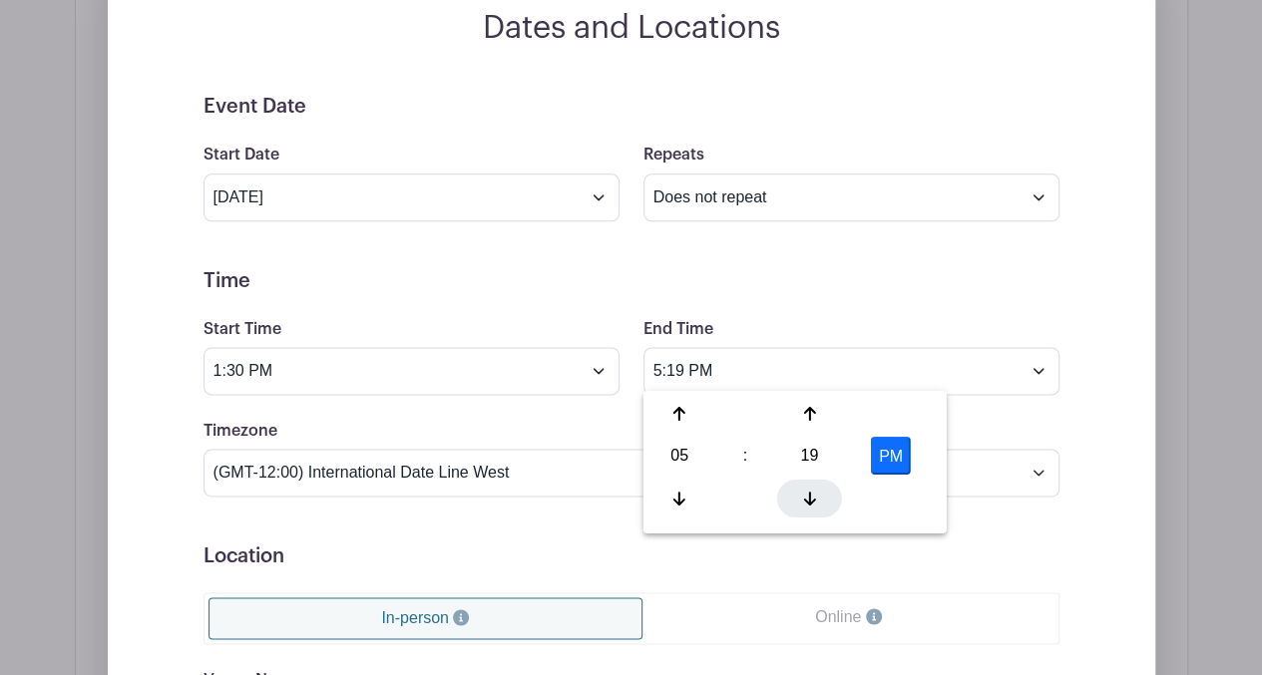
click at [812, 491] on icon at bounding box center [809, 498] width 12 height 16
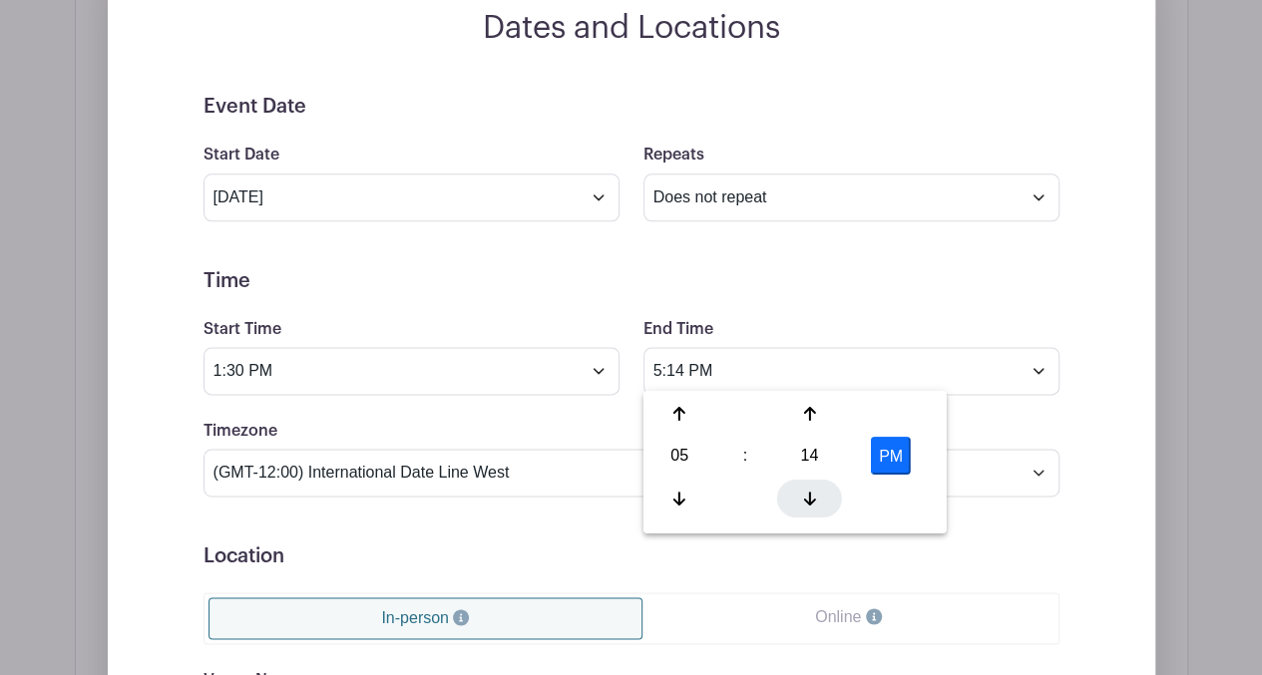
click at [812, 491] on icon at bounding box center [809, 498] width 12 height 16
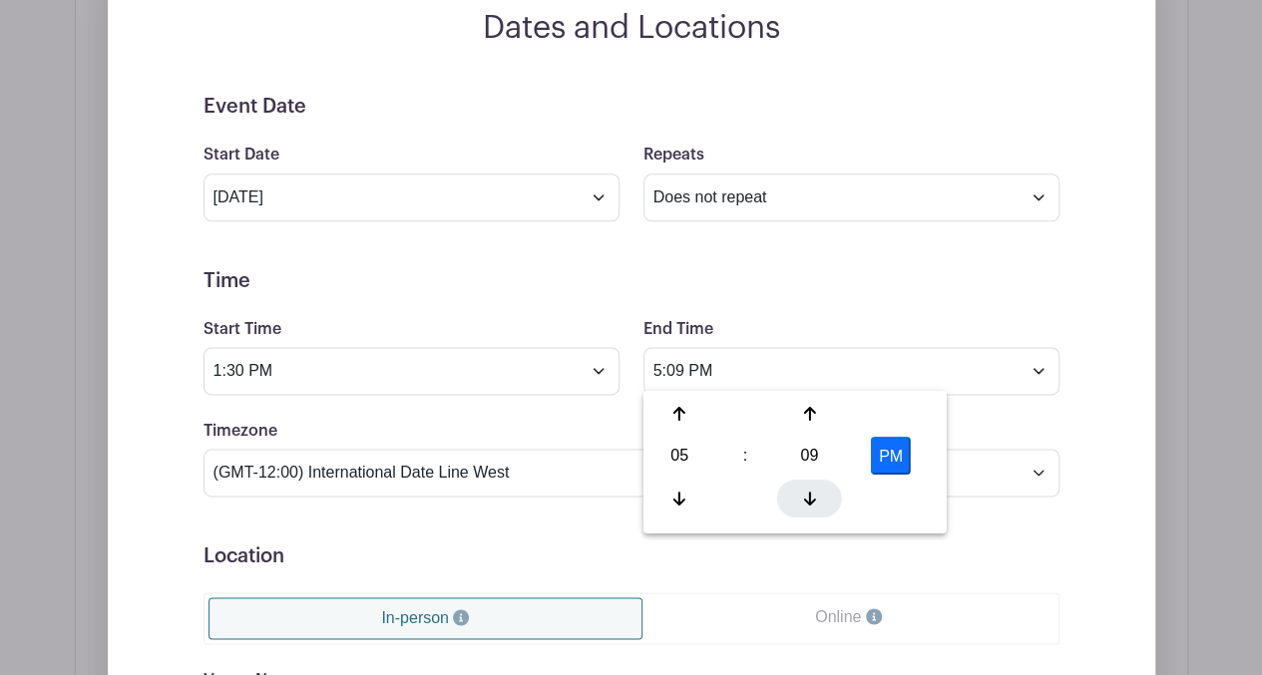
click at [812, 491] on icon at bounding box center [809, 498] width 12 height 16
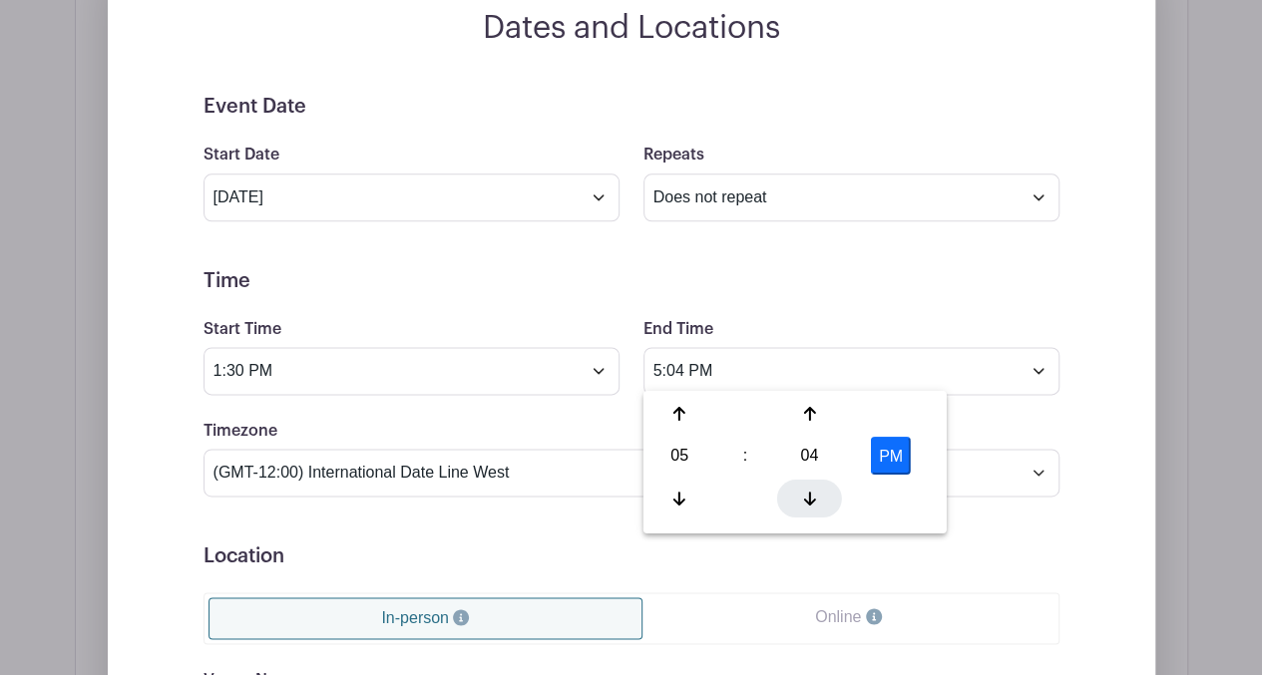
click at [812, 491] on icon at bounding box center [809, 498] width 12 height 16
type input "5:00 PM"
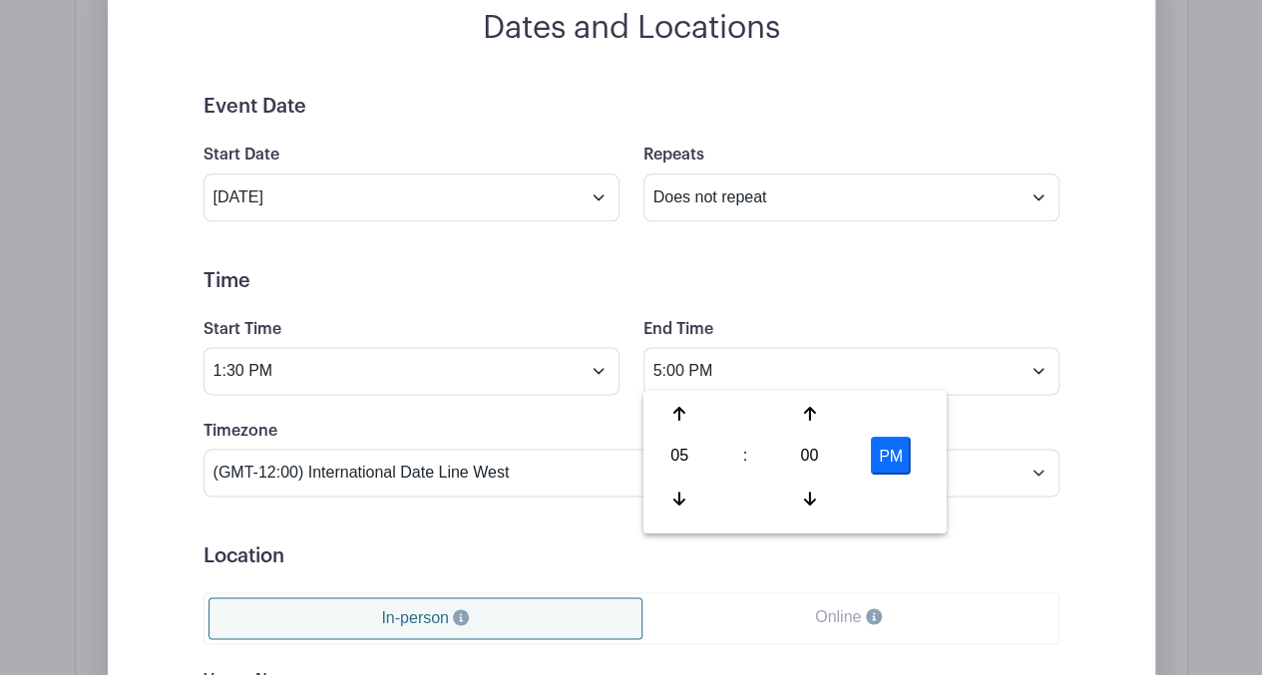
click at [1023, 401] on form "Event Date Start Date [DATE] Repeats Does not repeat Daily Weekly Monthly on da…" at bounding box center [631, 544] width 856 height 898
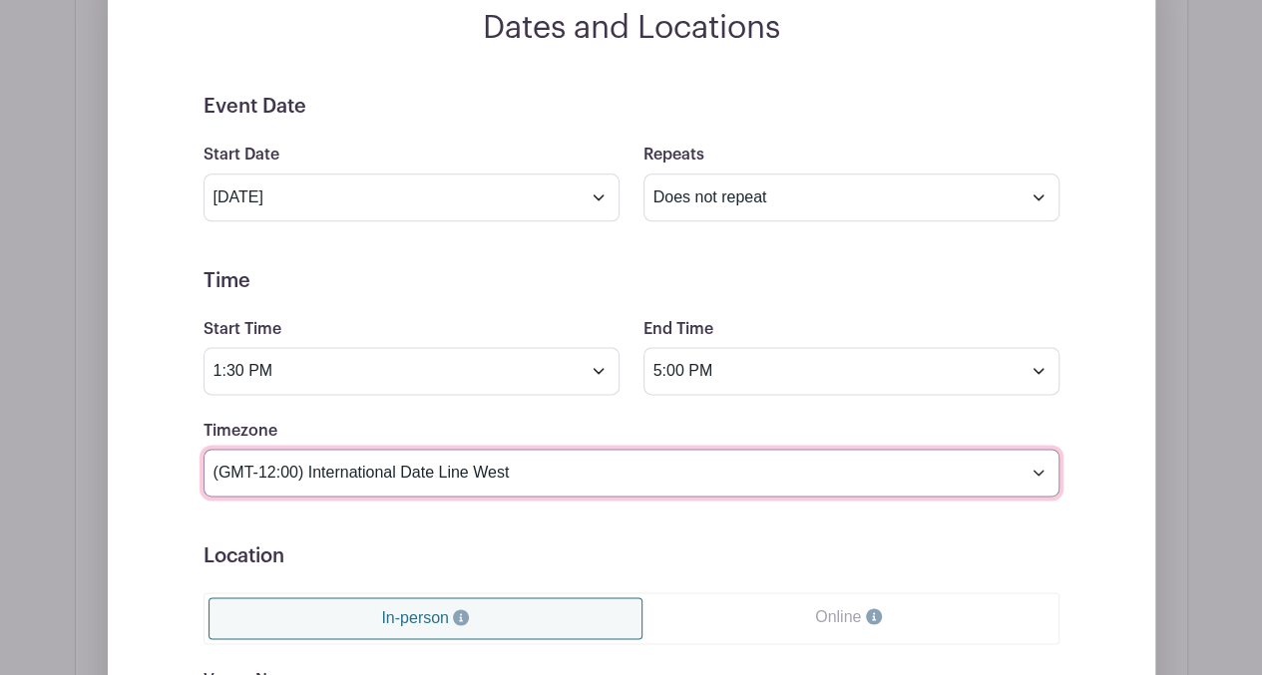
click at [1039, 466] on select "(GMT-12:00) International Date Line West (GMT-11:00) [US_STATE] (GMT-11:00) [GE…" at bounding box center [631, 473] width 856 height 48
select select "Pacific Time ([GEOGRAPHIC_DATA] & [GEOGRAPHIC_DATA])"
click at [203, 449] on select "(GMT-12:00) International Date Line West (GMT-11:00) [US_STATE] (GMT-11:00) [GE…" at bounding box center [631, 473] width 856 height 48
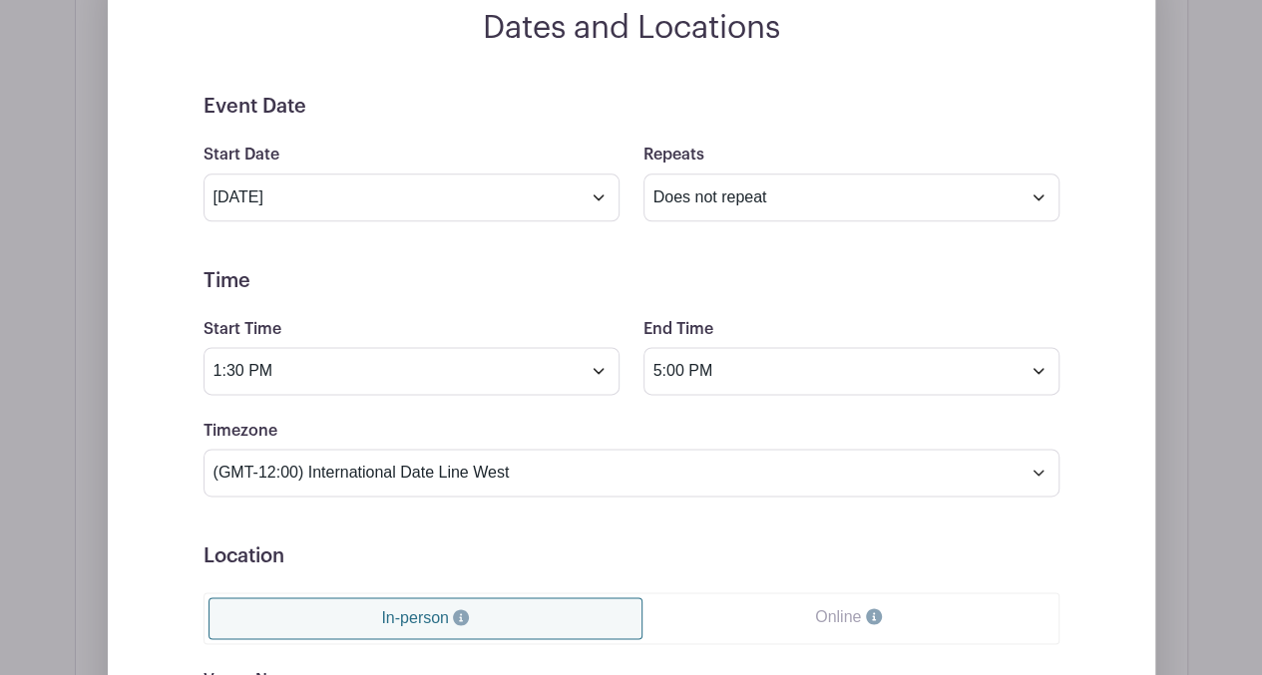
click at [511, 607] on link "In-person" at bounding box center [425, 618] width 435 height 42
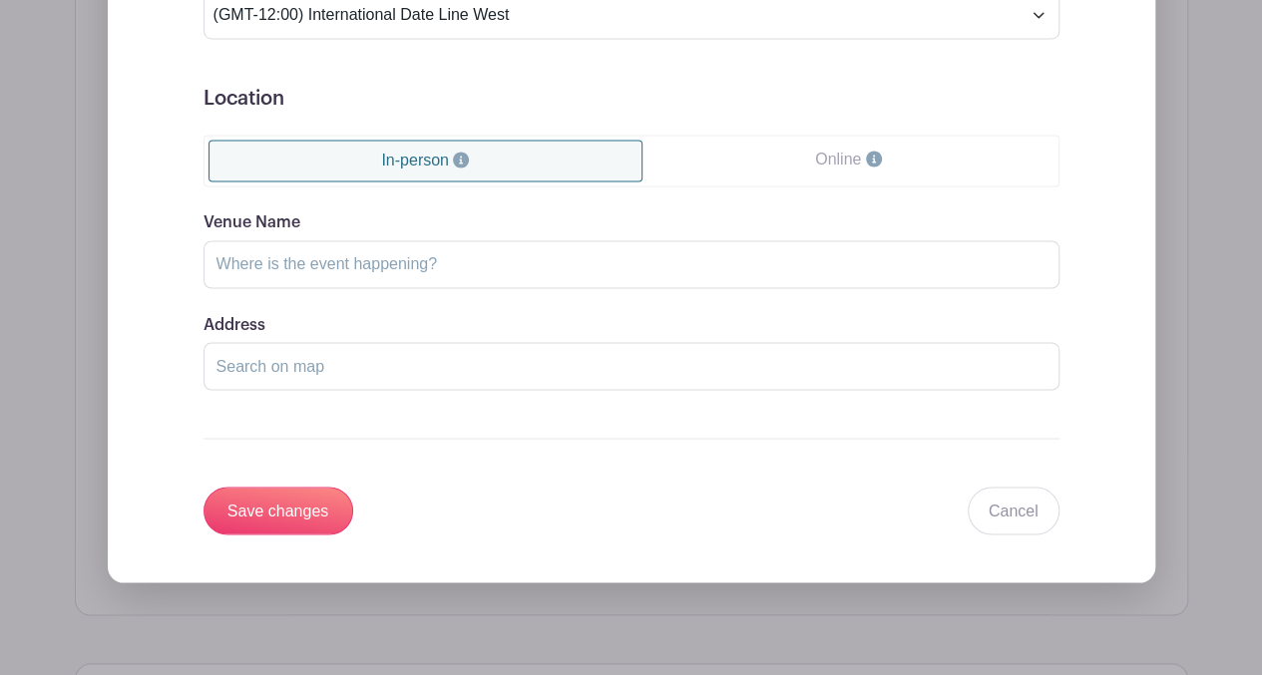
scroll to position [1604, 0]
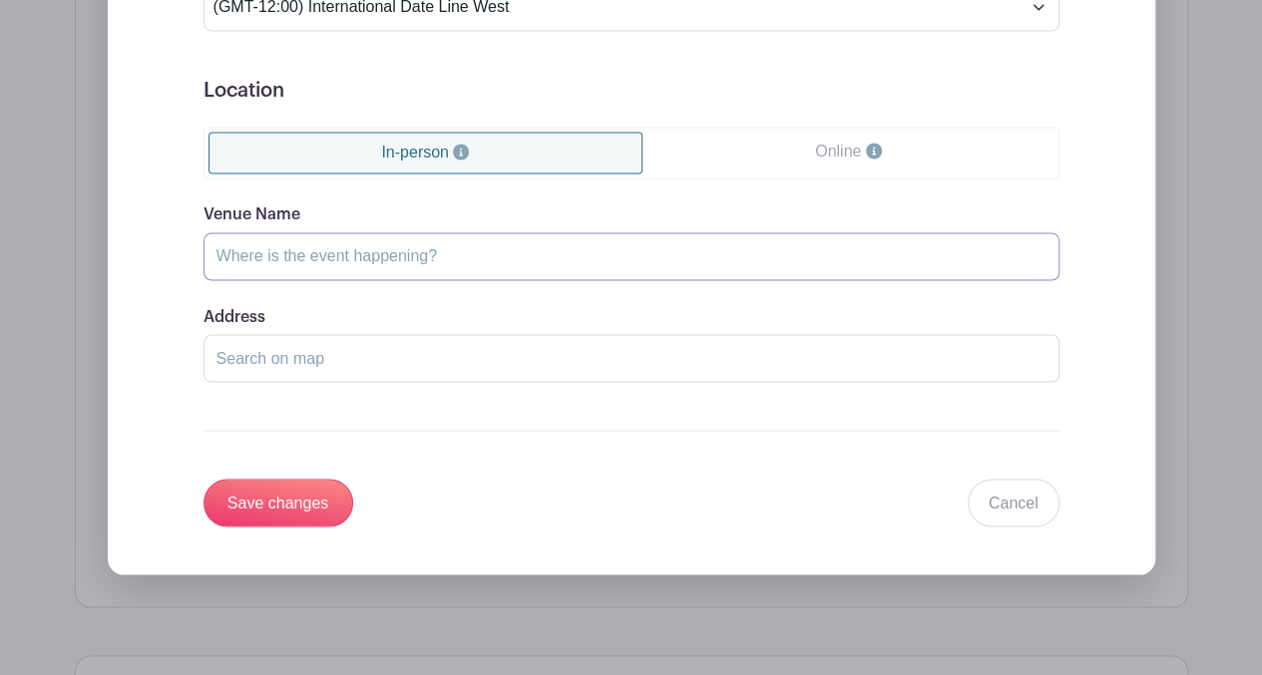
click at [450, 251] on input "Venue Name" at bounding box center [631, 256] width 856 height 48
type input "The [GEOGRAPHIC_DATA]"
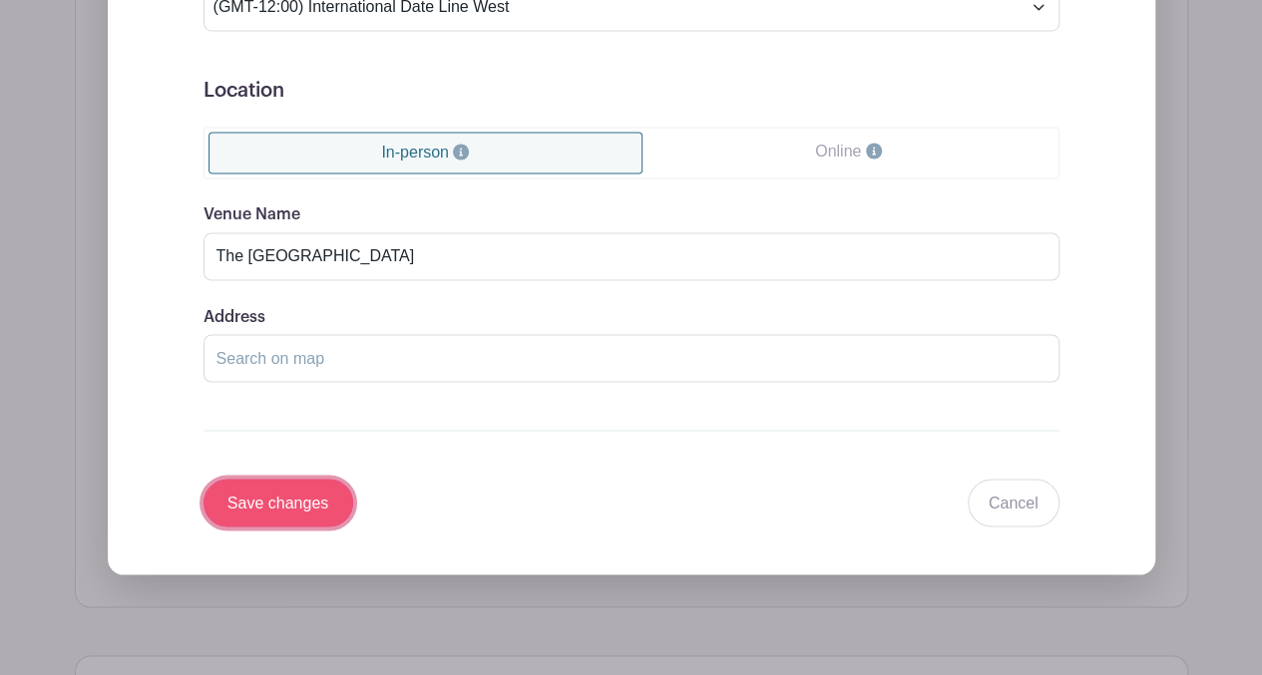
click at [293, 492] on input "Save changes" at bounding box center [278, 503] width 150 height 48
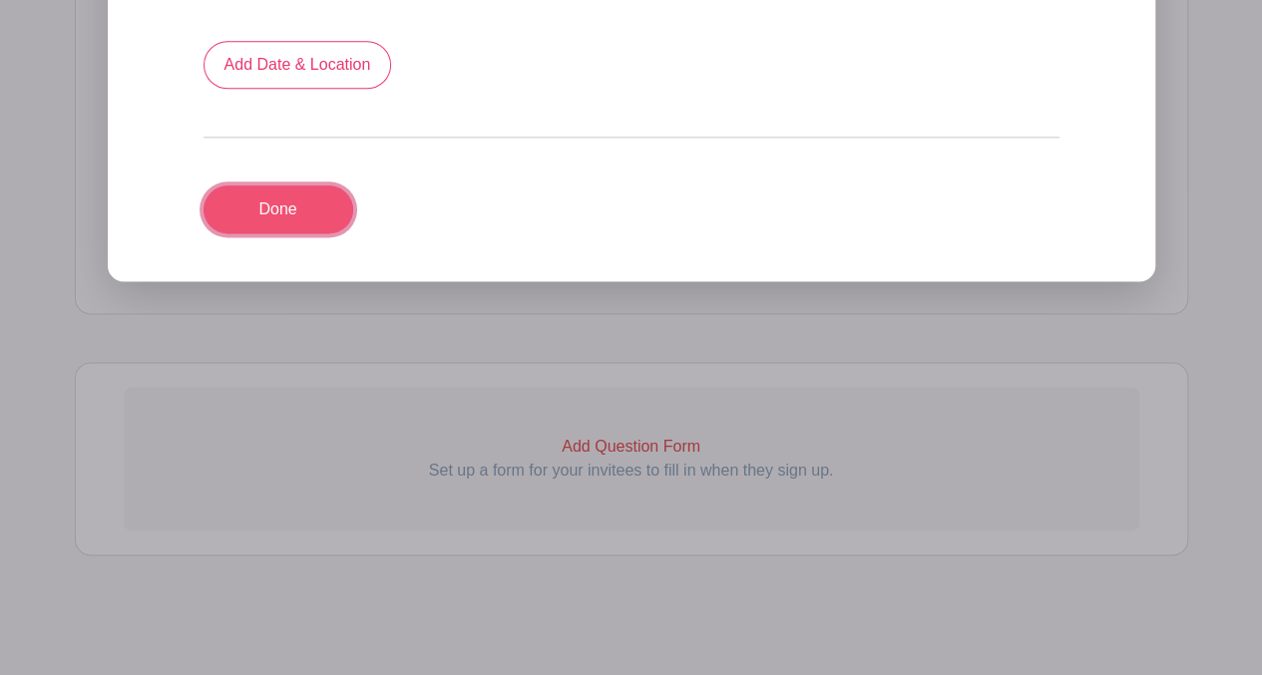
click at [321, 196] on link "Done" at bounding box center [278, 209] width 150 height 48
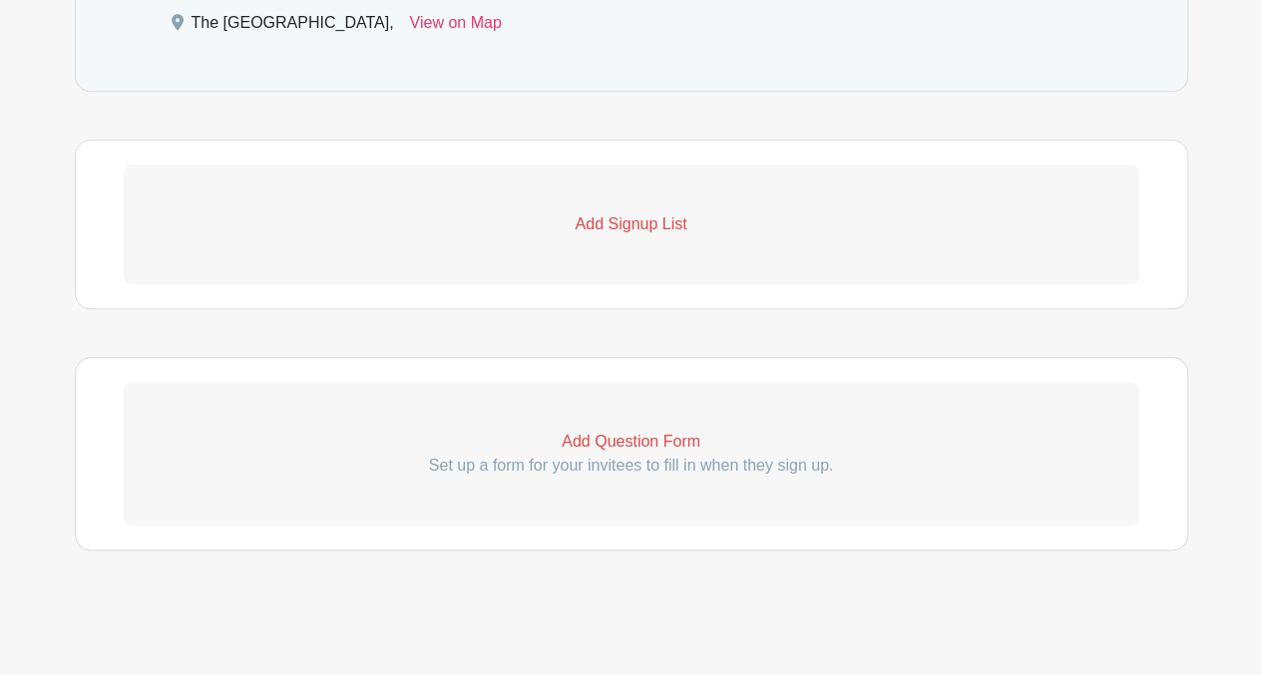
scroll to position [1029, 0]
click at [608, 224] on p "Add Signup List" at bounding box center [631, 228] width 1015 height 24
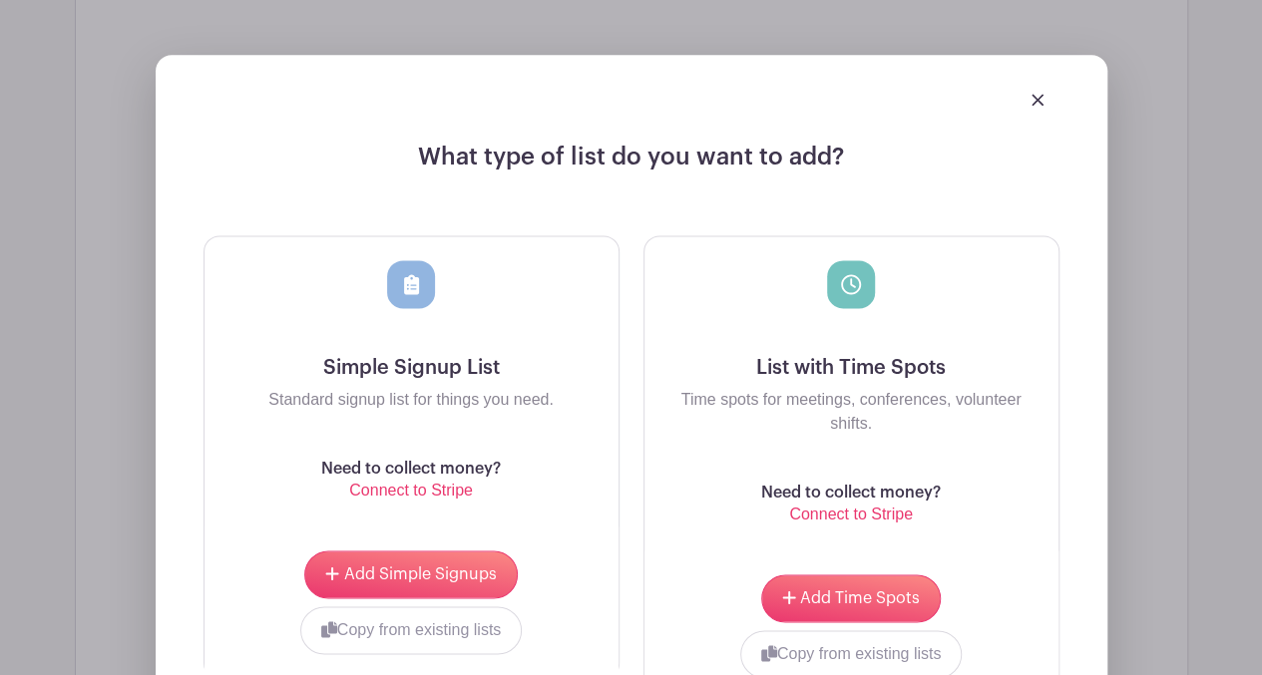
scroll to position [1224, 0]
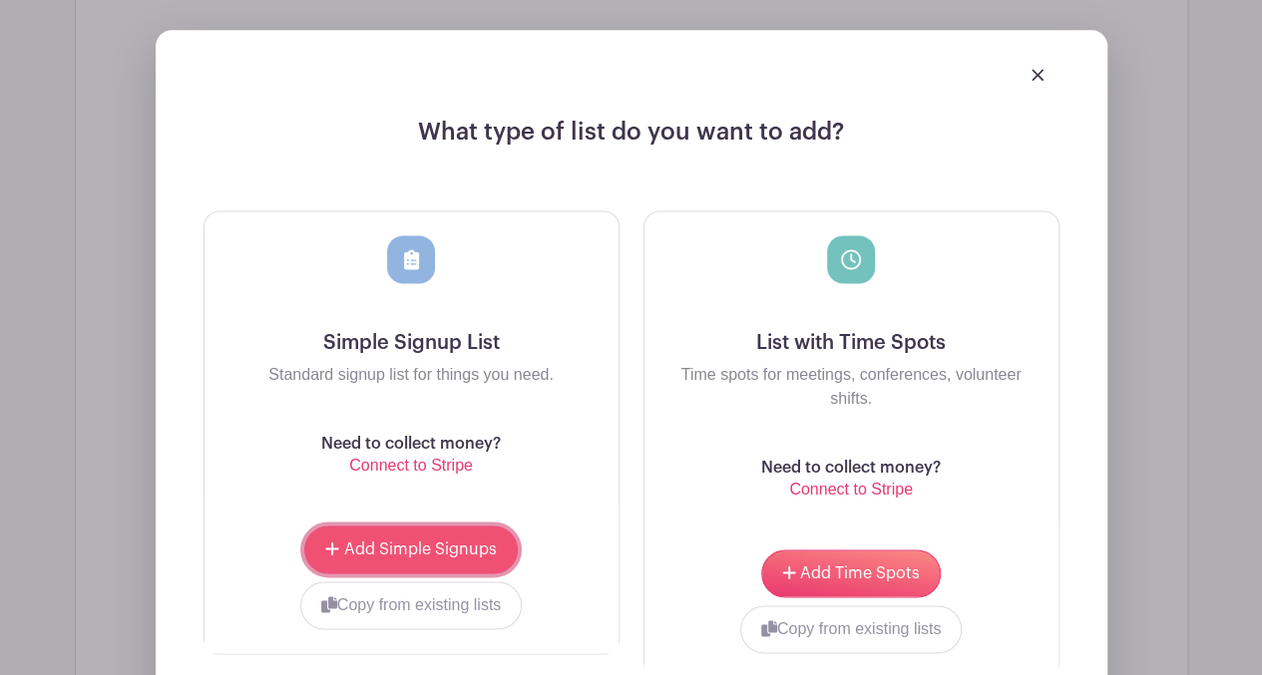
click at [397, 546] on span "Add Simple Signups" at bounding box center [420, 550] width 153 height 16
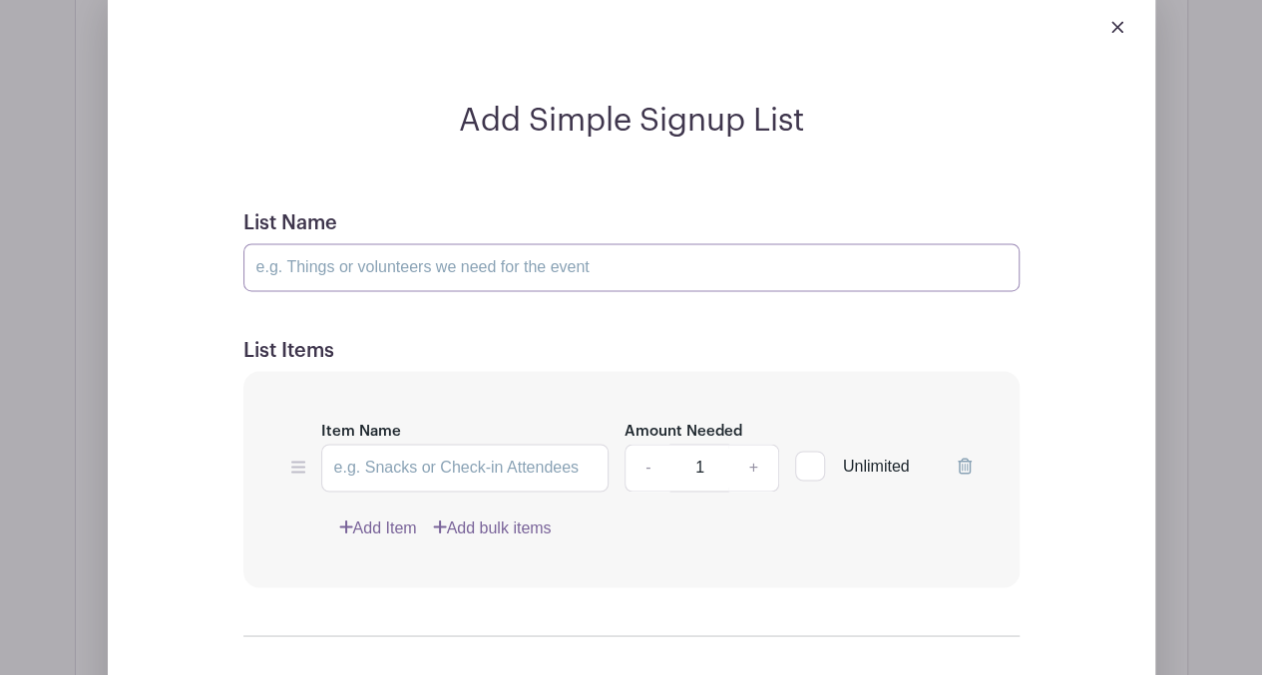
click at [402, 266] on input "List Name" at bounding box center [631, 267] width 776 height 48
type input "Volunteer Positions"
click at [362, 467] on input "Item Name" at bounding box center [465, 468] width 288 height 48
type input "g"
type input "Gala Set-up"
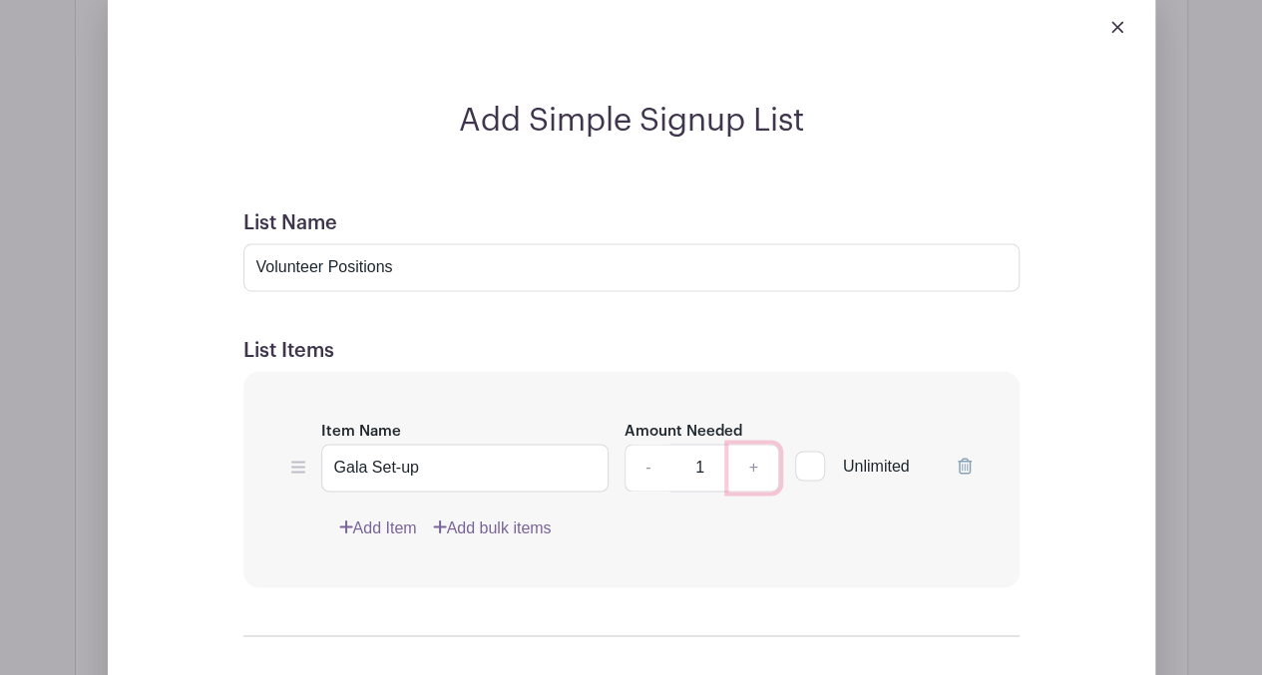
click at [754, 462] on link "+" at bounding box center [753, 468] width 50 height 48
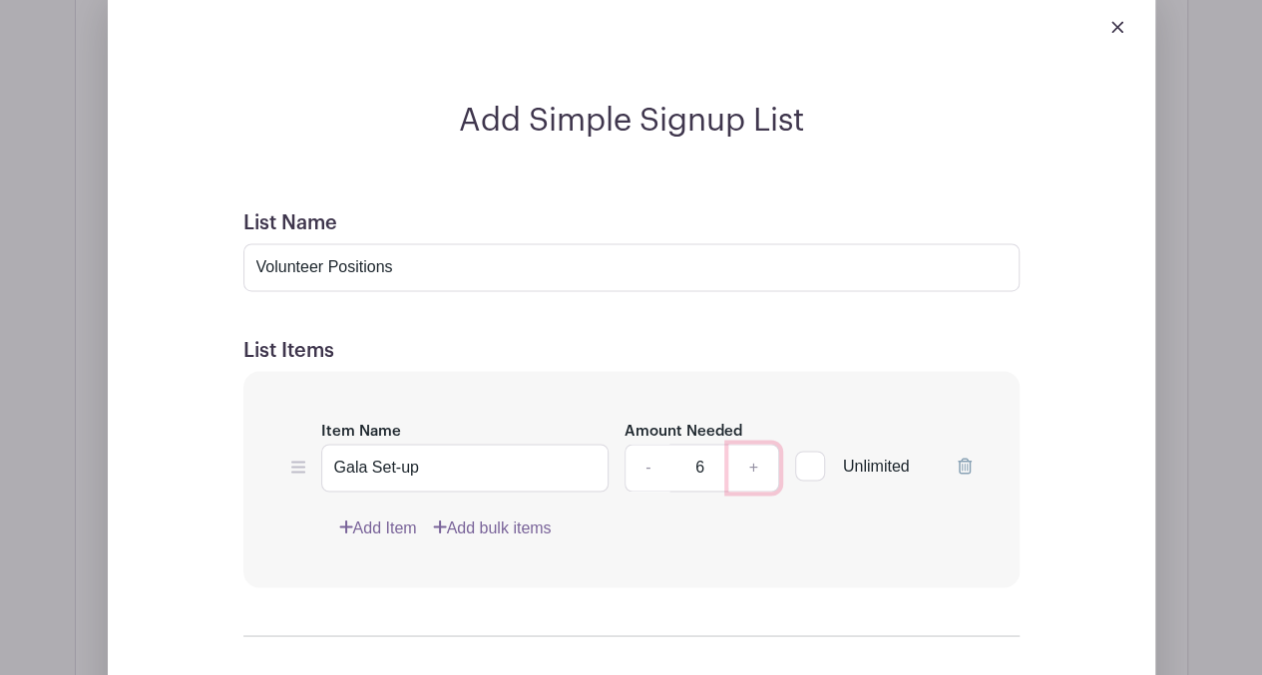
click at [752, 453] on link "+" at bounding box center [753, 468] width 50 height 48
type input "9"
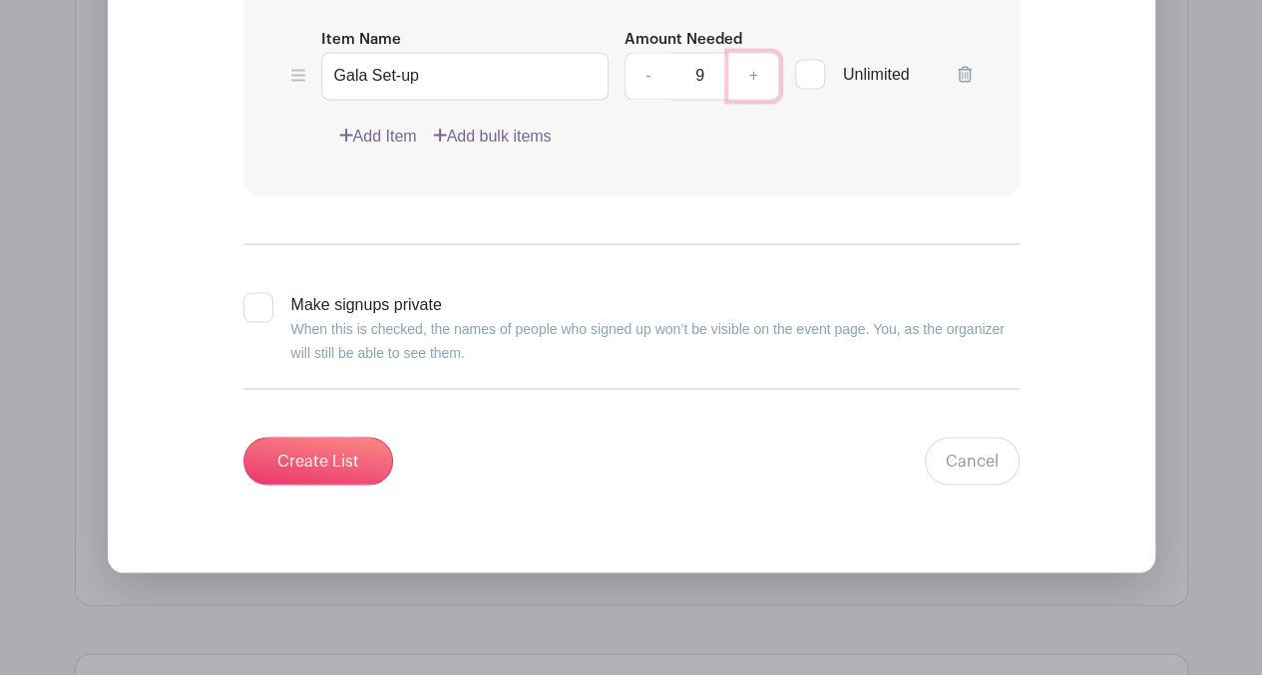
scroll to position [1786, 0]
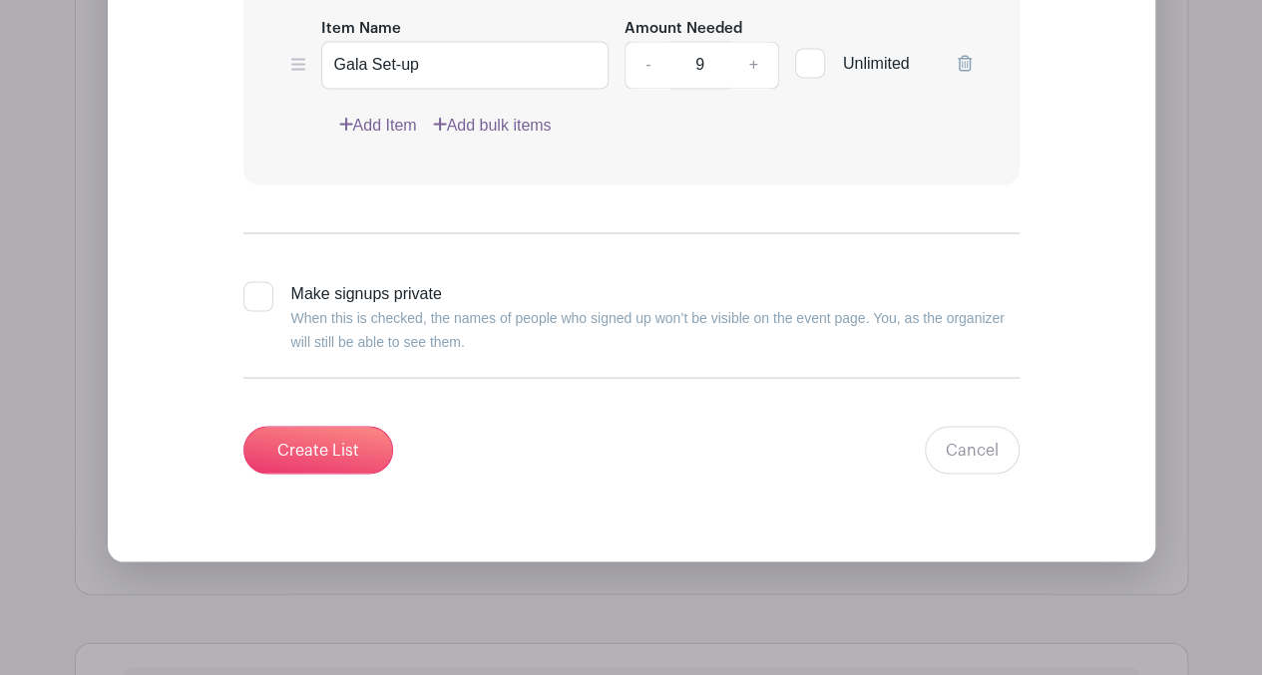
click at [263, 293] on div at bounding box center [258, 296] width 30 height 30
click at [256, 293] on input "Make signups private When this is checked, the names of people who signed up wo…" at bounding box center [249, 287] width 13 height 13
checkbox input "true"
click at [313, 450] on input "Create List" at bounding box center [318, 450] width 150 height 48
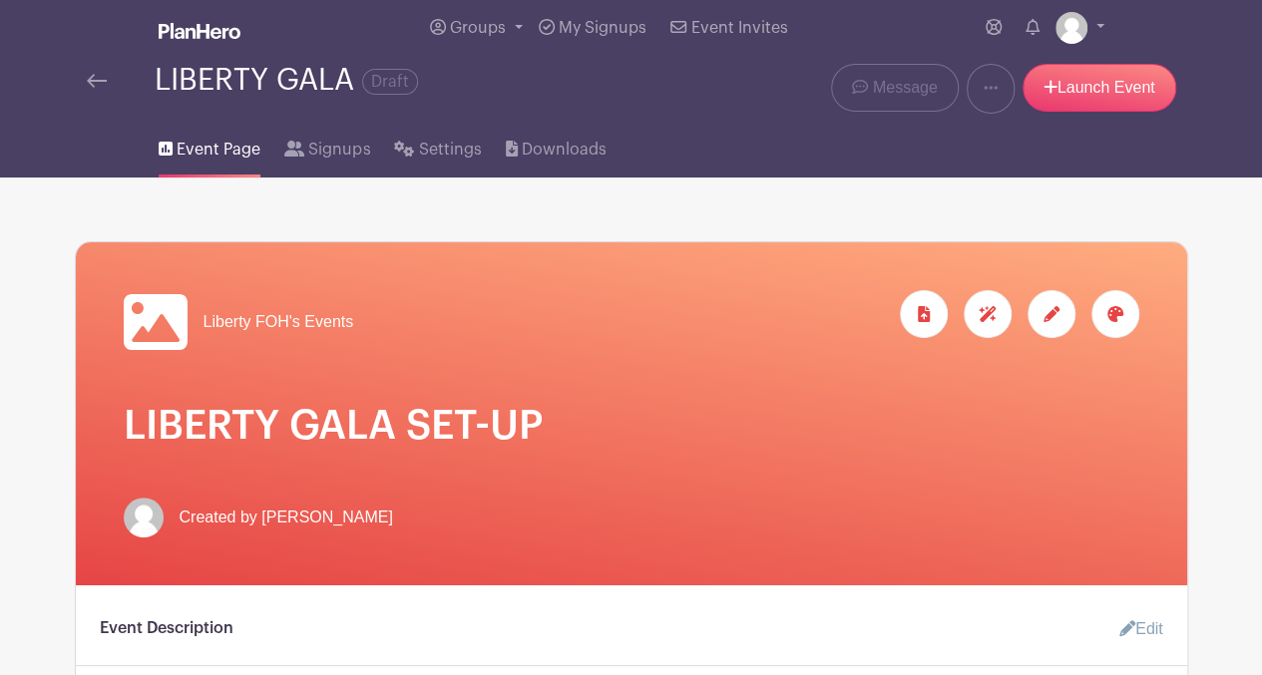
scroll to position [0, 0]
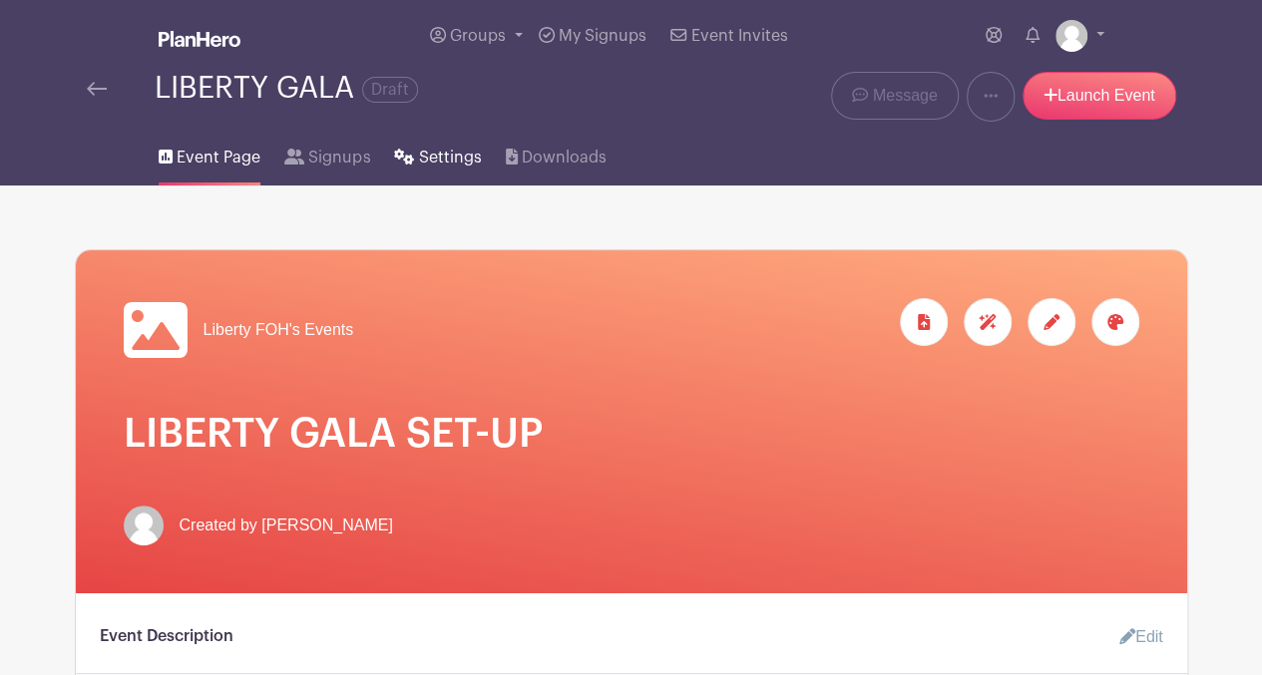
click at [434, 150] on span "Settings" at bounding box center [450, 158] width 63 height 24
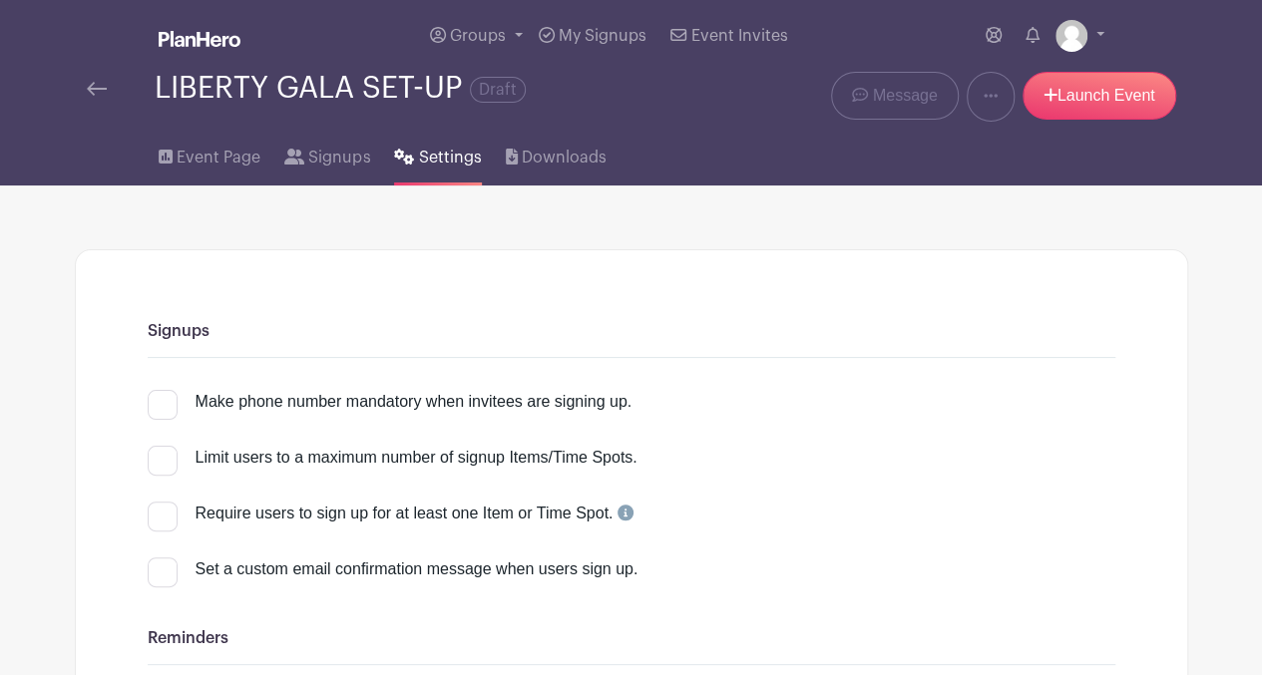
click at [175, 401] on div at bounding box center [163, 405] width 30 height 30
click at [161, 401] on input "Make phone number mandatory when invitees are signing up." at bounding box center [154, 396] width 13 height 13
checkbox input "true"
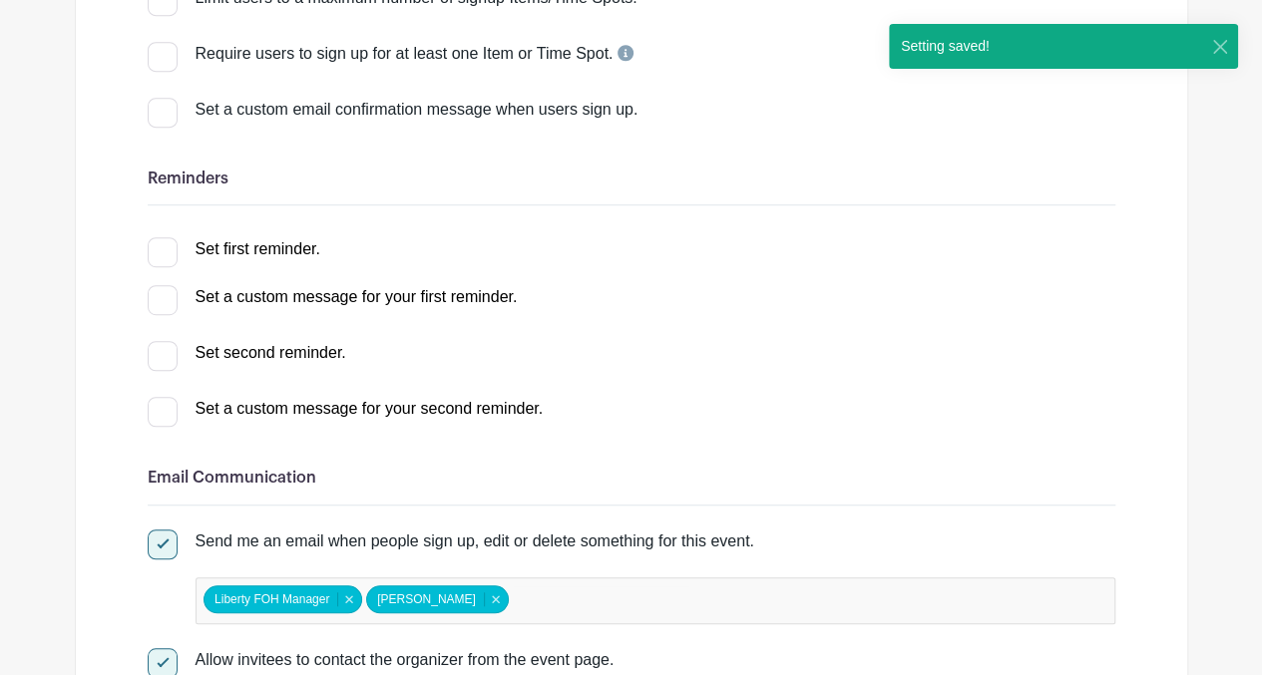
scroll to position [472, 0]
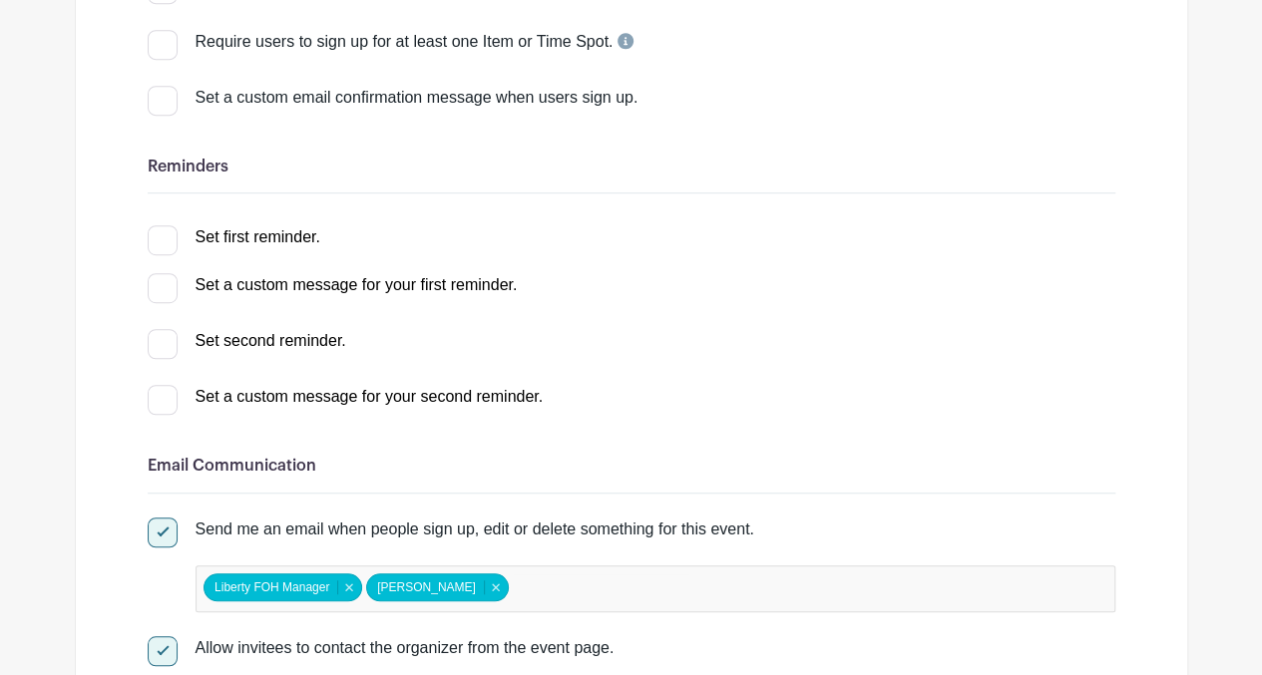
click at [160, 238] on div at bounding box center [163, 240] width 30 height 30
click at [160, 238] on input "Set first reminder." at bounding box center [154, 231] width 13 height 13
checkbox input "true"
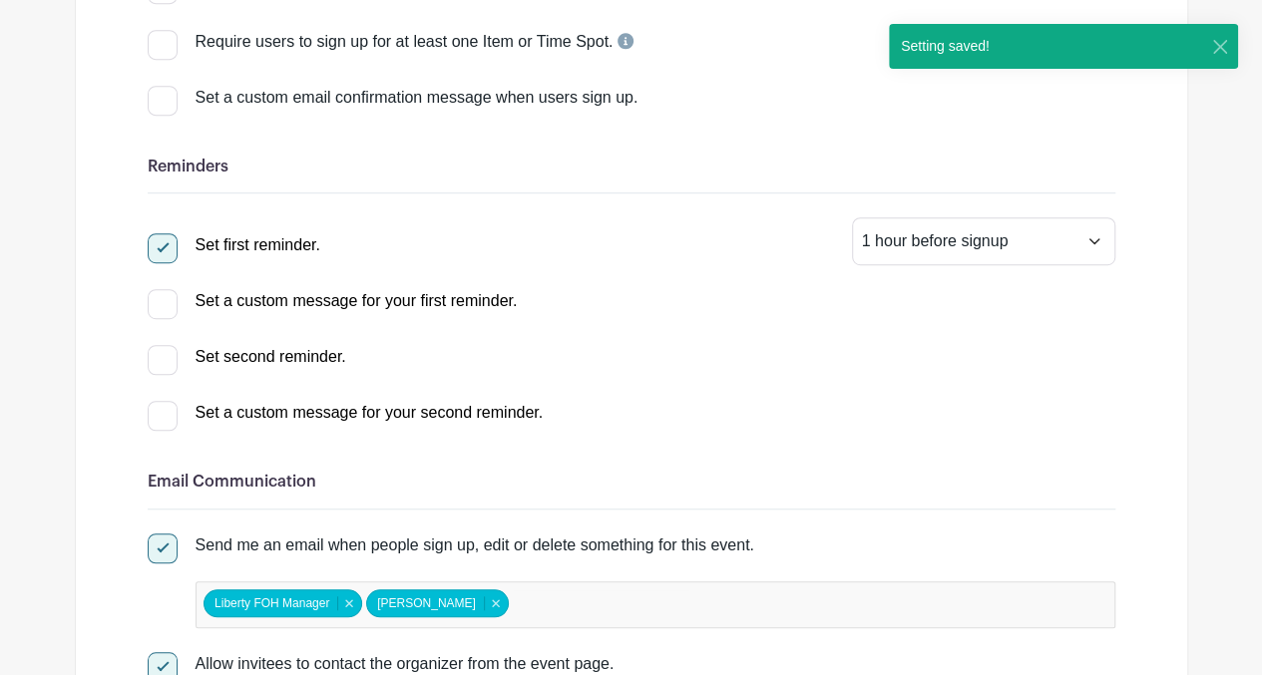
click at [152, 369] on div at bounding box center [163, 360] width 30 height 30
click at [152, 358] on input "Set second reminder." at bounding box center [154, 351] width 13 height 13
select select "2"
checkbox input "true"
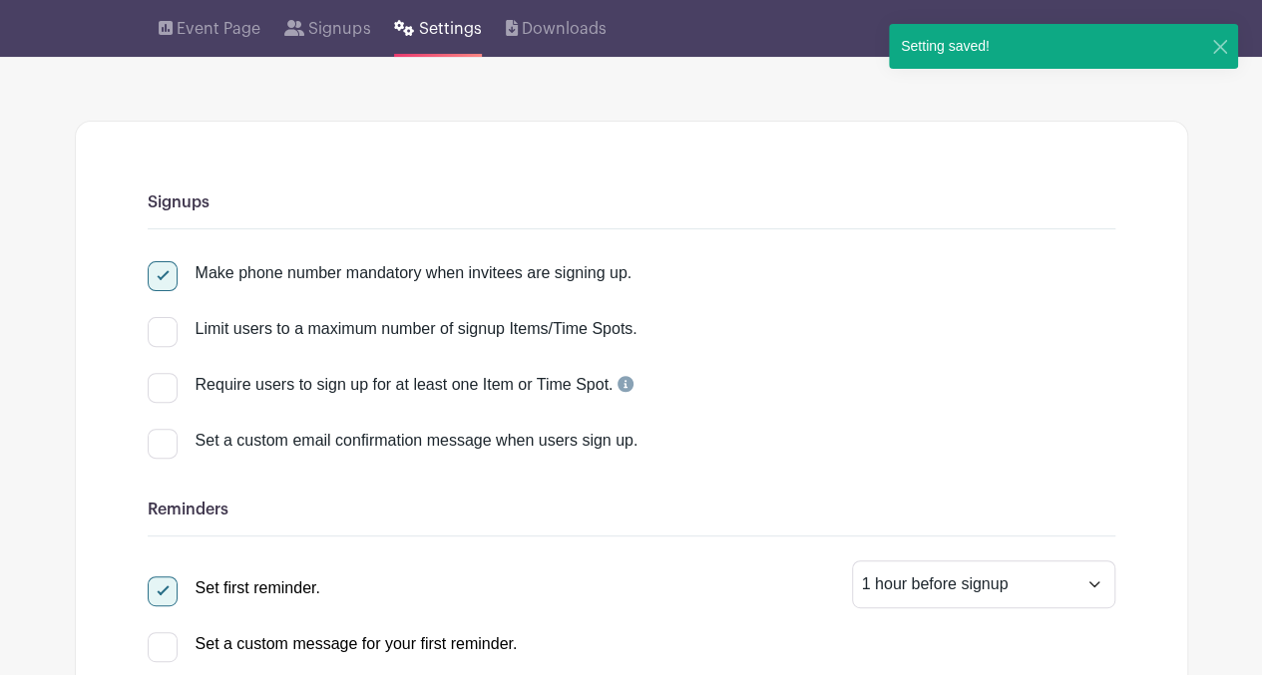
scroll to position [0, 0]
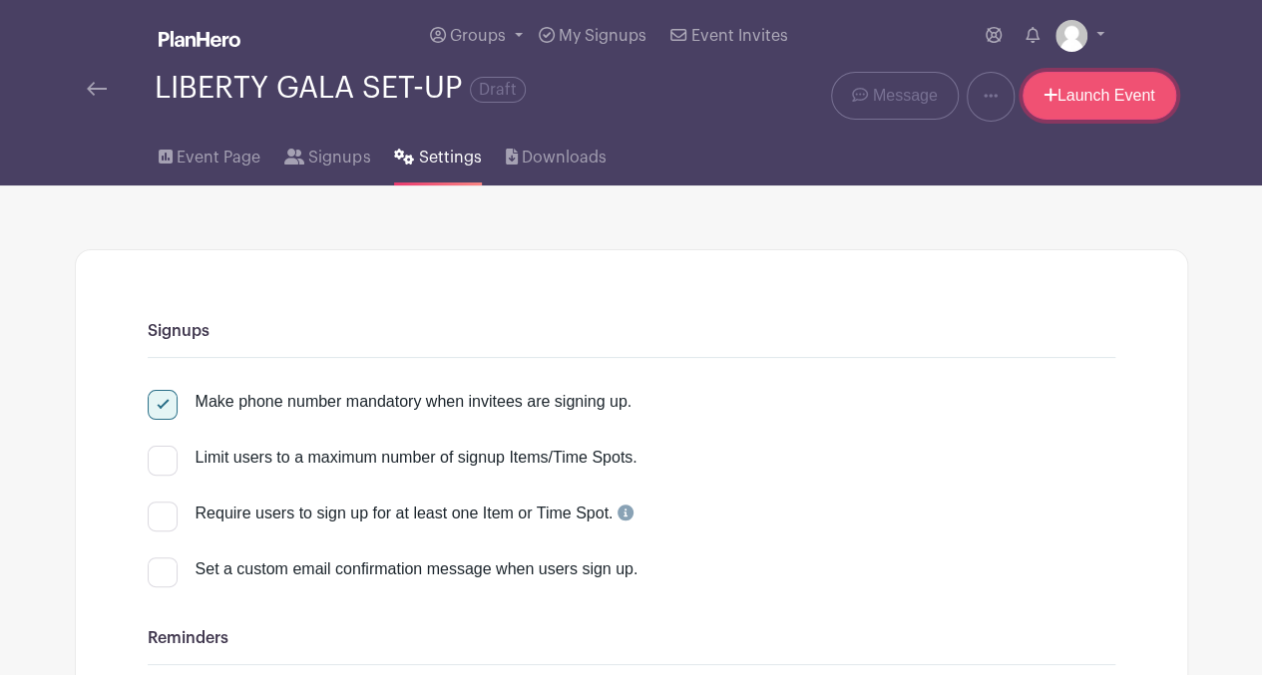
click at [1109, 101] on link "Launch Event" at bounding box center [1099, 96] width 154 height 48
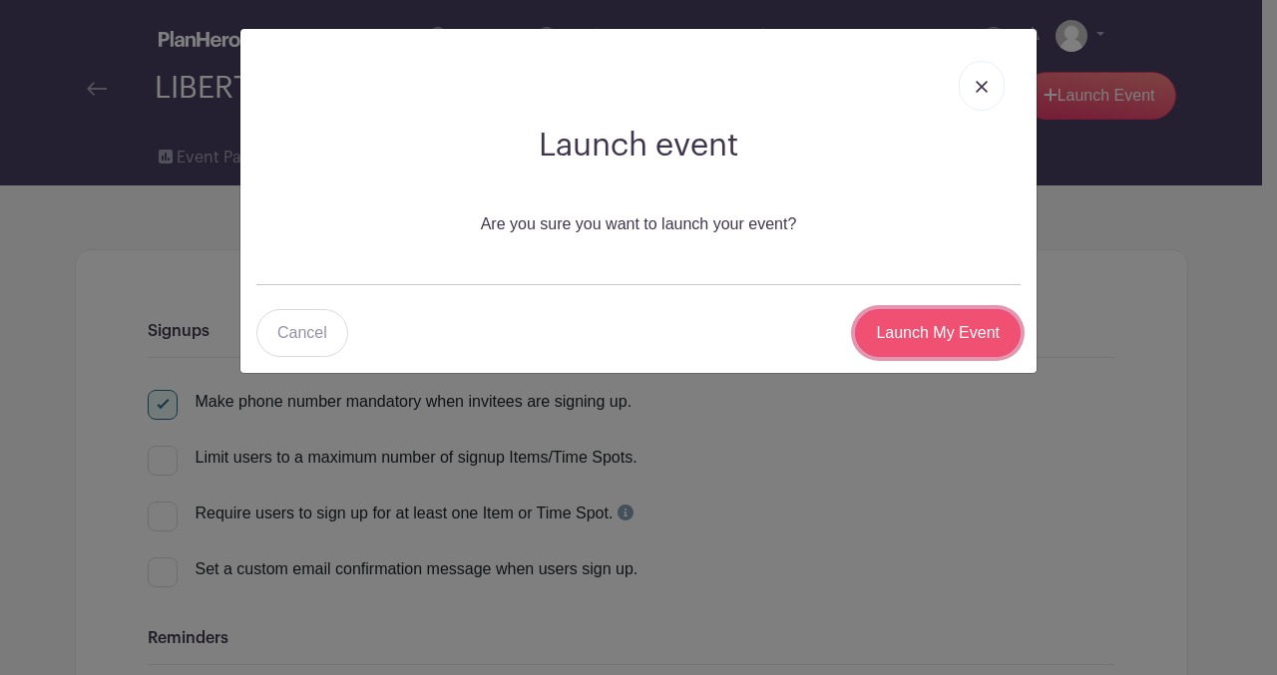
click at [949, 335] on input "Launch My Event" at bounding box center [938, 333] width 166 height 48
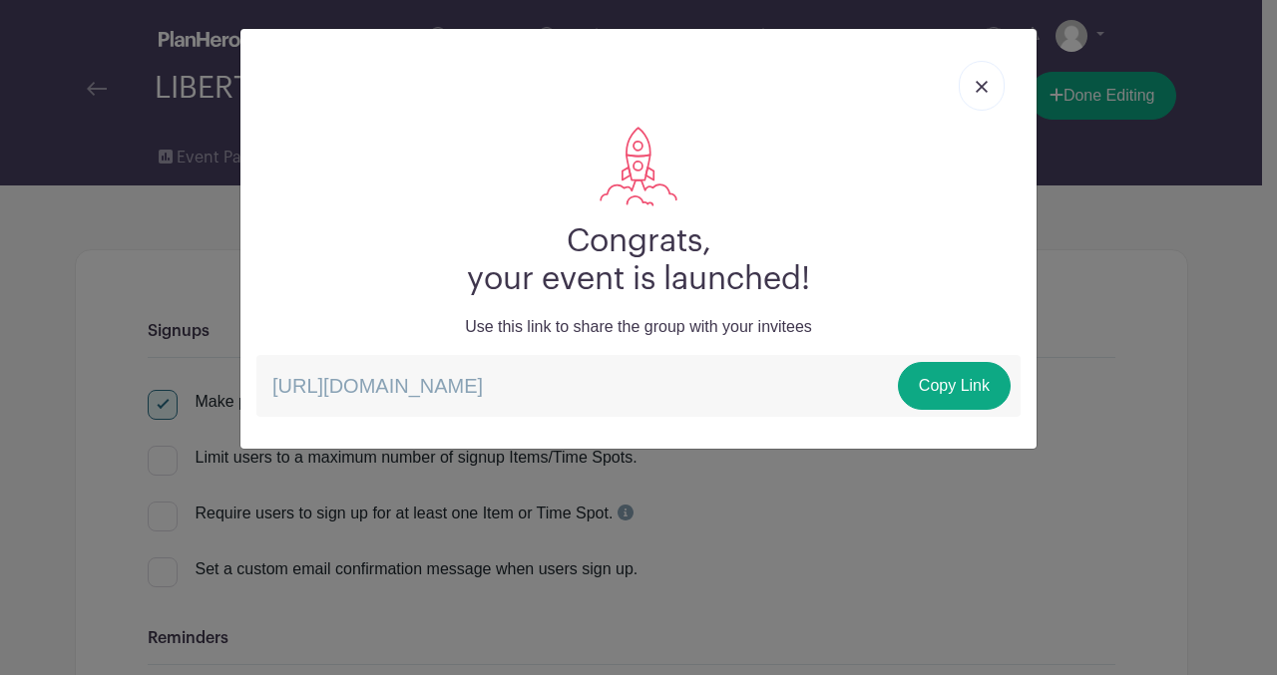
click at [977, 81] on img at bounding box center [981, 87] width 12 height 12
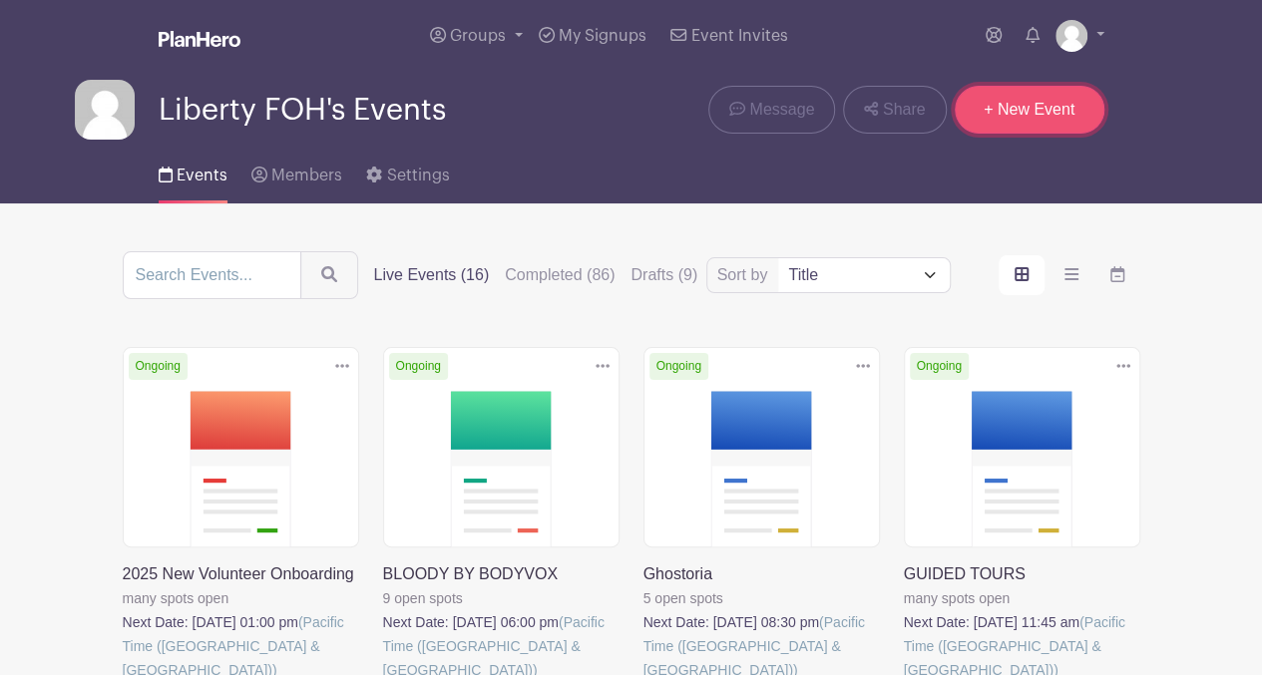
click at [1044, 109] on link "+ New Event" at bounding box center [1029, 110] width 150 height 48
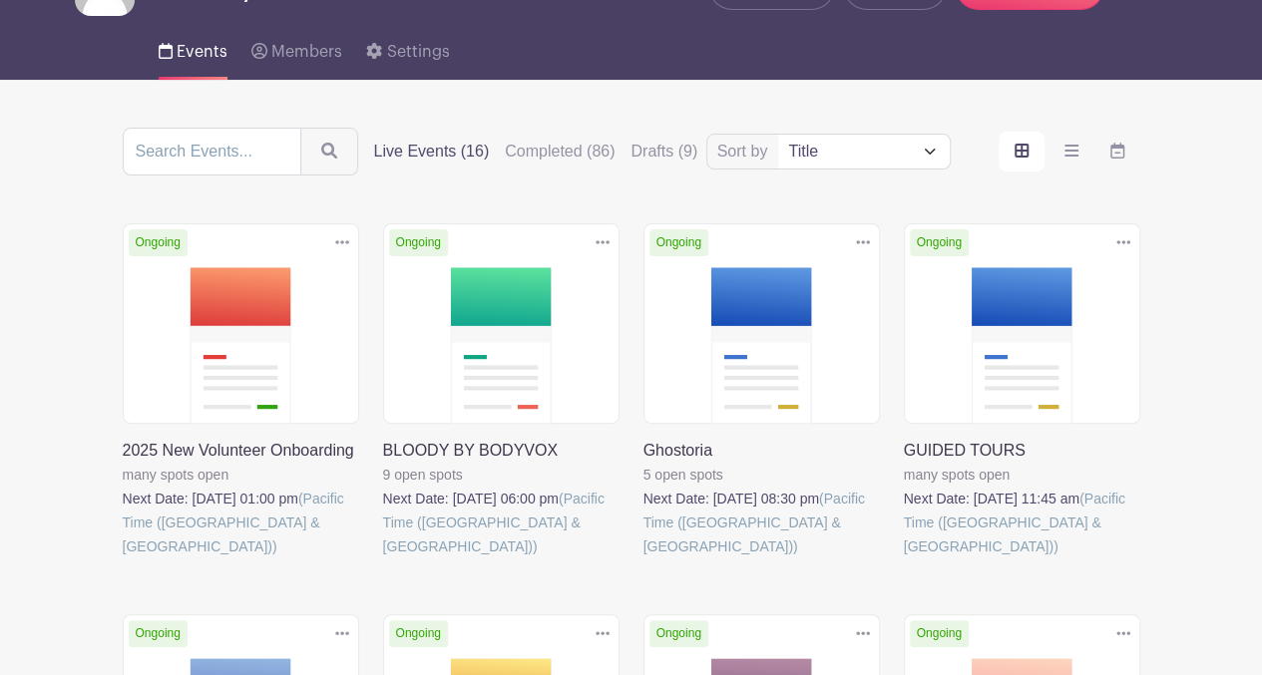
scroll to position [126, 0]
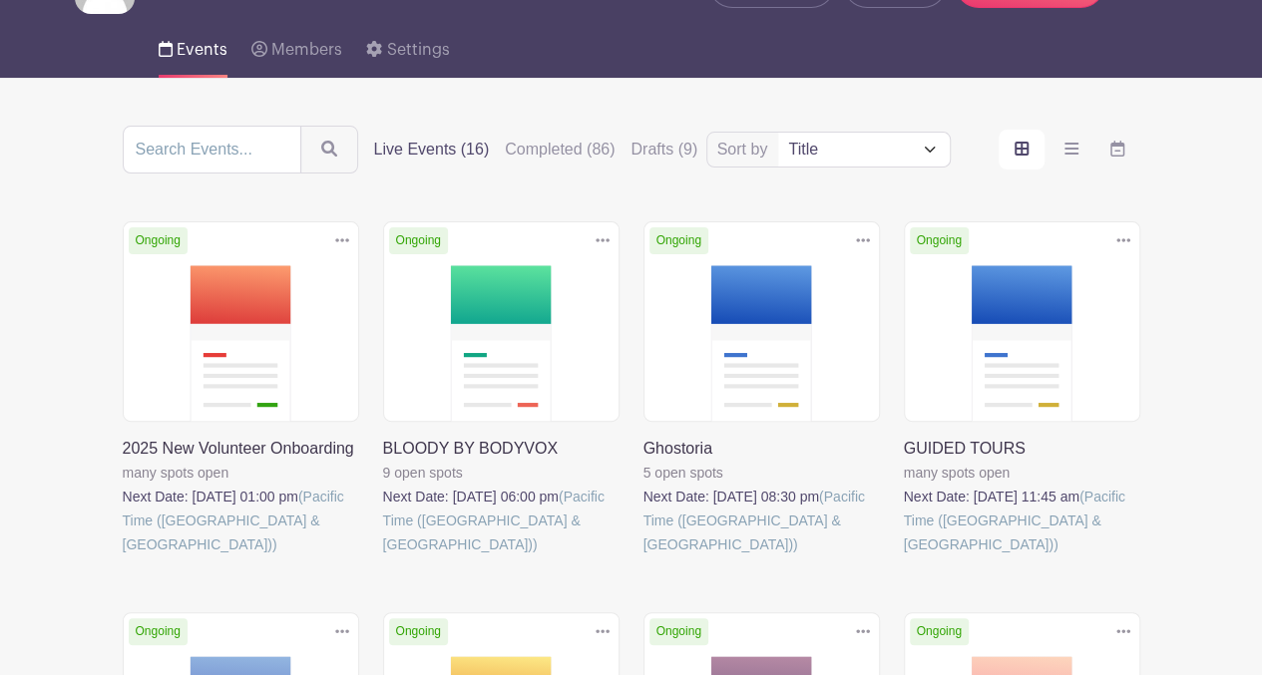
click at [904, 556] on link at bounding box center [904, 556] width 0 height 0
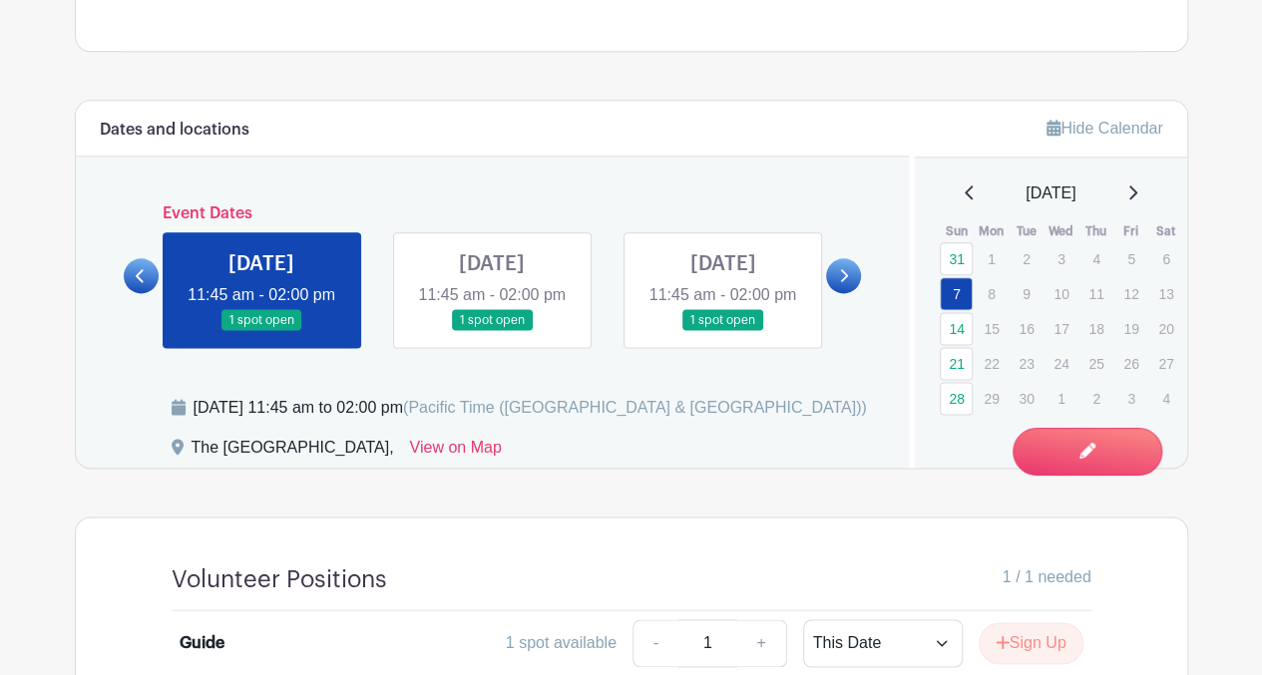
scroll to position [1126, 0]
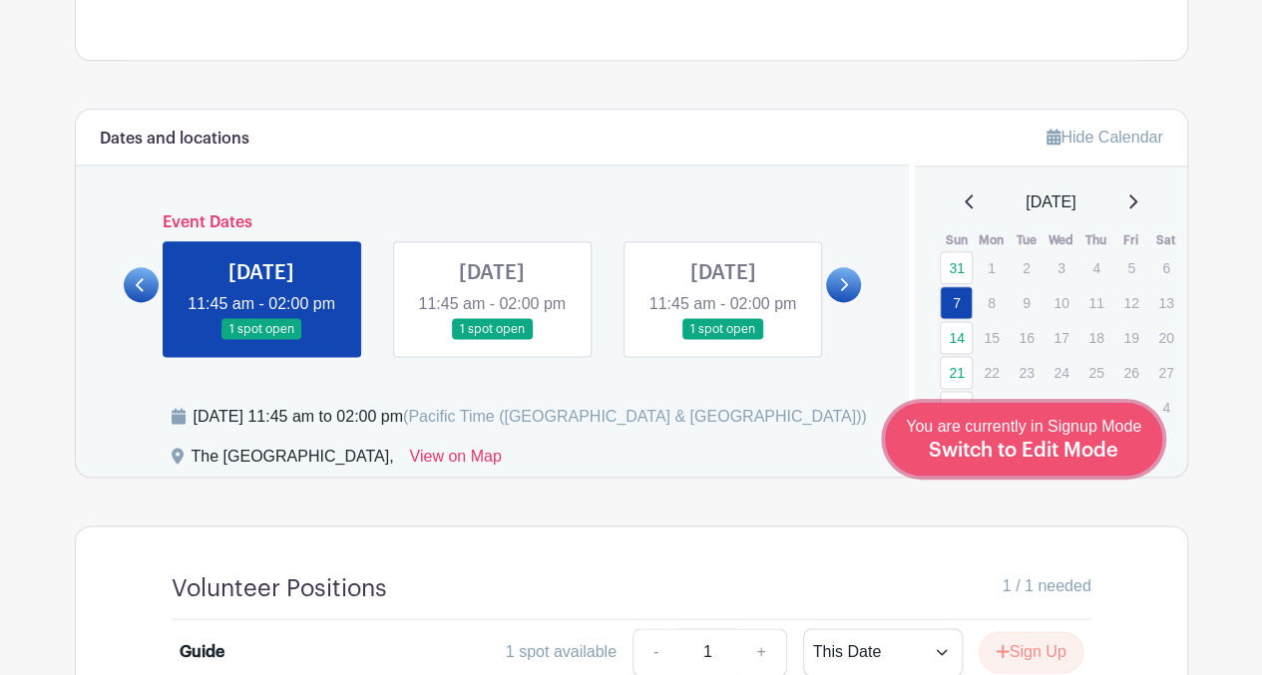
click at [1085, 452] on span "Switch to Edit Mode" at bounding box center [1022, 451] width 189 height 20
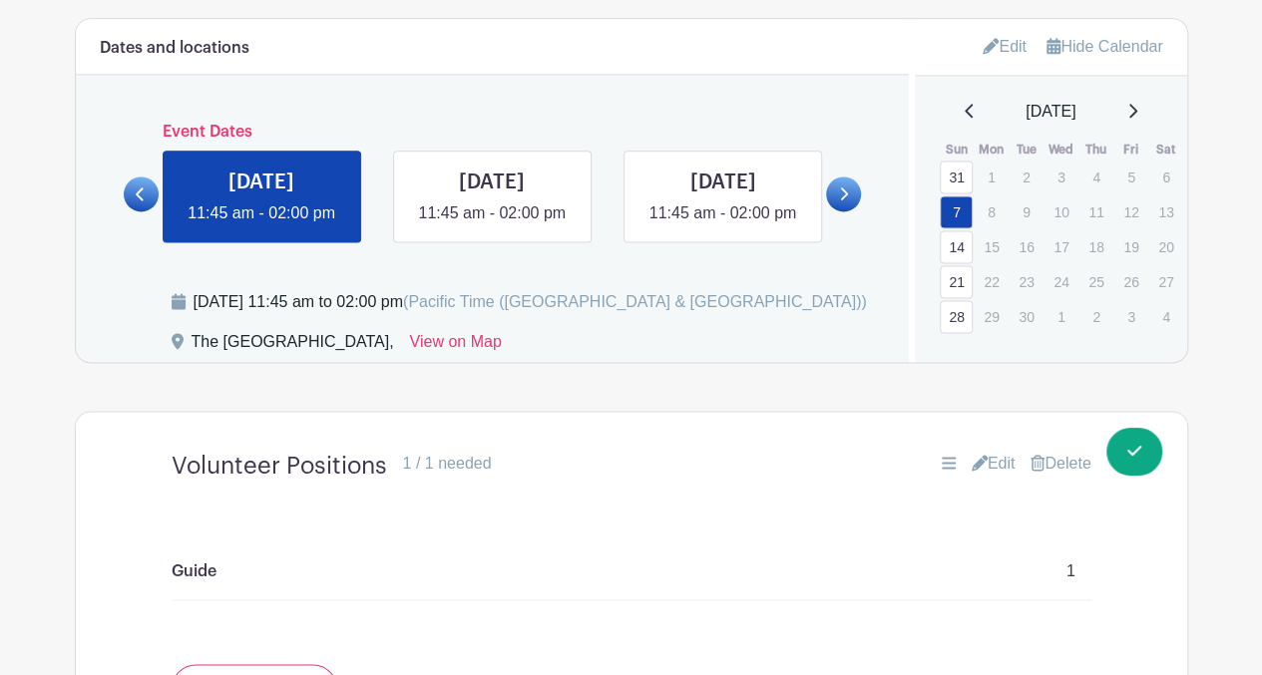
scroll to position [1271, 0]
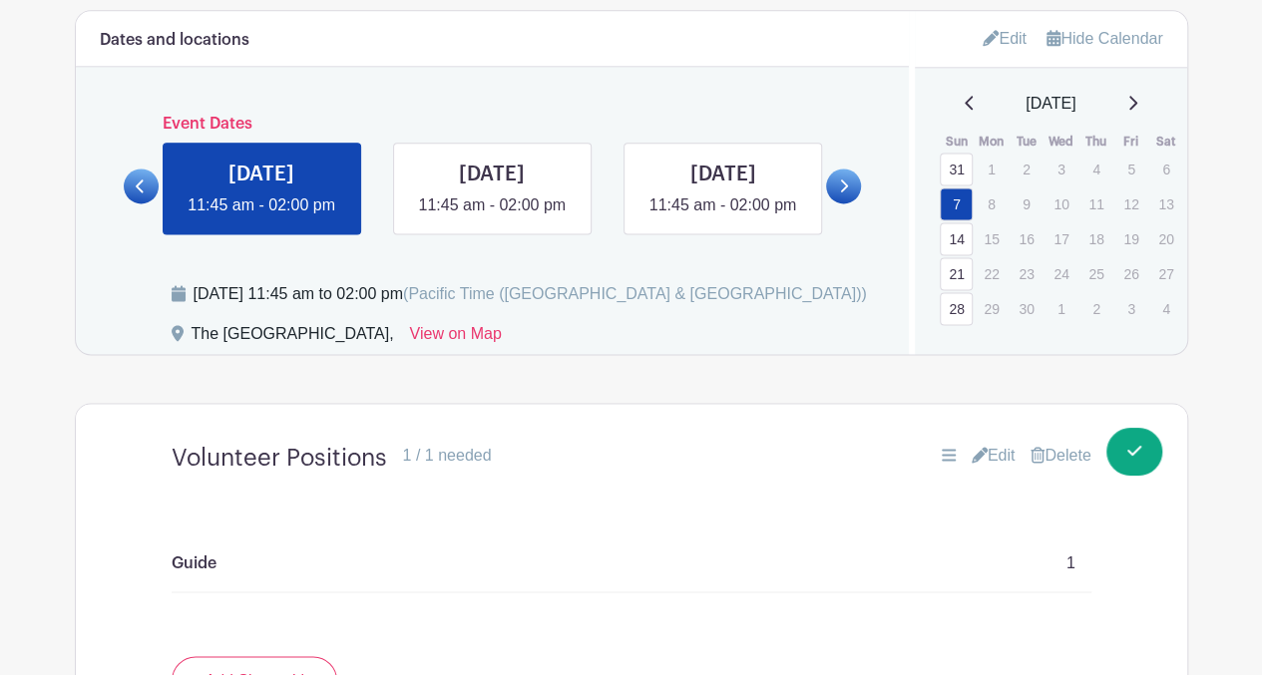
click at [1006, 33] on link "Edit" at bounding box center [1004, 38] width 44 height 33
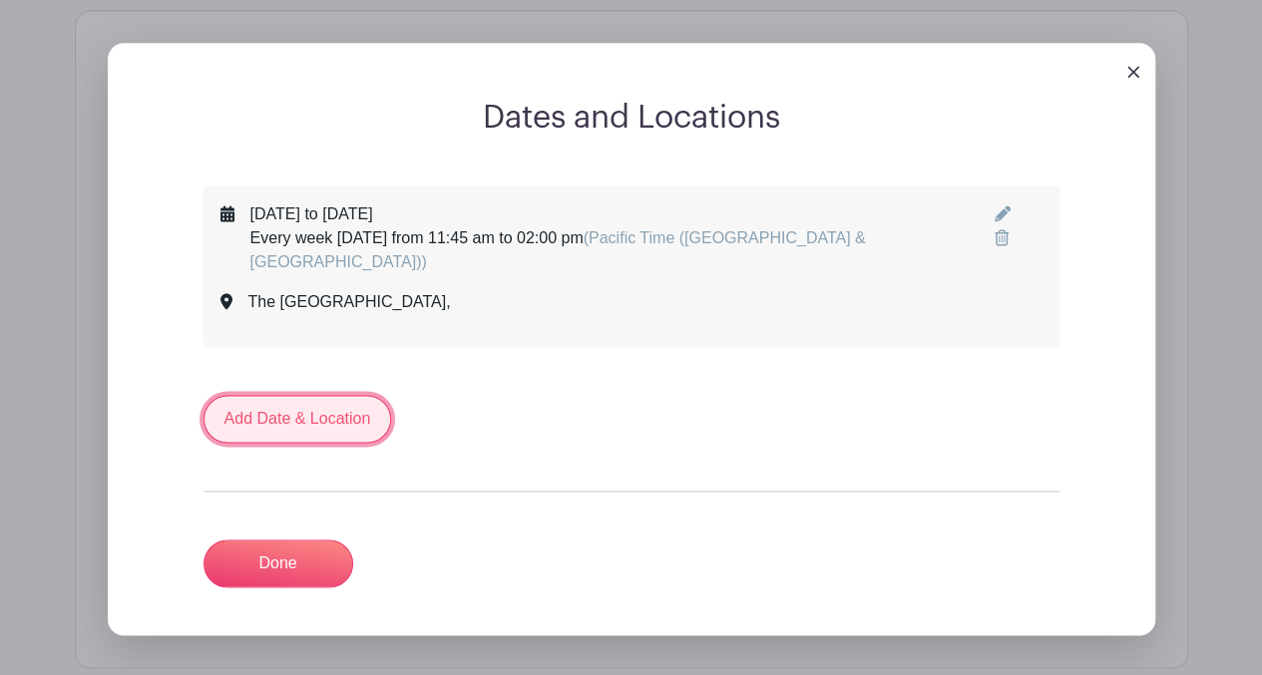
click at [347, 410] on link "Add Date & Location" at bounding box center [297, 419] width 188 height 48
select select "8"
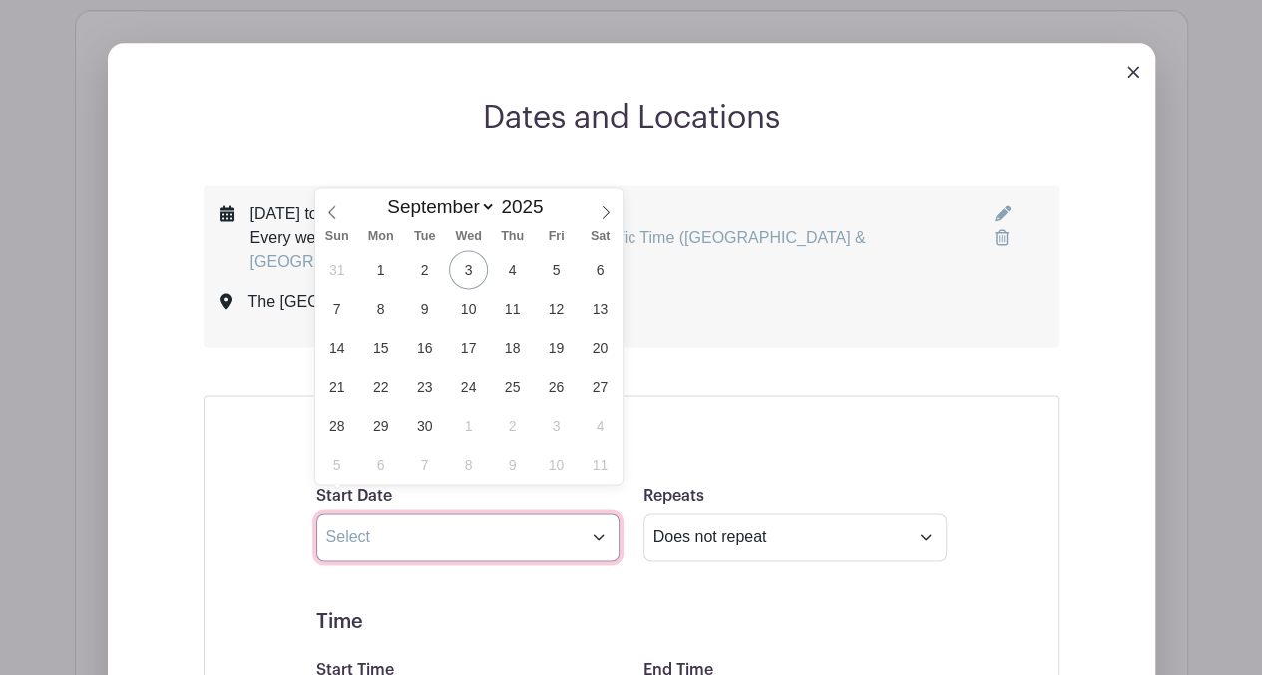
click at [590, 514] on input "text" at bounding box center [467, 538] width 303 height 48
click at [463, 312] on span "10" at bounding box center [468, 308] width 39 height 39
type input "Sep 10 2025"
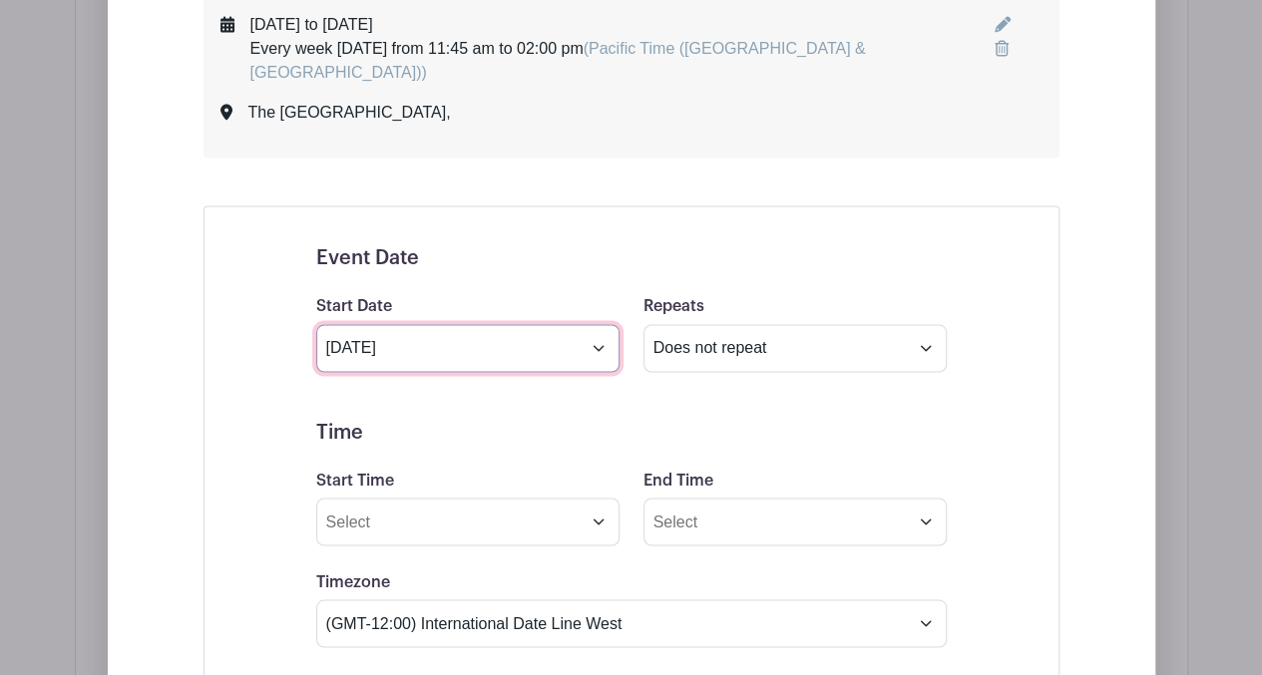
scroll to position [1479, 0]
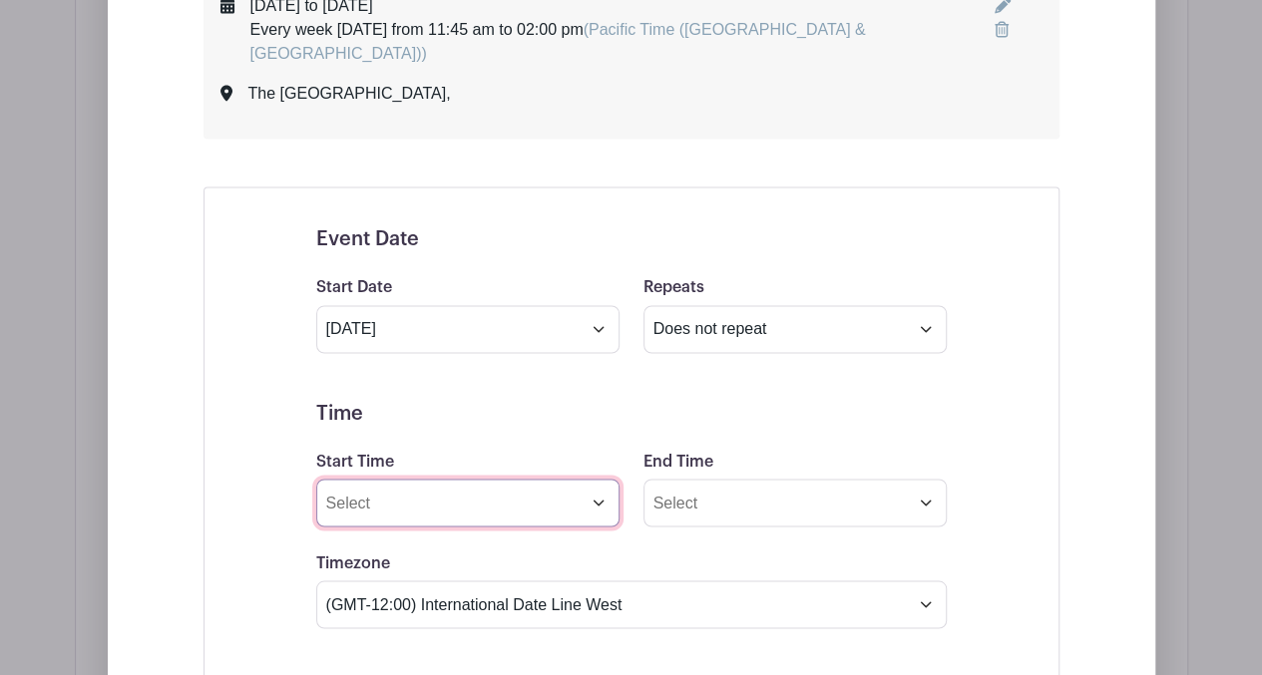
click at [592, 479] on input "Start Time" at bounding box center [467, 503] width 303 height 48
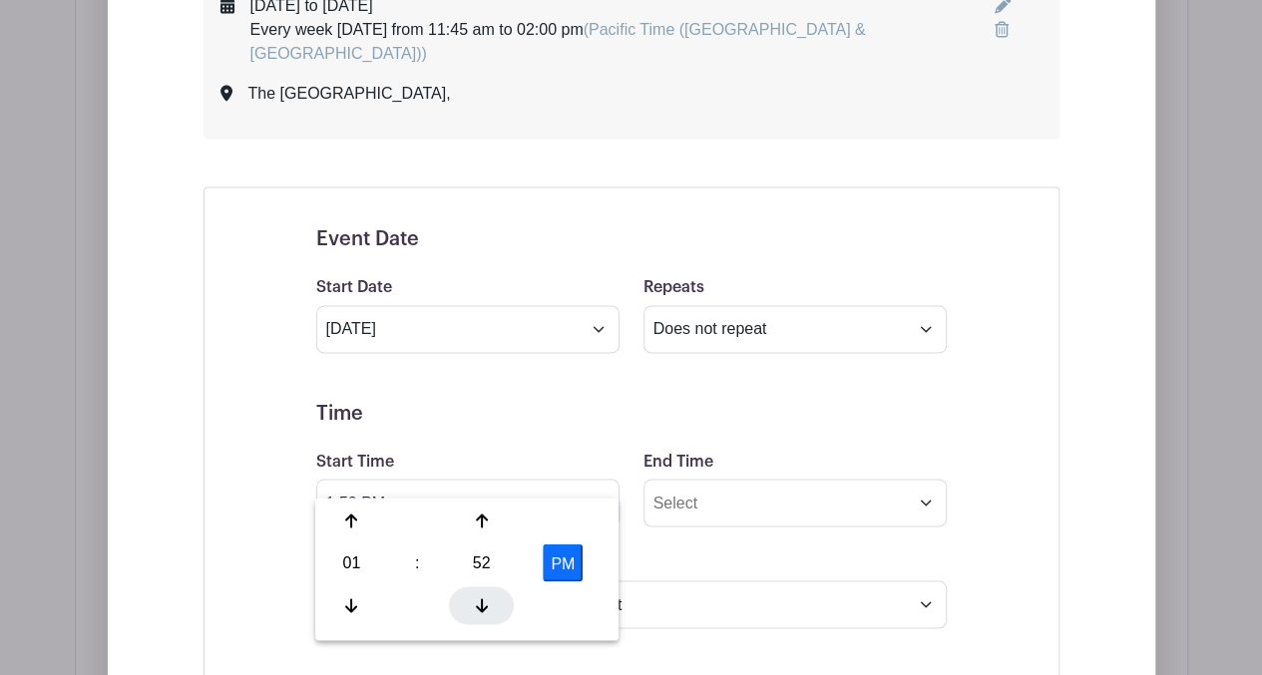
click at [481, 607] on icon at bounding box center [482, 605] width 12 height 14
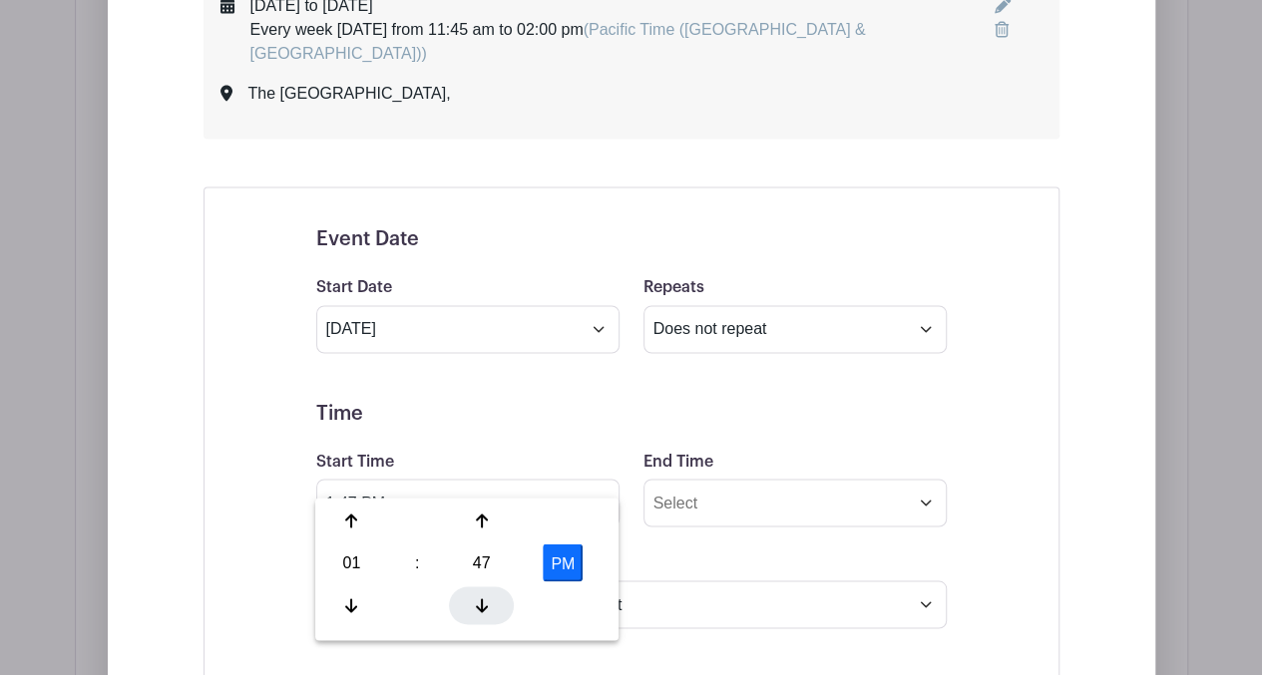
click at [481, 607] on icon at bounding box center [482, 605] width 12 height 14
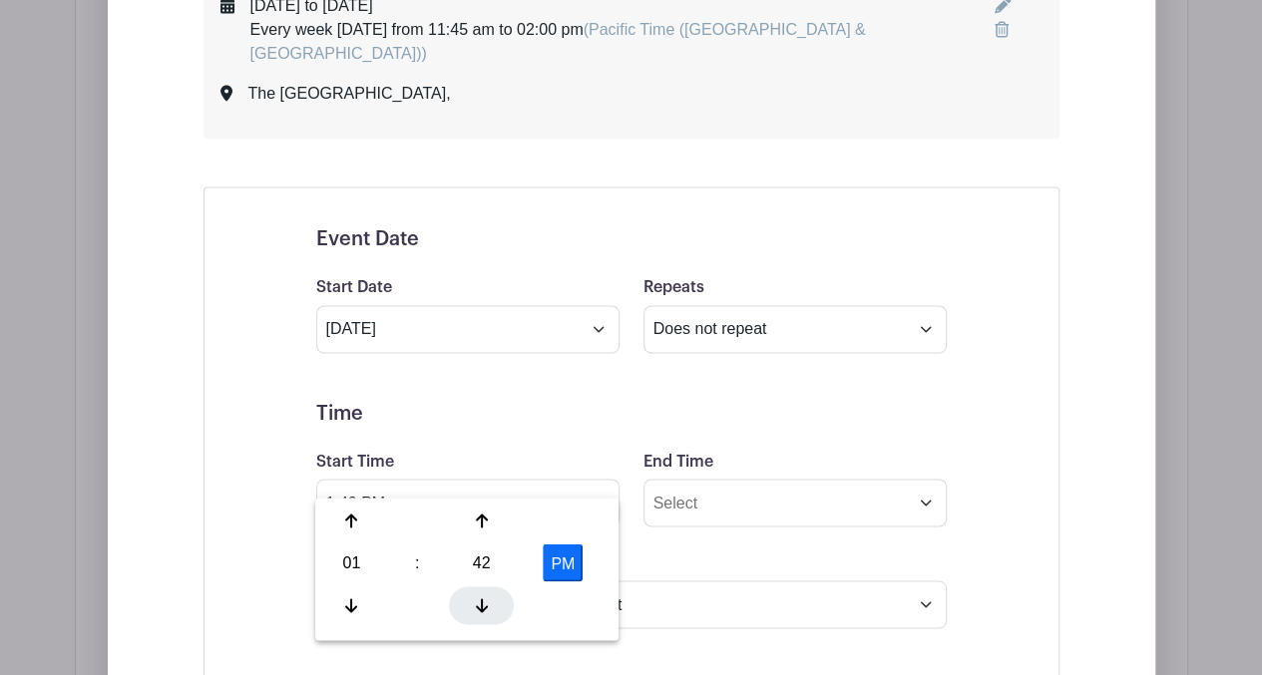
click at [481, 607] on icon at bounding box center [482, 605] width 12 height 14
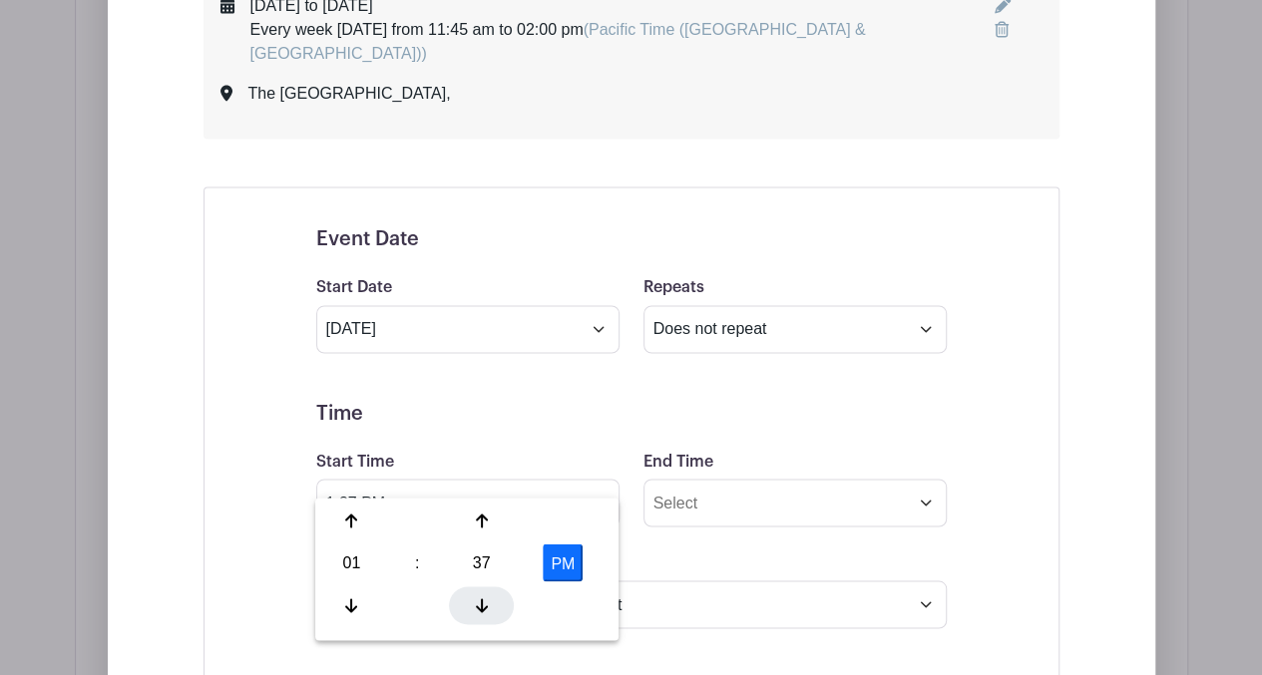
click at [481, 607] on icon at bounding box center [482, 605] width 12 height 14
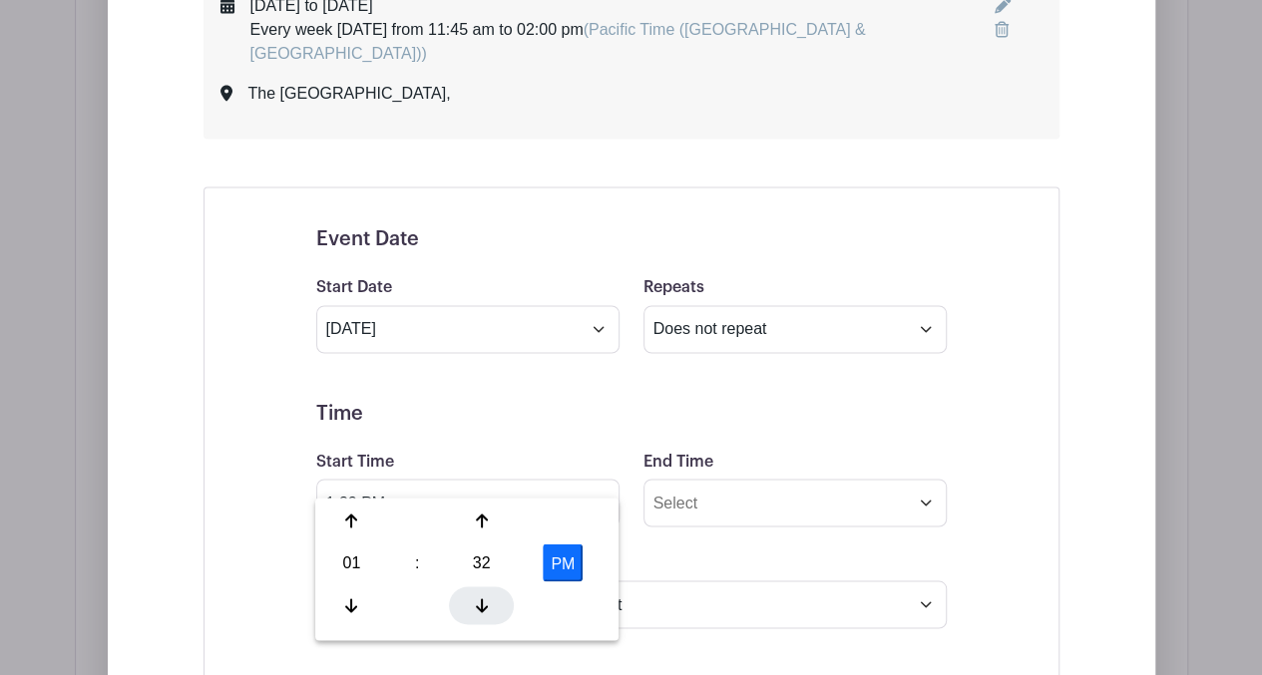
click at [481, 607] on icon at bounding box center [482, 605] width 12 height 14
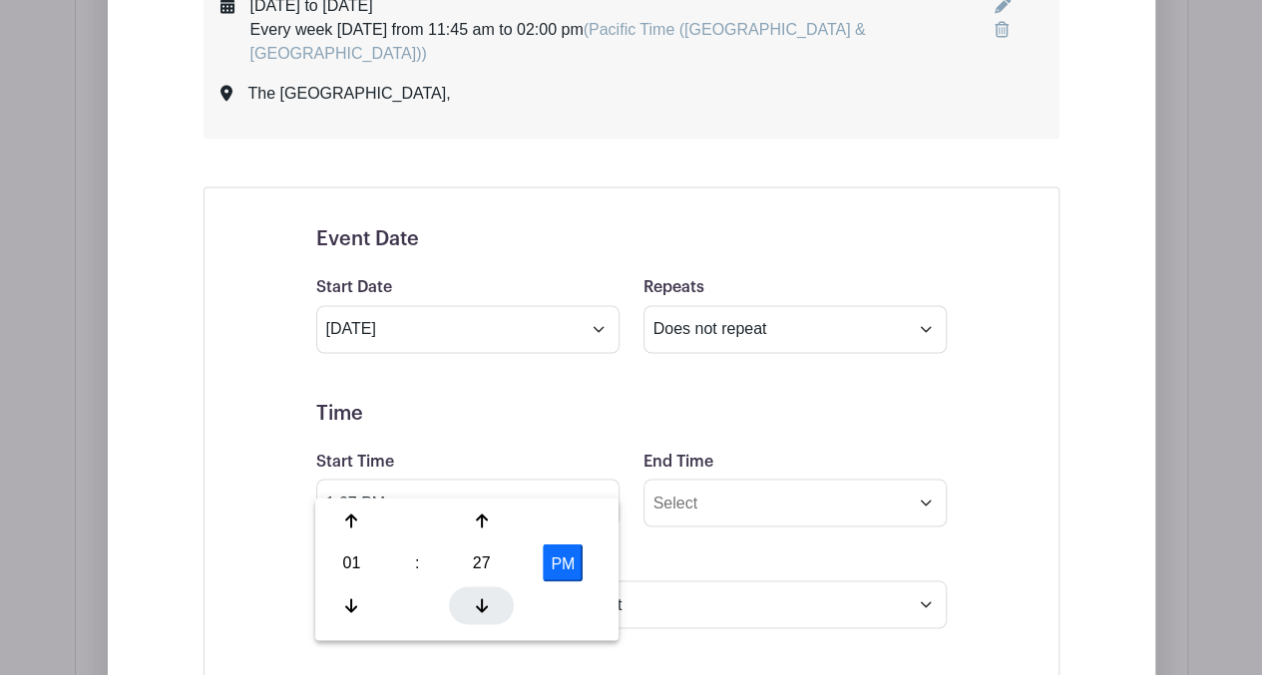
click at [481, 607] on icon at bounding box center [482, 605] width 12 height 14
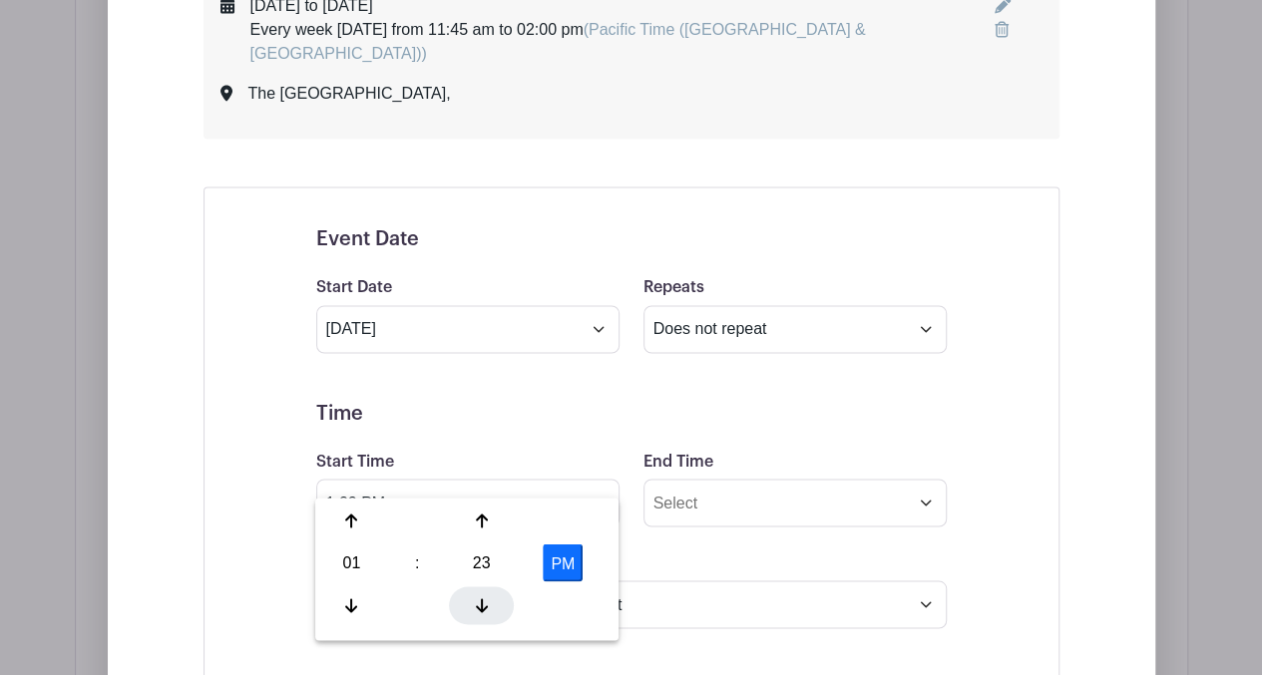
click at [481, 607] on icon at bounding box center [482, 605] width 12 height 14
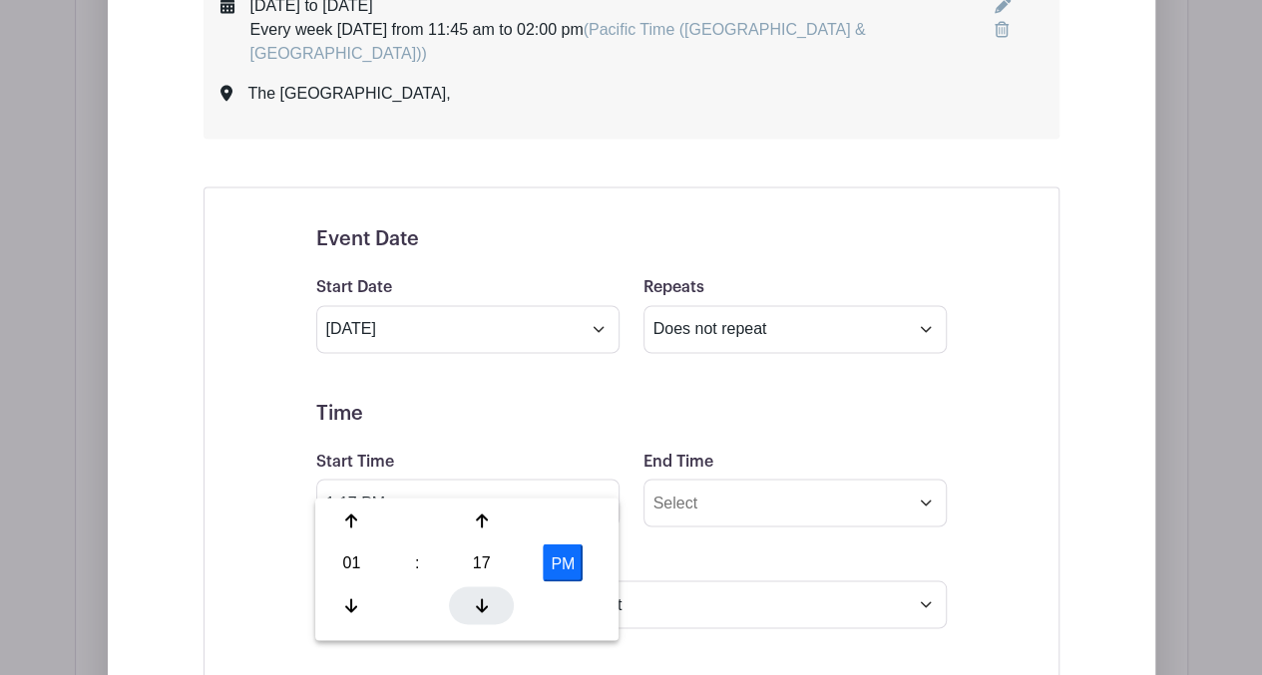
click at [481, 607] on icon at bounding box center [482, 605] width 12 height 14
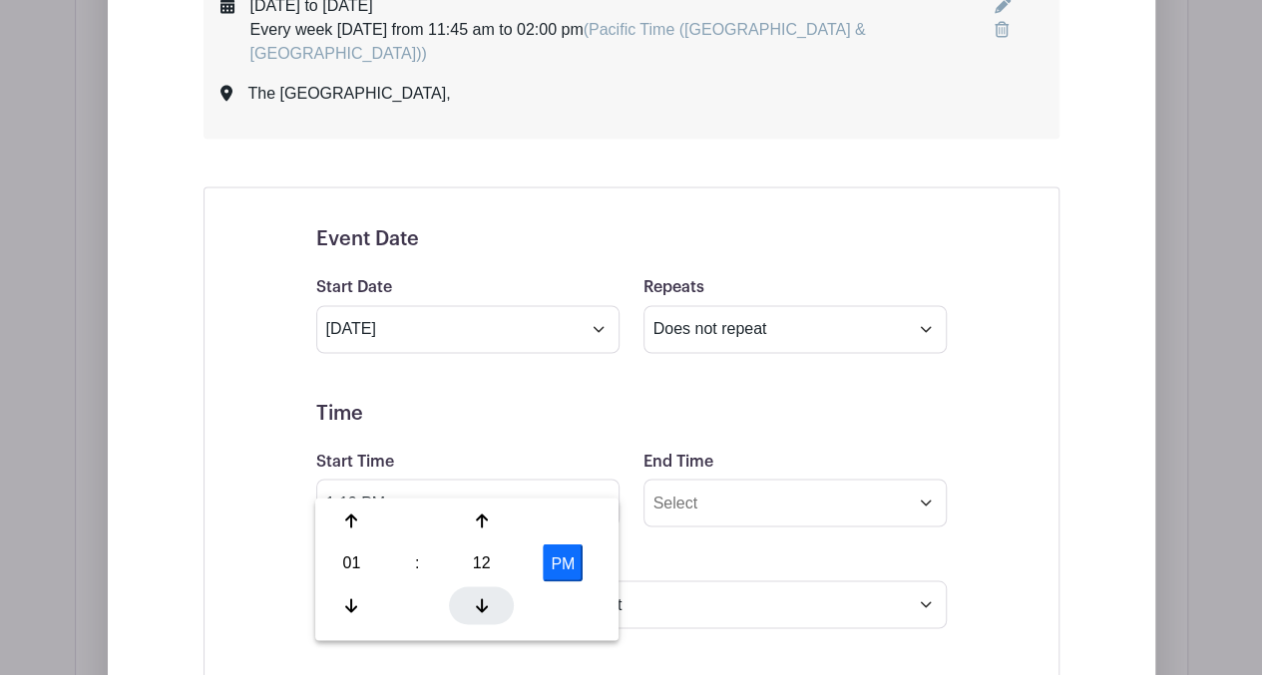
click at [481, 607] on icon at bounding box center [482, 605] width 12 height 14
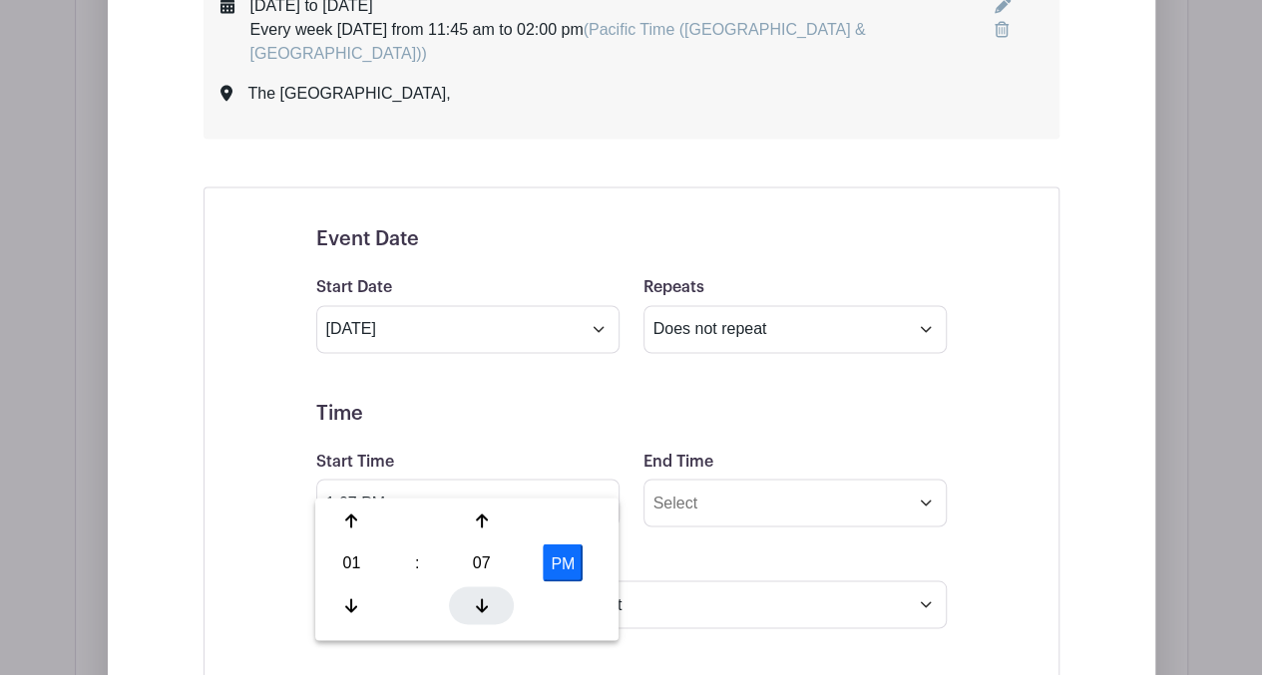
click at [481, 607] on icon at bounding box center [482, 605] width 12 height 14
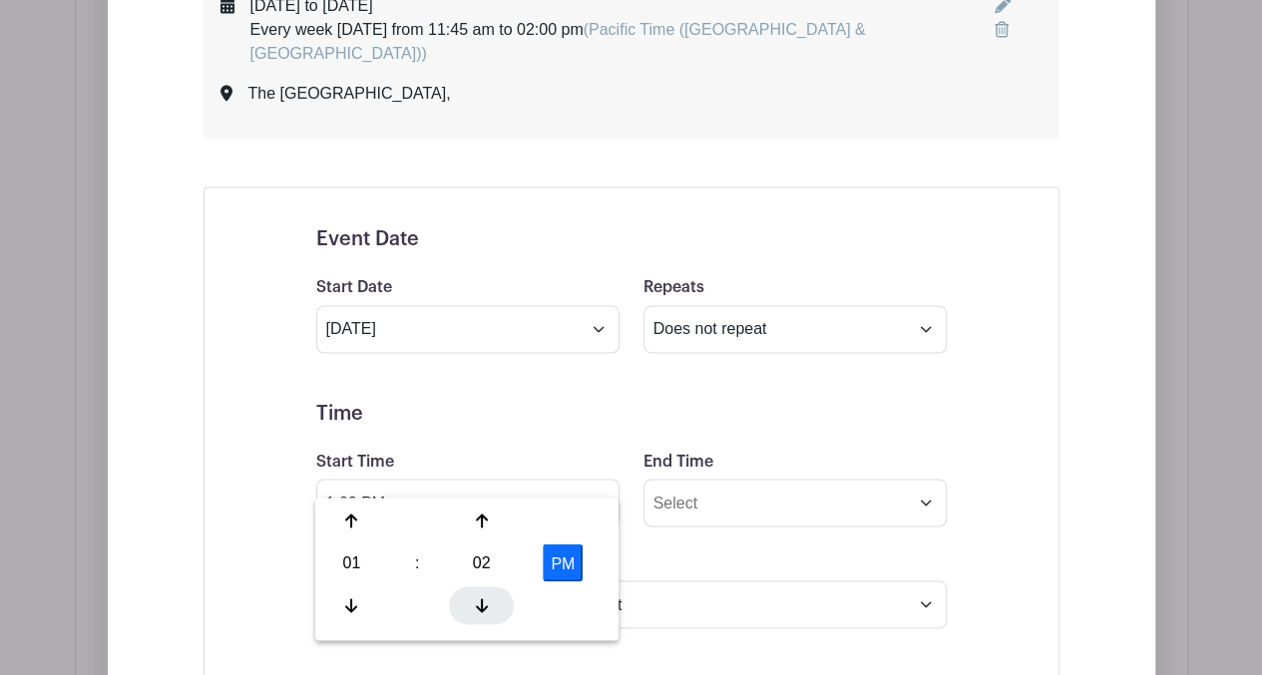
click at [481, 607] on icon at bounding box center [482, 605] width 12 height 14
click at [575, 568] on button "PM" at bounding box center [563, 563] width 40 height 38
click at [564, 567] on button "AM" at bounding box center [563, 563] width 40 height 38
type input "1:00 PM"
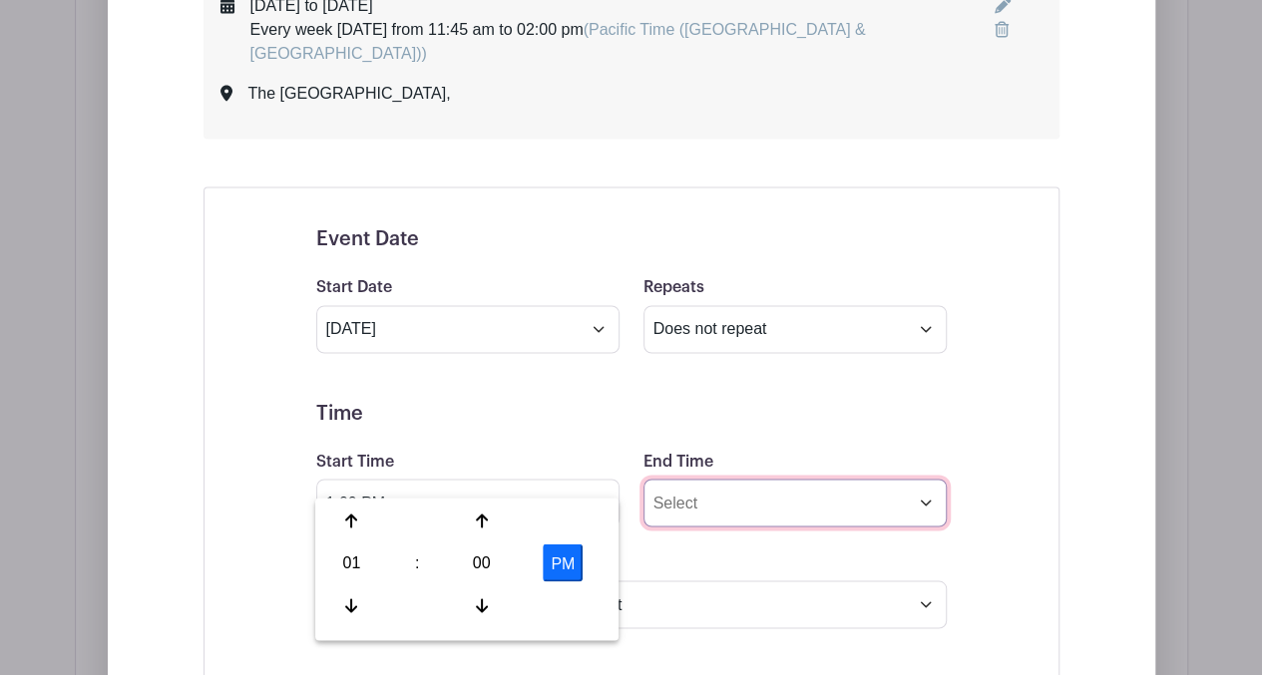
click at [784, 490] on input "End Time" at bounding box center [794, 503] width 303 height 48
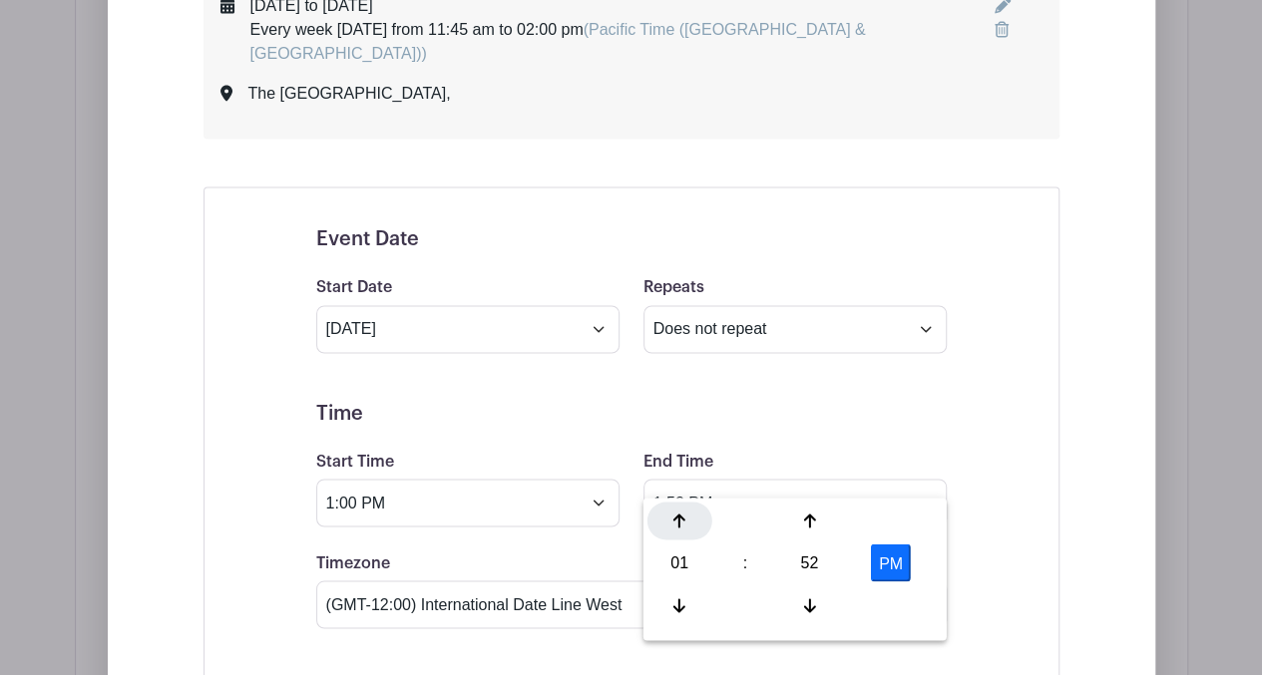
click at [682, 524] on icon at bounding box center [679, 521] width 12 height 16
click at [812, 524] on icon at bounding box center [809, 521] width 12 height 16
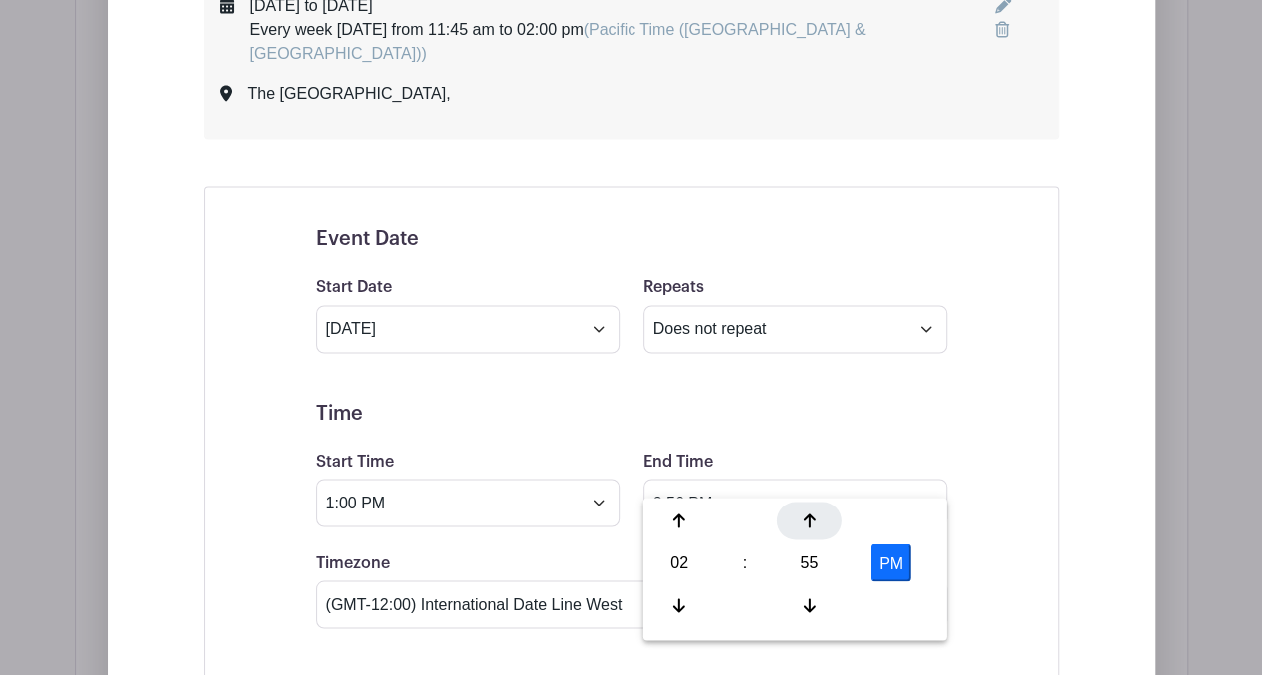
click at [812, 524] on icon at bounding box center [809, 521] width 12 height 16
click at [686, 609] on div at bounding box center [679, 605] width 65 height 38
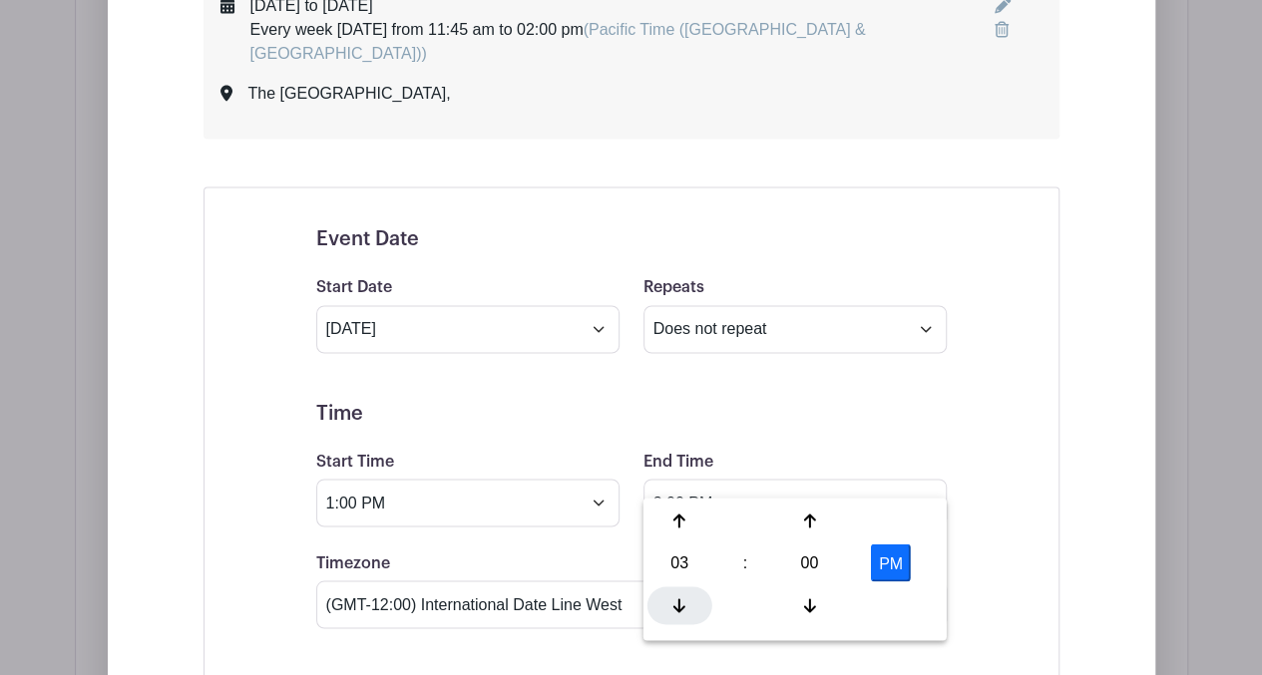
type input "2:00 PM"
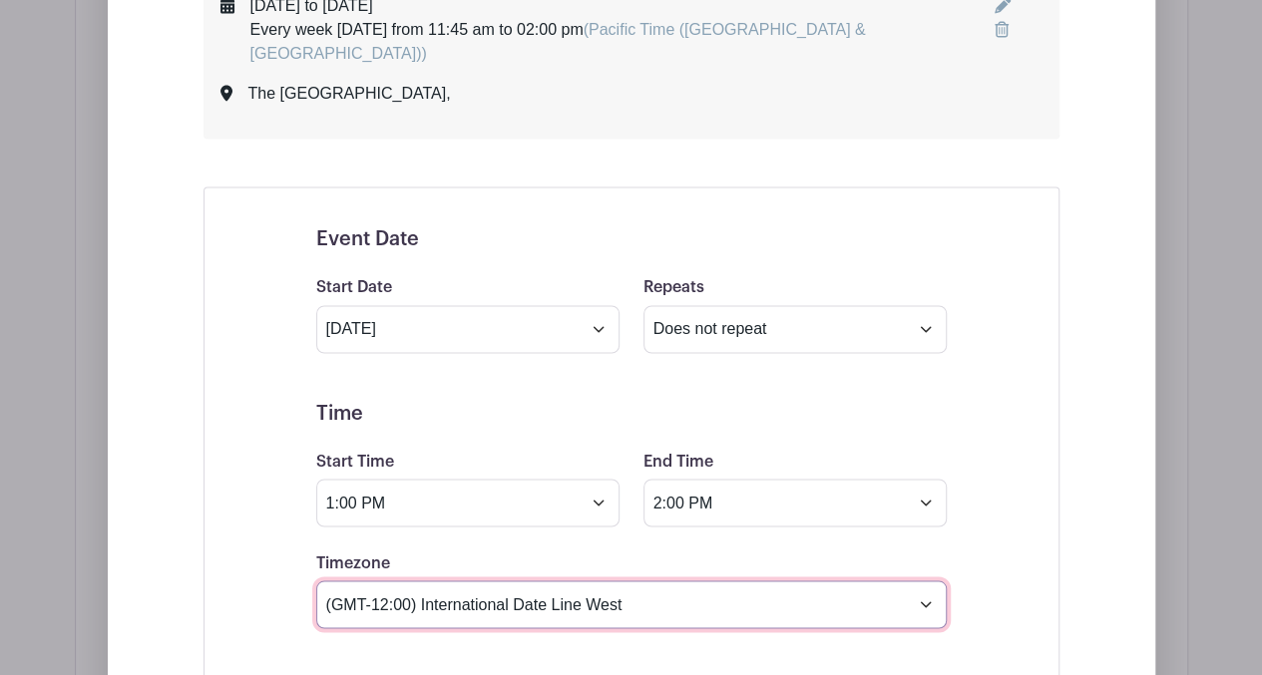
click at [921, 580] on select "(GMT-12:00) International Date Line West (GMT-11:00) [US_STATE] (GMT-11:00) [GE…" at bounding box center [631, 604] width 630 height 48
select select "Pacific Time ([GEOGRAPHIC_DATA] & [GEOGRAPHIC_DATA])"
click at [316, 580] on select "(GMT-12:00) International Date Line West (GMT-11:00) [US_STATE] (GMT-11:00) [GE…" at bounding box center [631, 604] width 630 height 48
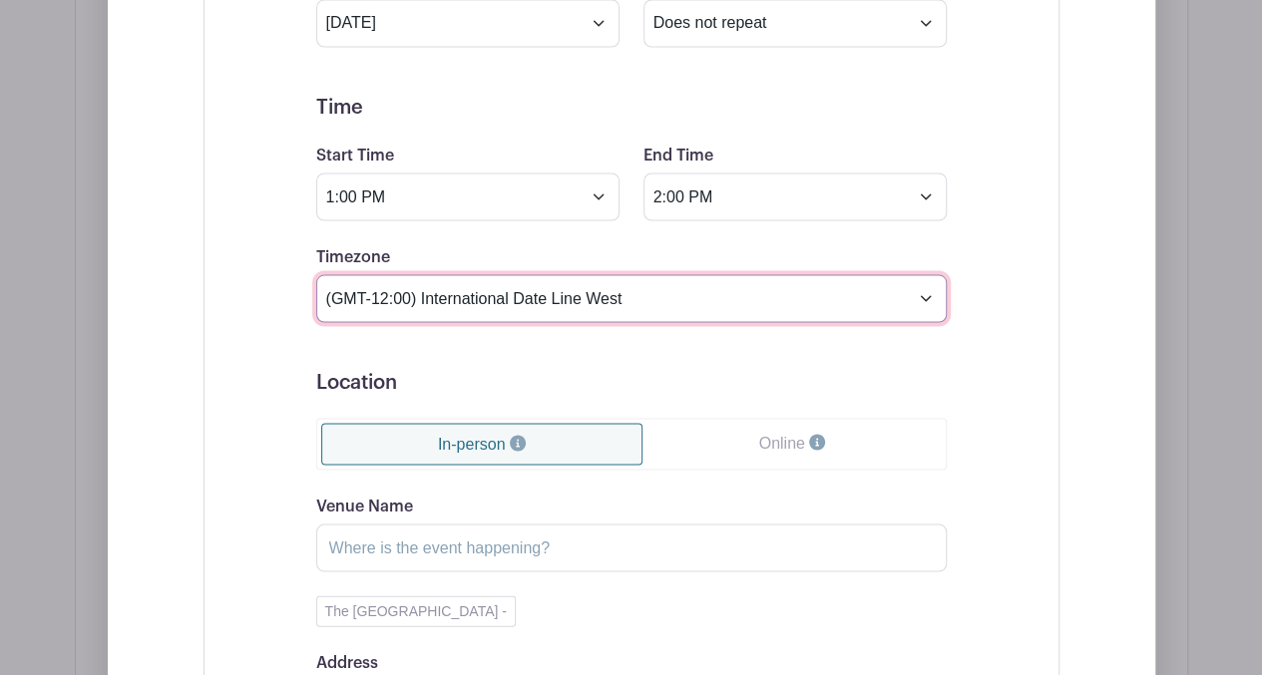
scroll to position [1787, 0]
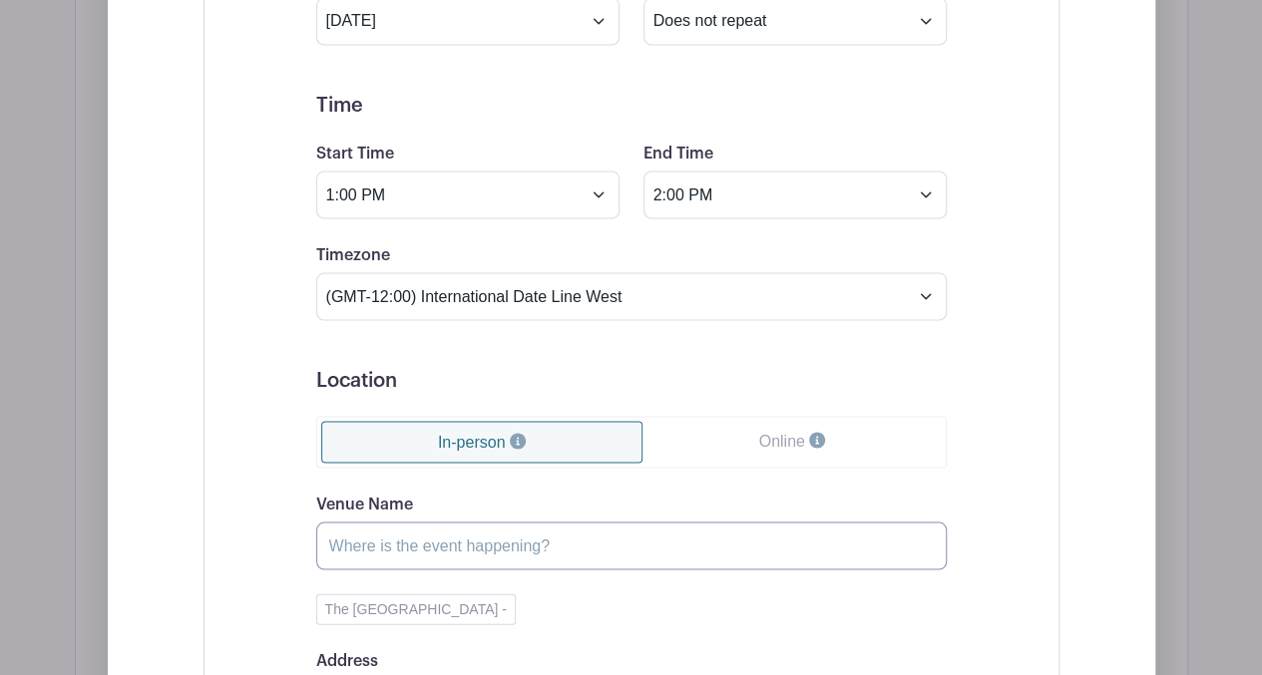
click at [570, 522] on input "Venue Name" at bounding box center [631, 546] width 630 height 48
type input "The [GEOGRAPHIC_DATA]"
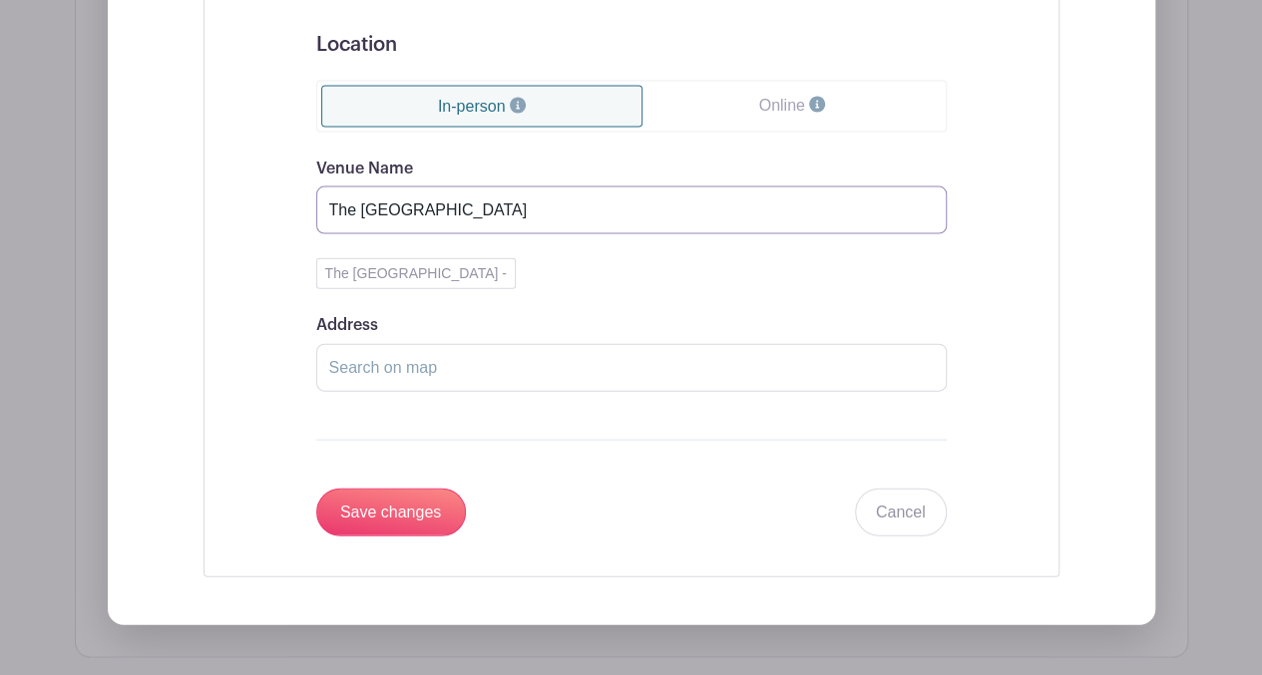
scroll to position [2132, 0]
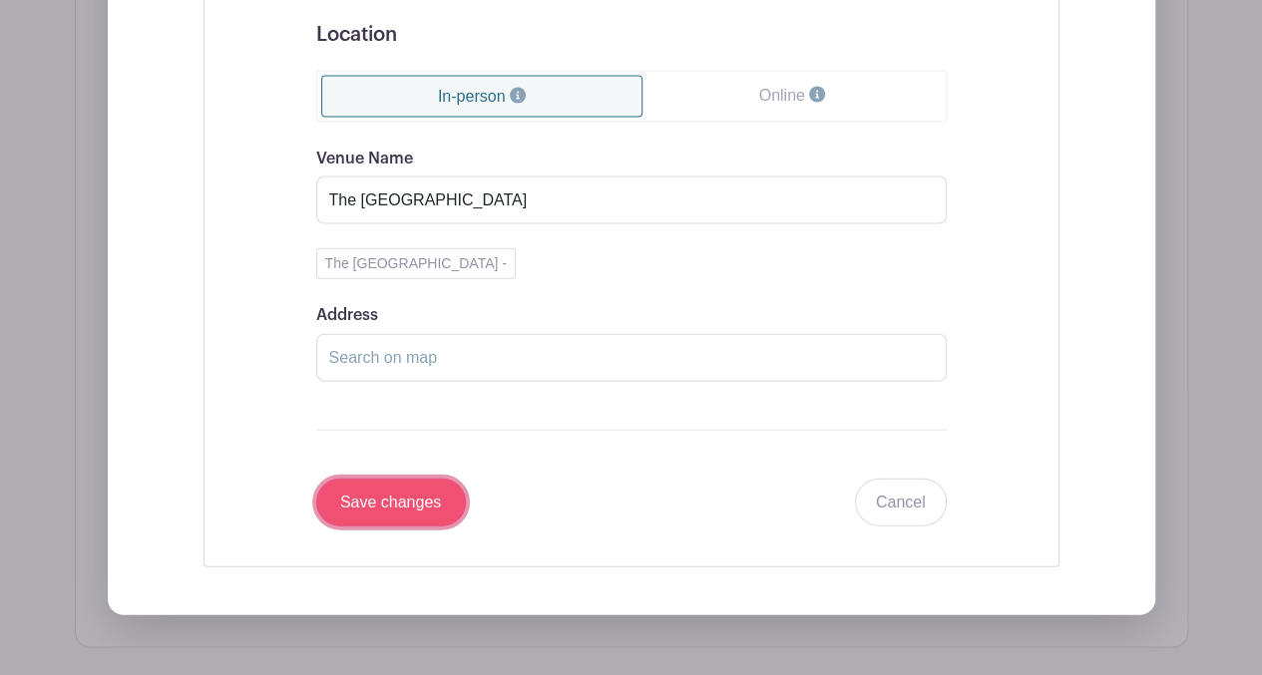
click at [419, 479] on input "Save changes" at bounding box center [391, 503] width 150 height 48
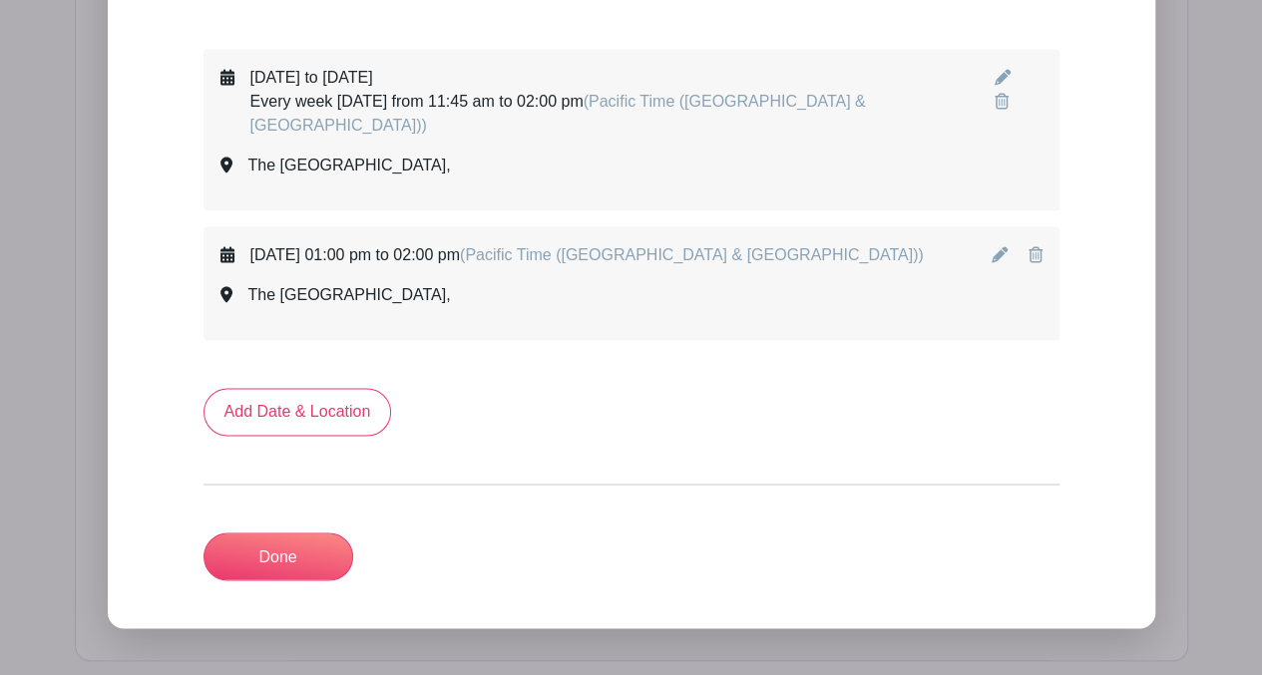
scroll to position [1377, 0]
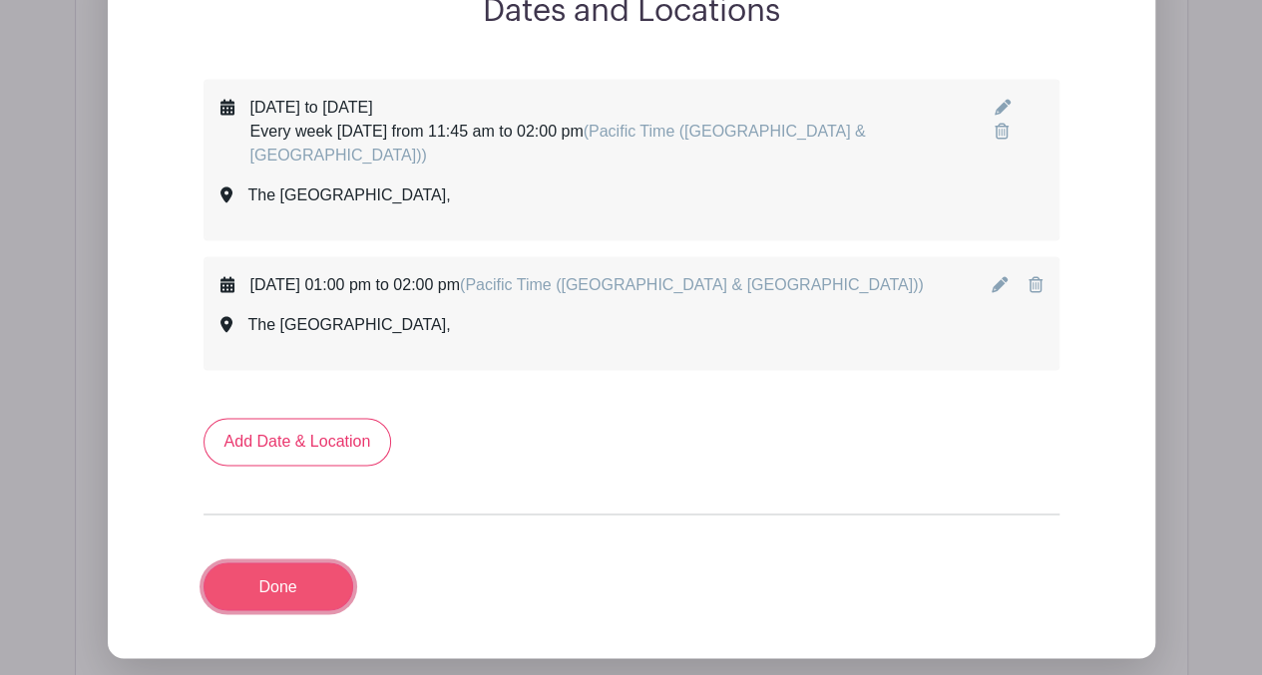
click at [293, 565] on link "Done" at bounding box center [278, 586] width 150 height 48
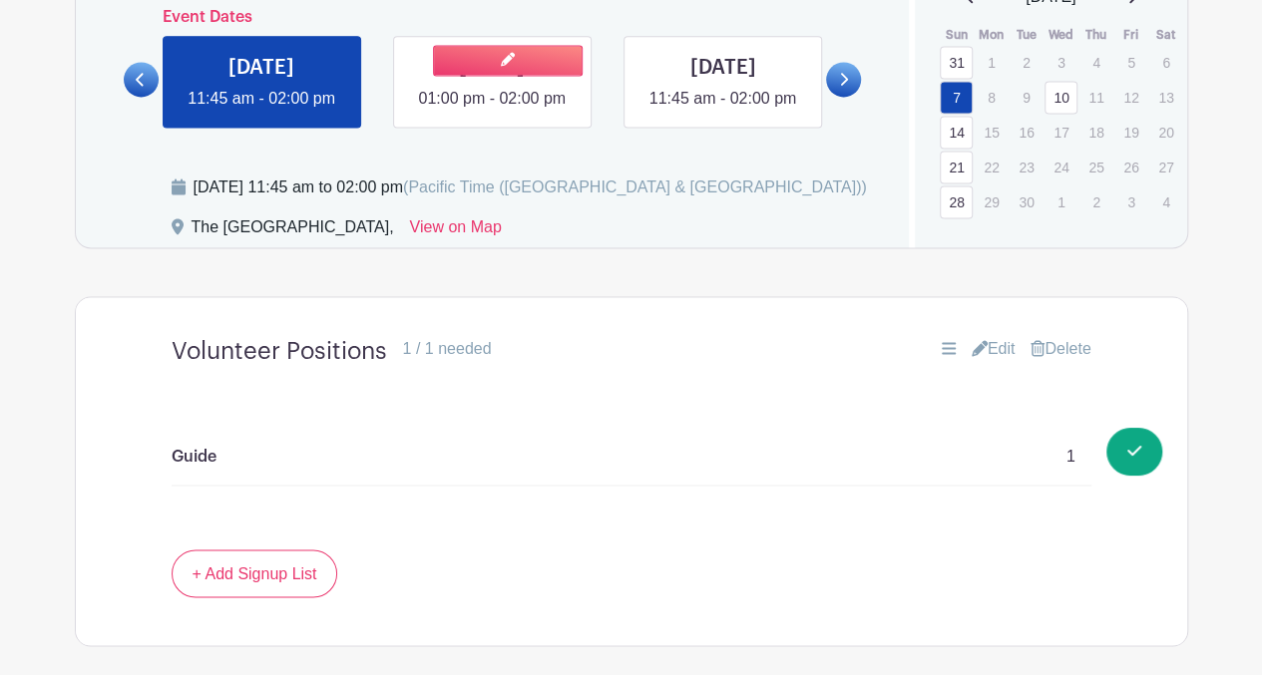
click at [492, 111] on link at bounding box center [492, 111] width 0 height 0
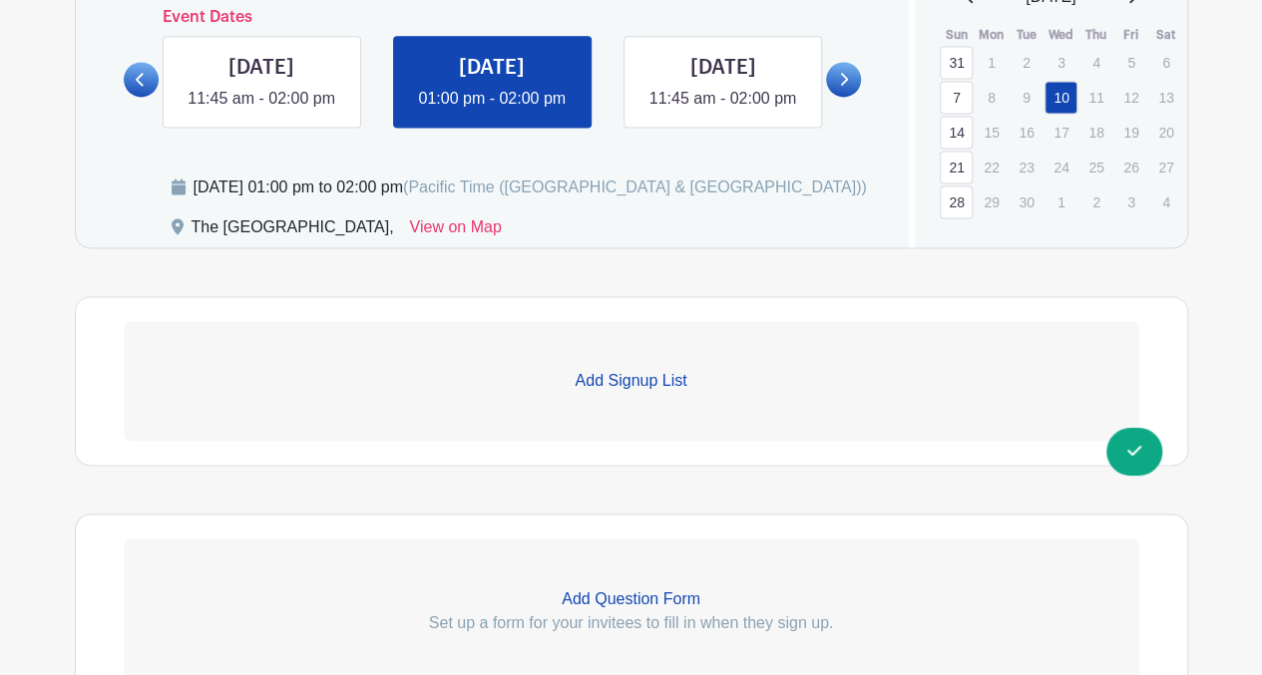
click at [655, 393] on p "Add Signup List" at bounding box center [631, 381] width 1015 height 24
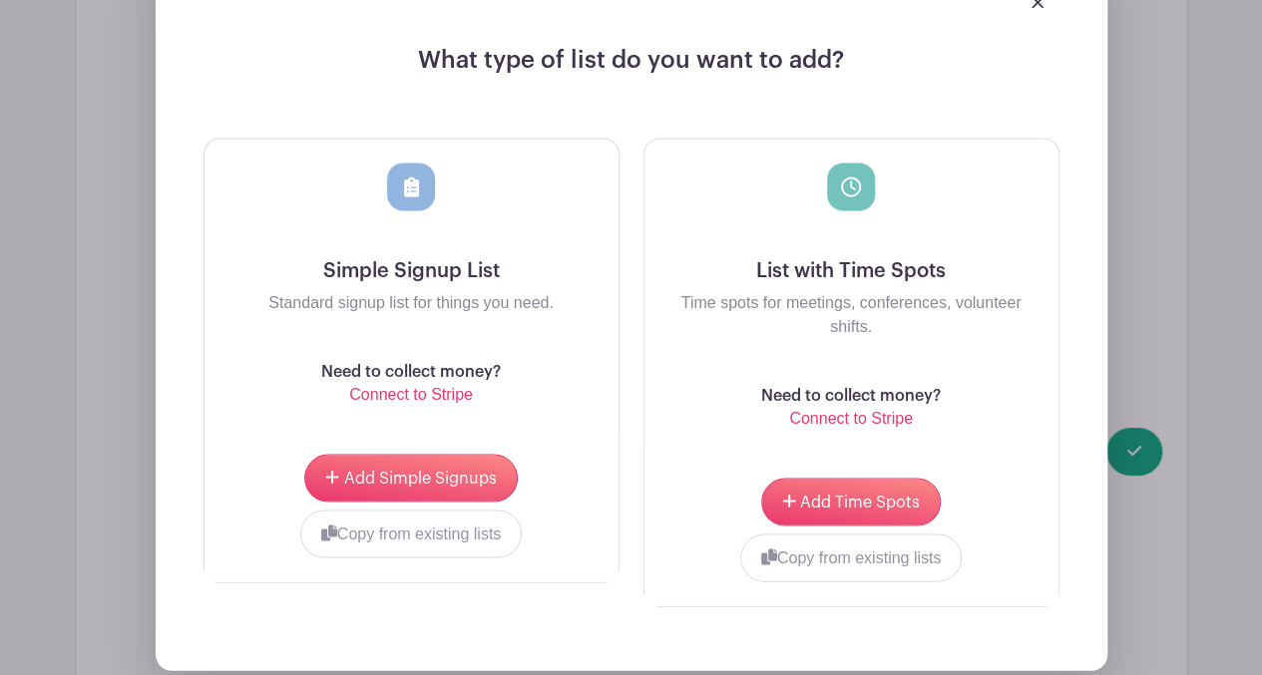
scroll to position [1820, 0]
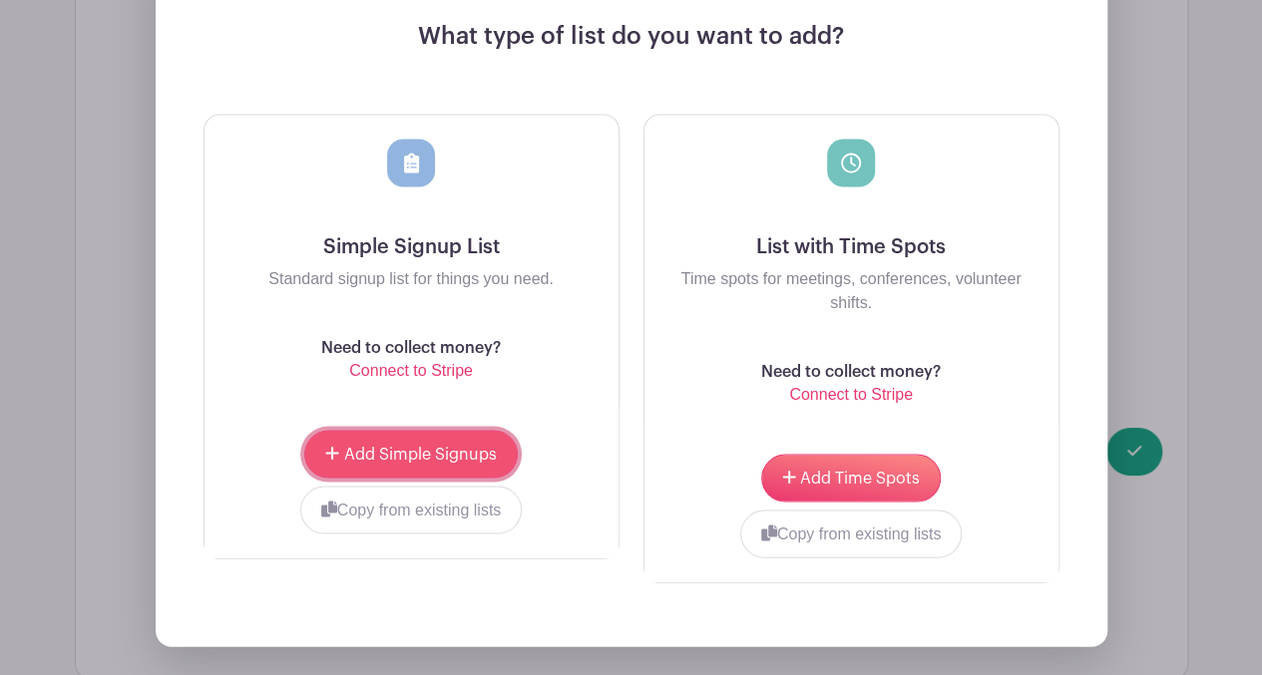
click at [439, 462] on span "Add Simple Signups" at bounding box center [420, 454] width 153 height 16
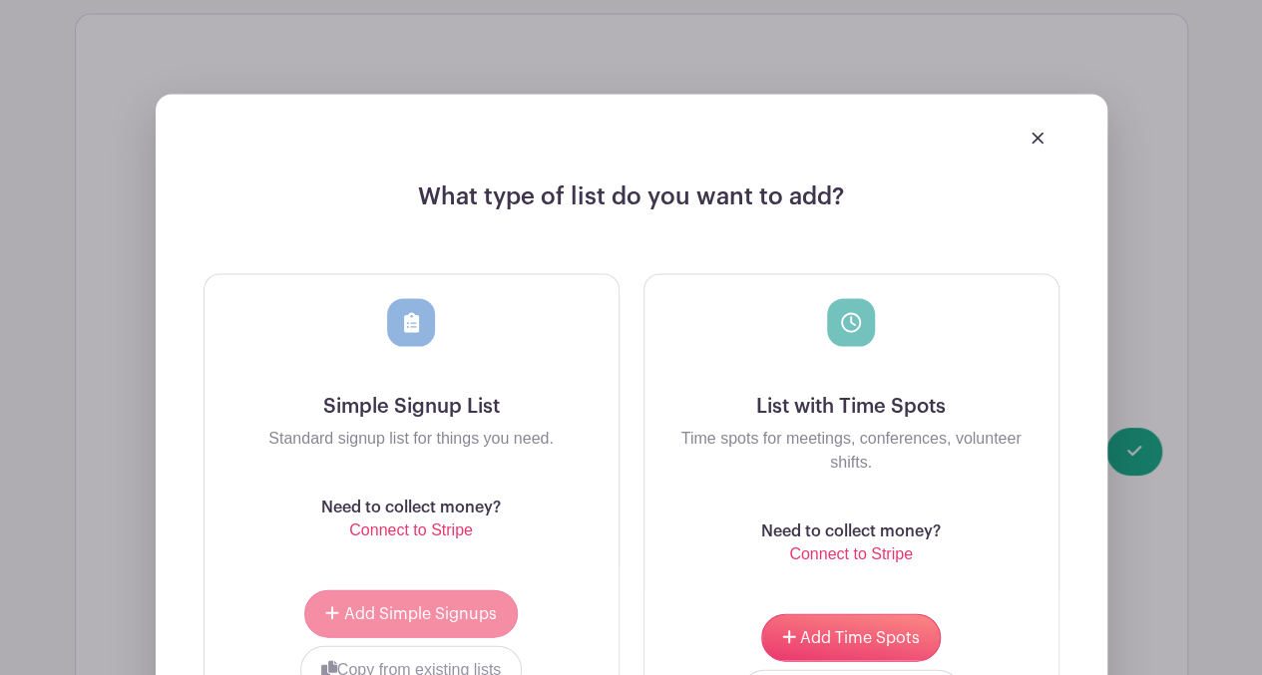
scroll to position [1980, 0]
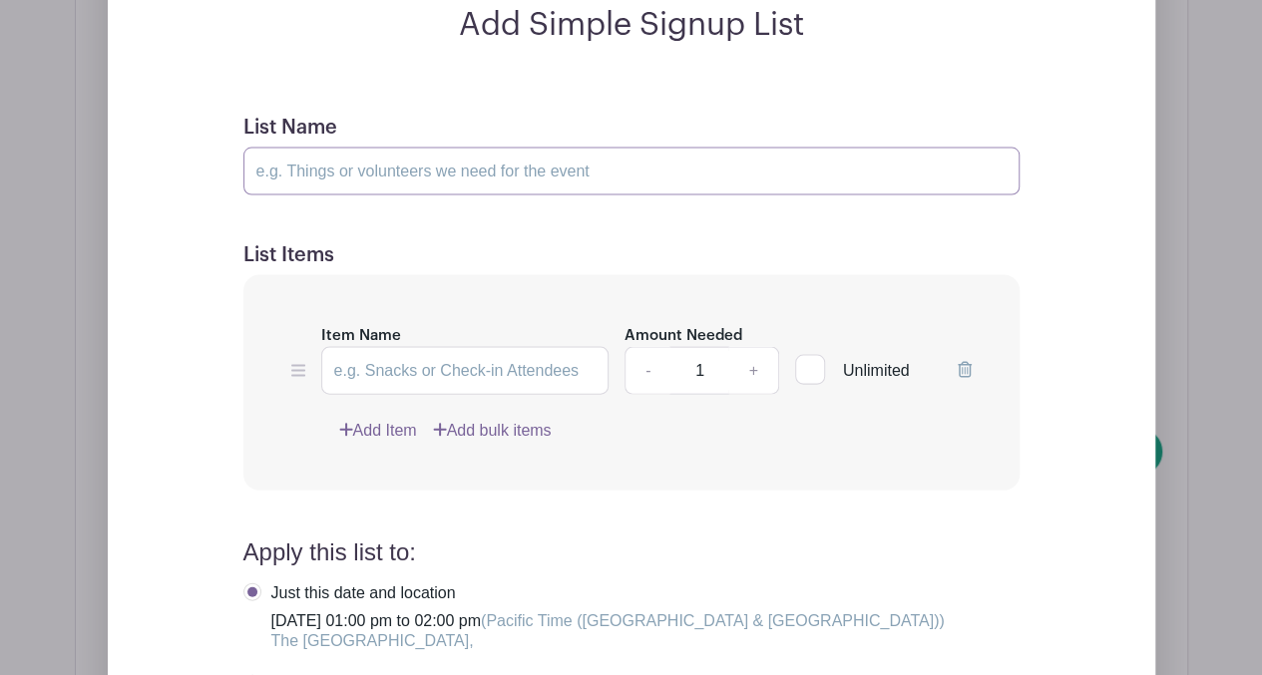
click at [590, 184] on input "List Name" at bounding box center [631, 172] width 776 height 48
type input "Volunteer Positions"
click at [373, 395] on input "Item Name" at bounding box center [465, 371] width 288 height 48
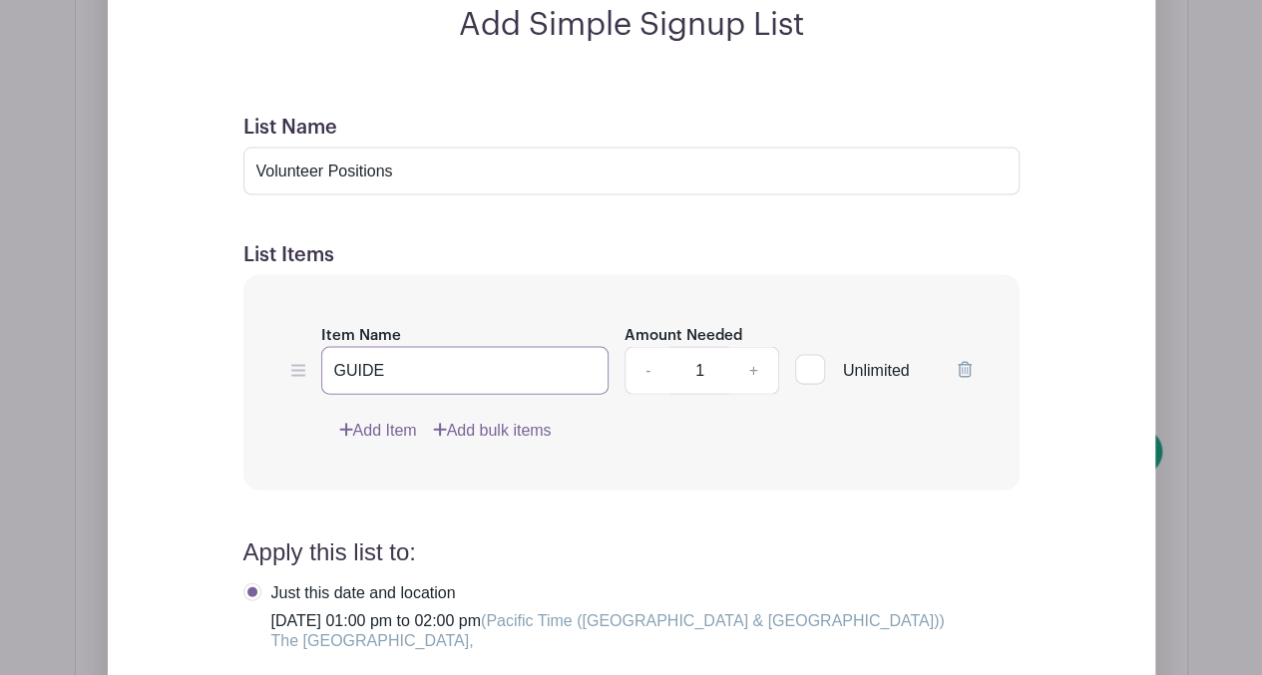
type input "GUIDE"
click at [759, 394] on link "+" at bounding box center [753, 371] width 50 height 48
type input "2"
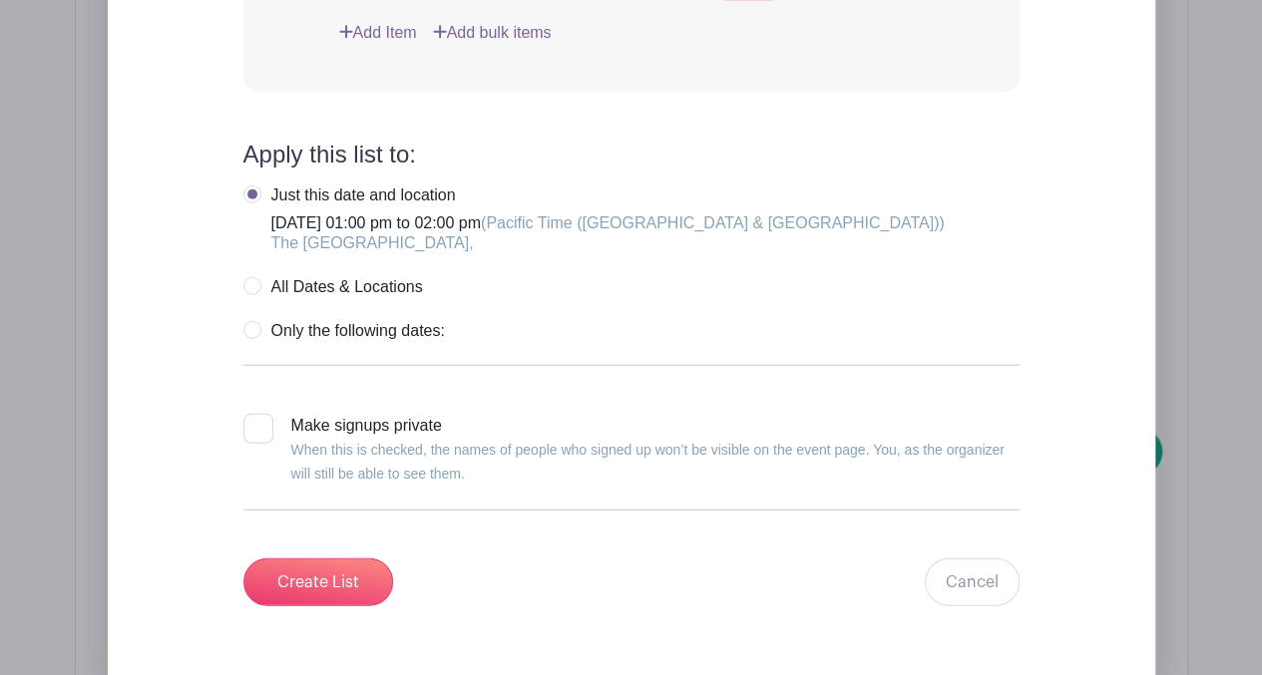
scroll to position [2385, 0]
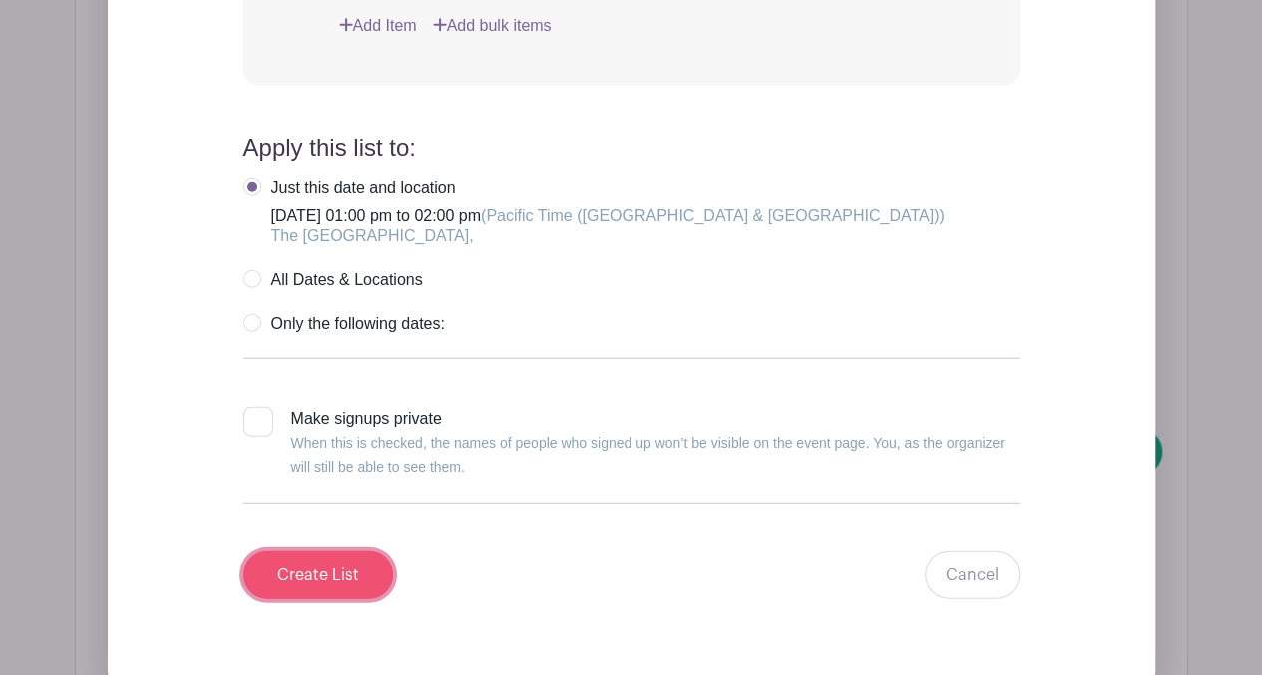
click at [333, 599] on input "Create List" at bounding box center [318, 576] width 150 height 48
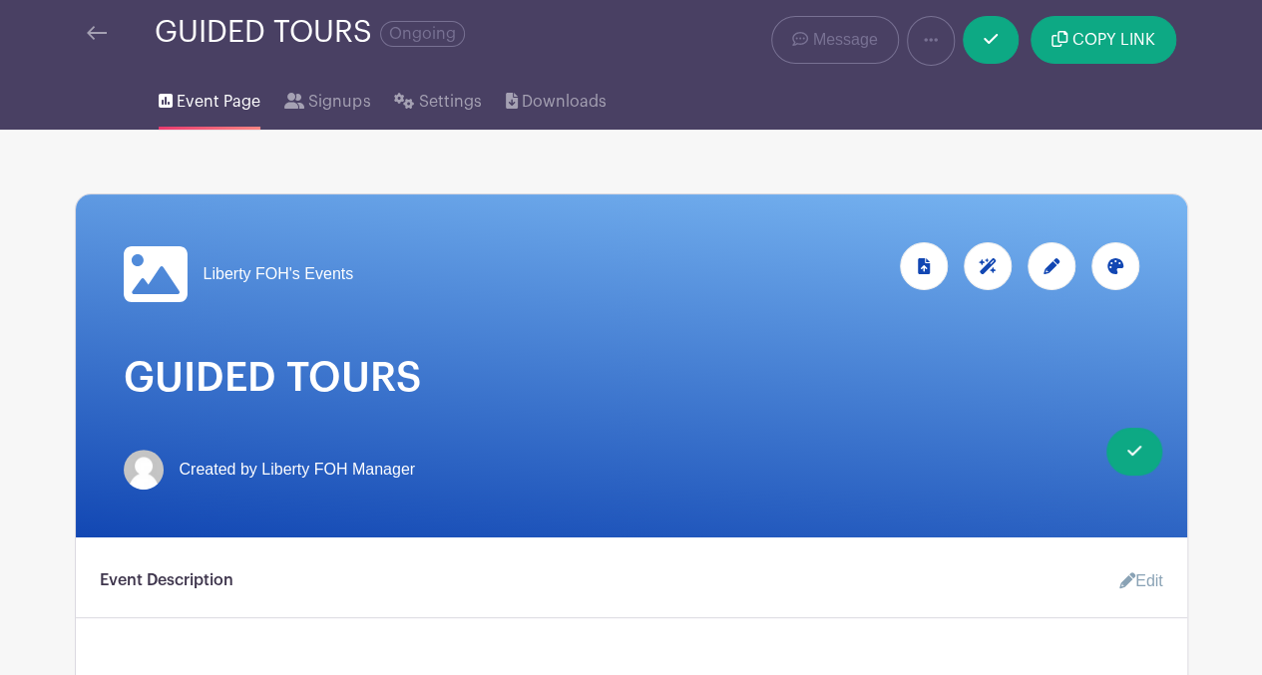
scroll to position [0, 0]
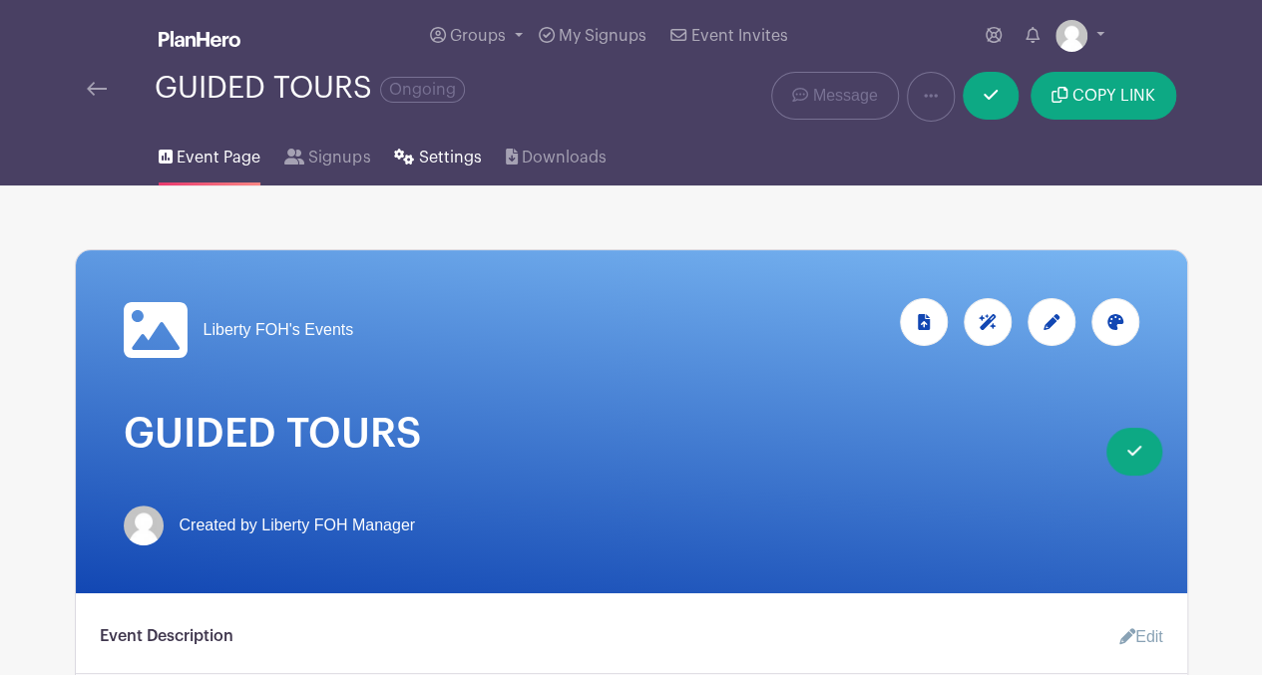
click at [427, 167] on span "Settings" at bounding box center [450, 158] width 63 height 24
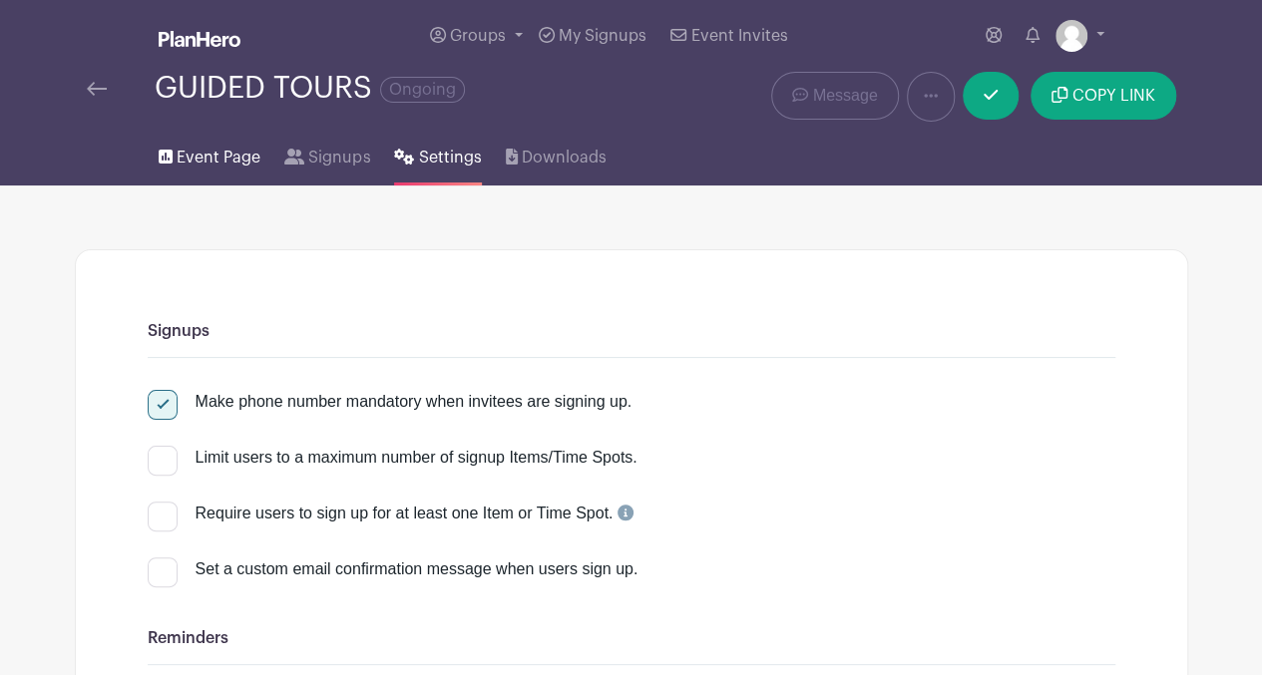
click at [188, 153] on span "Event Page" at bounding box center [219, 158] width 84 height 24
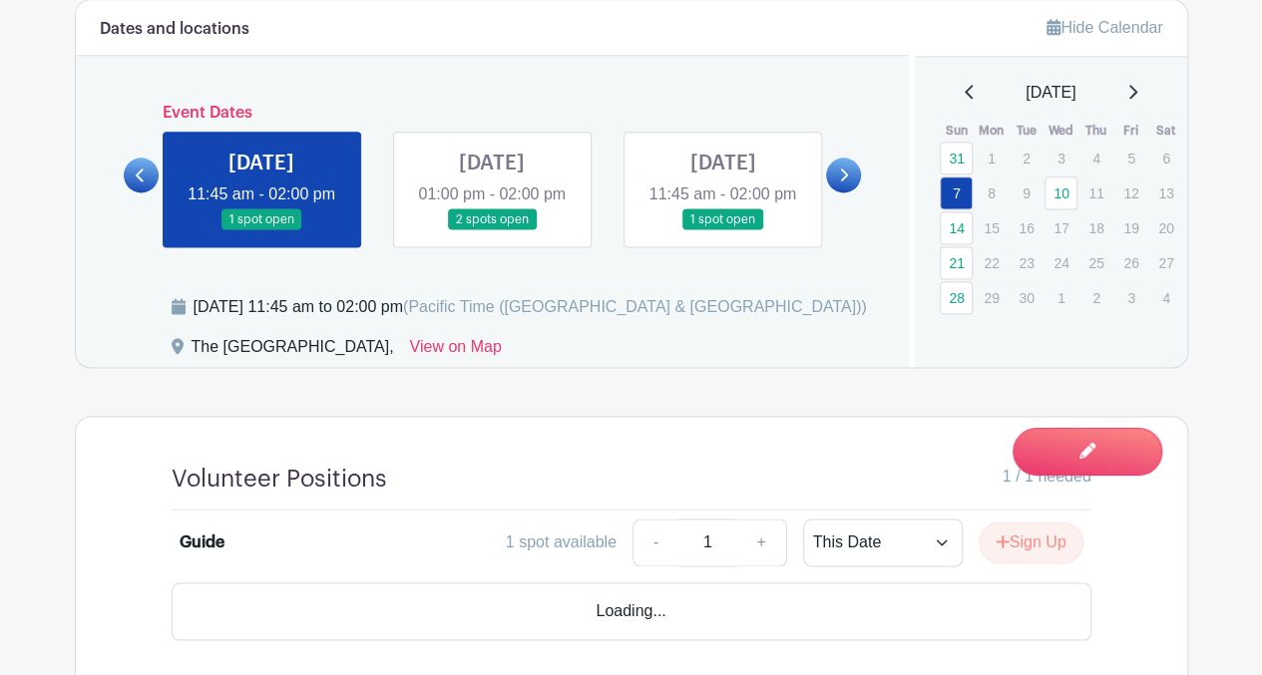
scroll to position [1262, 0]
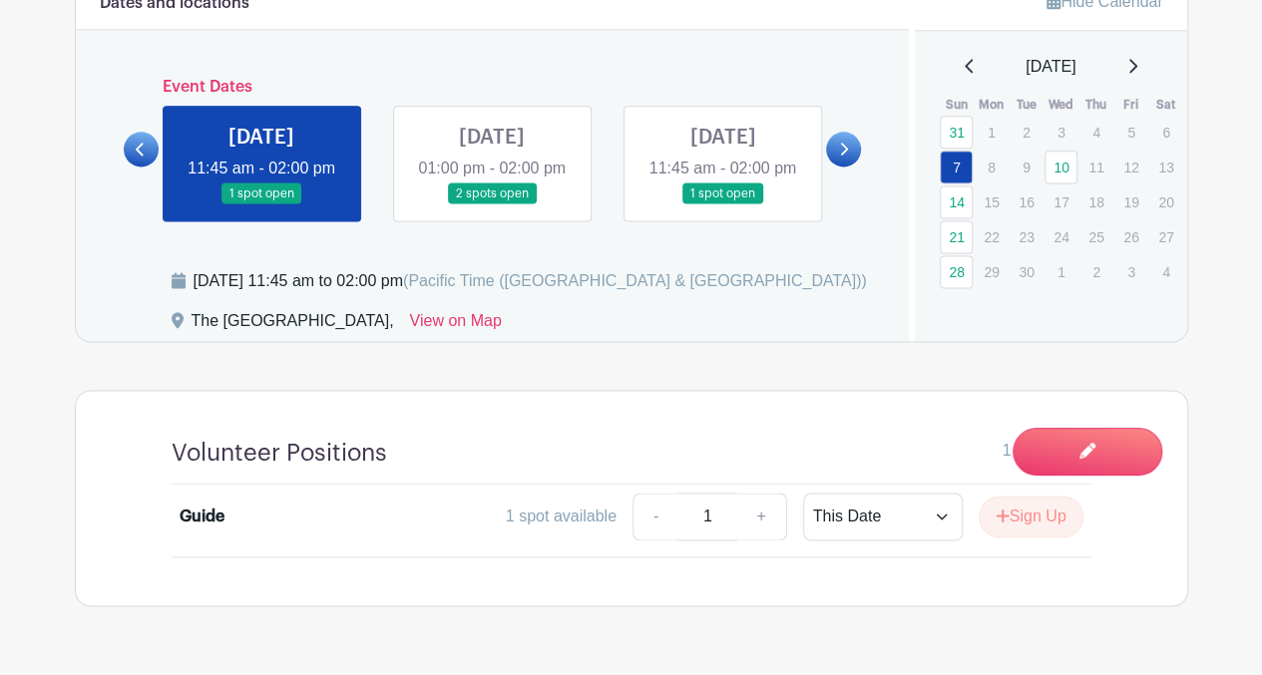
click at [492, 204] on link at bounding box center [492, 204] width 0 height 0
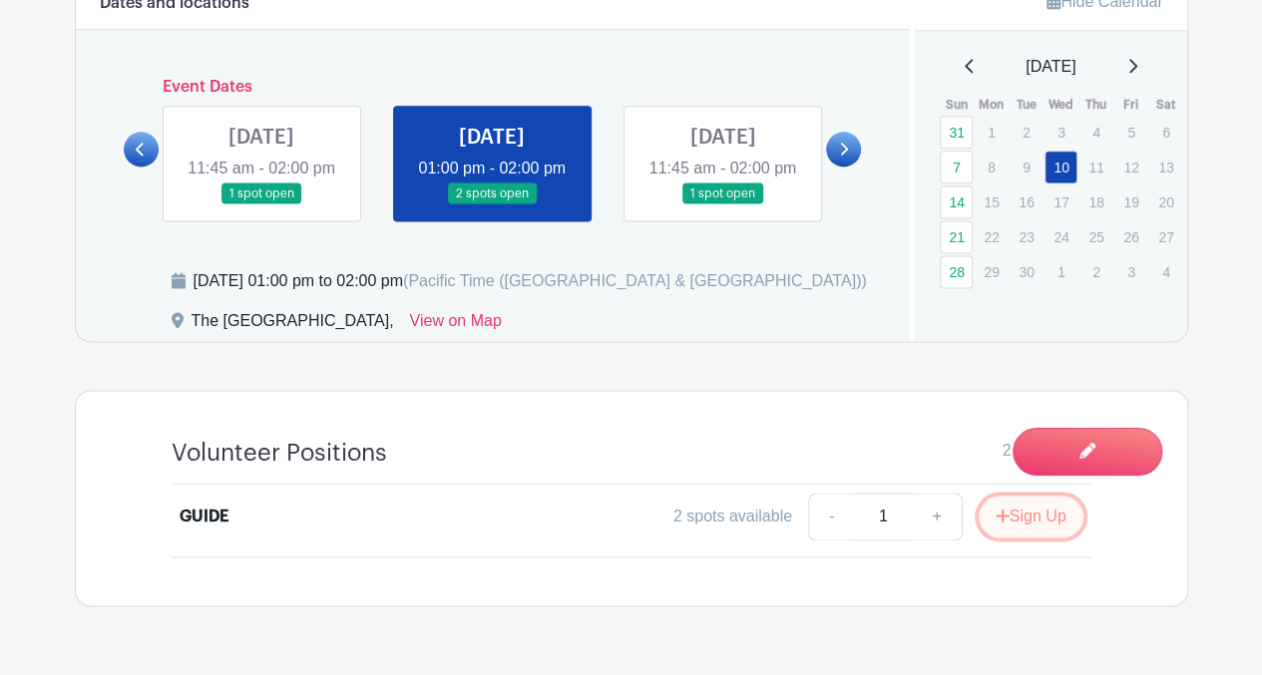
click at [1016, 537] on button "Sign Up" at bounding box center [1030, 517] width 105 height 42
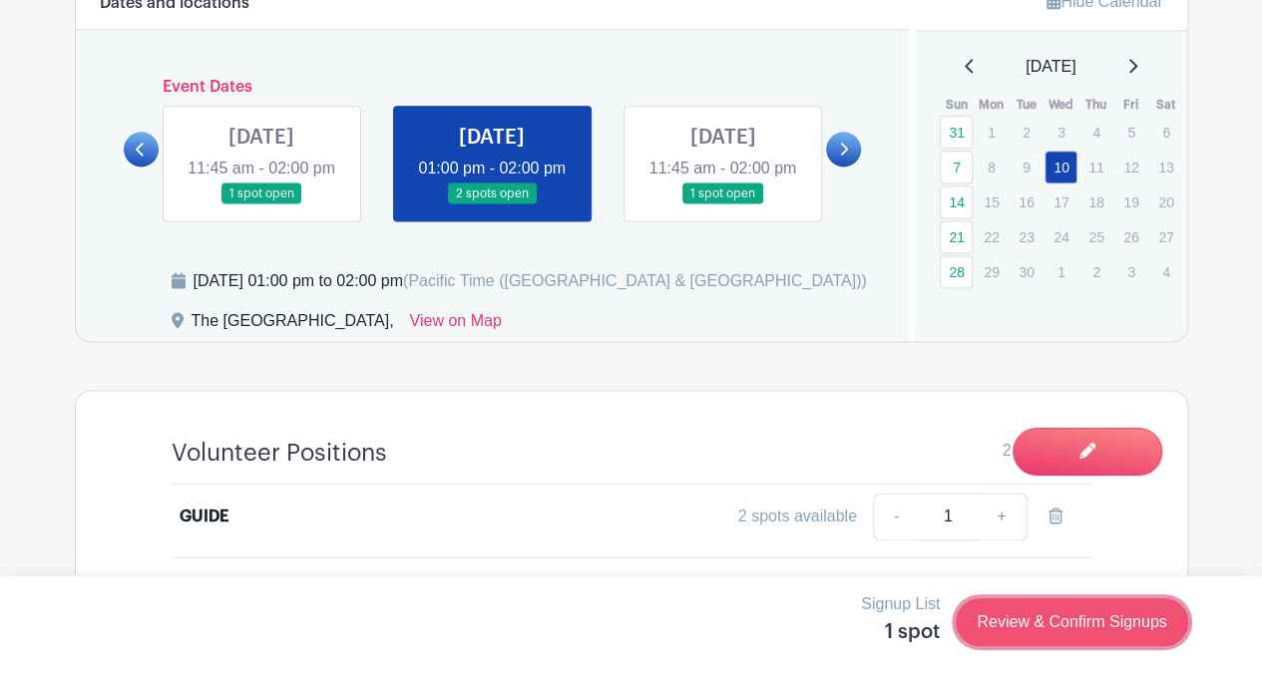
click at [1003, 637] on link "Review & Confirm Signups" at bounding box center [1070, 622] width 231 height 48
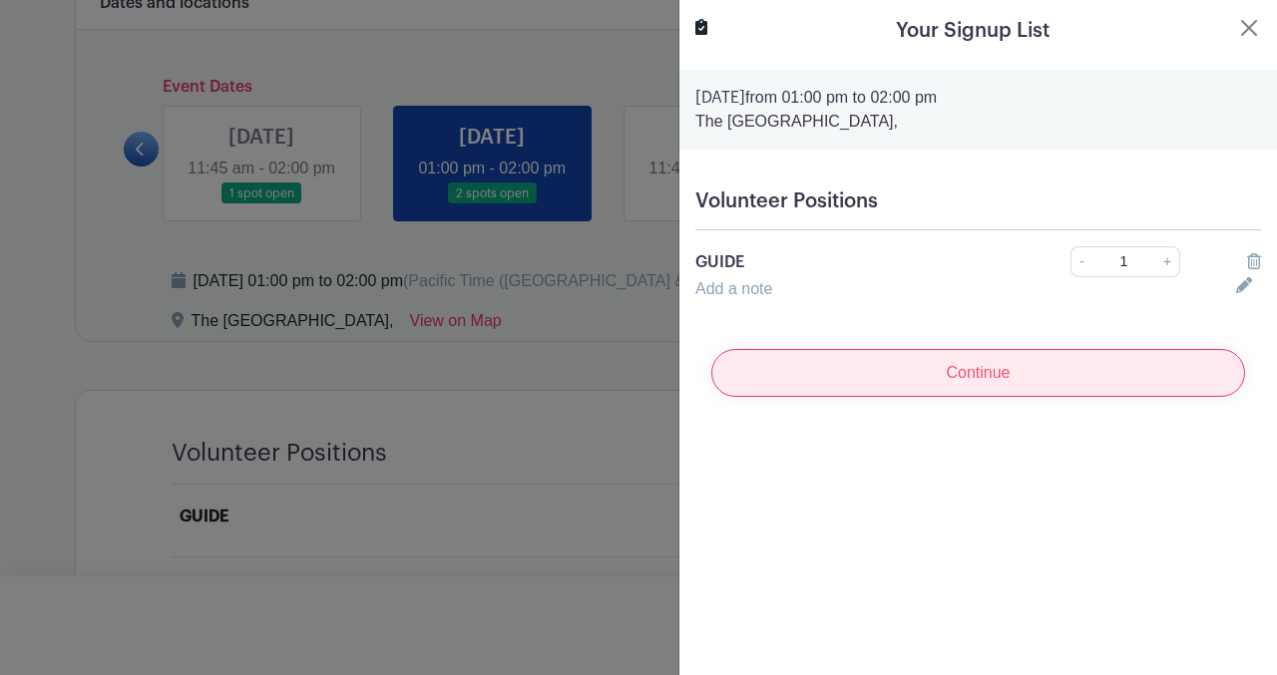
click at [987, 392] on input "Continue" at bounding box center [978, 373] width 534 height 48
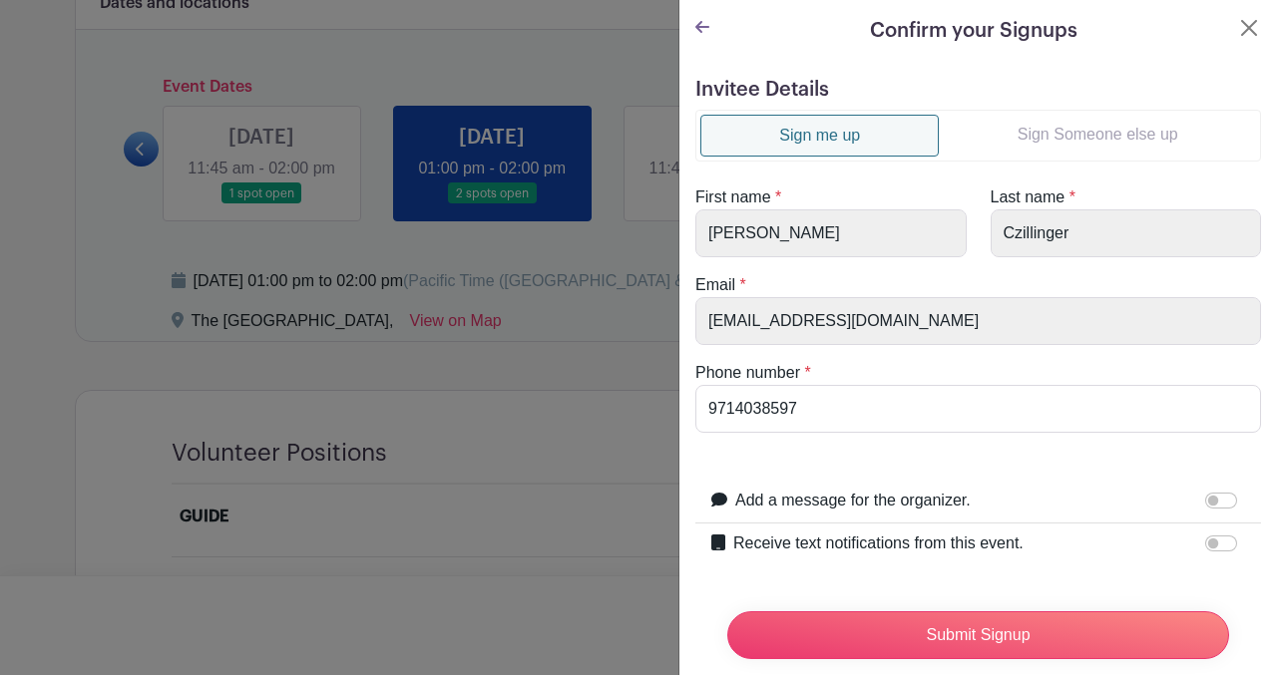
click at [1085, 146] on link "Sign Someone else up" at bounding box center [1096, 135] width 317 height 40
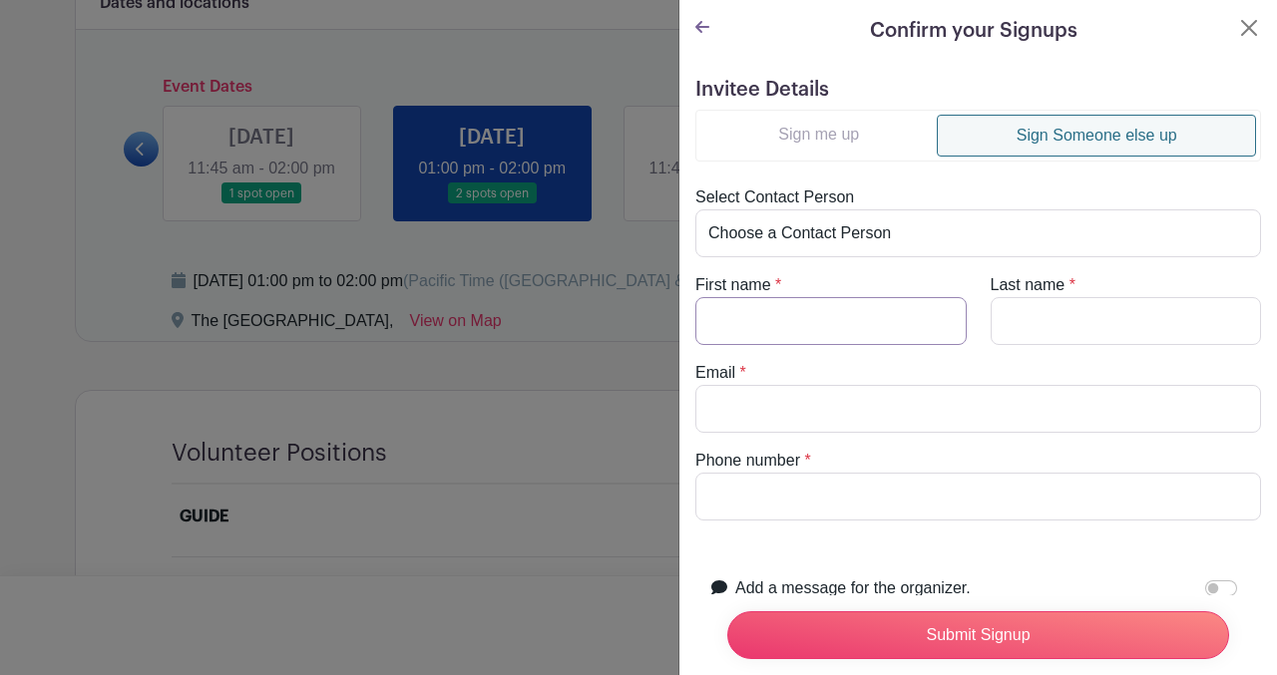
click at [748, 306] on input "First name" at bounding box center [830, 321] width 271 height 48
type input "Blair"
click at [1015, 325] on input "Last name" at bounding box center [1125, 321] width 271 height 48
type input "Cocking"
click at [782, 412] on input "Email" at bounding box center [977, 409] width 565 height 48
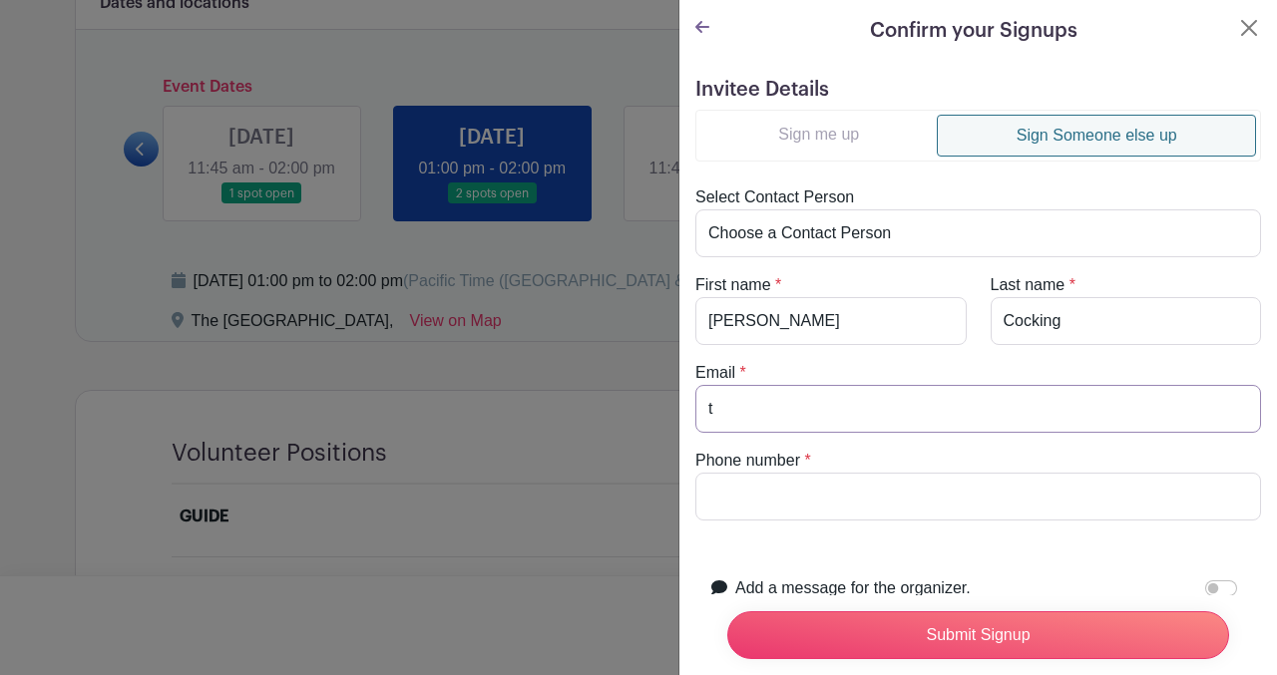
type input "tr"
drag, startPoint x: 736, startPoint y: 400, endPoint x: 687, endPoint y: 402, distance: 48.9
click at [687, 402] on div "Email * tr" at bounding box center [977, 397] width 589 height 72
paste input "transitions2000@msn.com"
type input "transitions2000@msn.com"
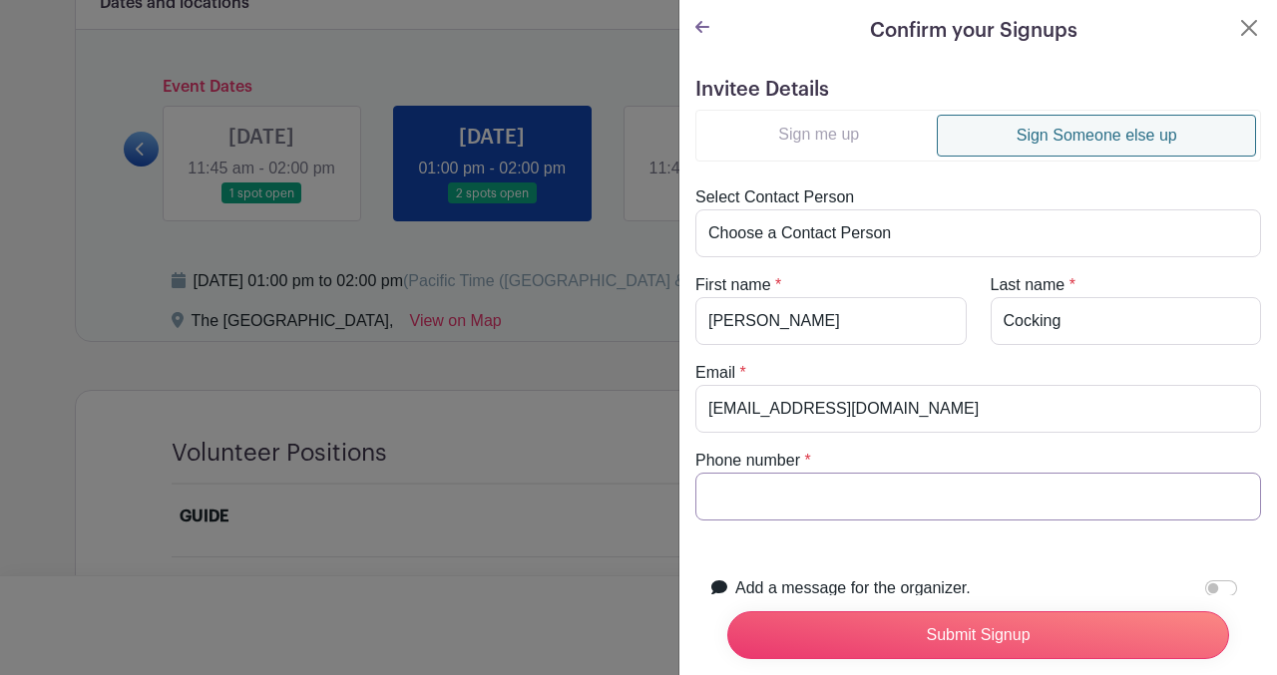
click at [716, 498] on input "Phone number" at bounding box center [977, 497] width 565 height 48
type input "0000000000"
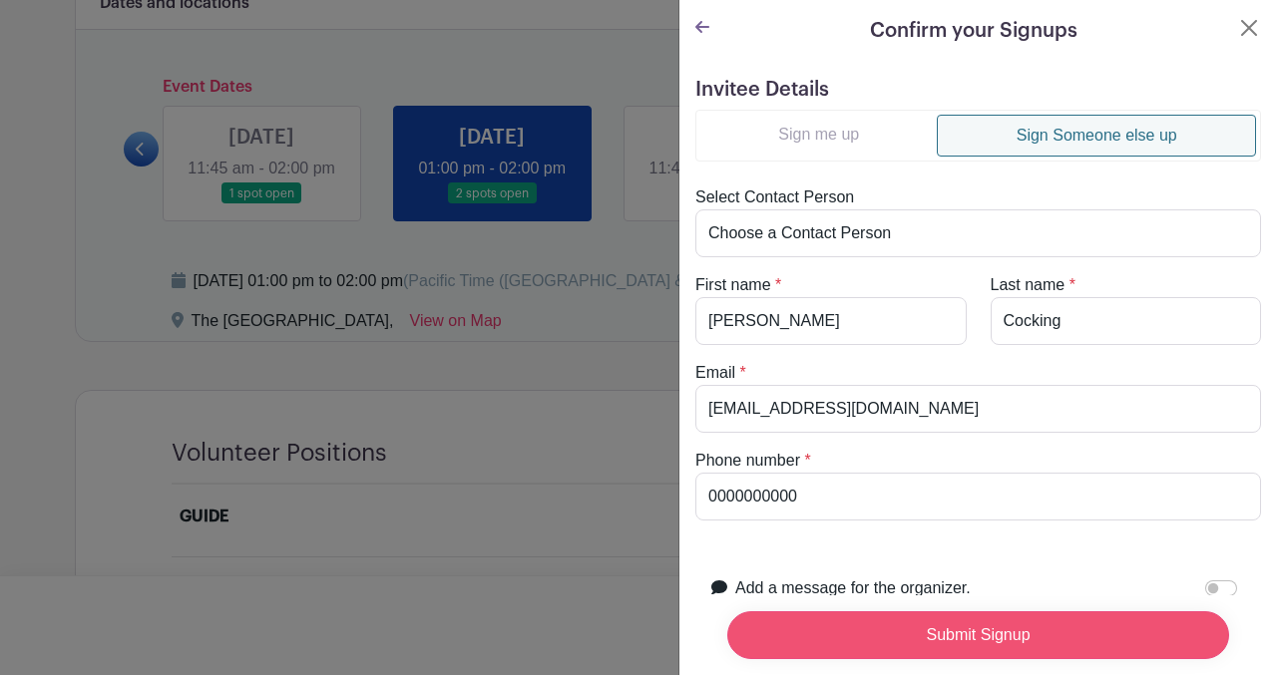
click at [816, 623] on input "Submit Signup" at bounding box center [978, 635] width 502 height 48
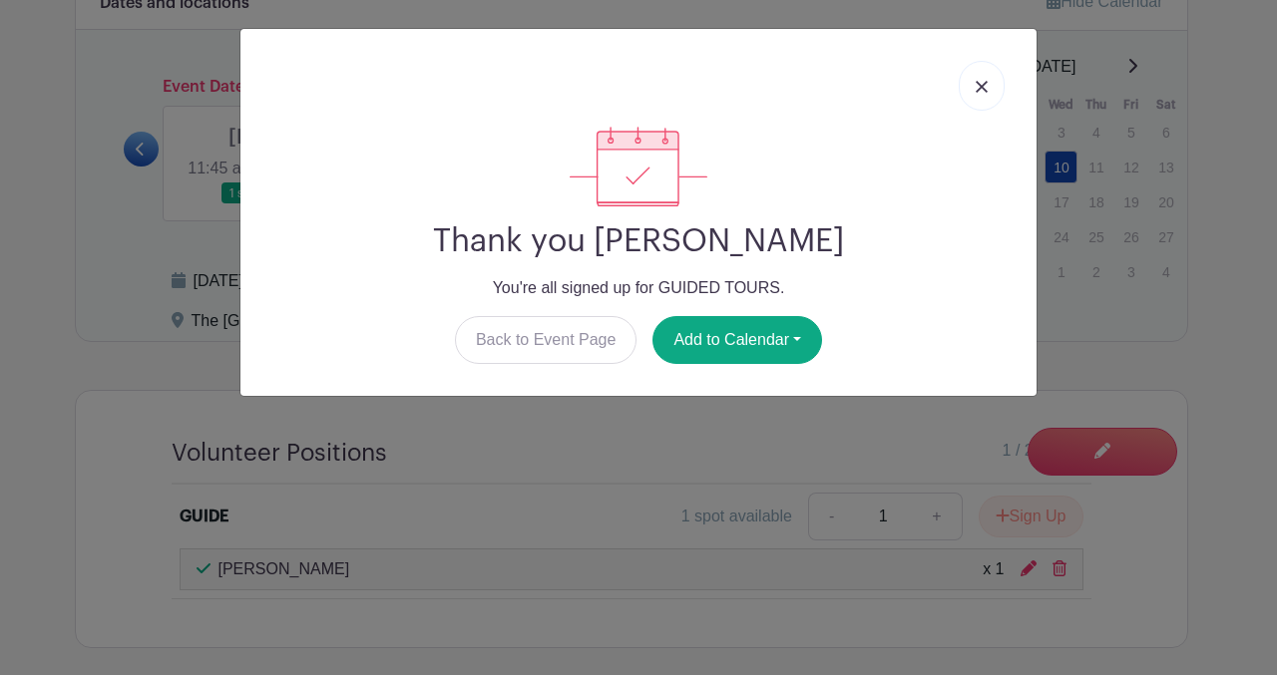
click at [984, 87] on img at bounding box center [981, 87] width 12 height 12
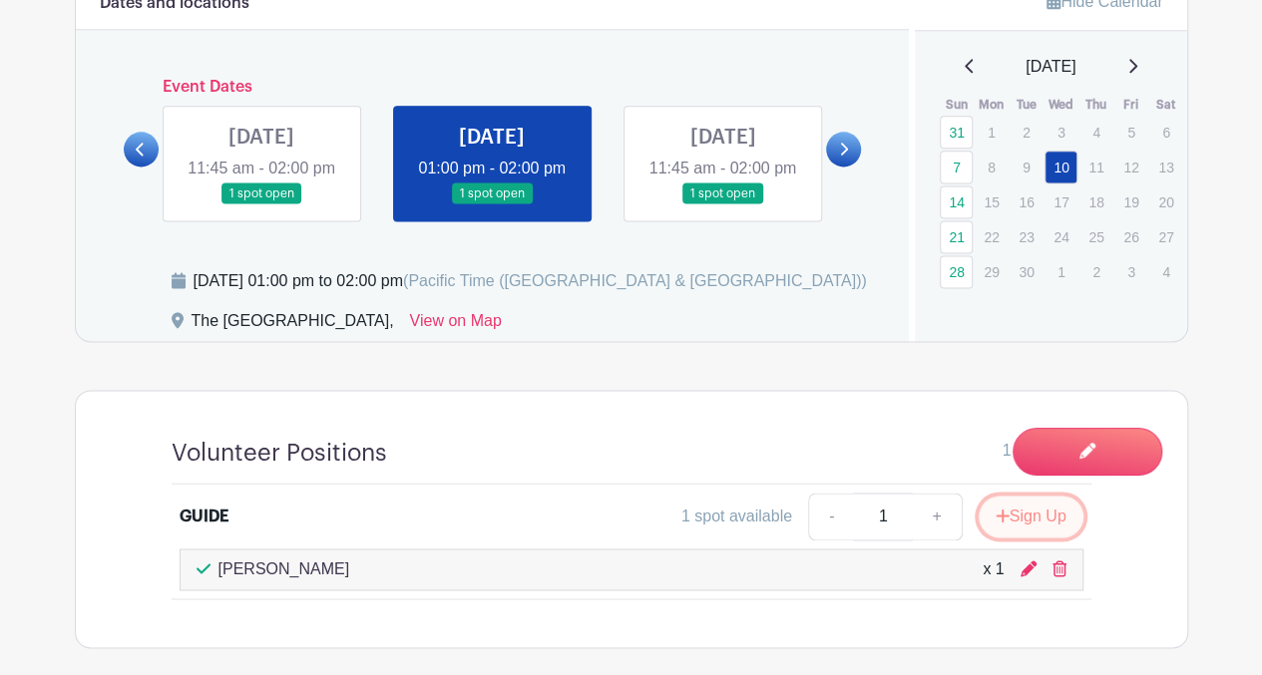
click at [1009, 533] on button "Sign Up" at bounding box center [1030, 517] width 105 height 42
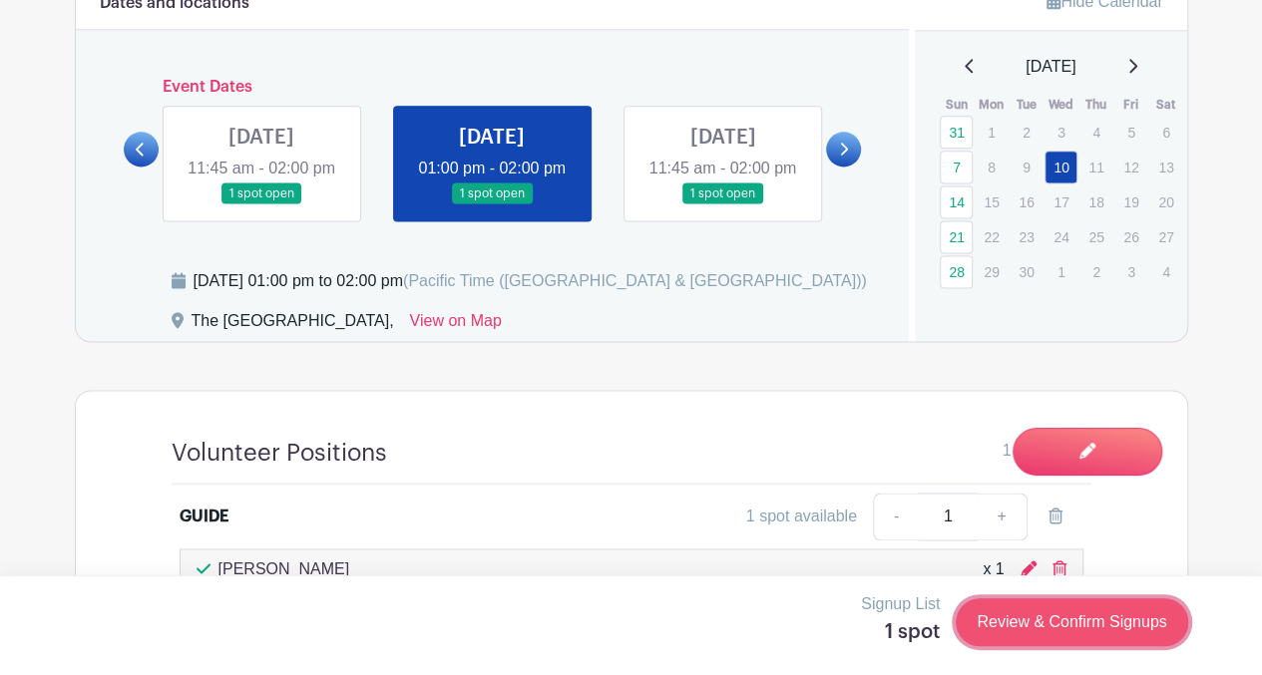
click at [1001, 627] on link "Review & Confirm Signups" at bounding box center [1070, 622] width 231 height 48
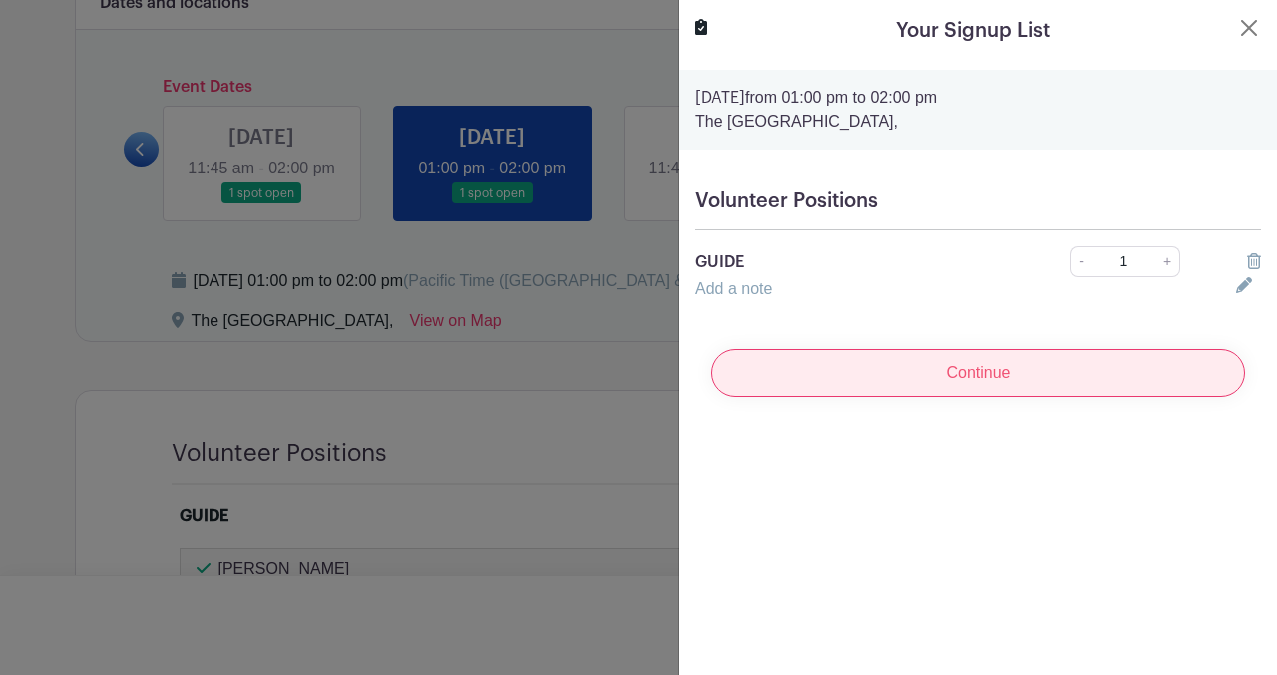
click at [912, 378] on input "Continue" at bounding box center [978, 373] width 534 height 48
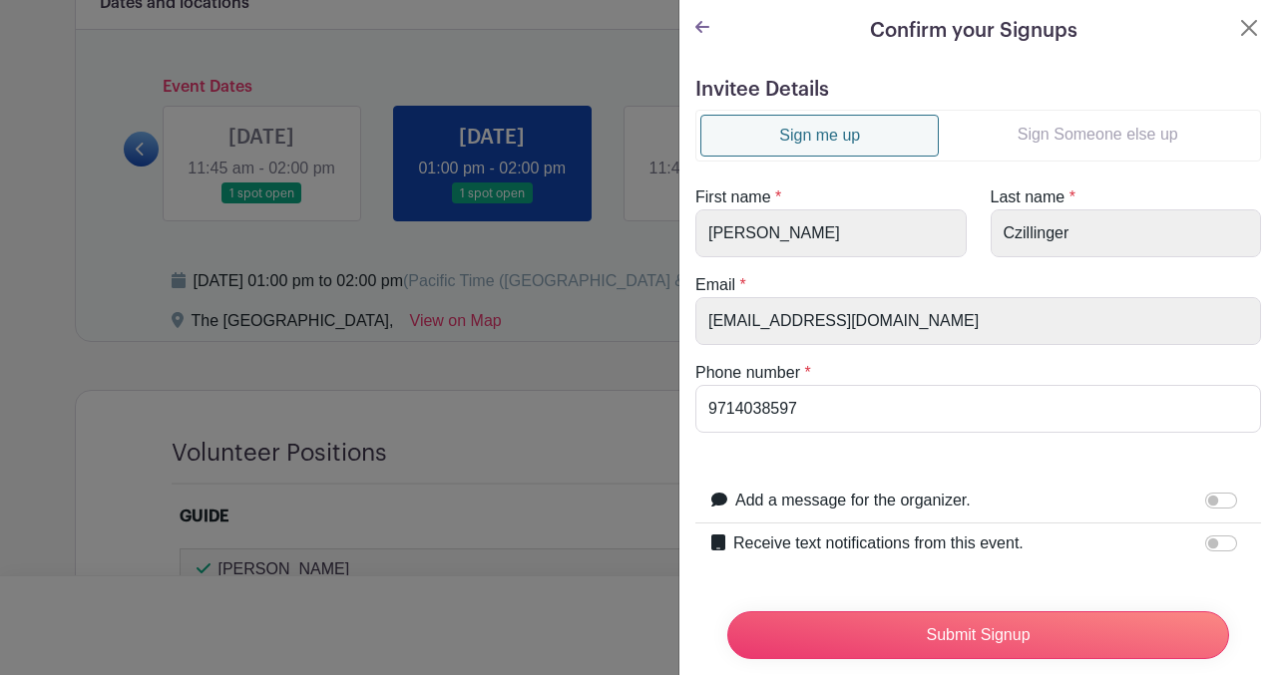
click at [1021, 135] on link "Sign Someone else up" at bounding box center [1096, 135] width 317 height 40
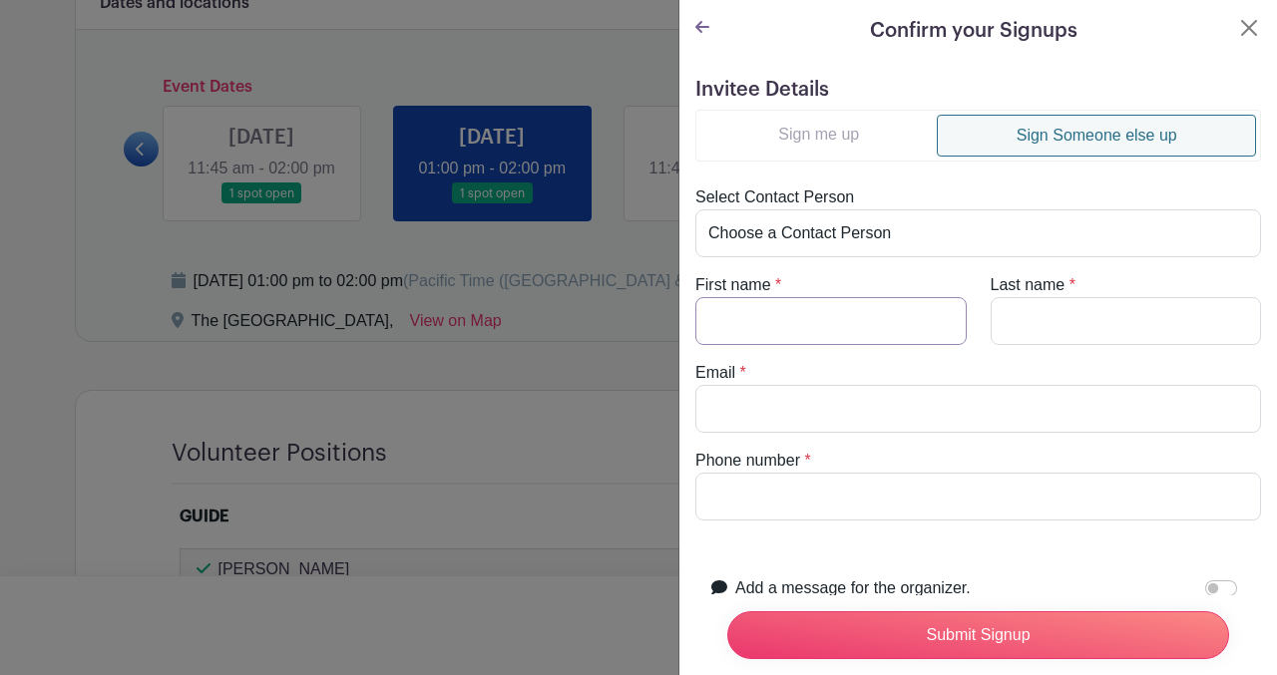
click at [776, 322] on input "First name" at bounding box center [830, 321] width 271 height 48
paste input "Jacqueline Denton"
drag, startPoint x: 789, startPoint y: 320, endPoint x: 883, endPoint y: 325, distance: 93.9
click at [883, 325] on input "Jacqueline Denton" at bounding box center [830, 321] width 271 height 48
type input "Jacqueline Denton"
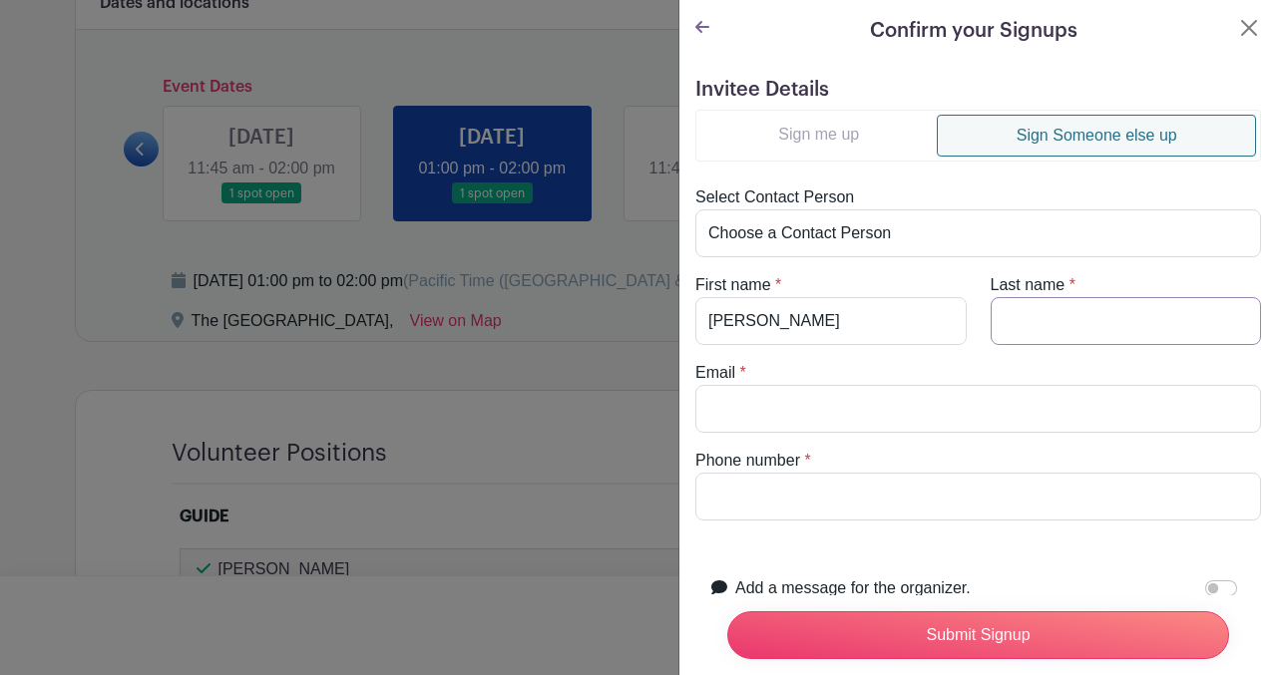
click at [1025, 314] on input "Last name" at bounding box center [1125, 321] width 271 height 48
paste input "Denton"
type input "Denton"
drag, startPoint x: 788, startPoint y: 316, endPoint x: 920, endPoint y: 326, distance: 133.0
click at [920, 326] on input "Jacqueline Denton" at bounding box center [830, 321] width 271 height 48
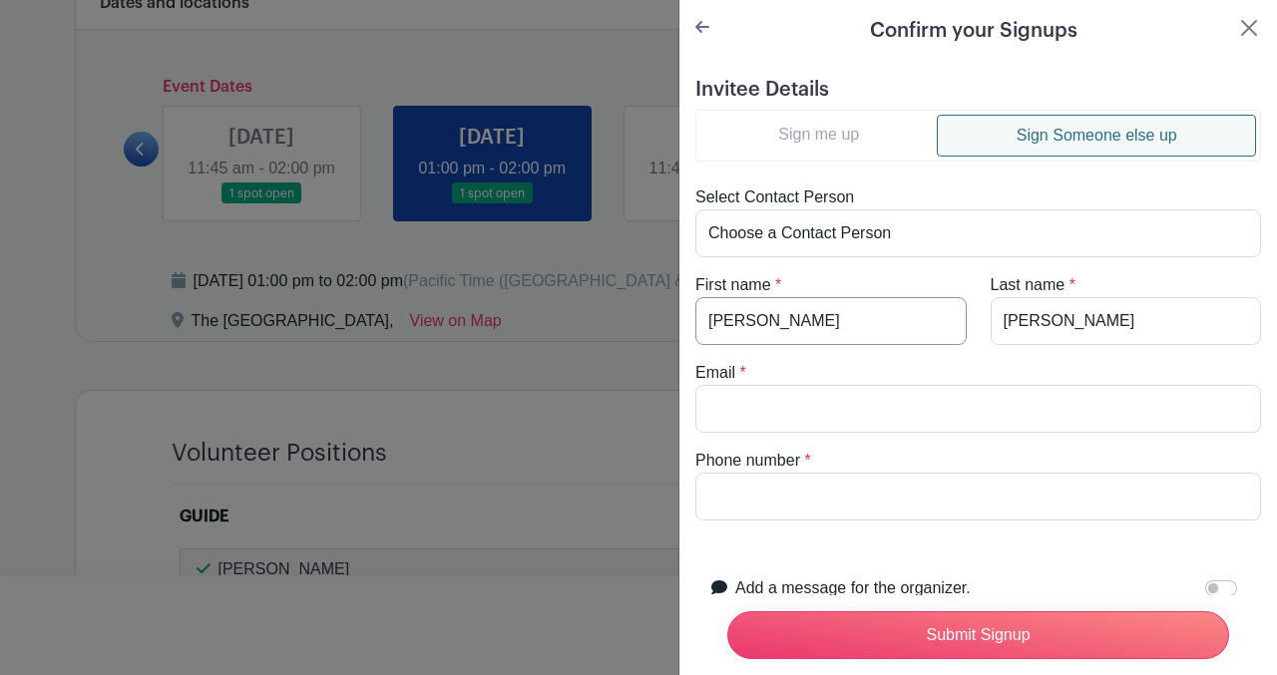
type input "Jacqueline"
click at [721, 398] on input "Email" at bounding box center [977, 409] width 565 height 48
paste input "jwesdenton@aol.com"
type input "jwesdenton@aol.com"
click at [706, 504] on input "Phone number" at bounding box center [977, 497] width 565 height 48
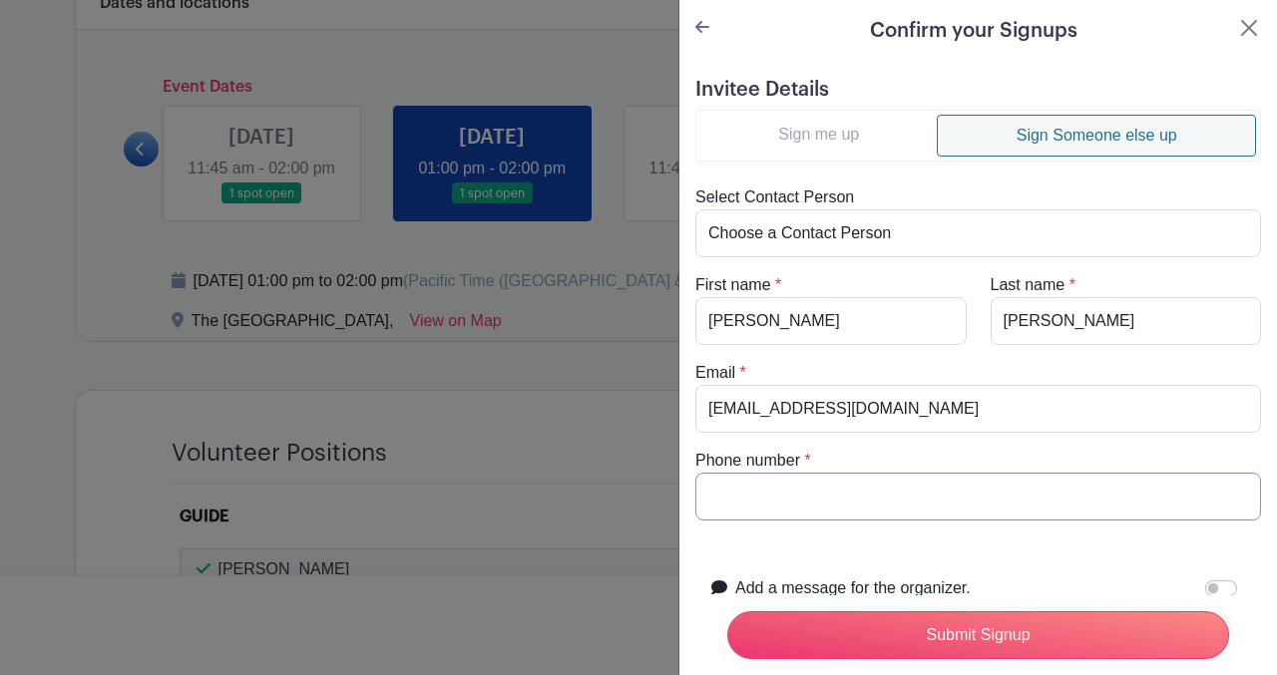
type input "0000000000"
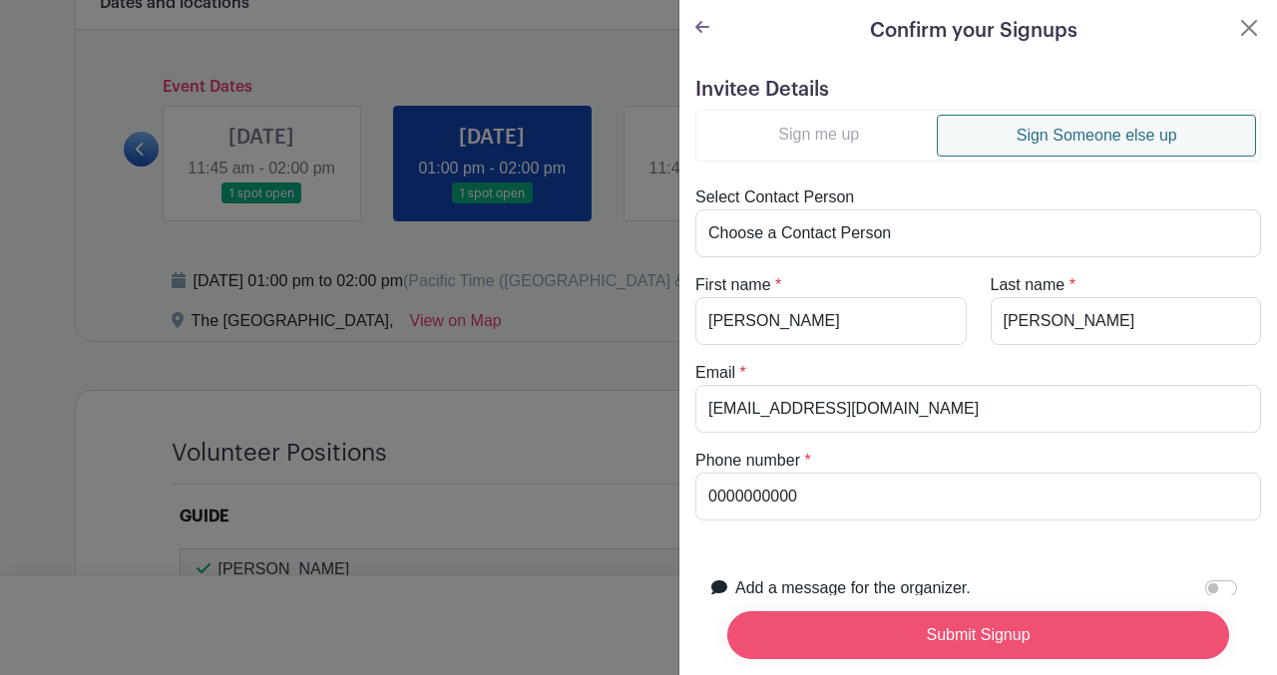
click at [784, 616] on input "Submit Signup" at bounding box center [978, 635] width 502 height 48
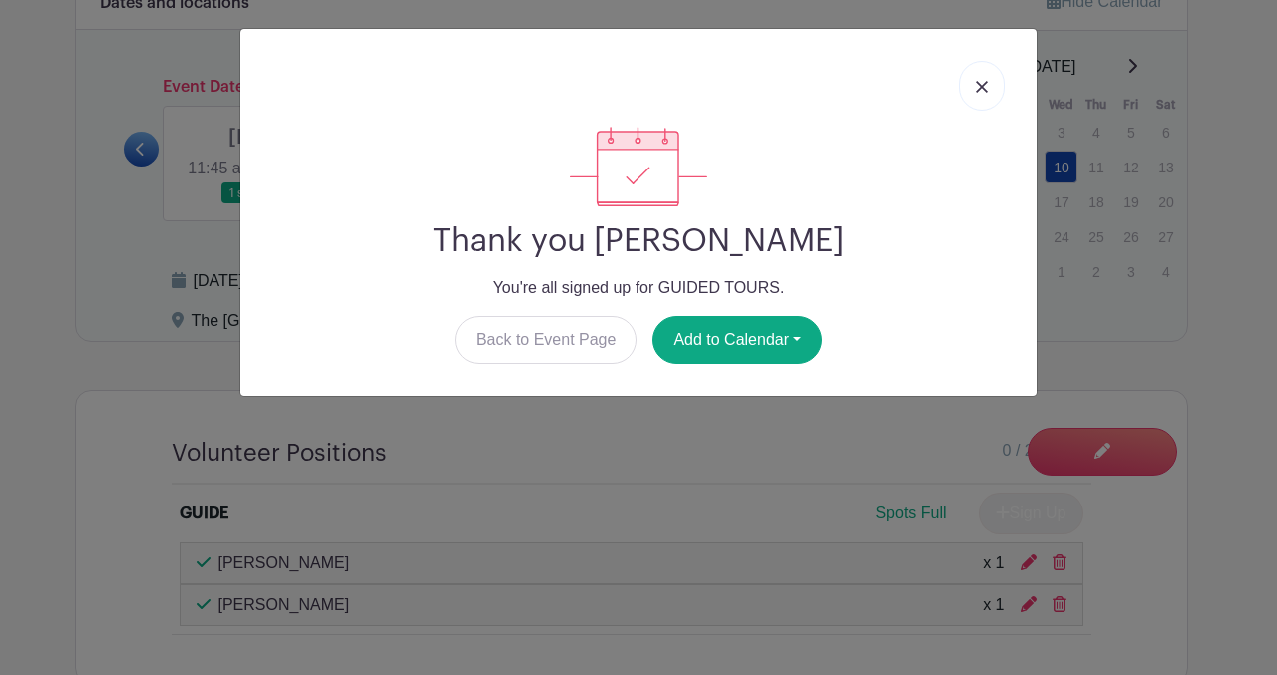
click at [976, 91] on img at bounding box center [981, 87] width 12 height 12
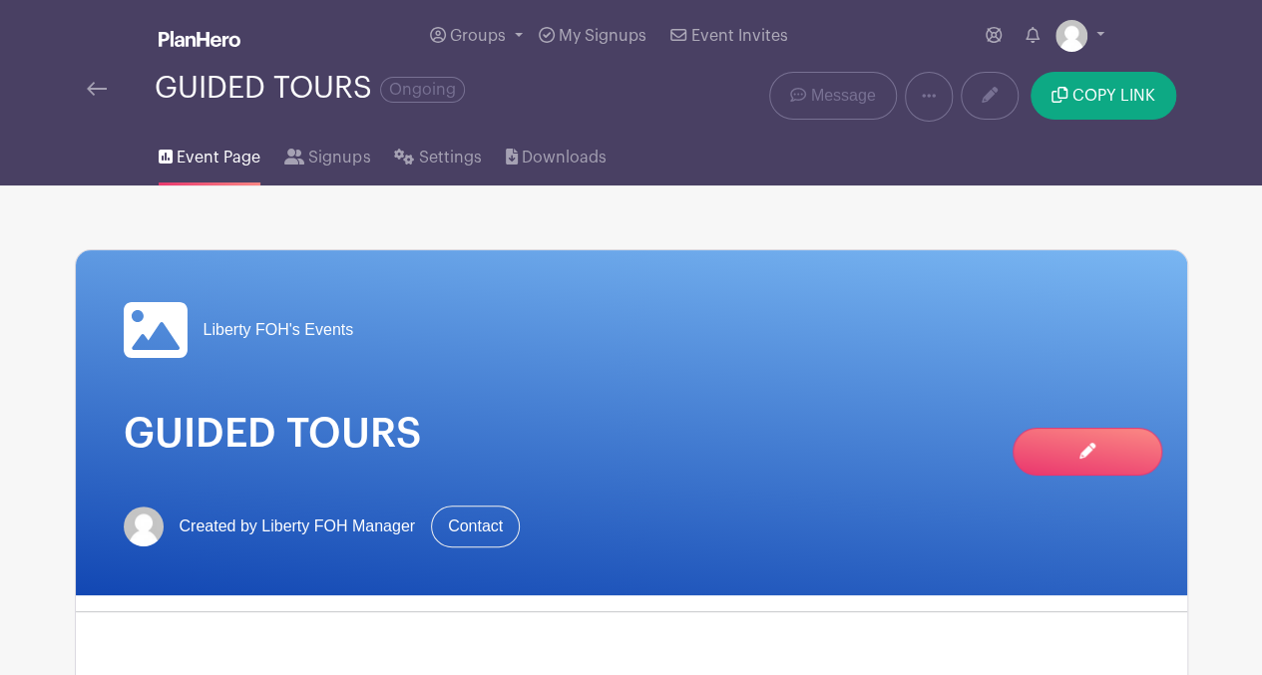
click at [98, 81] on link at bounding box center [97, 89] width 20 height 24
